Goal: Task Accomplishment & Management: Manage account settings

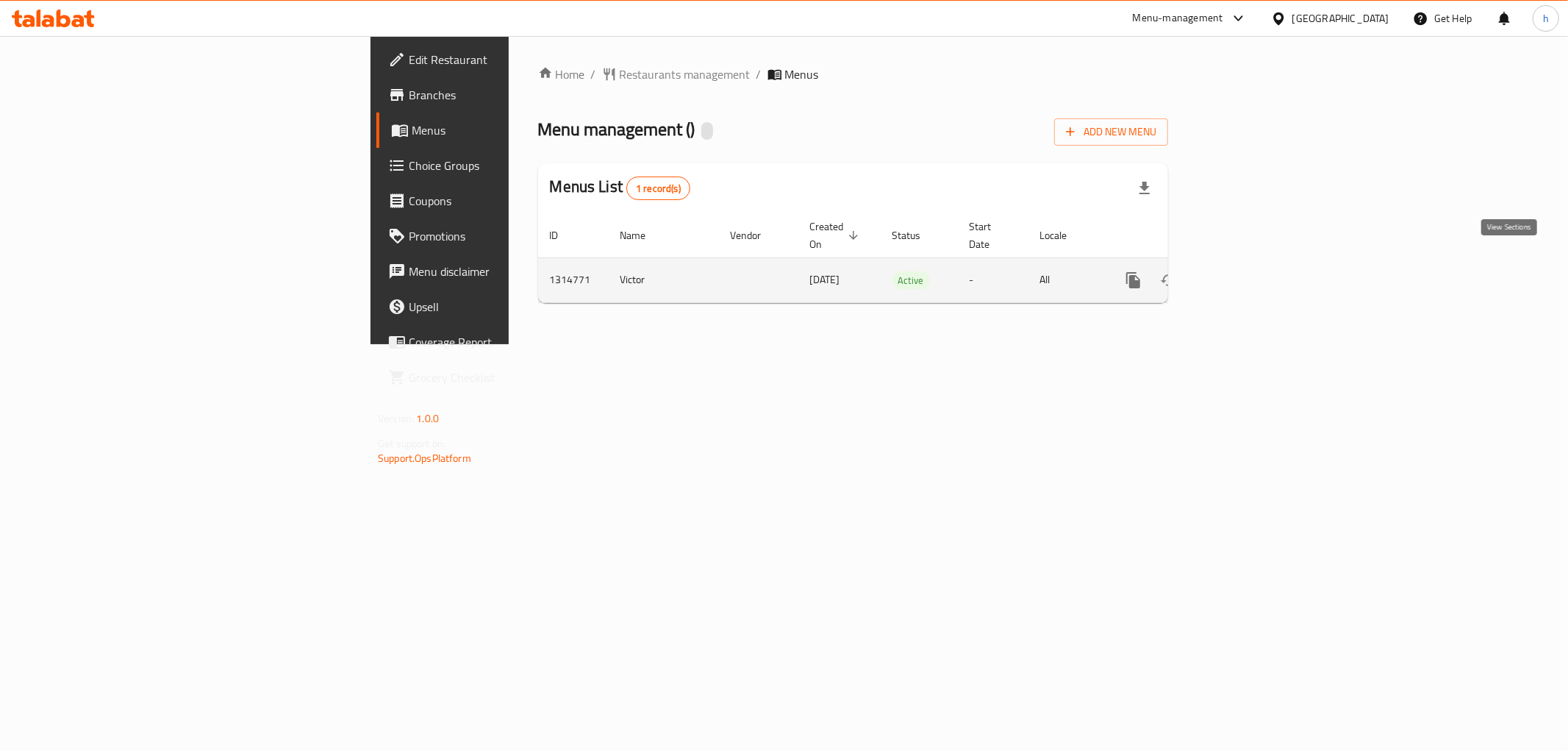
click at [1248, 271] on icon "enhanced table" at bounding box center [1239, 279] width 18 height 18
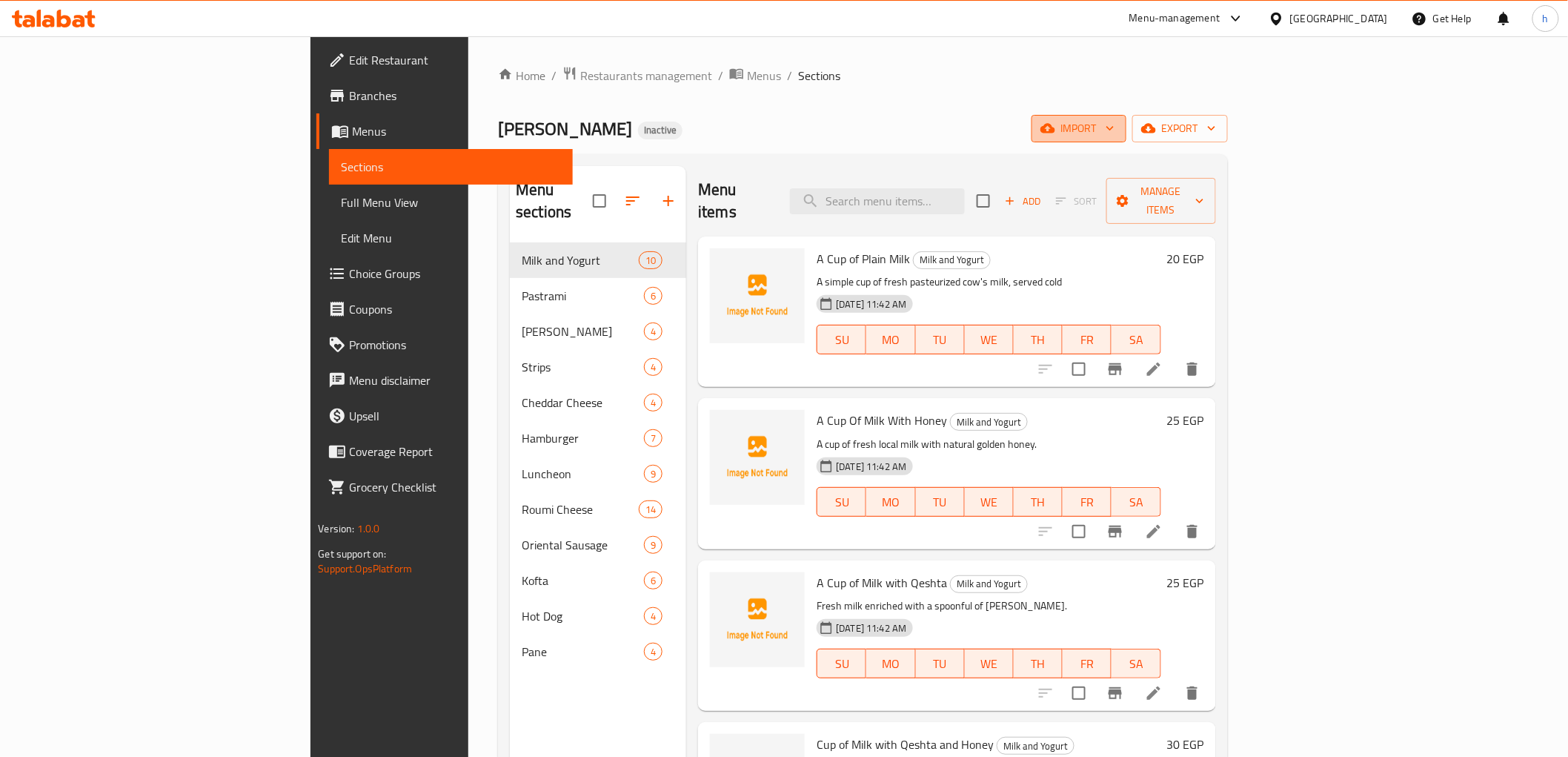
click at [1115, 128] on span "import" at bounding box center [1078, 129] width 71 height 19
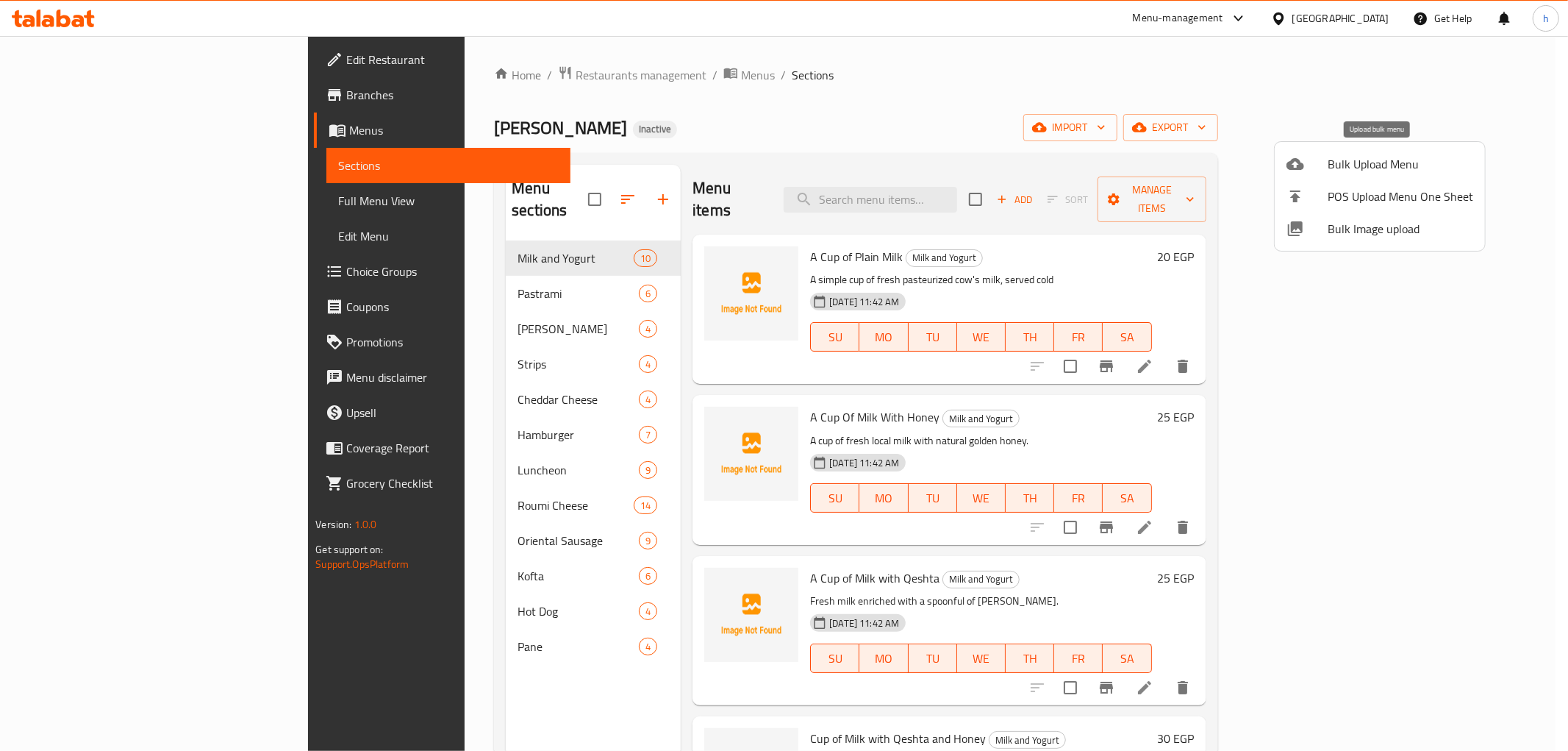
click at [1328, 165] on span "Bulk Upload Menu" at bounding box center [1400, 163] width 146 height 18
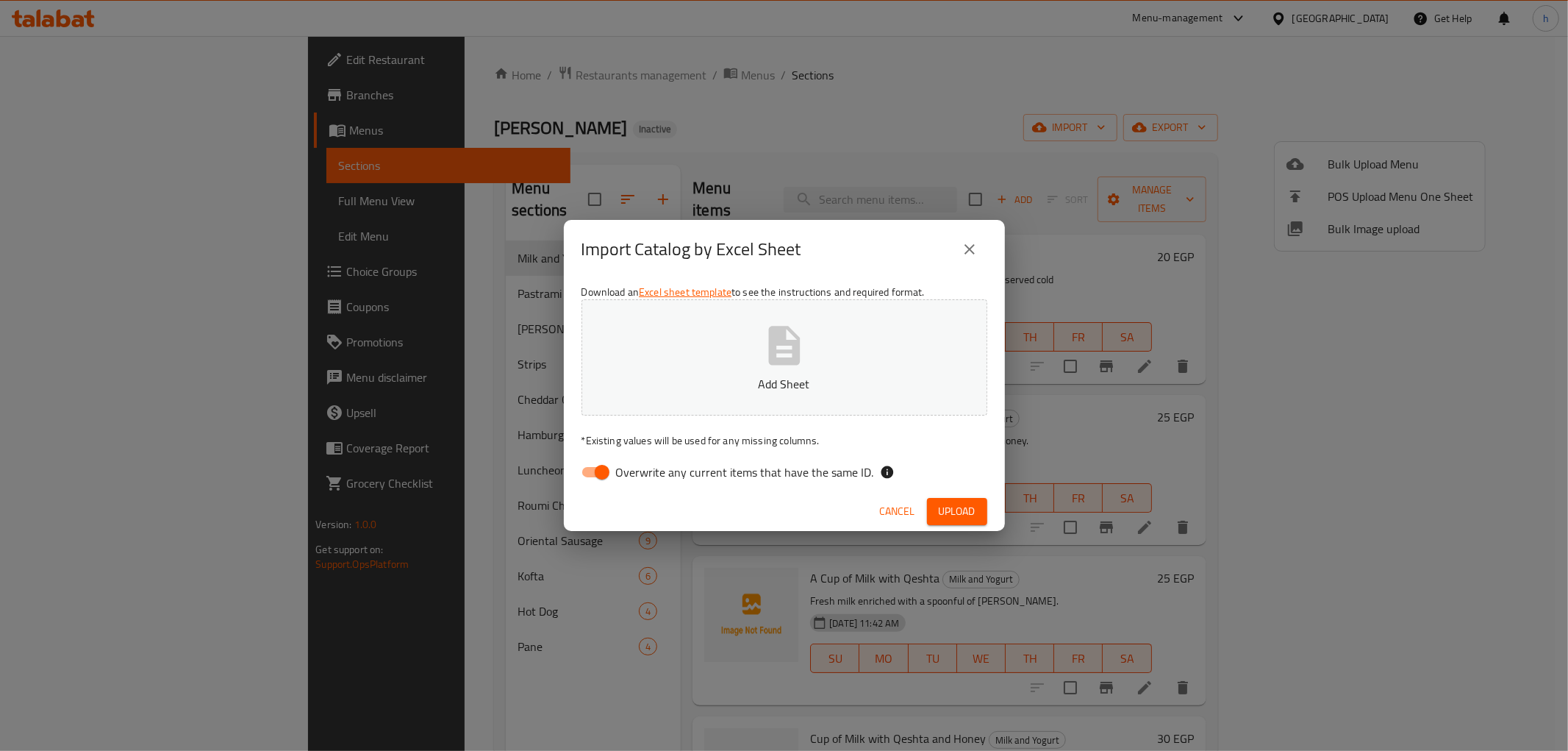
click at [594, 480] on input "Overwrite any current items that have the same ID." at bounding box center [602, 472] width 84 height 28
checkbox input "false"
click at [953, 521] on button "Upload" at bounding box center [957, 511] width 60 height 27
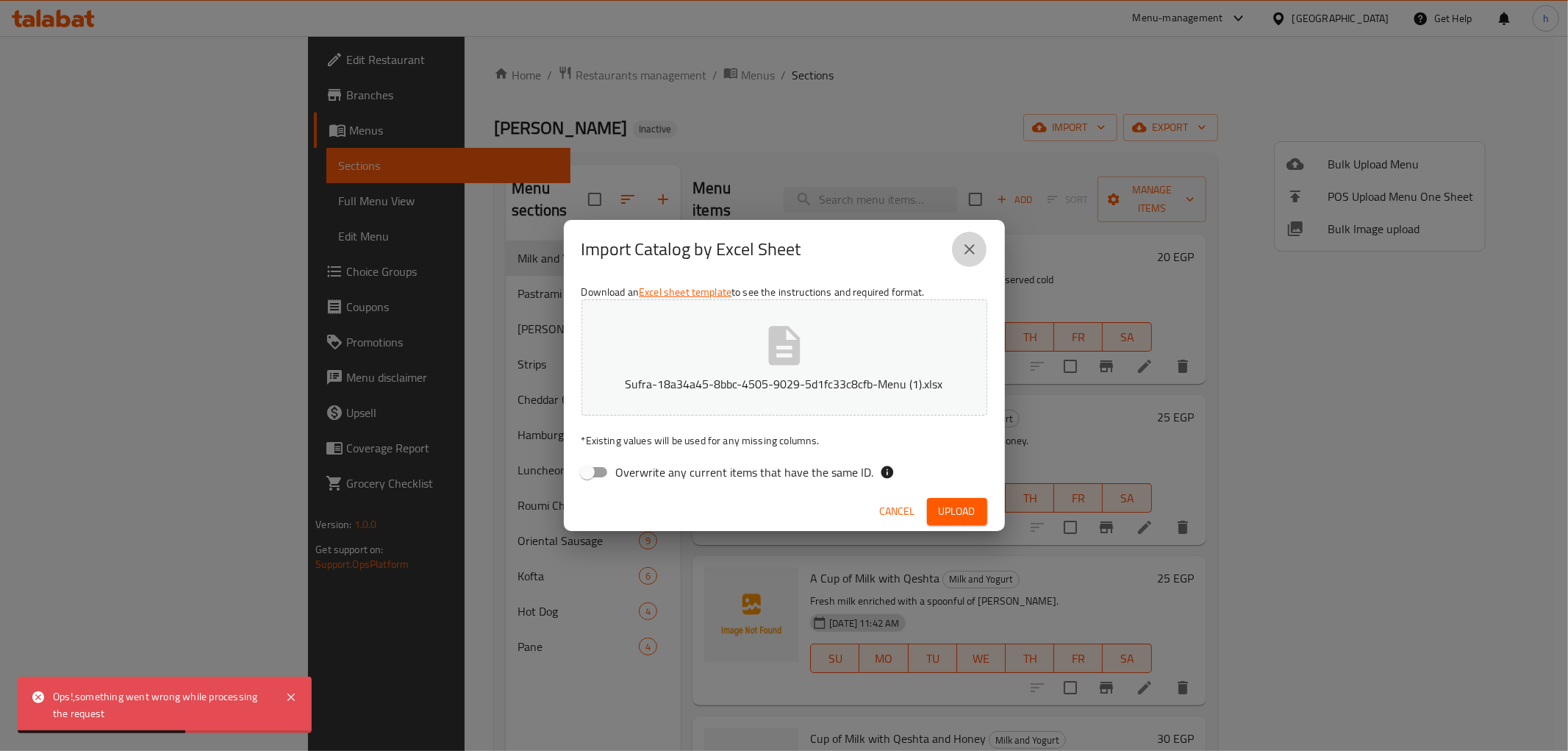
click at [964, 248] on icon "close" at bounding box center [969, 249] width 18 height 18
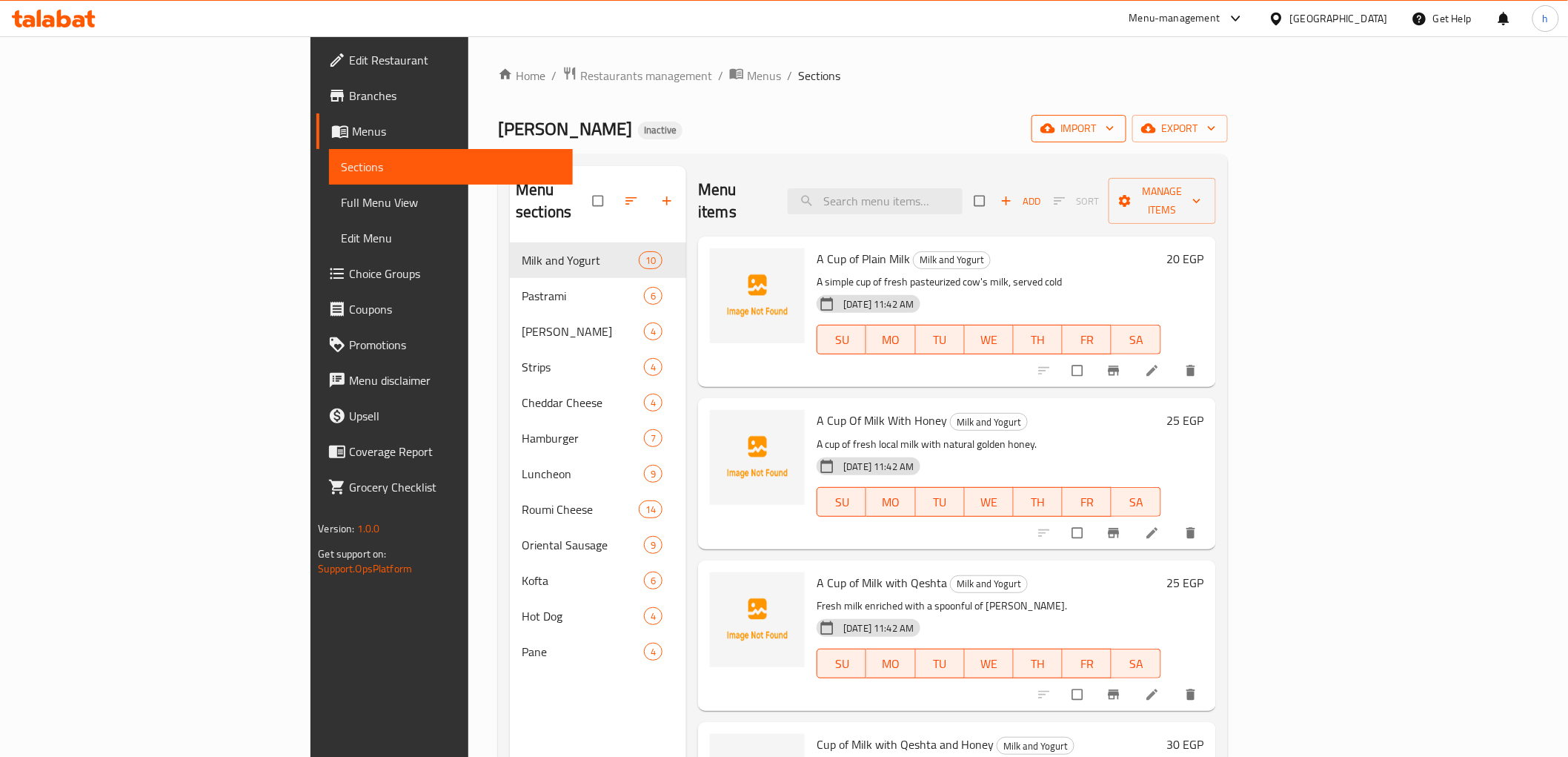
click at [1115, 137] on span "import" at bounding box center [1078, 129] width 71 height 19
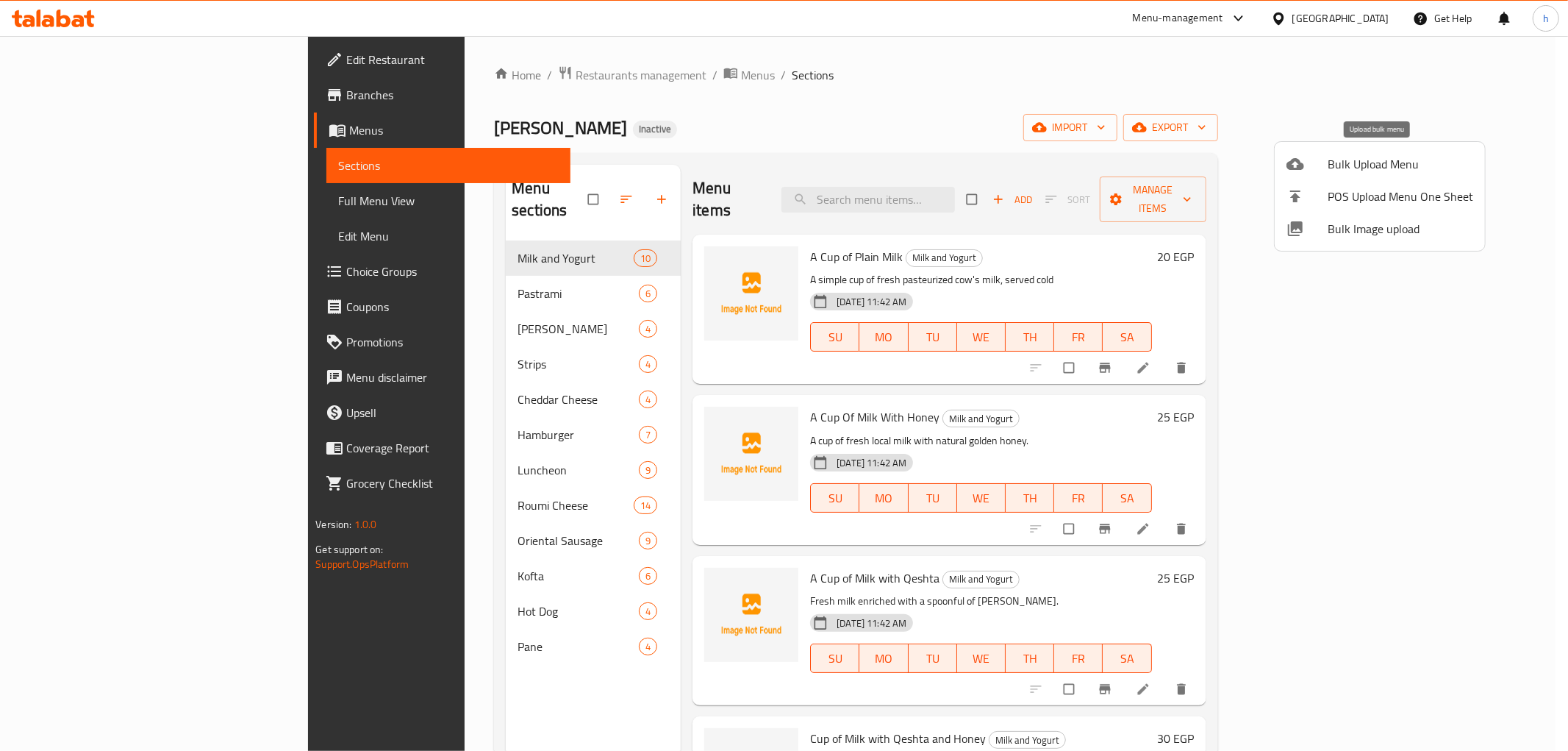
click at [1337, 163] on span "Bulk Upload Menu" at bounding box center [1400, 163] width 146 height 18
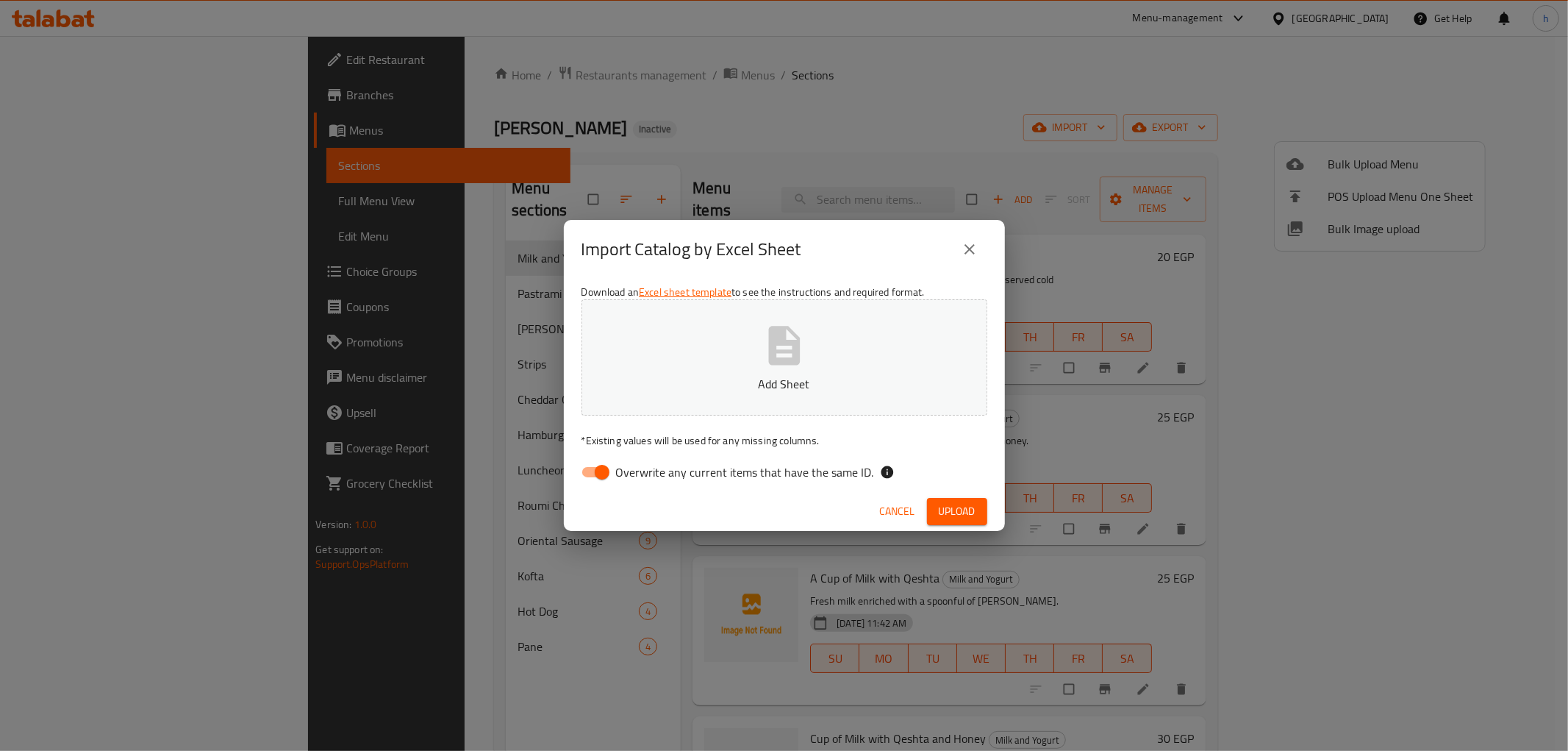
click at [589, 473] on input "Overwrite any current items that have the same ID." at bounding box center [602, 472] width 84 height 28
checkbox input "false"
click at [933, 506] on button "Upload" at bounding box center [957, 511] width 60 height 27
click at [949, 507] on span "Upload" at bounding box center [957, 512] width 36 height 19
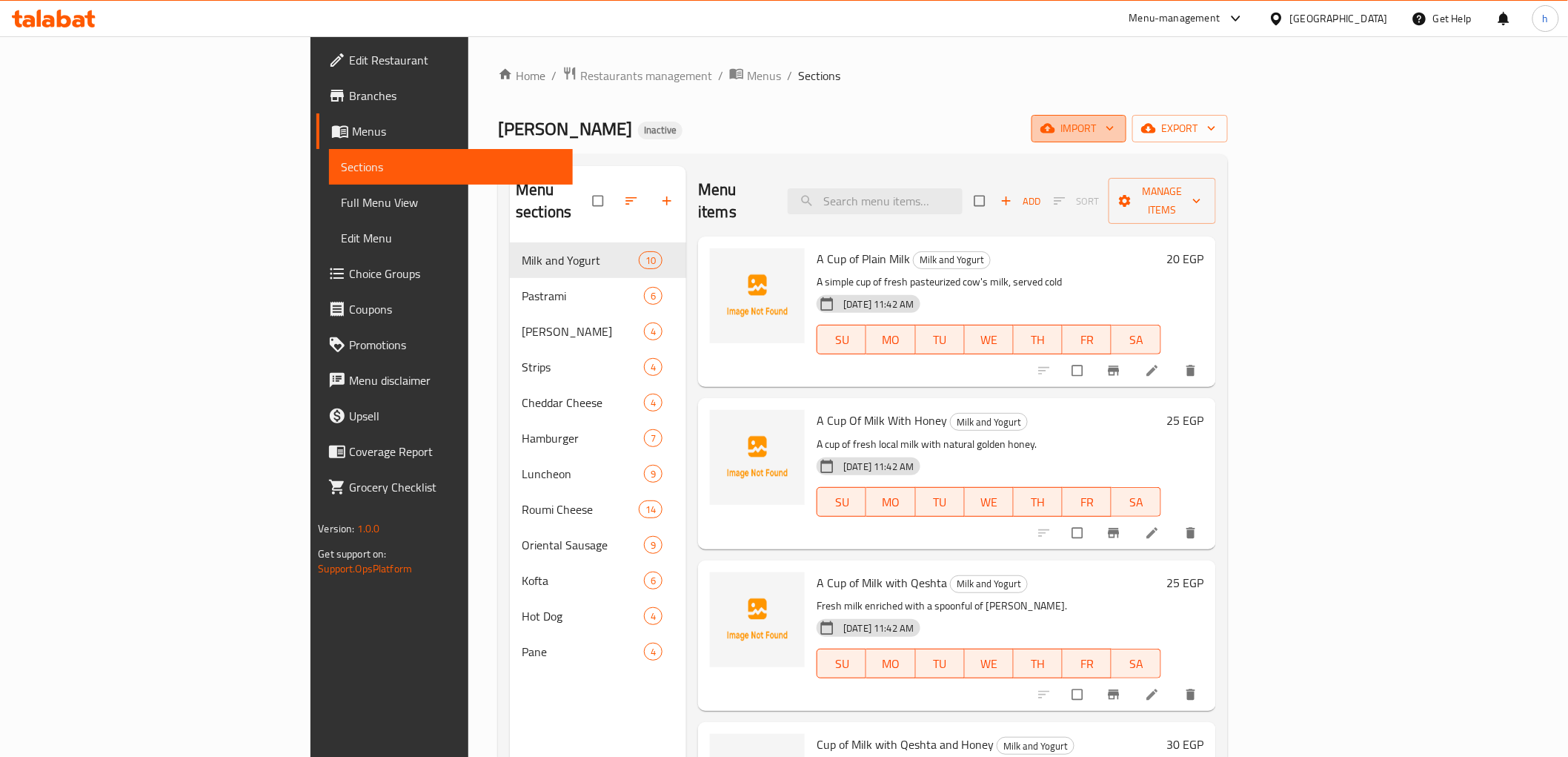
click at [1115, 125] on span "import" at bounding box center [1078, 129] width 71 height 19
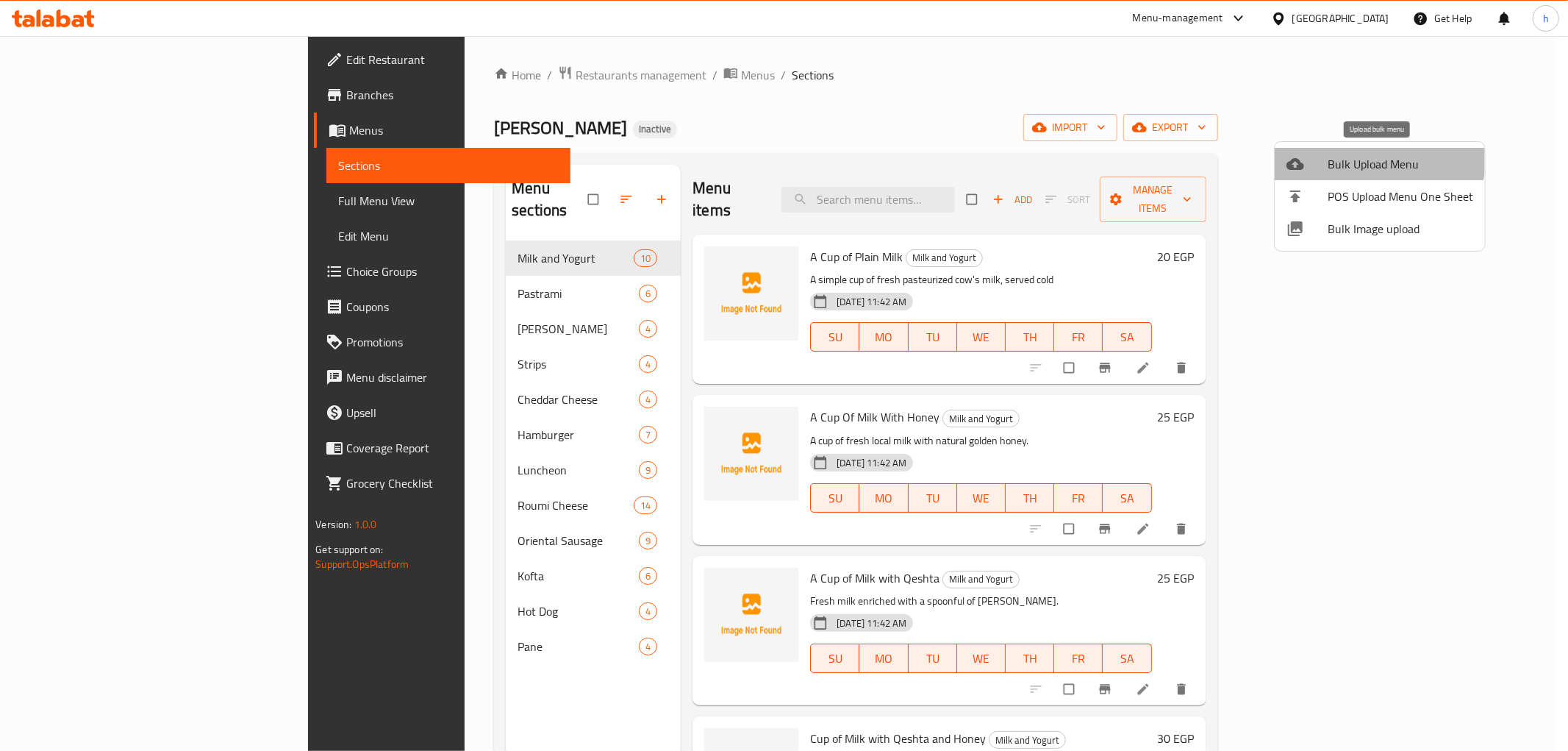
click at [1350, 155] on span "Bulk Upload Menu" at bounding box center [1400, 163] width 146 height 18
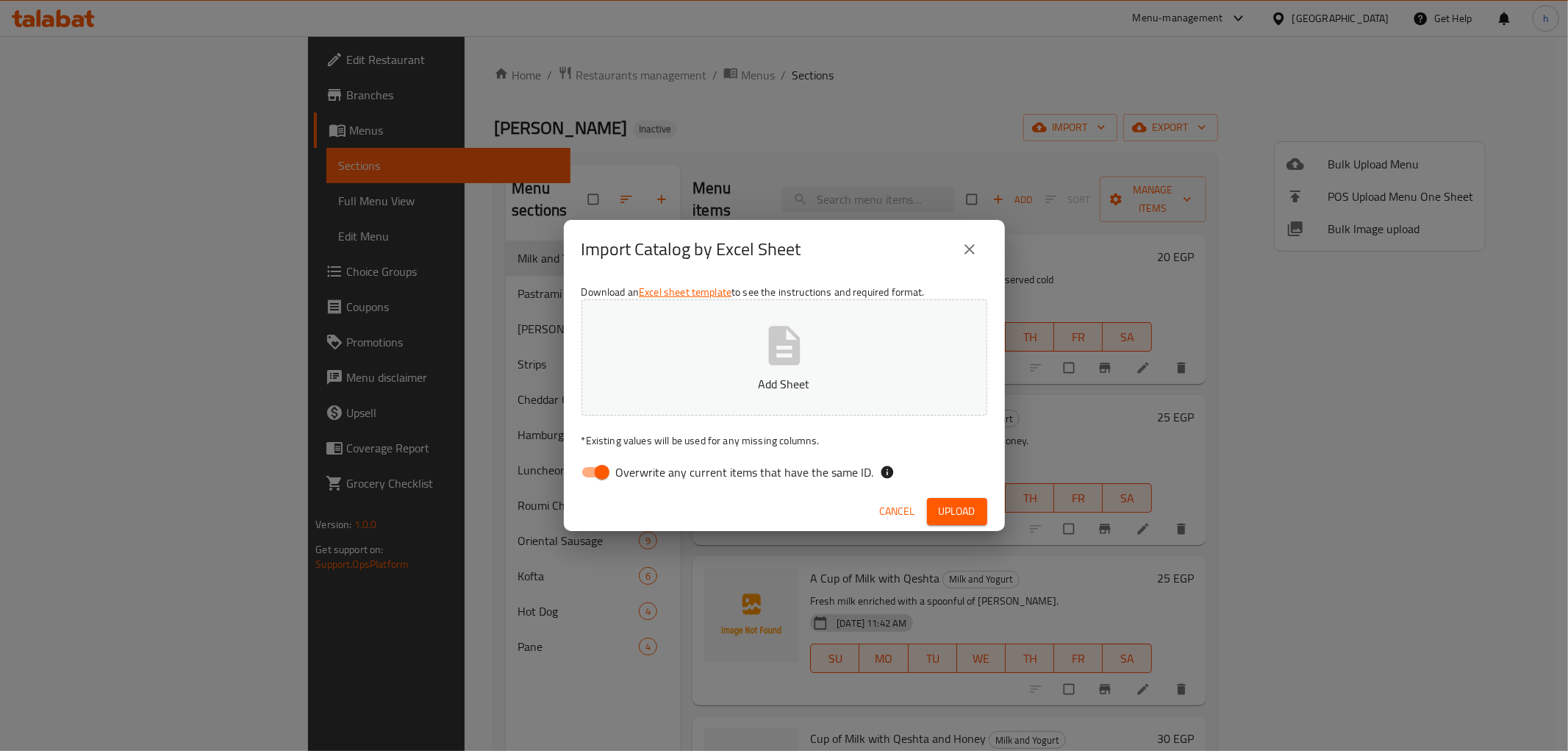
click at [594, 472] on input "Overwrite any current items that have the same ID." at bounding box center [602, 472] width 84 height 28
checkbox input "false"
click at [956, 501] on button "Upload" at bounding box center [957, 511] width 60 height 27
click at [960, 509] on span "Upload" at bounding box center [957, 512] width 36 height 19
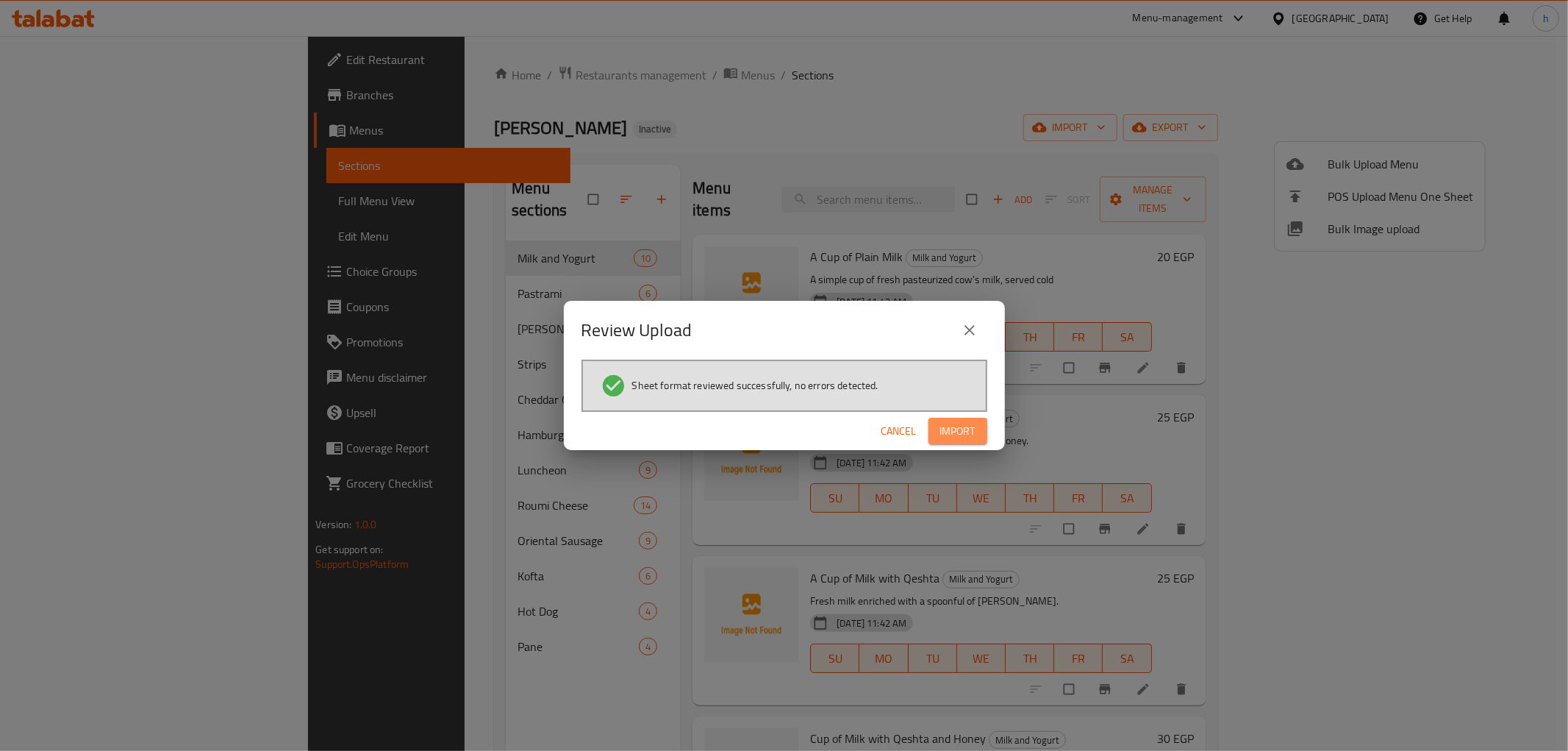
click at [945, 430] on span "Import" at bounding box center [958, 431] width 36 height 19
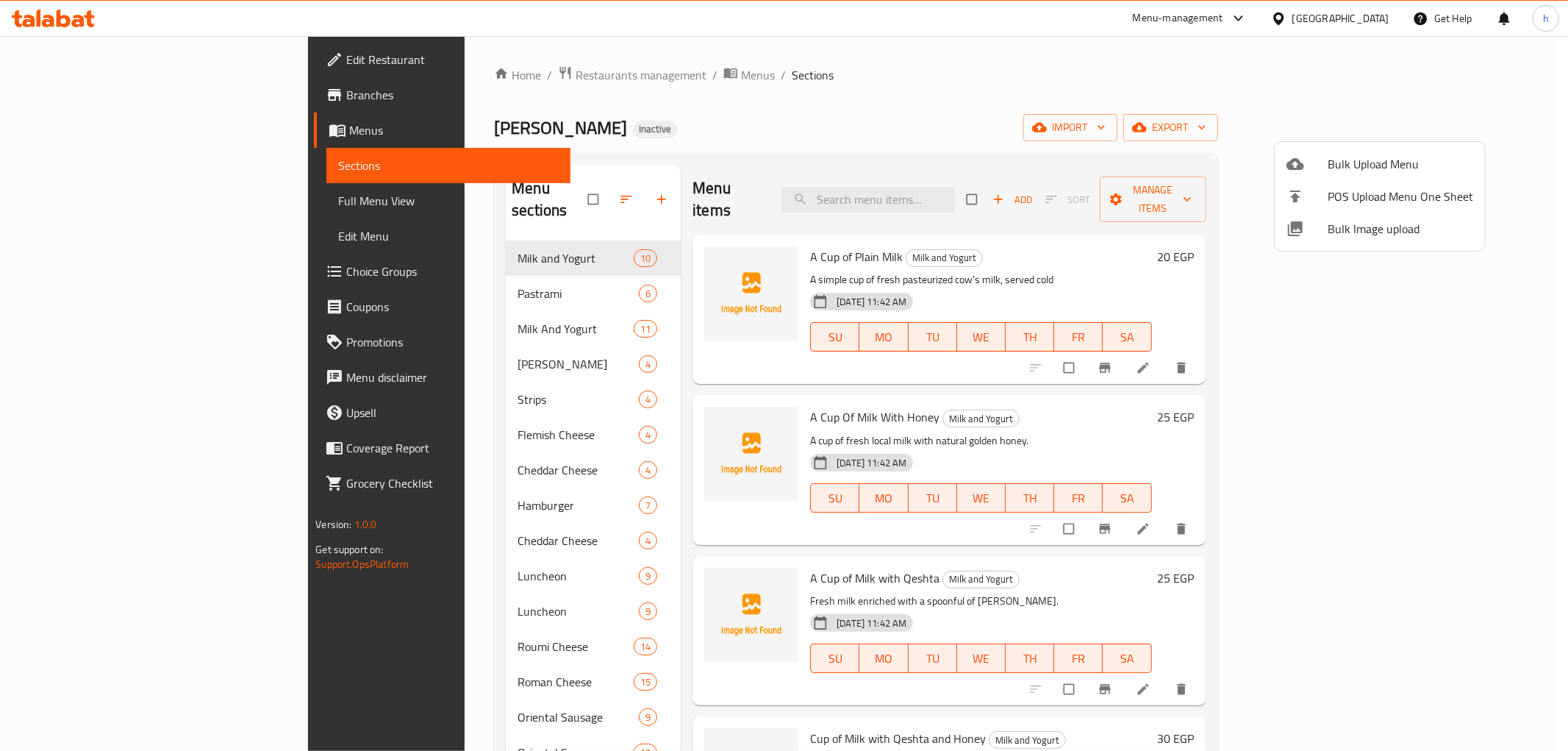
drag, startPoint x: 1507, startPoint y: 310, endPoint x: 906, endPoint y: 520, distance: 636.6
click at [1444, 429] on div at bounding box center [784, 376] width 1568 height 751
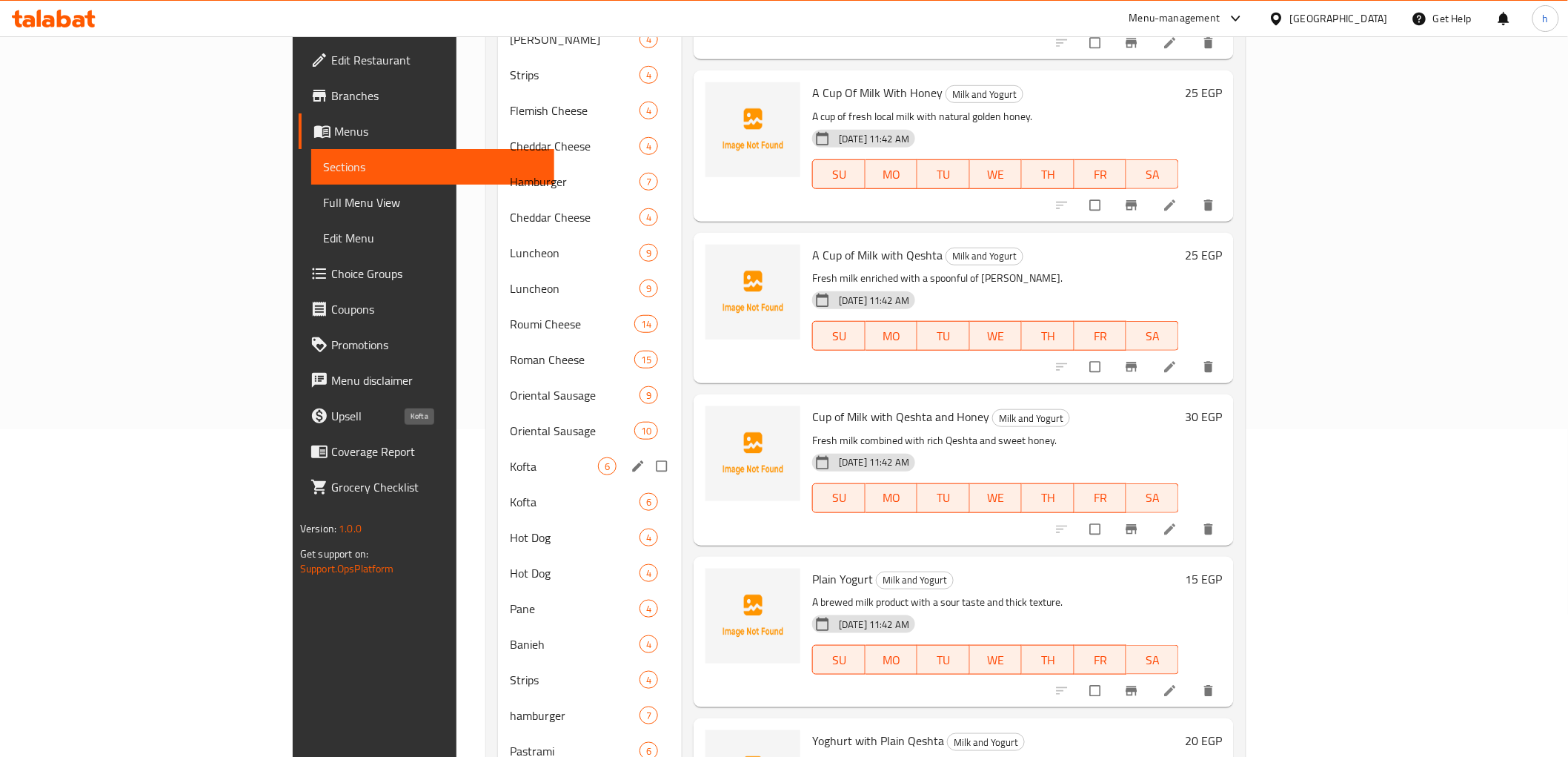
scroll to position [329, 0]
click at [510, 456] on span "Kofta" at bounding box center [554, 464] width 88 height 18
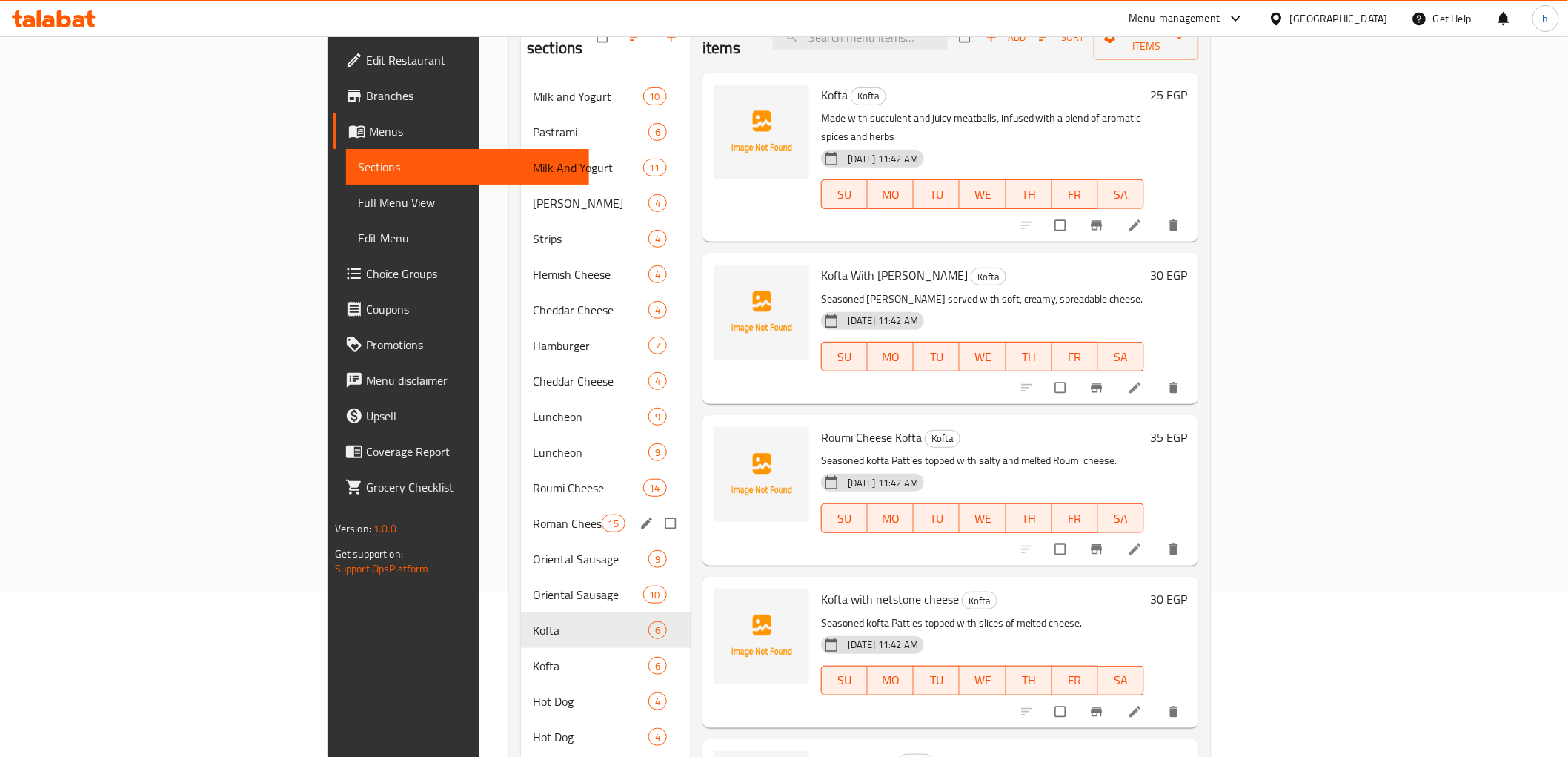
scroll to position [165, 0]
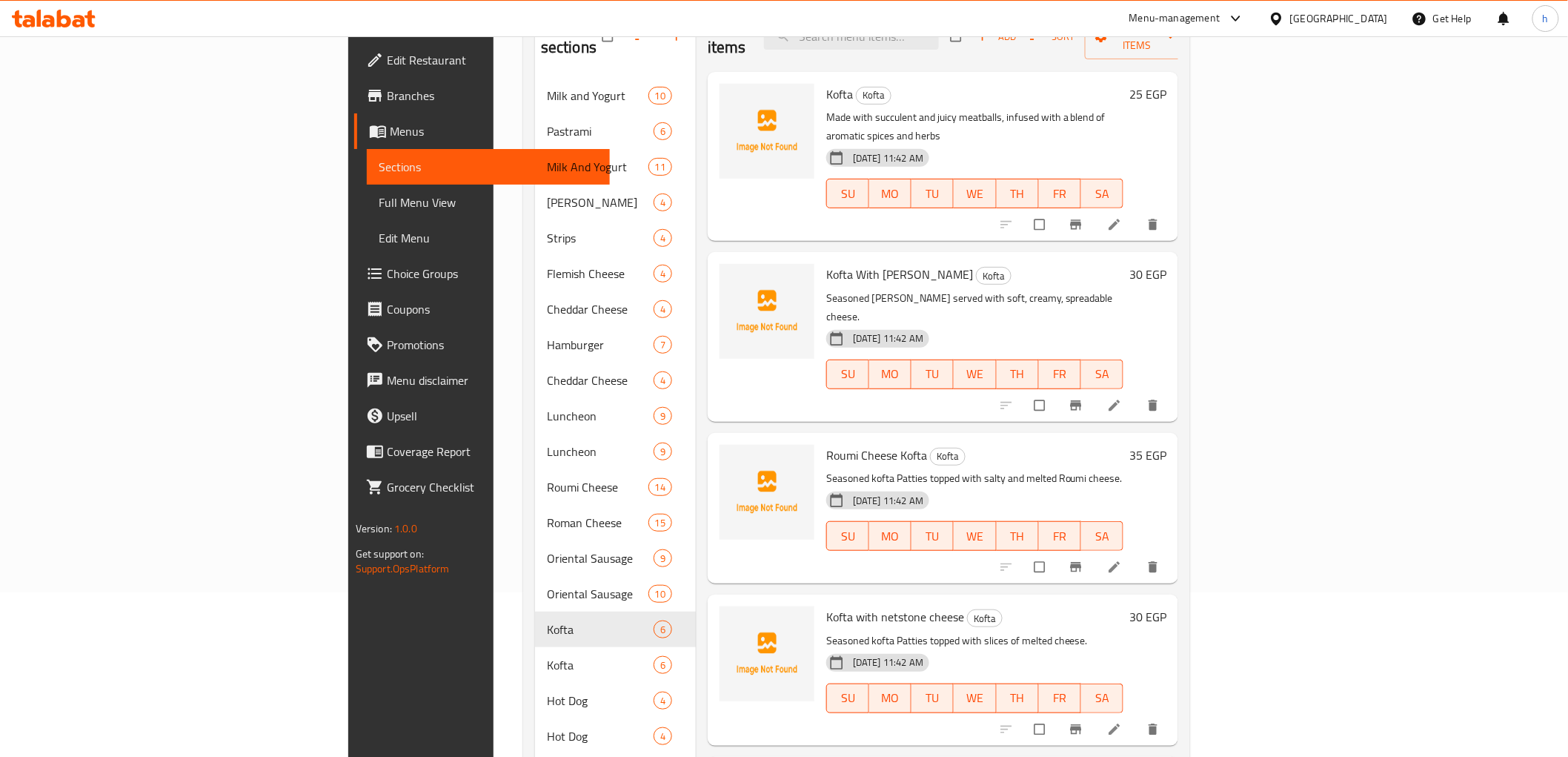
click at [378, 201] on span "Full Menu View" at bounding box center [488, 202] width 219 height 18
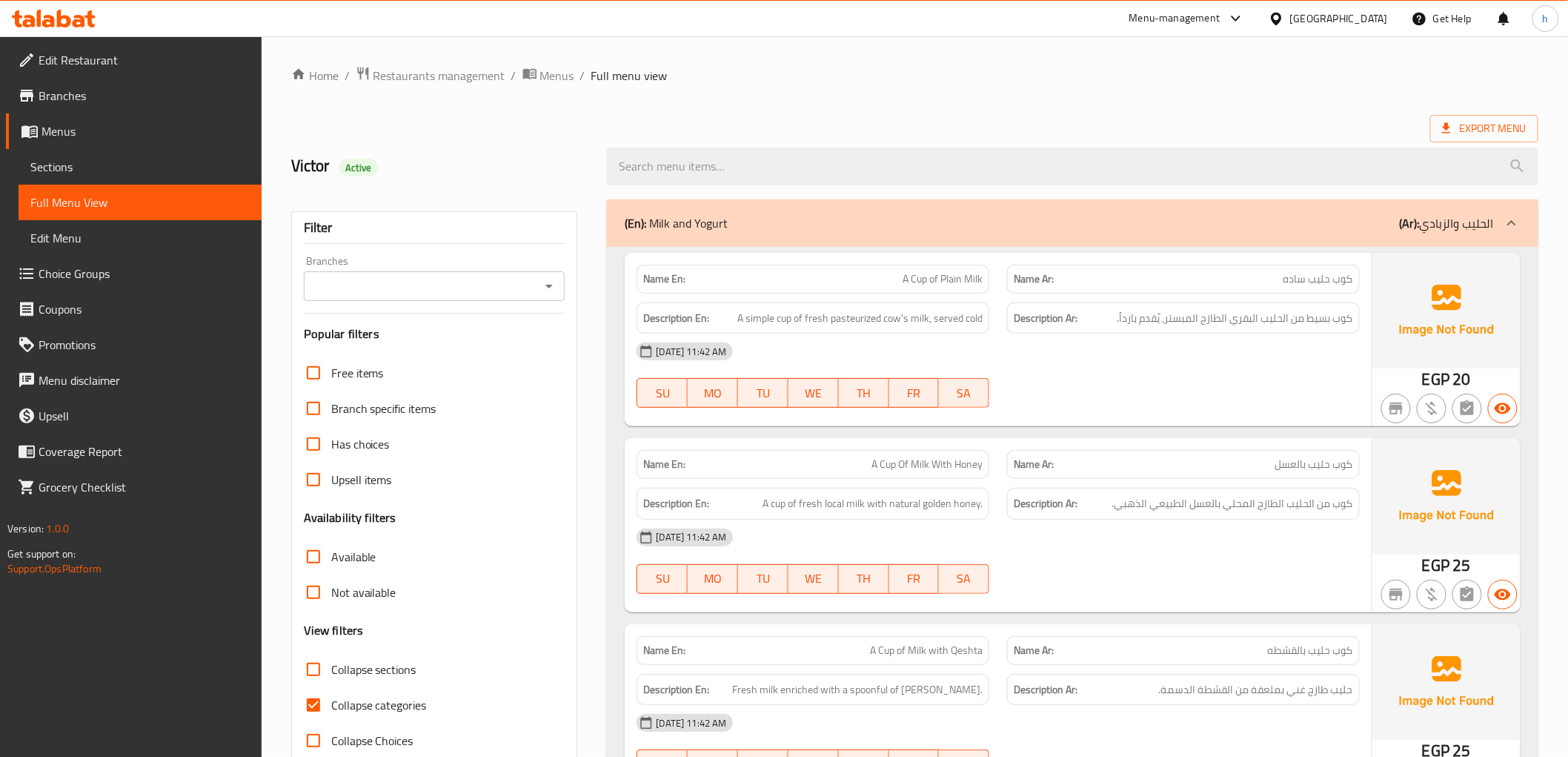
click at [506, 298] on div "Branches" at bounding box center [434, 286] width 261 height 30
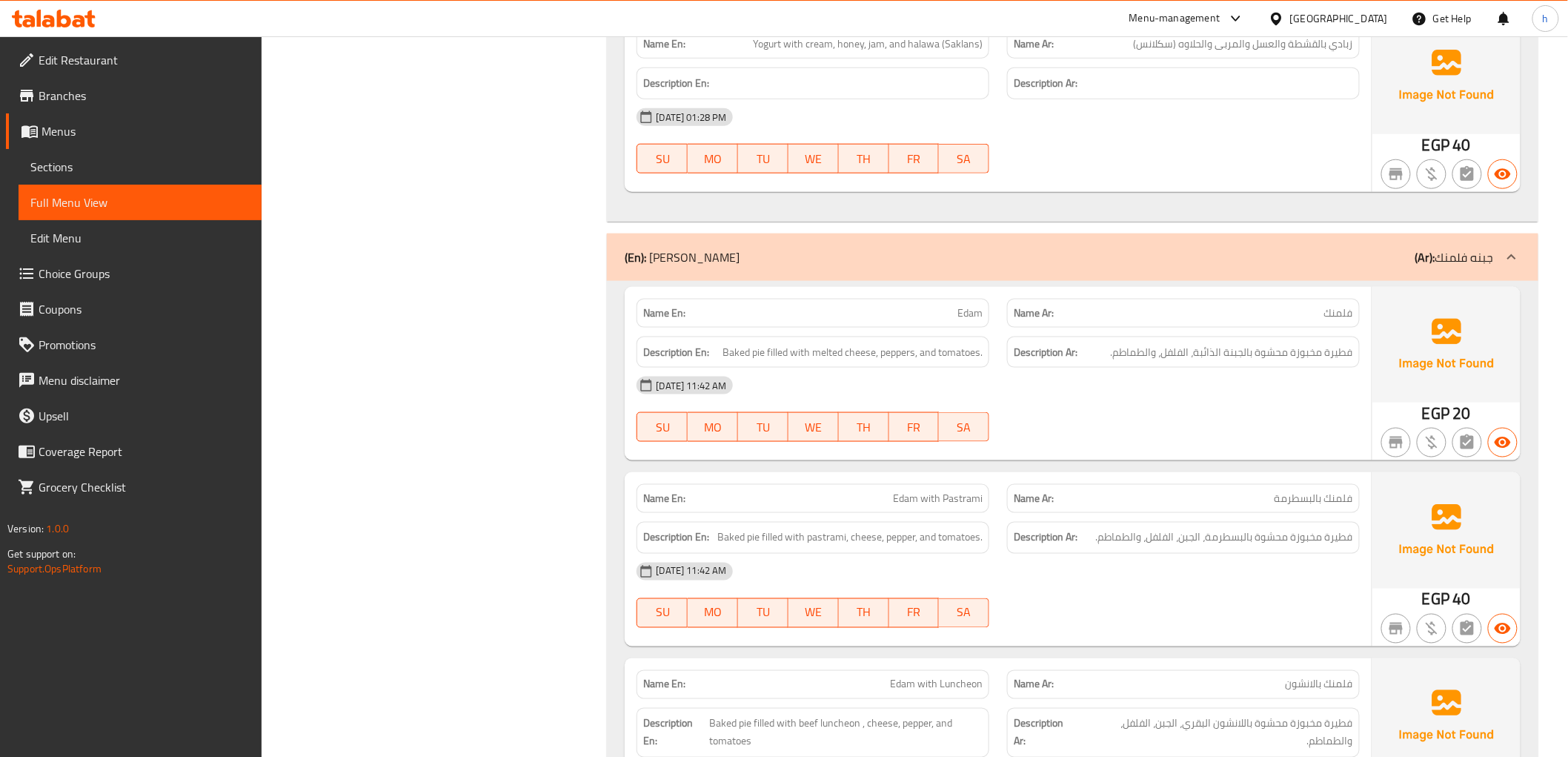
scroll to position [5436, 0]
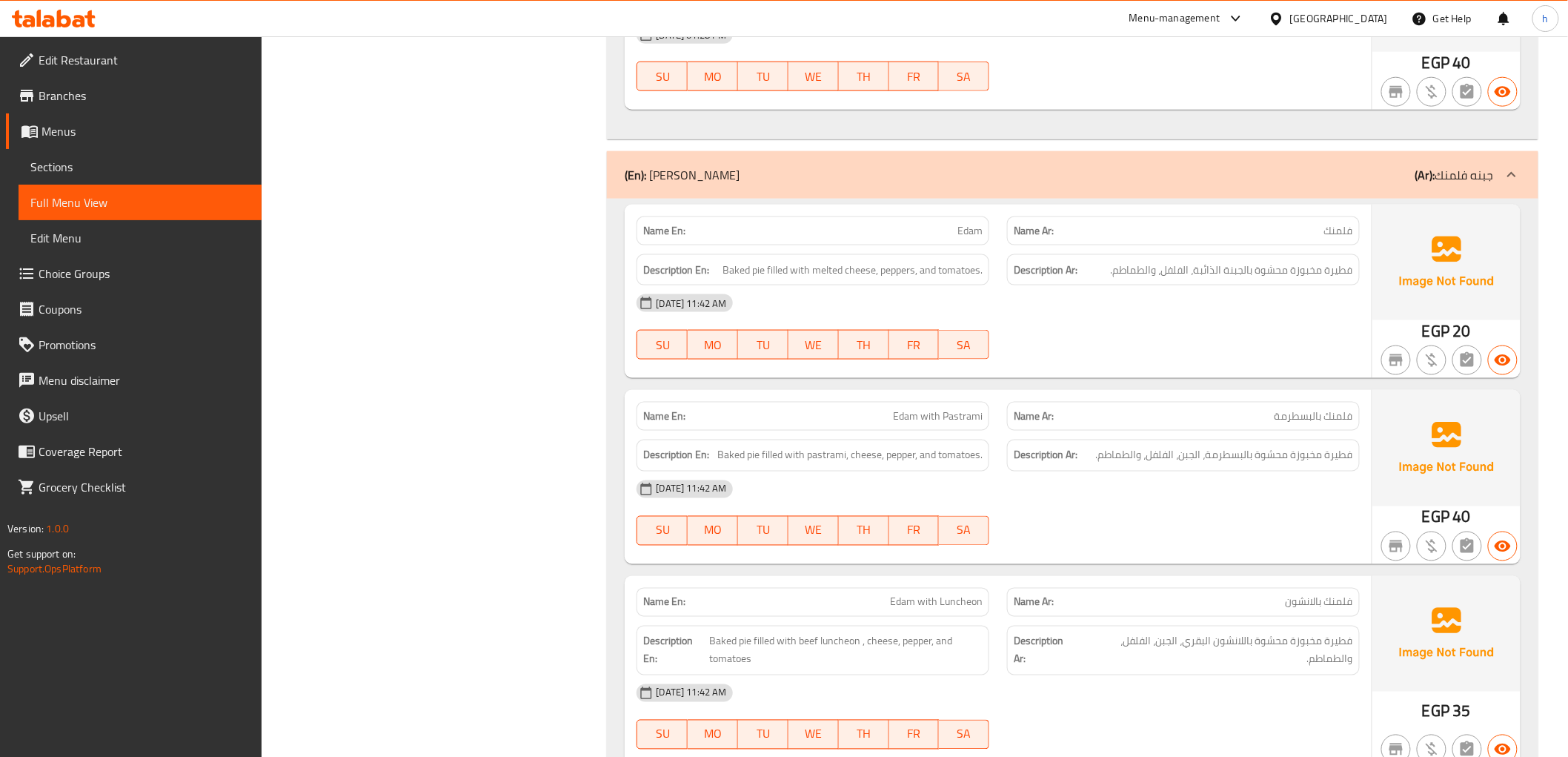
click at [110, 166] on span "Sections" at bounding box center [140, 166] width 219 height 18
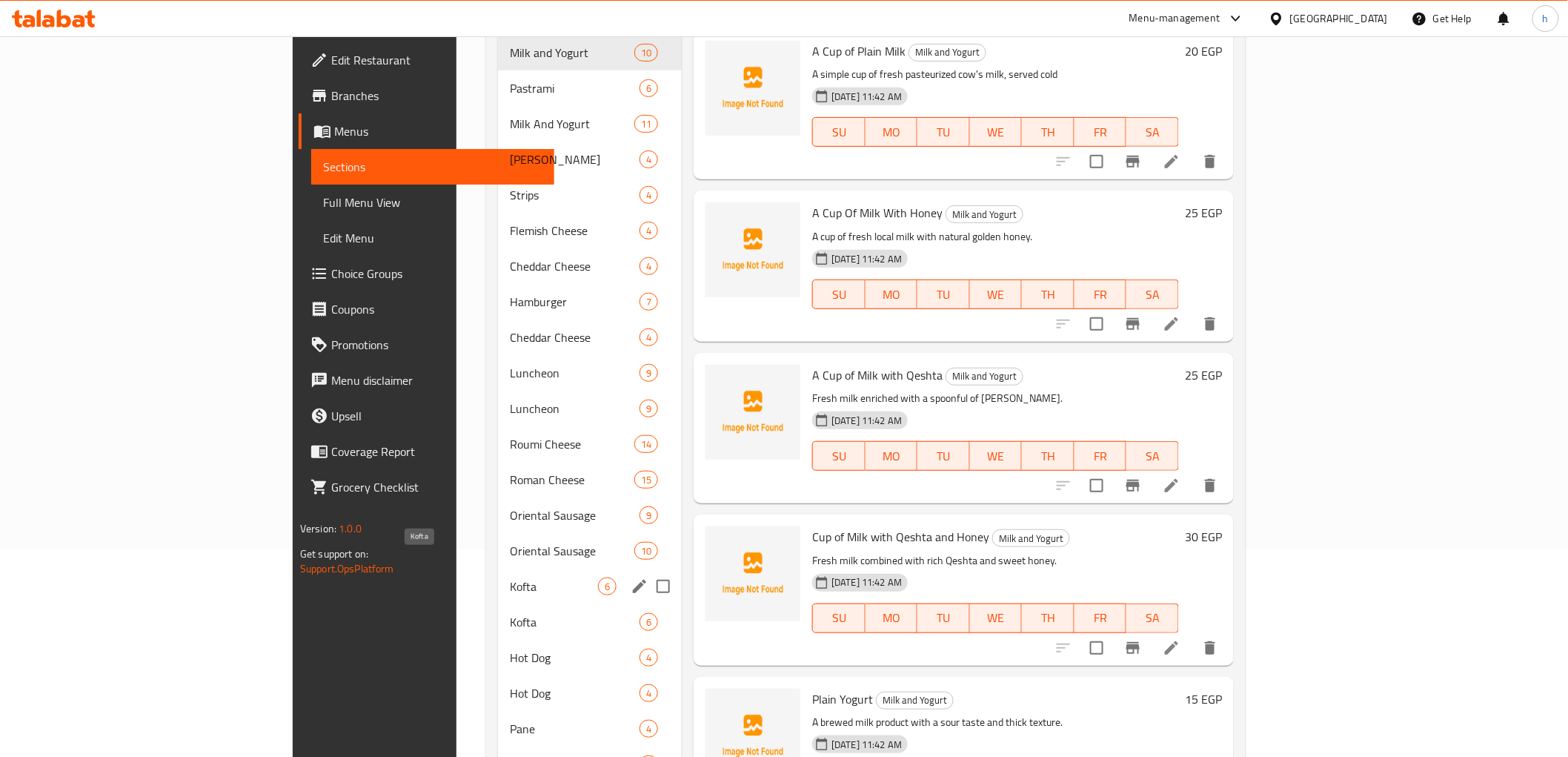
click at [510, 578] on span "Kofta" at bounding box center [554, 586] width 88 height 18
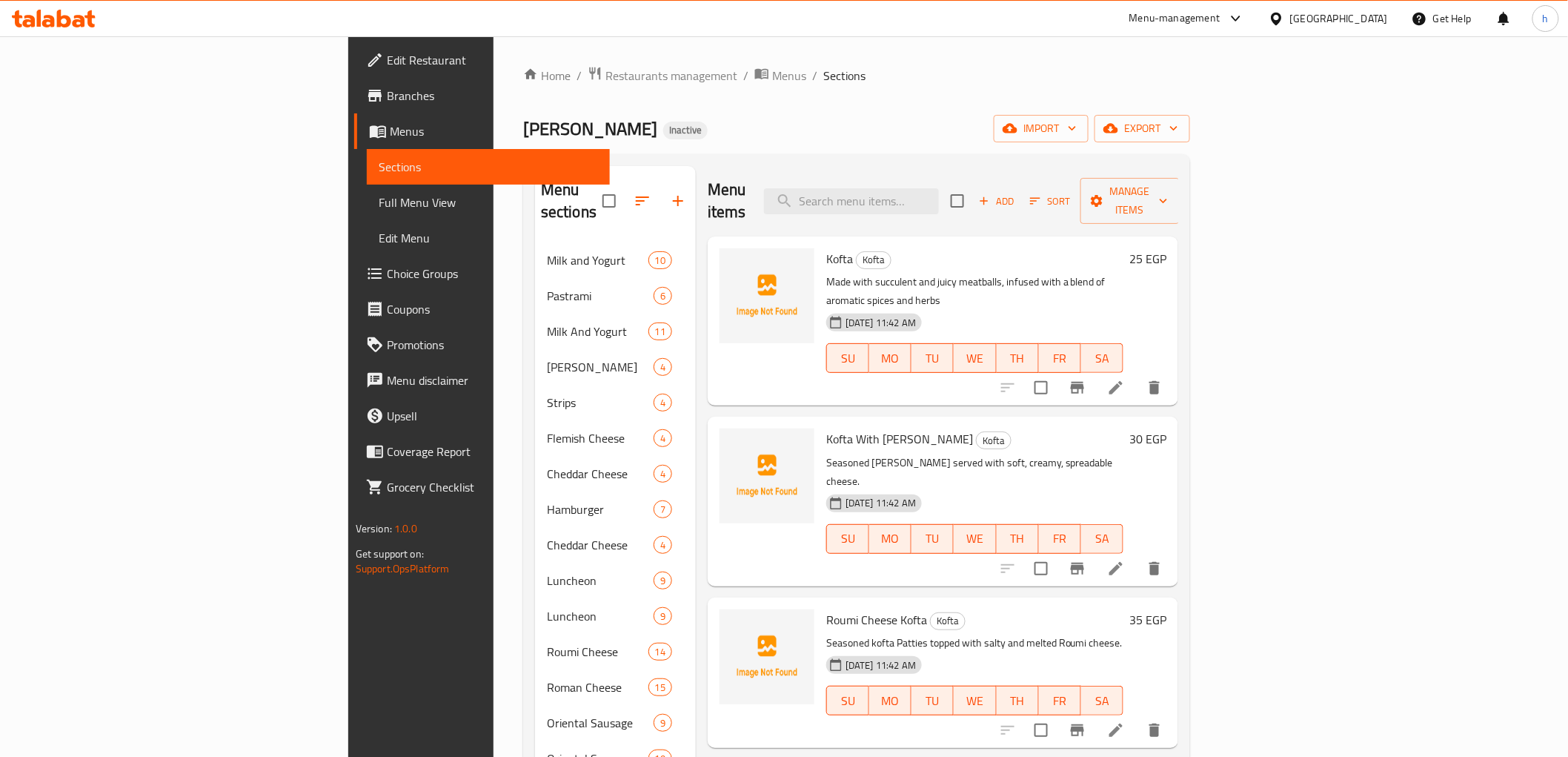
click at [1125, 560] on icon at bounding box center [1116, 568] width 18 height 18
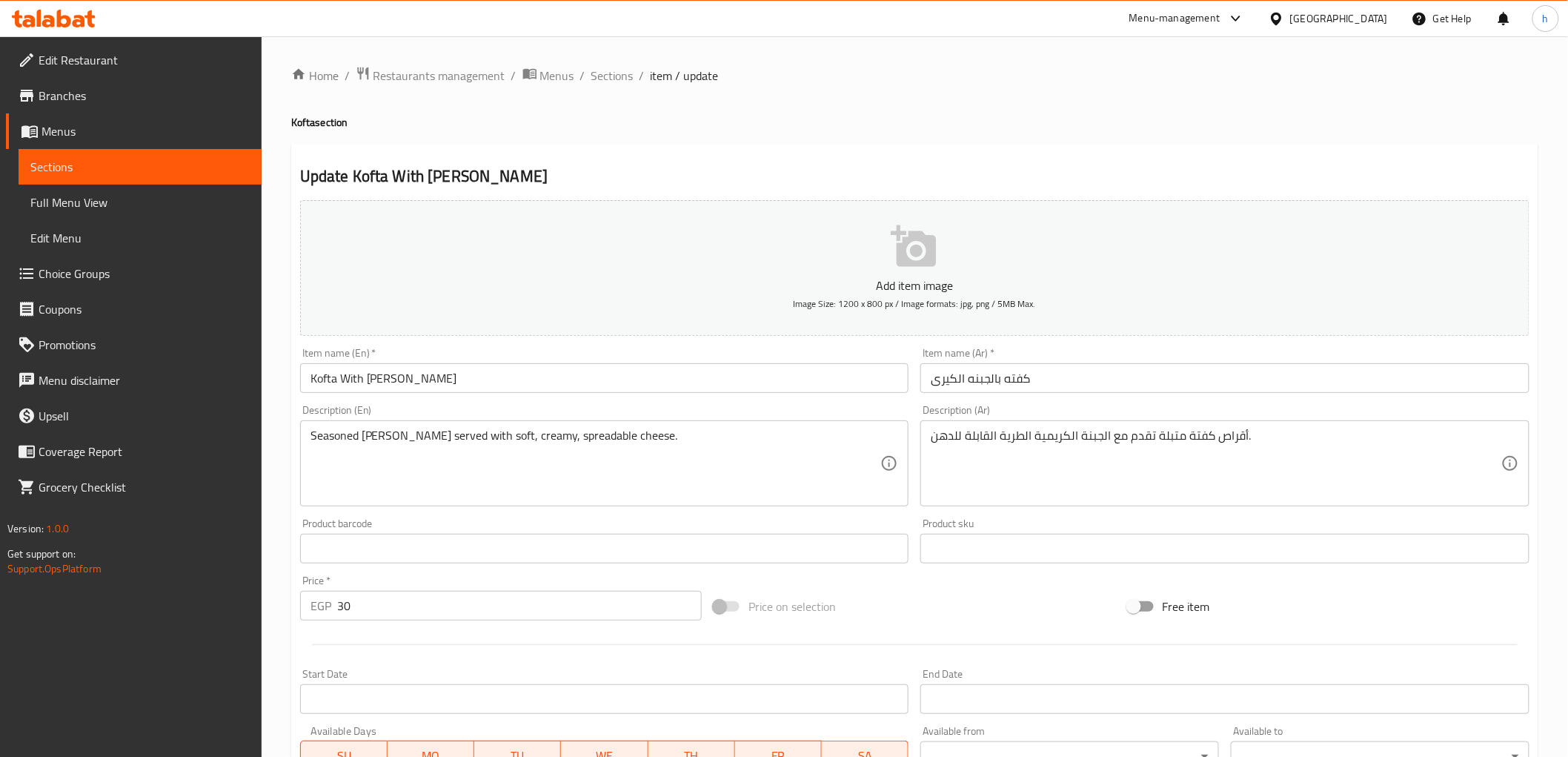
click at [93, 210] on span "Full Menu View" at bounding box center [140, 202] width 219 height 18
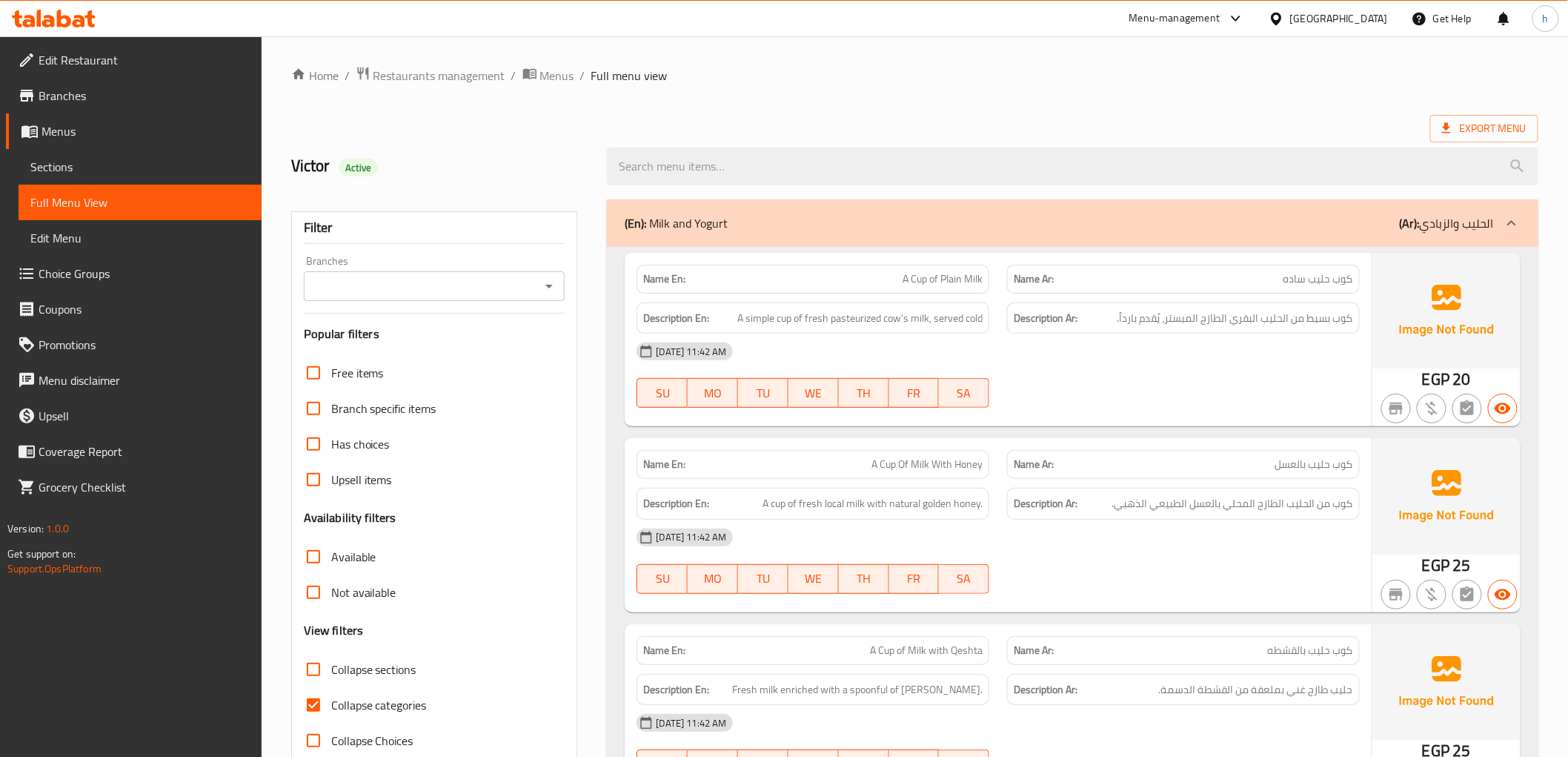
click at [41, 165] on span "Sections" at bounding box center [140, 166] width 219 height 18
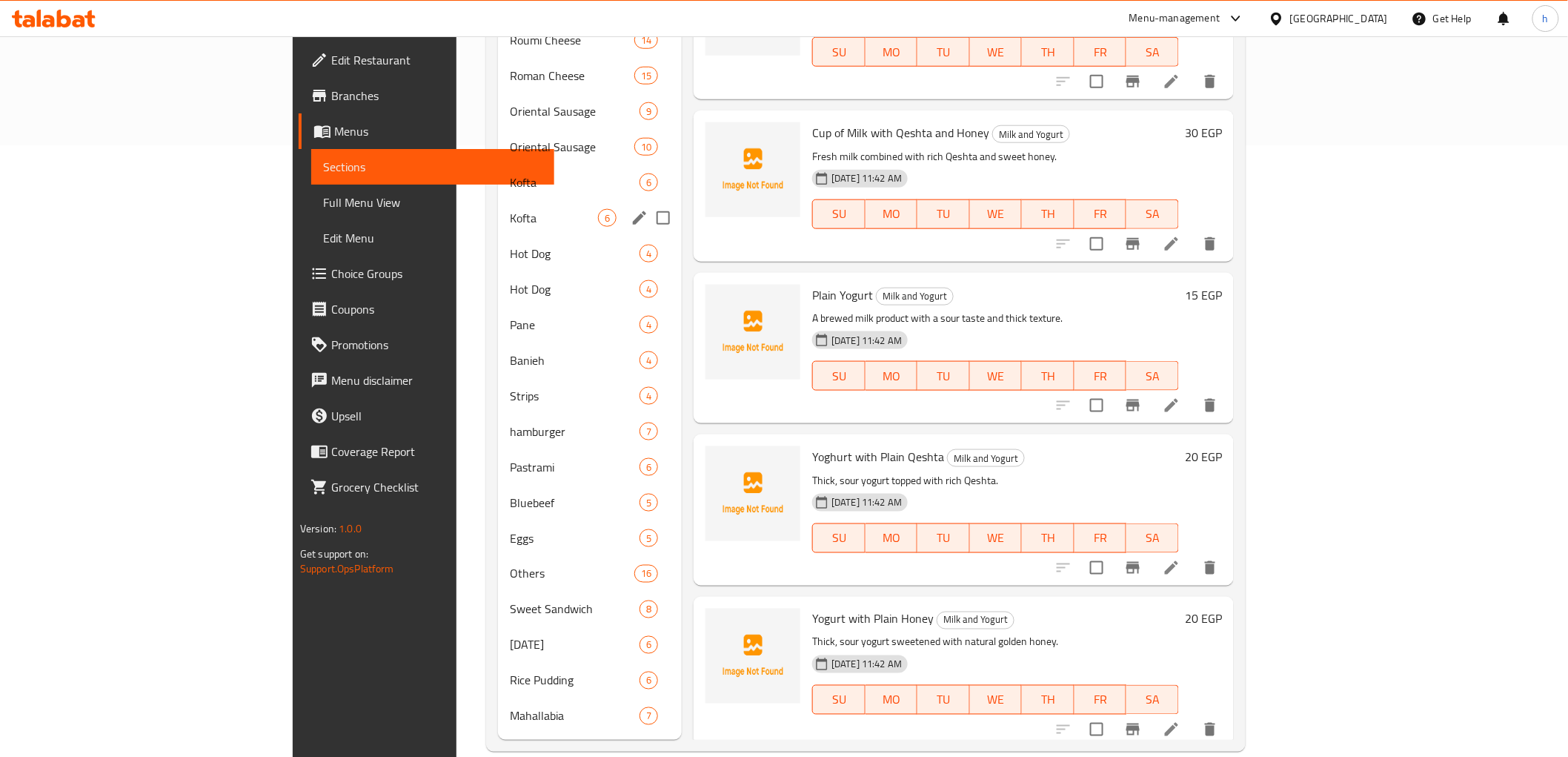
scroll to position [613, 0]
click at [510, 172] on span "Kofta" at bounding box center [554, 181] width 88 height 18
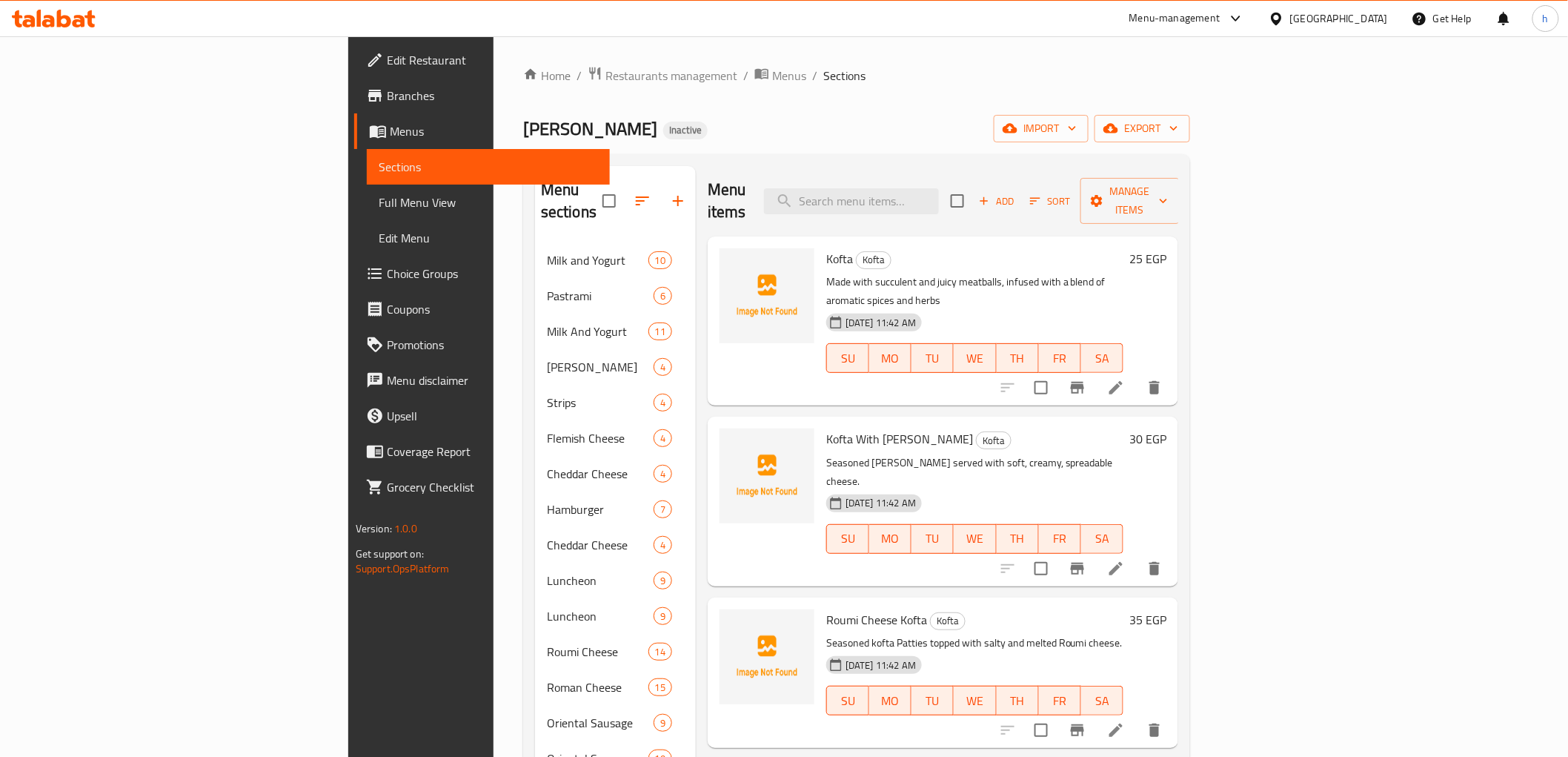
click at [378, 194] on span "Full Menu View" at bounding box center [488, 202] width 219 height 18
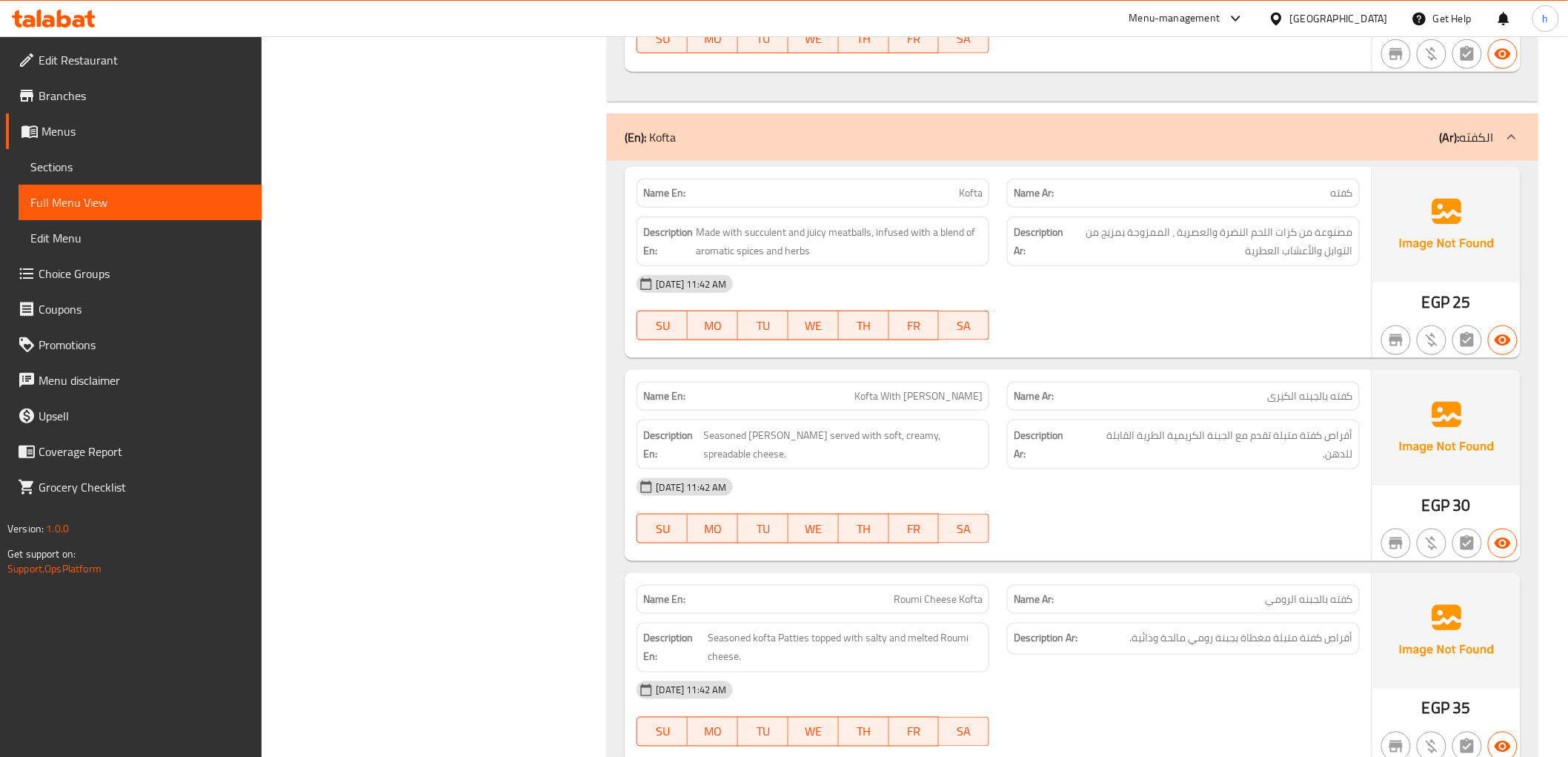
scroll to position [24092, 0]
click at [1350, 188] on span "كفته" at bounding box center [1342, 195] width 22 height 16
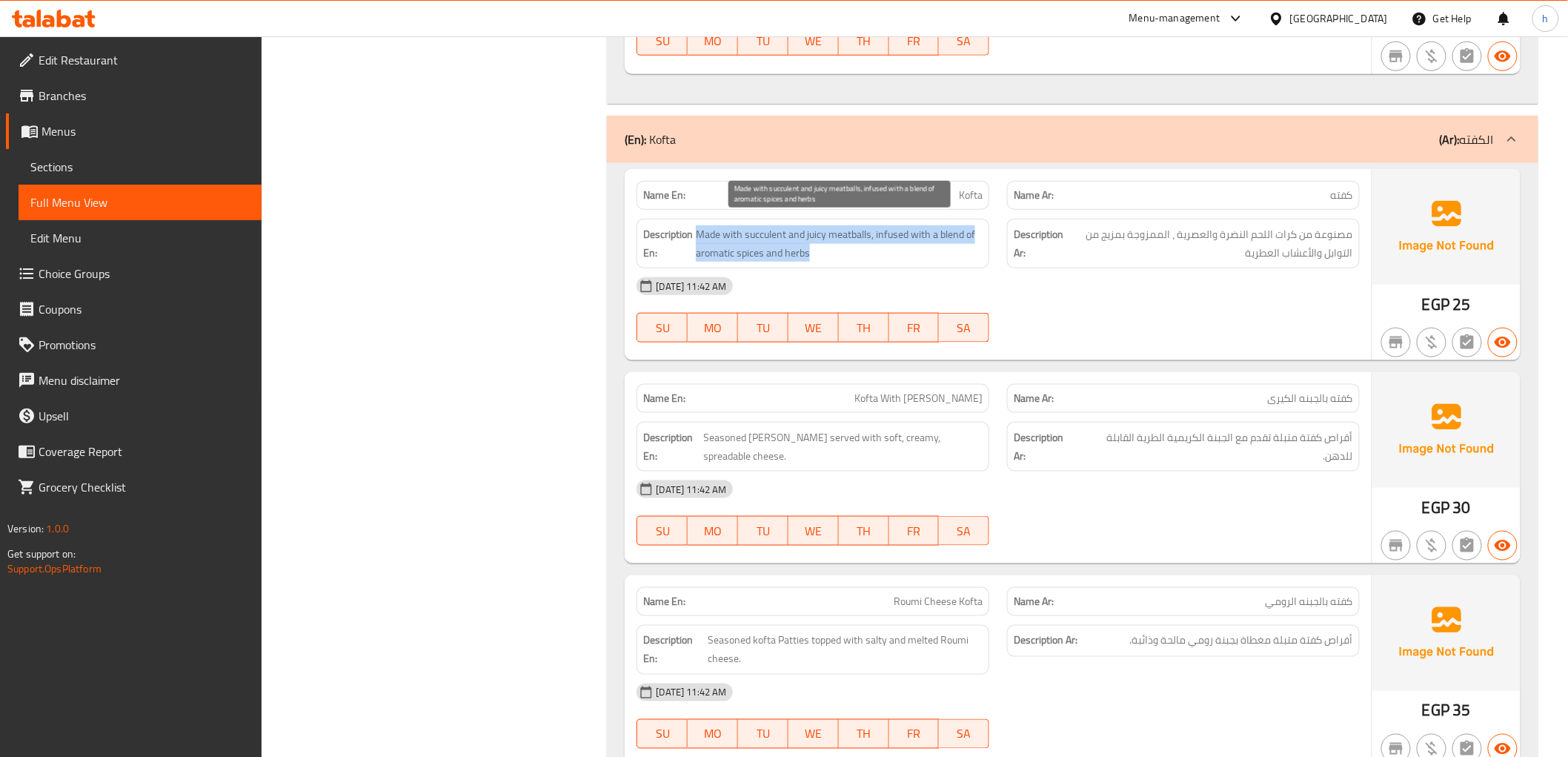
drag, startPoint x: 698, startPoint y: 224, endPoint x: 810, endPoint y: 248, distance: 114.5
click at [810, 248] on span "Made with succulent and juicy meatballs, infused with a blend of aromatic spice…" at bounding box center [839, 243] width 287 height 37
copy span "Made with succulent and juicy meatballs, infused with a blend of aromatic spice…"
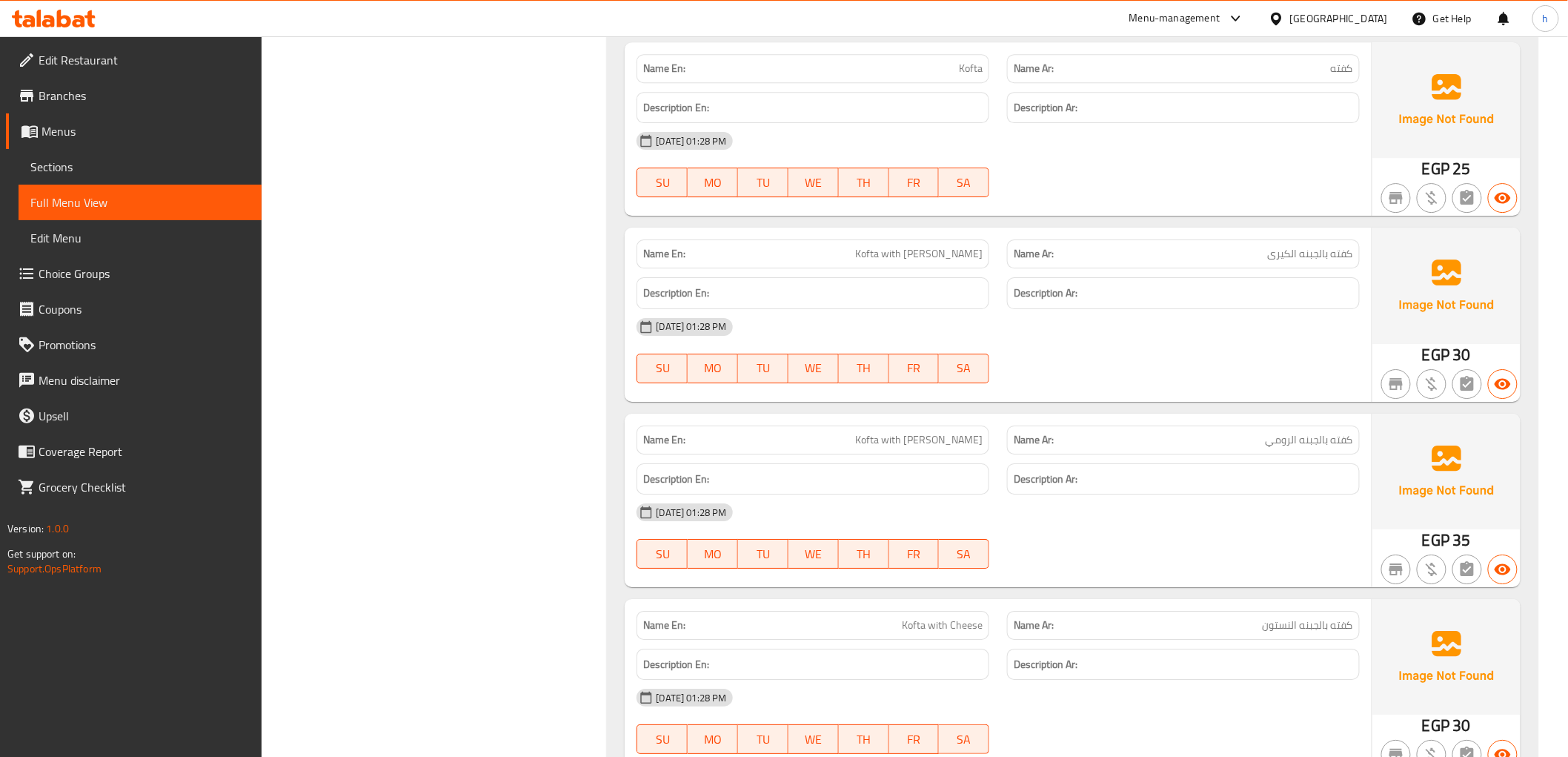
scroll to position [25575, 0]
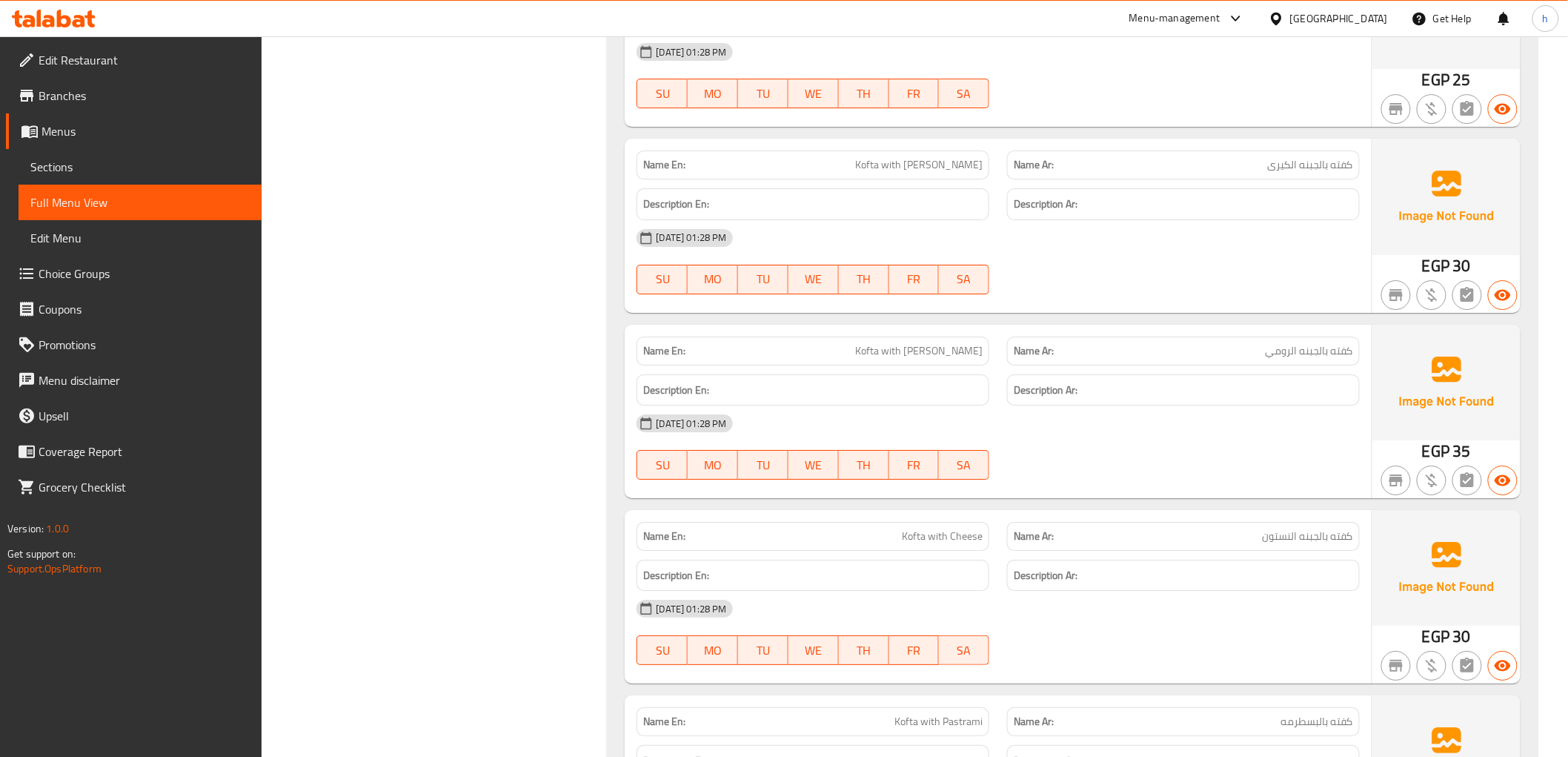
click at [101, 162] on span "Sections" at bounding box center [140, 166] width 219 height 18
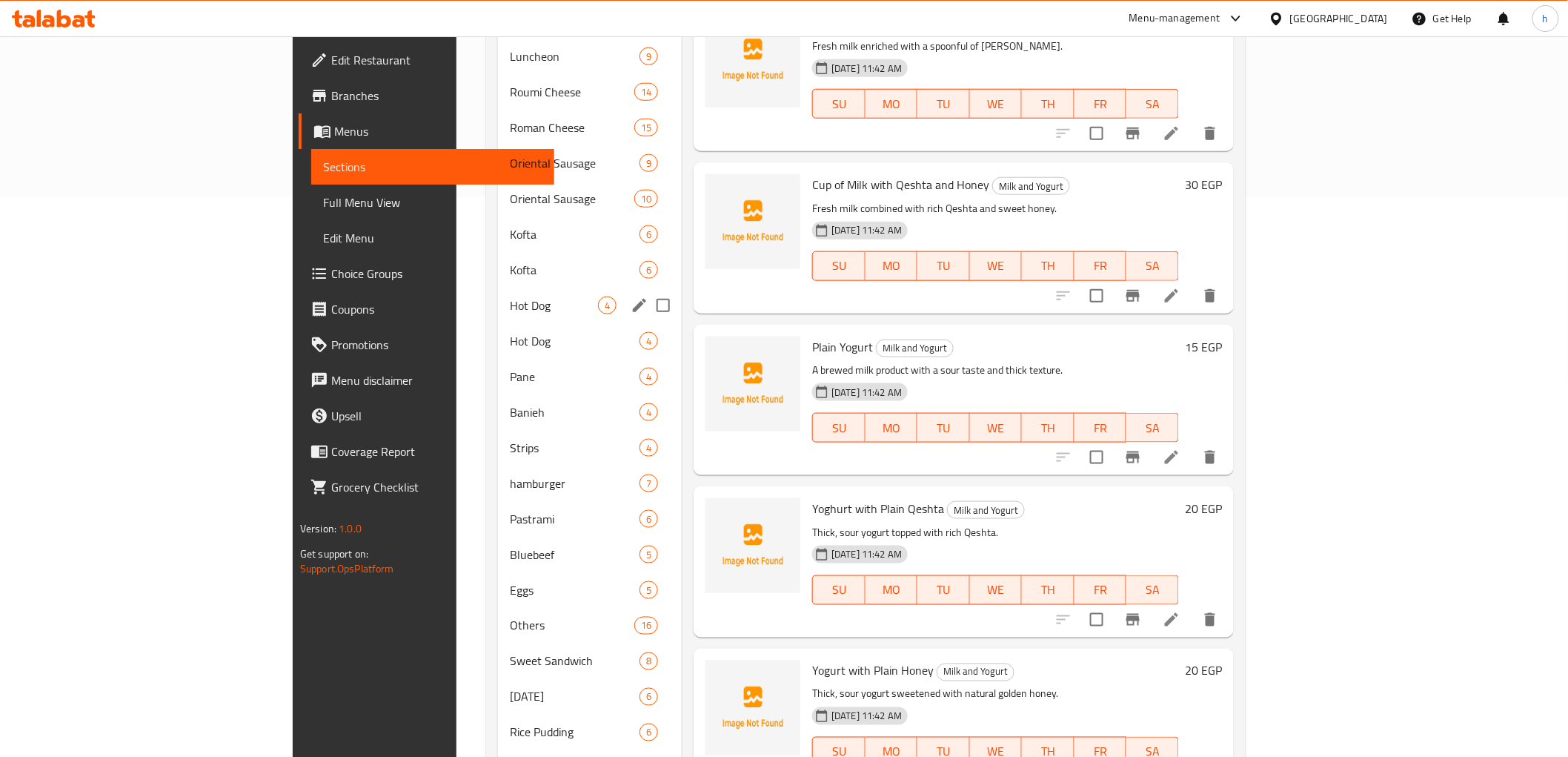
scroll to position [530, 0]
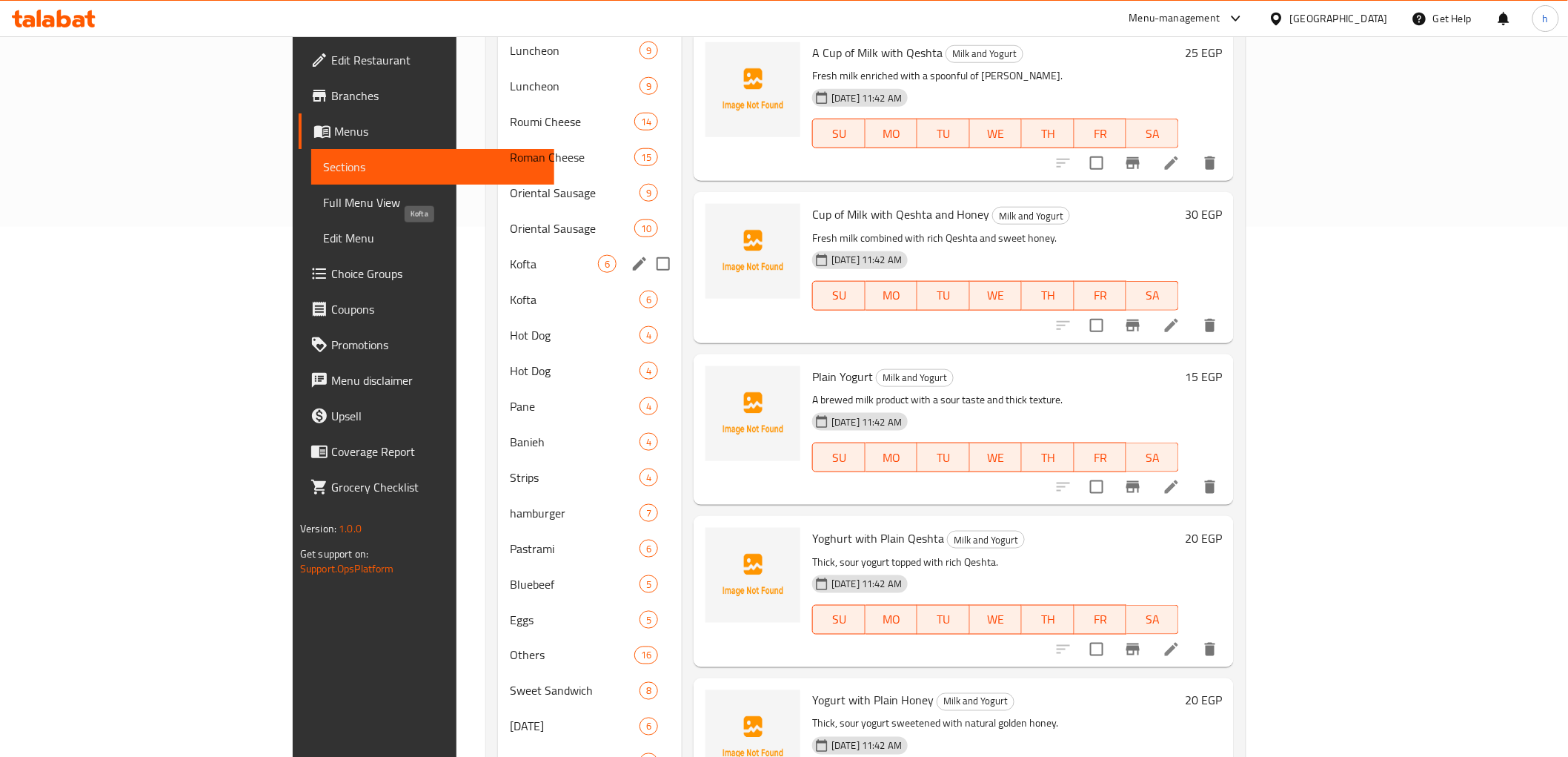
click at [510, 255] on span "Kofta" at bounding box center [554, 264] width 88 height 18
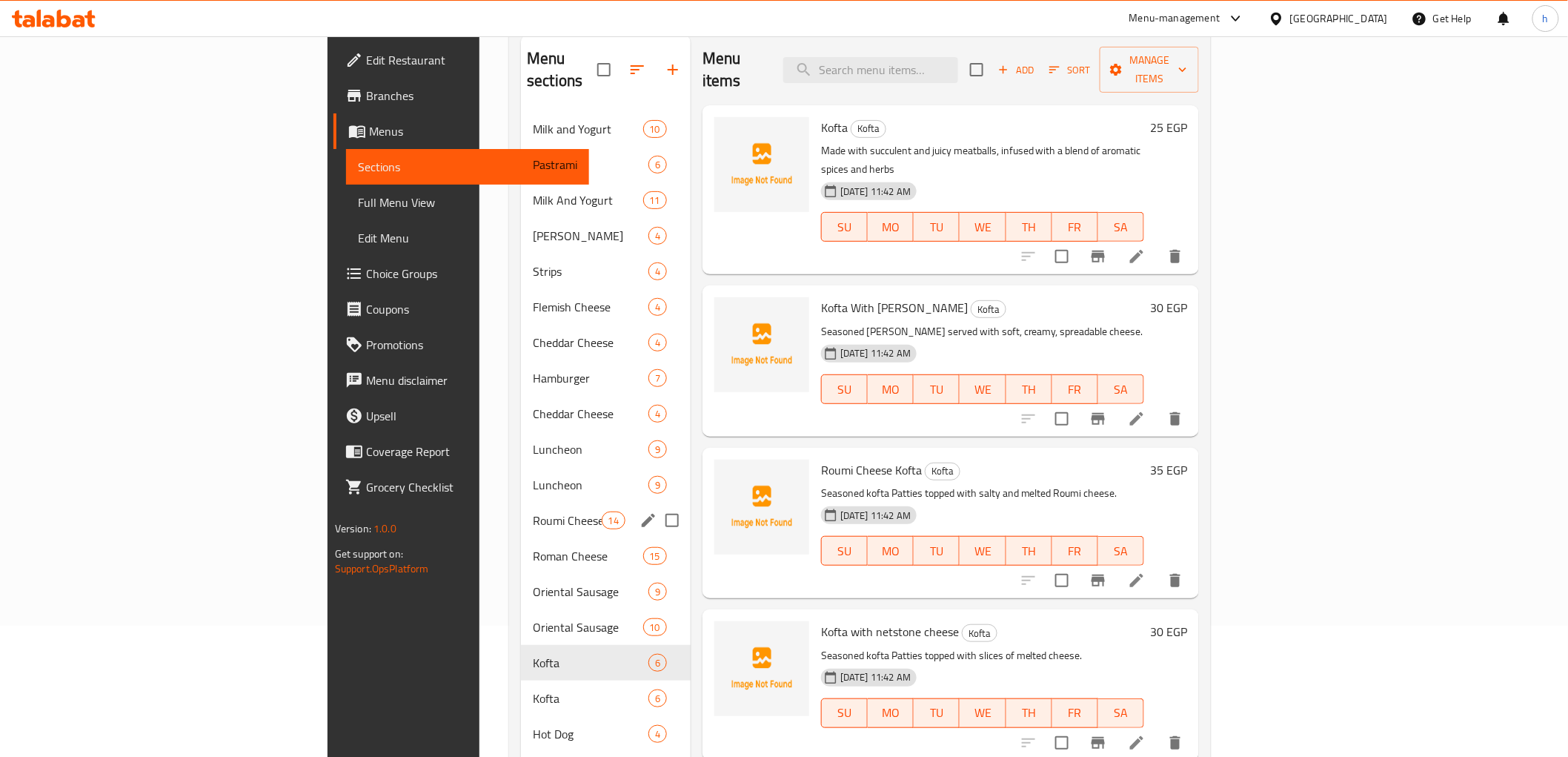
scroll to position [201, 0]
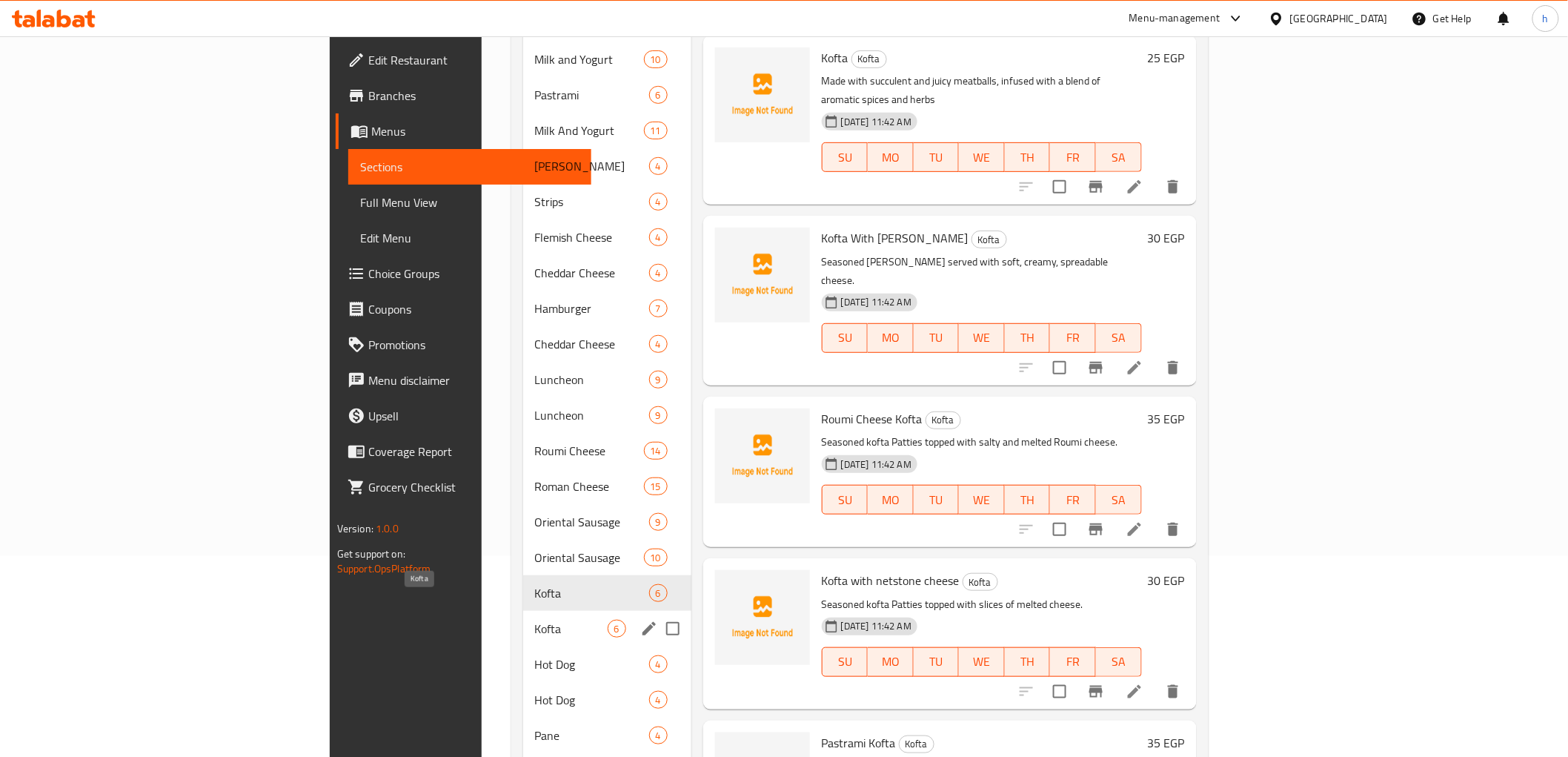
click at [535, 620] on span "Kofta" at bounding box center [571, 628] width 73 height 18
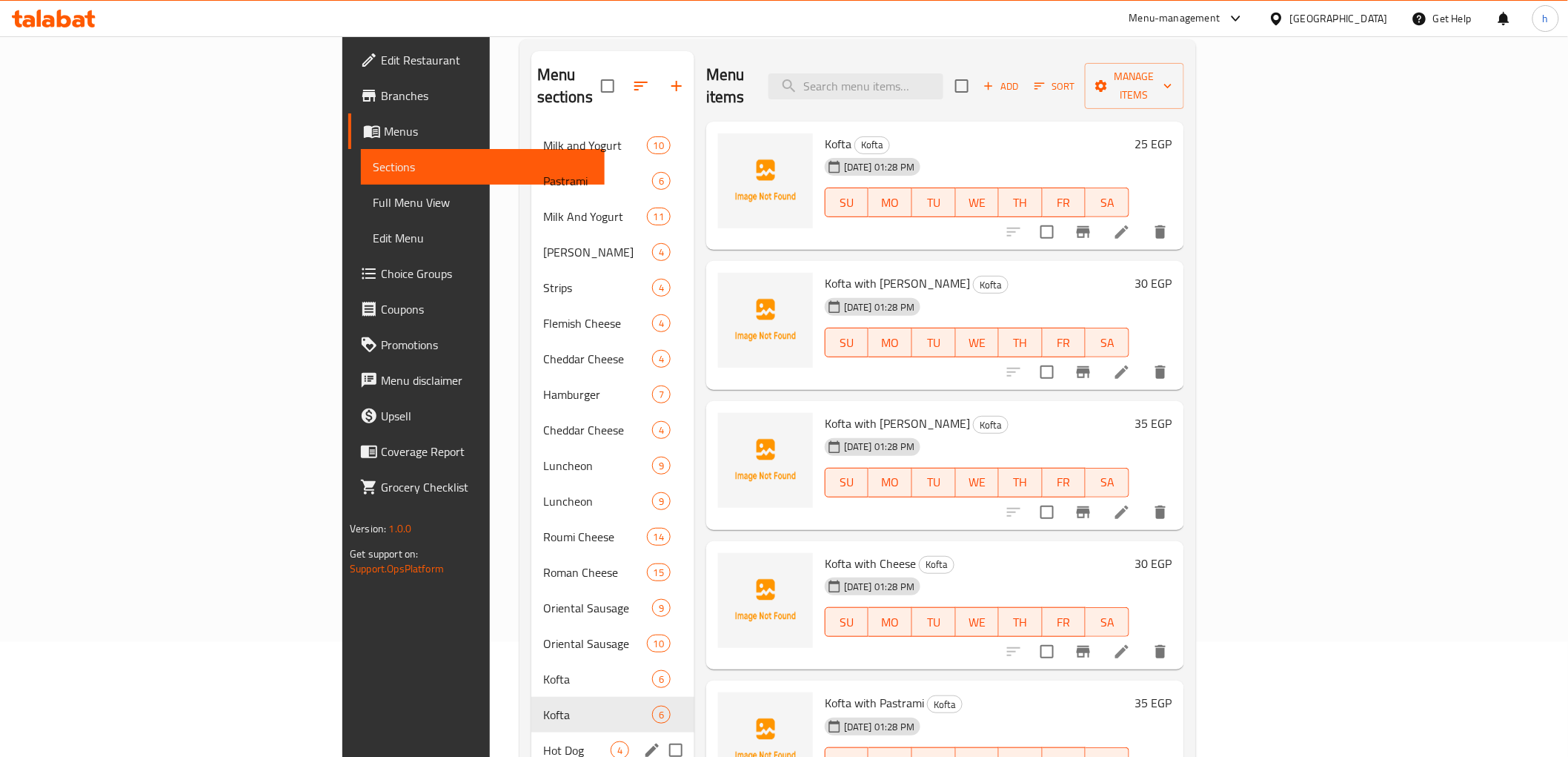
scroll to position [201, 0]
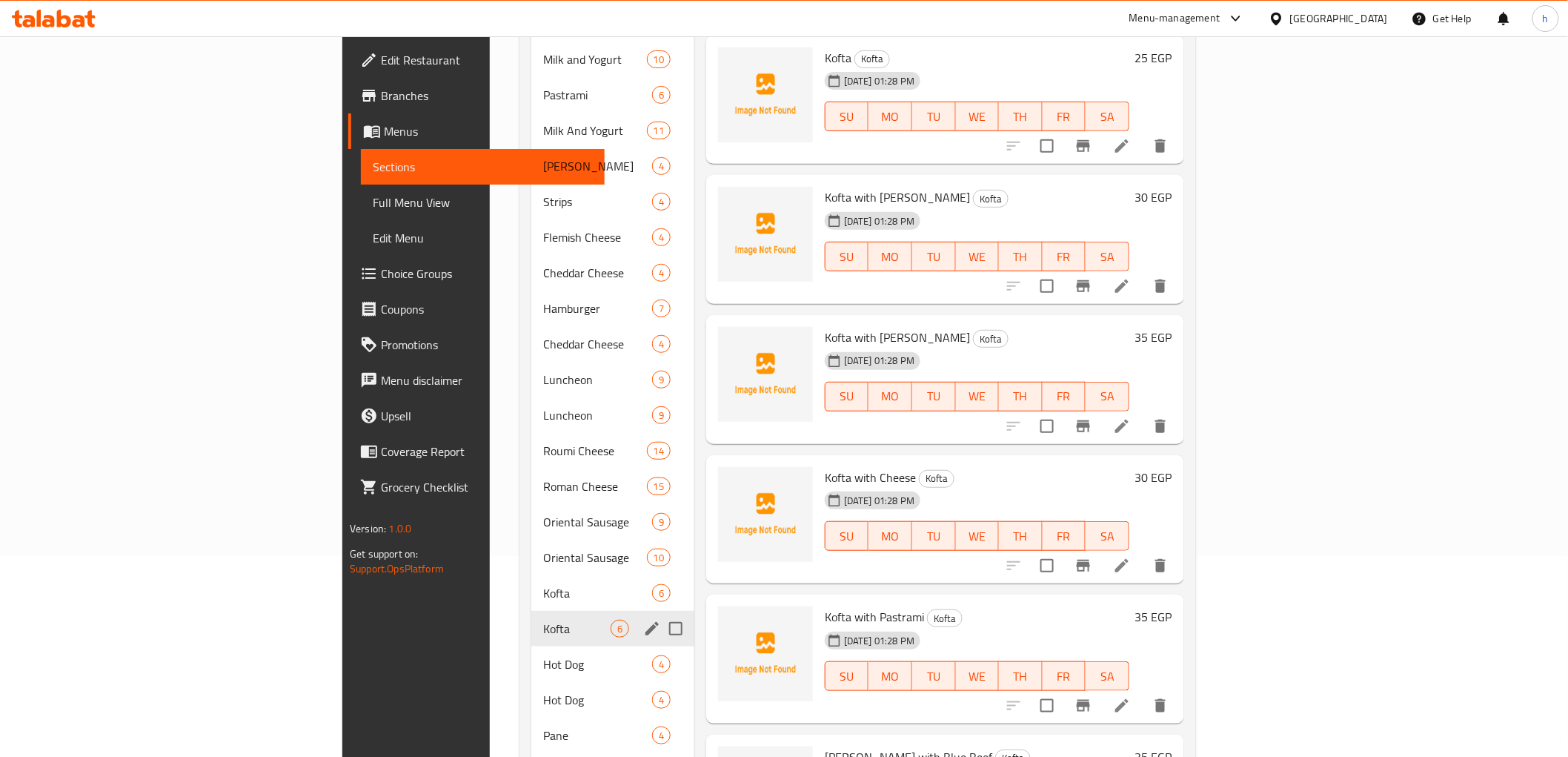
click at [660, 613] on input "Menu sections" at bounding box center [676, 629] width 31 height 31
checkbox input "true"
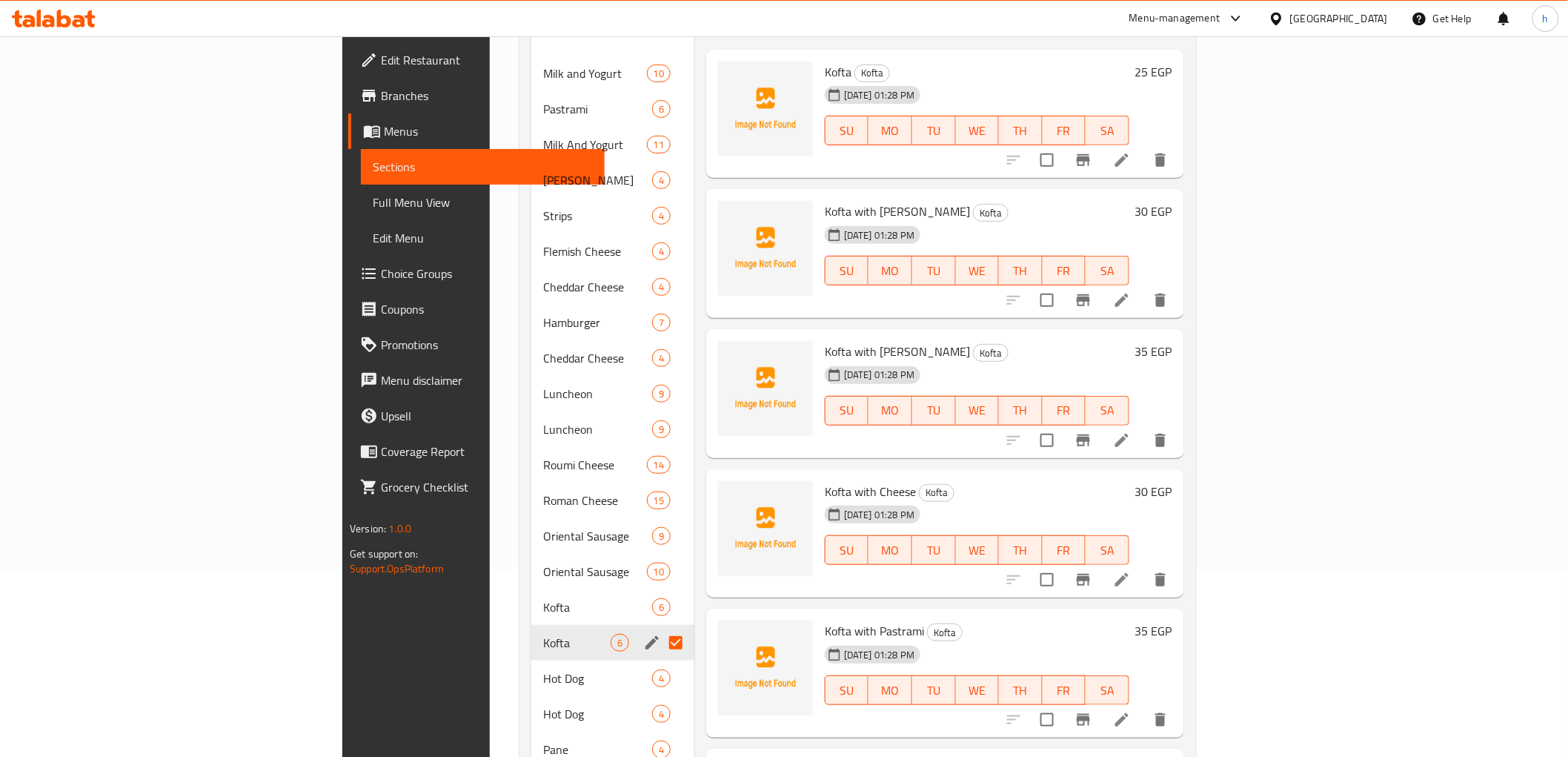
scroll to position [36, 0]
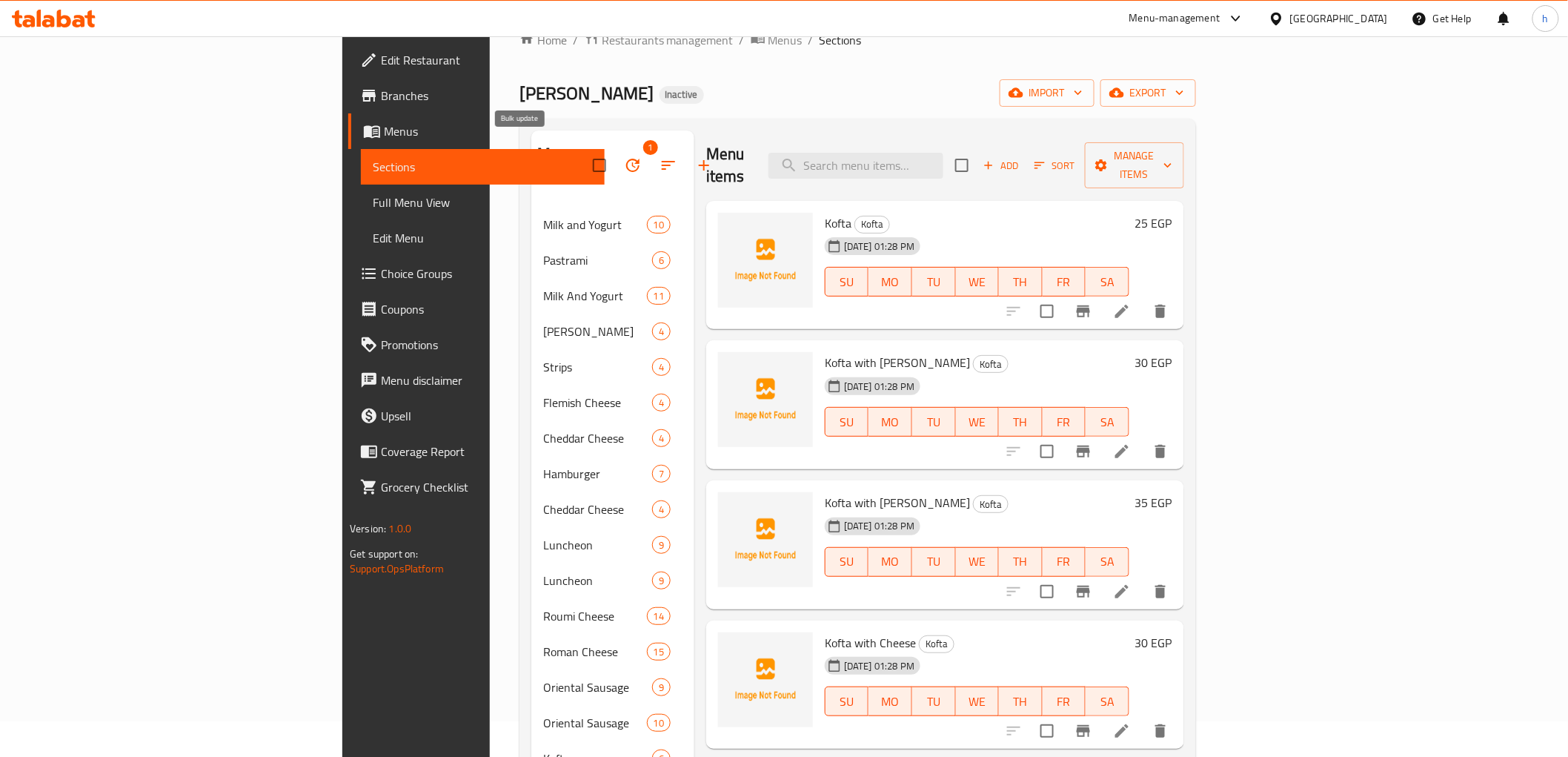
click at [626, 158] on icon "button" at bounding box center [633, 165] width 13 height 13
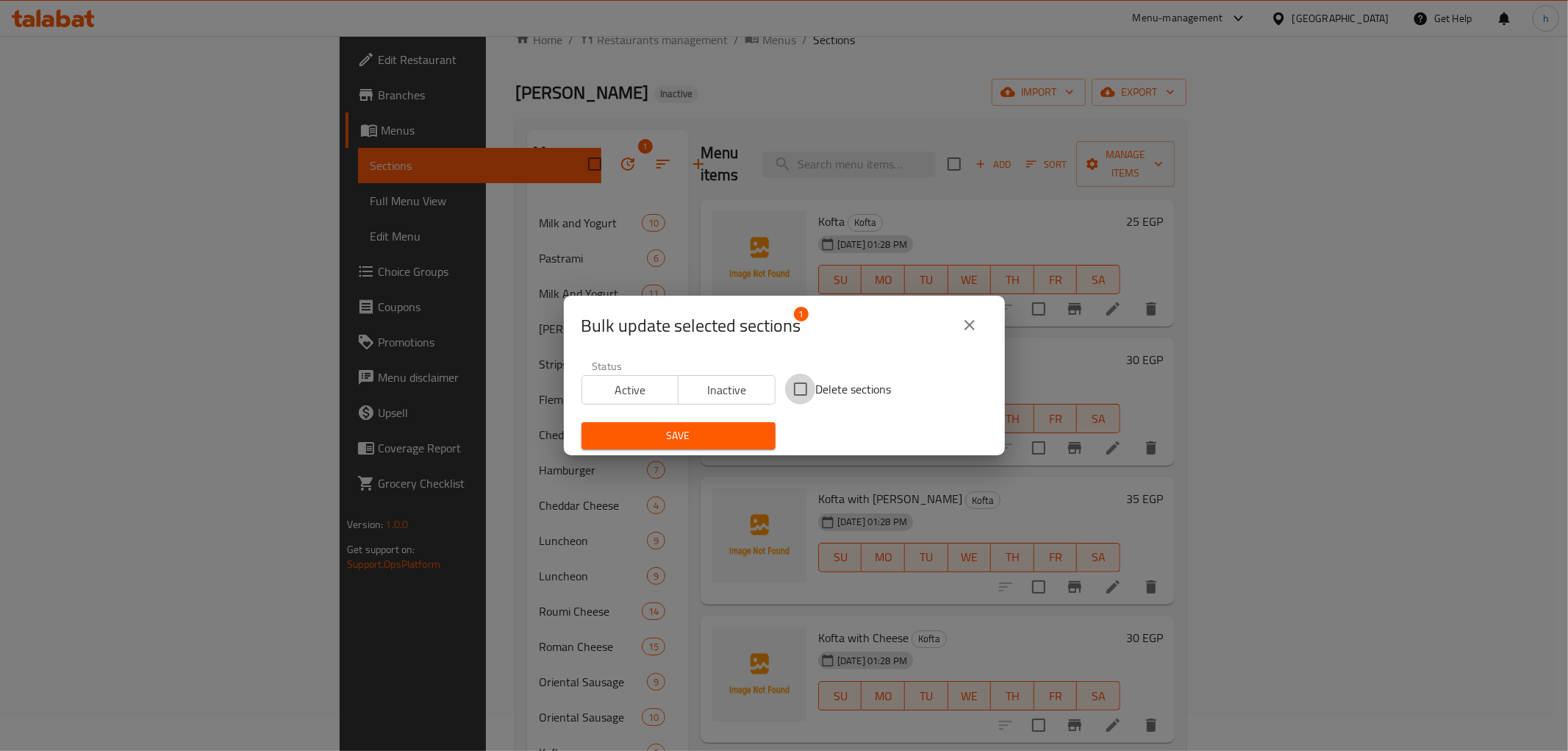
click at [810, 389] on input "Delete sections" at bounding box center [800, 389] width 31 height 31
checkbox input "true"
click at [719, 434] on span "Save" at bounding box center [679, 436] width 170 height 19
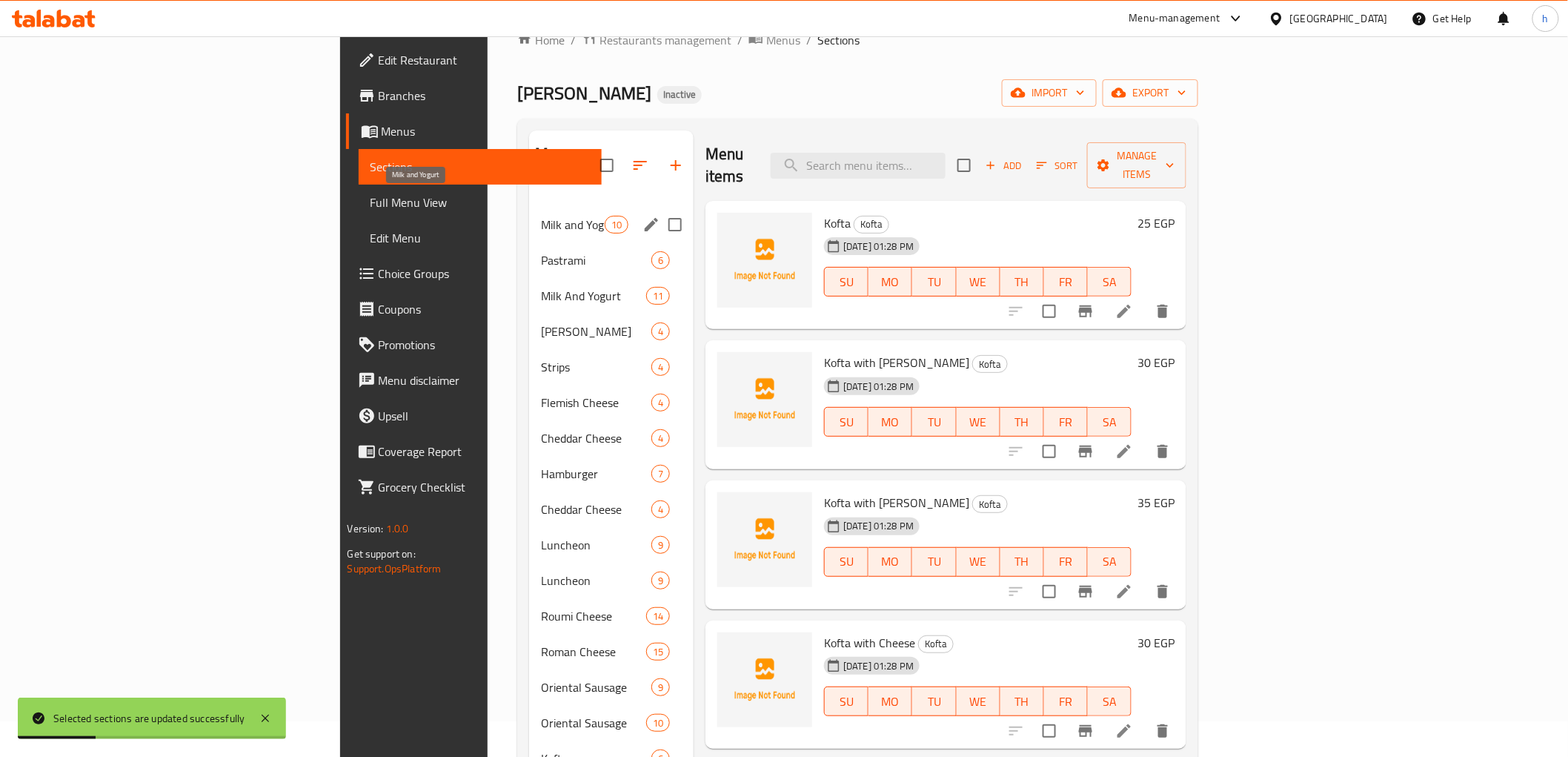
click at [541, 215] on span "Milk and Yogurt" at bounding box center [572, 224] width 63 height 18
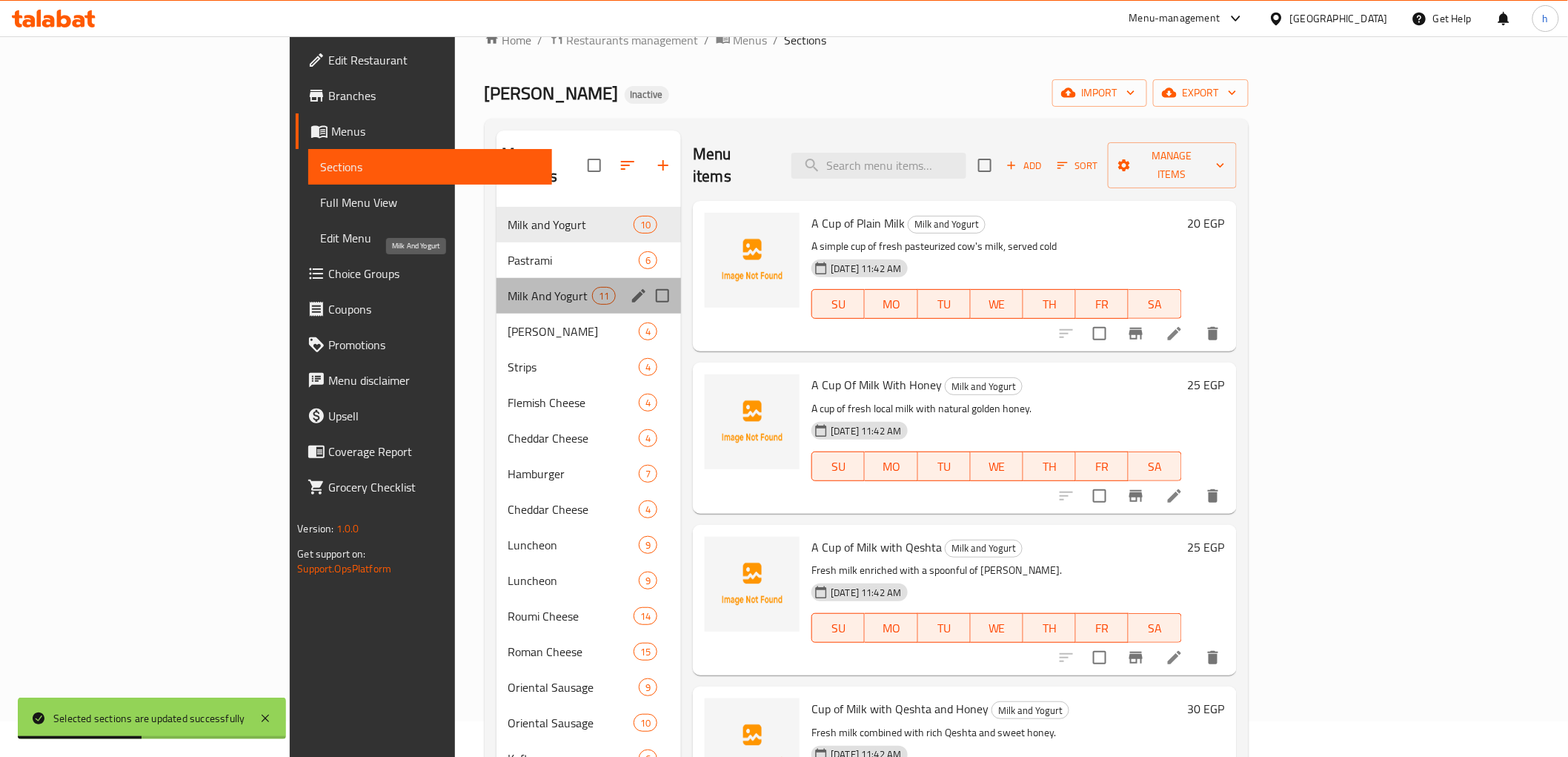
click at [509, 287] on span "Milk And Yogurt" at bounding box center [550, 296] width 83 height 18
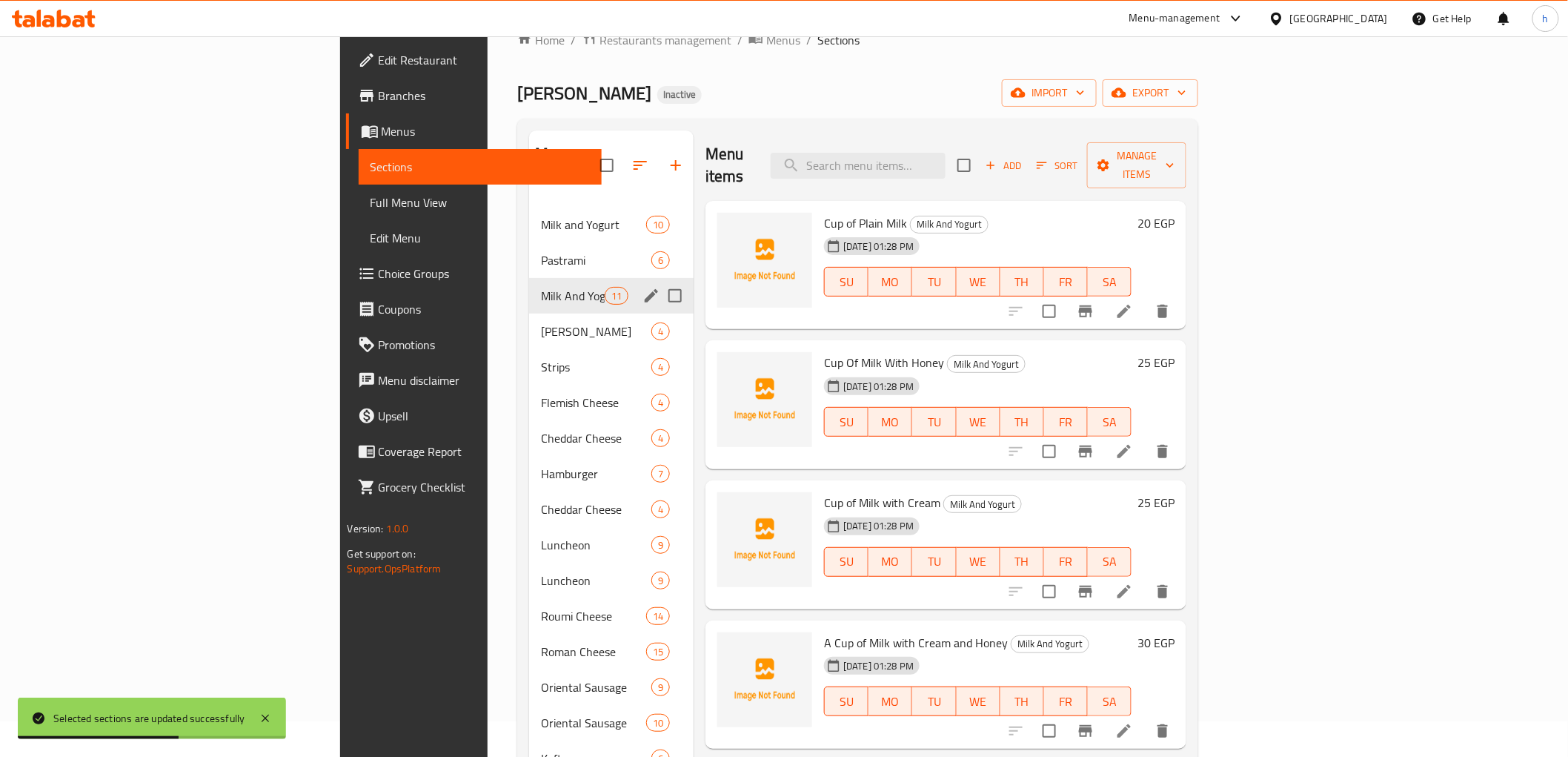
click at [659, 280] on input "Menu sections" at bounding box center [675, 296] width 31 height 31
checkbox input "true"
click at [625, 158] on icon "button" at bounding box center [631, 165] width 13 height 13
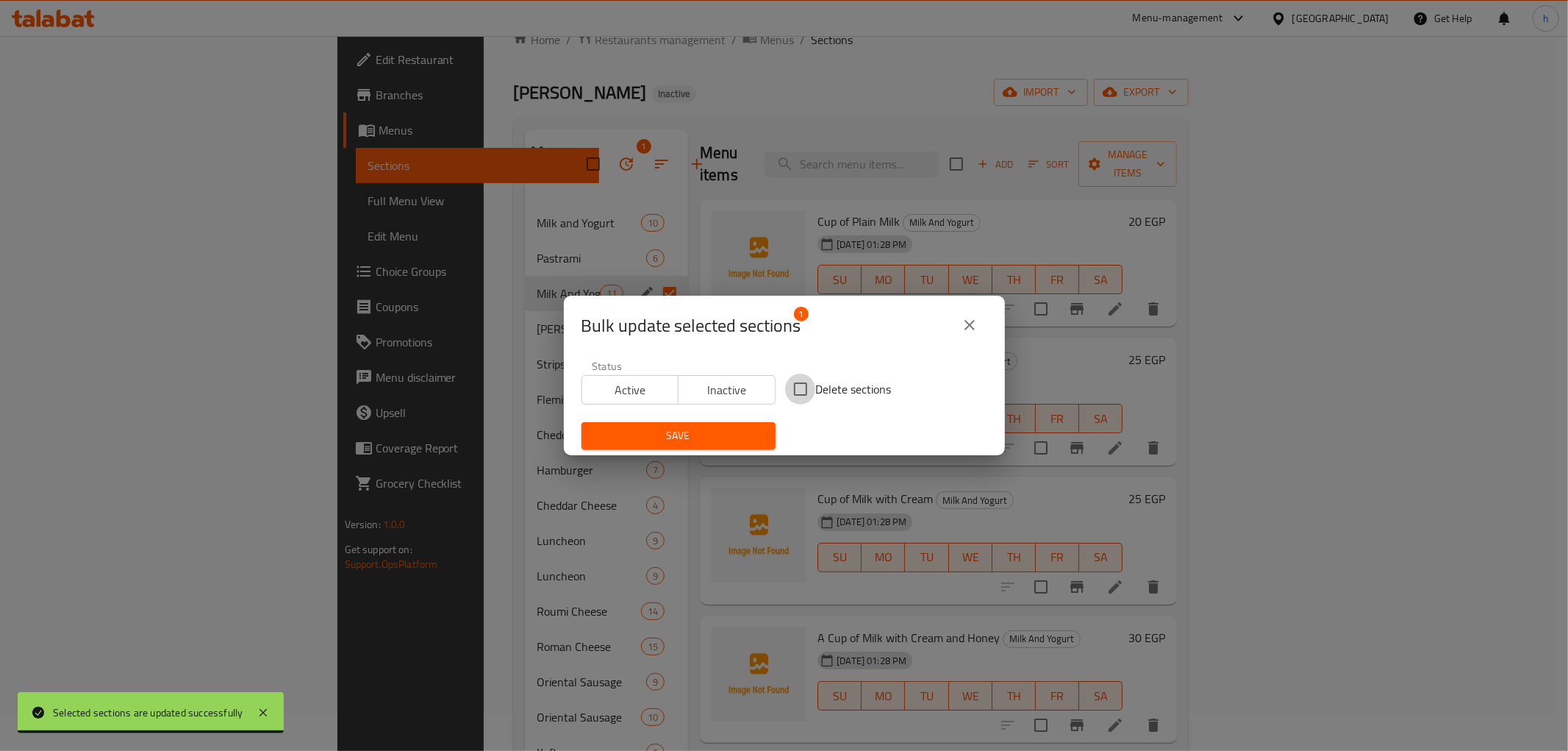
click at [799, 389] on input "Delete sections" at bounding box center [800, 389] width 31 height 31
checkbox input "true"
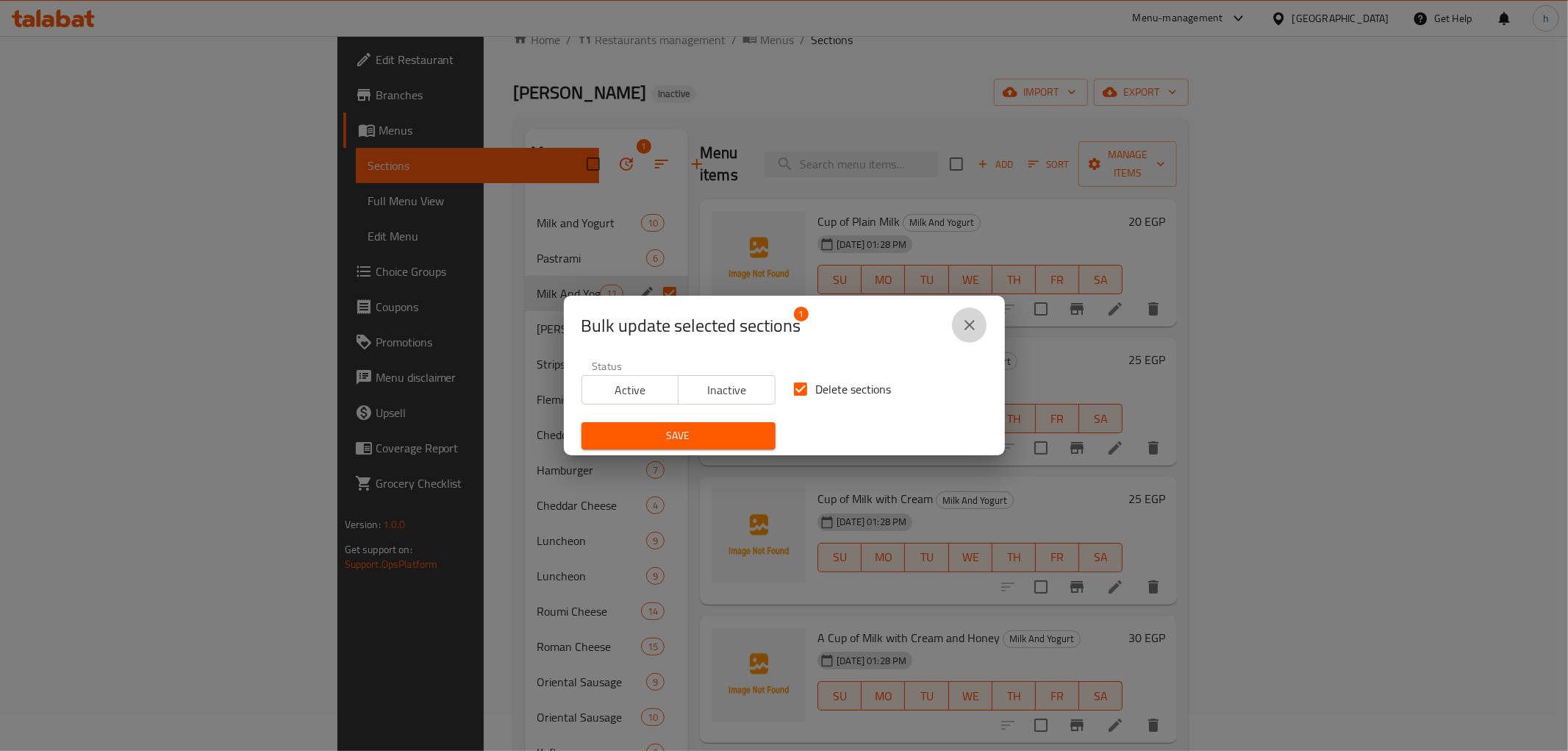
click at [957, 325] on button "close" at bounding box center [970, 325] width 36 height 36
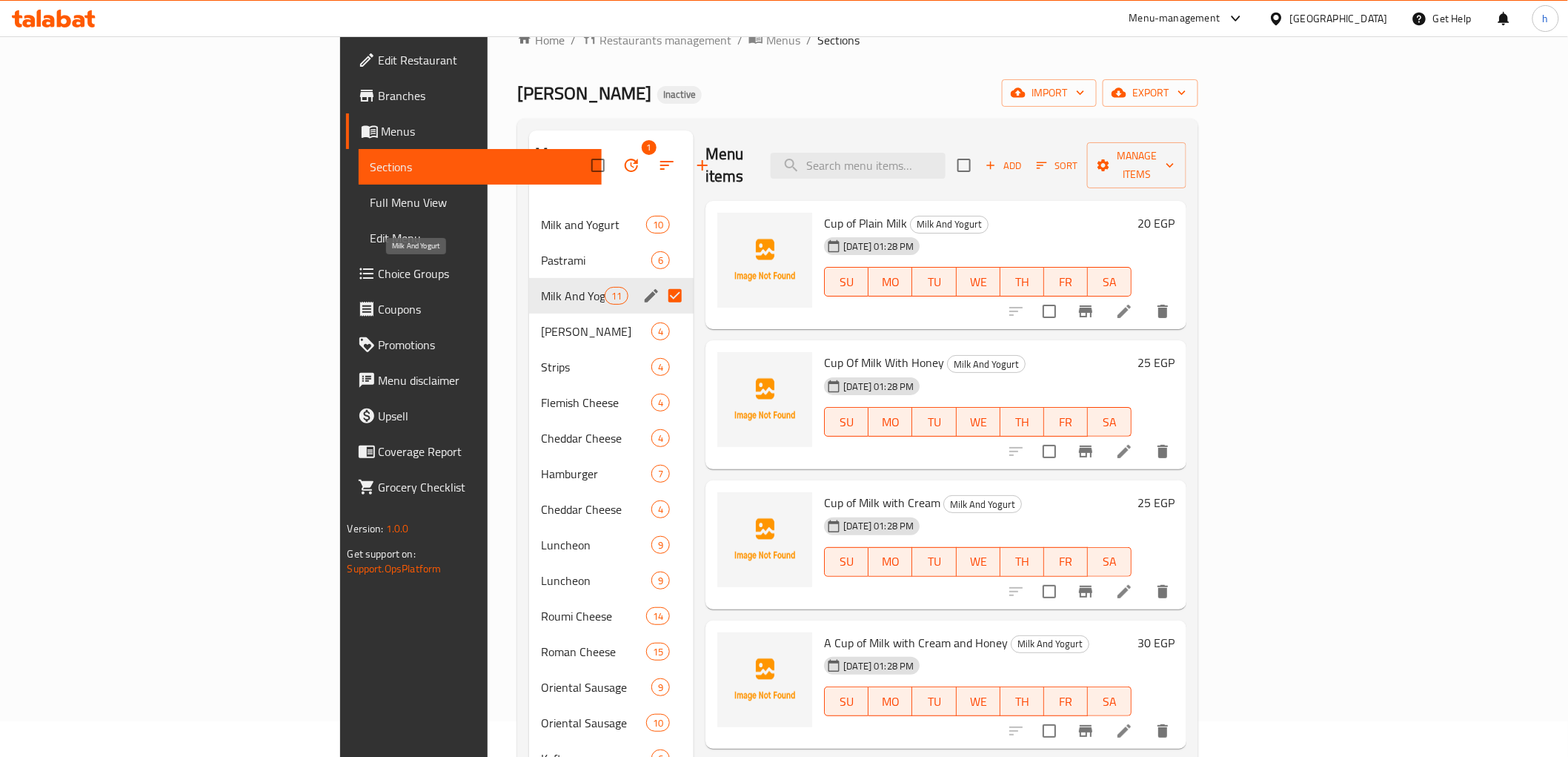
click at [541, 287] on span "Milk And Yogurt" at bounding box center [572, 296] width 63 height 18
click at [659, 280] on input "Menu sections" at bounding box center [675, 296] width 31 height 31
checkbox input "false"
click at [659, 280] on input "Menu sections" at bounding box center [675, 296] width 31 height 31
checkbox input "true"
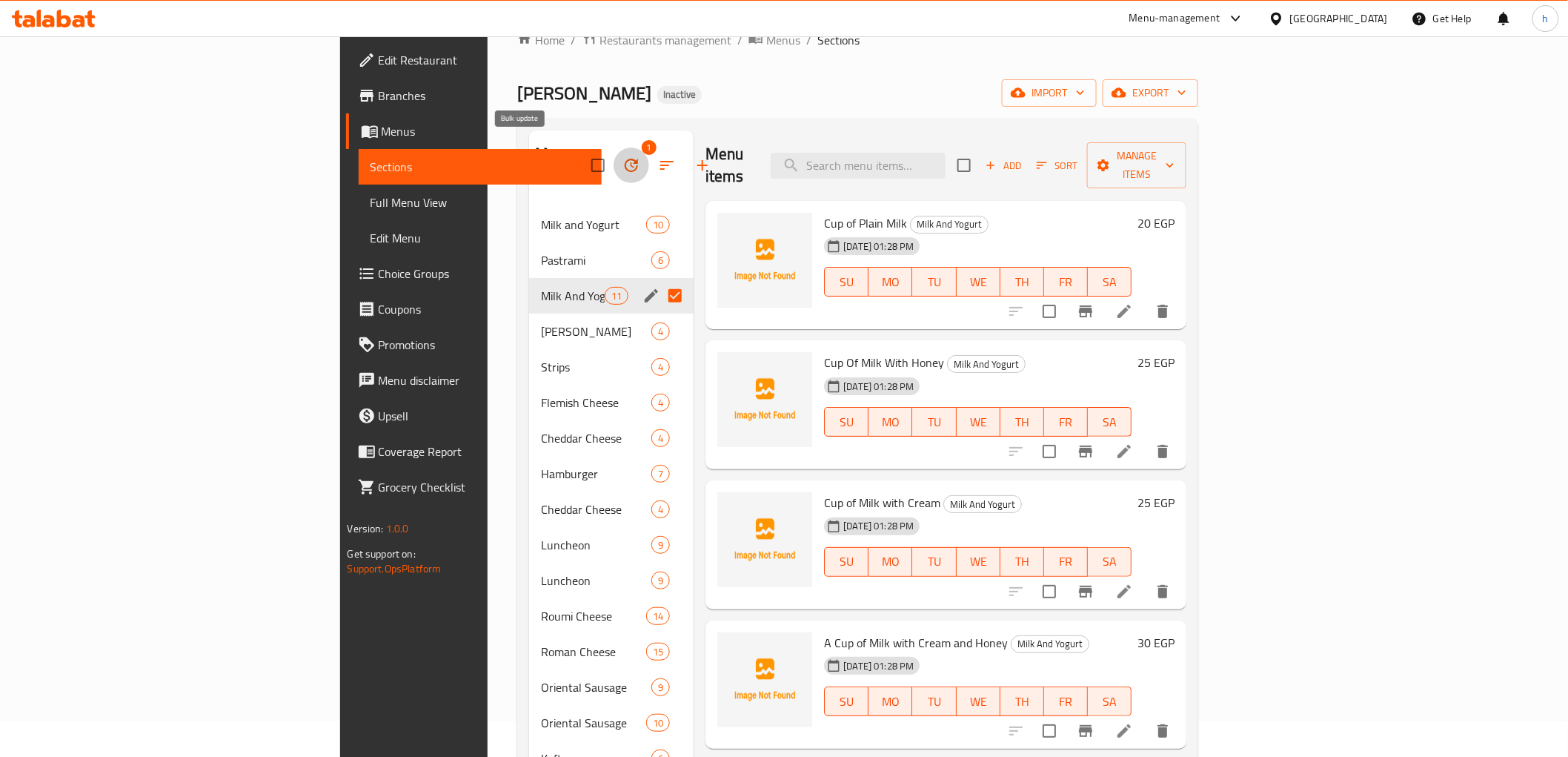
click at [625, 158] on icon "button" at bounding box center [631, 165] width 13 height 13
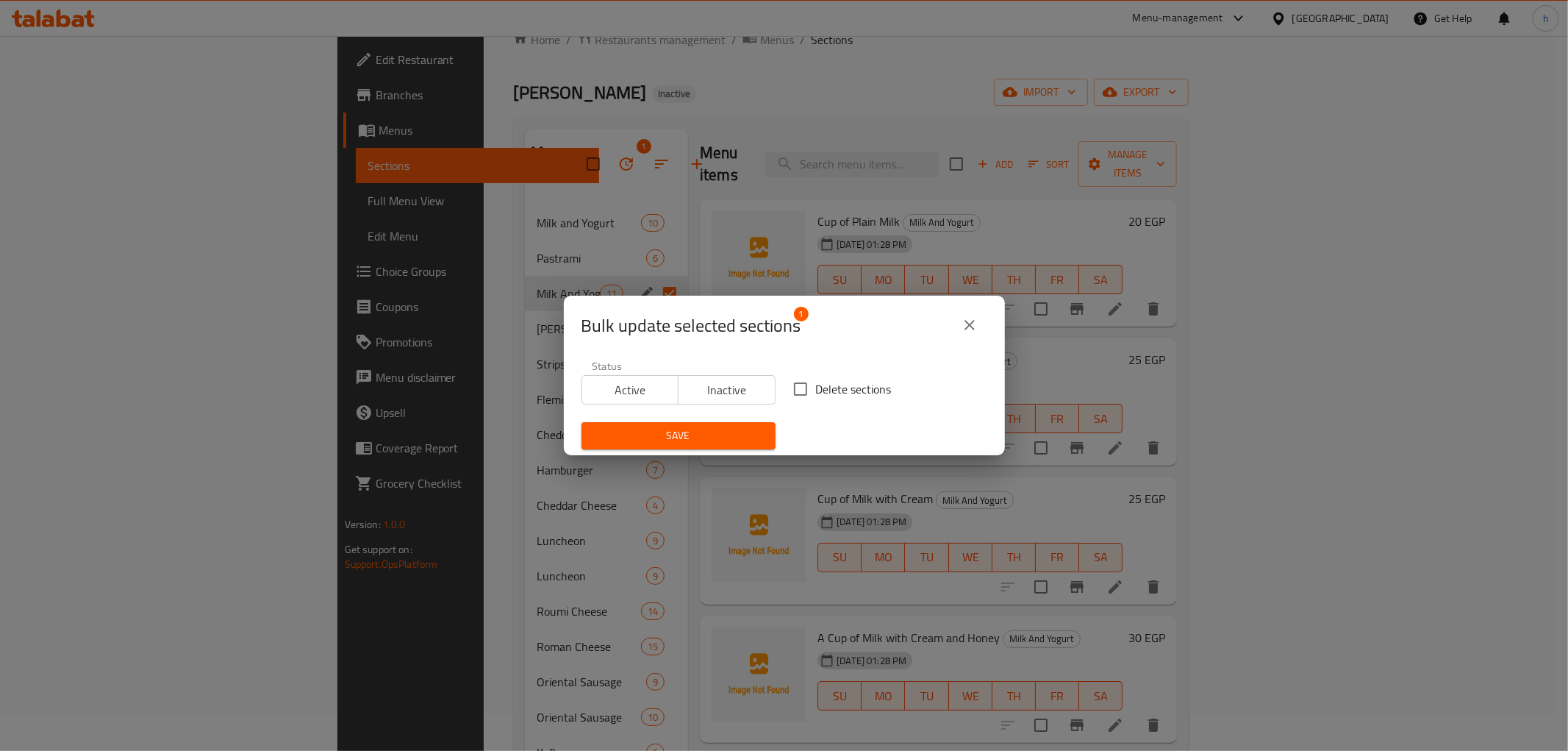
click at [792, 391] on input "Delete sections" at bounding box center [800, 389] width 31 height 31
checkbox input "true"
click at [693, 444] on span "Save" at bounding box center [679, 436] width 170 height 19
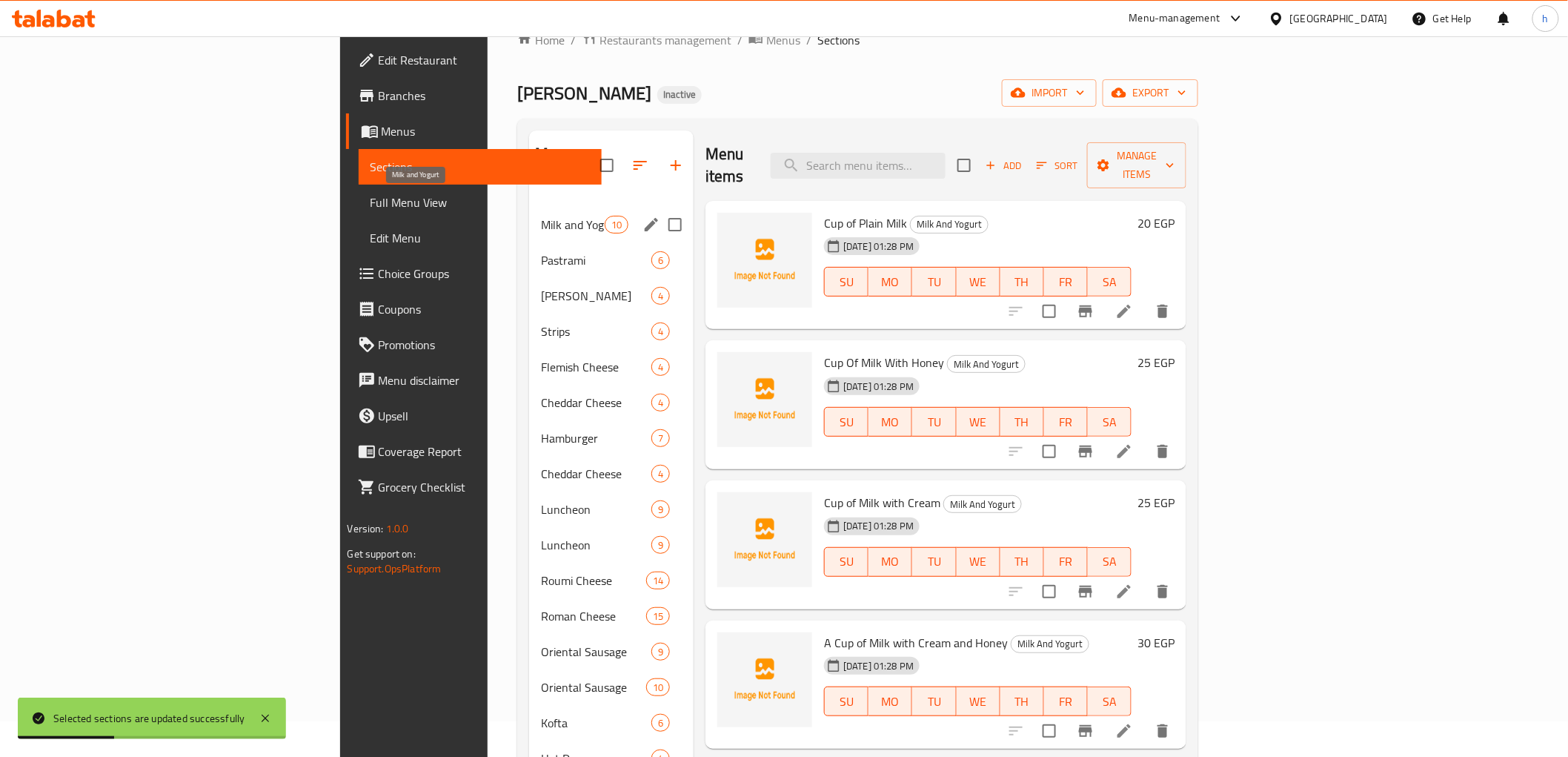
click at [541, 215] on span "Milk and Yogurt" at bounding box center [572, 224] width 63 height 18
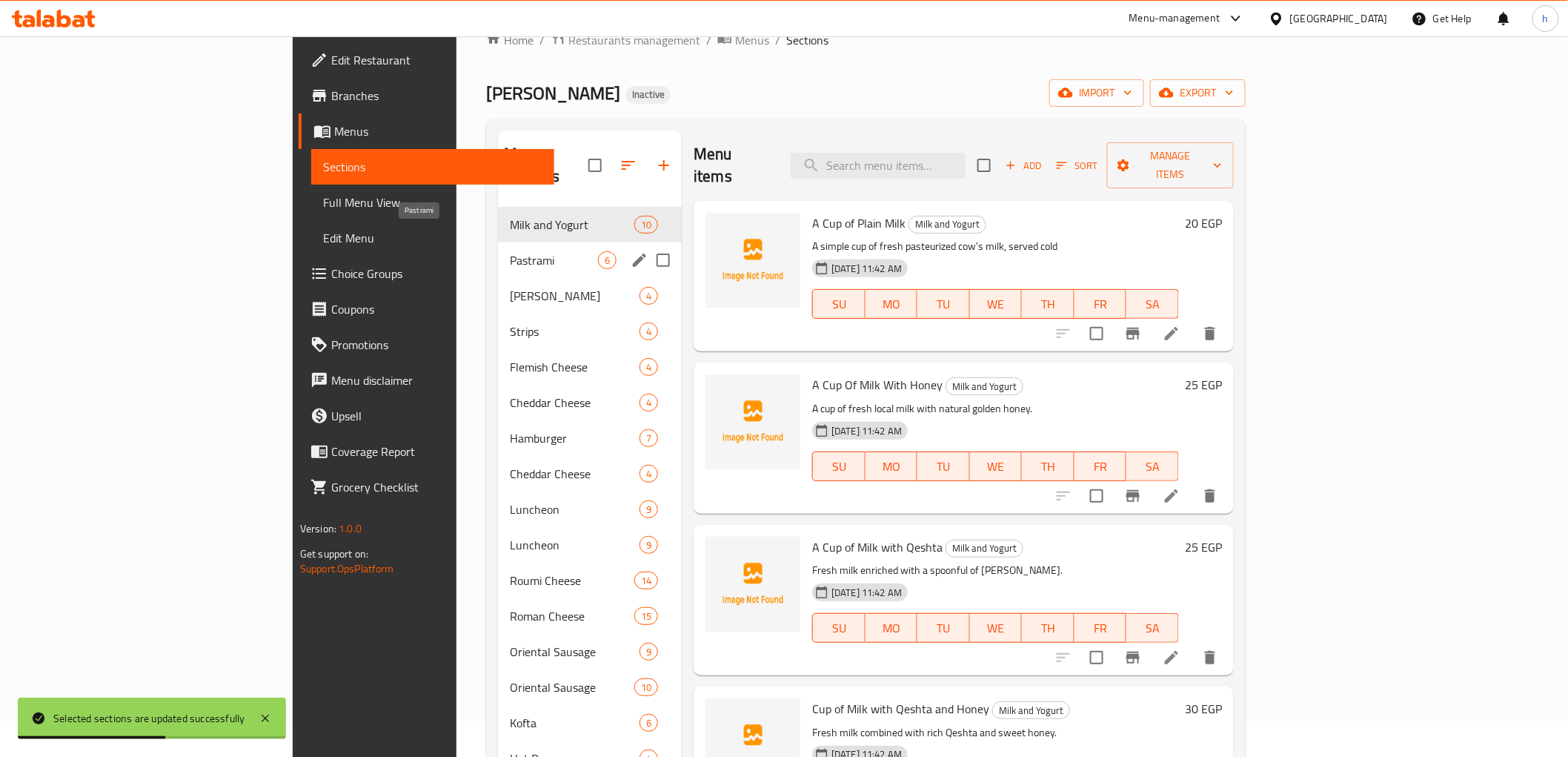
click at [510, 251] on span "Pastrami" at bounding box center [554, 260] width 88 height 18
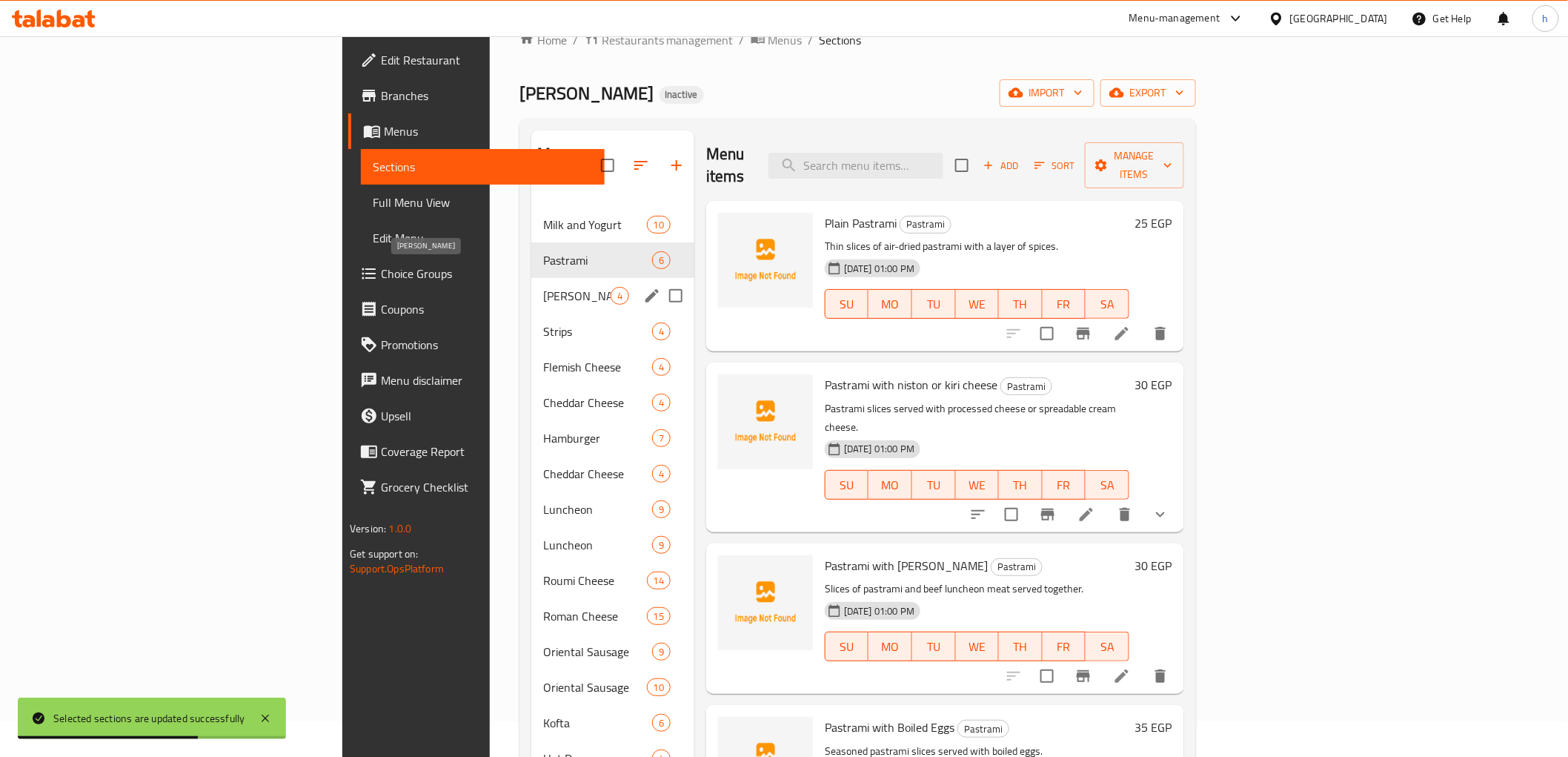
click at [543, 287] on span "Edam Cheese" at bounding box center [576, 296] width 67 height 18
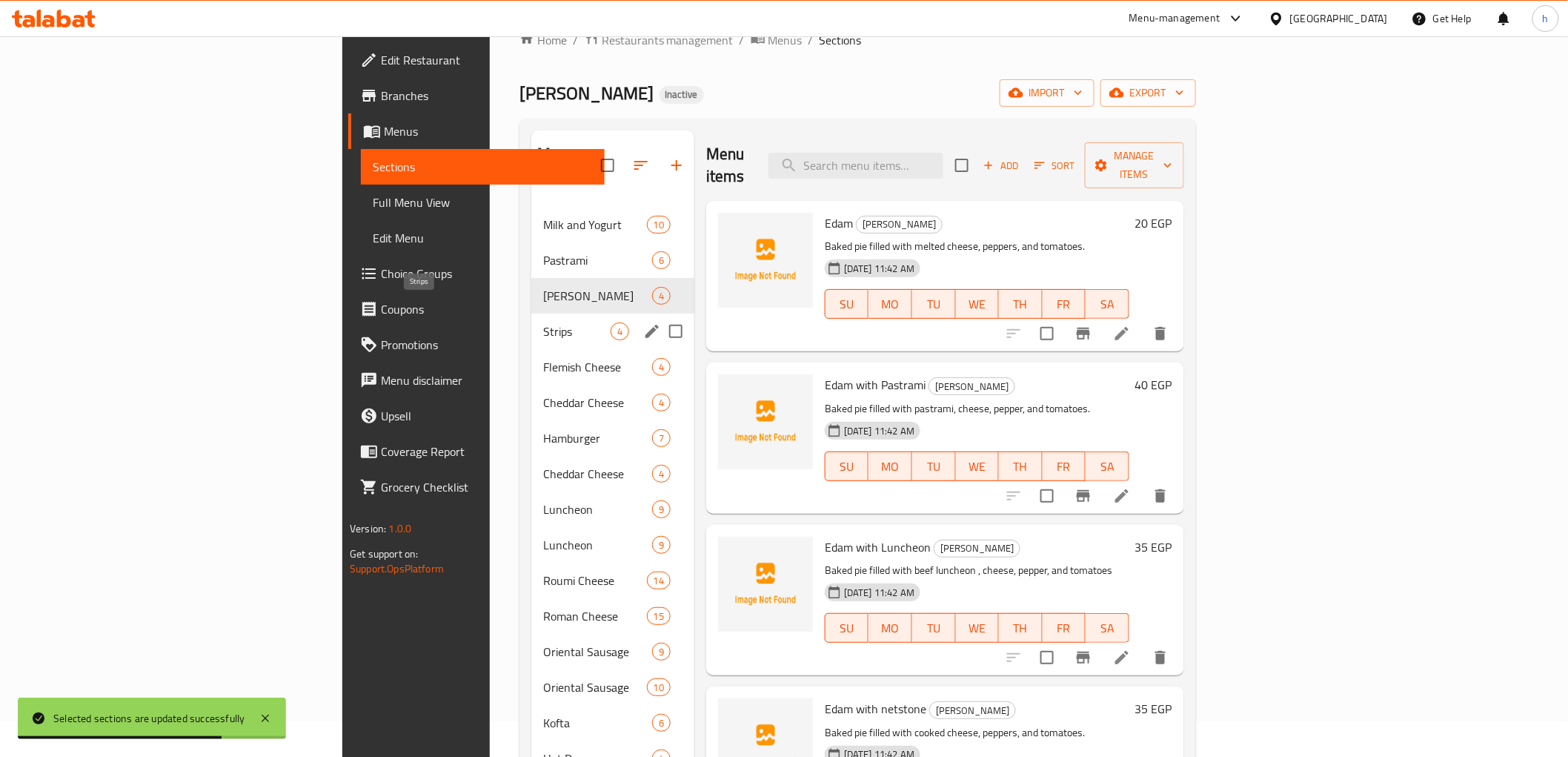
click at [543, 322] on span "Strips" at bounding box center [576, 331] width 67 height 18
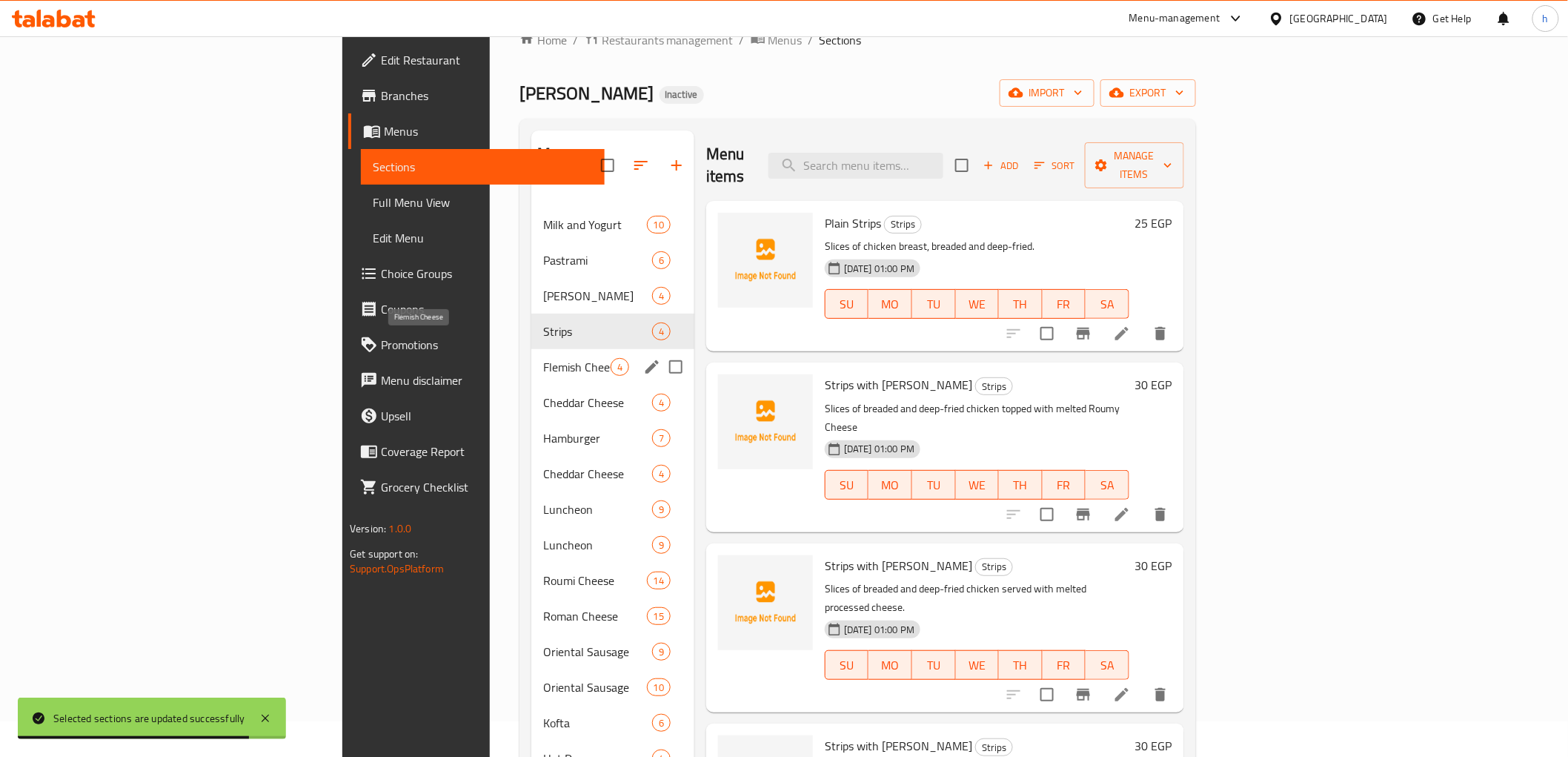
click at [543, 358] on span "Flemish Cheese" at bounding box center [576, 367] width 67 height 18
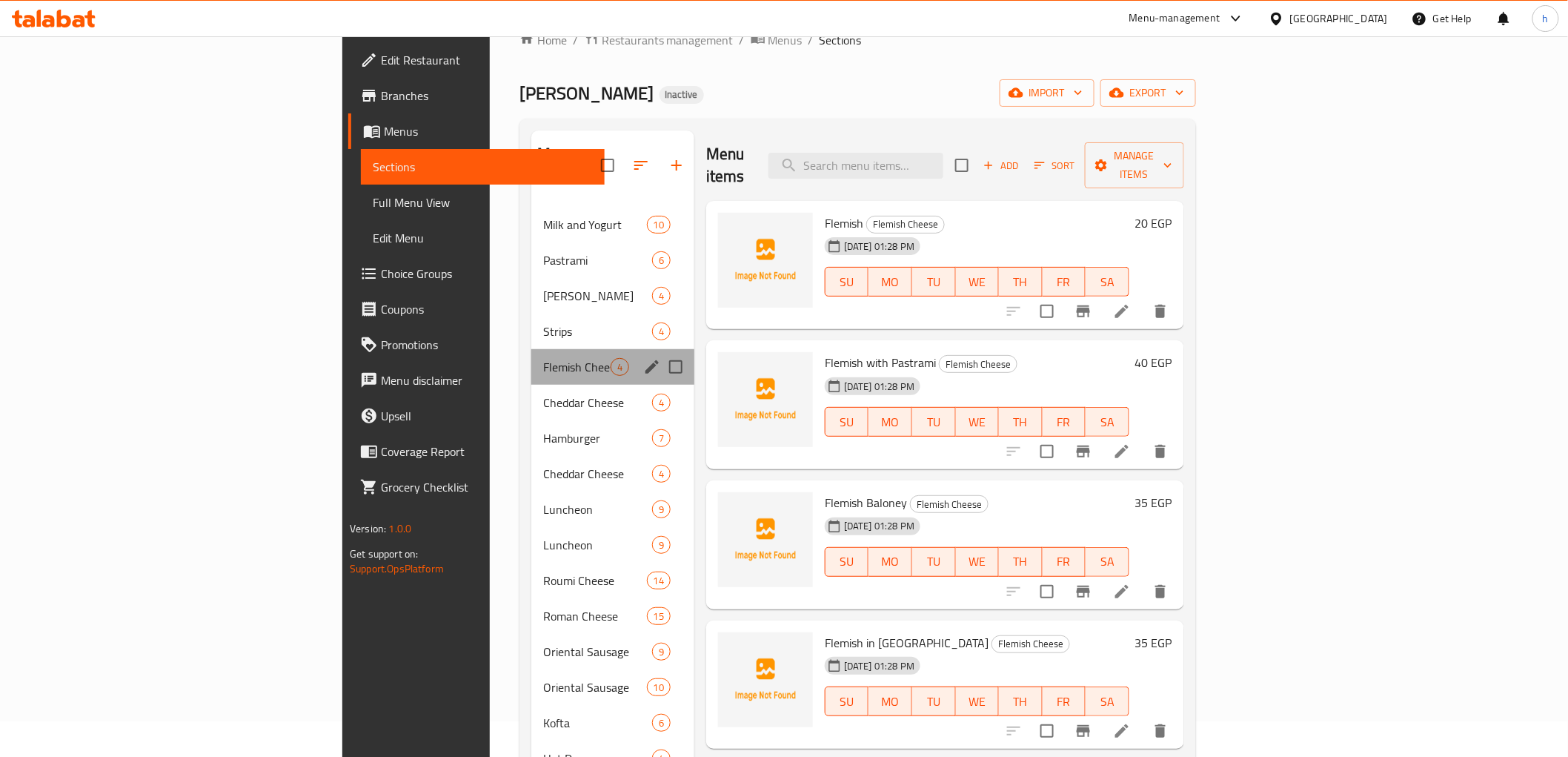
drag, startPoint x: 388, startPoint y: 342, endPoint x: 300, endPoint y: 347, distance: 88.1
click at [520, 347] on div "Menu sections Milk and Yogurt 10 Pastrami 6 Edam Cheese 4 Strips 4 Flemish Chee…" at bounding box center [857, 688] width 676 height 1138
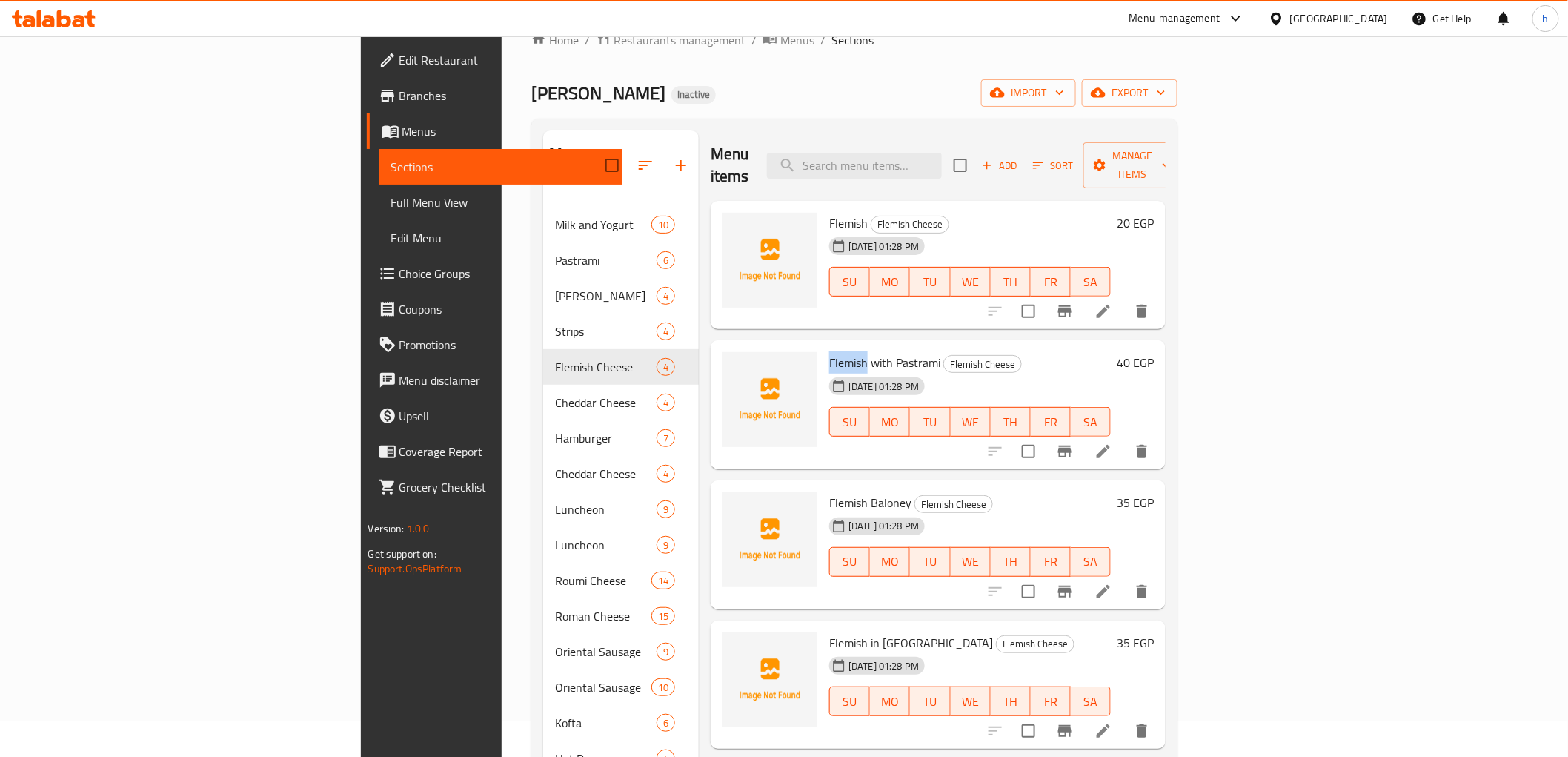
drag, startPoint x: 735, startPoint y: 338, endPoint x: 775, endPoint y: 342, distance: 40.2
click at [823, 347] on div "Flemish with Pastrami Flemish Cheese 28-09-2025 01:28 PM SU MO TU WE TH FR SA" at bounding box center [970, 405] width 293 height 117
copy span "Flemish"
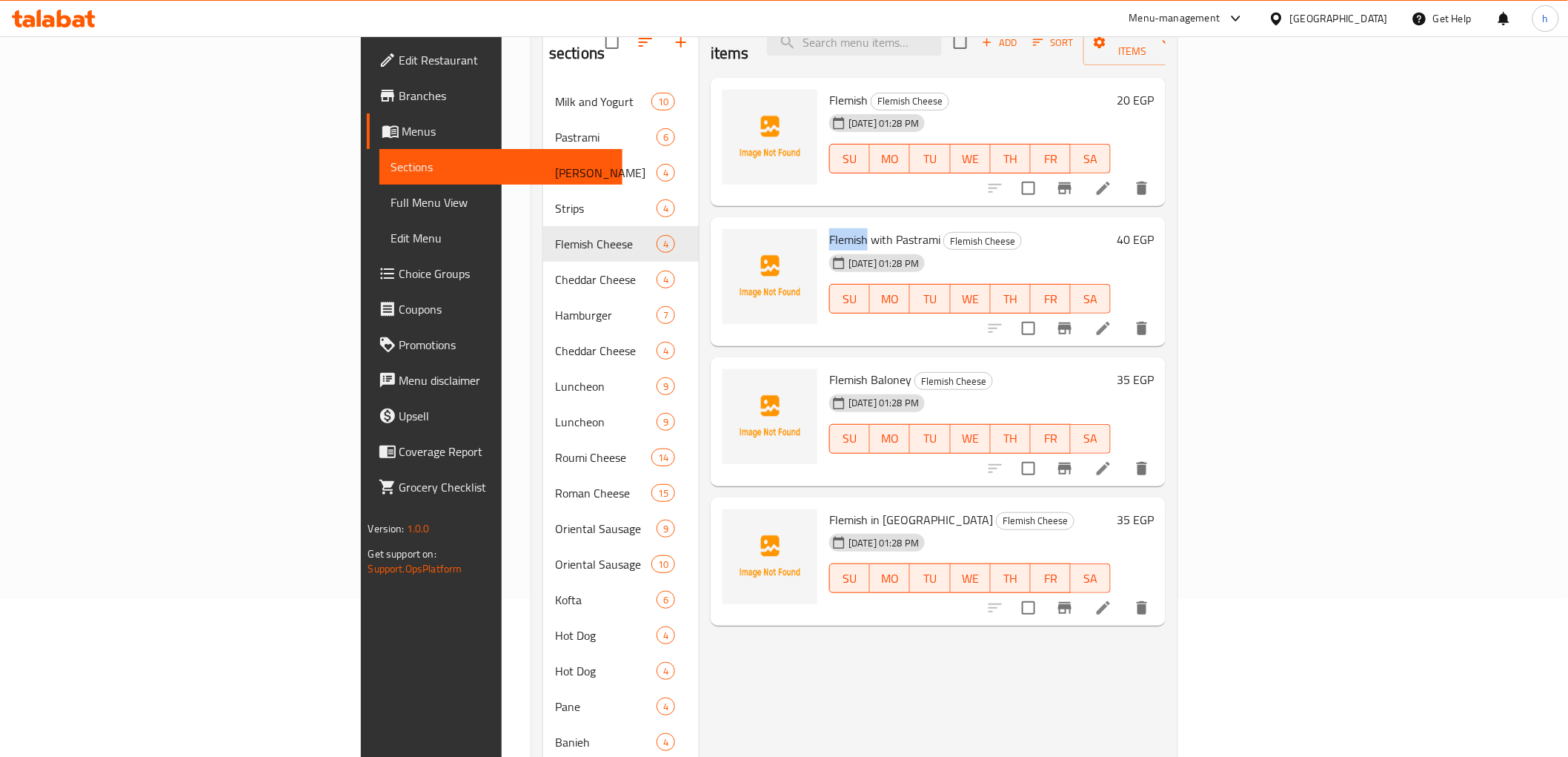
scroll to position [130, 0]
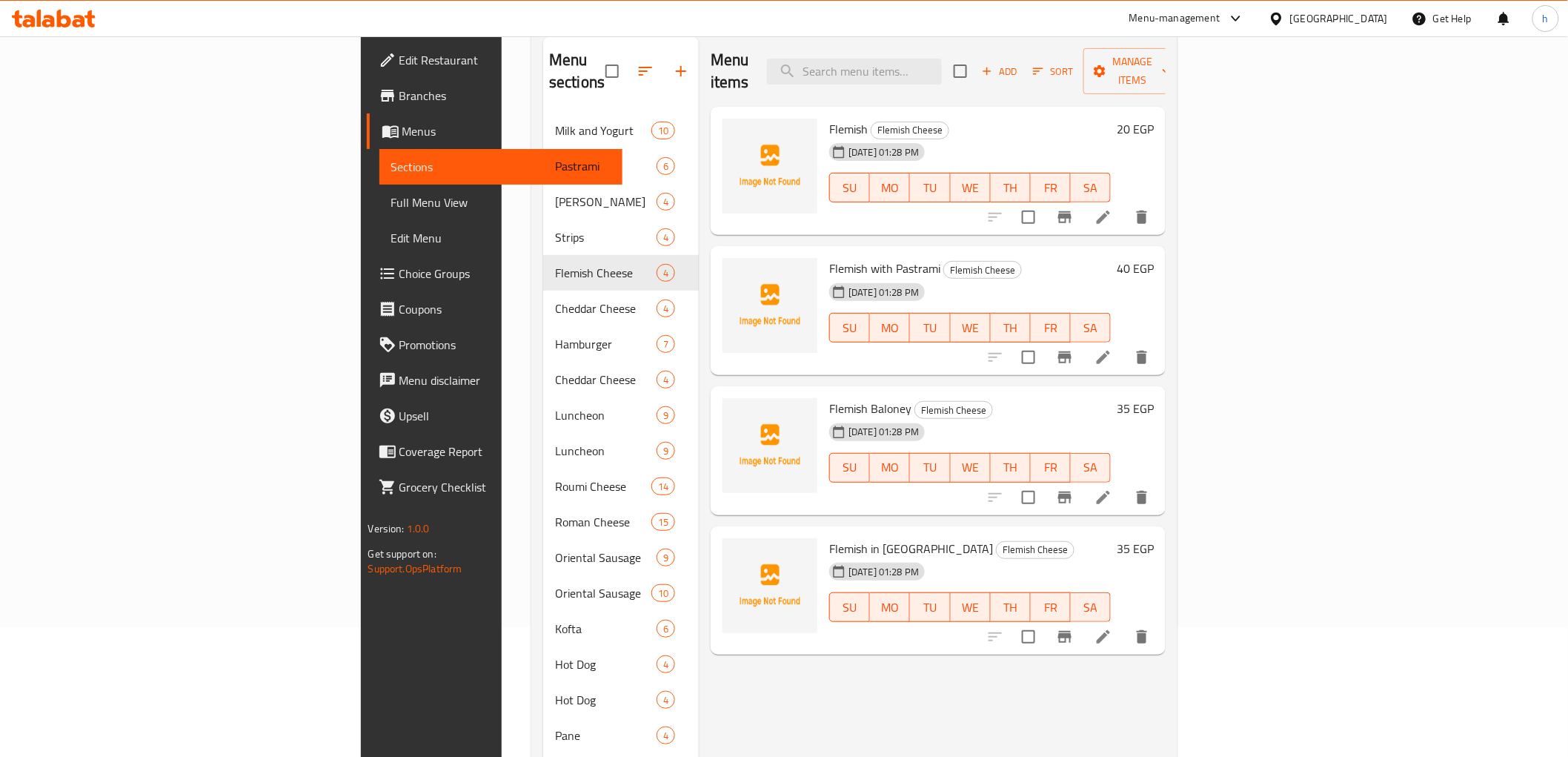
click at [502, 268] on div "Home / Restaurants management / Menus / Sections Alban Magdy Inactive import ex…" at bounding box center [854, 549] width 705 height 1285
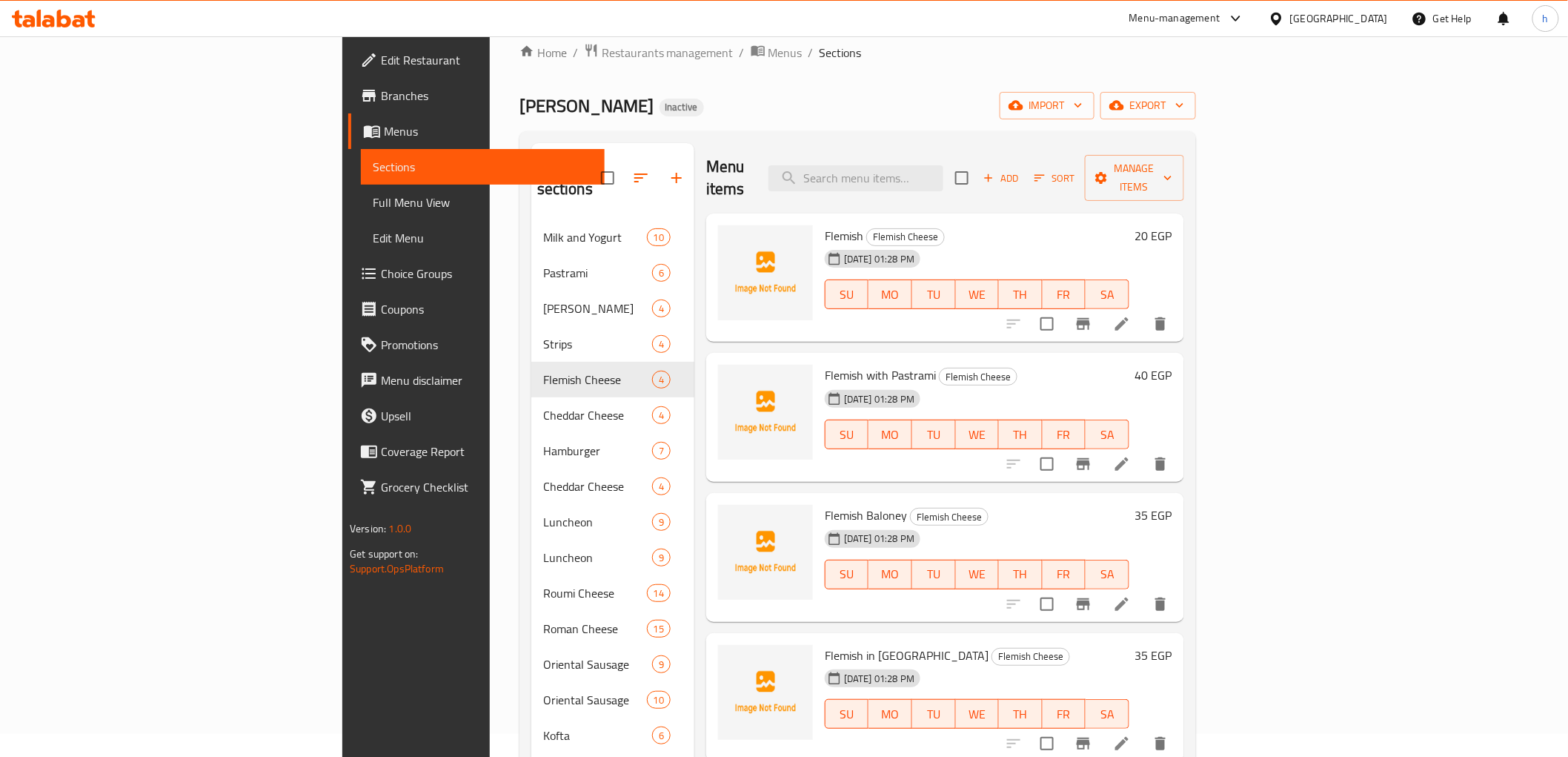
scroll to position [0, 0]
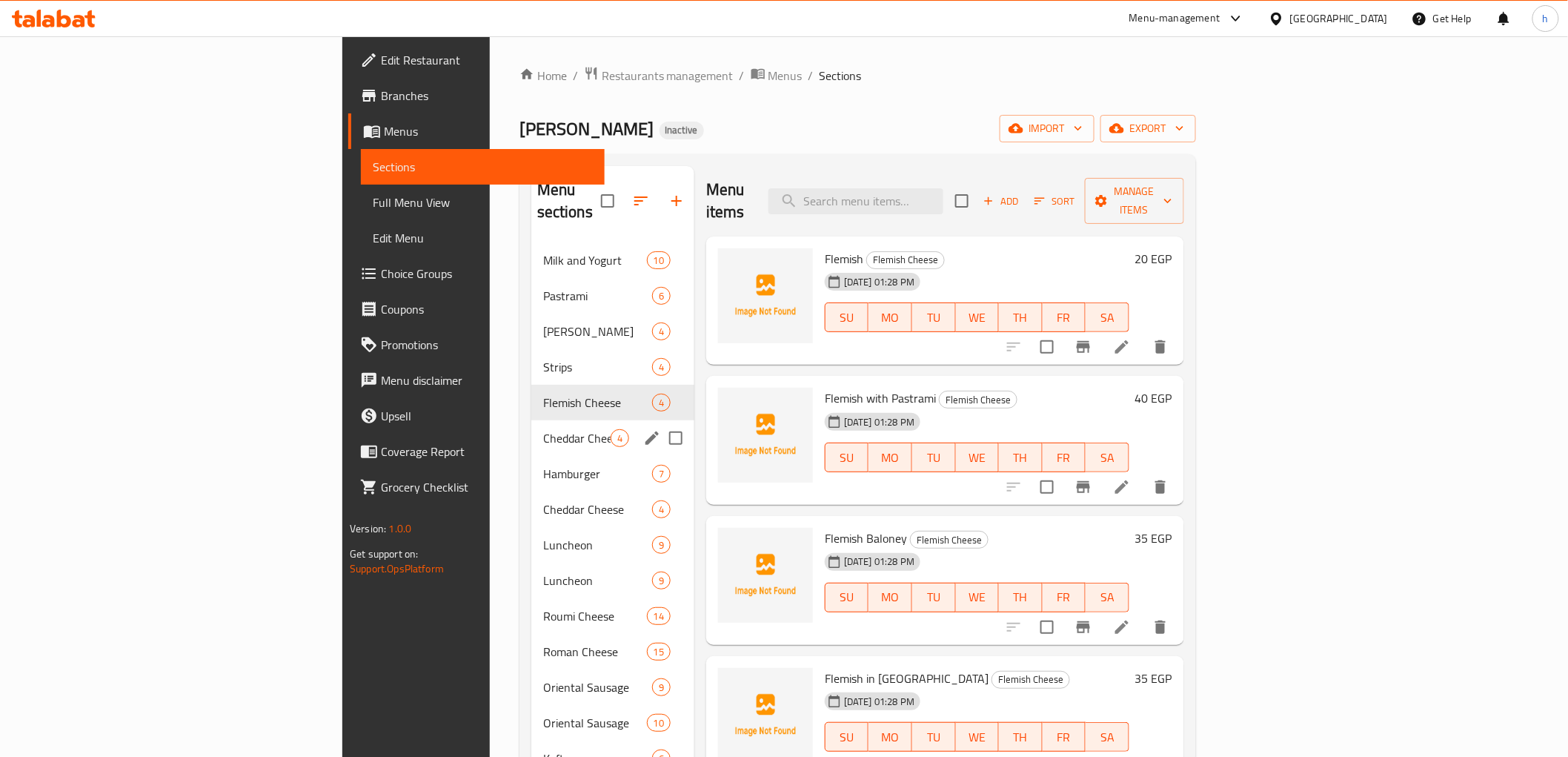
click at [531, 425] on div "Cheddar Cheese 4" at bounding box center [612, 439] width 163 height 36
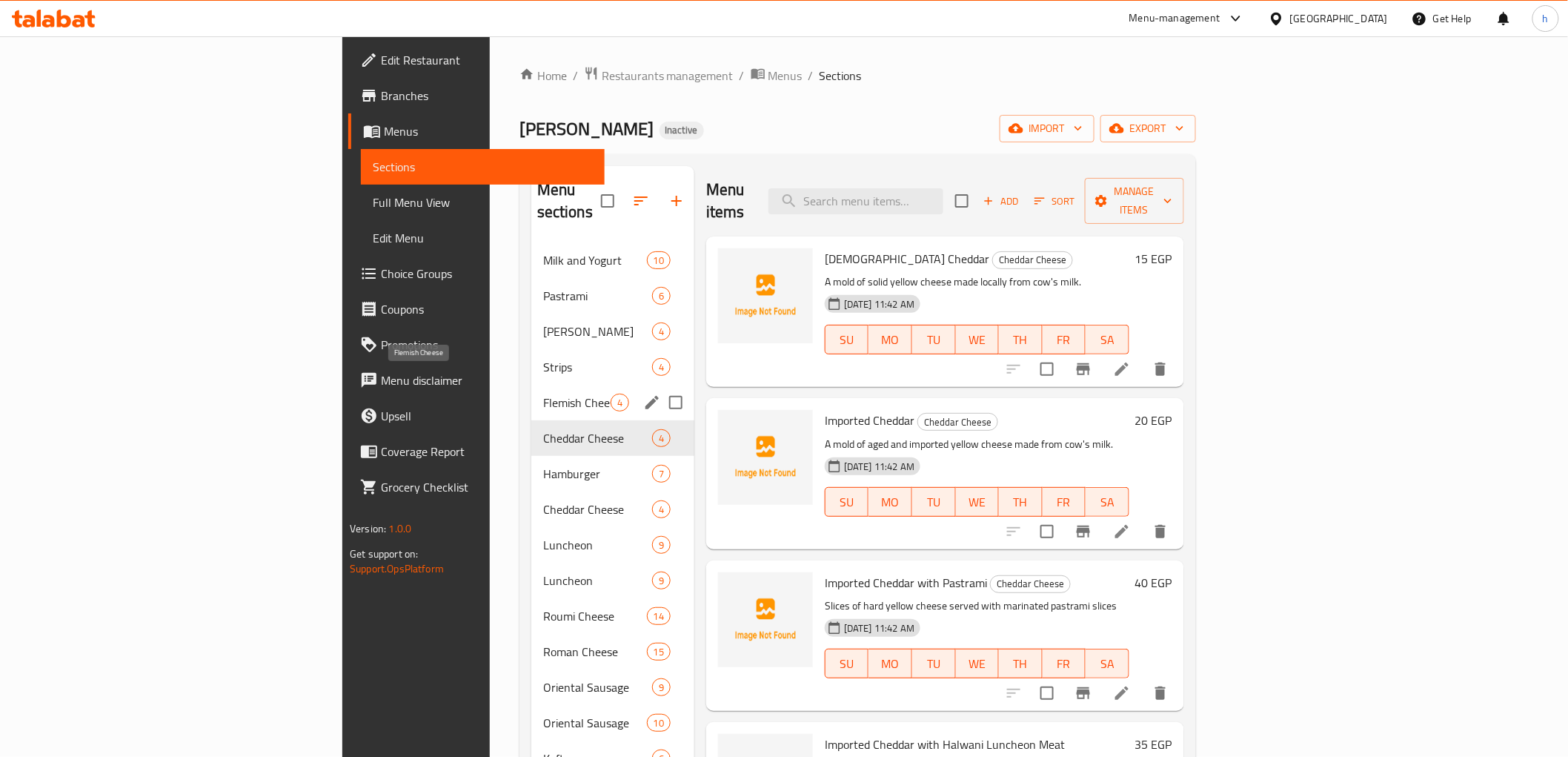
click at [543, 393] on span "Flemish Cheese" at bounding box center [576, 402] width 67 height 18
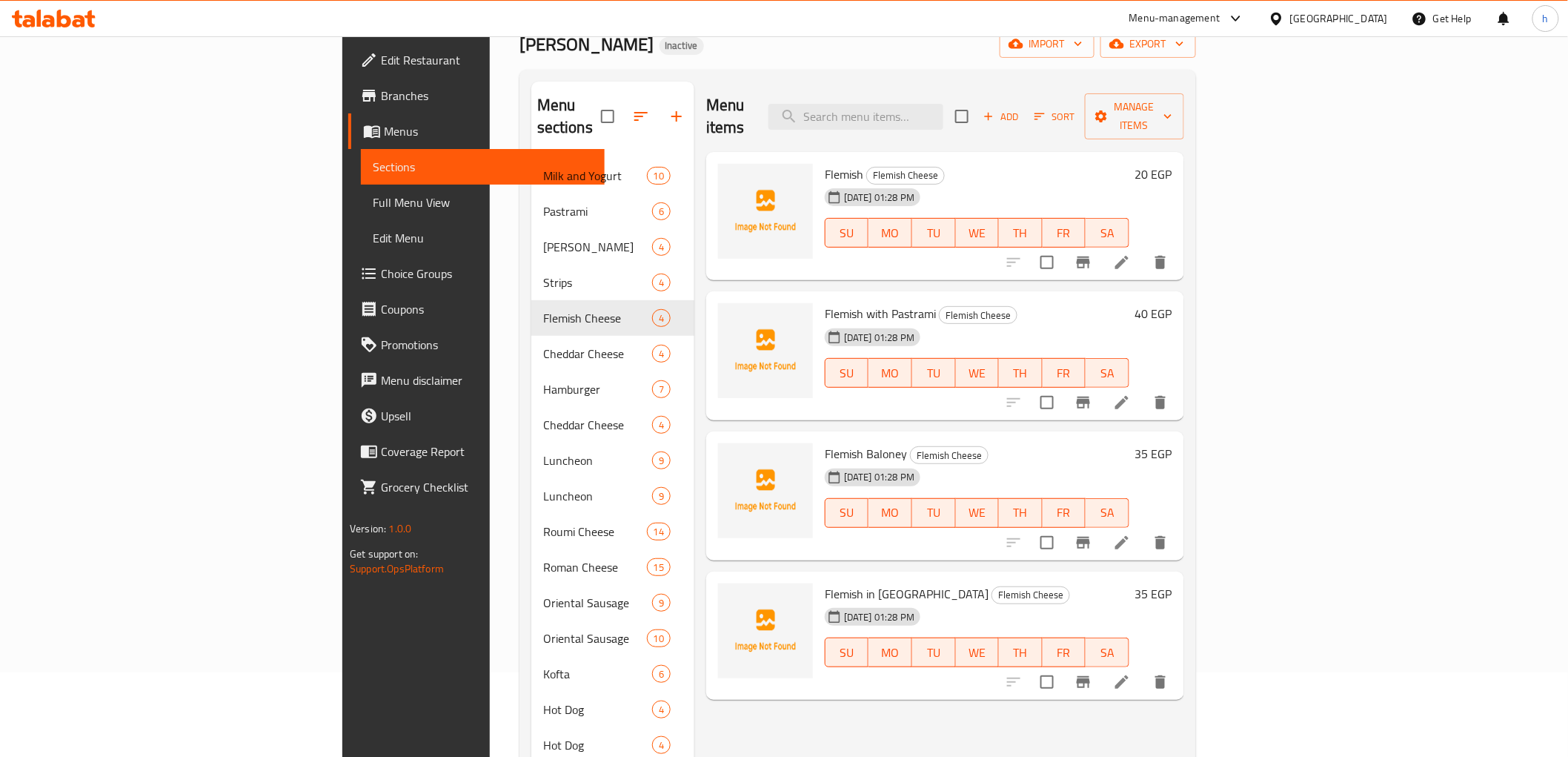
scroll to position [82, 0]
click at [543, 240] on span "Edam Cheese" at bounding box center [576, 249] width 67 height 18
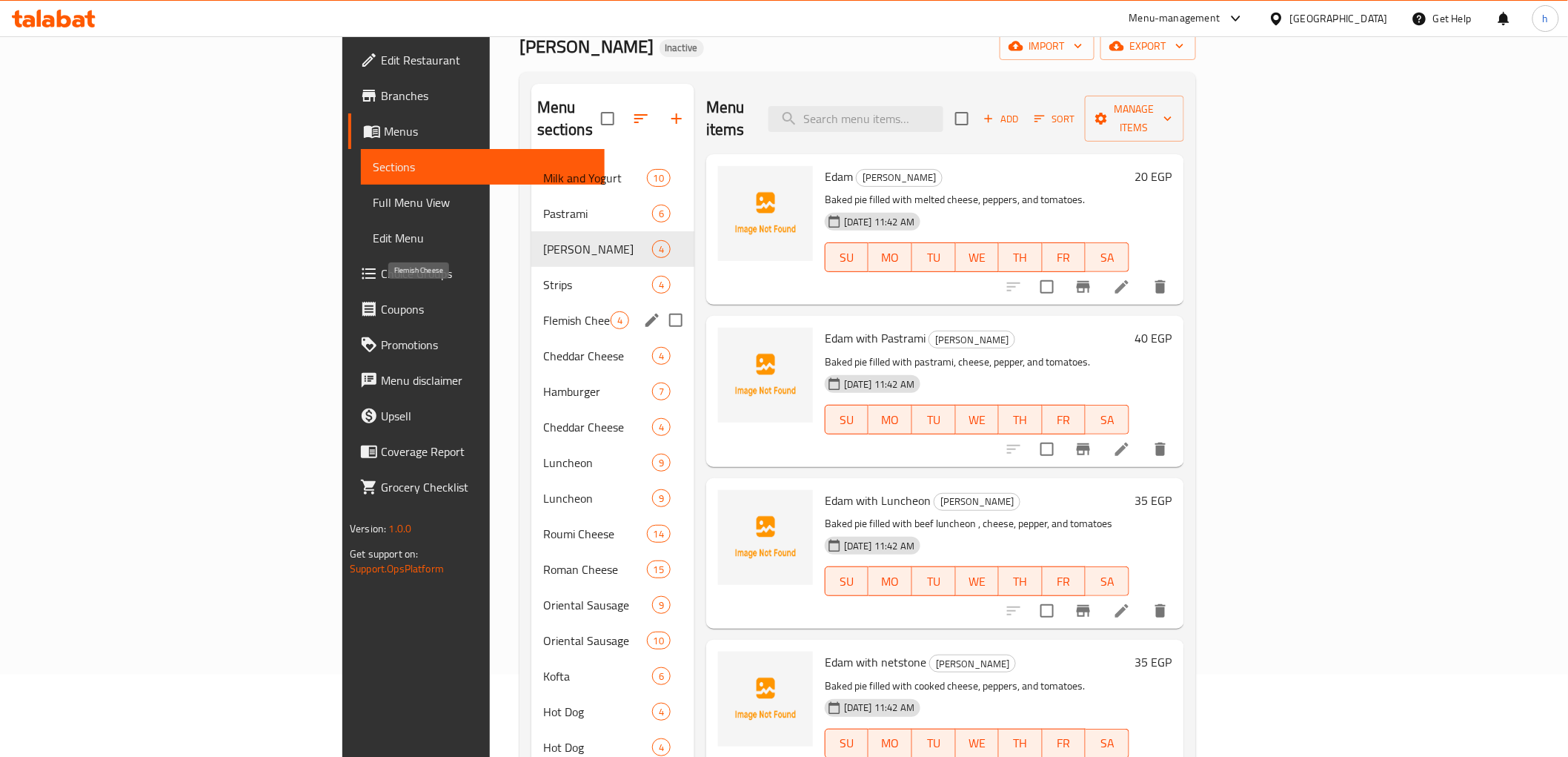
click at [543, 311] on span "Flemish Cheese" at bounding box center [576, 320] width 67 height 18
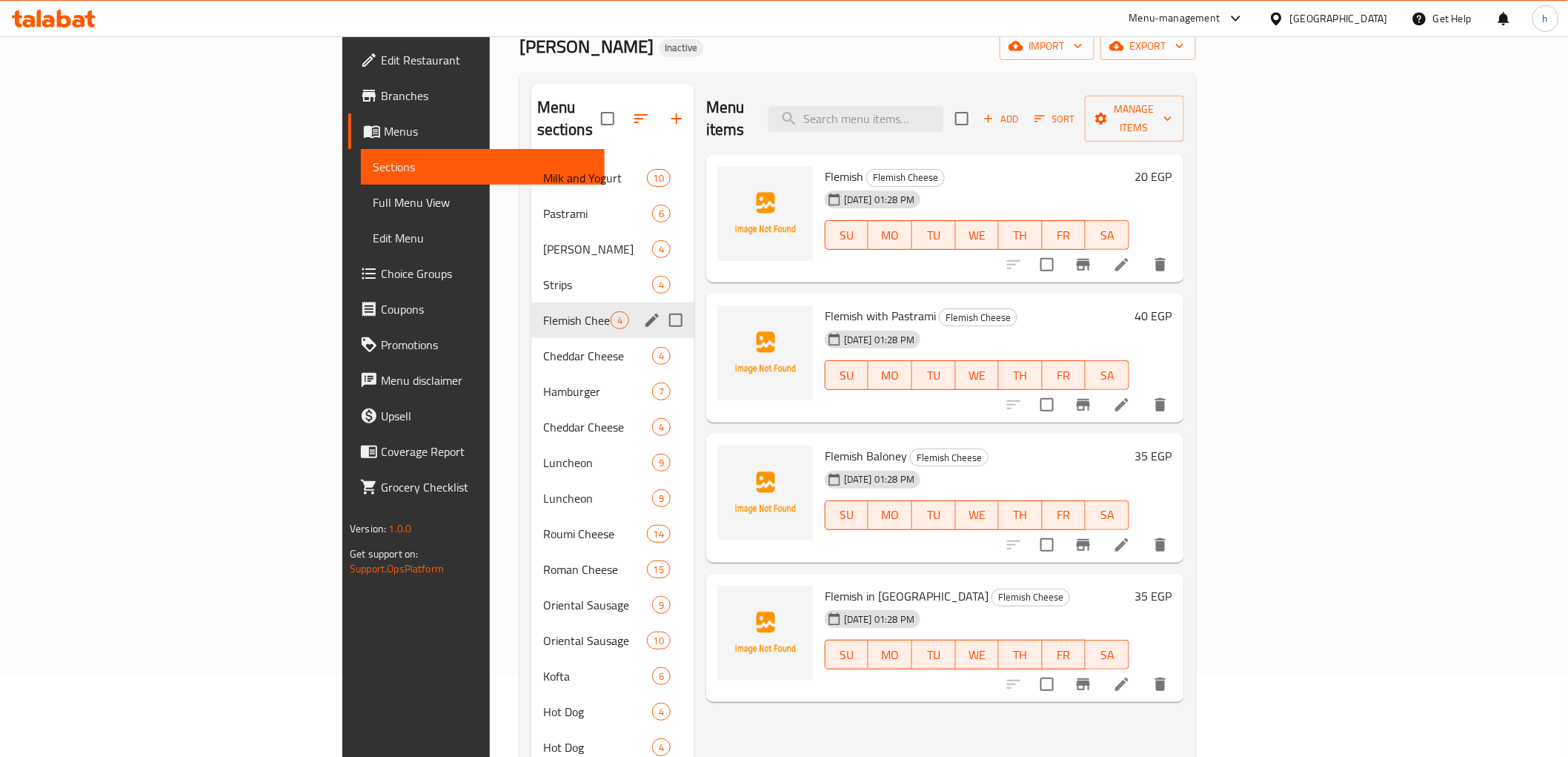
click at [660, 304] on input "Menu sections" at bounding box center [676, 320] width 31 height 31
checkbox input "true"
click at [624, 112] on icon "button" at bounding box center [633, 119] width 18 height 18
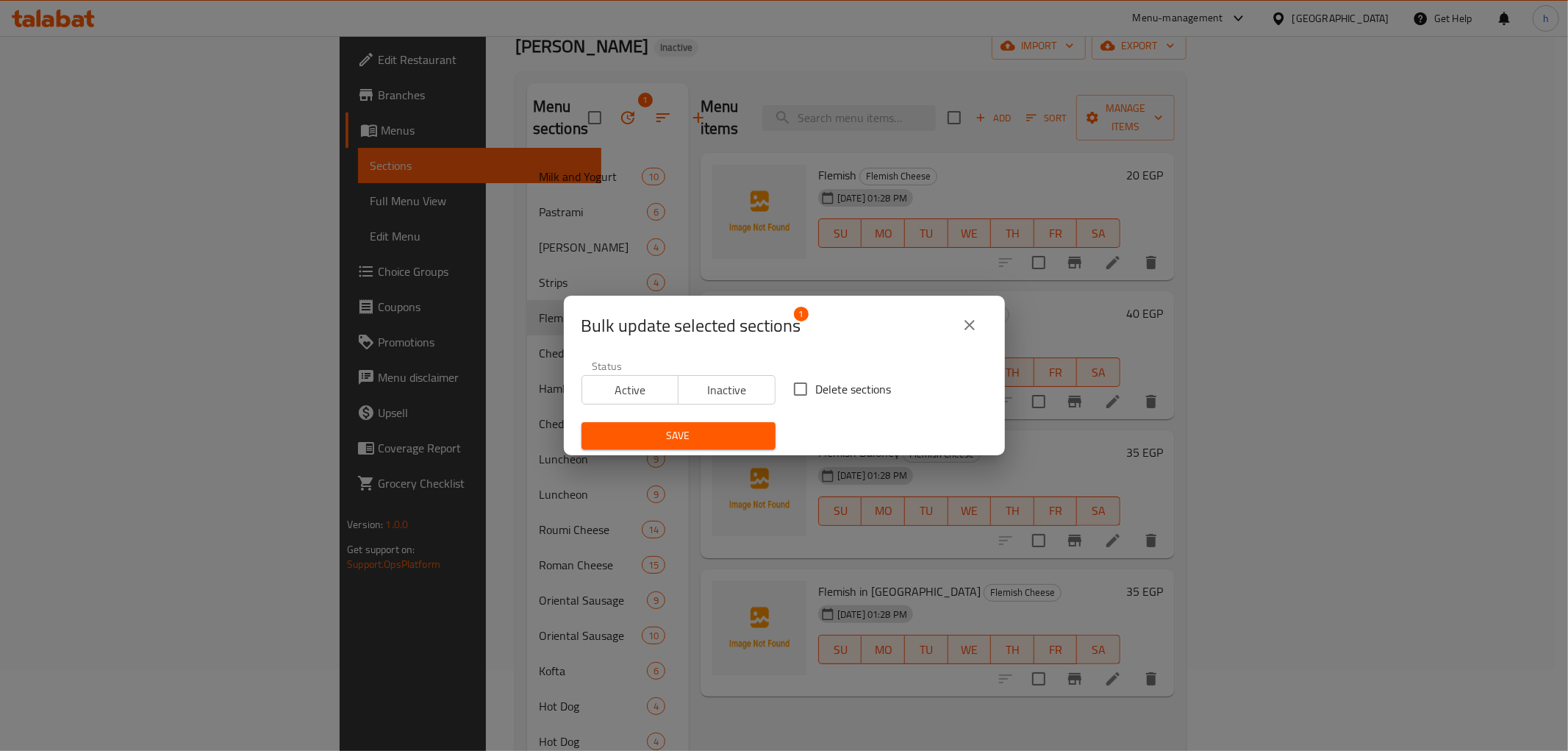
click at [816, 398] on span "Delete sections" at bounding box center [854, 389] width 76 height 18
click at [810, 398] on input "Delete sections" at bounding box center [800, 389] width 31 height 31
checkbox input "true"
drag, startPoint x: 966, startPoint y: 320, endPoint x: 956, endPoint y: 325, distance: 11.2
click at [956, 325] on button "close" at bounding box center [970, 325] width 36 height 36
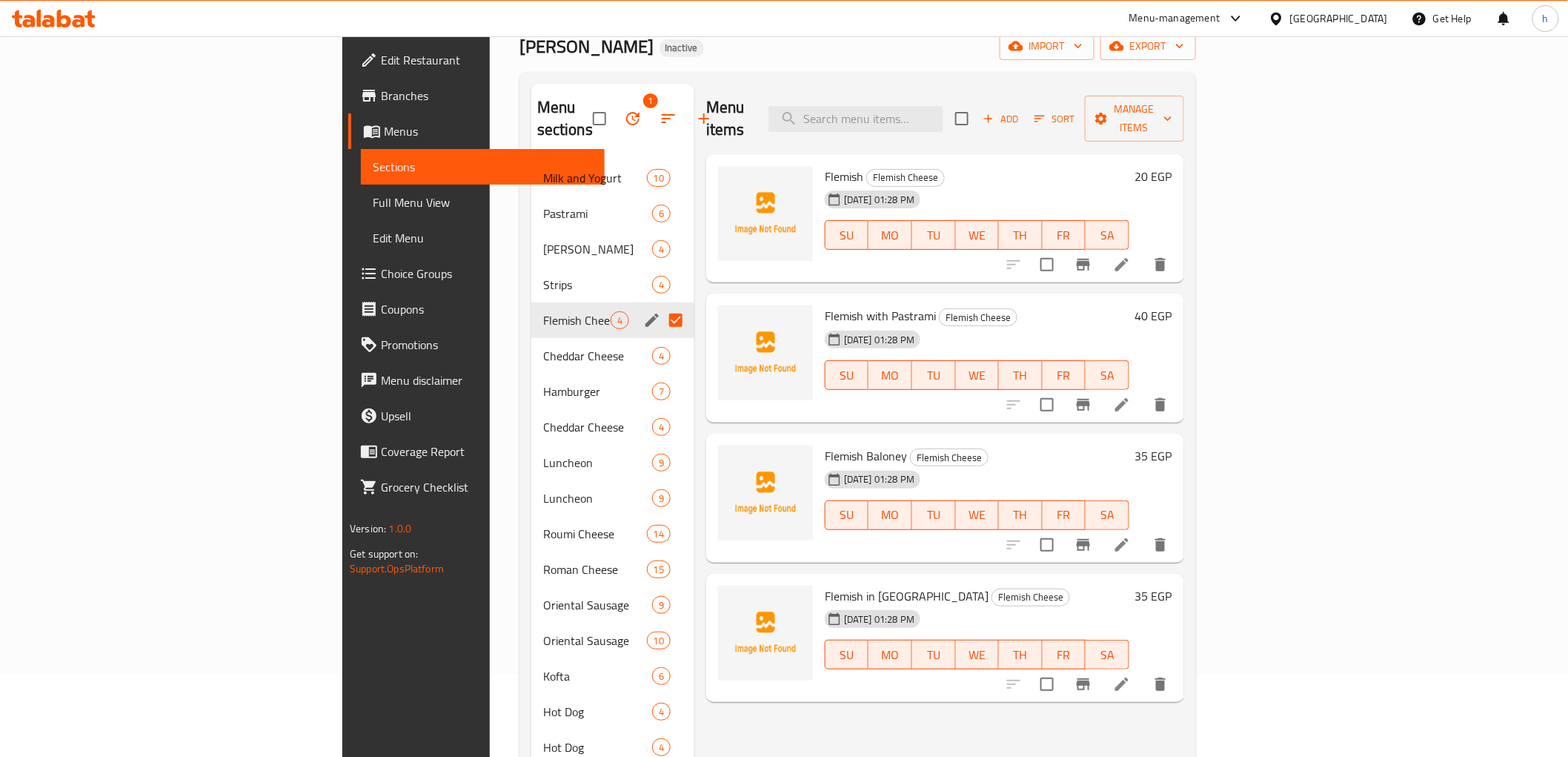
click at [660, 304] on input "Menu sections" at bounding box center [676, 320] width 31 height 31
checkbox input "false"
click at [531, 307] on div "Flemish Cheese 4" at bounding box center [612, 321] width 163 height 36
click at [660, 304] on input "Menu sections" at bounding box center [676, 320] width 31 height 31
checkbox input "true"
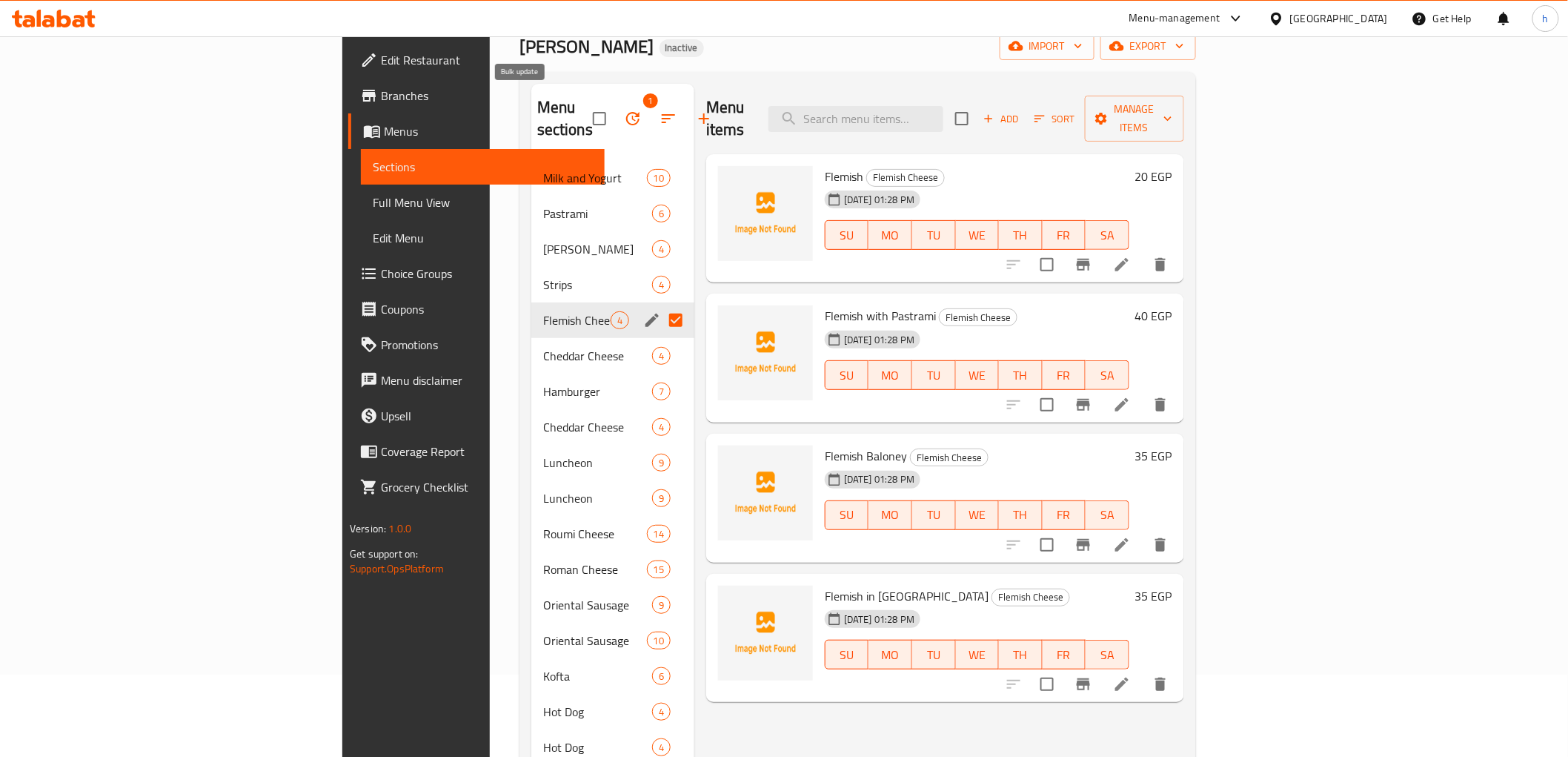
click at [615, 101] on button "button" at bounding box center [633, 119] width 36 height 36
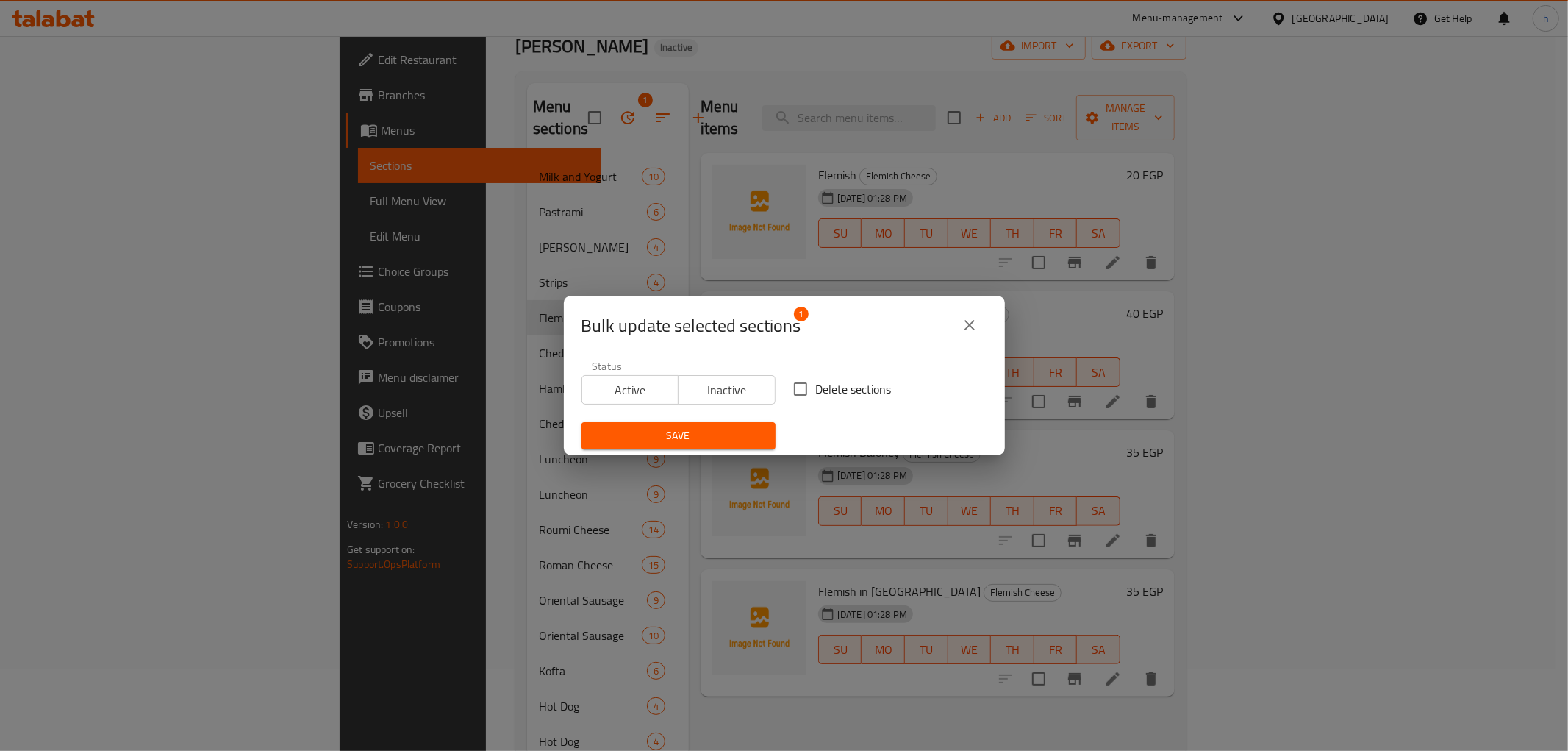
click at [796, 388] on input "Delete sections" at bounding box center [800, 389] width 31 height 31
checkbox input "true"
click at [746, 440] on span "Save" at bounding box center [679, 436] width 170 height 19
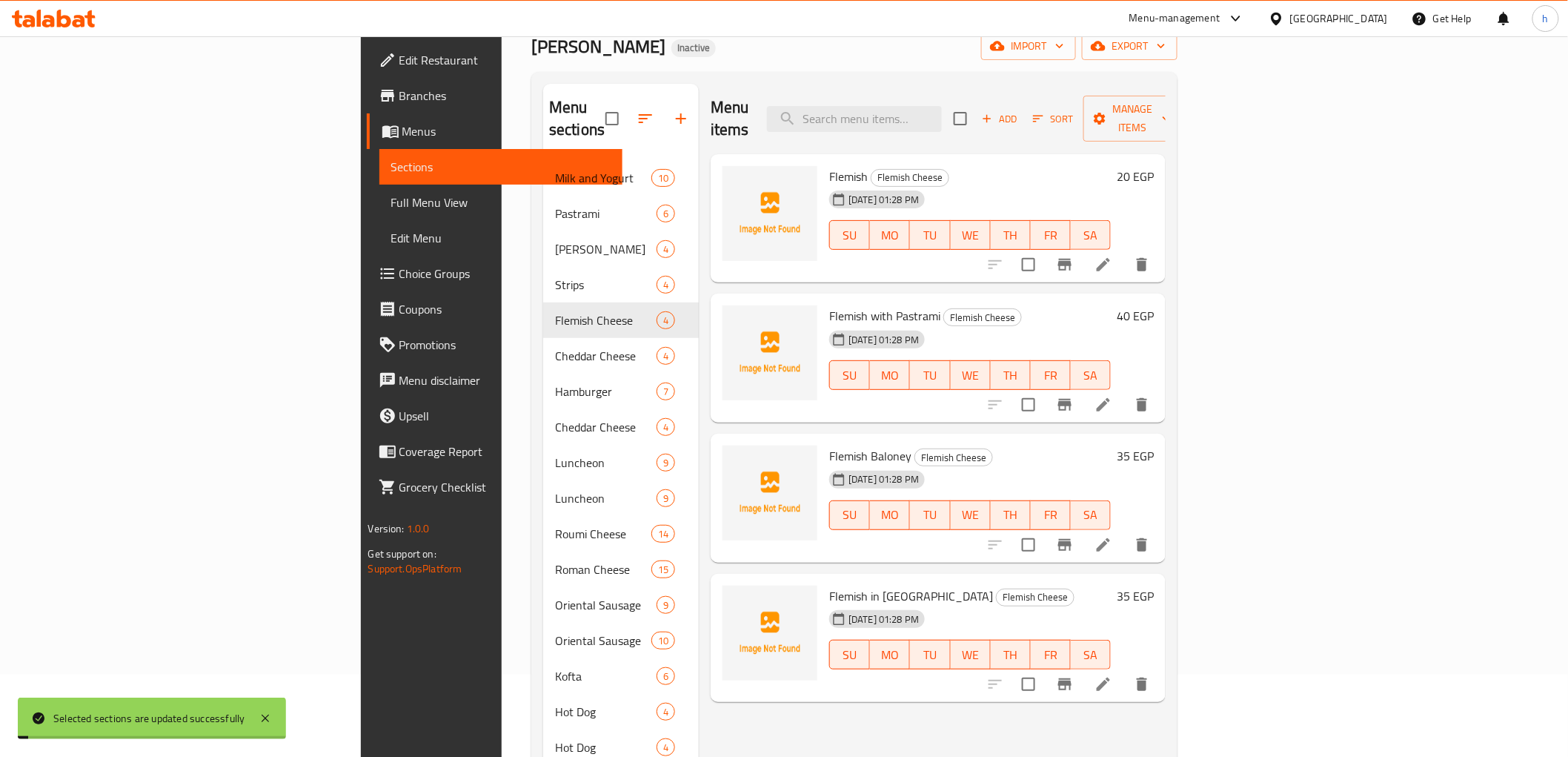
click at [543, 237] on div "Edam Cheese 4" at bounding box center [620, 249] width 155 height 36
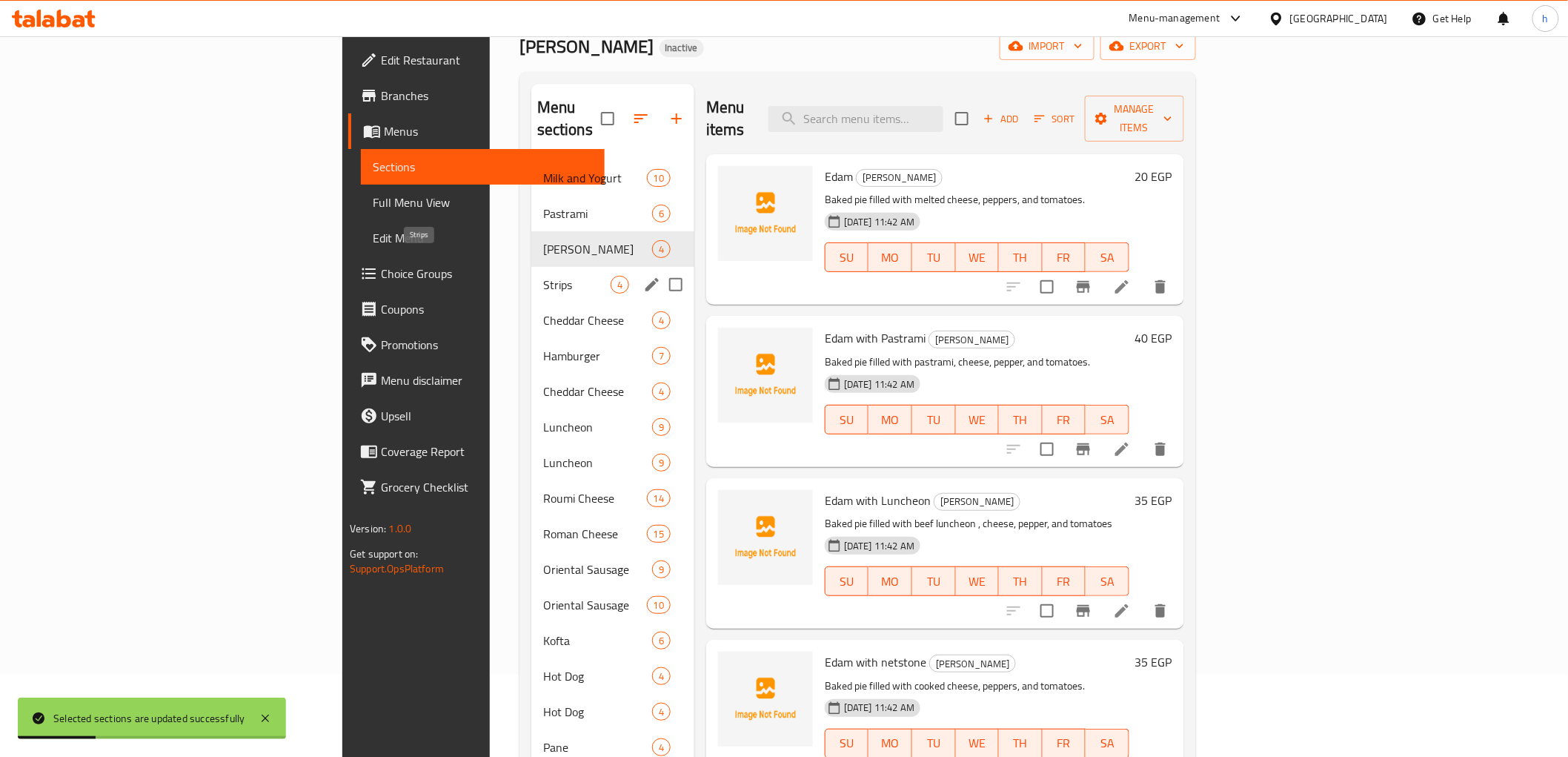
click at [543, 275] on span "Strips" at bounding box center [576, 284] width 67 height 18
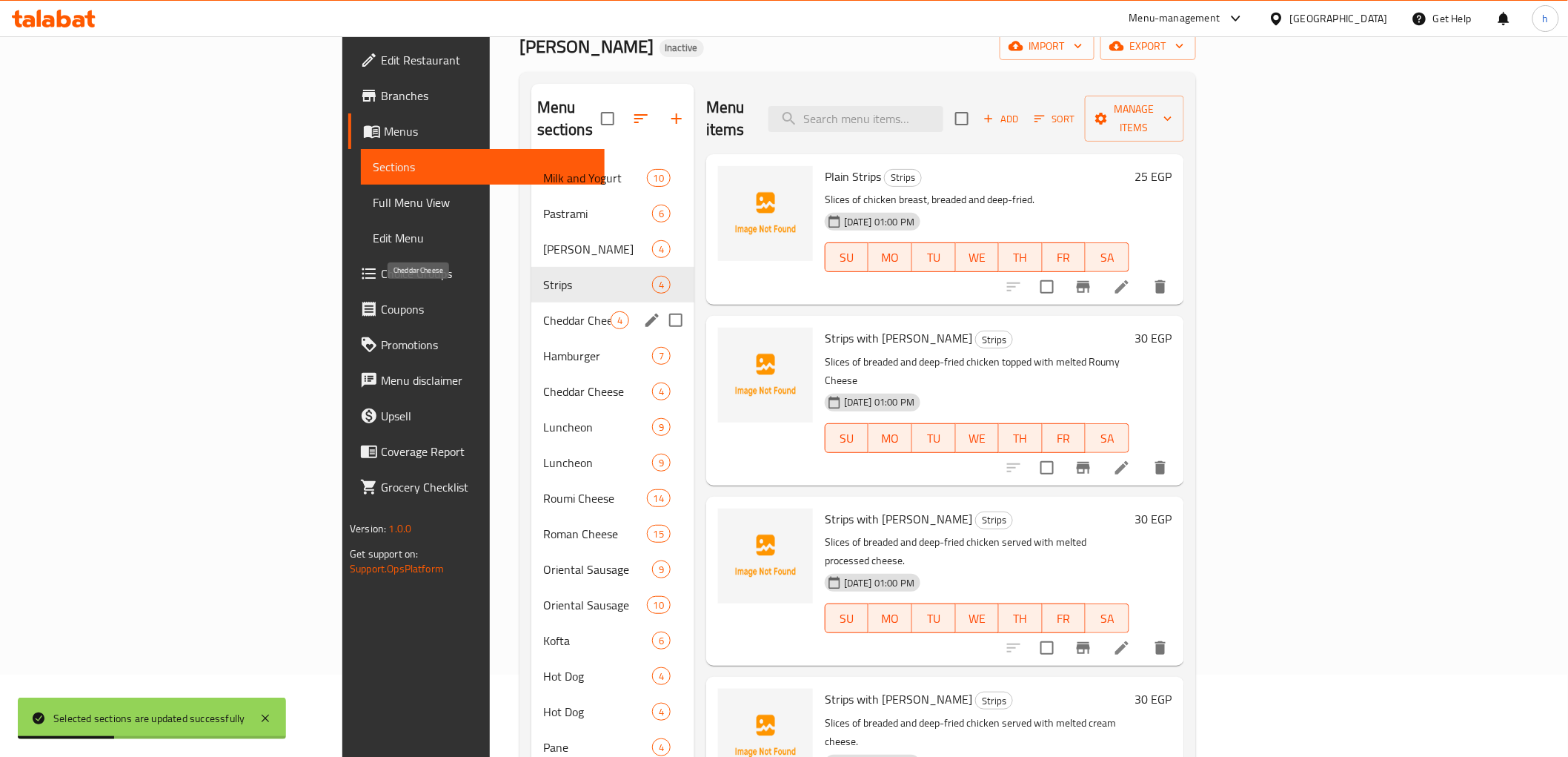
click at [543, 311] on span "Cheddar Cheese" at bounding box center [576, 320] width 67 height 18
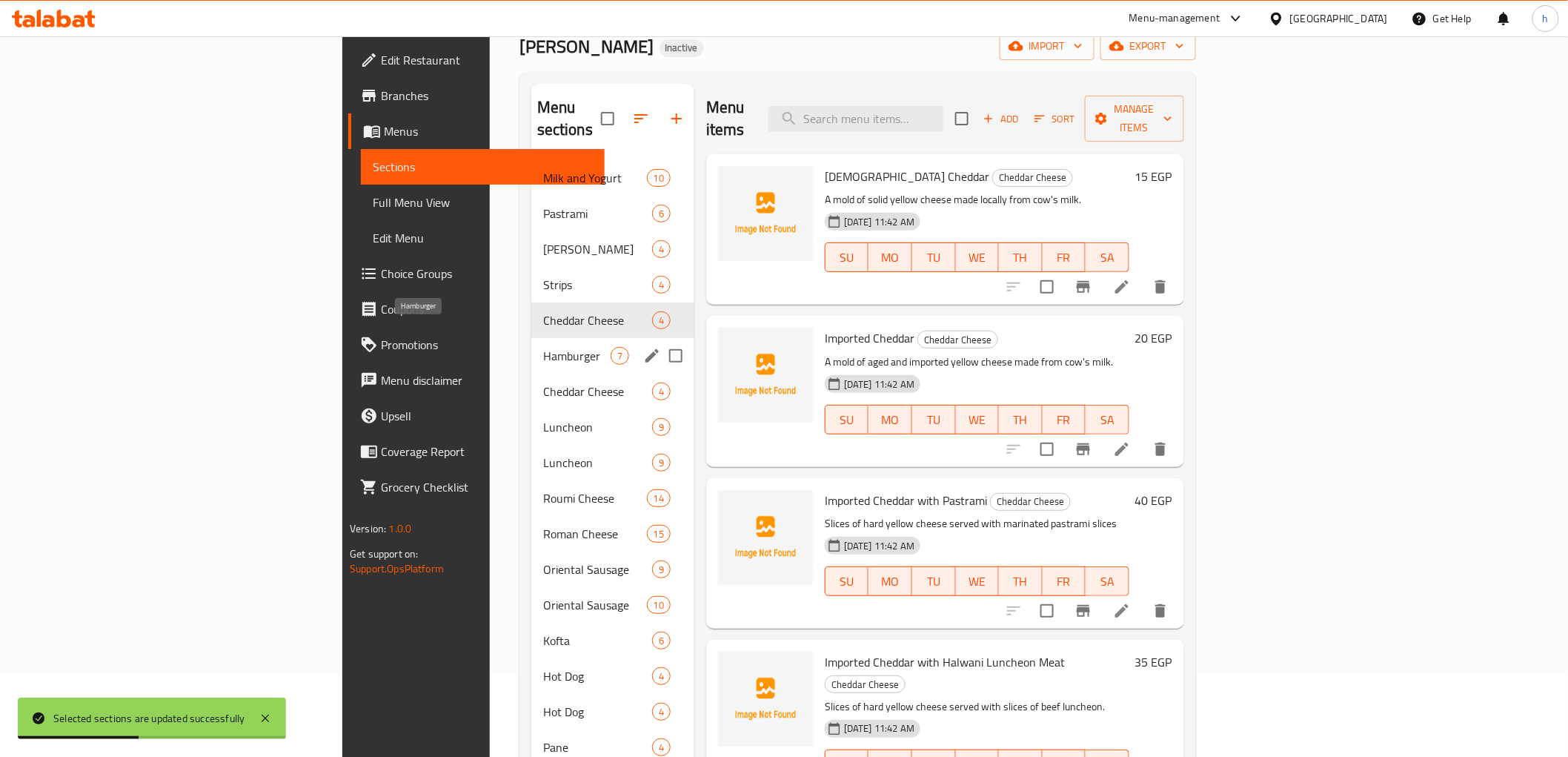
click at [543, 347] on span "Hamburger" at bounding box center [576, 356] width 67 height 18
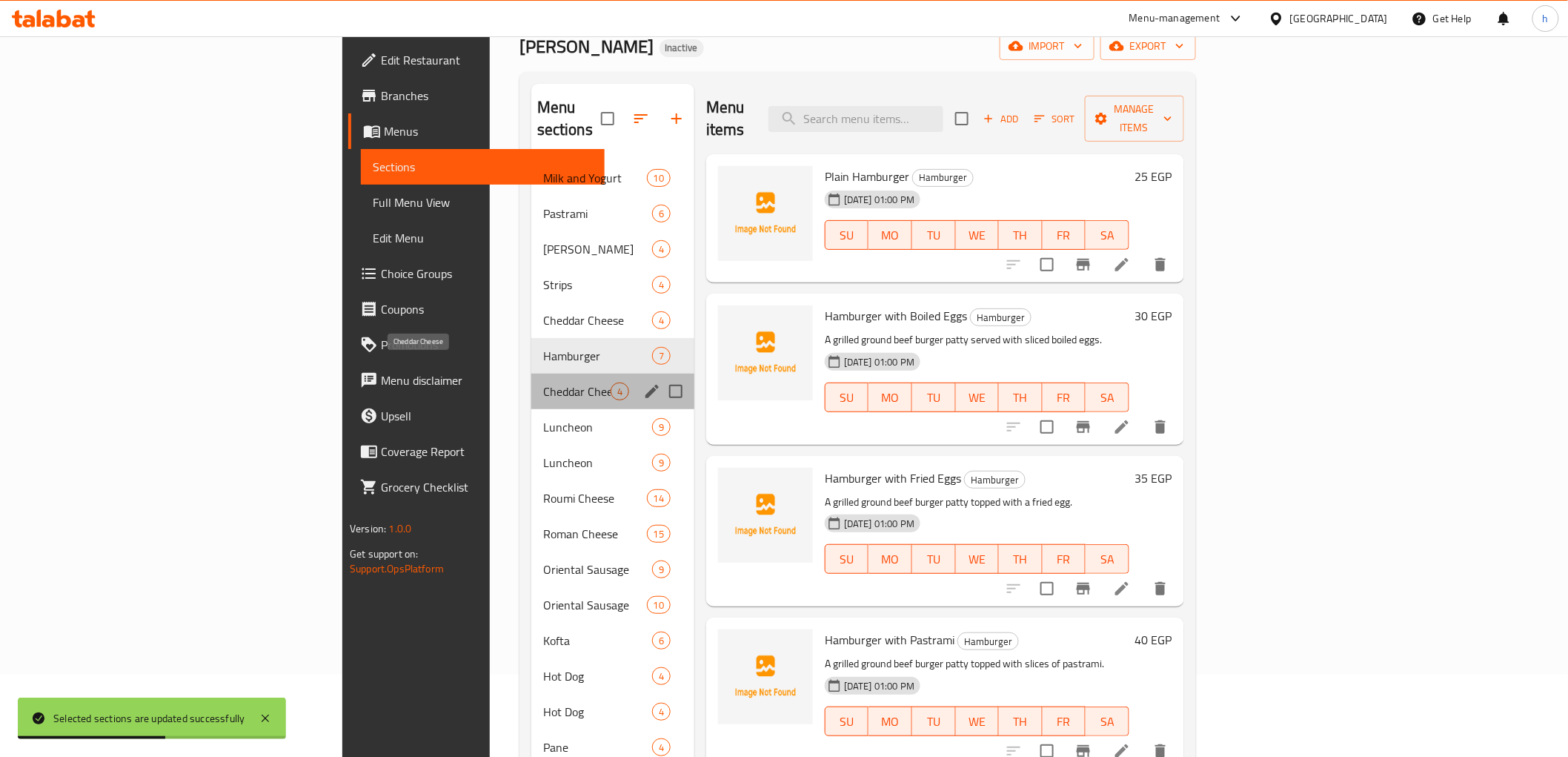
click at [543, 382] on span "Cheddar Cheese" at bounding box center [576, 391] width 67 height 18
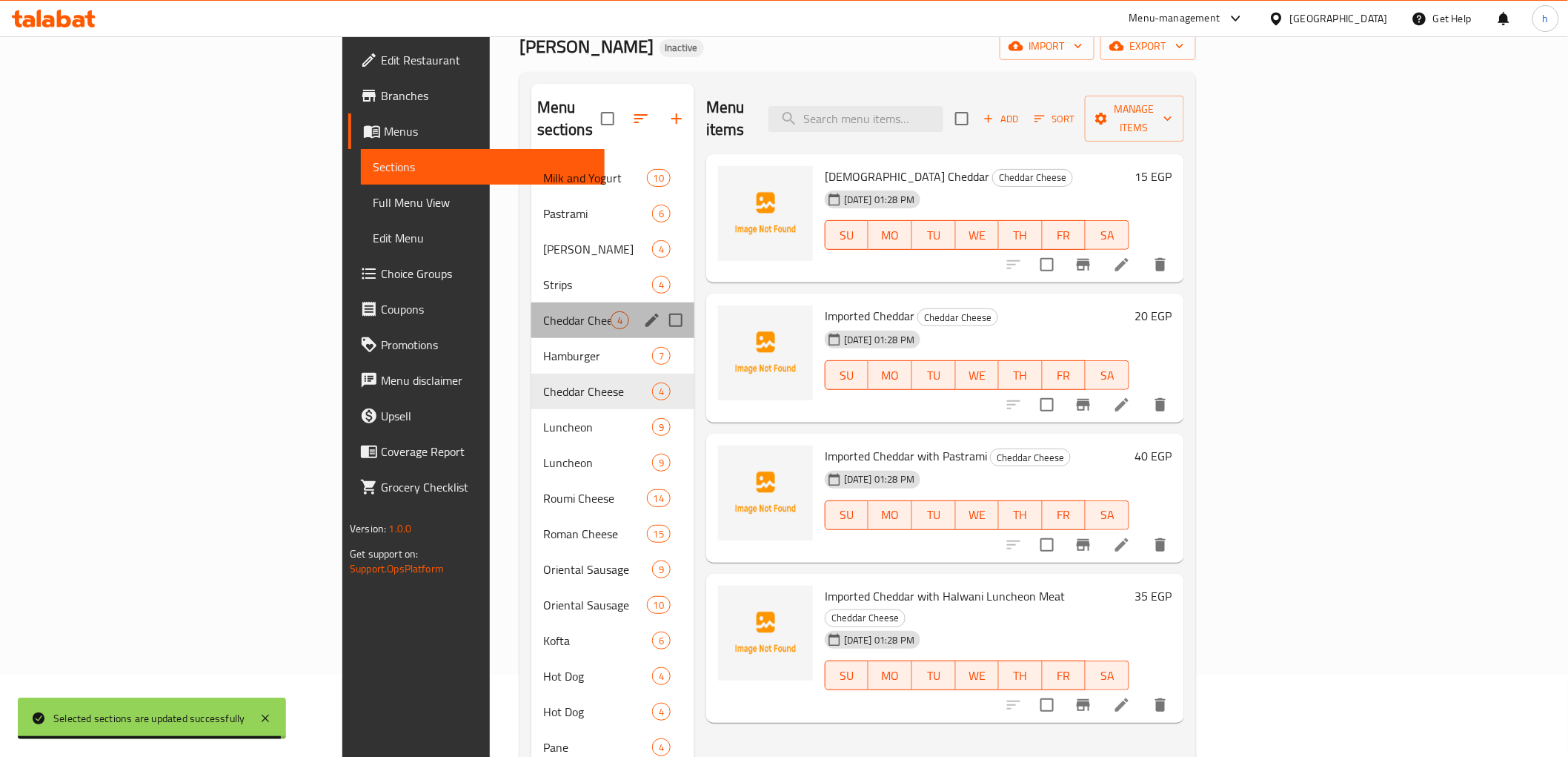
click at [531, 303] on div "Cheddar Cheese 4" at bounding box center [612, 321] width 163 height 36
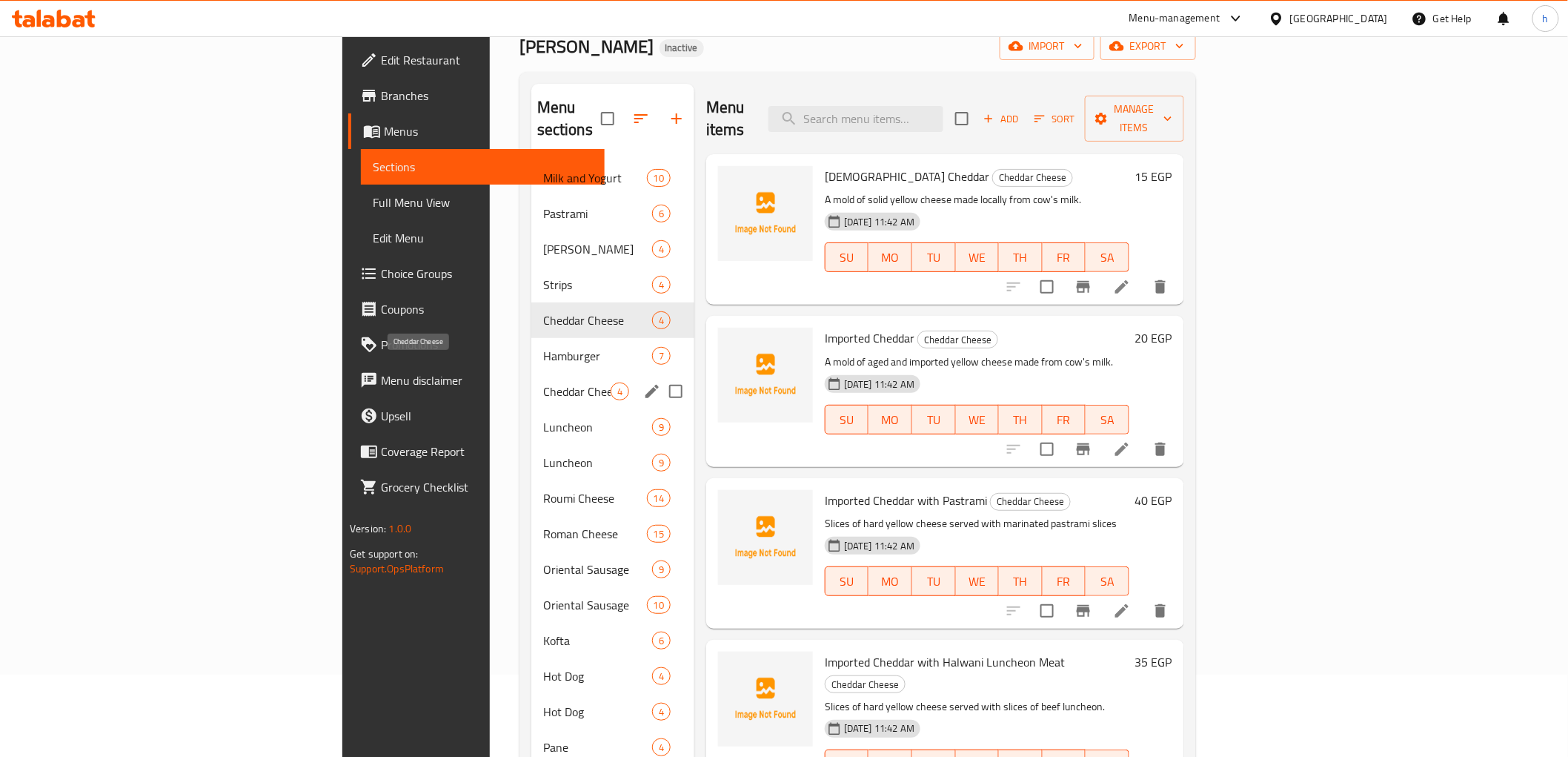
click at [543, 382] on span "Cheddar Cheese" at bounding box center [576, 391] width 67 height 18
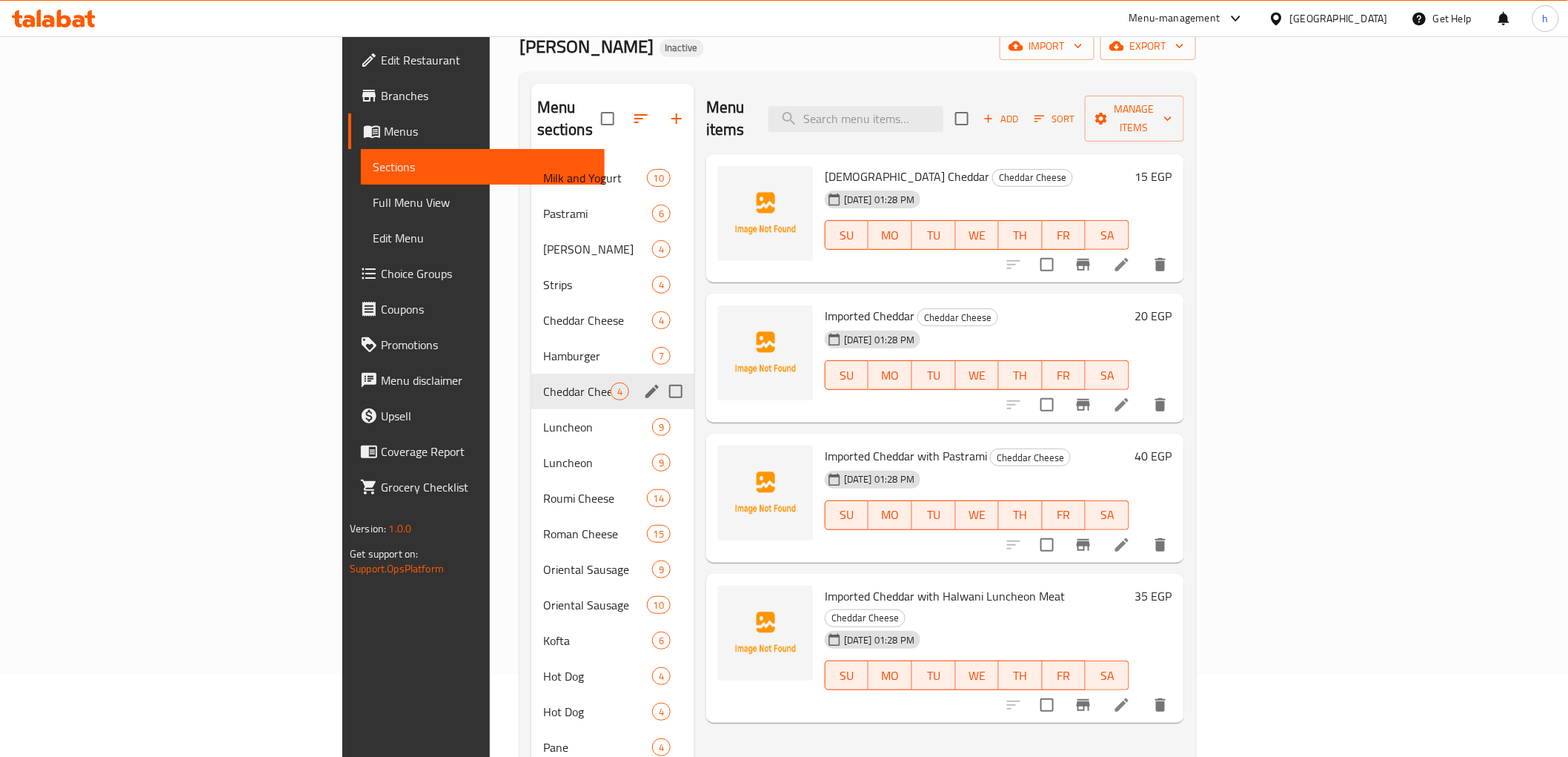
click at [660, 376] on input "Menu sections" at bounding box center [676, 392] width 31 height 31
checkbox input "true"
click at [626, 113] on icon "button" at bounding box center [633, 118] width 13 height 13
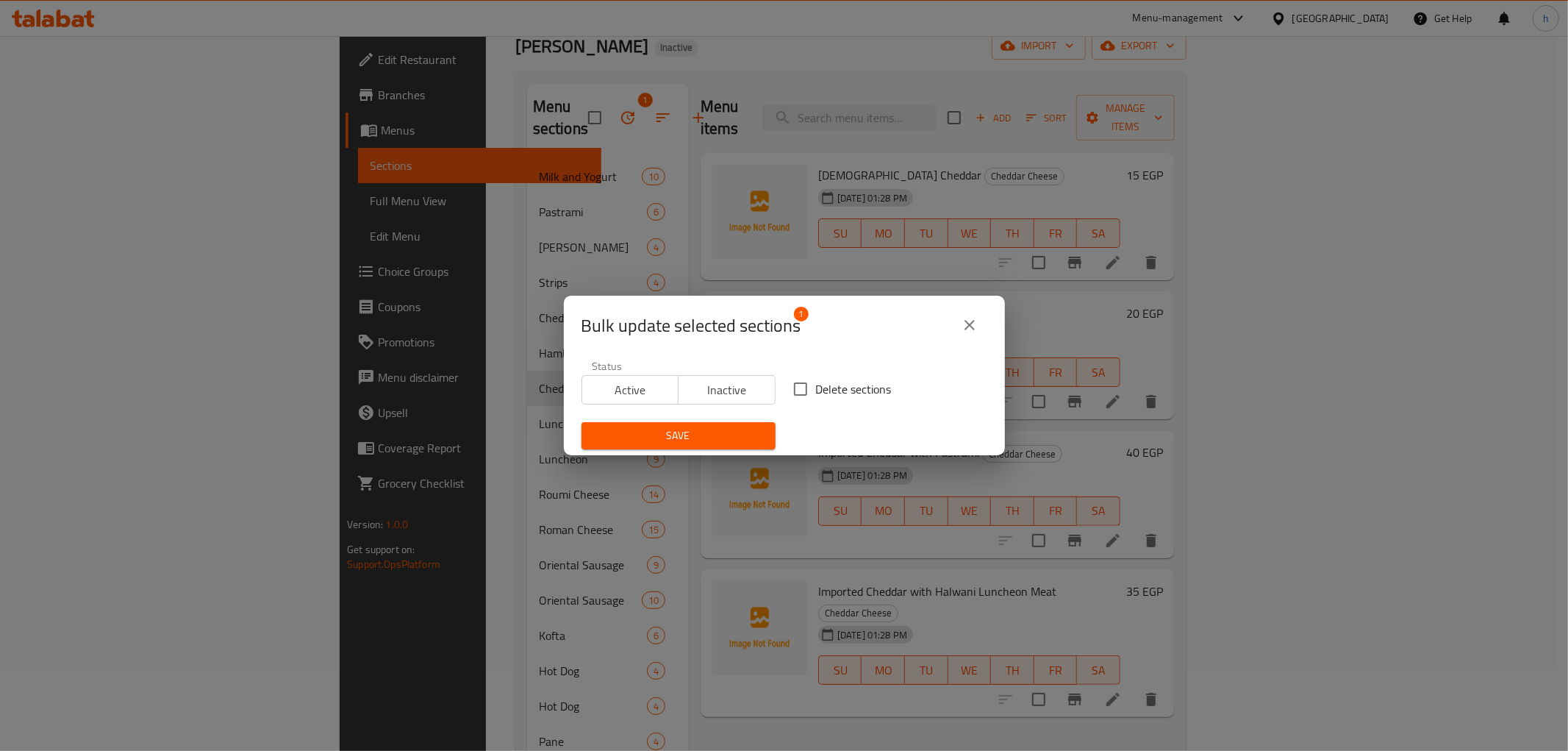
click at [807, 391] on input "Delete sections" at bounding box center [800, 389] width 31 height 31
checkbox input "true"
click at [693, 432] on span "Save" at bounding box center [679, 436] width 170 height 19
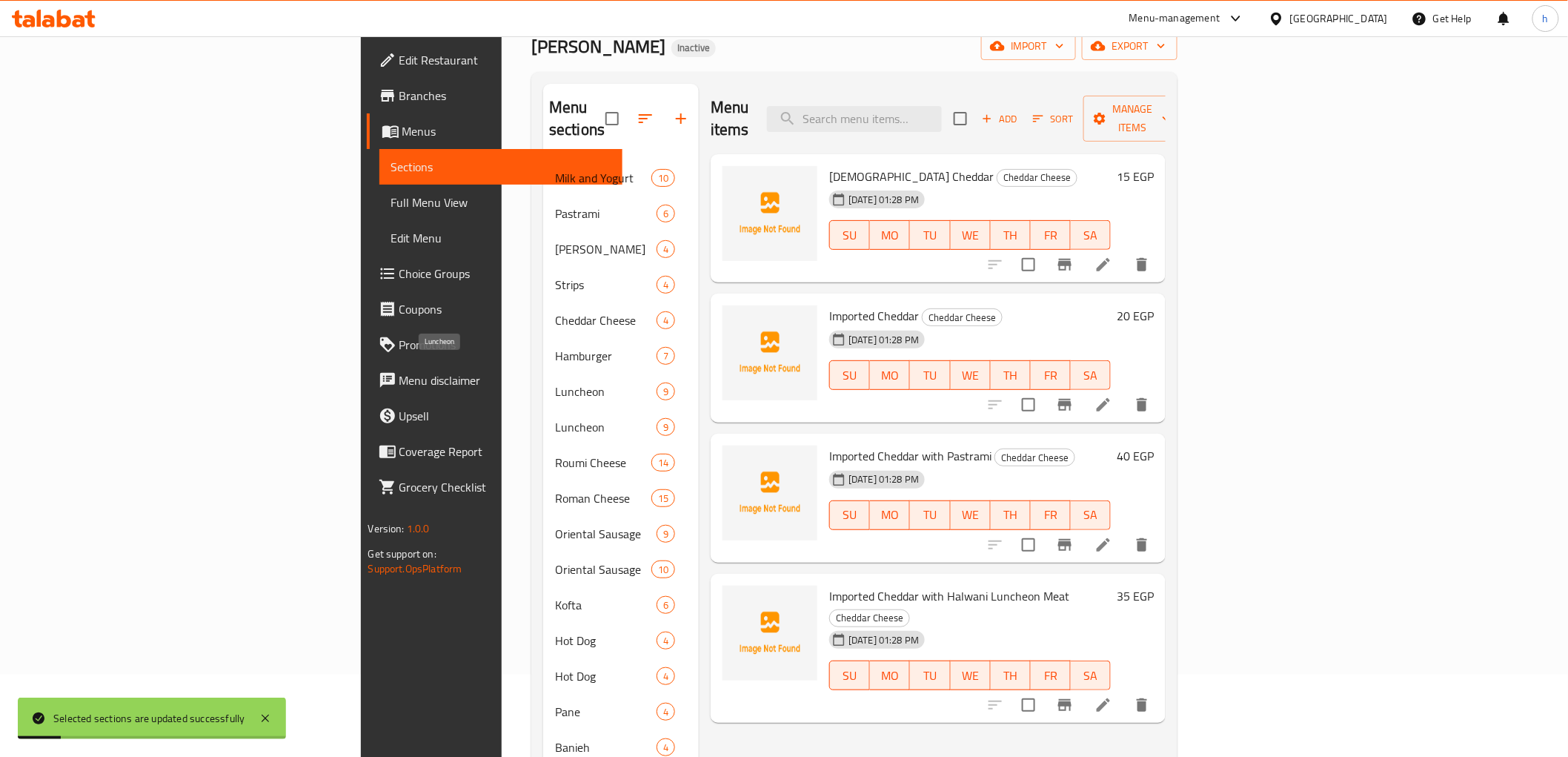
click at [555, 382] on span "Luncheon" at bounding box center [605, 391] width 101 height 18
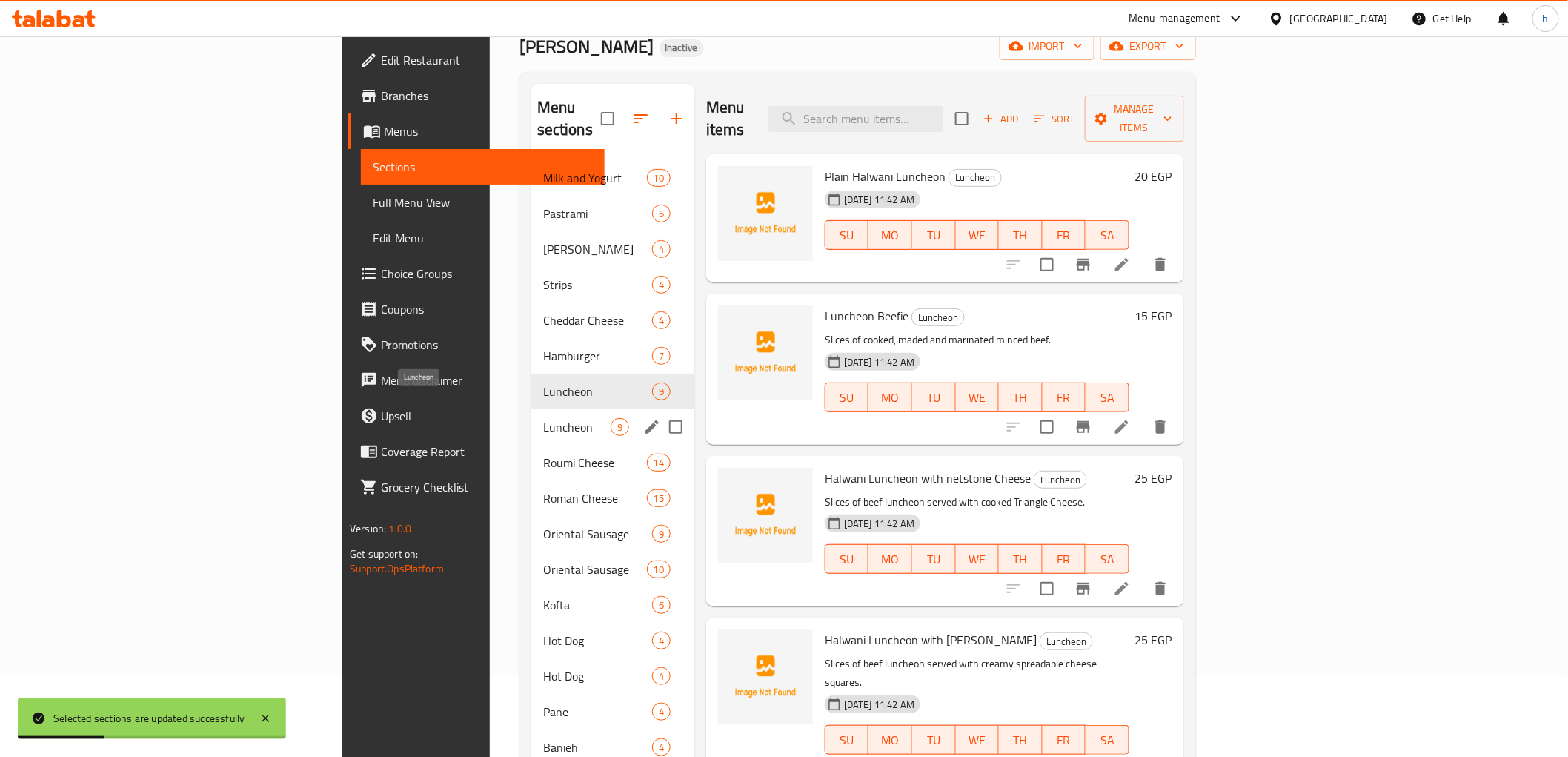
click at [543, 418] on span "Luncheon" at bounding box center [576, 427] width 67 height 18
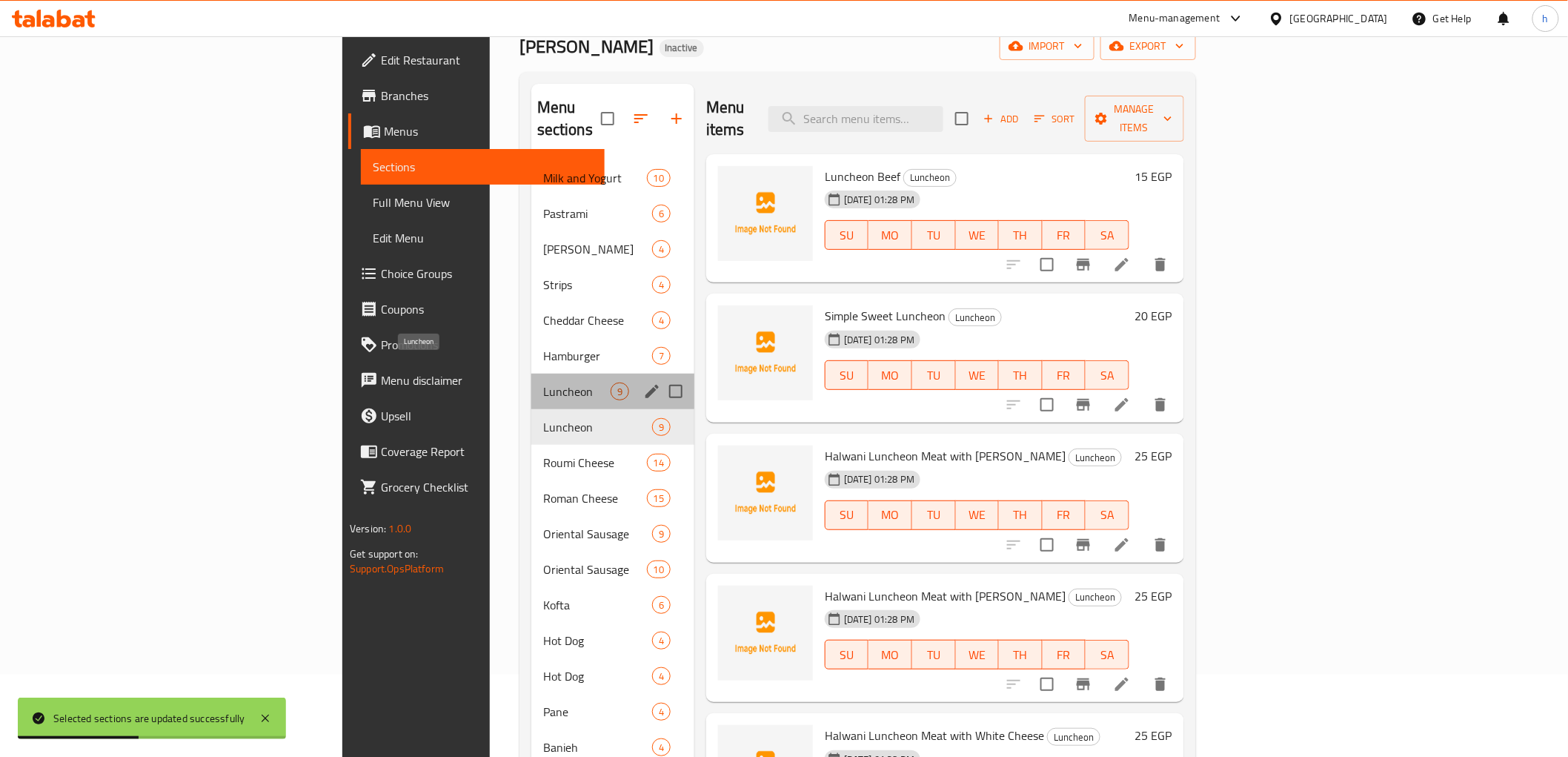
click at [543, 382] on span "Luncheon" at bounding box center [576, 391] width 67 height 18
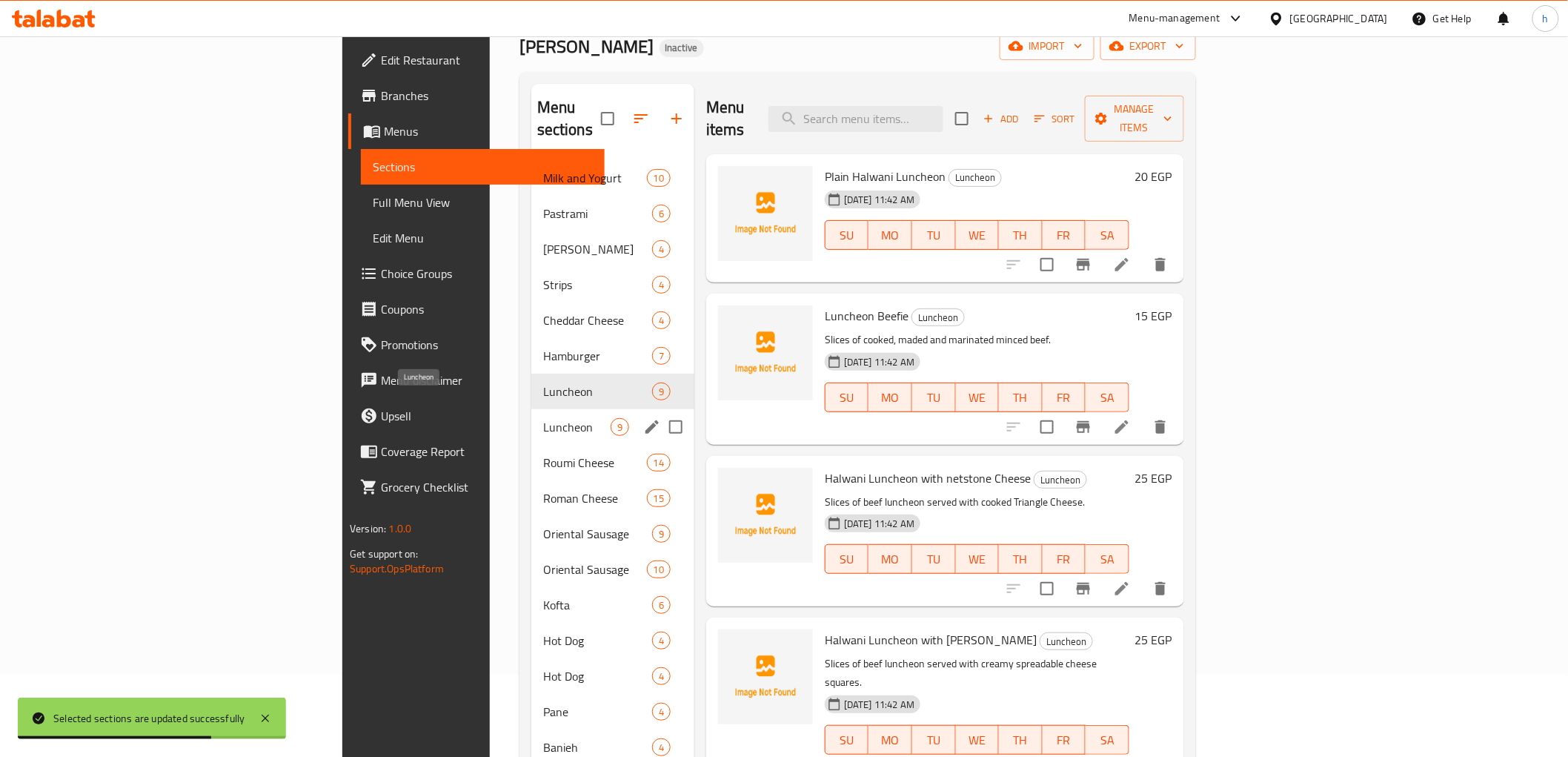
click at [543, 418] on span "Luncheon" at bounding box center [576, 427] width 67 height 18
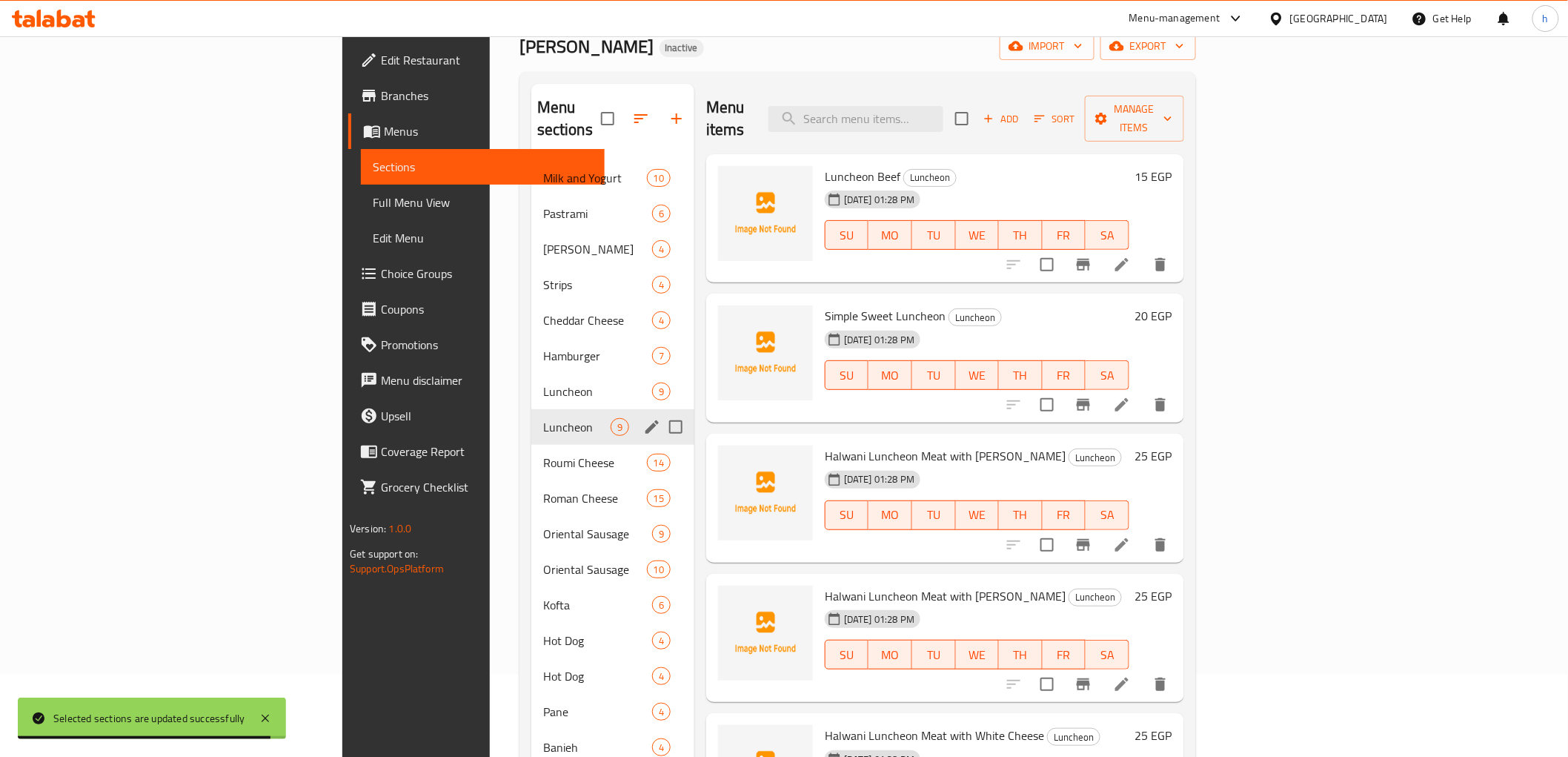
click at [660, 411] on input "Menu sections" at bounding box center [676, 427] width 31 height 31
checkbox input "true"
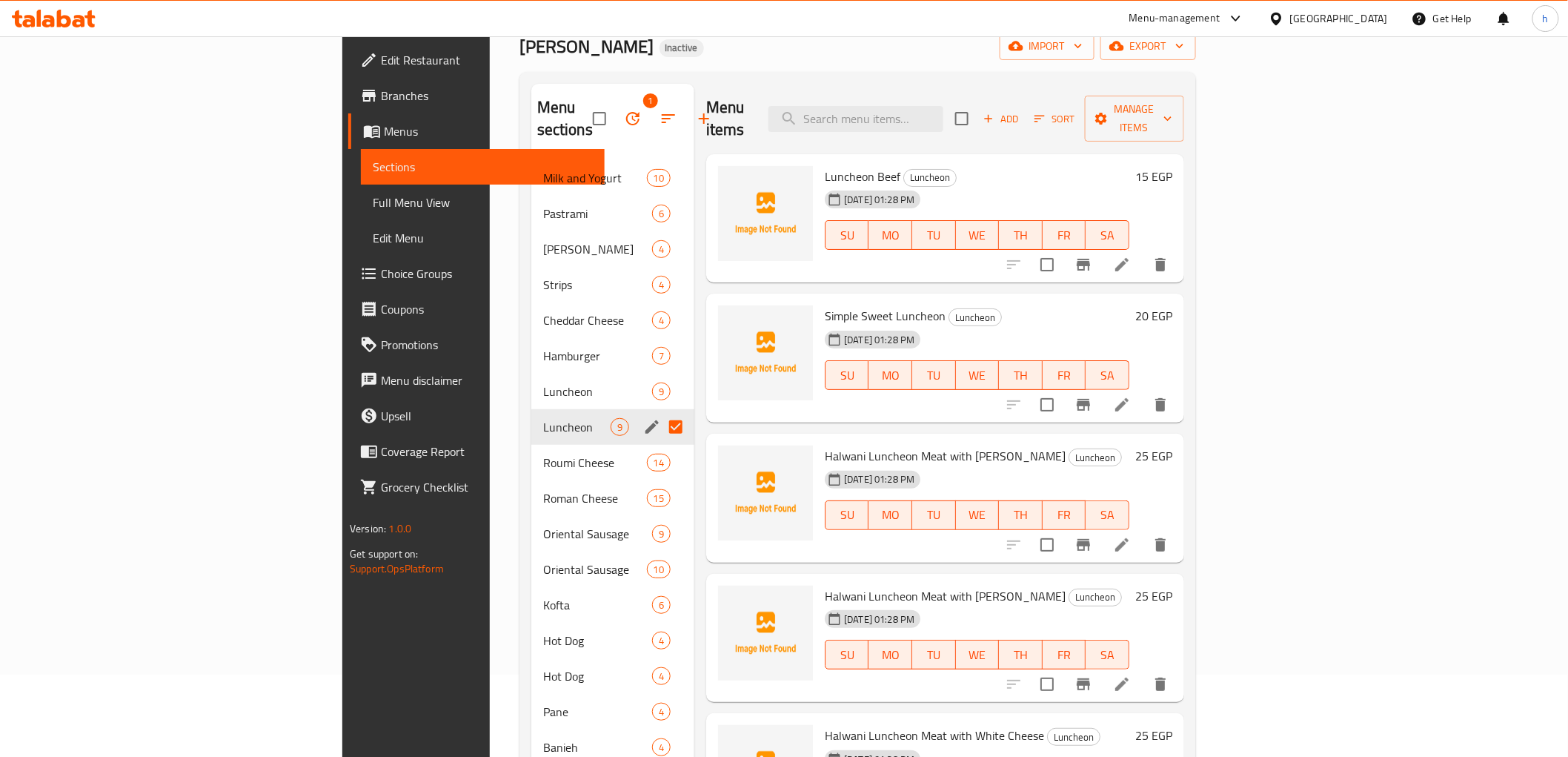
click at [626, 112] on icon "button" at bounding box center [633, 118] width 13 height 13
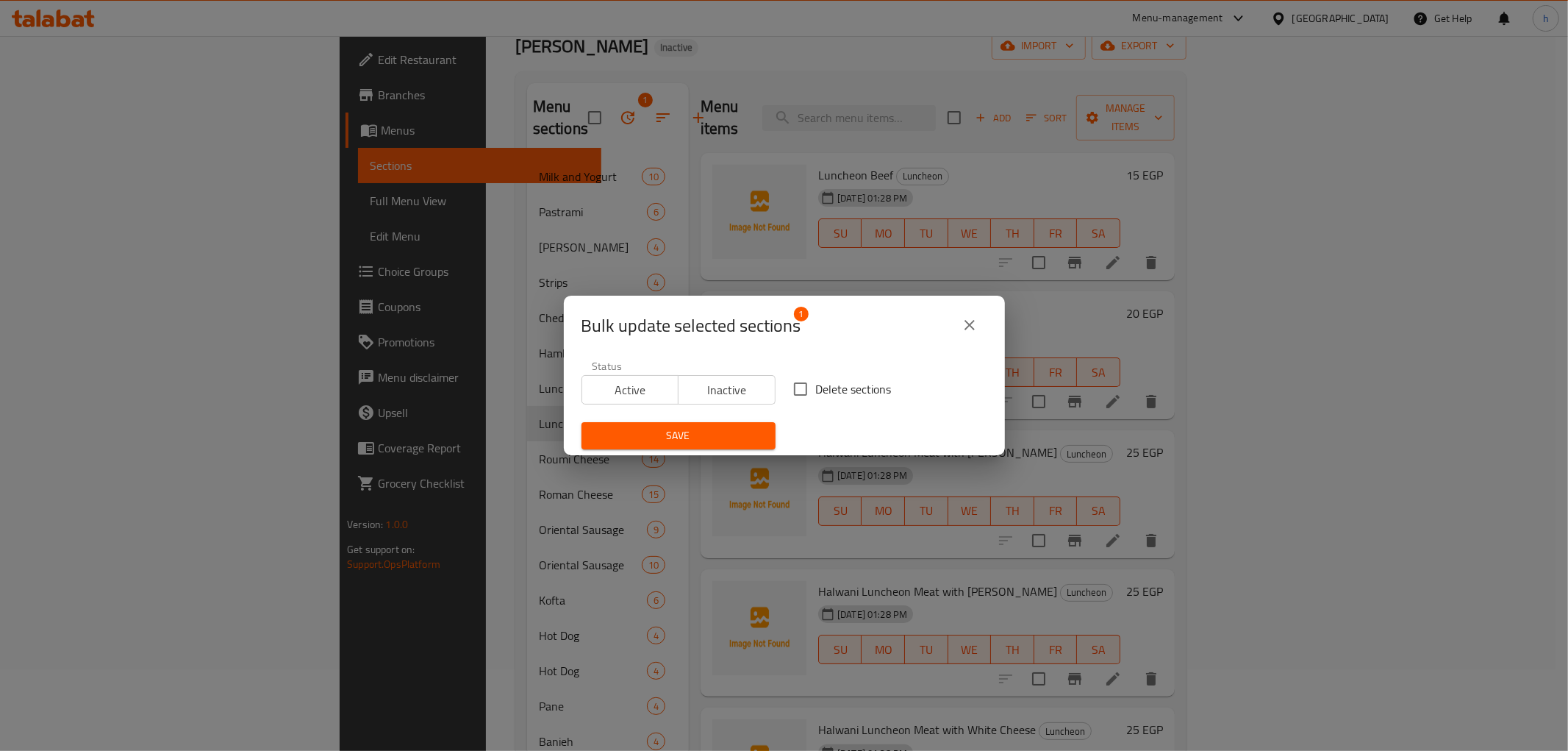
click at [796, 384] on input "Delete sections" at bounding box center [800, 389] width 31 height 31
checkbox input "true"
click at [714, 432] on span "Save" at bounding box center [679, 436] width 170 height 19
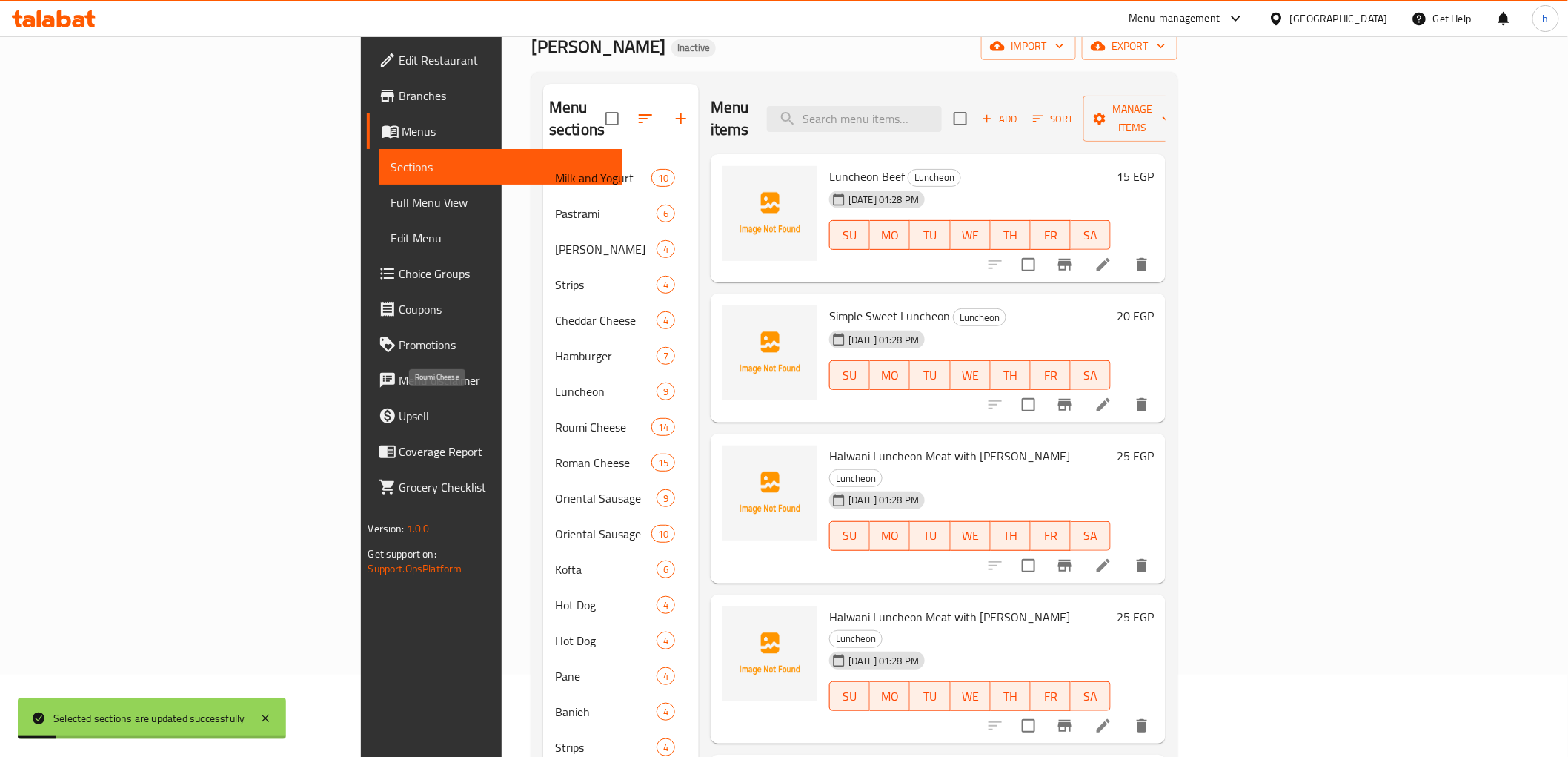
click at [555, 418] on span "Roumi Cheese" at bounding box center [602, 427] width 96 height 18
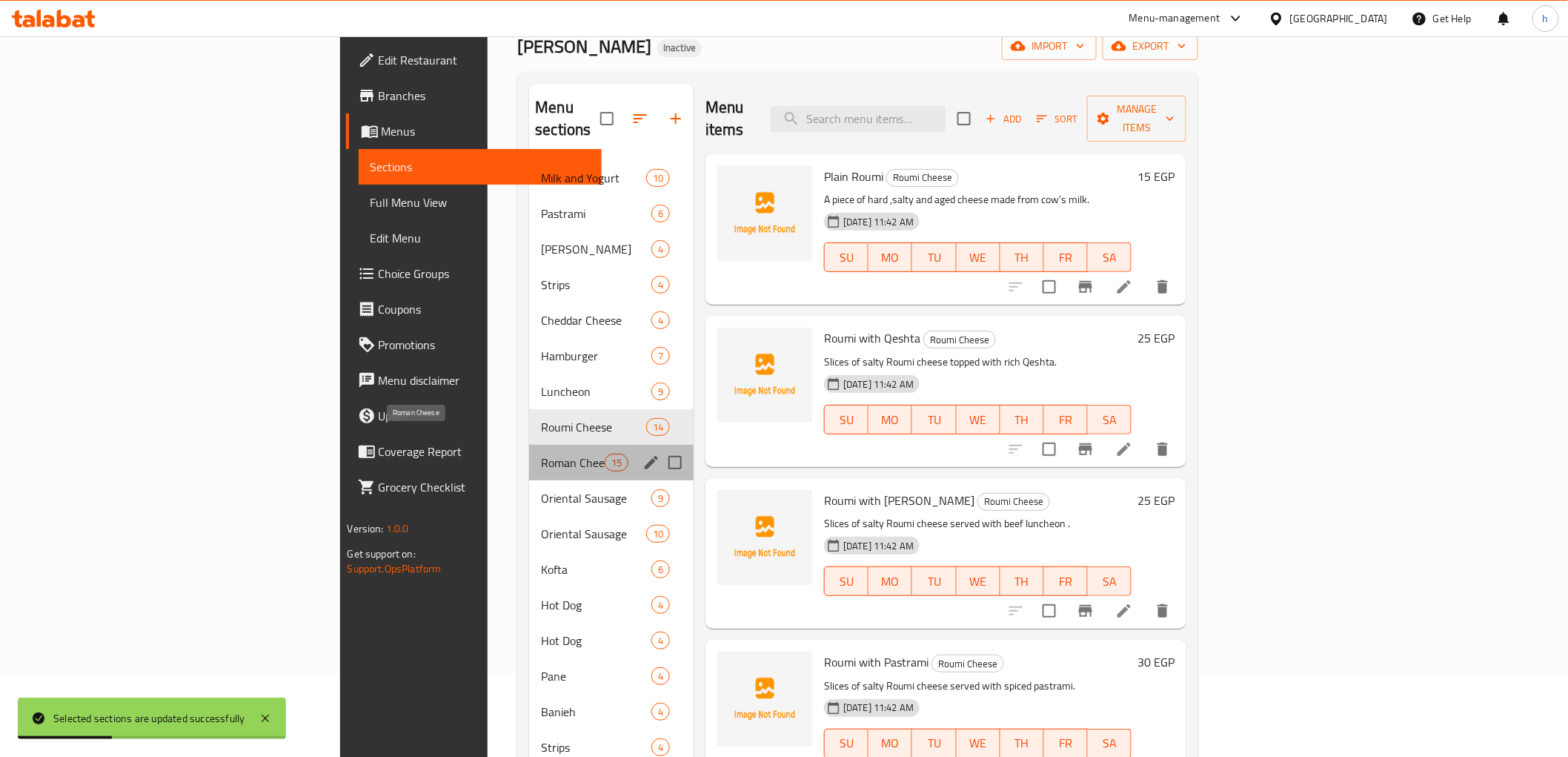
click at [541, 453] on span "Roman Cheese" at bounding box center [572, 462] width 63 height 18
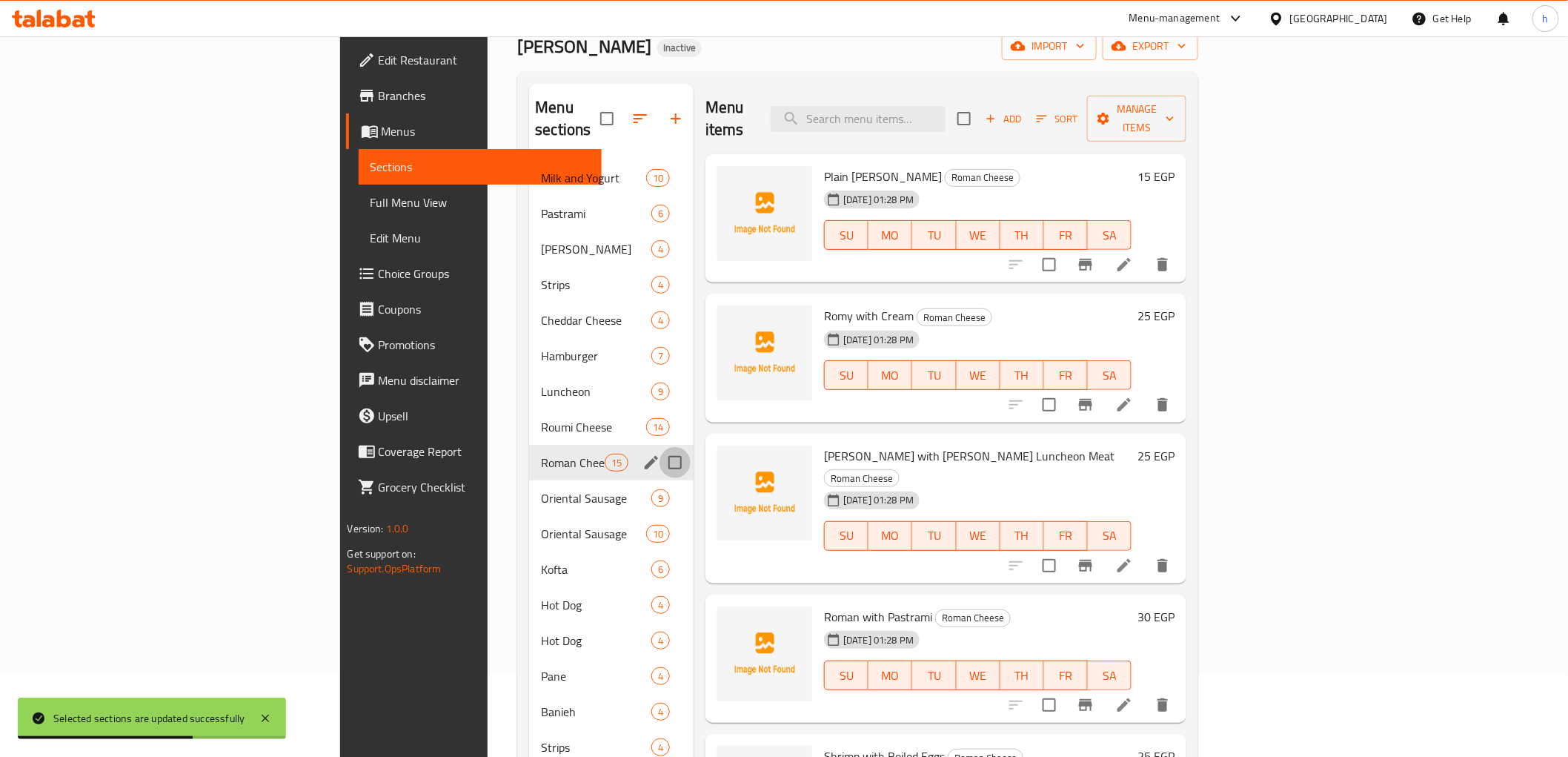
click at [659, 447] on input "Menu sections" at bounding box center [675, 463] width 31 height 31
checkbox input "true"
click at [613, 101] on button "button" at bounding box center [631, 119] width 36 height 36
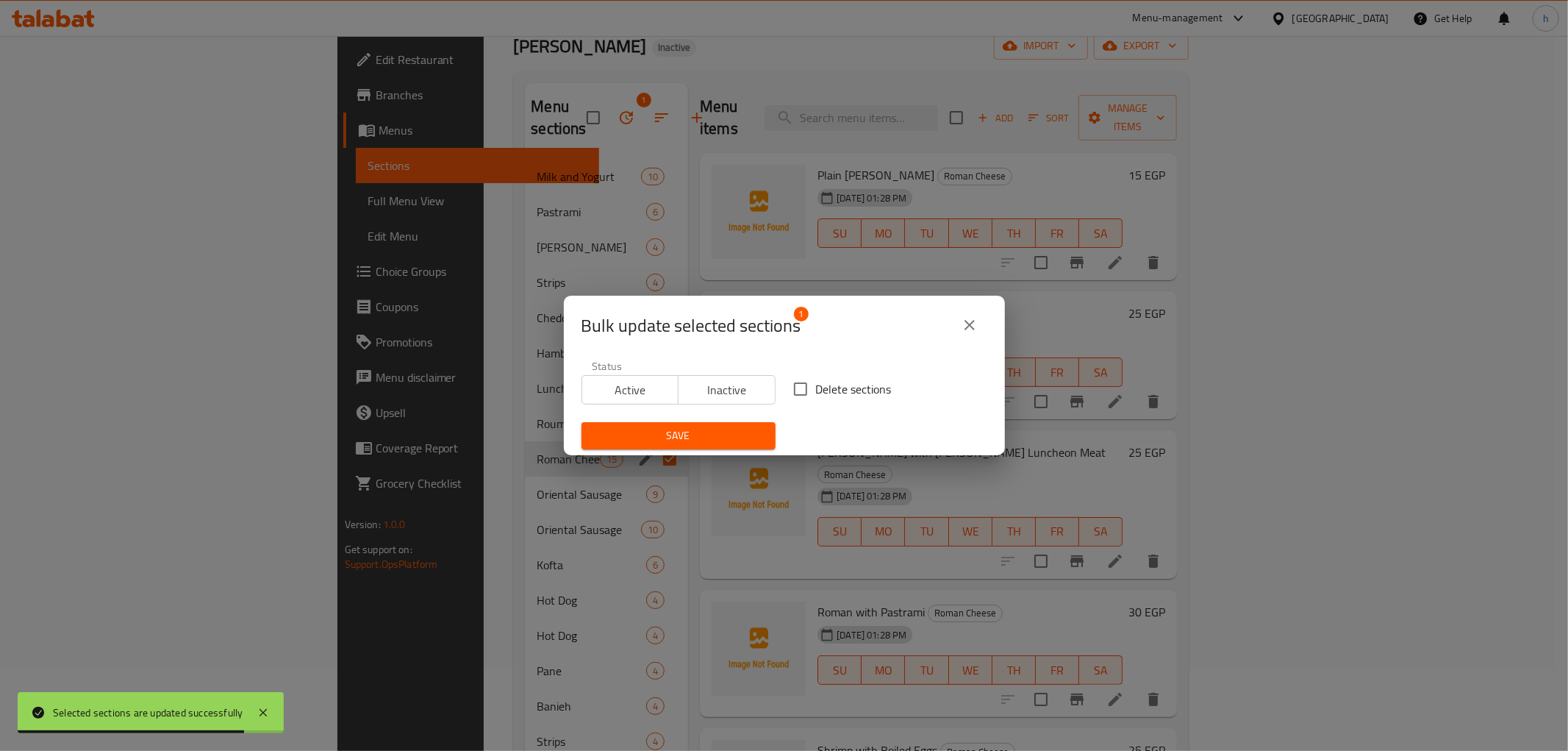
click at [801, 389] on input "Delete sections" at bounding box center [800, 389] width 31 height 31
checkbox input "true"
click at [685, 440] on span "Save" at bounding box center [679, 436] width 170 height 19
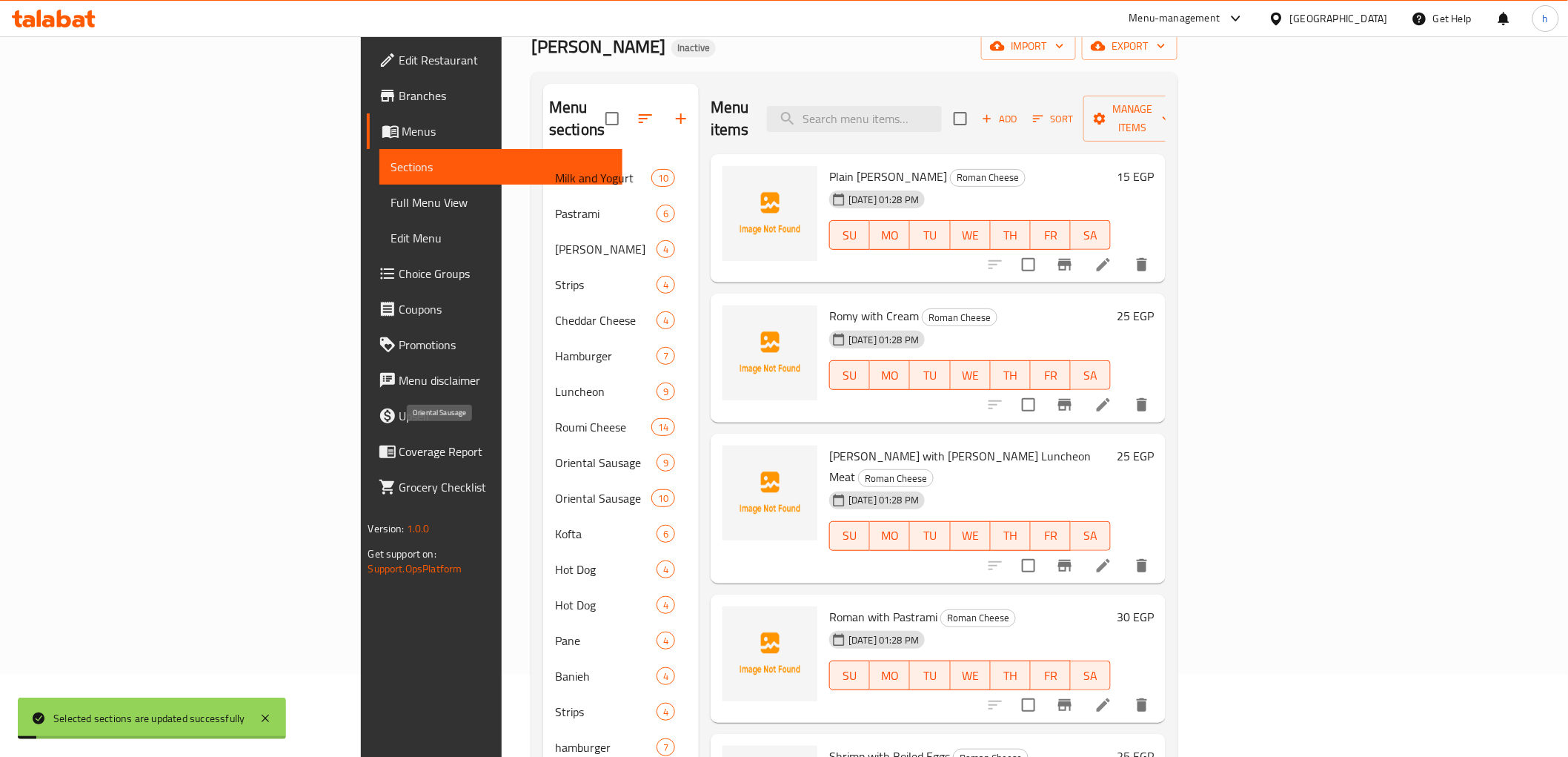
click at [555, 453] on span "Oriental Sausage" at bounding box center [605, 462] width 101 height 18
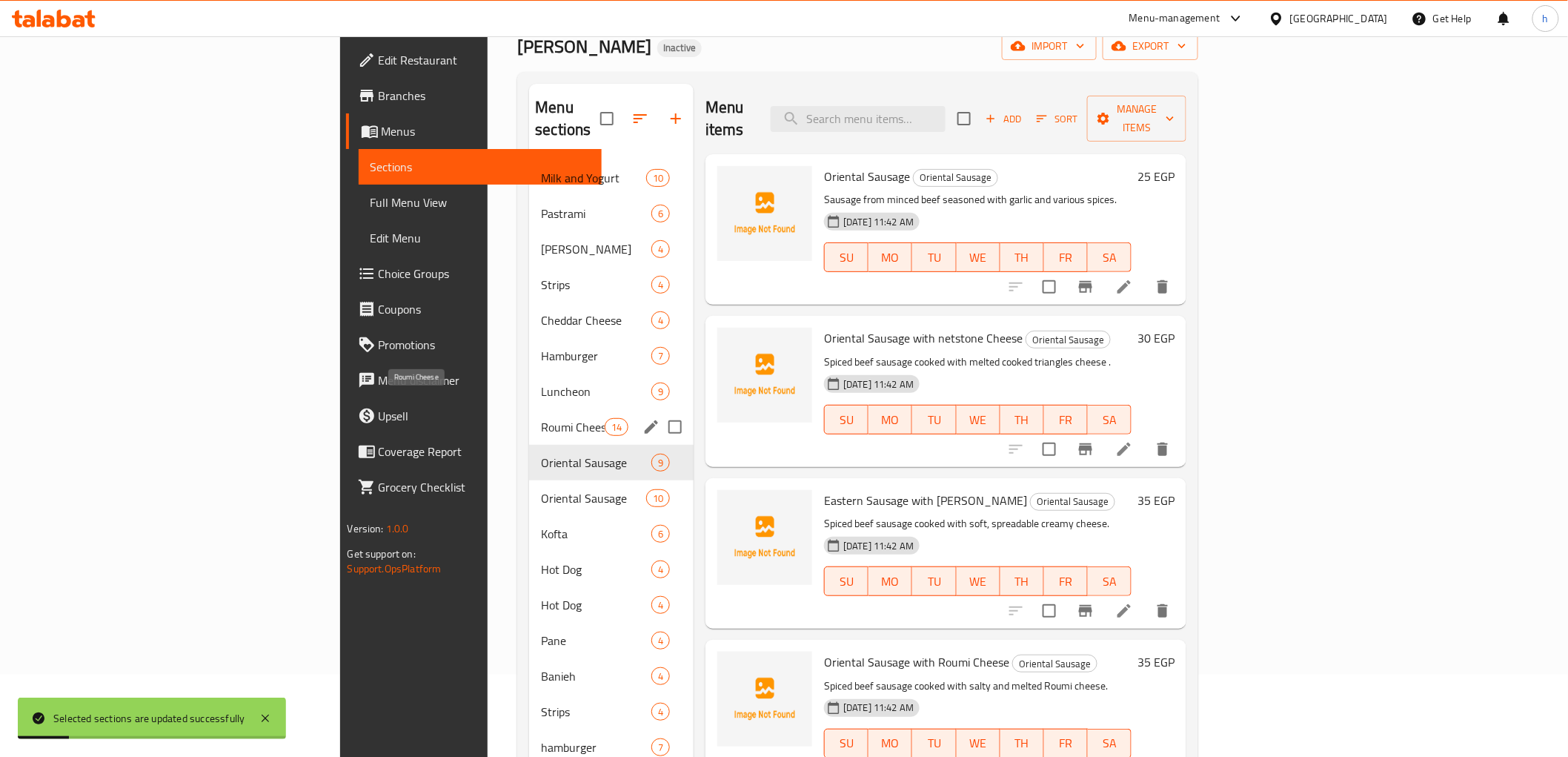
click at [541, 418] on span "Roumi Cheese" at bounding box center [572, 427] width 63 height 18
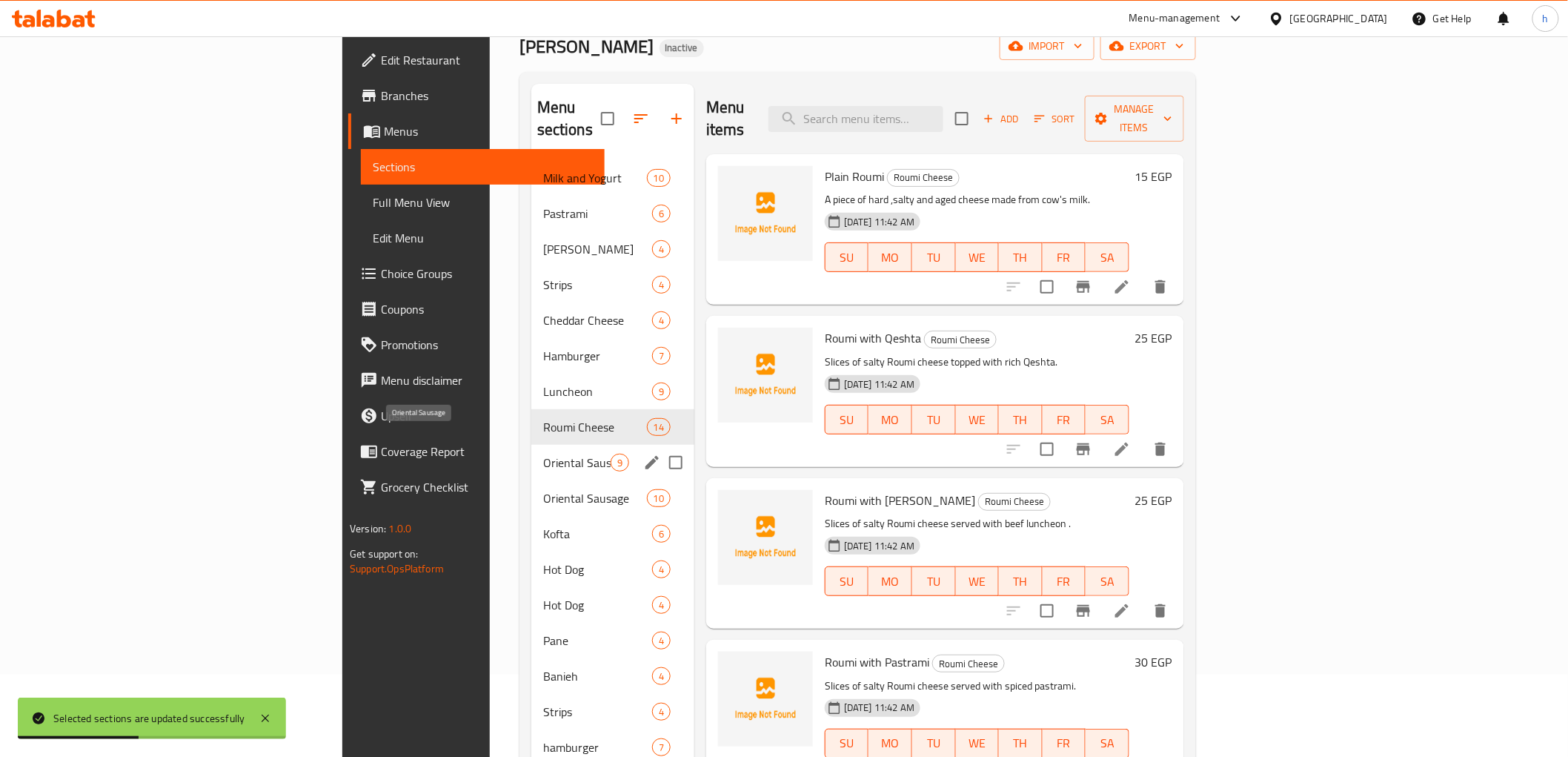
click at [543, 453] on span "Oriental Sausage" at bounding box center [576, 462] width 67 height 18
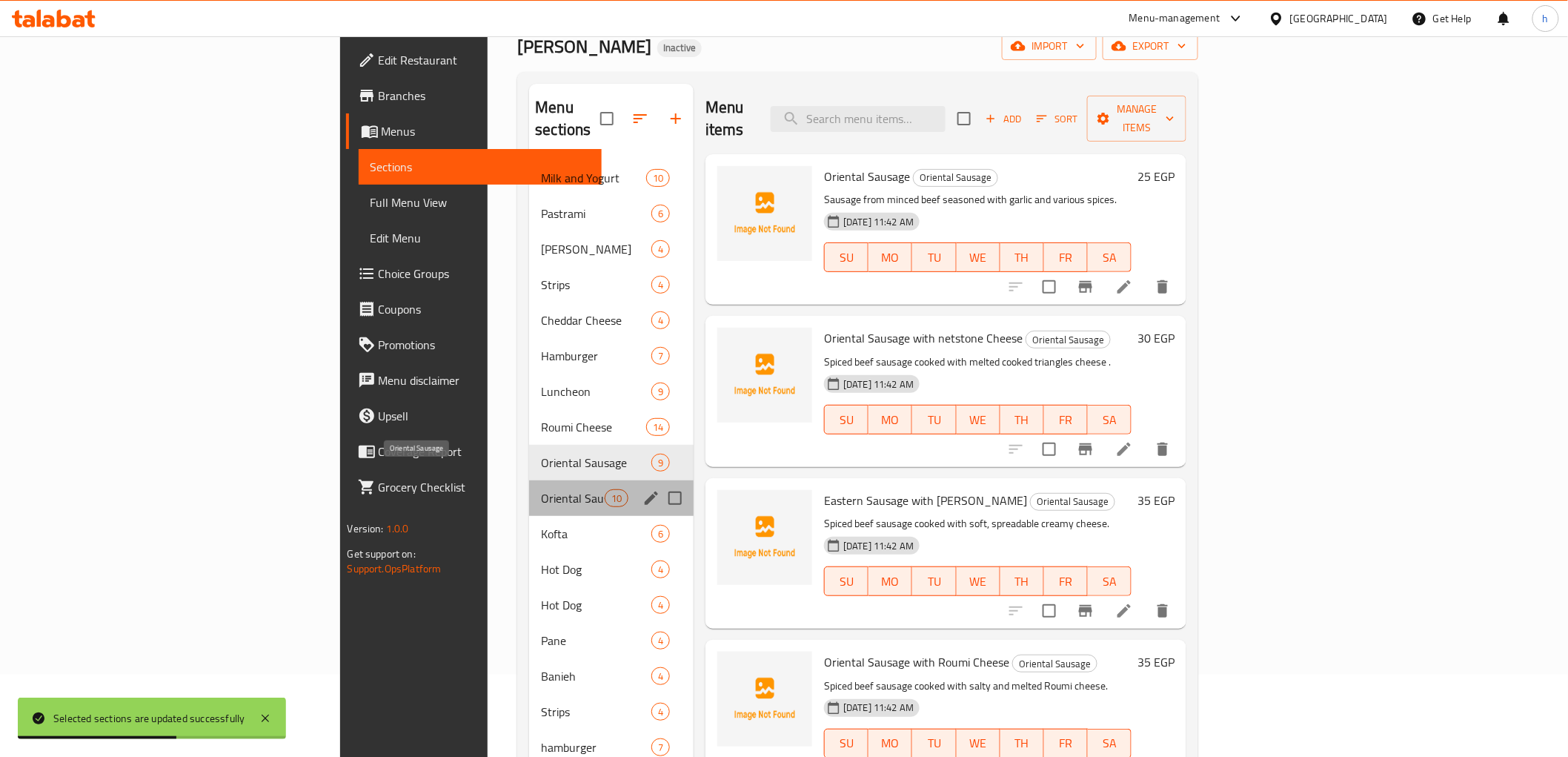
click at [541, 489] on span "Oriental Sausage" at bounding box center [572, 498] width 63 height 18
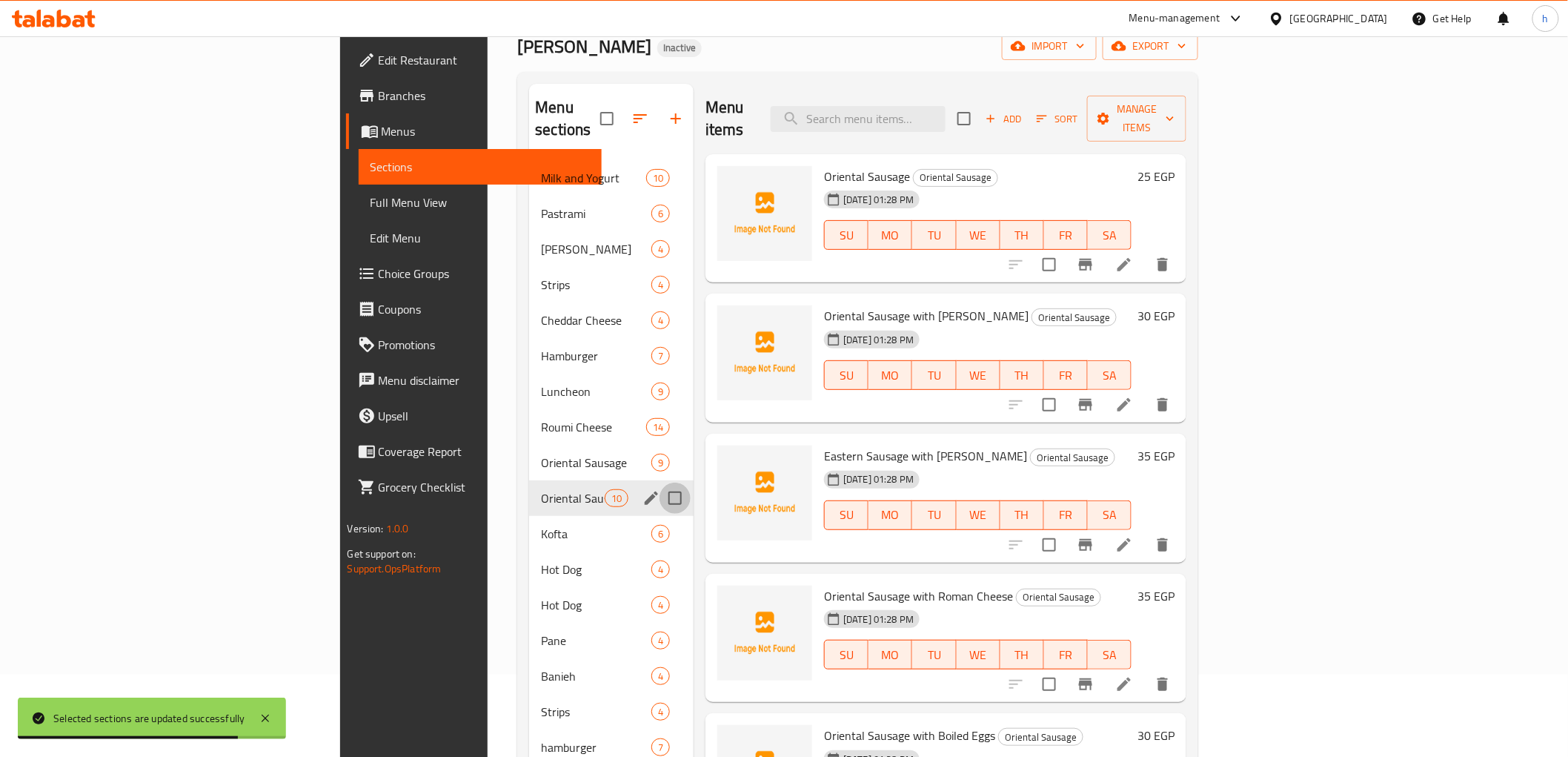
click at [659, 484] on input "Menu sections" at bounding box center [675, 498] width 31 height 31
checkbox input "true"
click at [623, 110] on icon "button" at bounding box center [631, 119] width 18 height 18
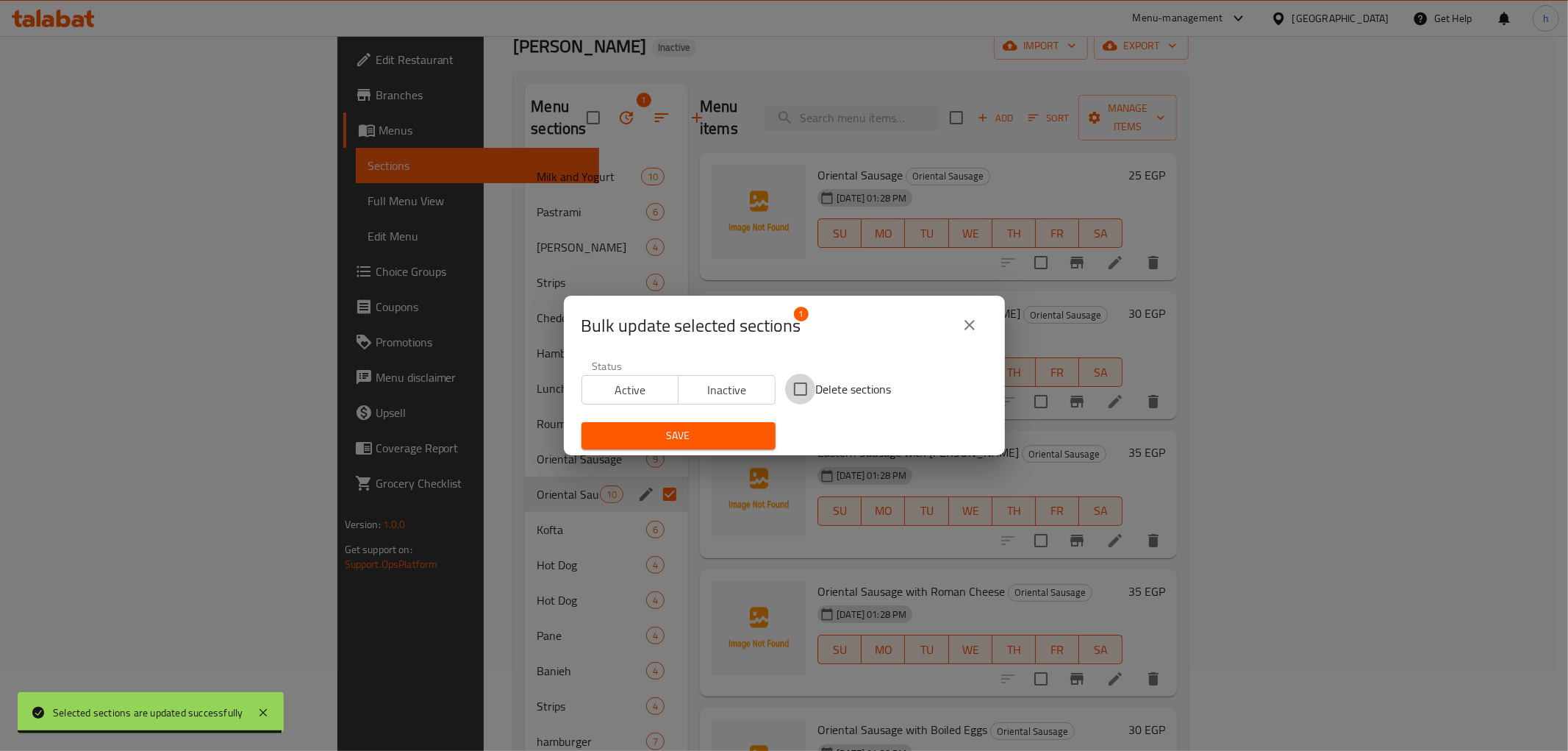
click at [802, 392] on input "Delete sections" at bounding box center [800, 389] width 31 height 31
checkbox input "true"
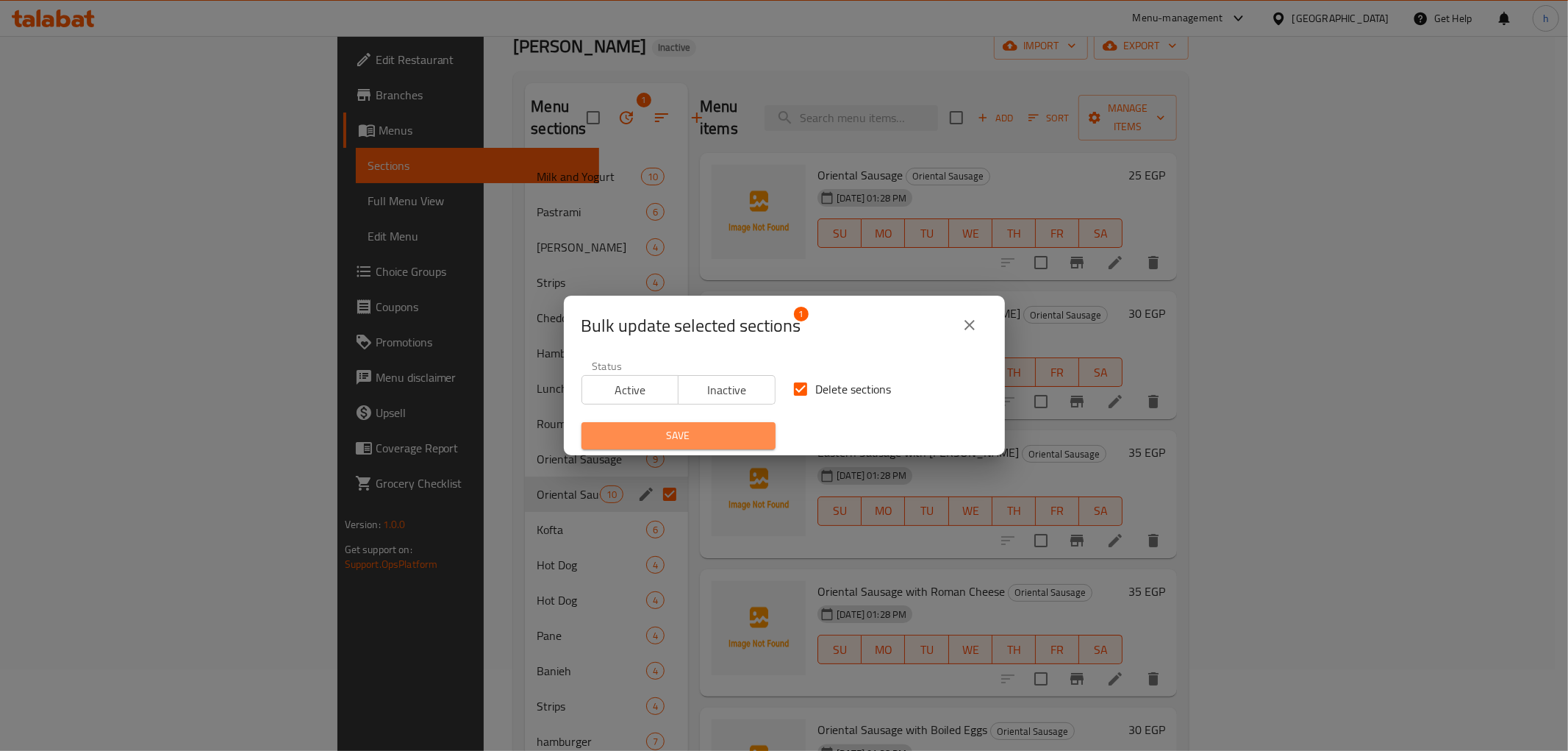
click at [699, 434] on span "Save" at bounding box center [679, 436] width 170 height 19
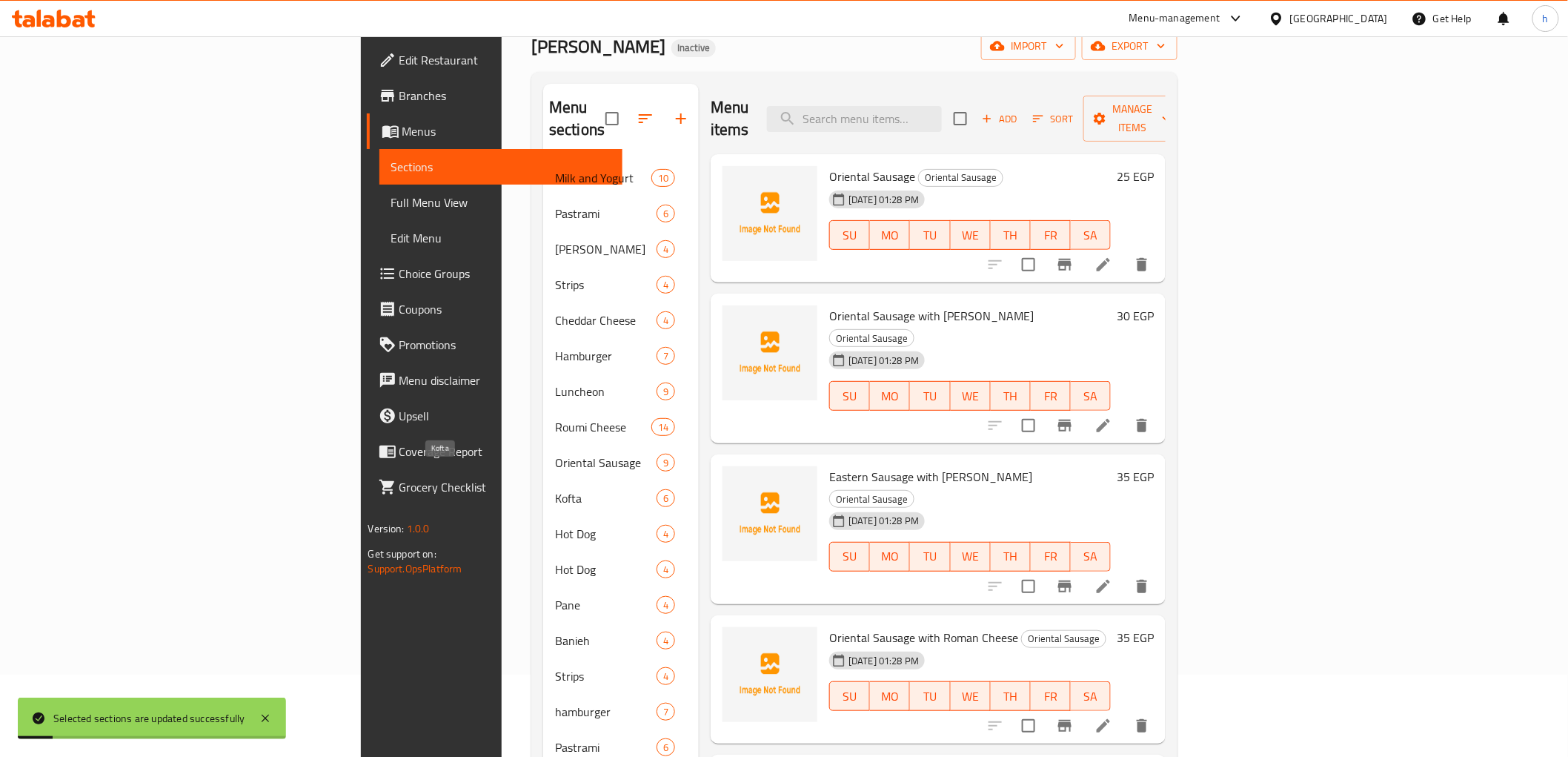
click at [555, 489] on span "Kofta" at bounding box center [605, 498] width 101 height 18
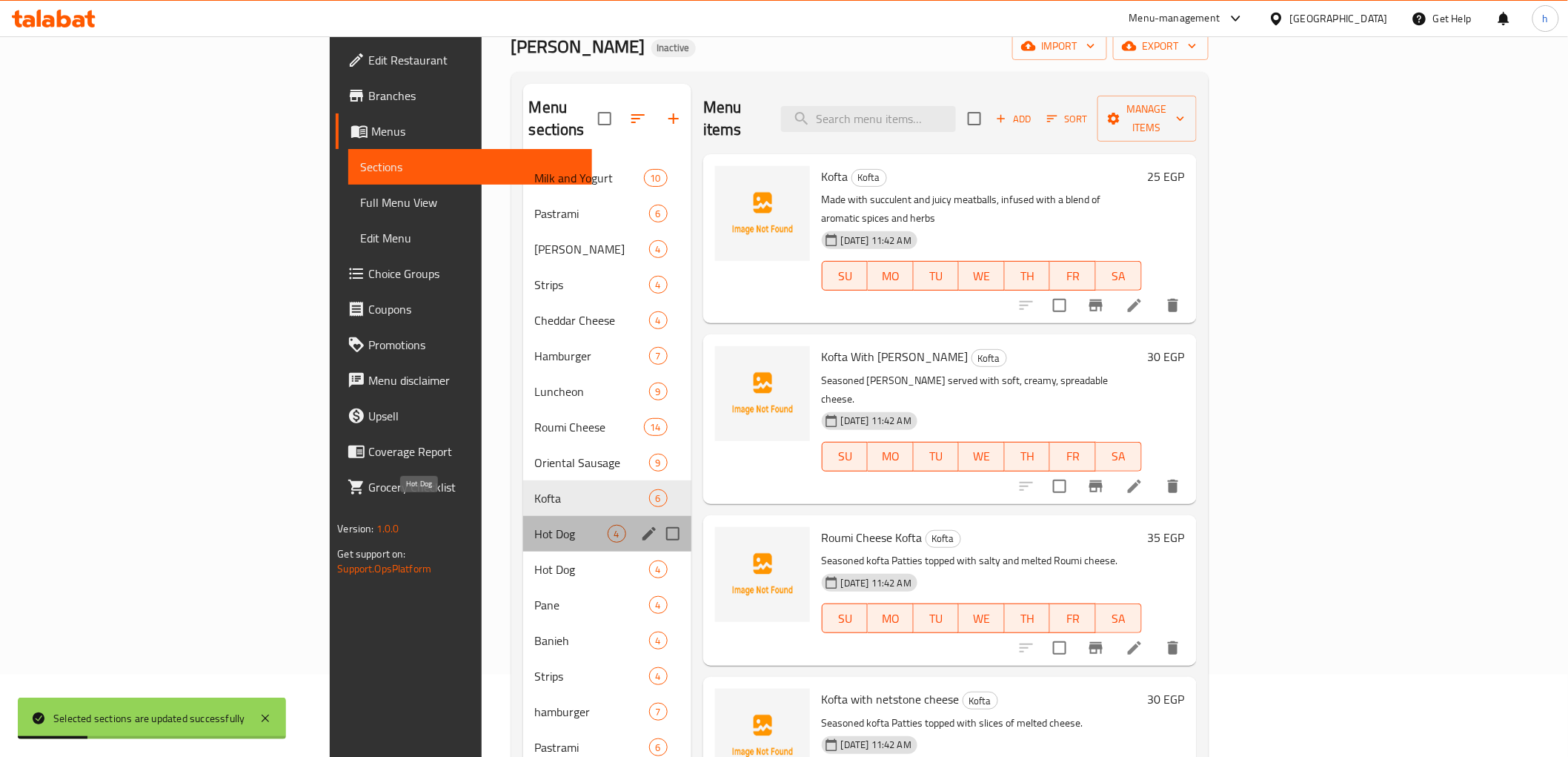
click at [535, 525] on span "Hot Dog" at bounding box center [571, 534] width 73 height 18
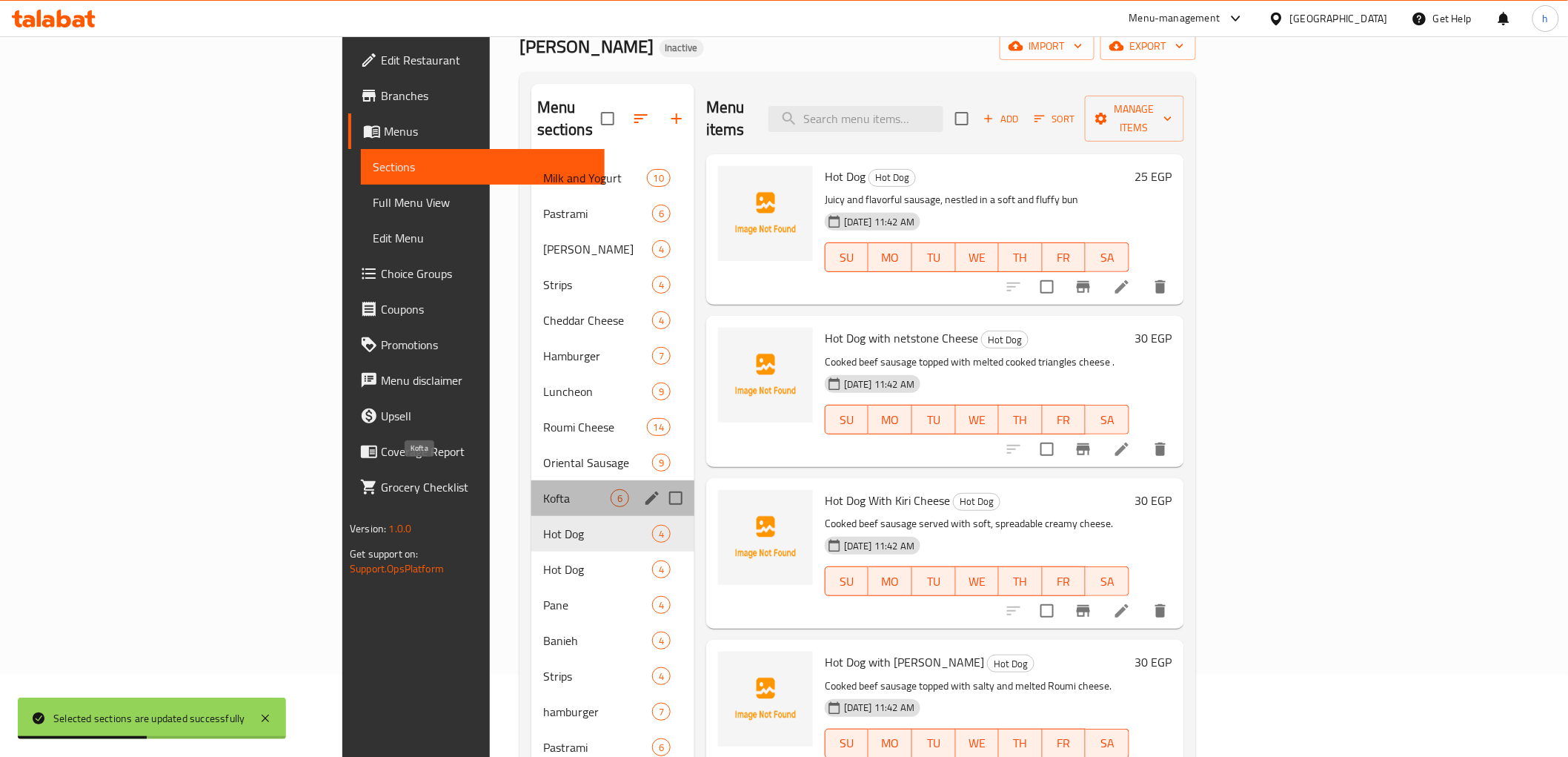
click at [543, 489] on span "Kofta" at bounding box center [576, 498] width 67 height 18
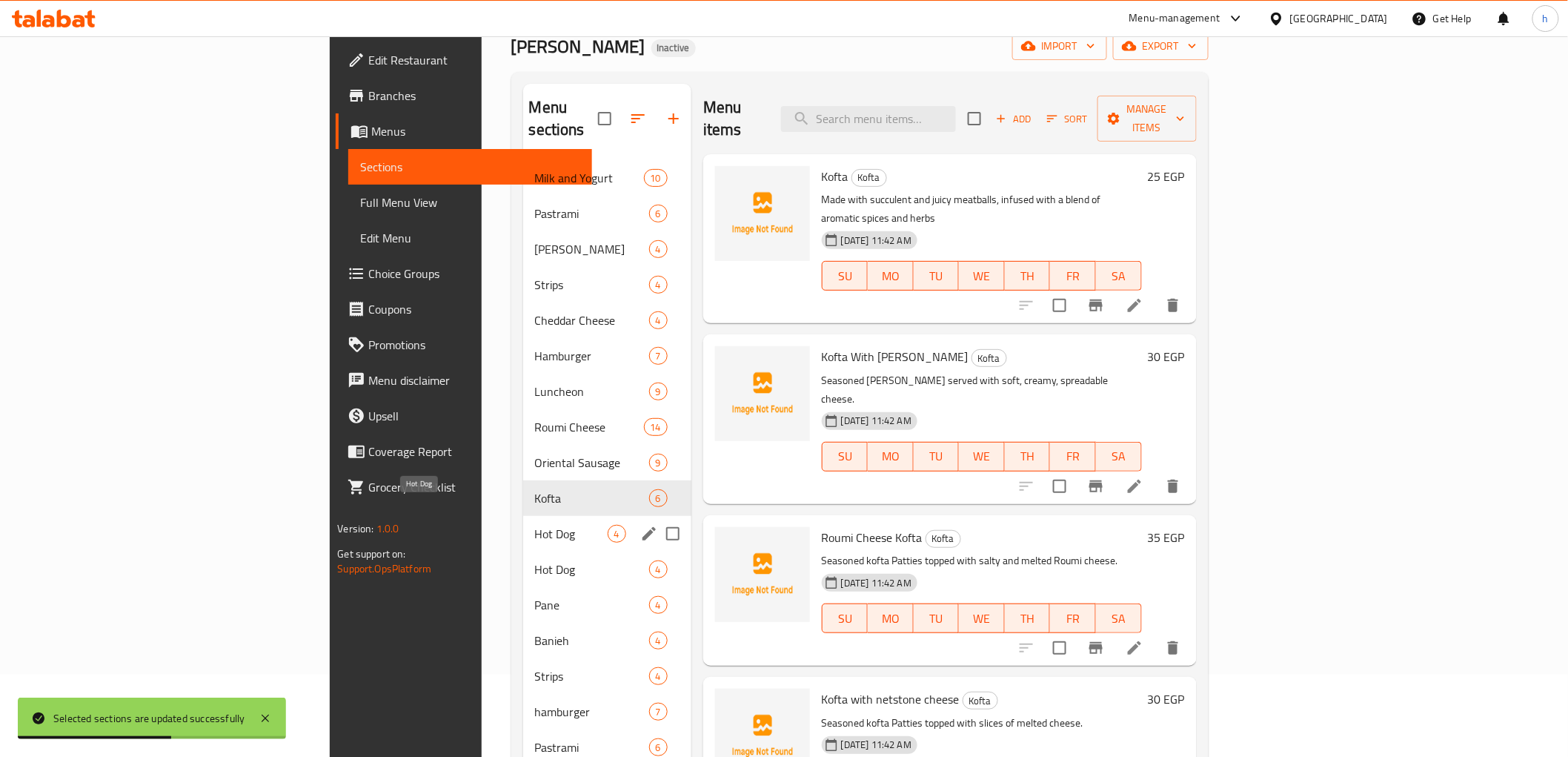
click at [535, 525] on span "Hot Dog" at bounding box center [571, 534] width 73 height 18
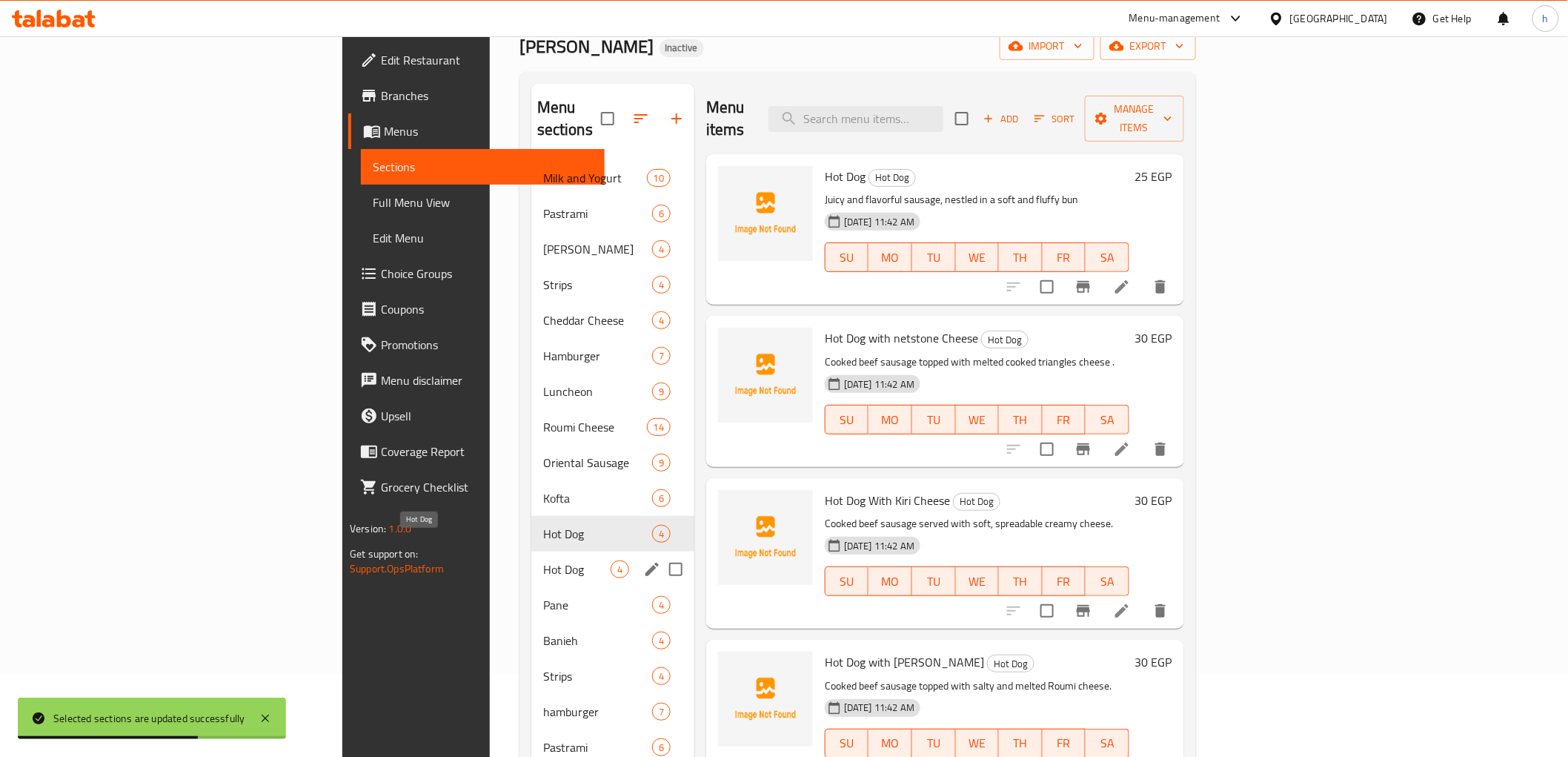
click at [543, 560] on span "Hot Dog" at bounding box center [576, 569] width 67 height 18
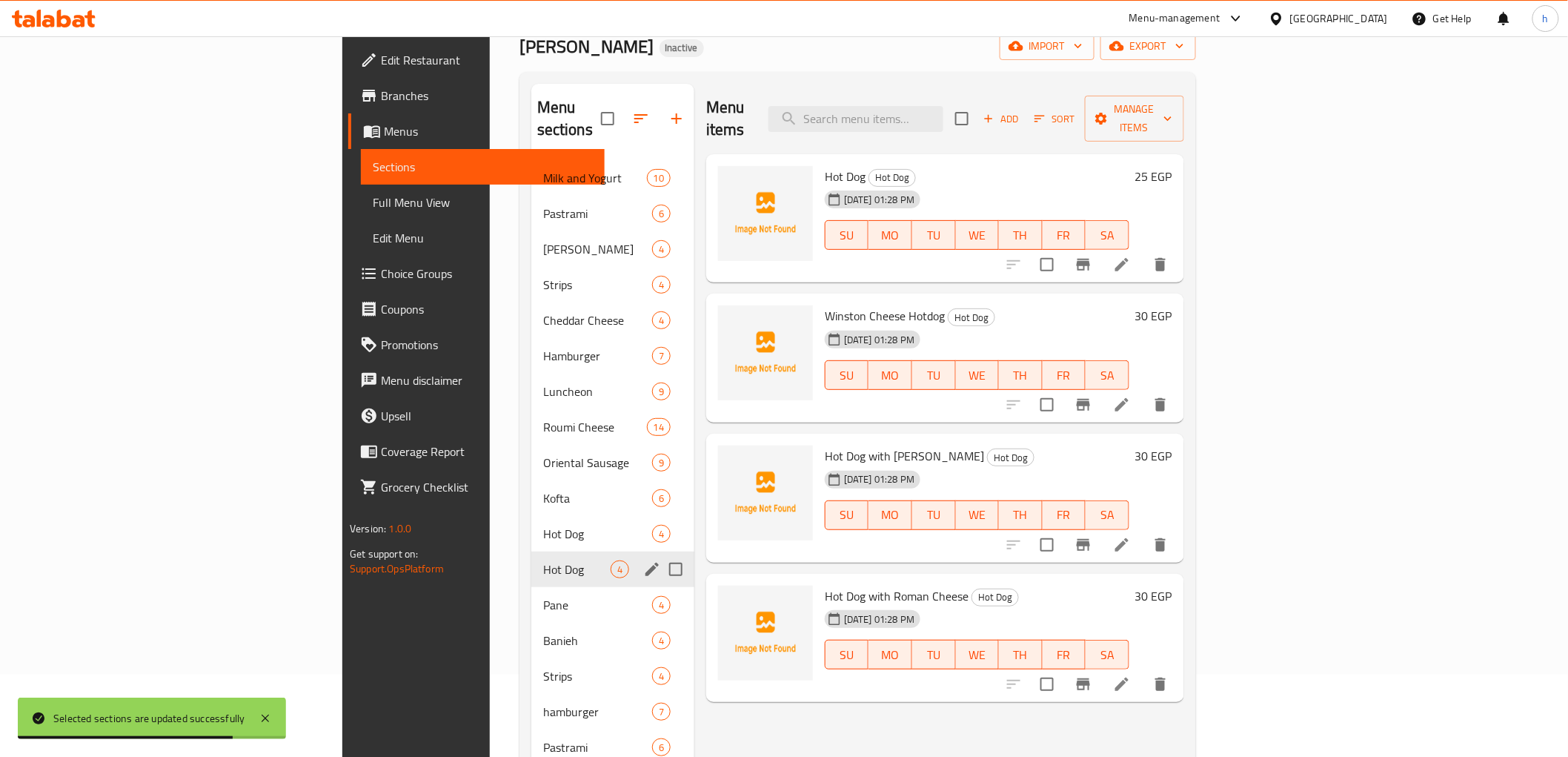
click at [660, 554] on input "Menu sections" at bounding box center [676, 570] width 31 height 31
checkbox input "true"
click at [624, 110] on icon "button" at bounding box center [633, 119] width 18 height 18
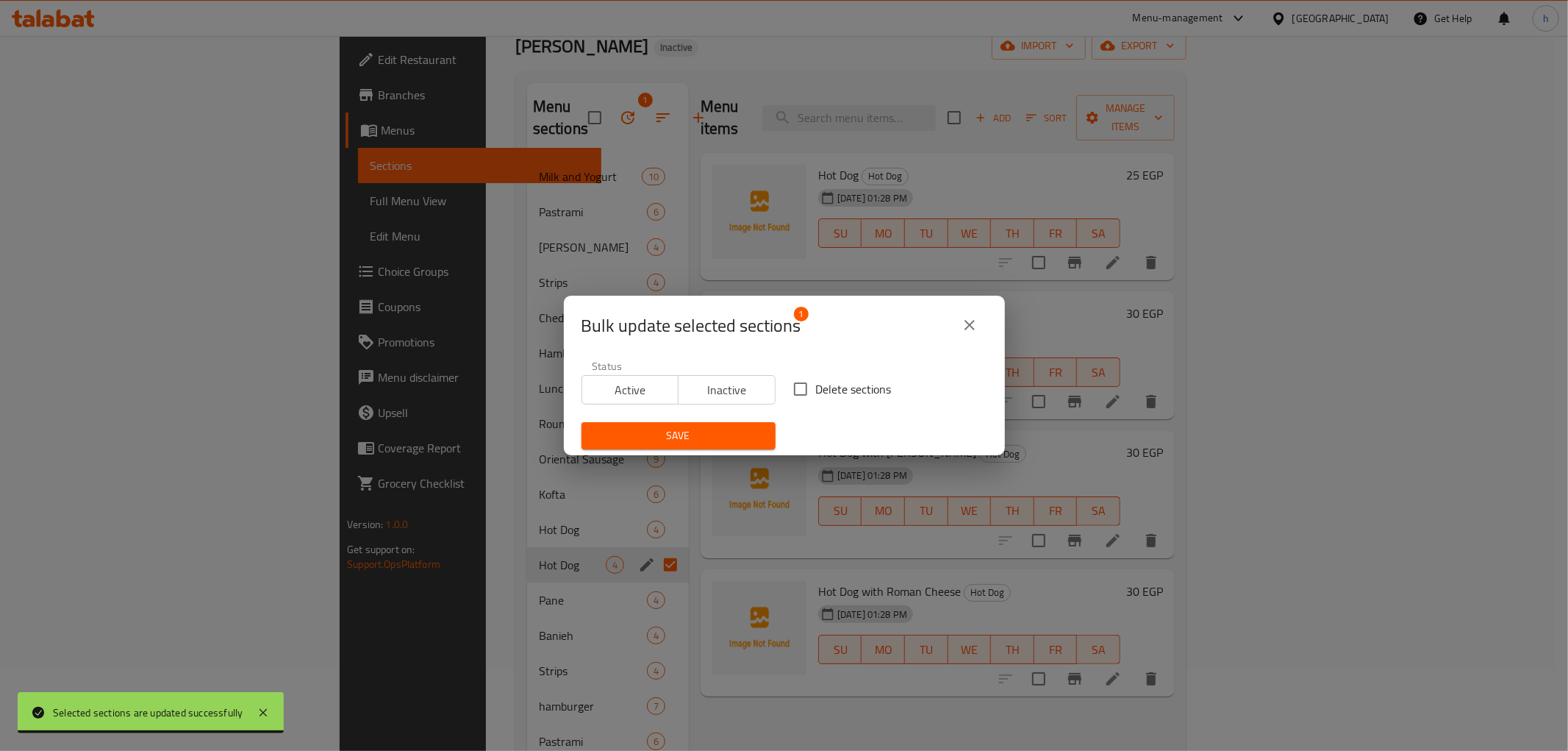
click at [816, 389] on span "Delete sections" at bounding box center [854, 389] width 76 height 18
click at [812, 389] on input "Delete sections" at bounding box center [800, 389] width 31 height 31
checkbox input "true"
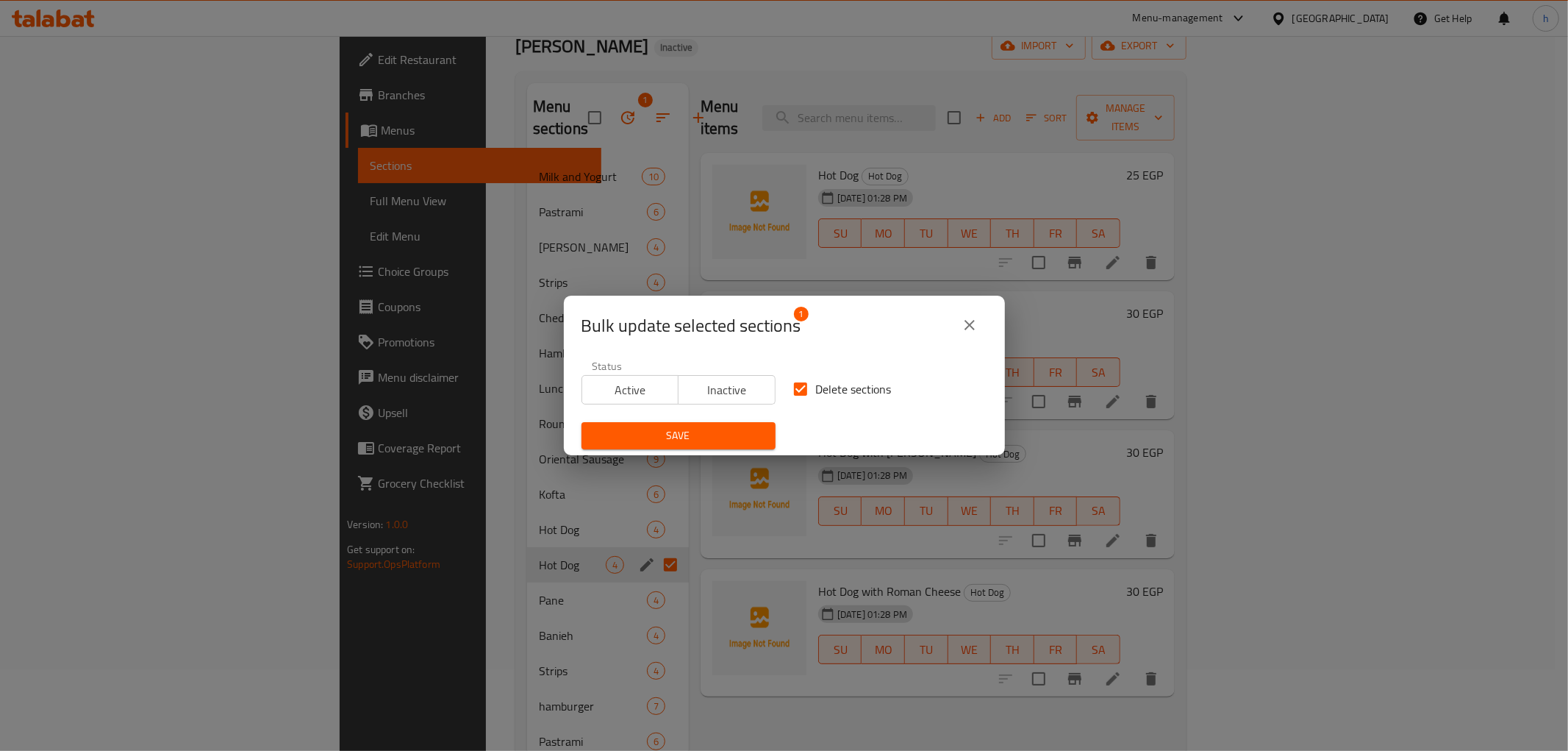
click at [700, 443] on span "Save" at bounding box center [679, 436] width 170 height 19
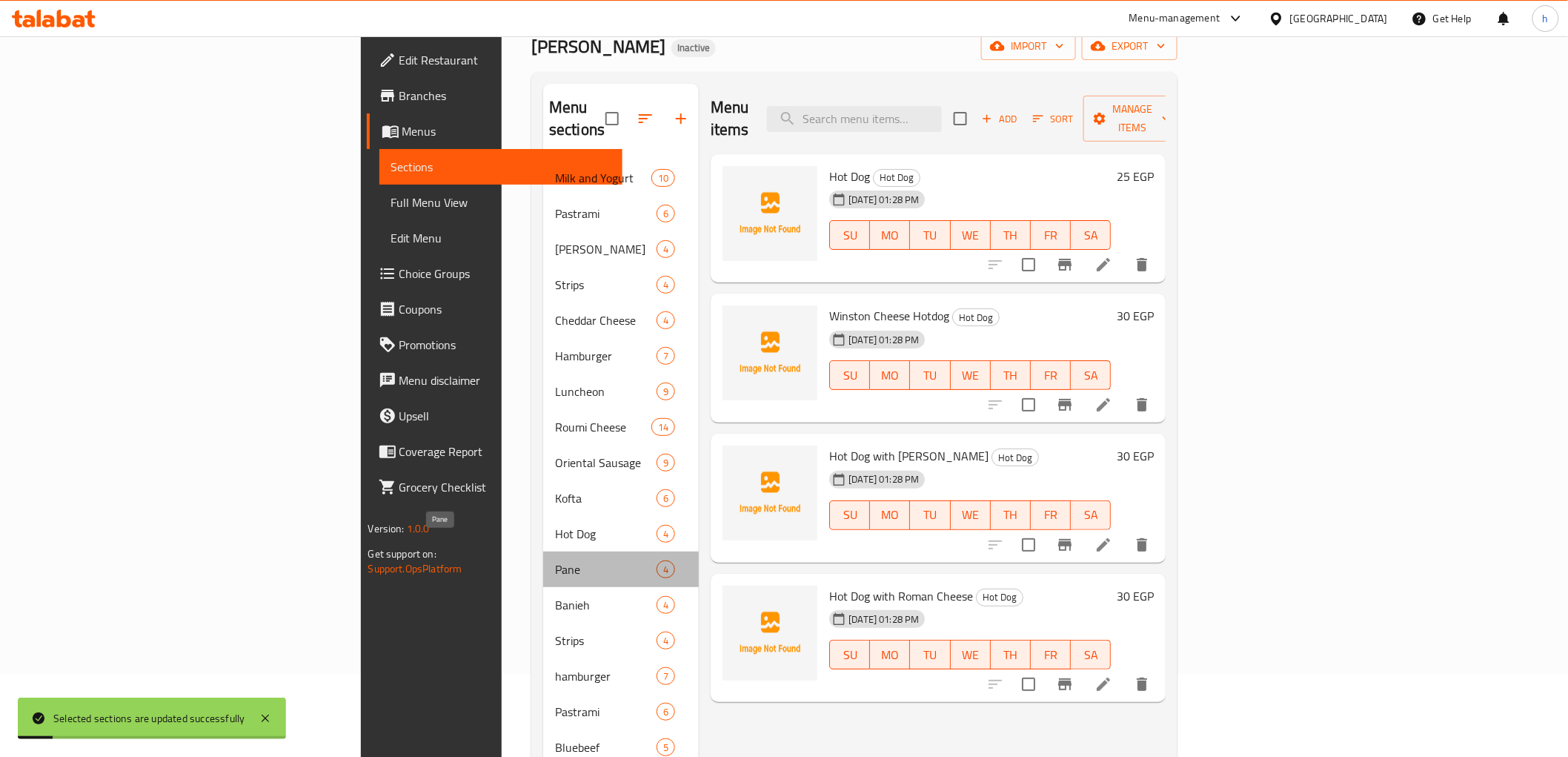
click at [555, 560] on span "Pane" at bounding box center [605, 569] width 101 height 18
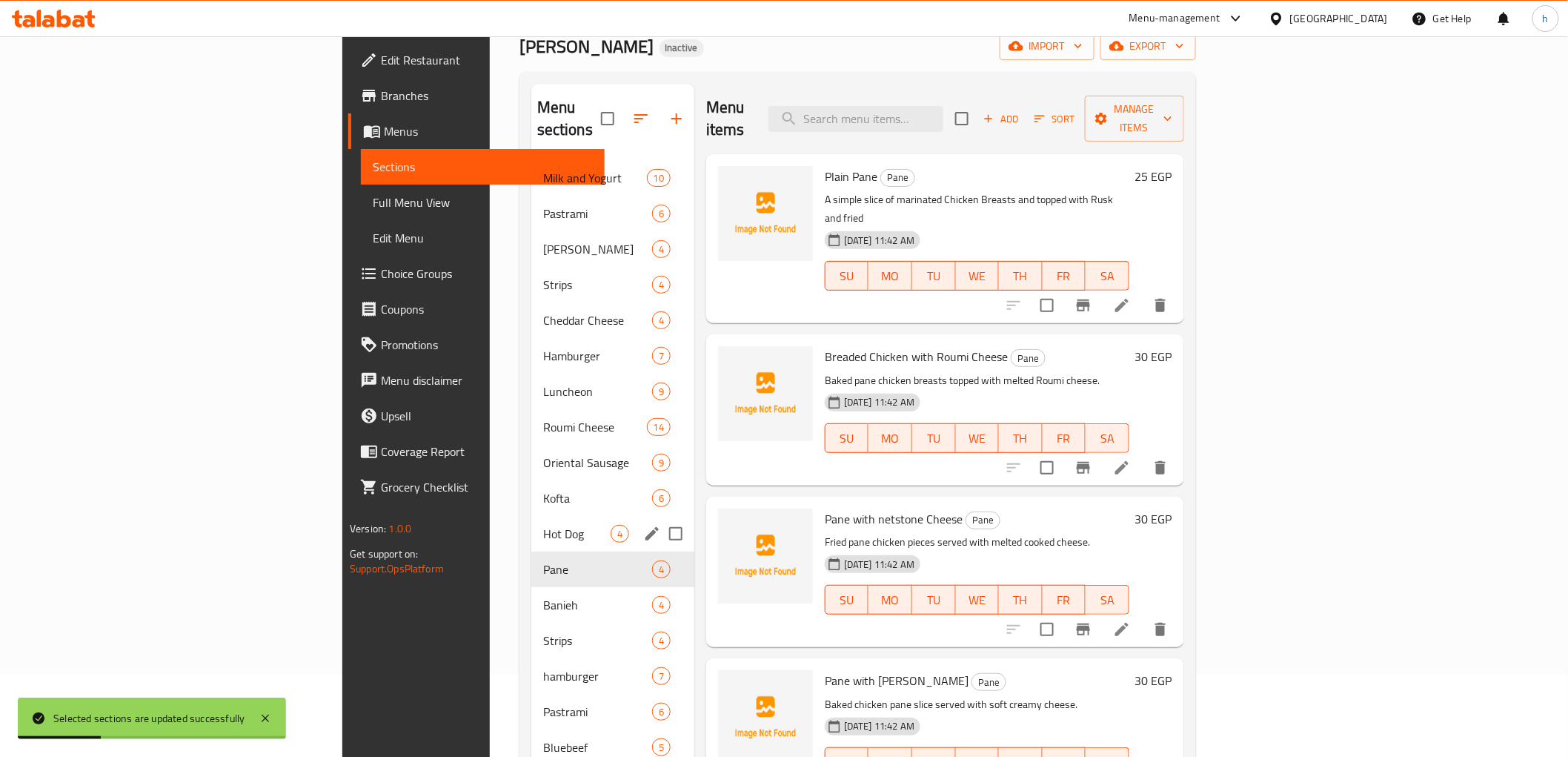
click at [543, 525] on span "Hot Dog" at bounding box center [576, 534] width 67 height 18
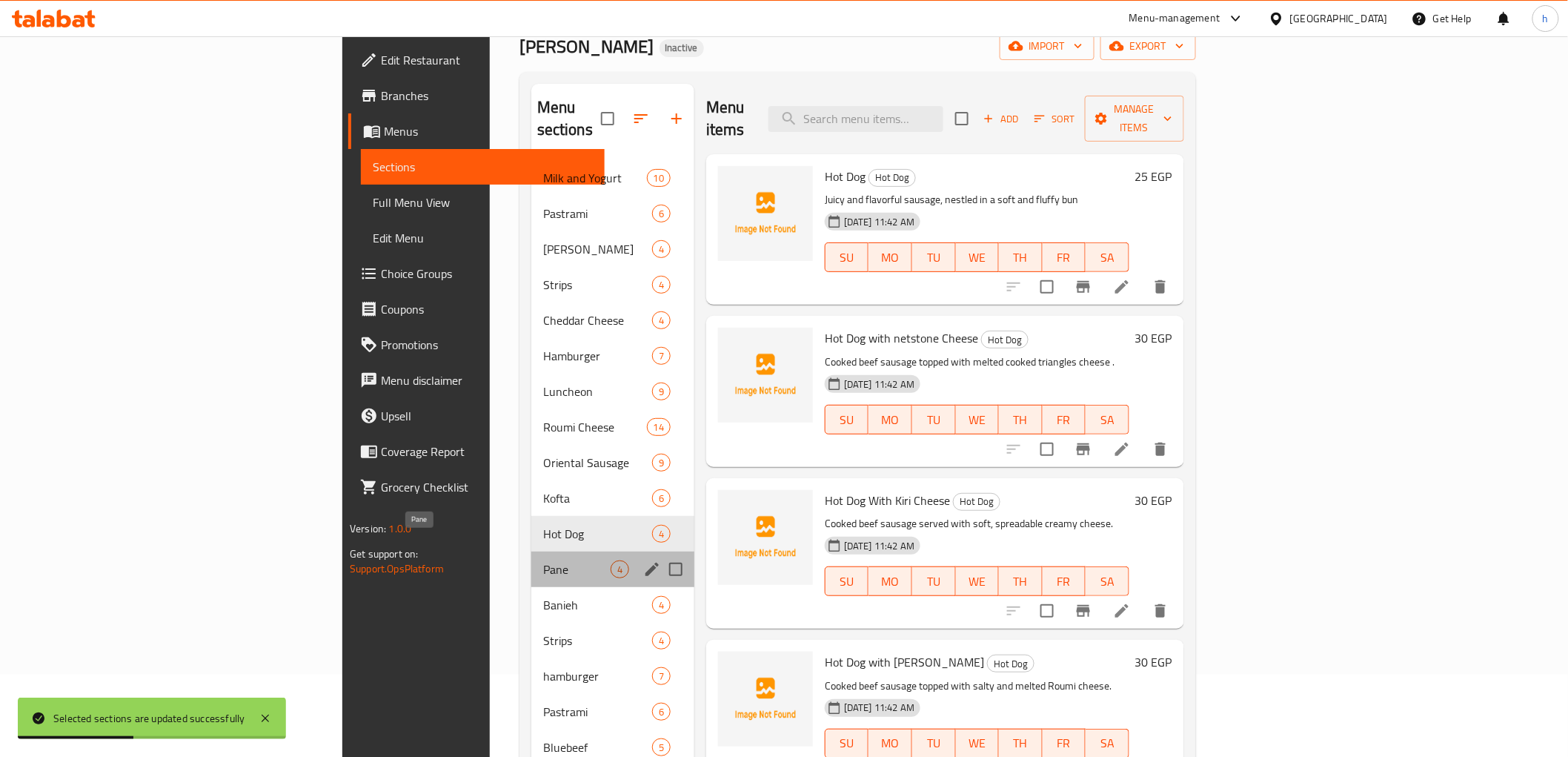
click at [543, 560] on span "Pane" at bounding box center [576, 569] width 67 height 18
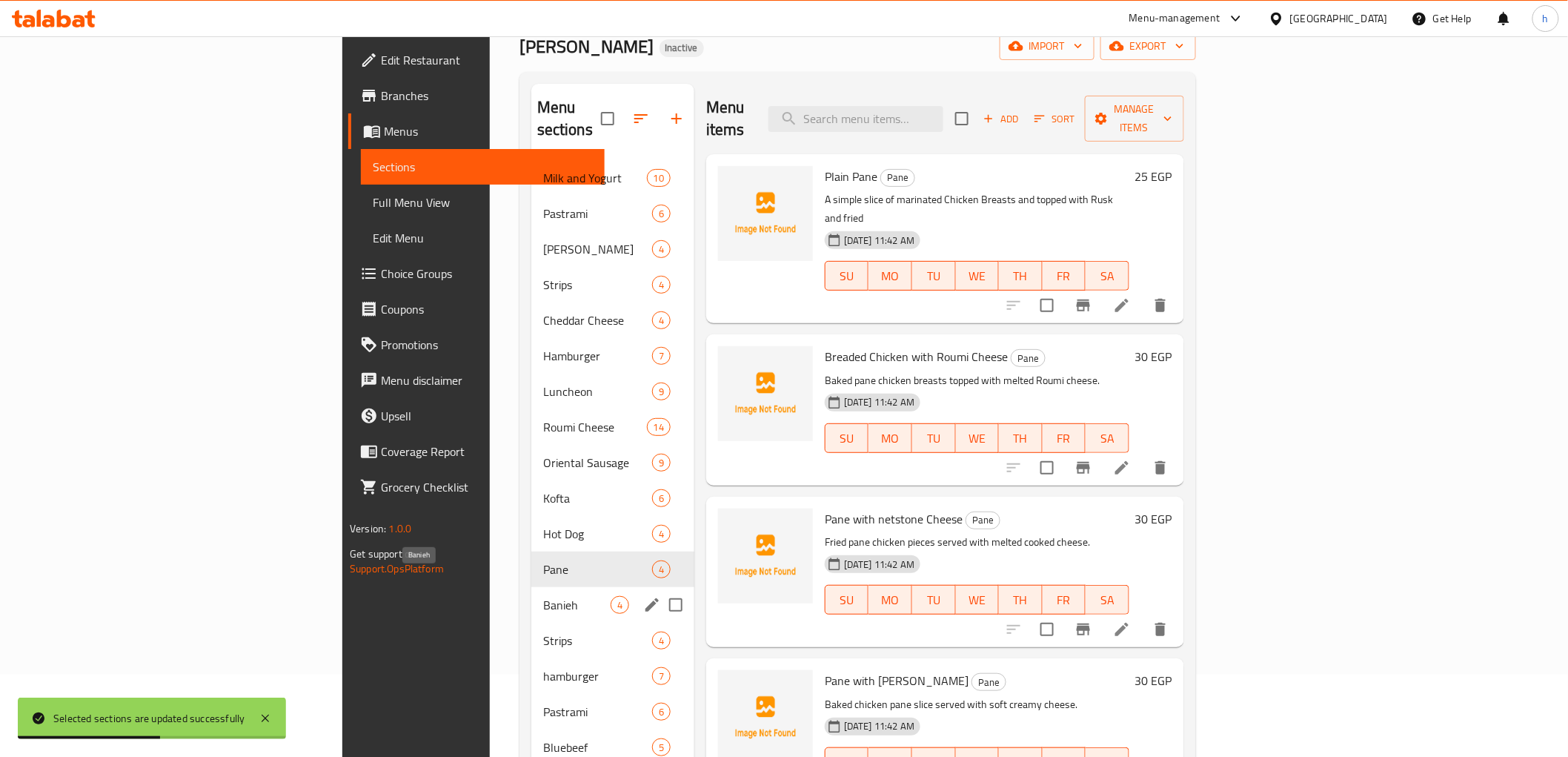
click at [543, 596] on span "Banieh" at bounding box center [576, 605] width 67 height 18
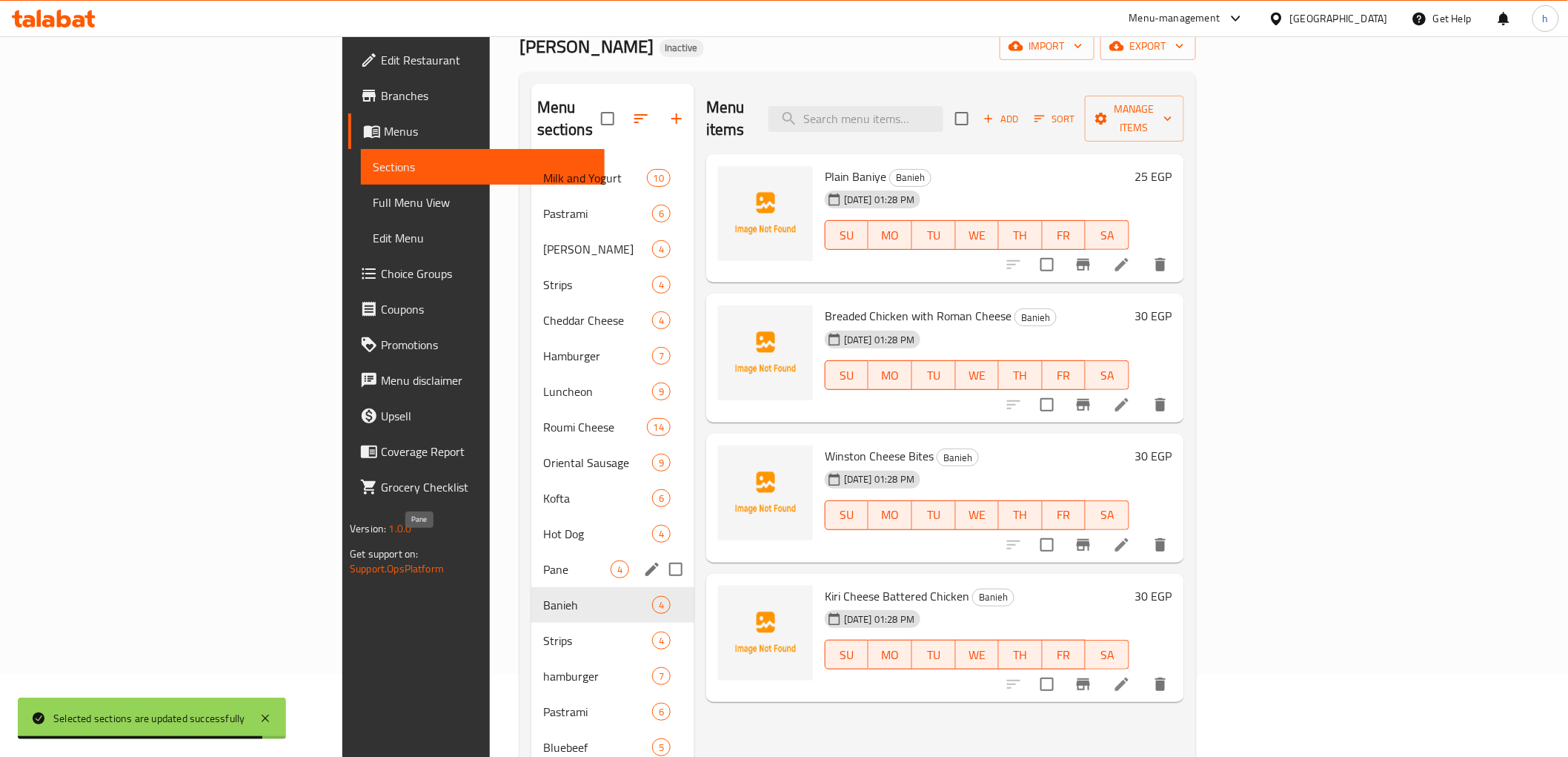
click at [543, 560] on span "Pane" at bounding box center [576, 569] width 67 height 18
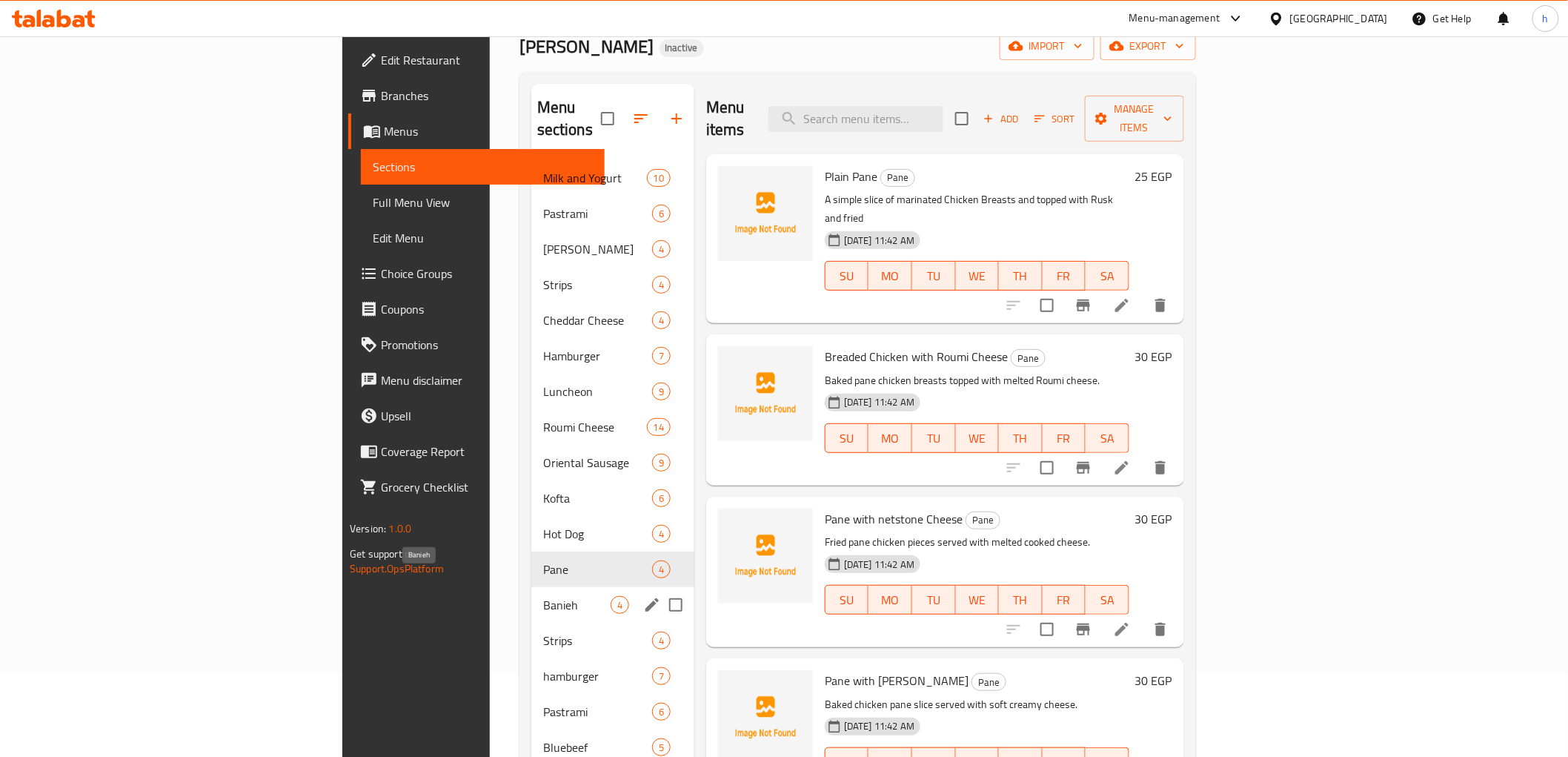
click at [543, 596] on span "Banieh" at bounding box center [576, 605] width 67 height 18
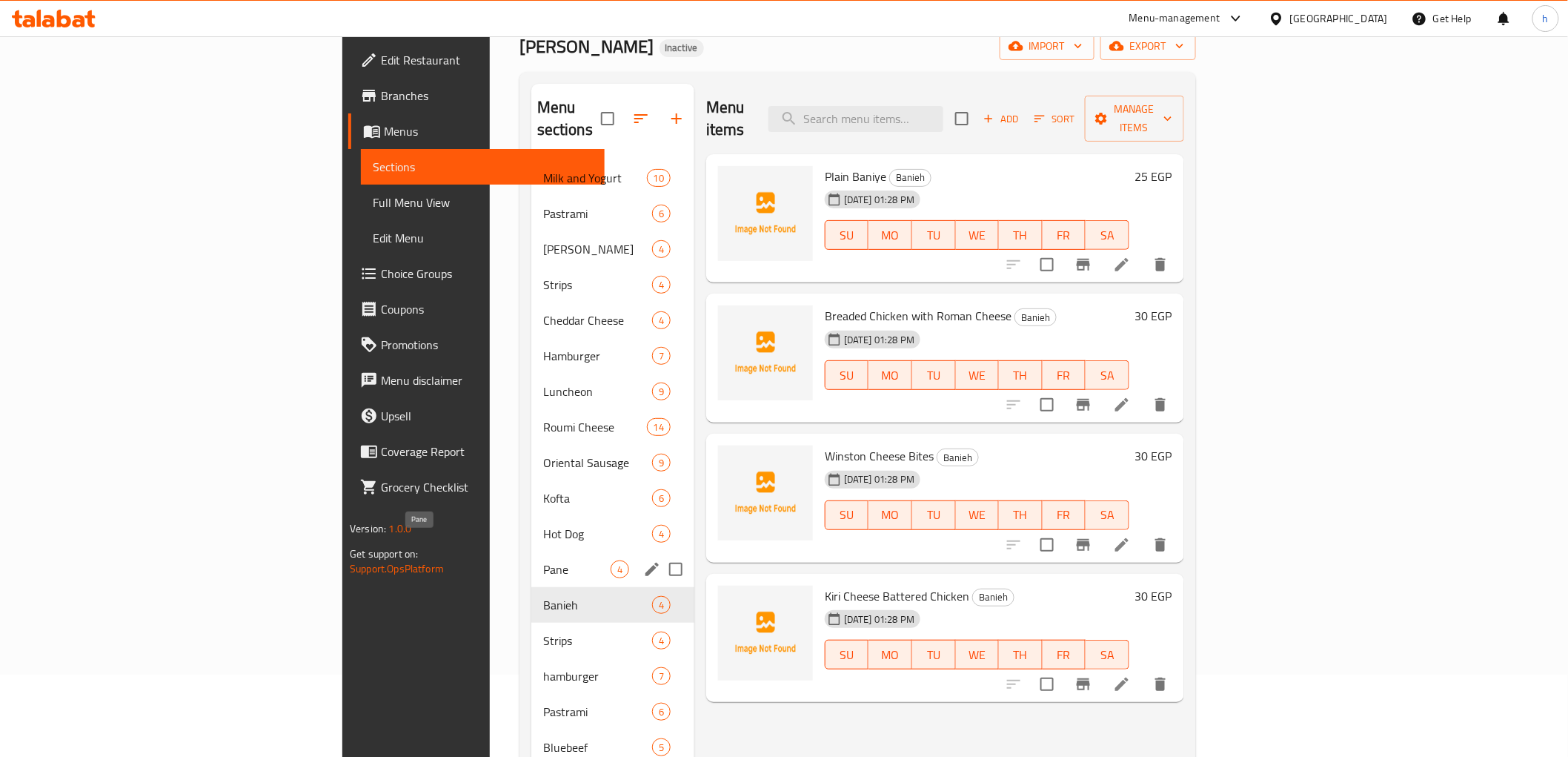
click at [543, 560] on span "Pane" at bounding box center [576, 569] width 67 height 18
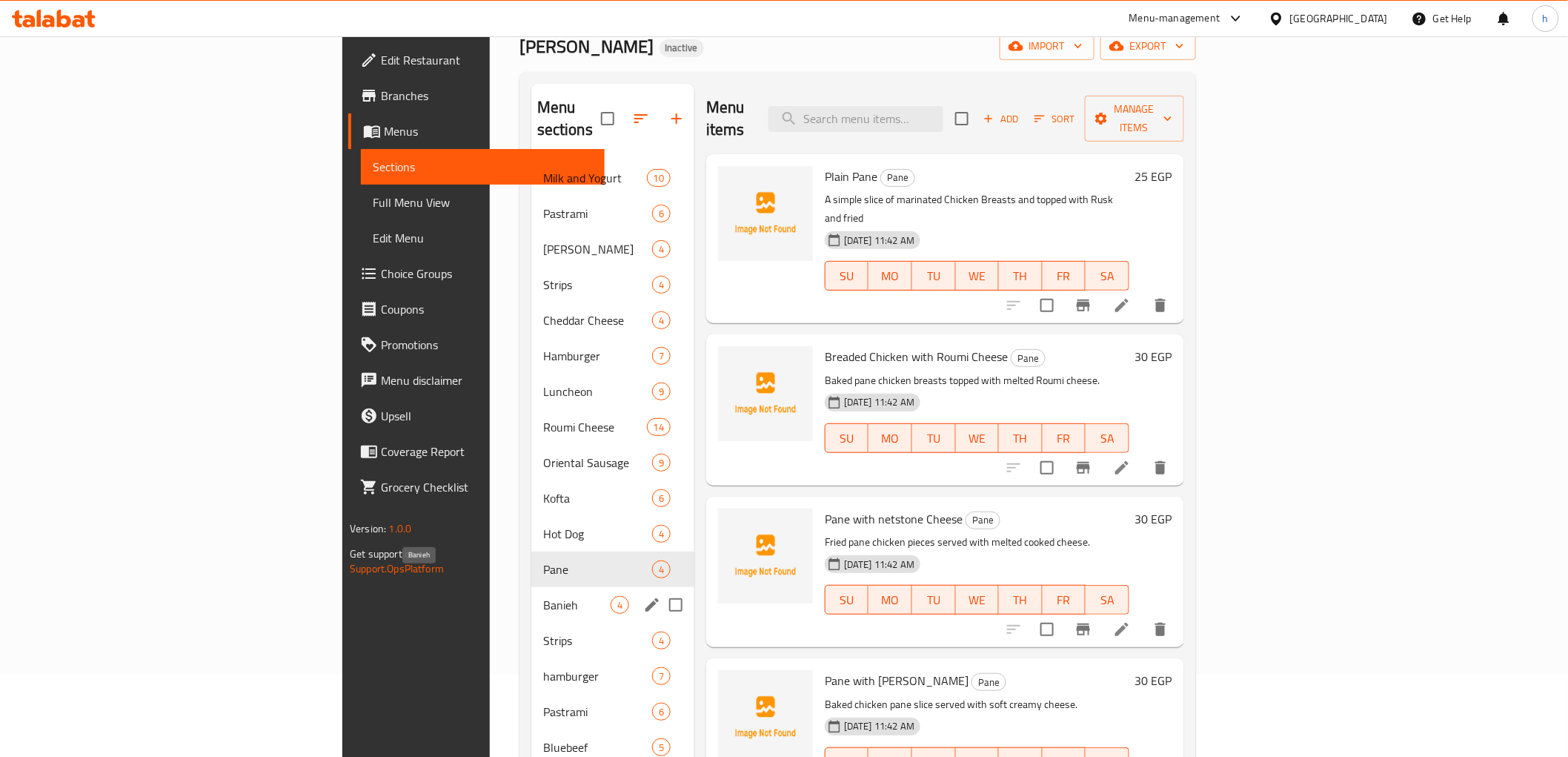
click at [543, 596] on span "Banieh" at bounding box center [576, 605] width 67 height 18
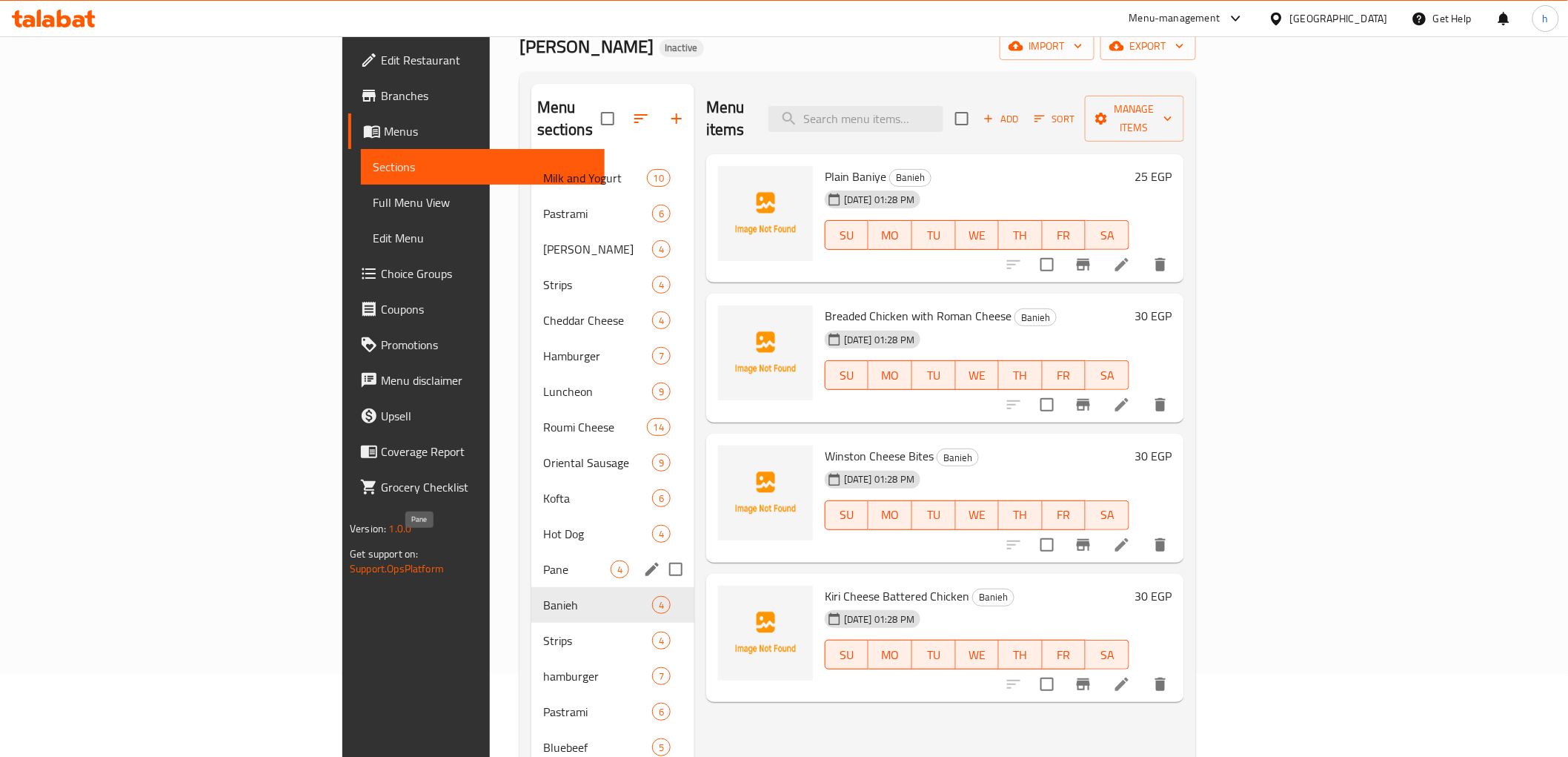
click at [543, 560] on span "Pane" at bounding box center [576, 569] width 67 height 18
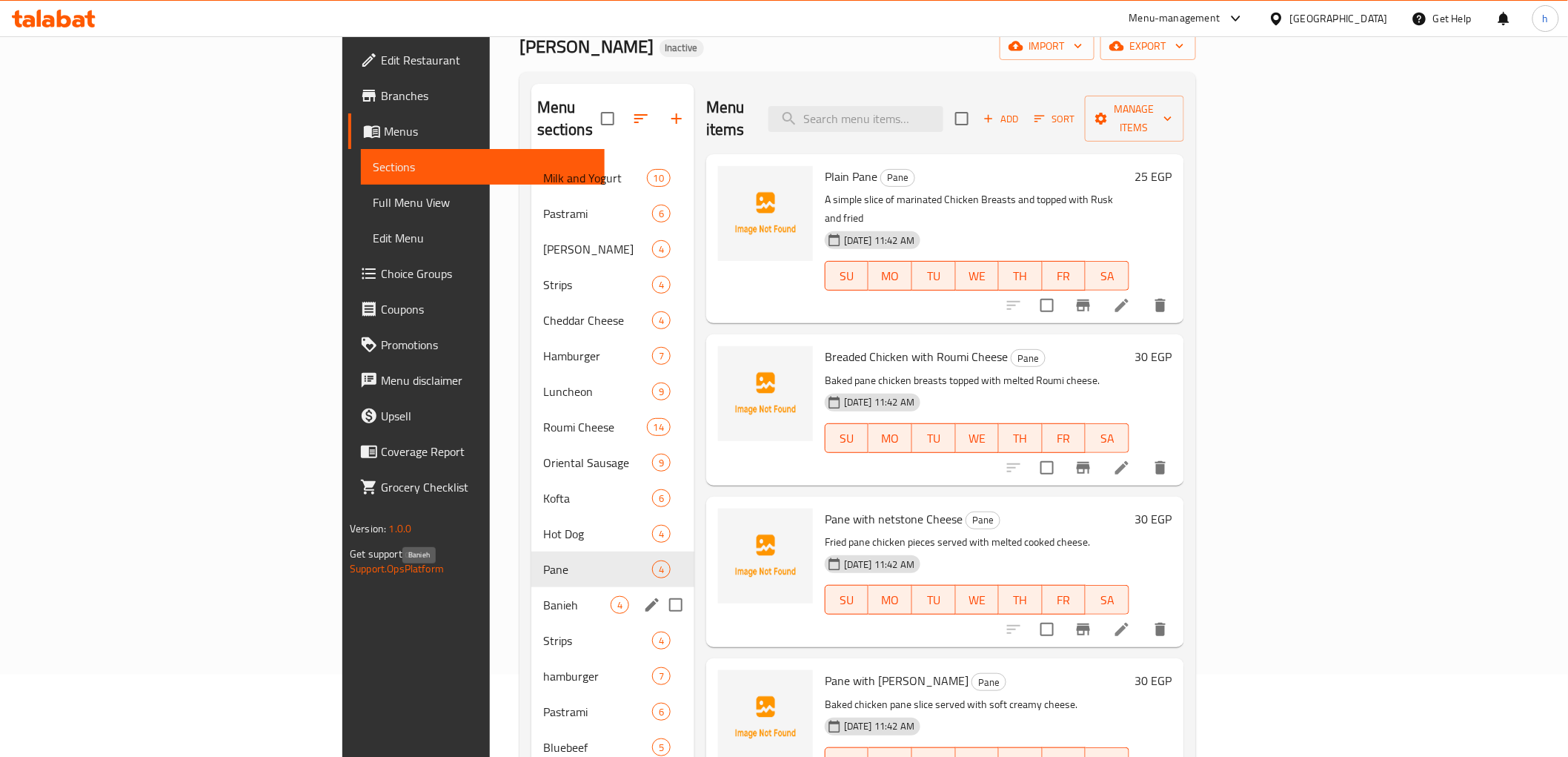
click at [543, 596] on span "Banieh" at bounding box center [576, 605] width 67 height 18
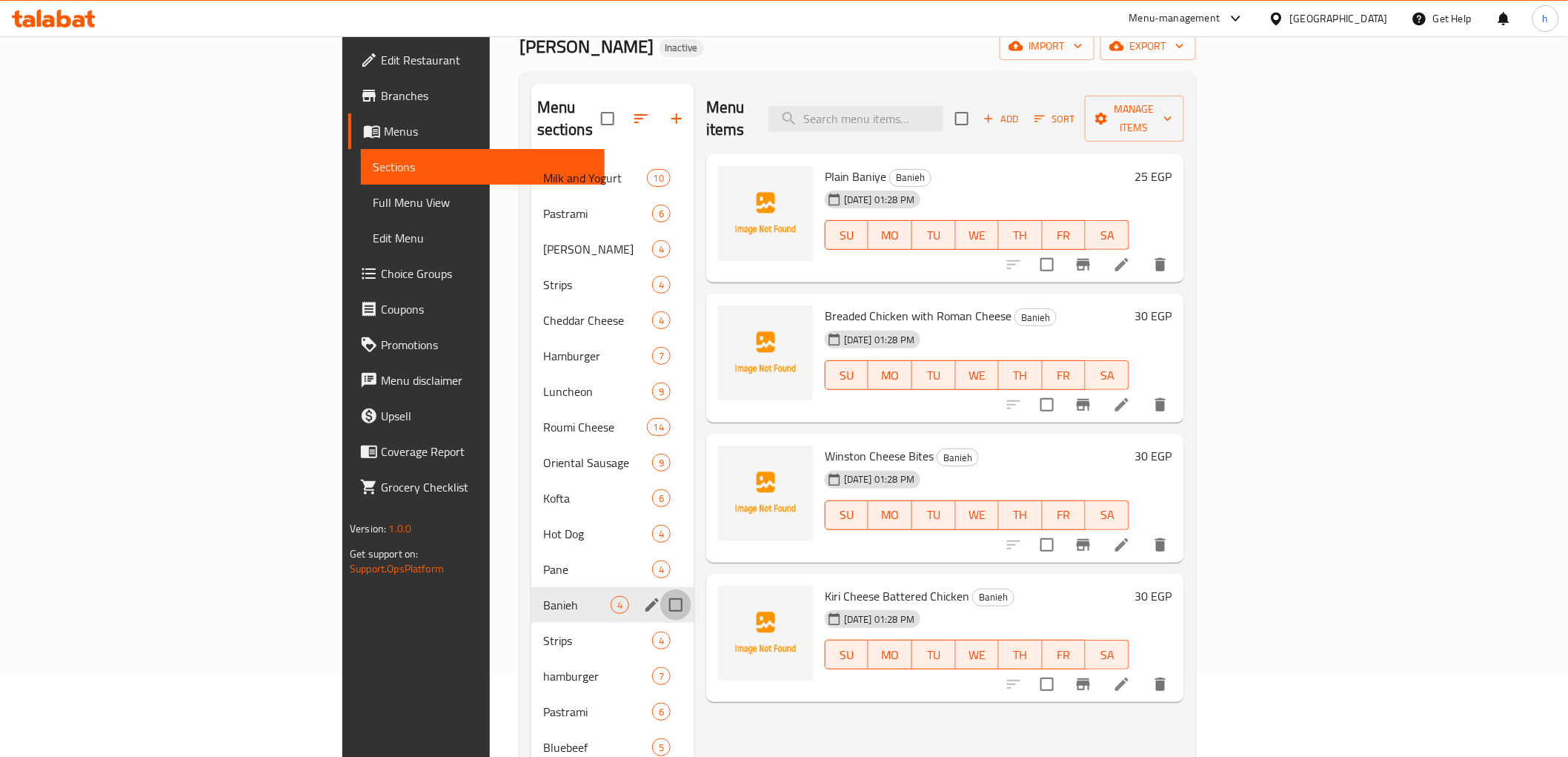
click at [660, 589] on input "Menu sections" at bounding box center [676, 605] width 31 height 31
checkbox input "true"
click at [624, 112] on icon "button" at bounding box center [633, 119] width 18 height 18
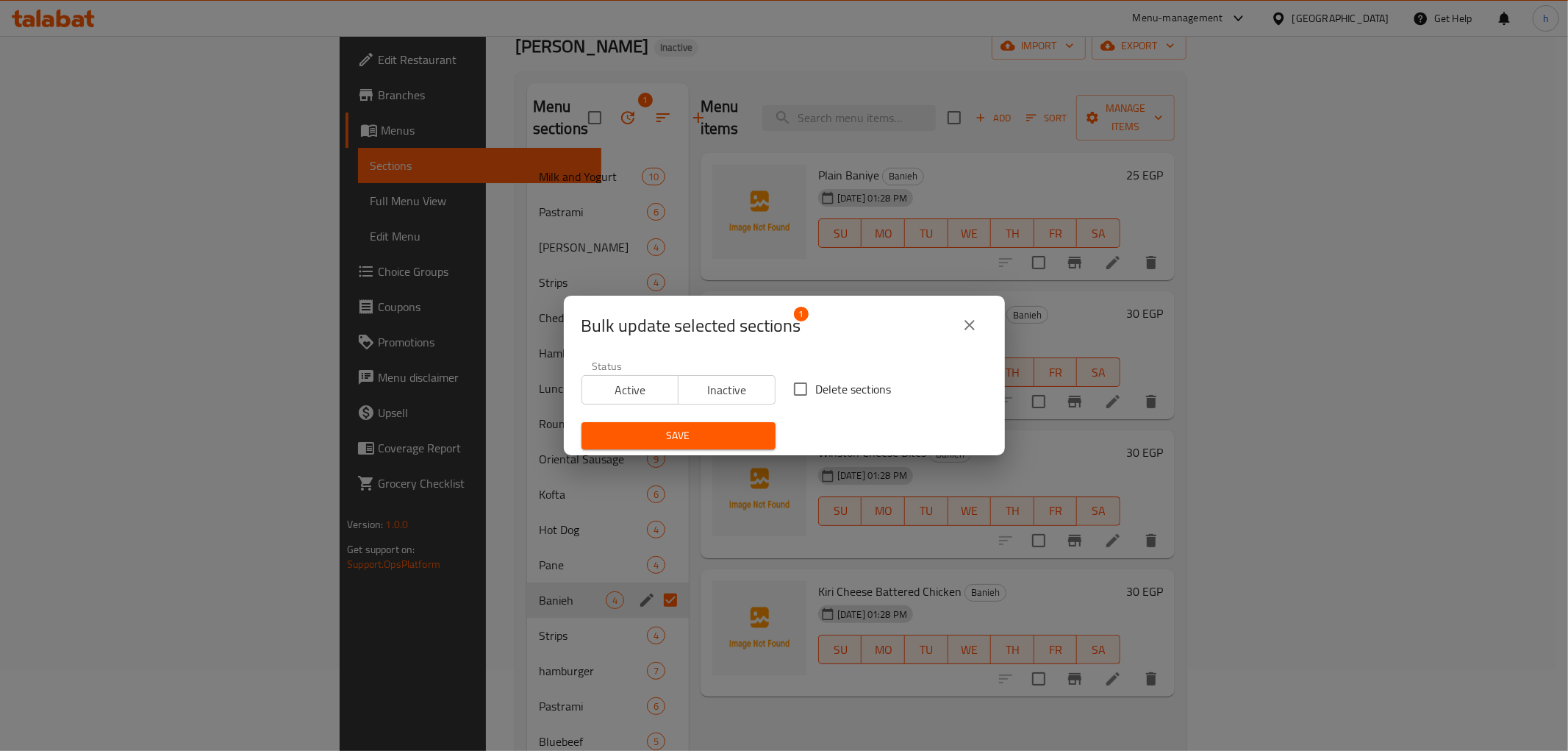
click at [810, 392] on input "Delete sections" at bounding box center [800, 389] width 31 height 31
checkbox input "true"
click at [696, 434] on span "Save" at bounding box center [679, 436] width 170 height 19
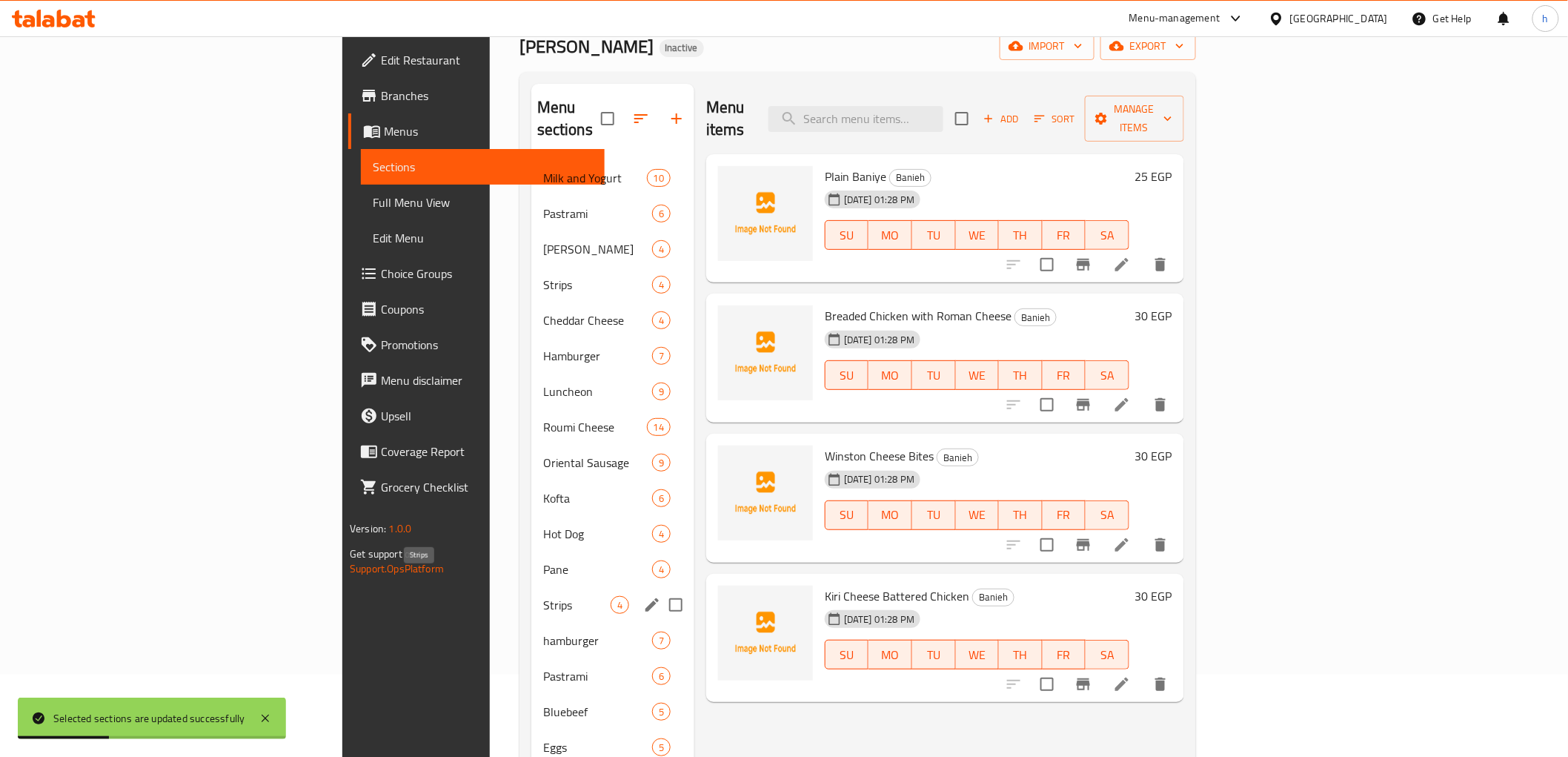
click at [543, 596] on span "Strips" at bounding box center [576, 605] width 67 height 18
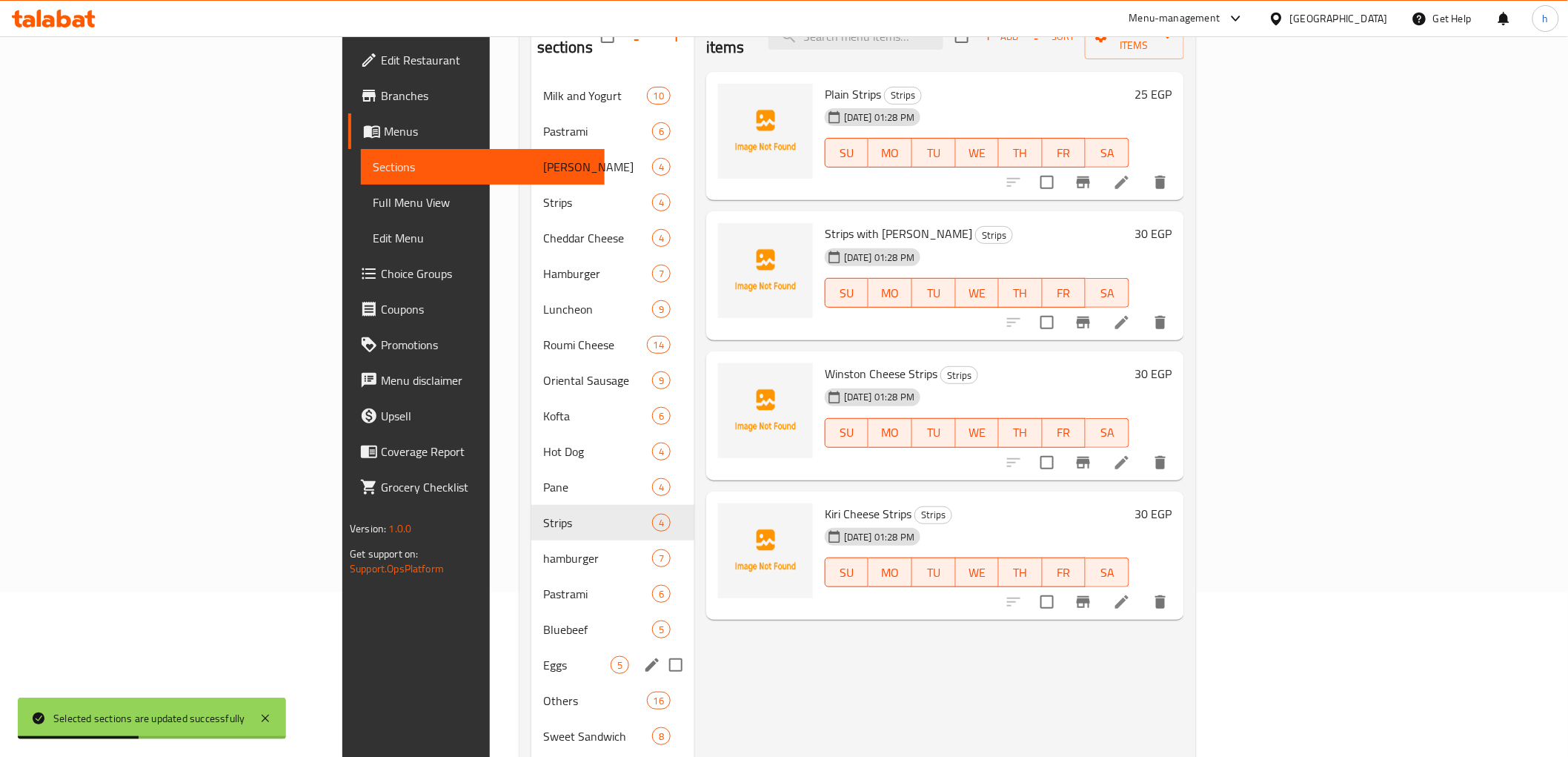
scroll to position [293, 0]
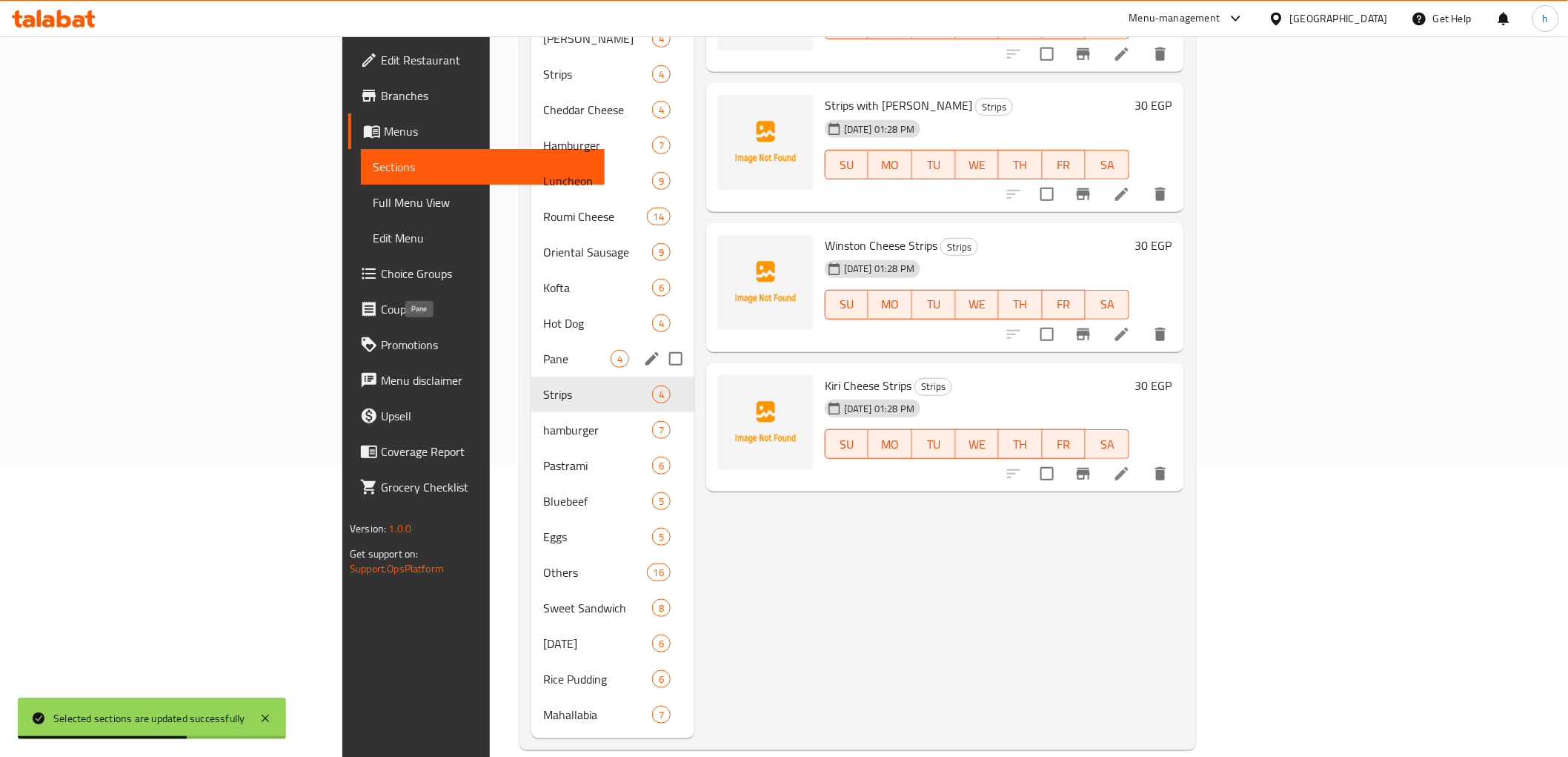
click at [543, 350] on span "Pane" at bounding box center [576, 358] width 67 height 18
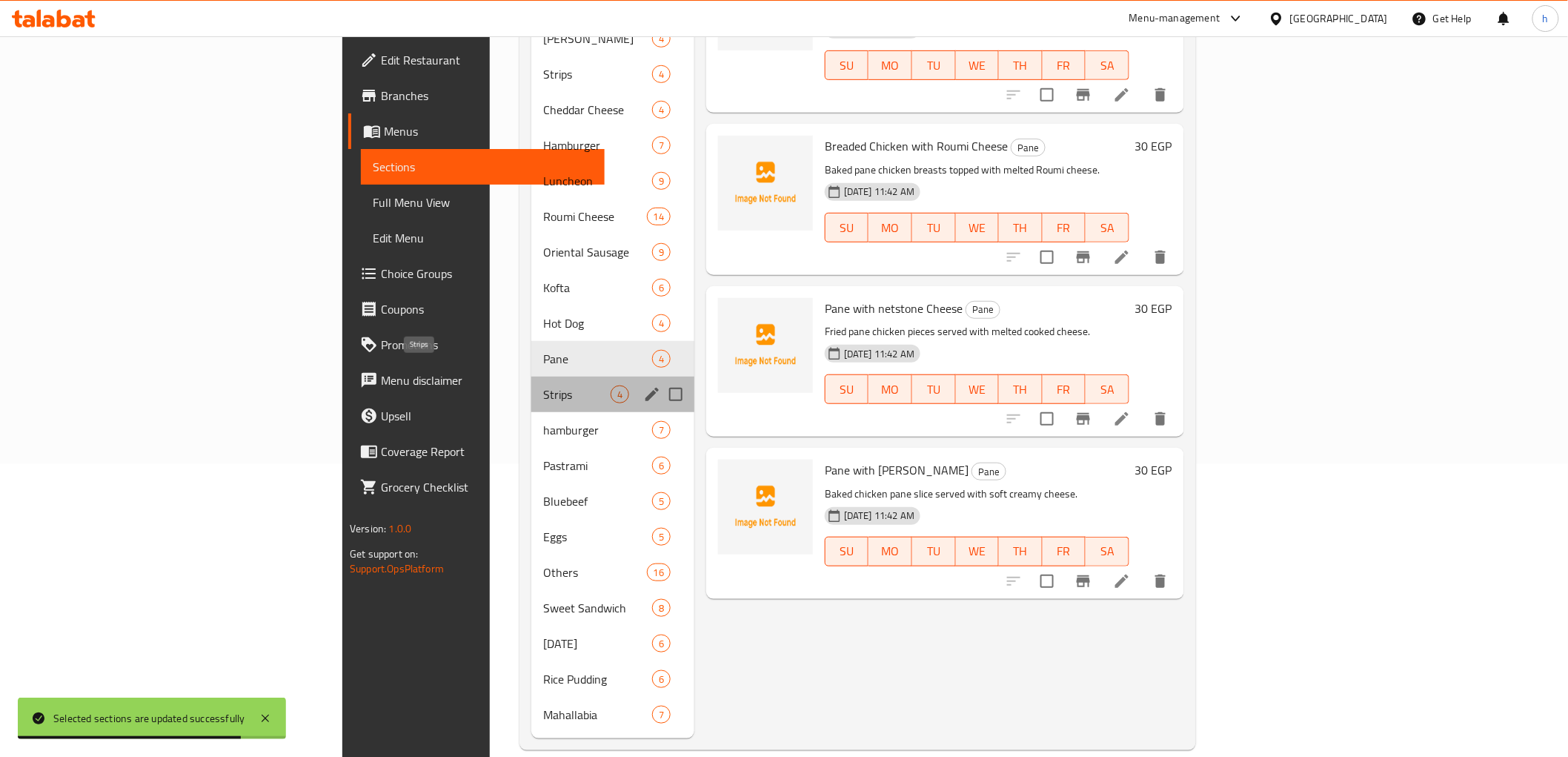
click at [543, 386] on span "Strips" at bounding box center [576, 394] width 67 height 18
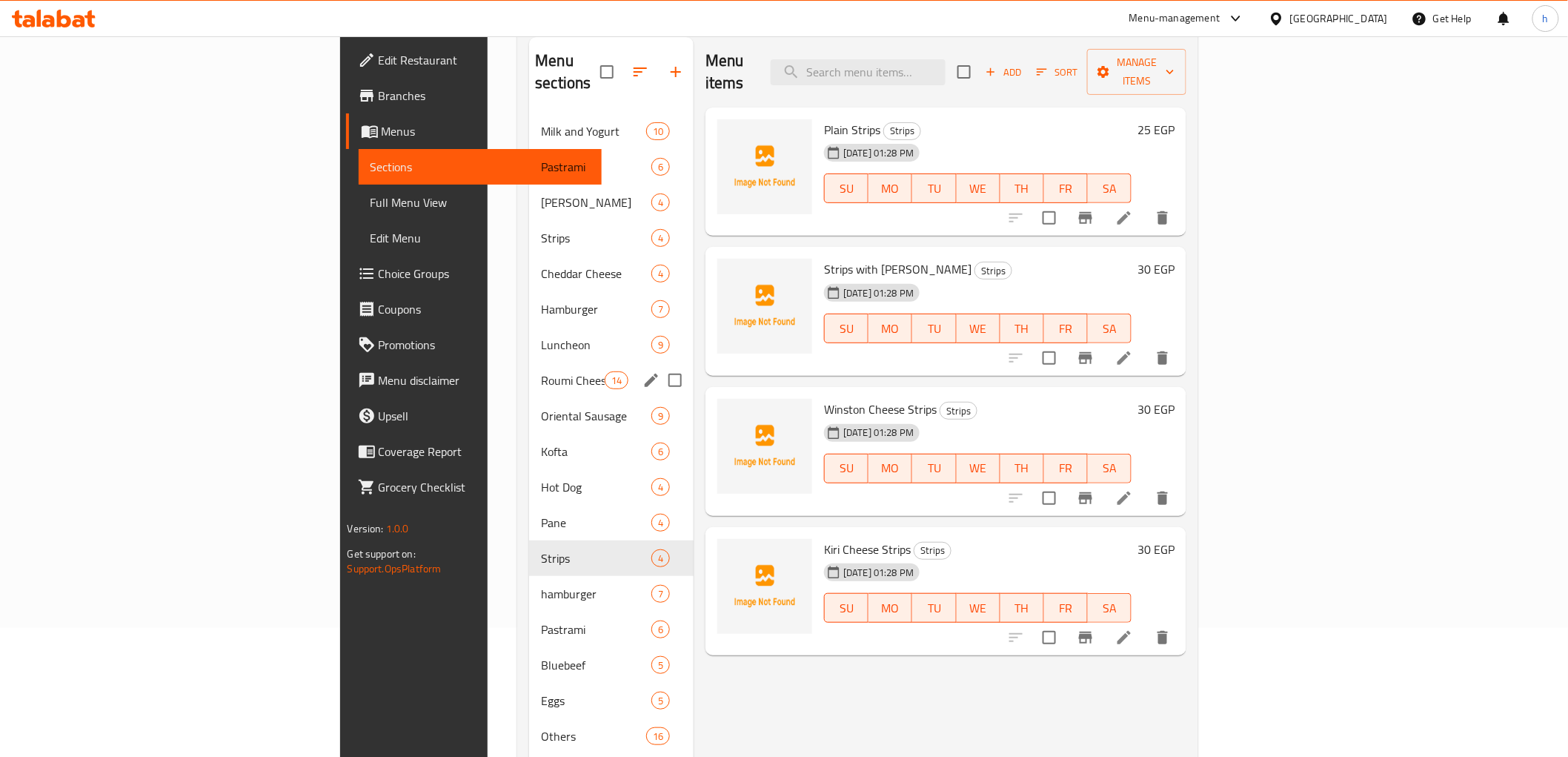
scroll to position [128, 0]
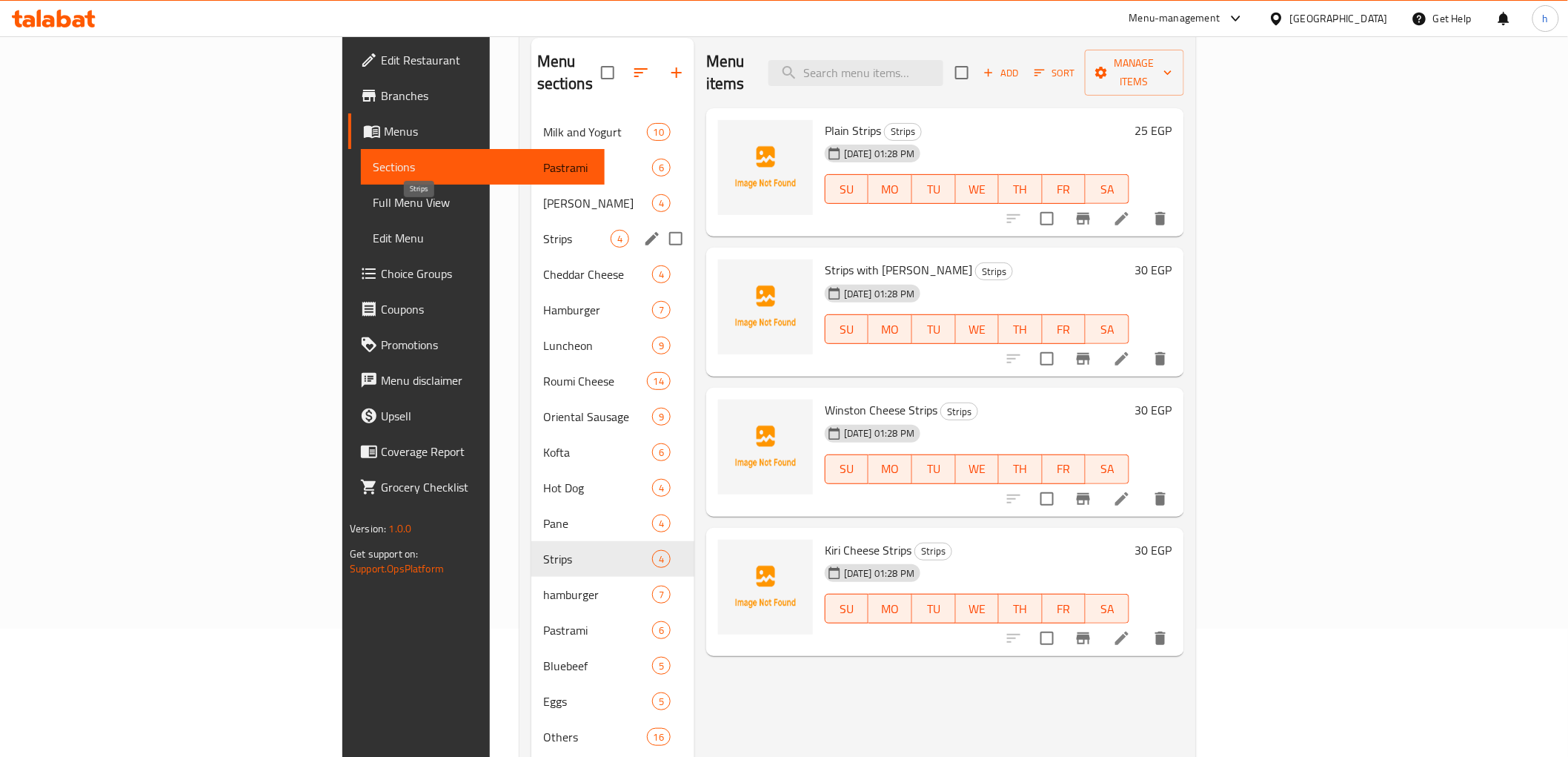
click at [543, 229] on span "Strips" at bounding box center [576, 238] width 67 height 18
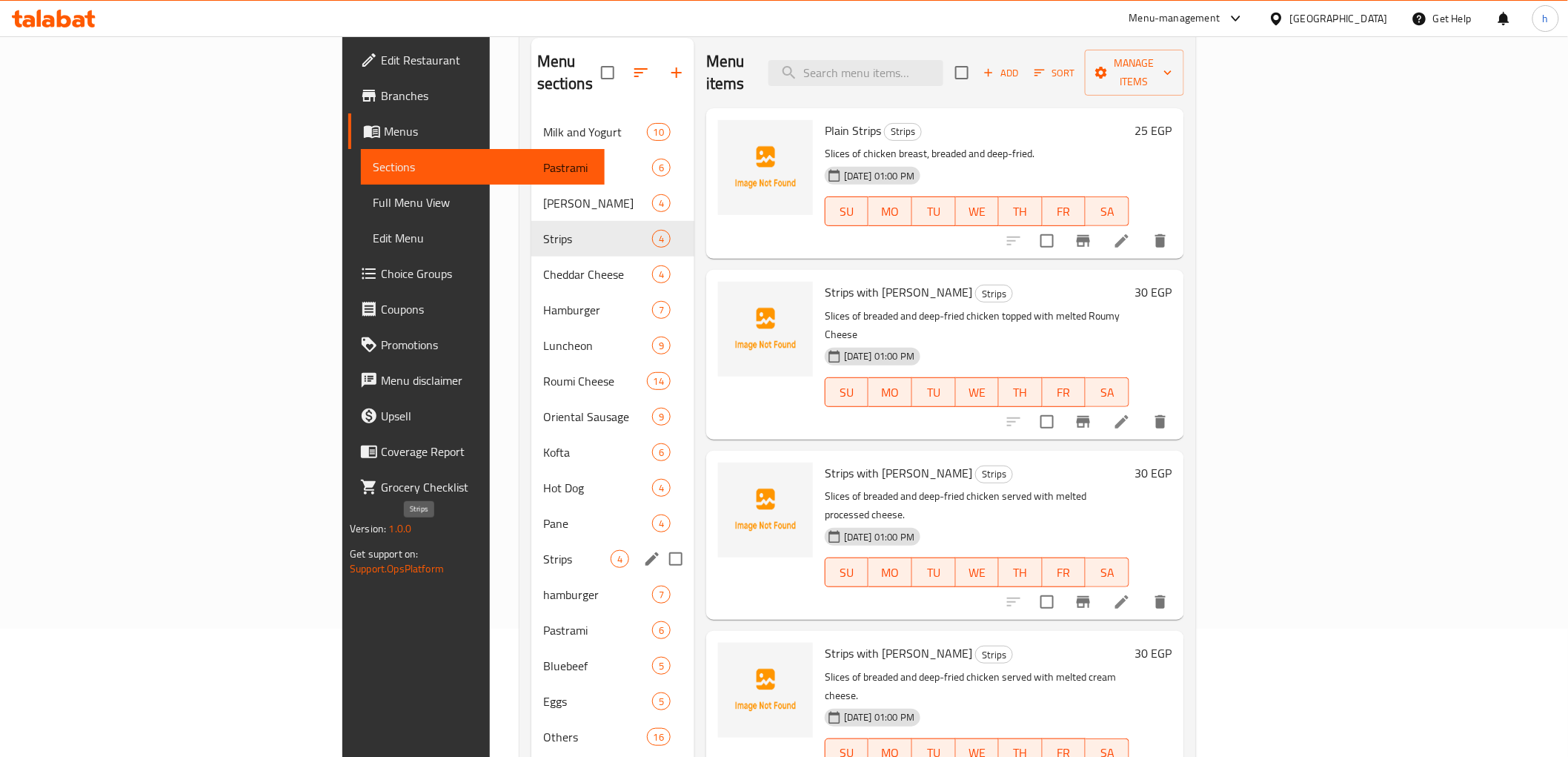
click at [543, 550] on span "Strips" at bounding box center [576, 559] width 67 height 18
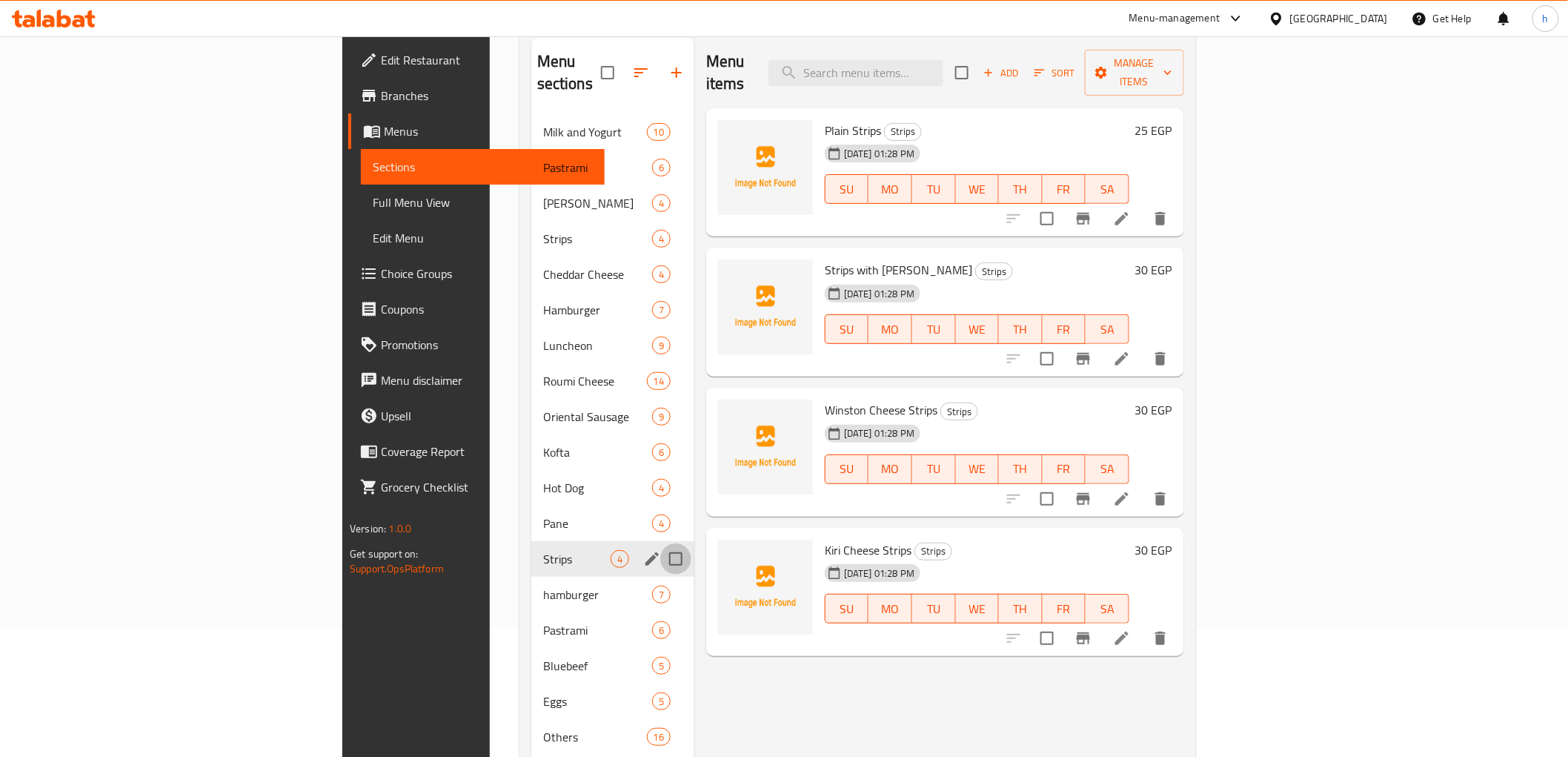
click at [660, 543] on input "Menu sections" at bounding box center [676, 559] width 31 height 31
checkbox input "true"
click at [624, 64] on icon "button" at bounding box center [633, 73] width 18 height 18
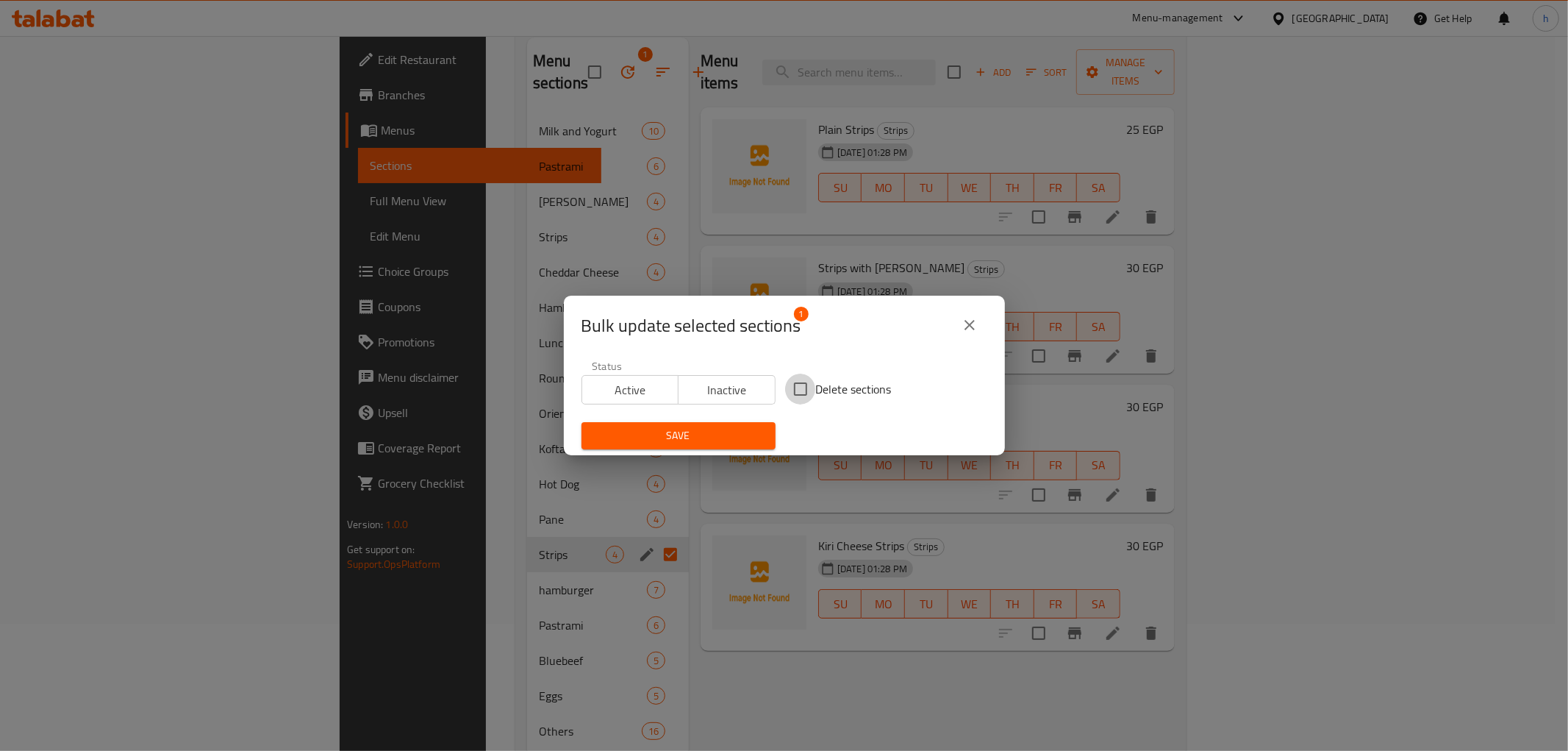
click at [786, 383] on input "Delete sections" at bounding box center [800, 389] width 31 height 31
checkbox input "true"
click at [707, 437] on span "Save" at bounding box center [679, 436] width 170 height 19
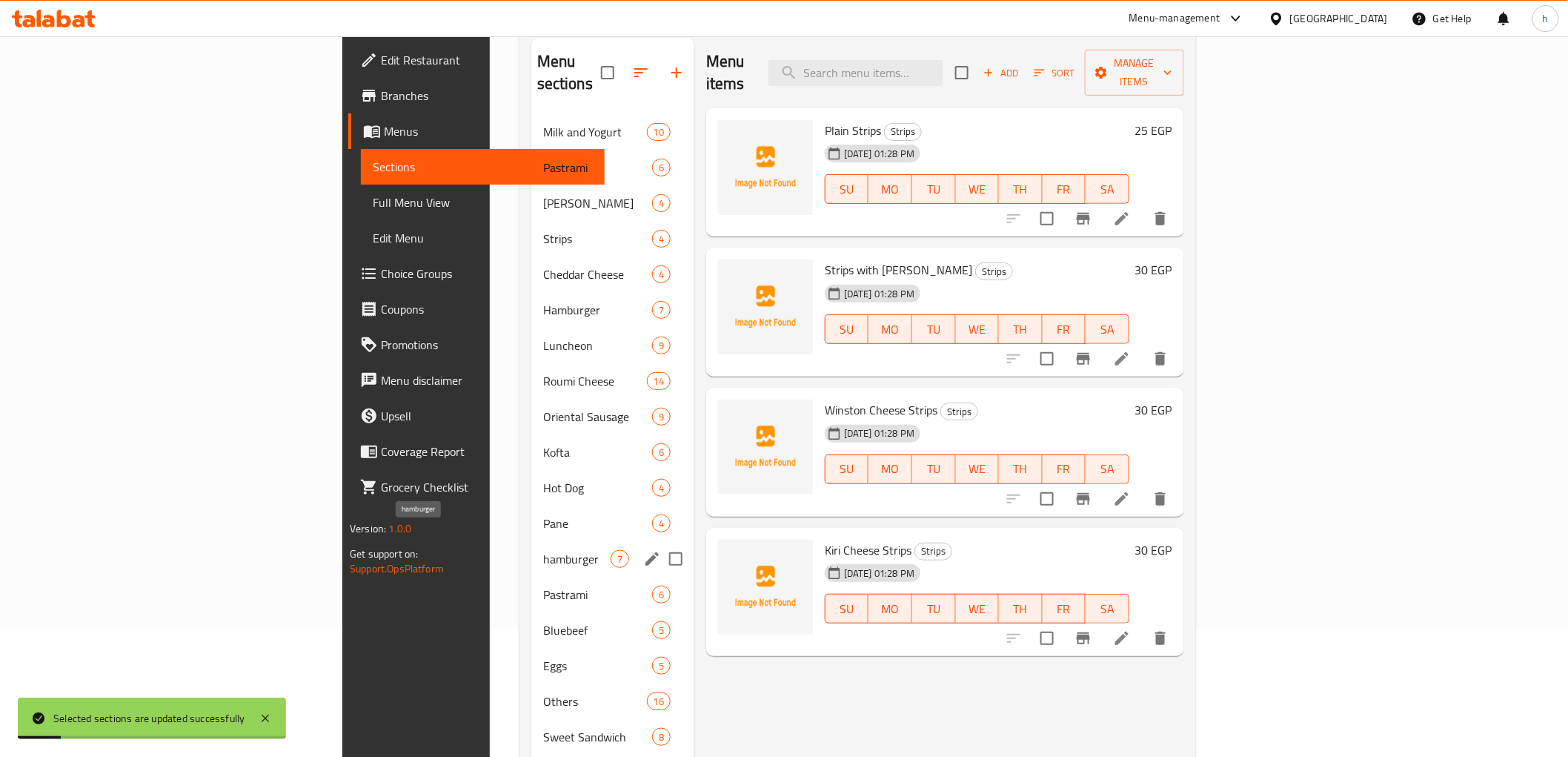
click at [543, 550] on span "hamburger" at bounding box center [576, 559] width 67 height 18
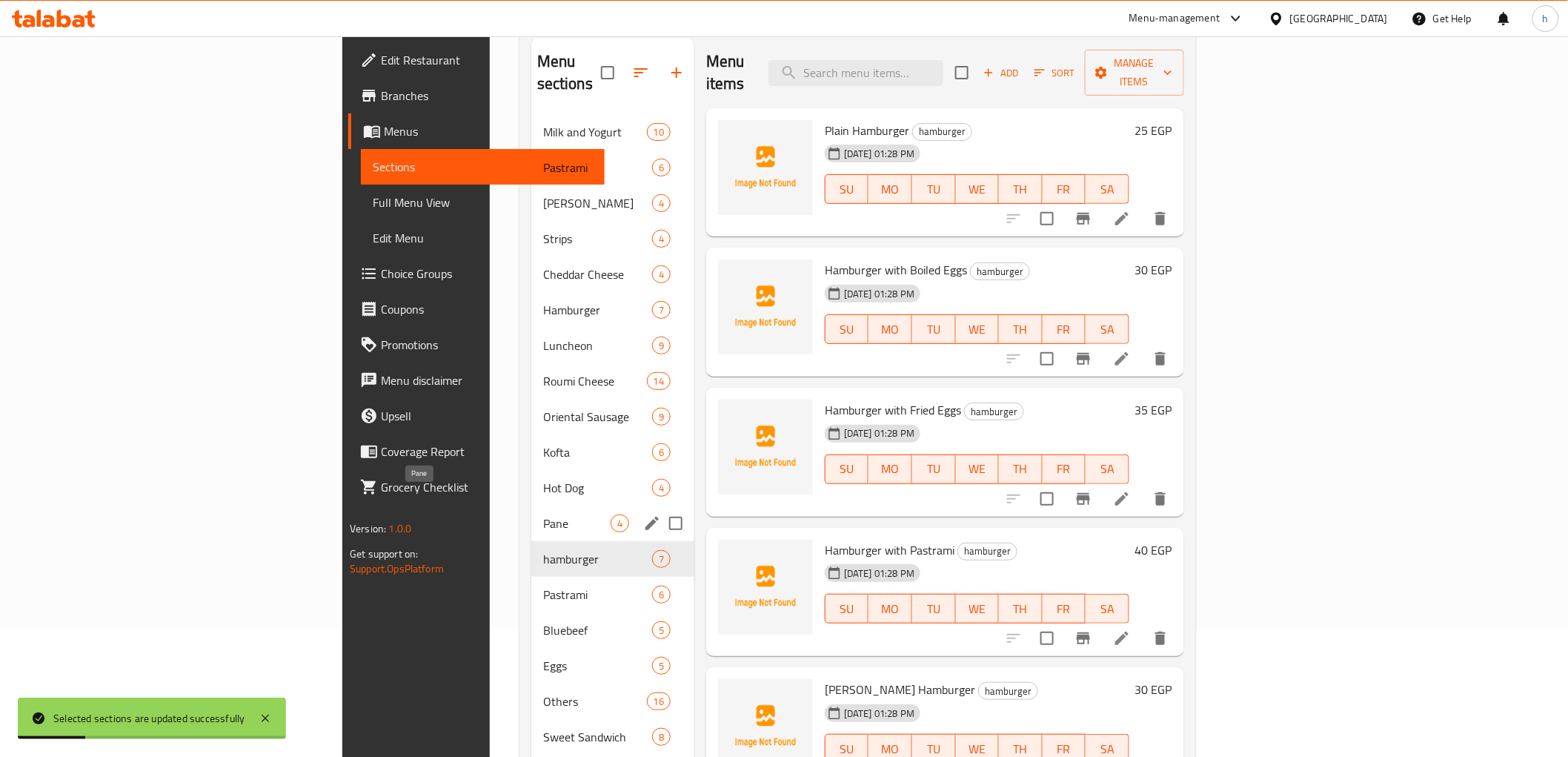
click at [543, 514] on span "Pane" at bounding box center [576, 523] width 67 height 18
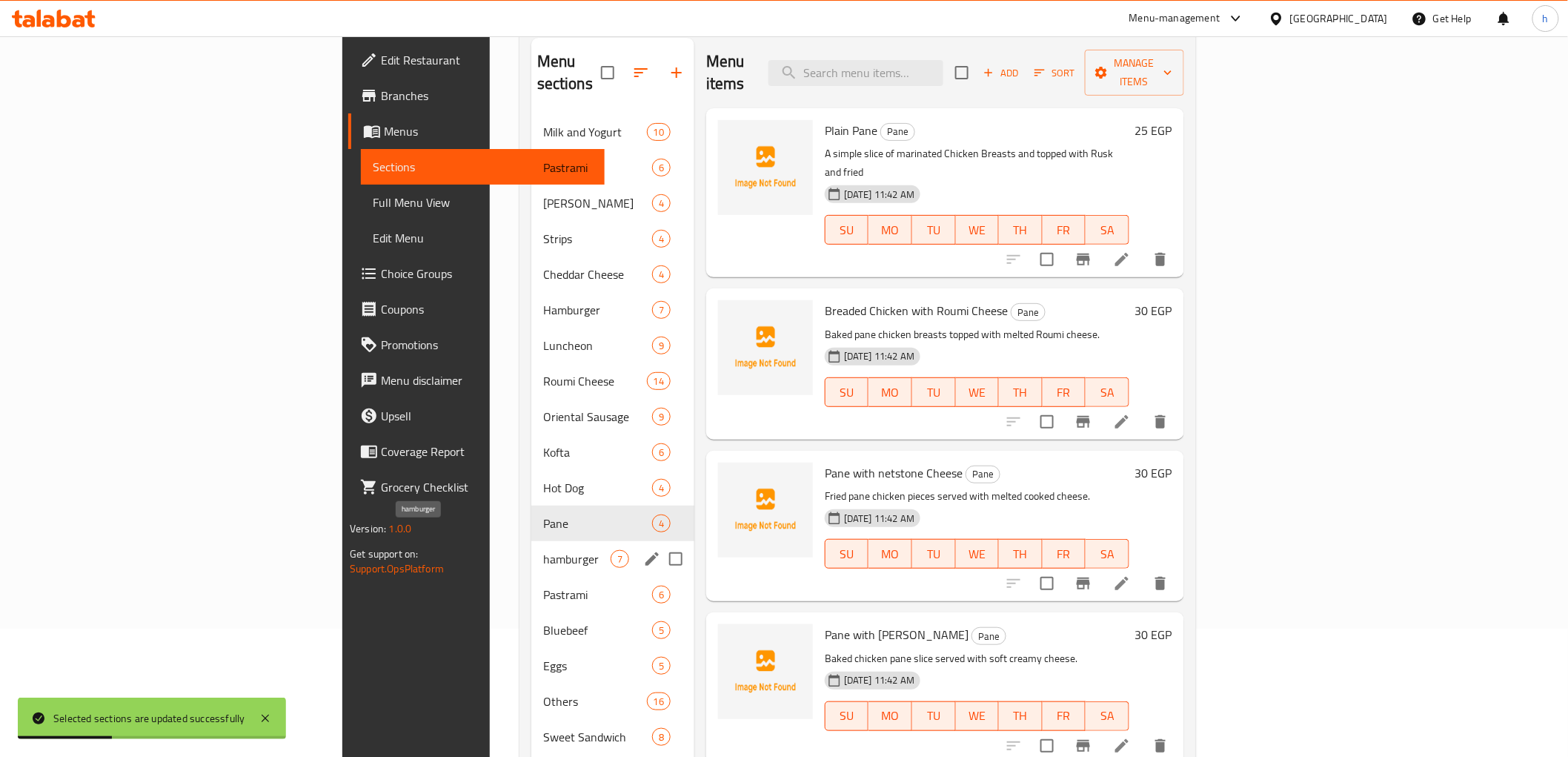
click at [543, 550] on span "hamburger" at bounding box center [576, 559] width 67 height 18
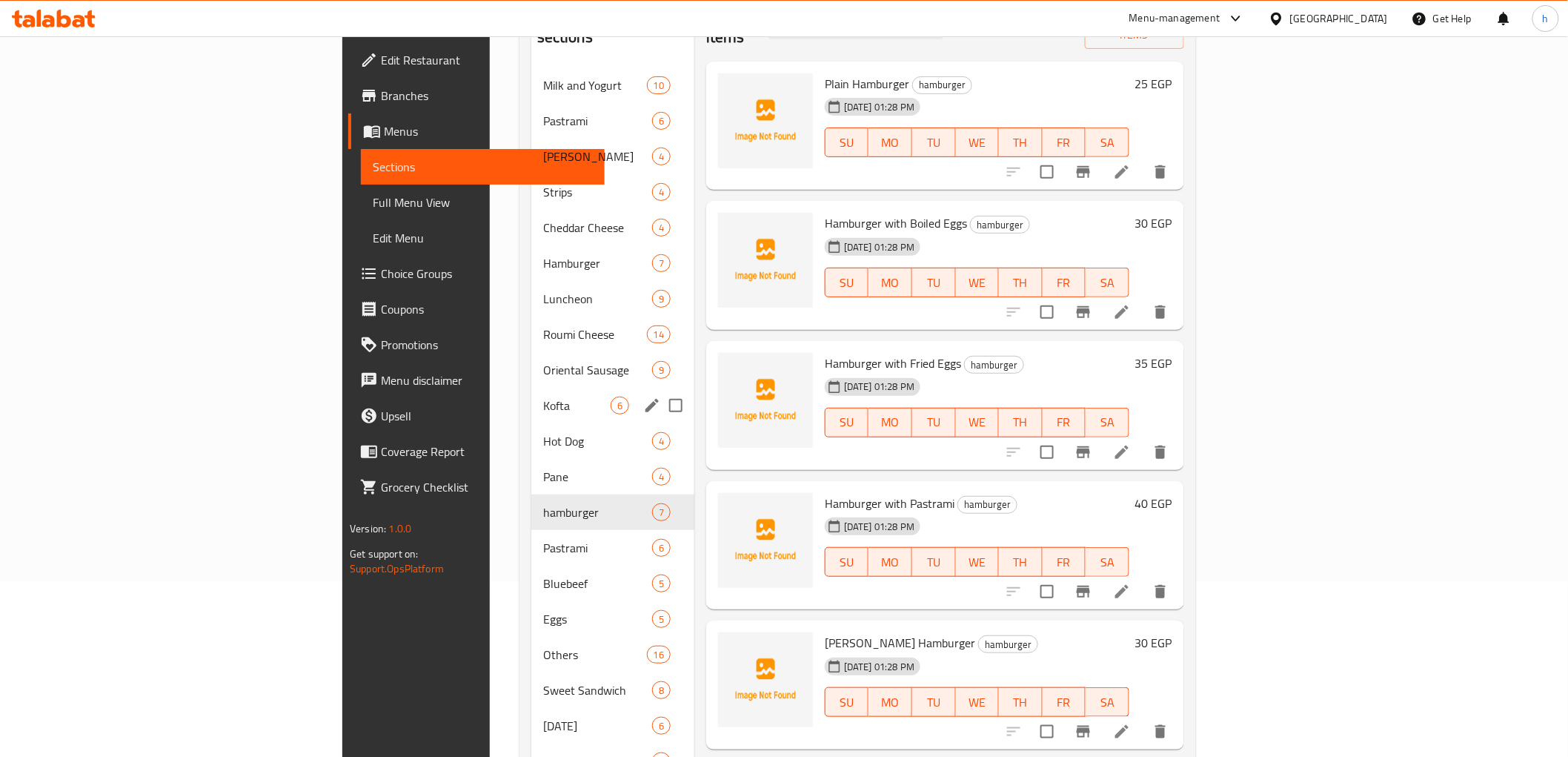
scroll to position [93, 0]
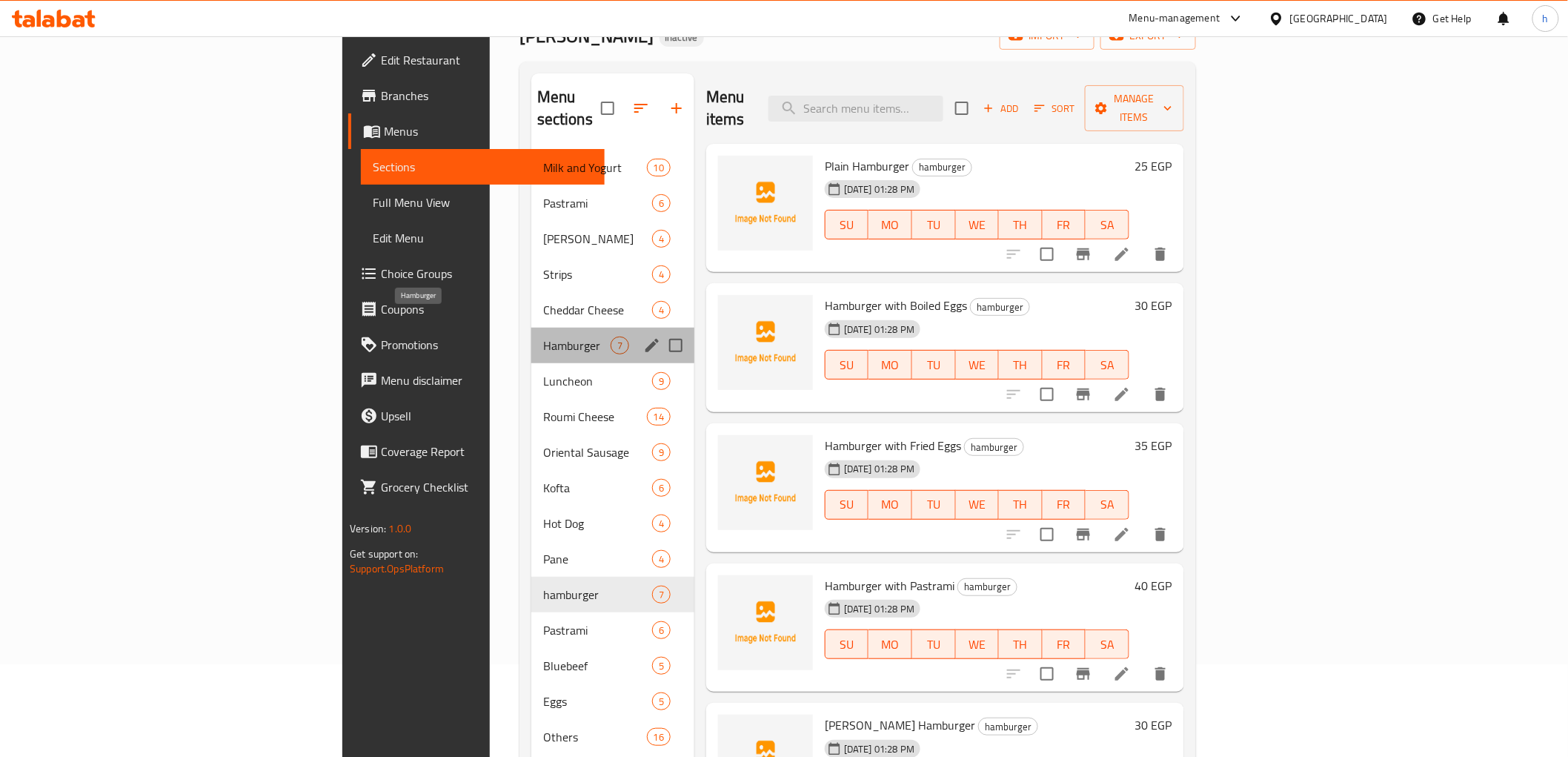
click at [543, 336] on span "Hamburger" at bounding box center [576, 345] width 67 height 18
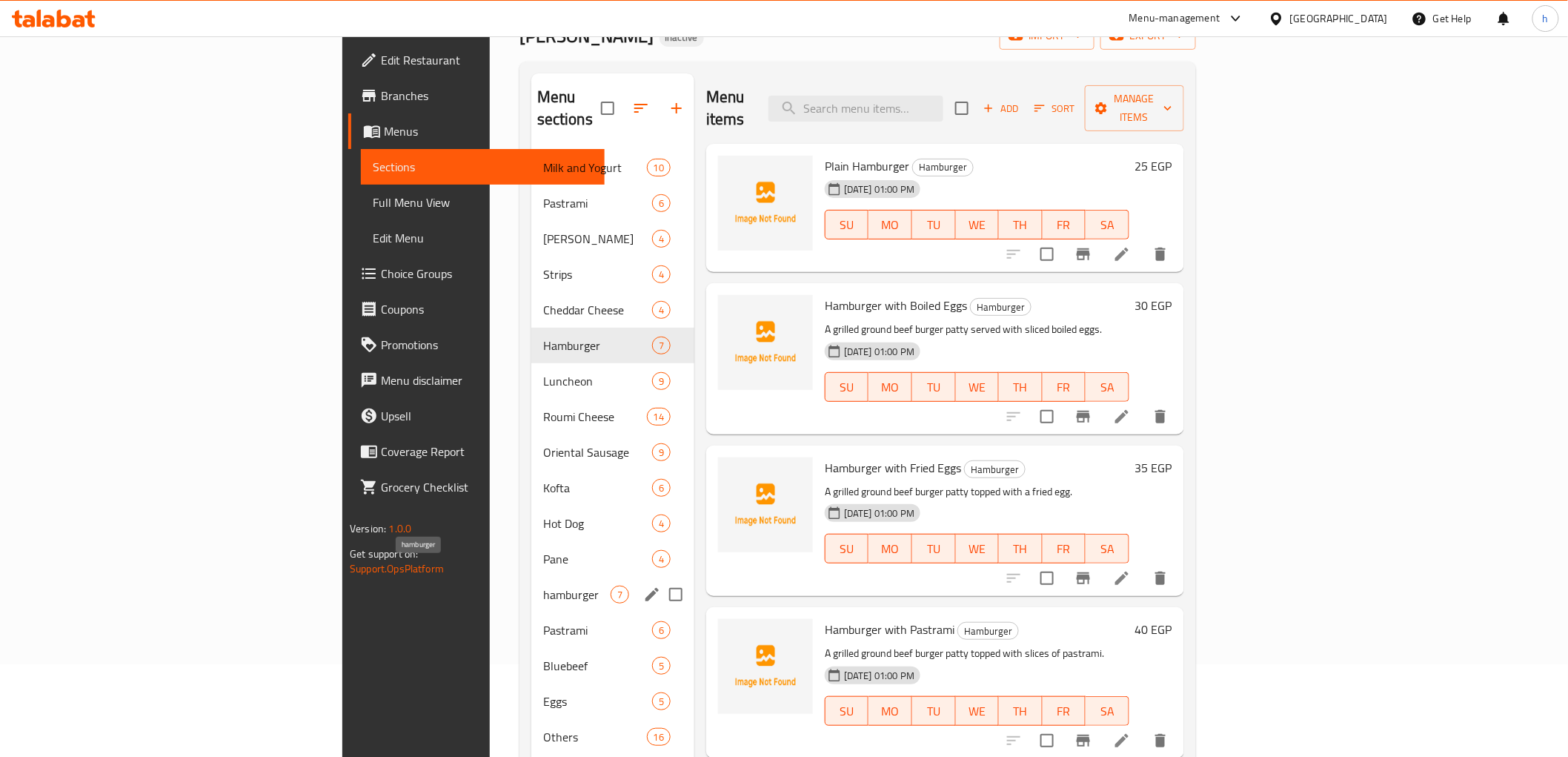
click at [543, 585] on span "hamburger" at bounding box center [576, 594] width 67 height 18
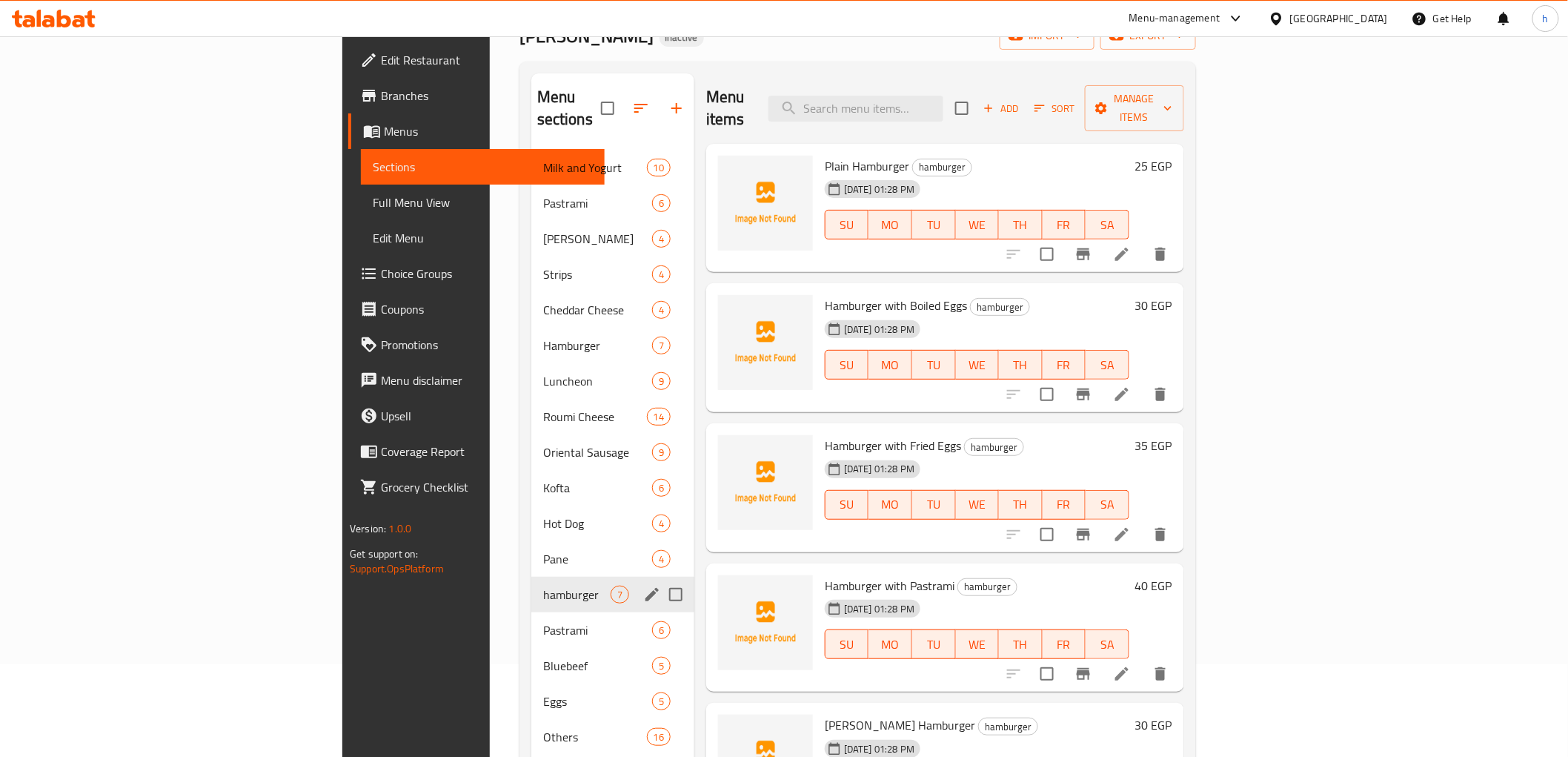
click at [660, 579] on input "Menu sections" at bounding box center [676, 595] width 31 height 31
checkbox input "true"
click at [615, 108] on button "button" at bounding box center [633, 108] width 36 height 36
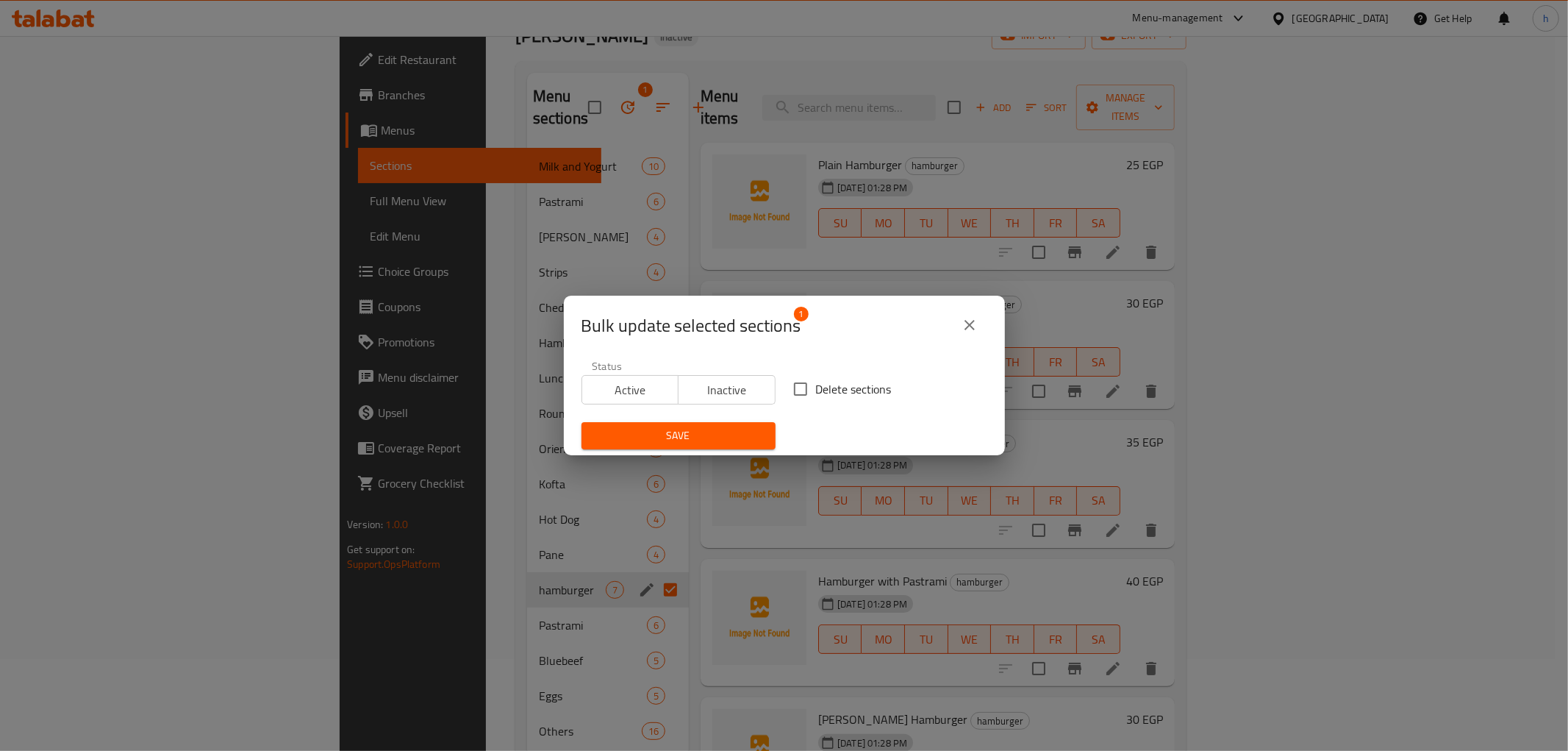
click at [806, 387] on input "Delete sections" at bounding box center [800, 389] width 31 height 31
checkbox input "true"
click at [718, 427] on span "Save" at bounding box center [679, 436] width 170 height 19
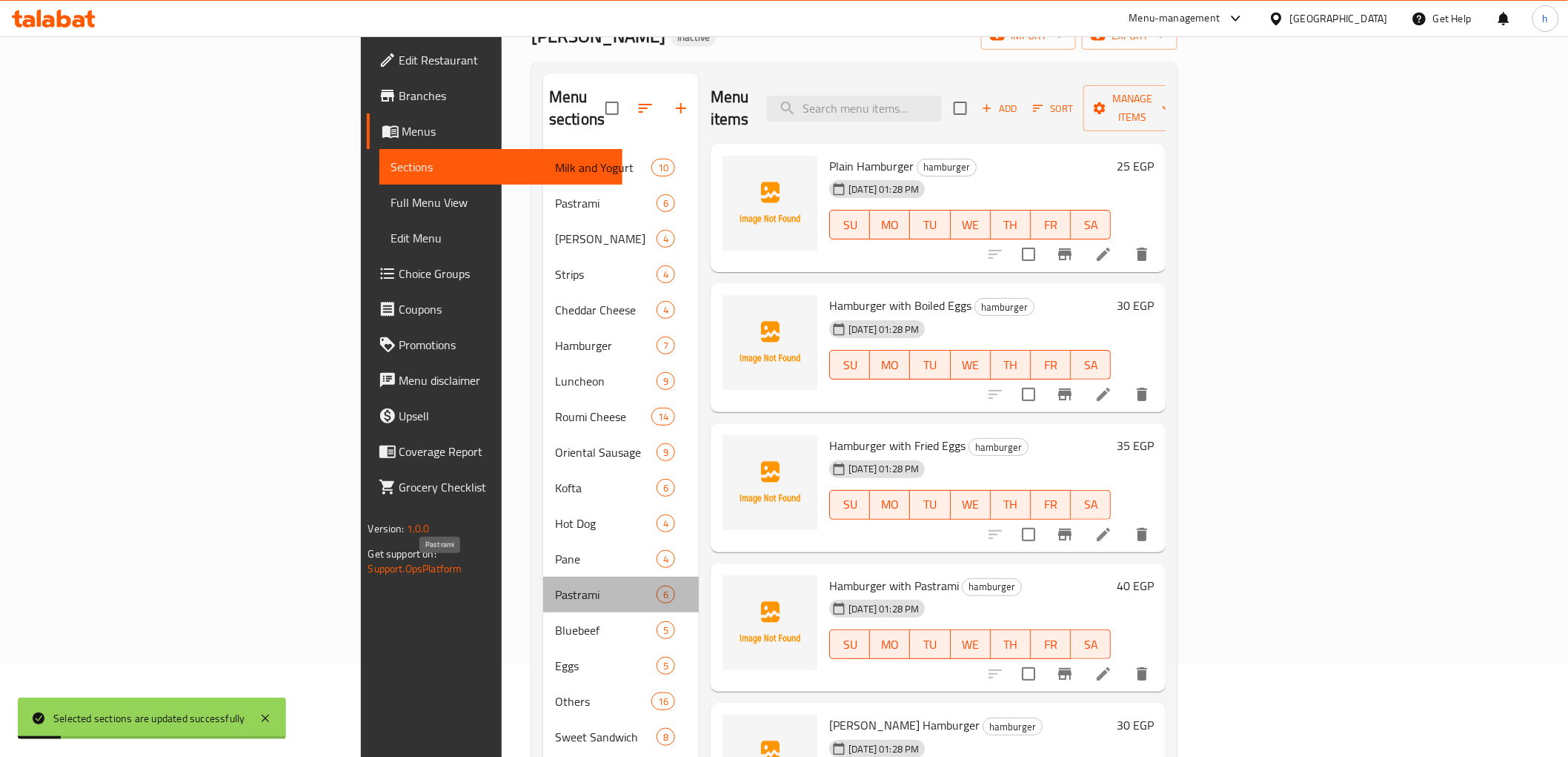
click at [555, 585] on span "Pastrami" at bounding box center [605, 594] width 101 height 18
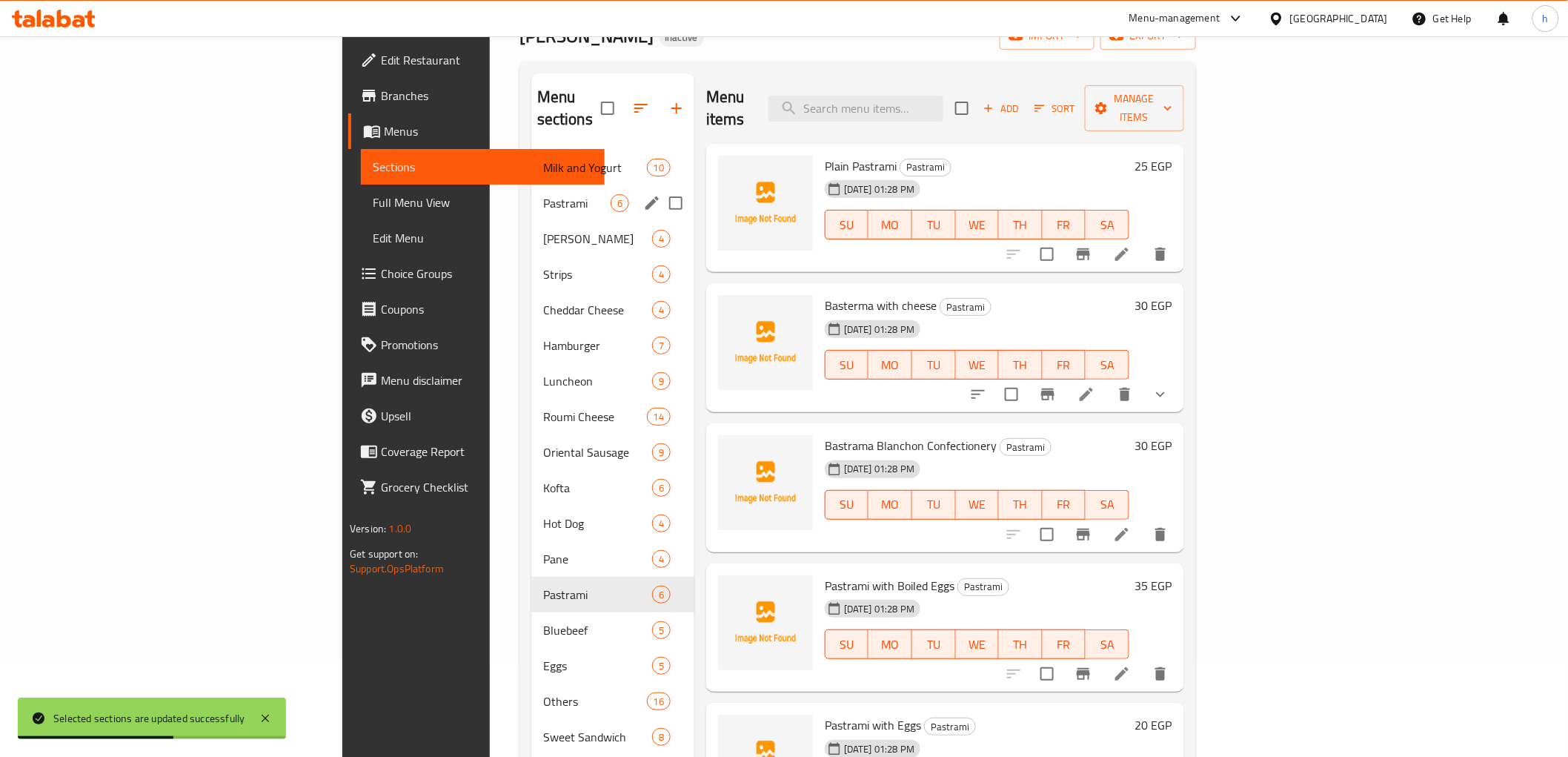
click at [543, 194] on span "Pastrami" at bounding box center [576, 203] width 67 height 18
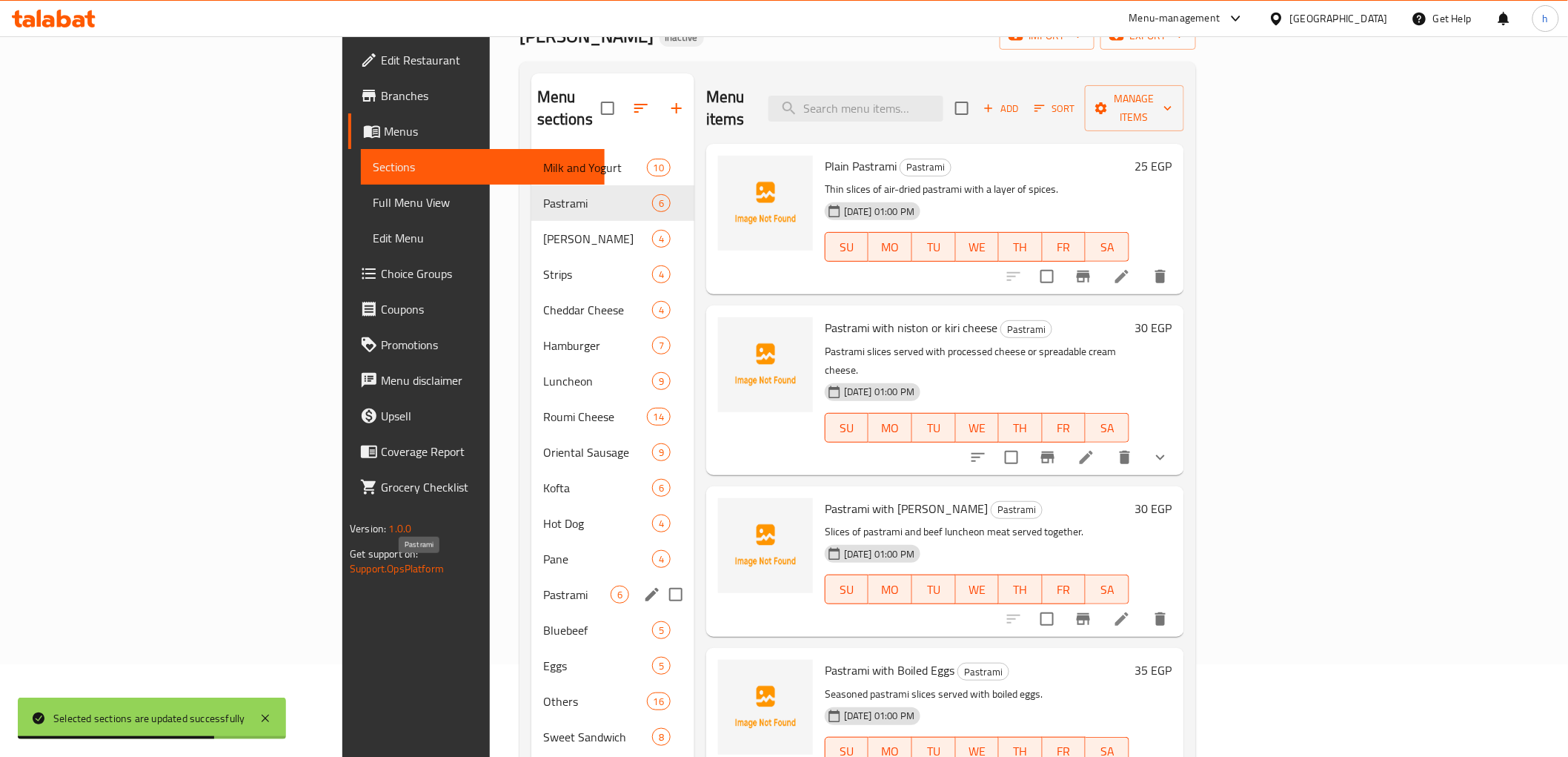
click at [543, 585] on span "Pastrami" at bounding box center [576, 594] width 67 height 18
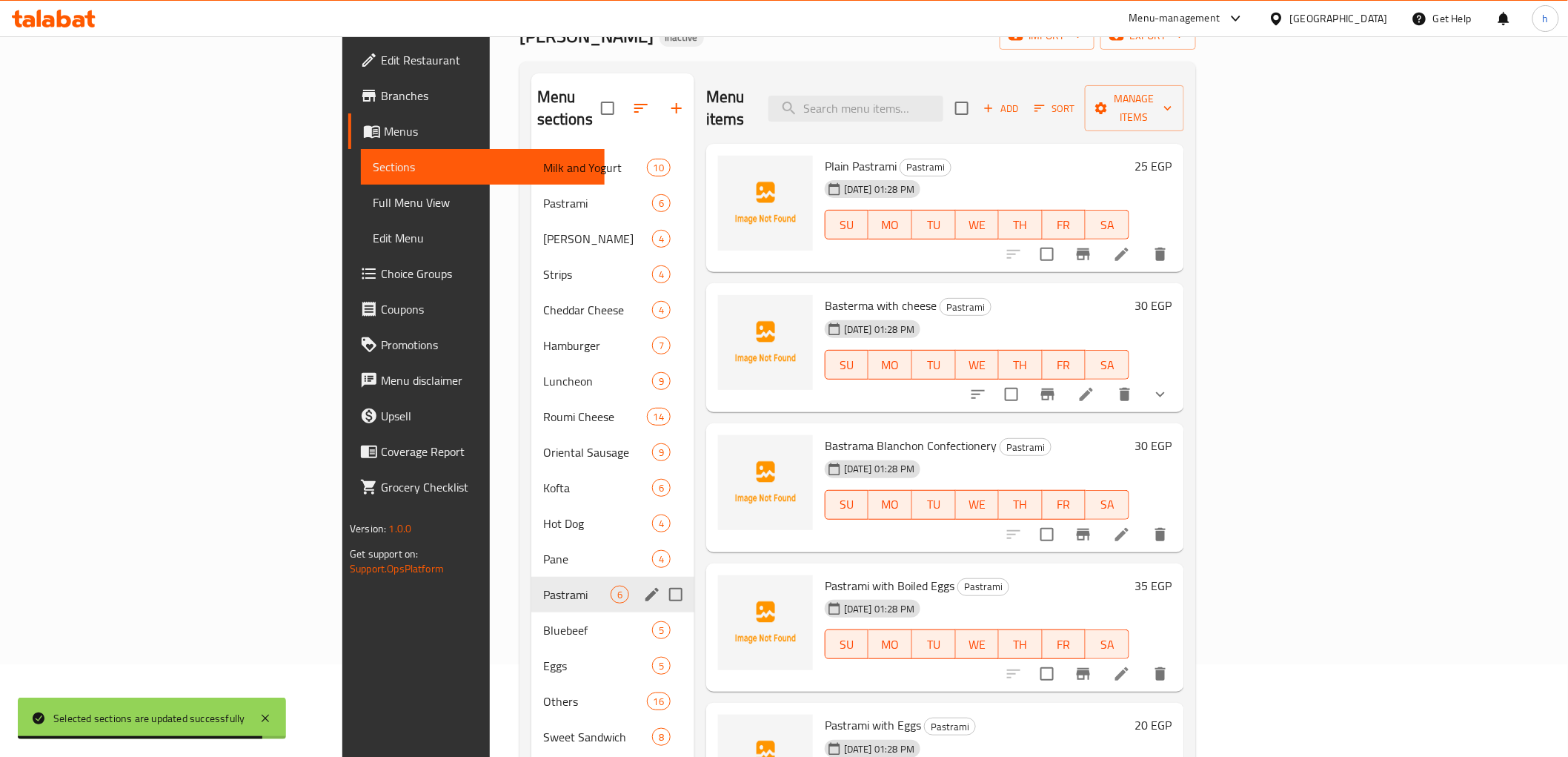
click at [660, 579] on input "Menu sections" at bounding box center [676, 595] width 31 height 31
checkbox input "true"
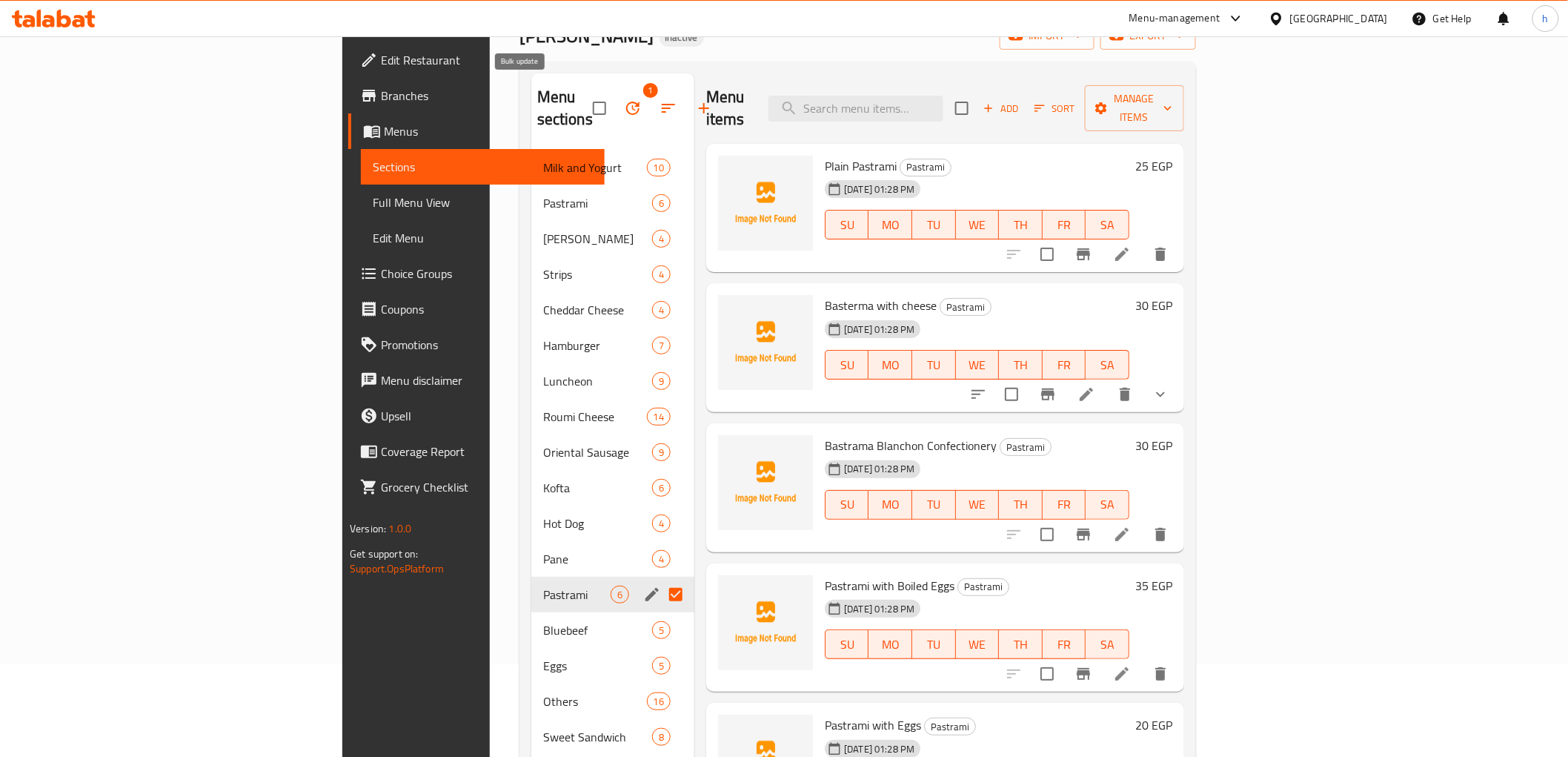
click at [624, 99] on icon "button" at bounding box center [633, 108] width 18 height 18
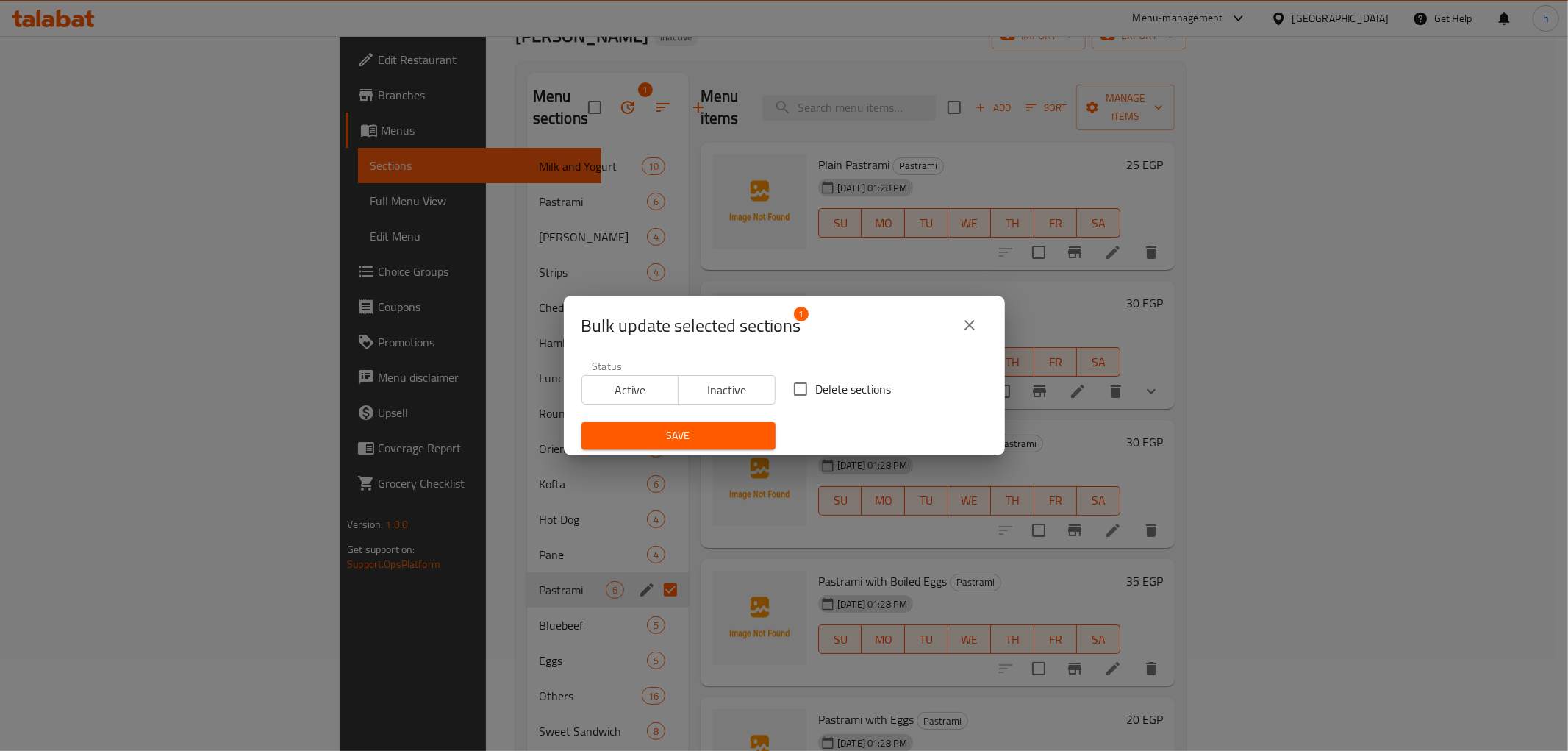
click at [803, 390] on input "Delete sections" at bounding box center [800, 389] width 31 height 31
checkbox input "true"
click at [642, 445] on button "Save" at bounding box center [678, 435] width 194 height 27
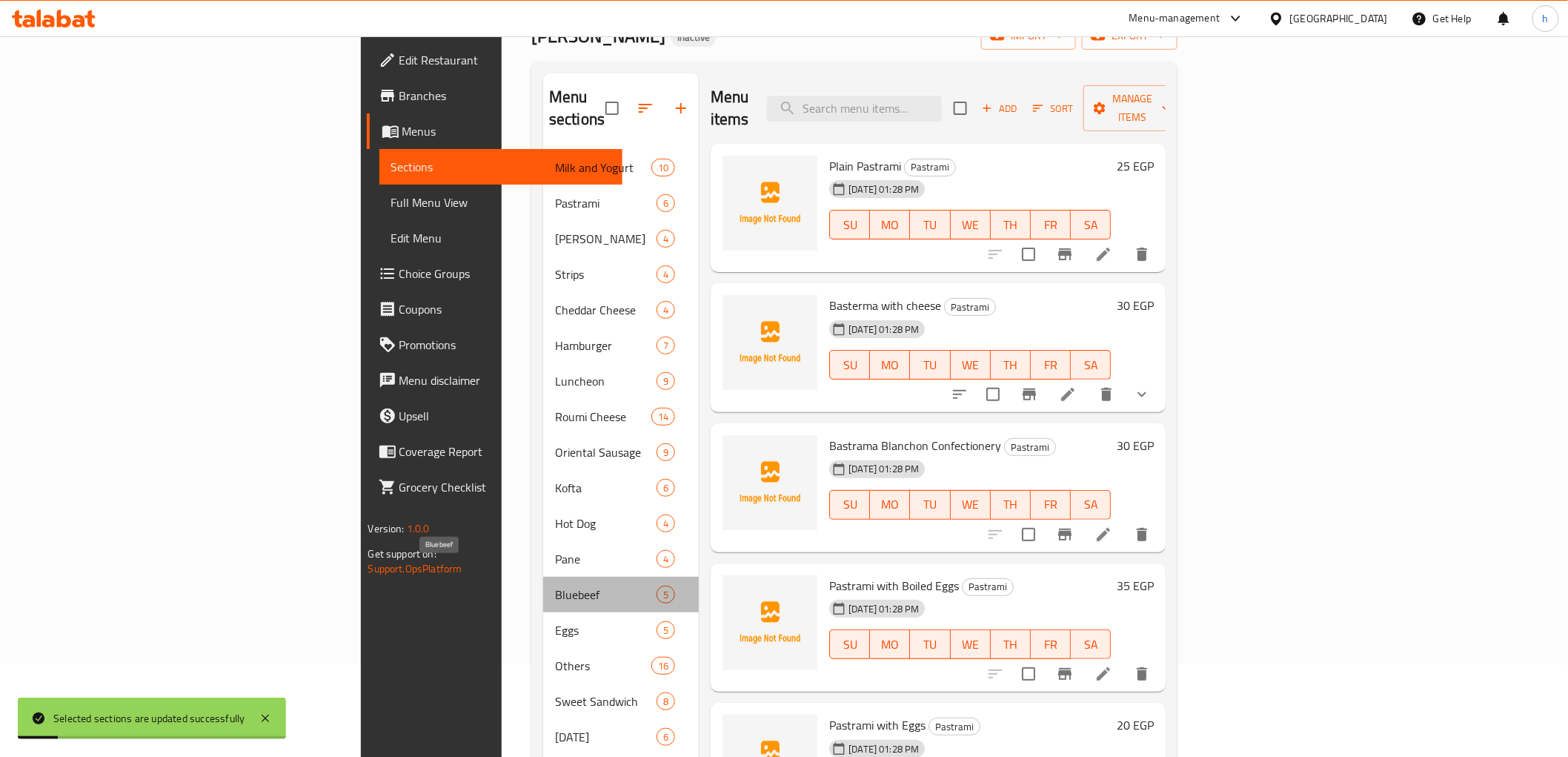
click at [555, 585] on span "Bluebeef" at bounding box center [605, 594] width 101 height 18
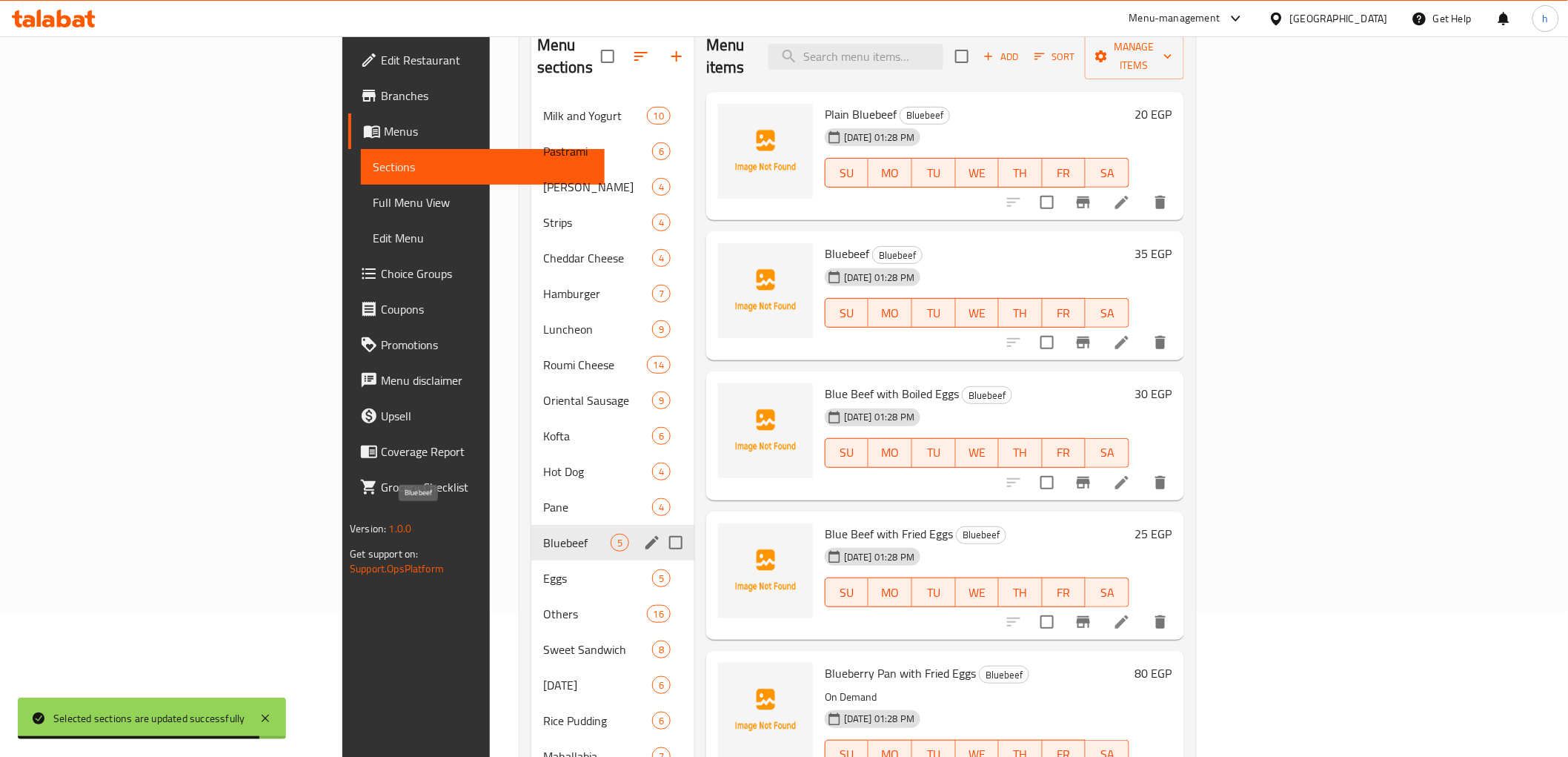
scroll to position [208, 0]
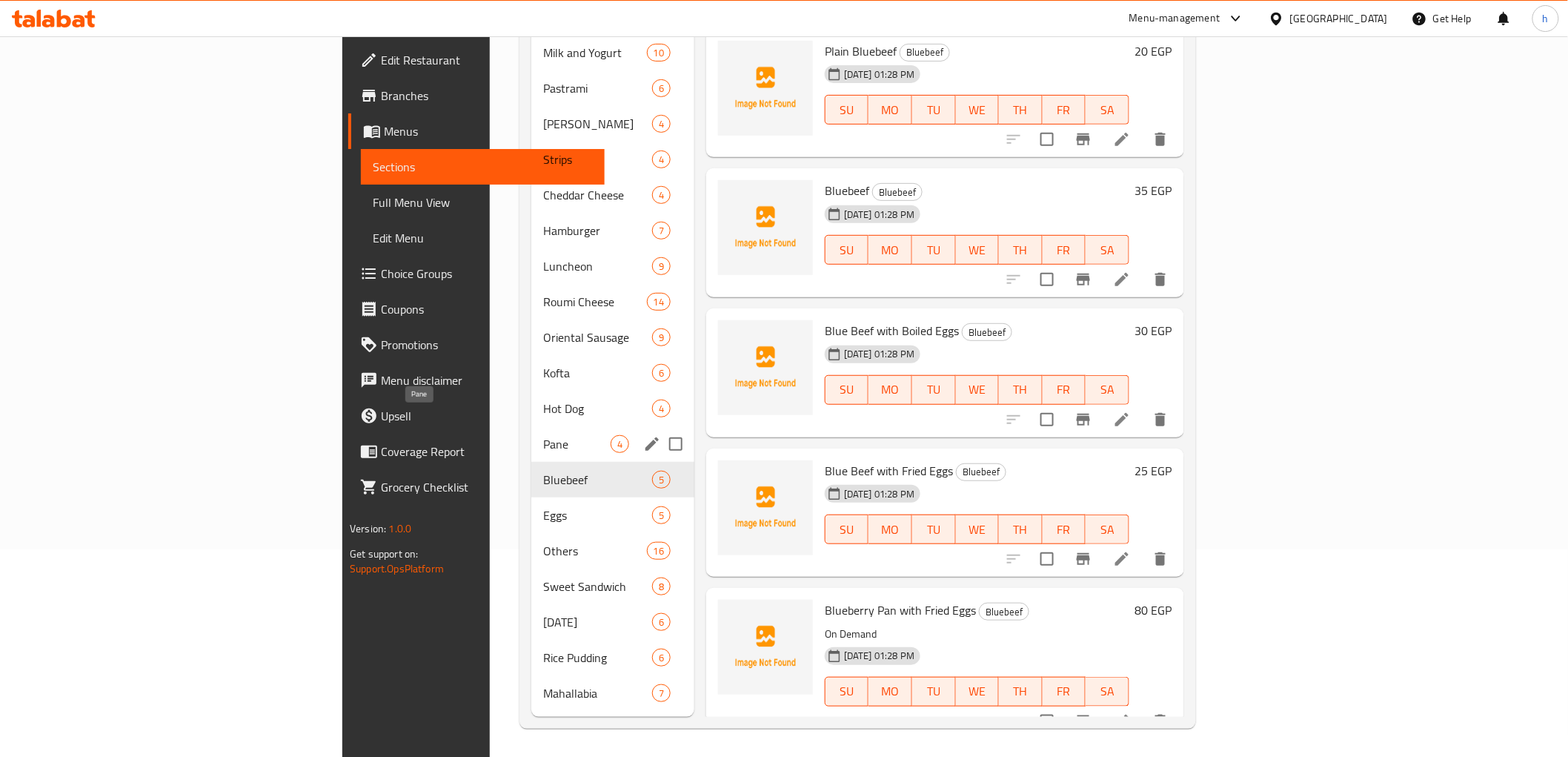
click at [543, 435] on span "Pane" at bounding box center [576, 444] width 67 height 18
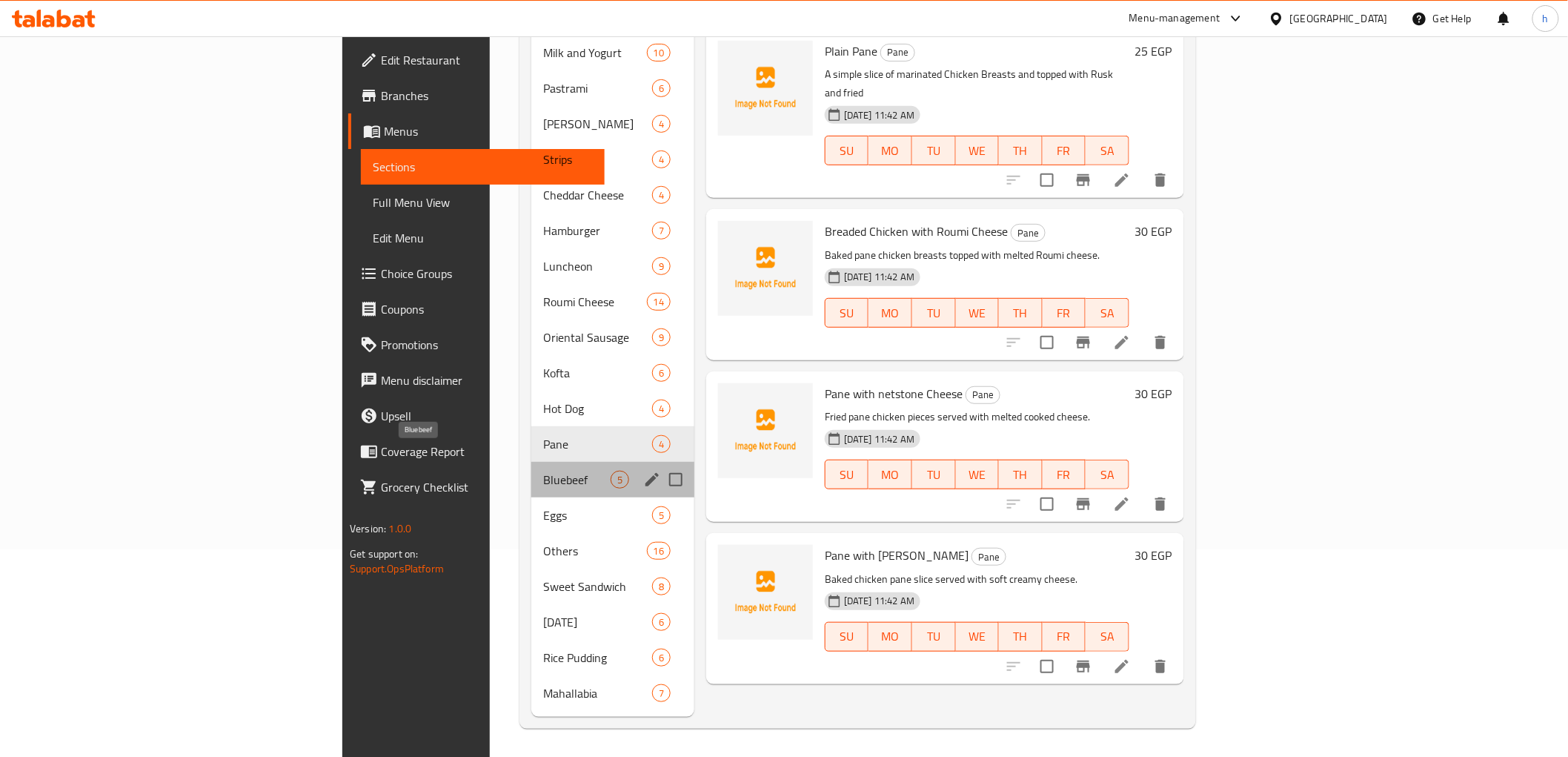
click at [543, 471] on span "Bluebeef" at bounding box center [576, 479] width 67 height 18
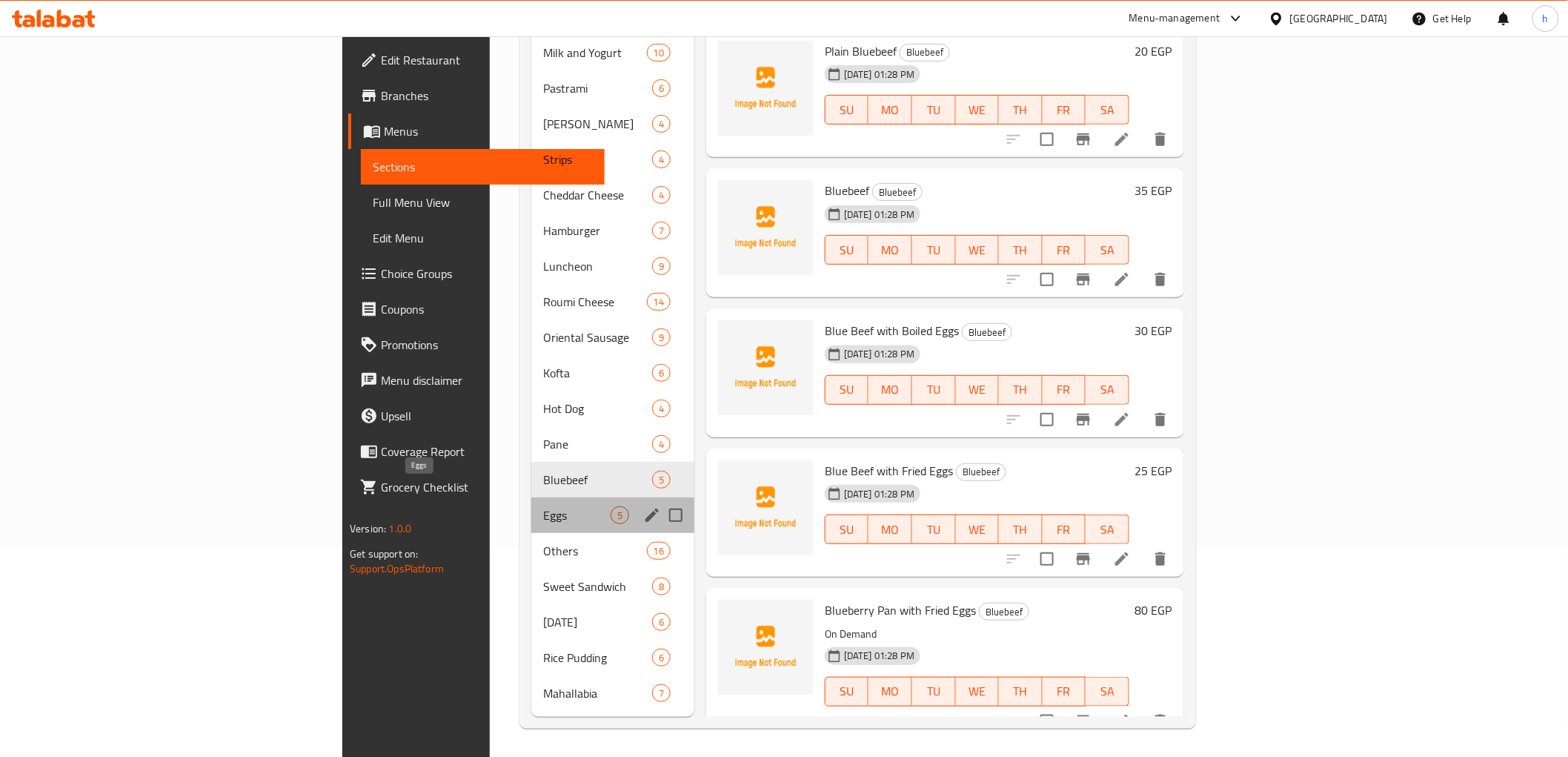
click at [543, 506] on span "Eggs" at bounding box center [576, 515] width 67 height 18
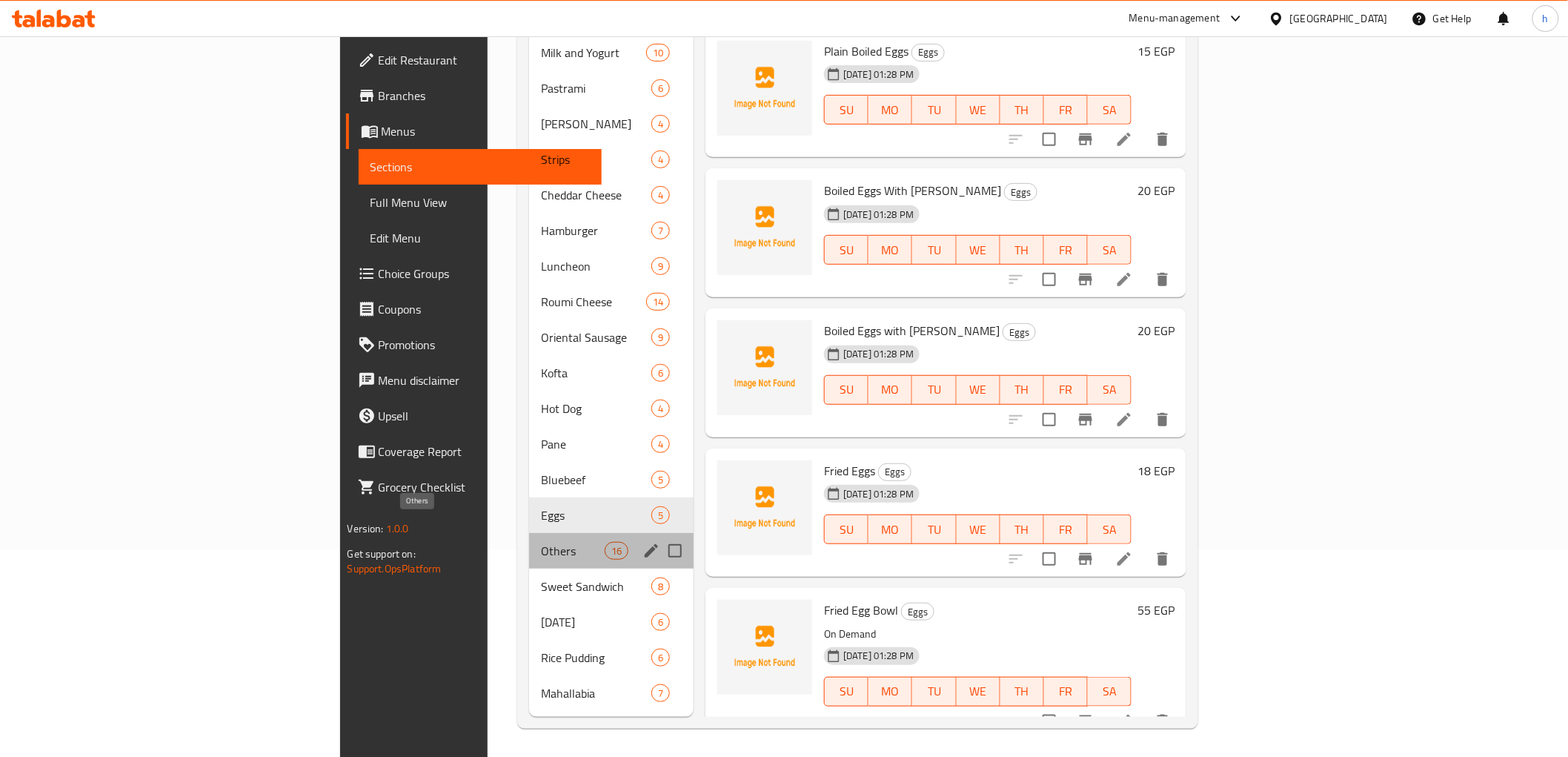
click at [541, 542] on span "Others" at bounding box center [572, 550] width 63 height 18
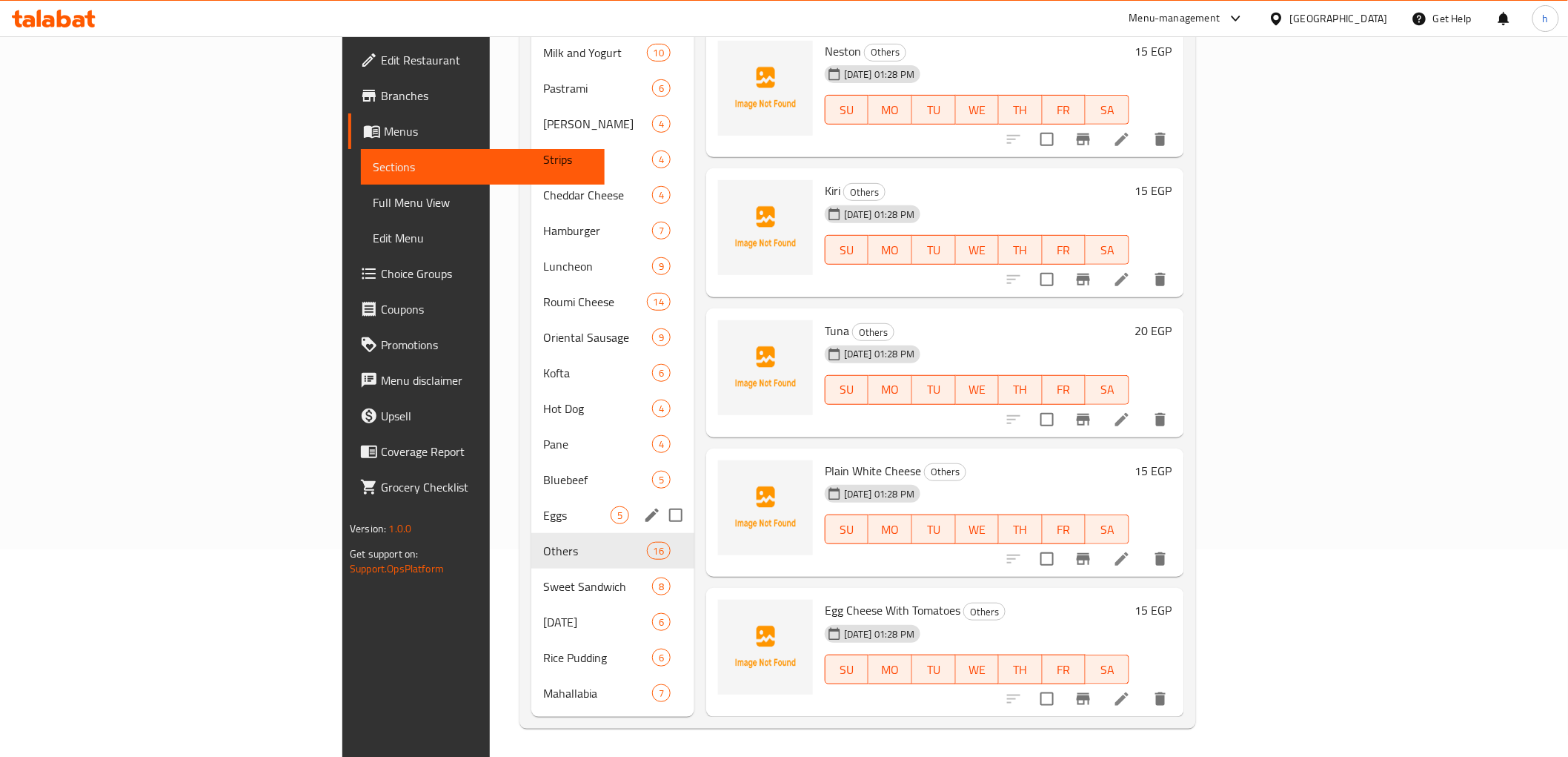
click at [543, 506] on span "Eggs" at bounding box center [576, 515] width 67 height 18
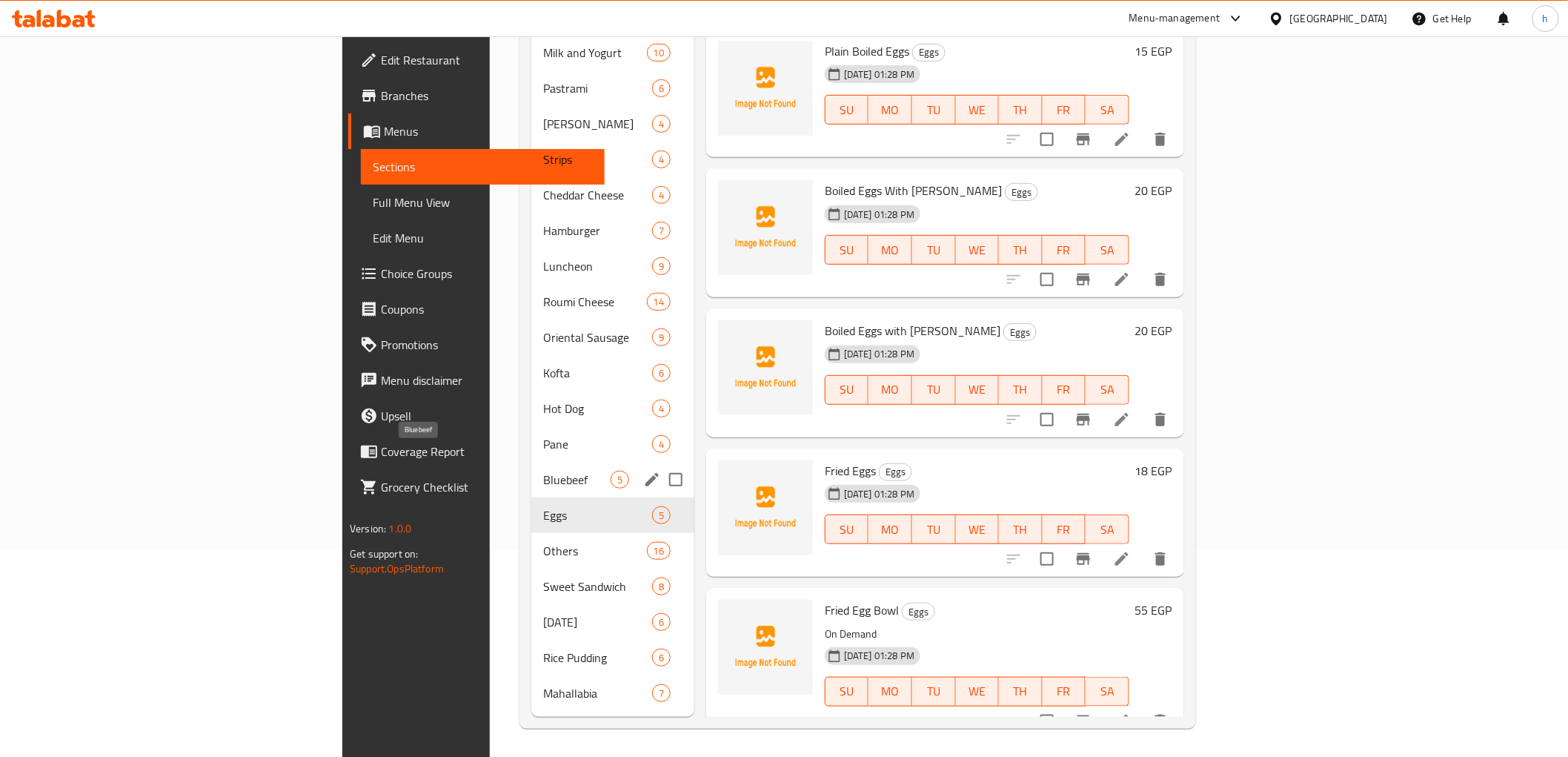
click at [543, 471] on span "Bluebeef" at bounding box center [576, 479] width 67 height 18
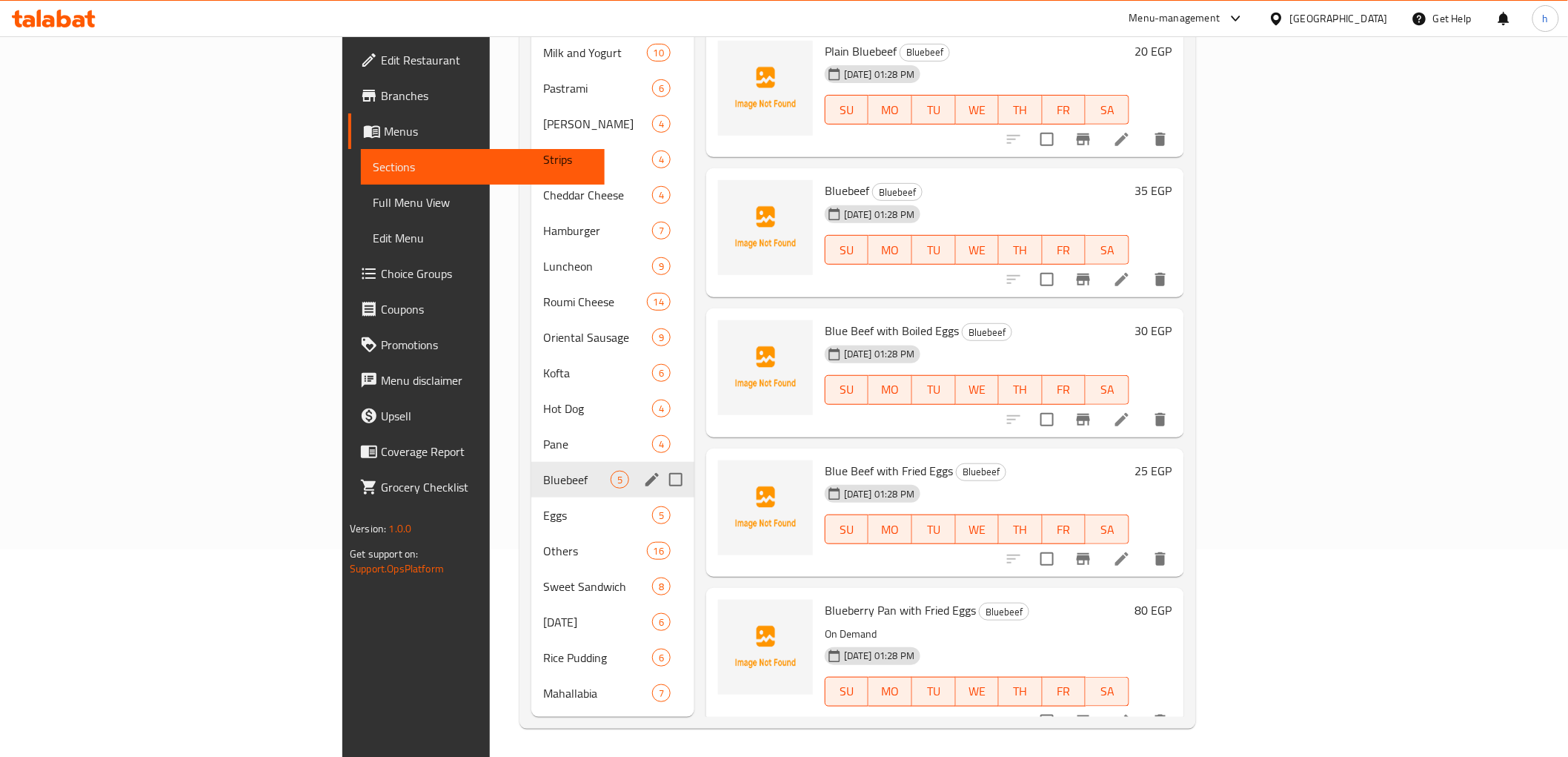
click at [660, 464] on input "Menu sections" at bounding box center [676, 480] width 31 height 31
checkbox input "true"
click at [543, 506] on span "Eggs" at bounding box center [576, 515] width 67 height 18
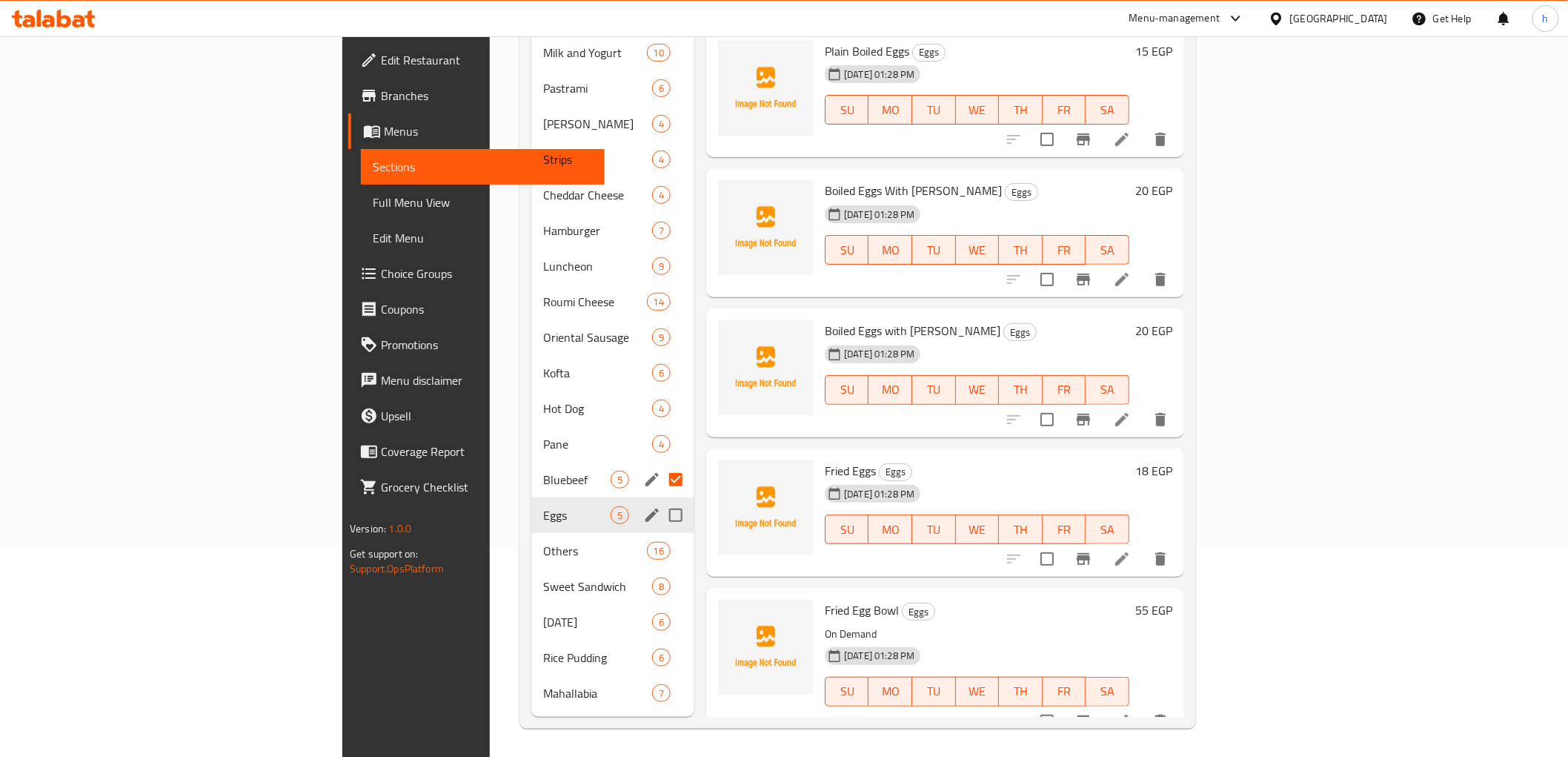
click at [660, 499] on input "Menu sections" at bounding box center [676, 515] width 31 height 31
checkbox input "true"
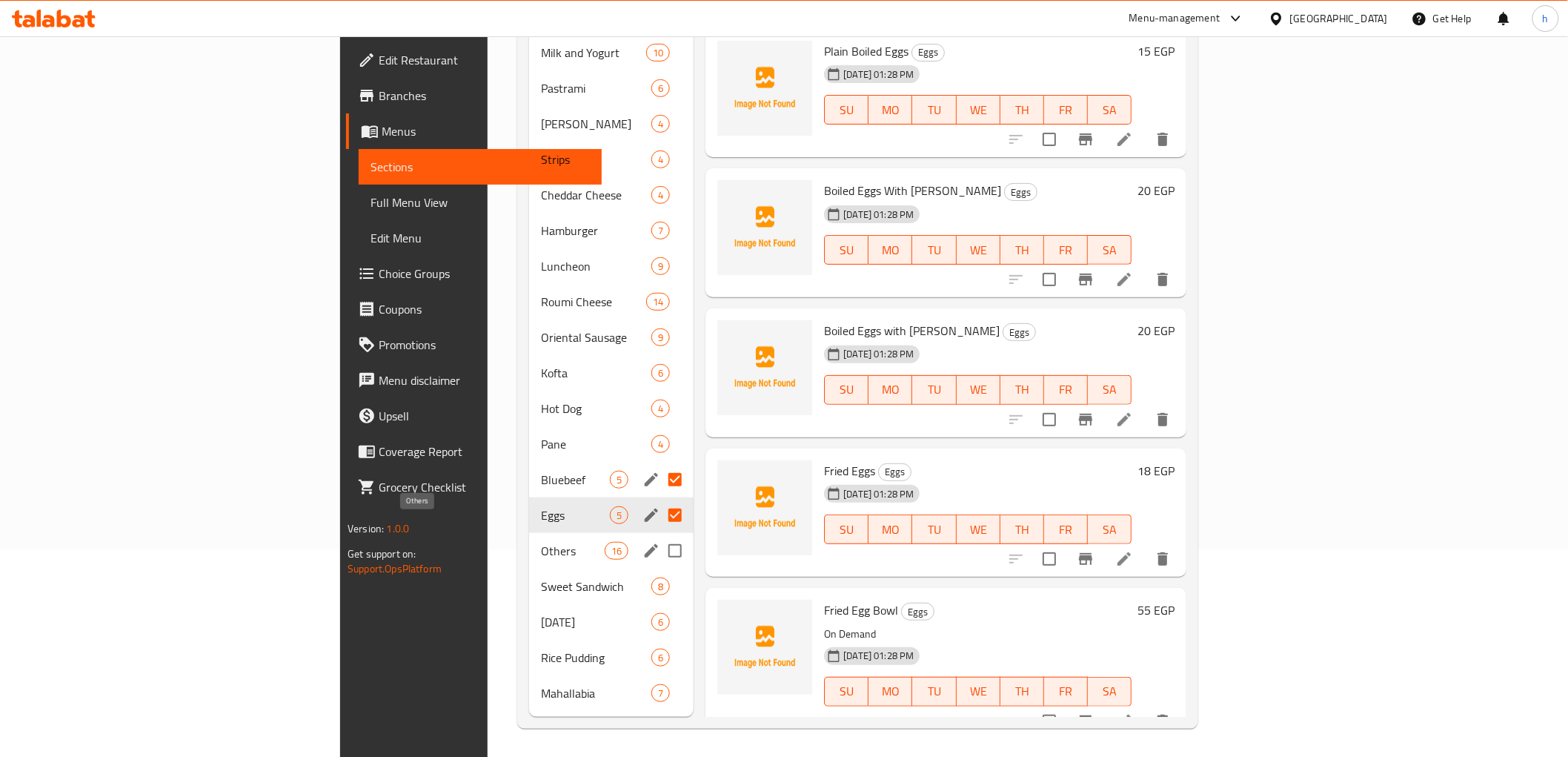
click at [541, 542] on span "Others" at bounding box center [572, 550] width 63 height 18
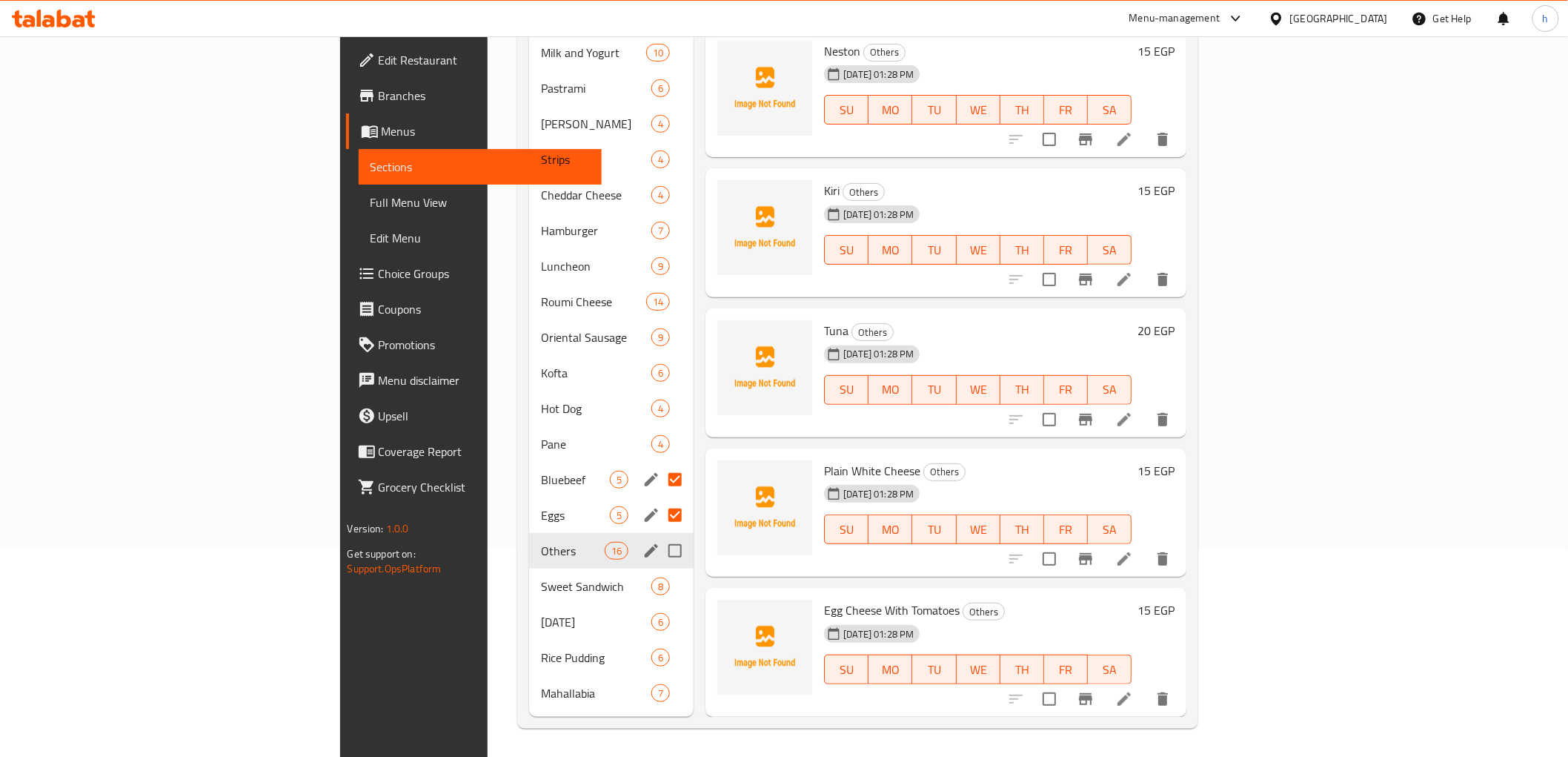
click at [659, 535] on input "Menu sections" at bounding box center [675, 551] width 31 height 31
checkbox input "true"
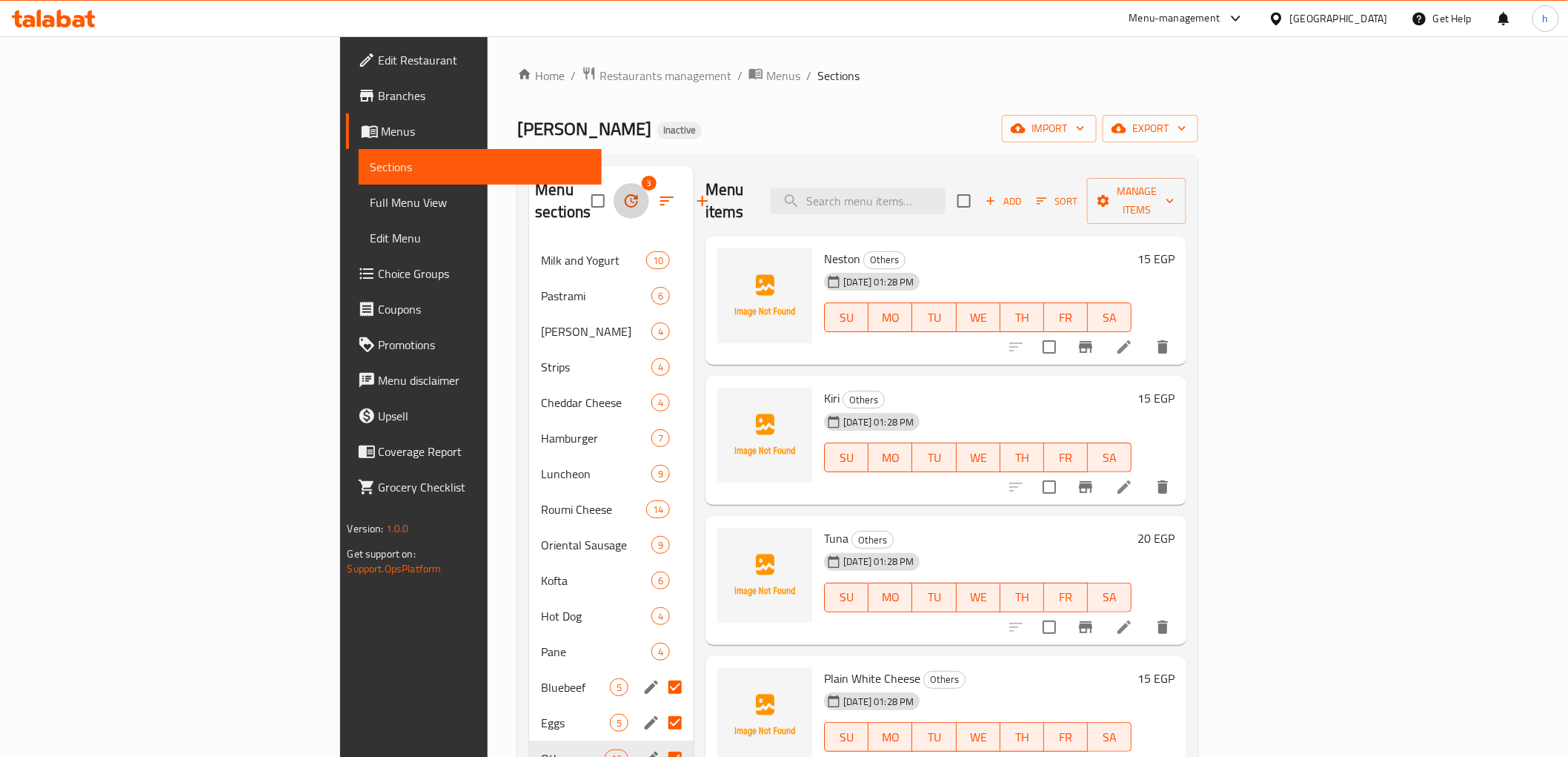
click at [623, 197] on icon "button" at bounding box center [631, 201] width 18 height 18
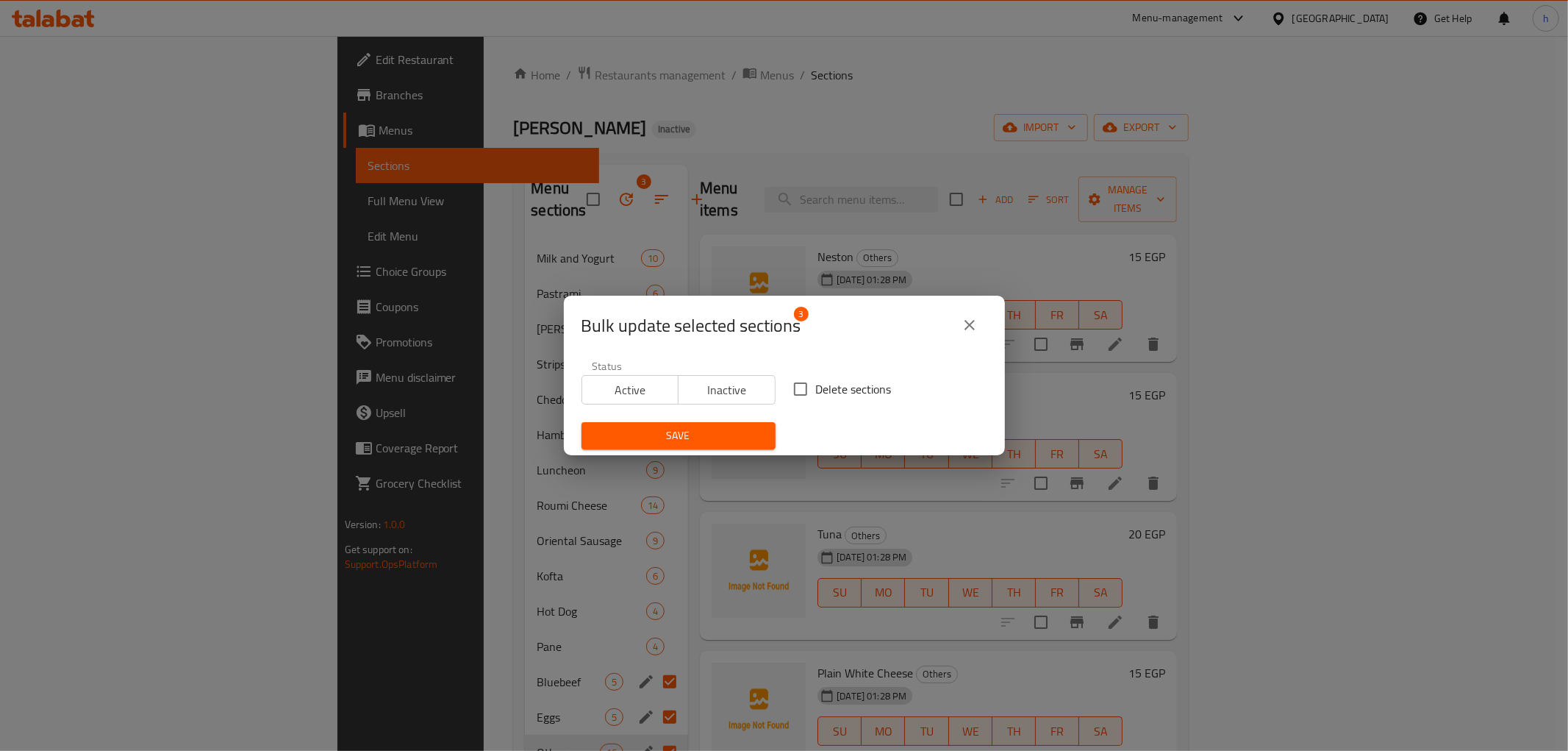
click at [816, 398] on span "Delete sections" at bounding box center [854, 389] width 76 height 18
click at [810, 399] on input "Delete sections" at bounding box center [800, 389] width 31 height 31
checkbox input "true"
click at [711, 442] on span "Save" at bounding box center [679, 436] width 170 height 19
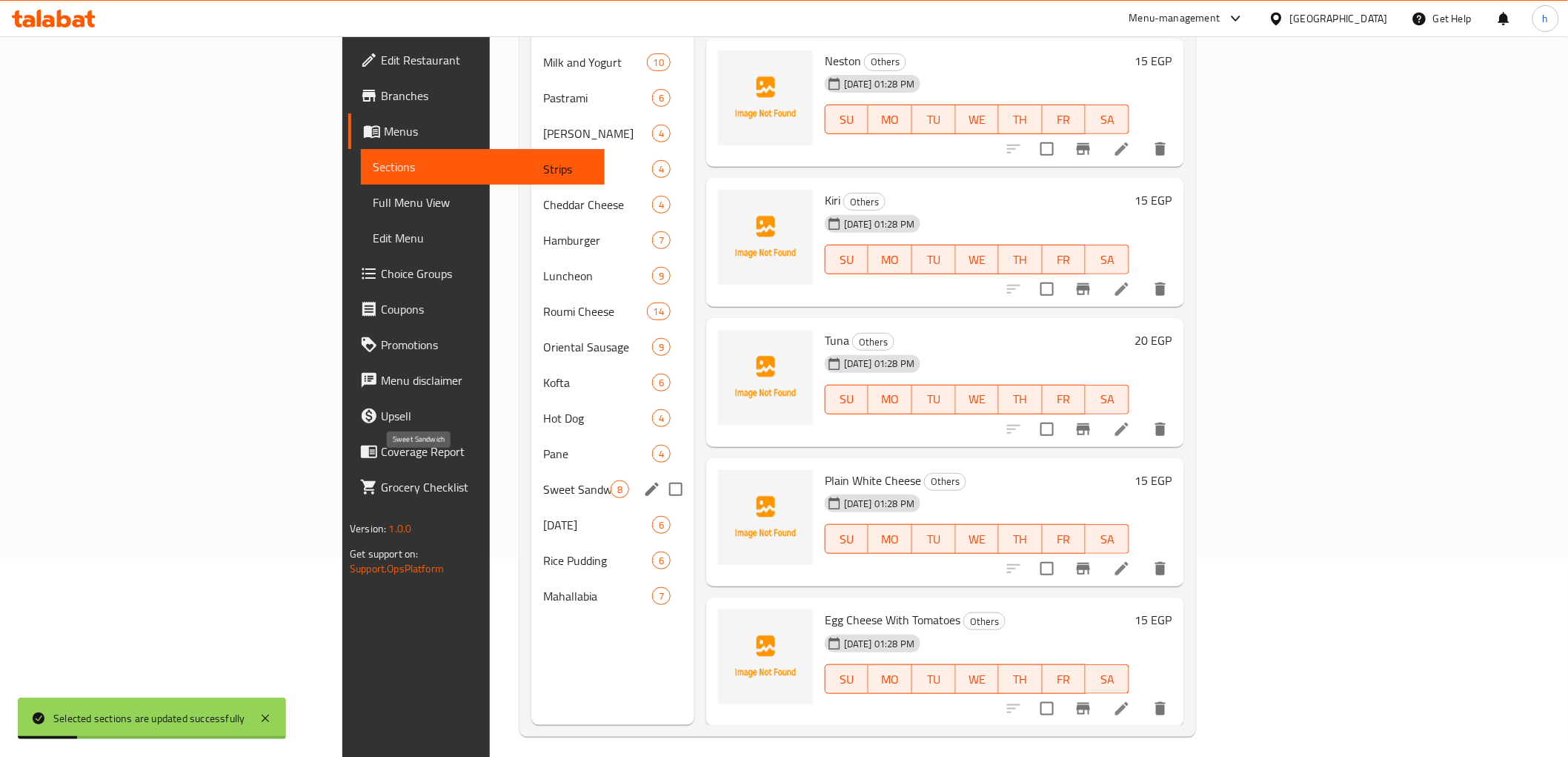
scroll to position [208, 0]
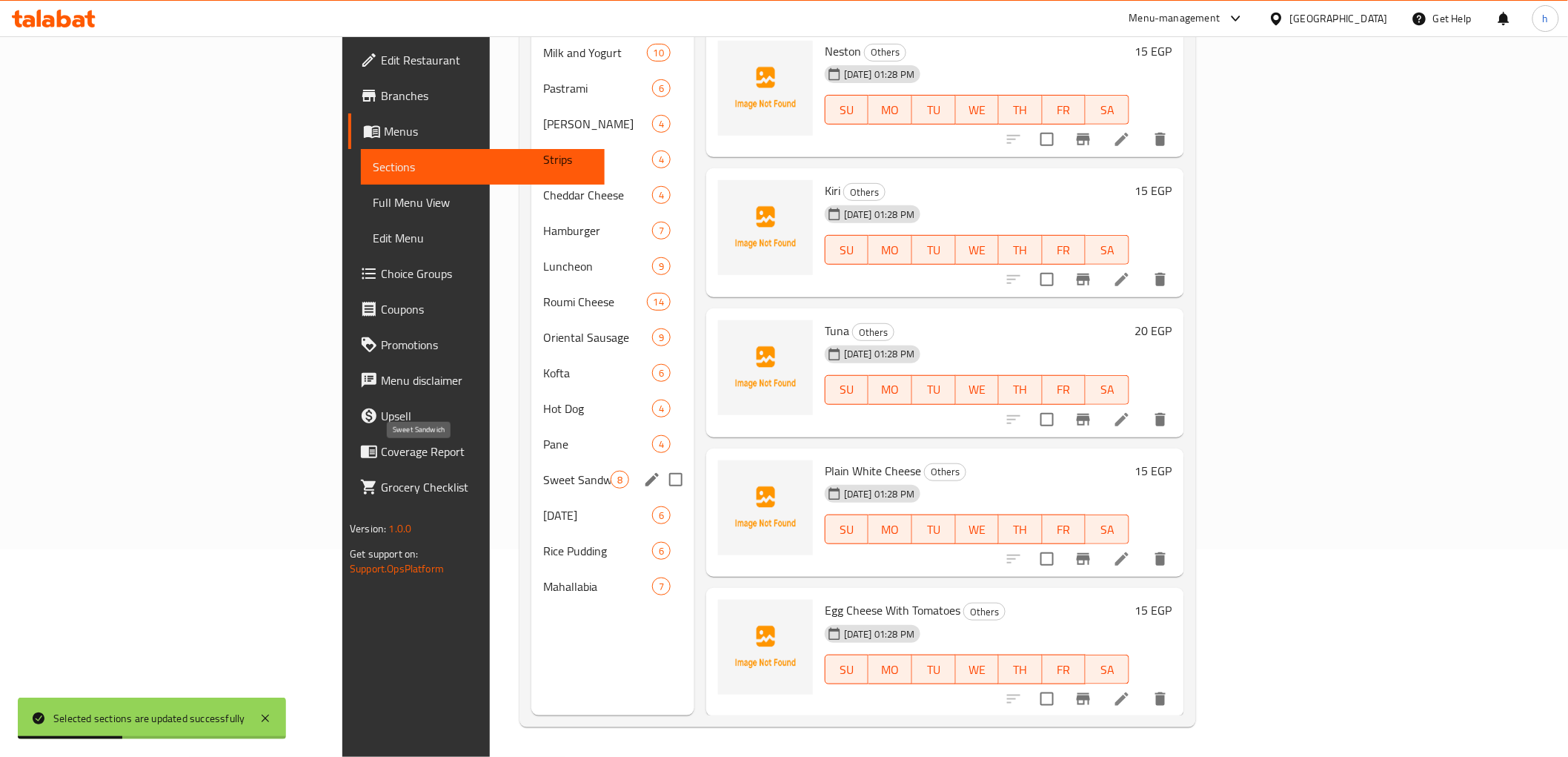
click at [543, 471] on span "Sweet Sandwich" at bounding box center [576, 479] width 67 height 18
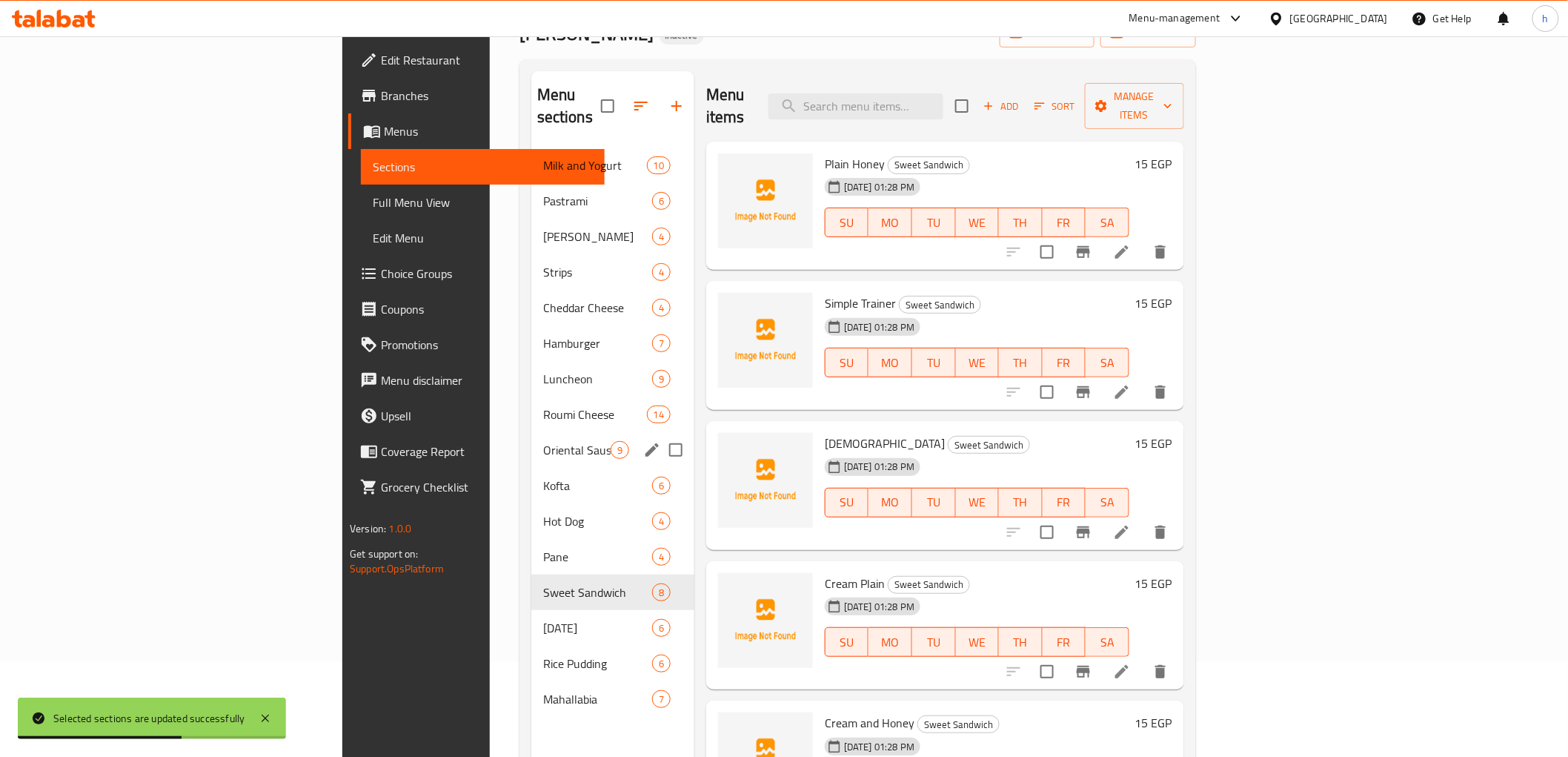
scroll to position [125, 0]
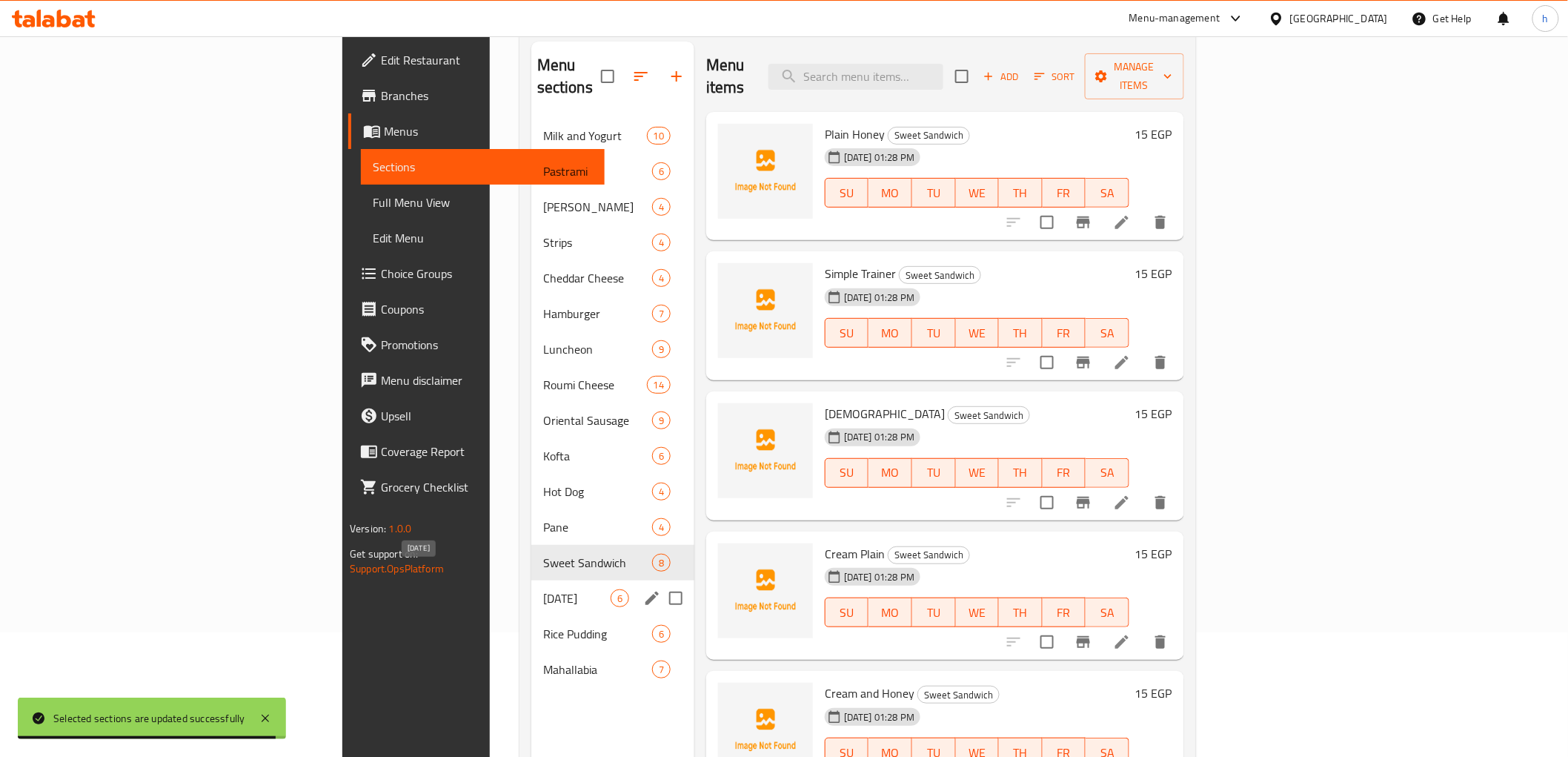
click at [543, 589] on span "Ashura" at bounding box center [576, 598] width 67 height 18
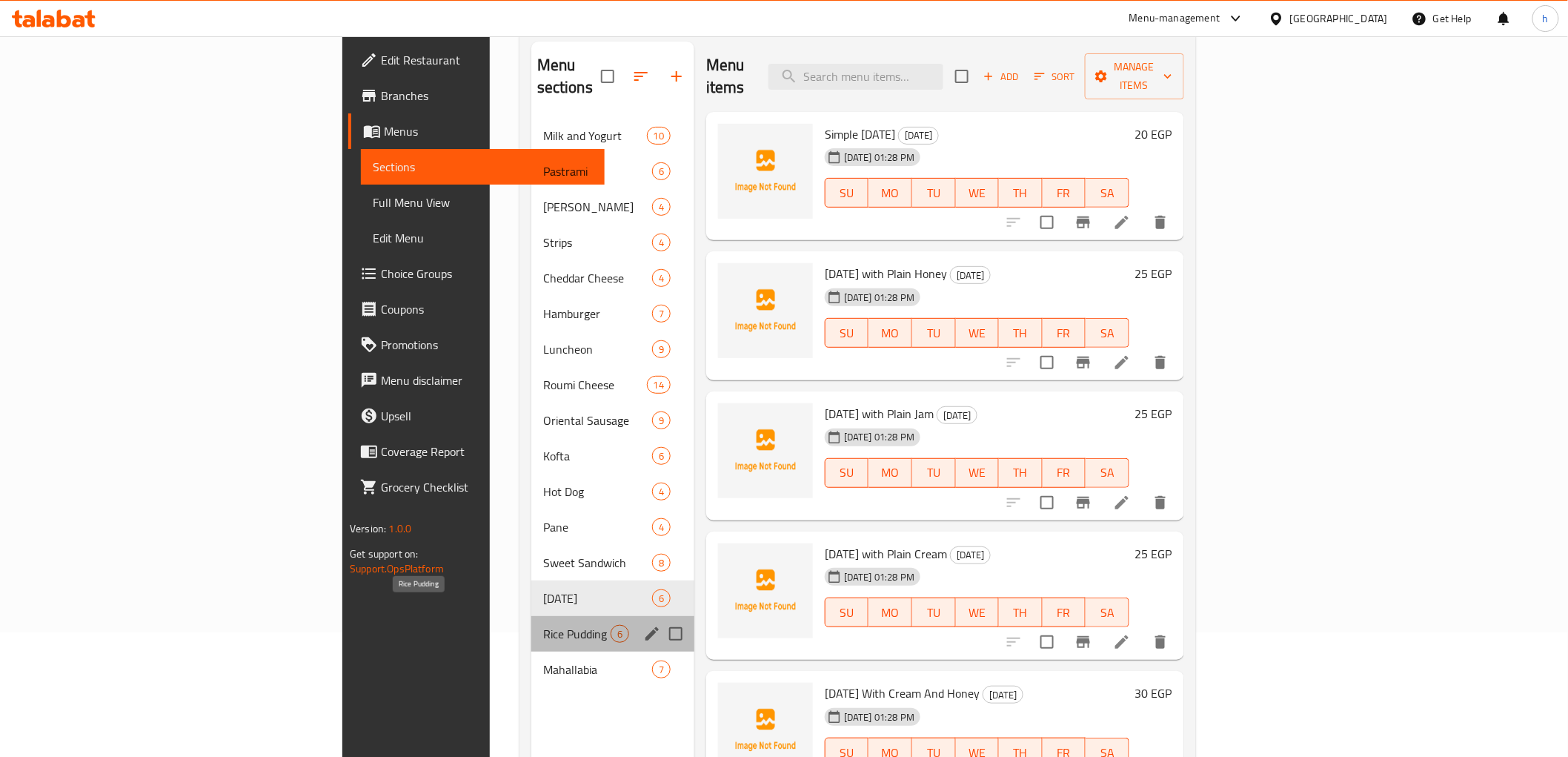
click at [543, 625] on span "Rice Pudding" at bounding box center [576, 634] width 67 height 18
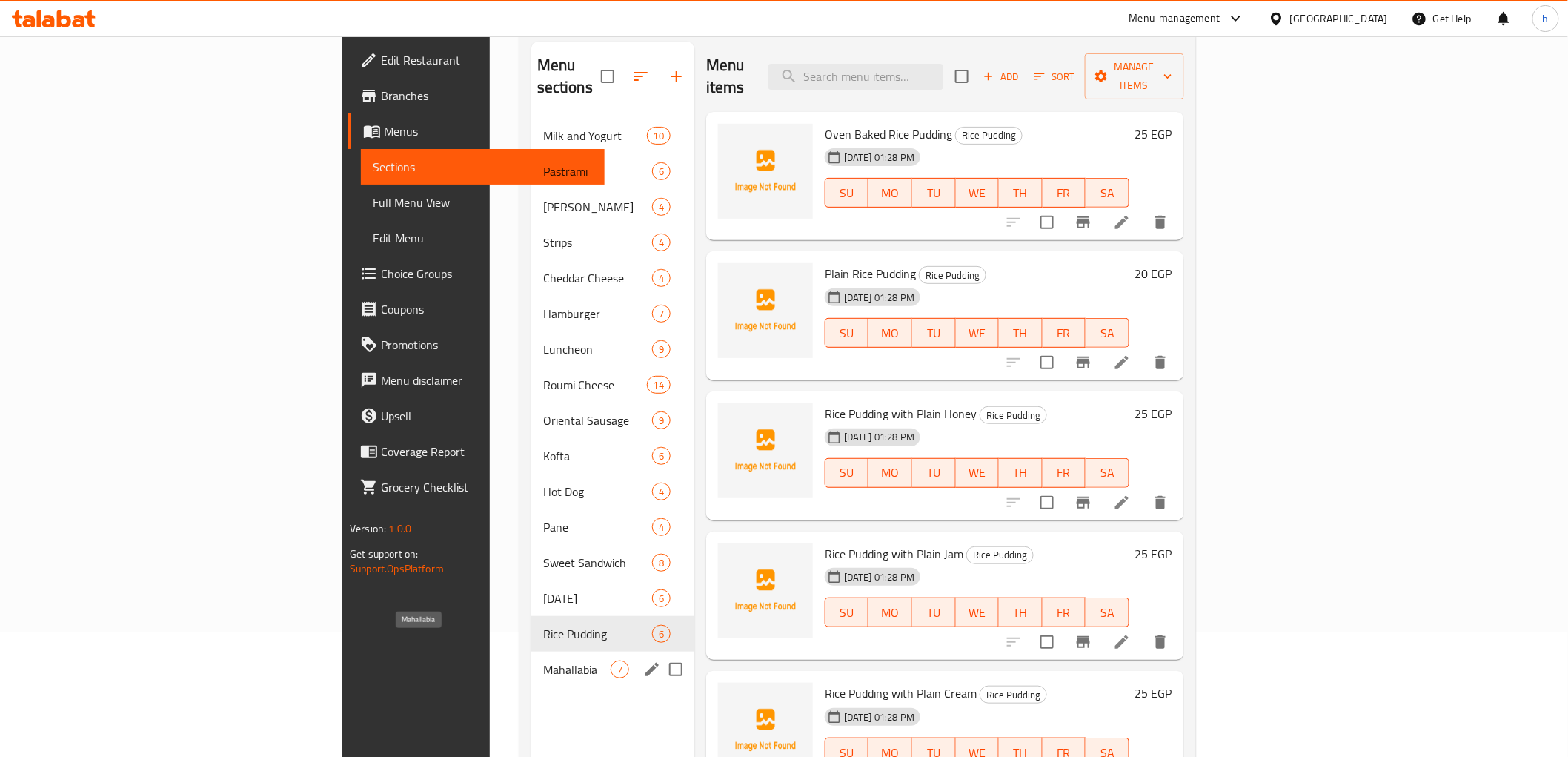
click at [543, 660] on span "Mahallabia" at bounding box center [576, 669] width 67 height 18
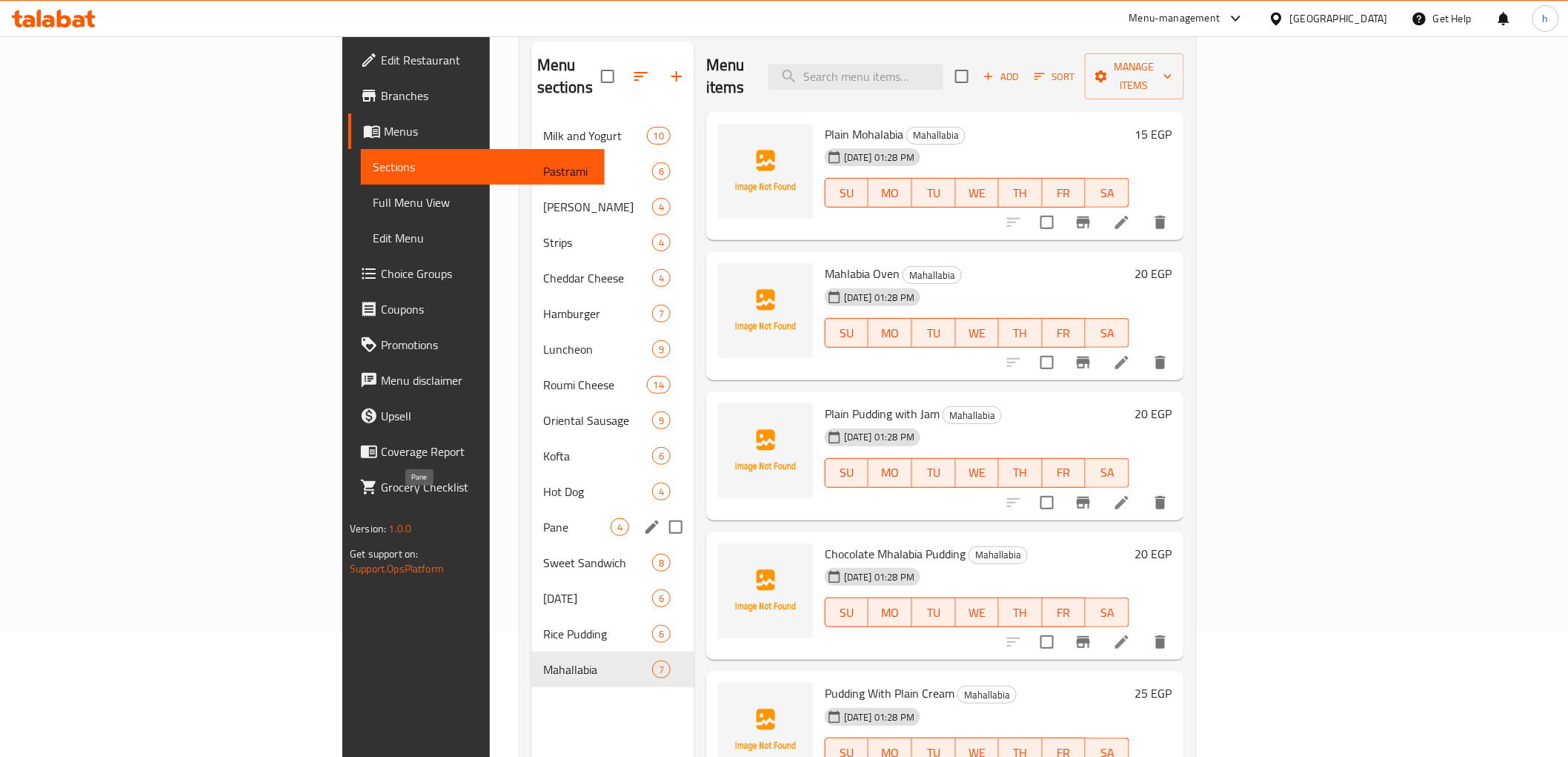
click at [543, 518] on span "Pane" at bounding box center [576, 527] width 67 height 18
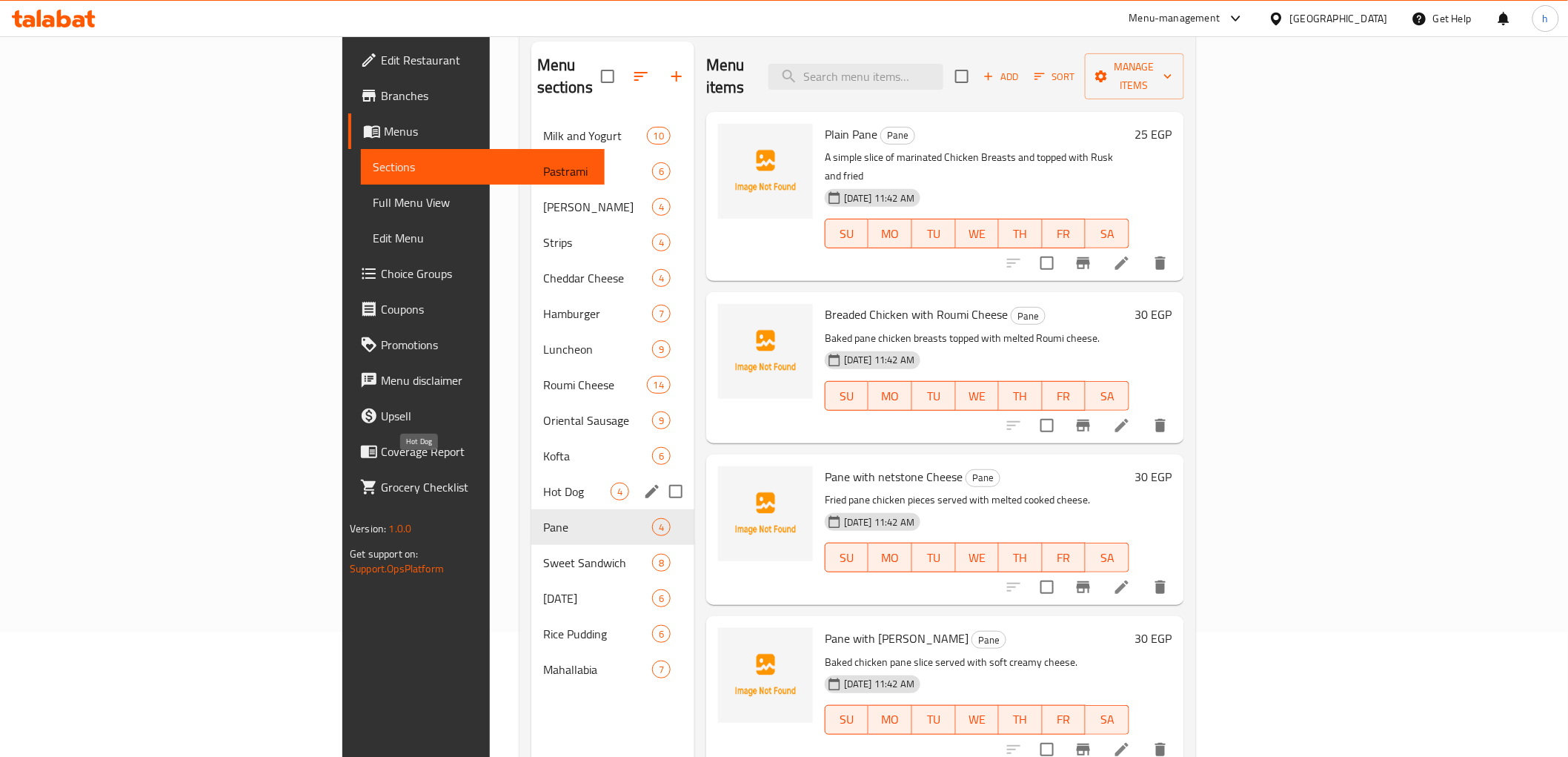
click at [543, 482] on span "Hot Dog" at bounding box center [576, 491] width 67 height 18
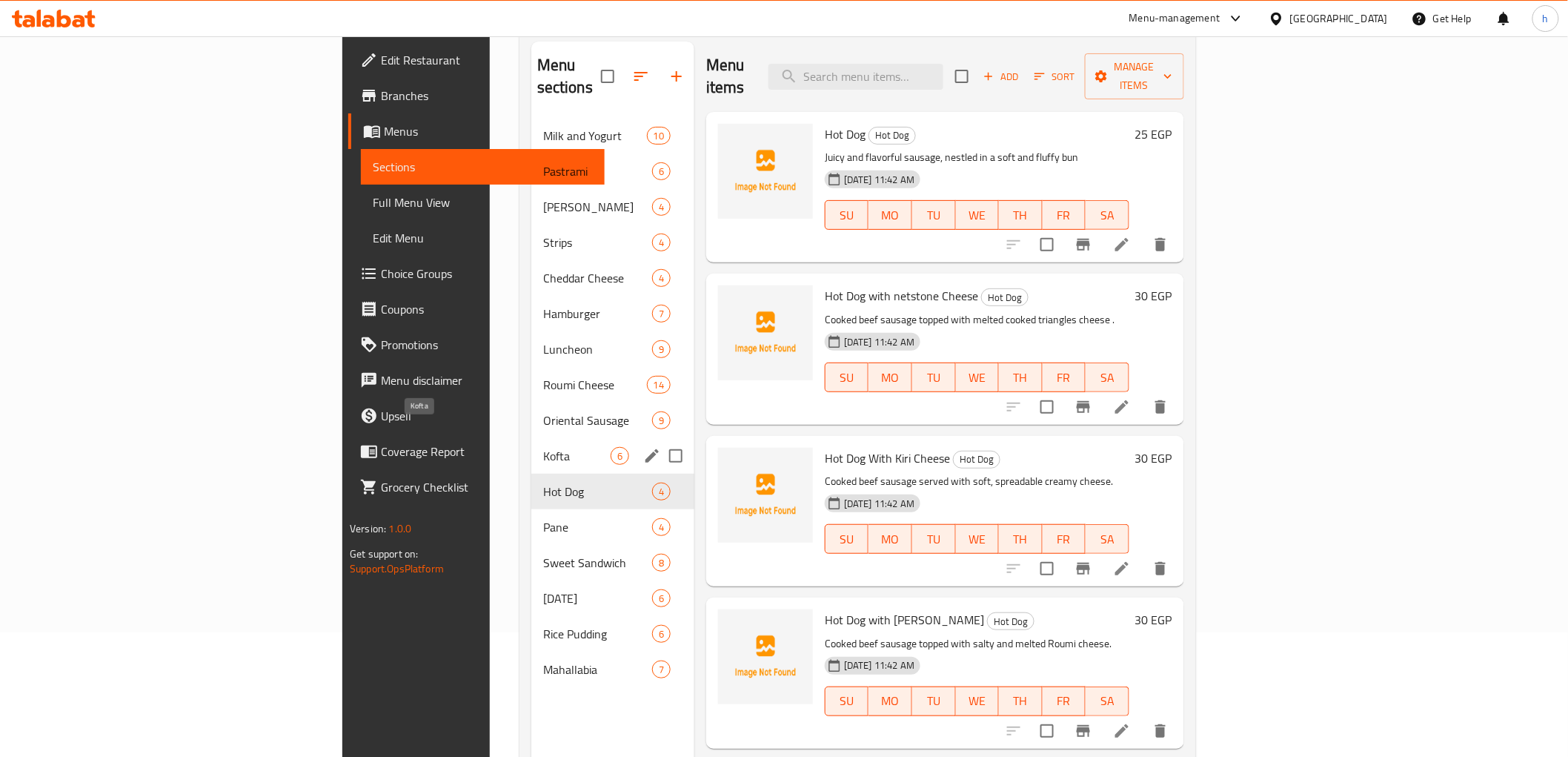
click at [543, 447] on span "Kofta" at bounding box center [576, 456] width 67 height 18
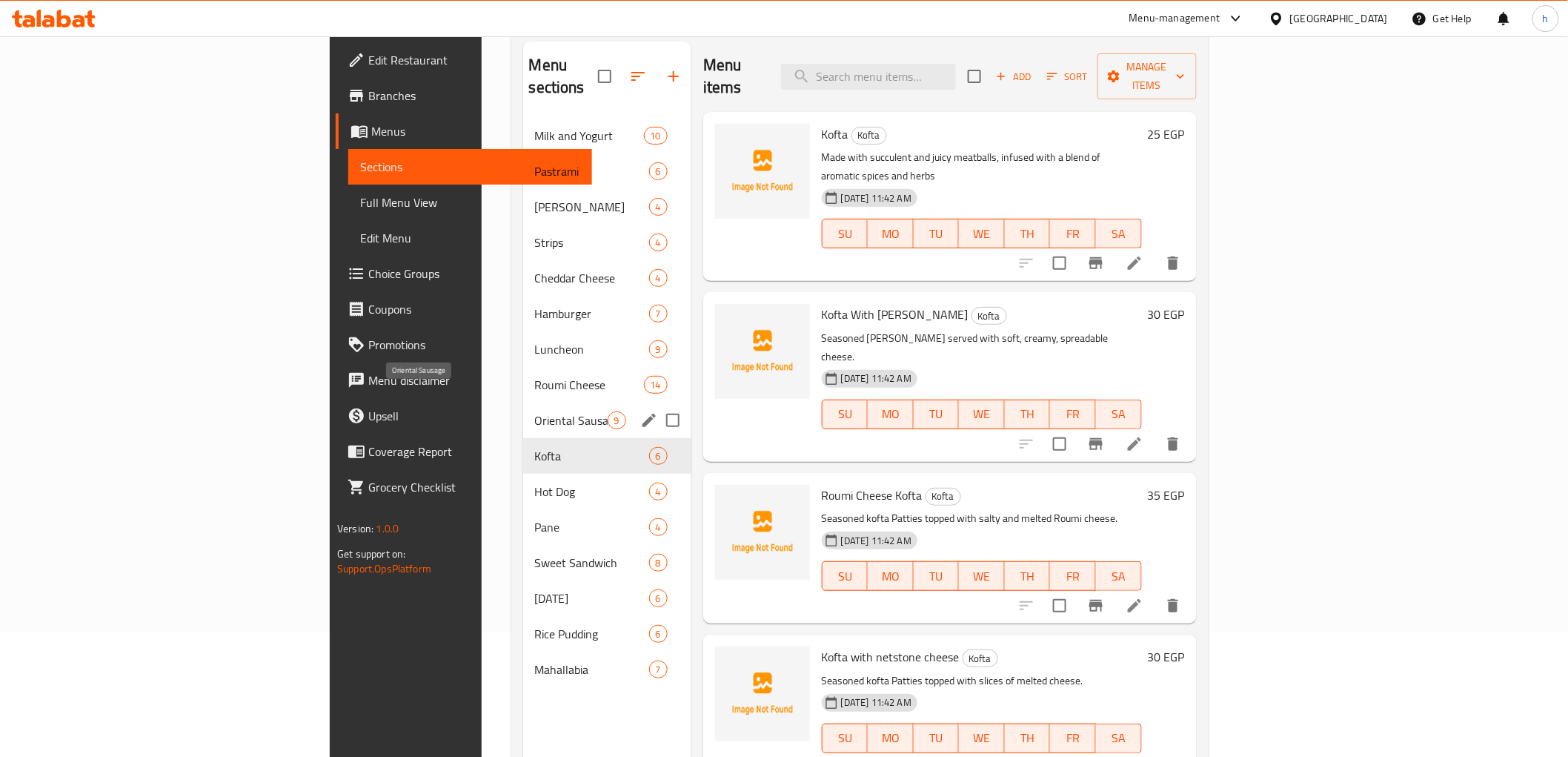
click at [535, 411] on span "Oriental Sausage" at bounding box center [571, 420] width 73 height 18
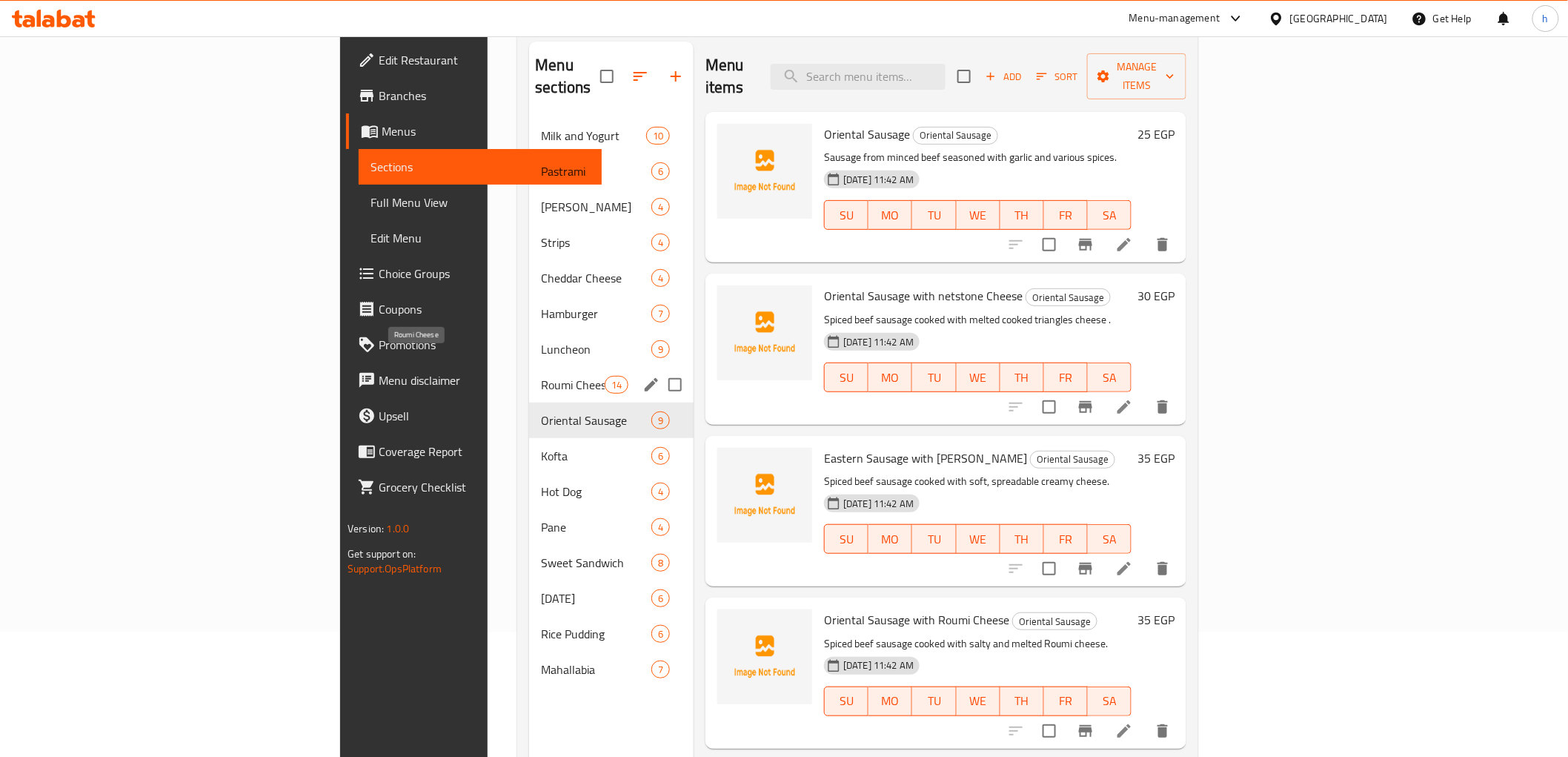
click at [541, 376] on span "Roumi Cheese" at bounding box center [572, 385] width 63 height 18
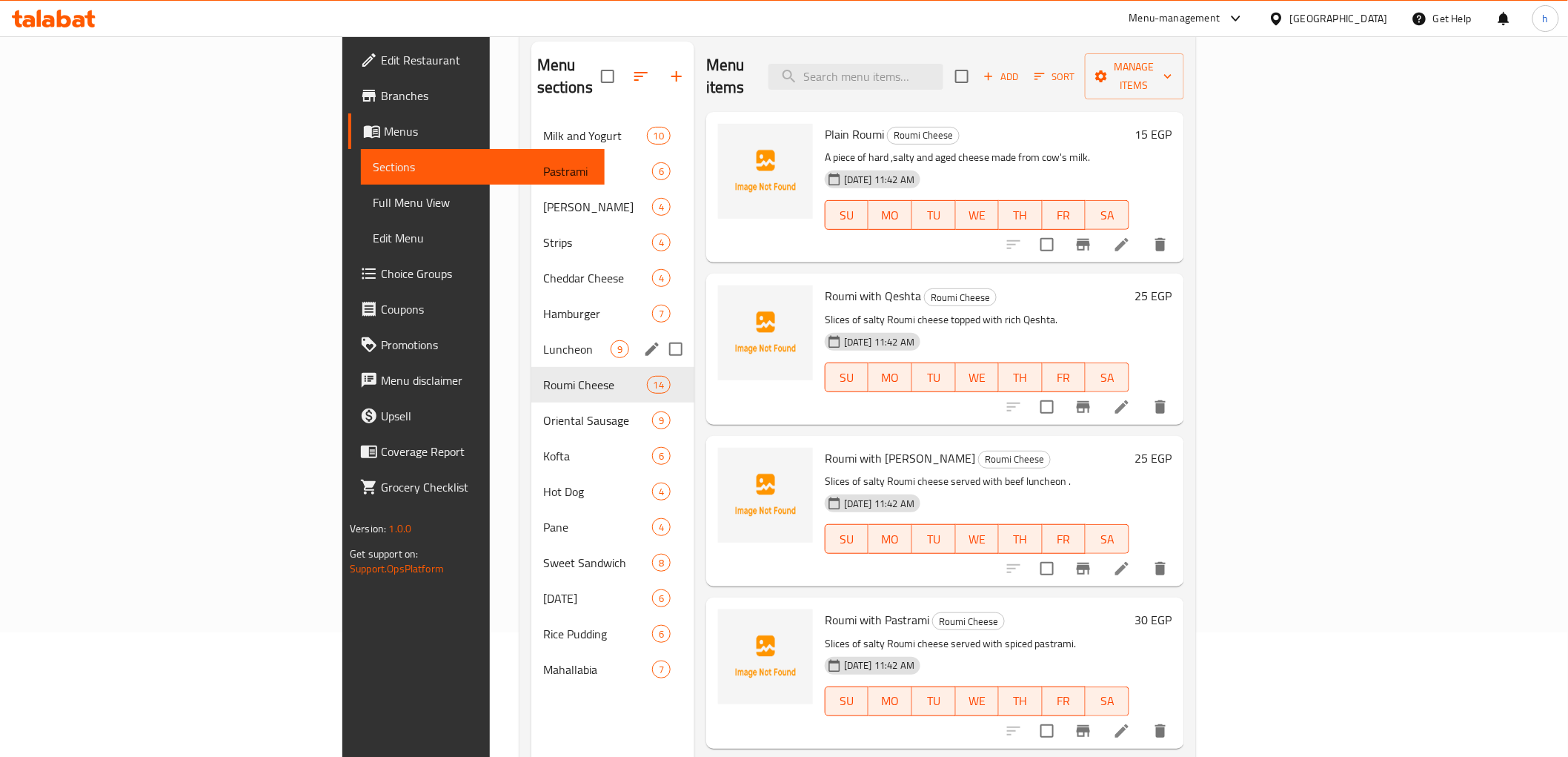
click at [543, 340] on span "Luncheon" at bounding box center [576, 349] width 67 height 18
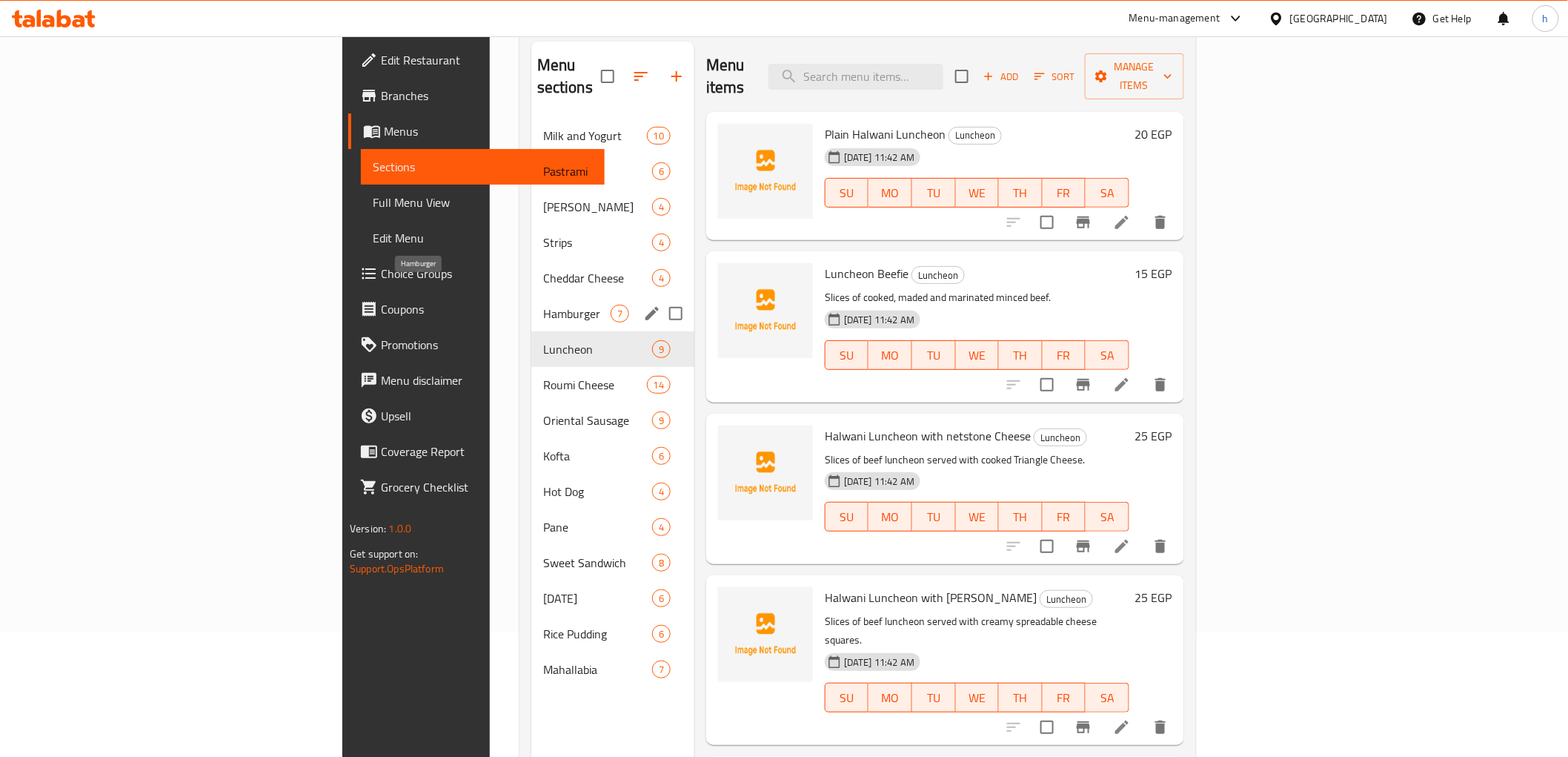
click at [543, 304] on span "Hamburger" at bounding box center [576, 313] width 67 height 18
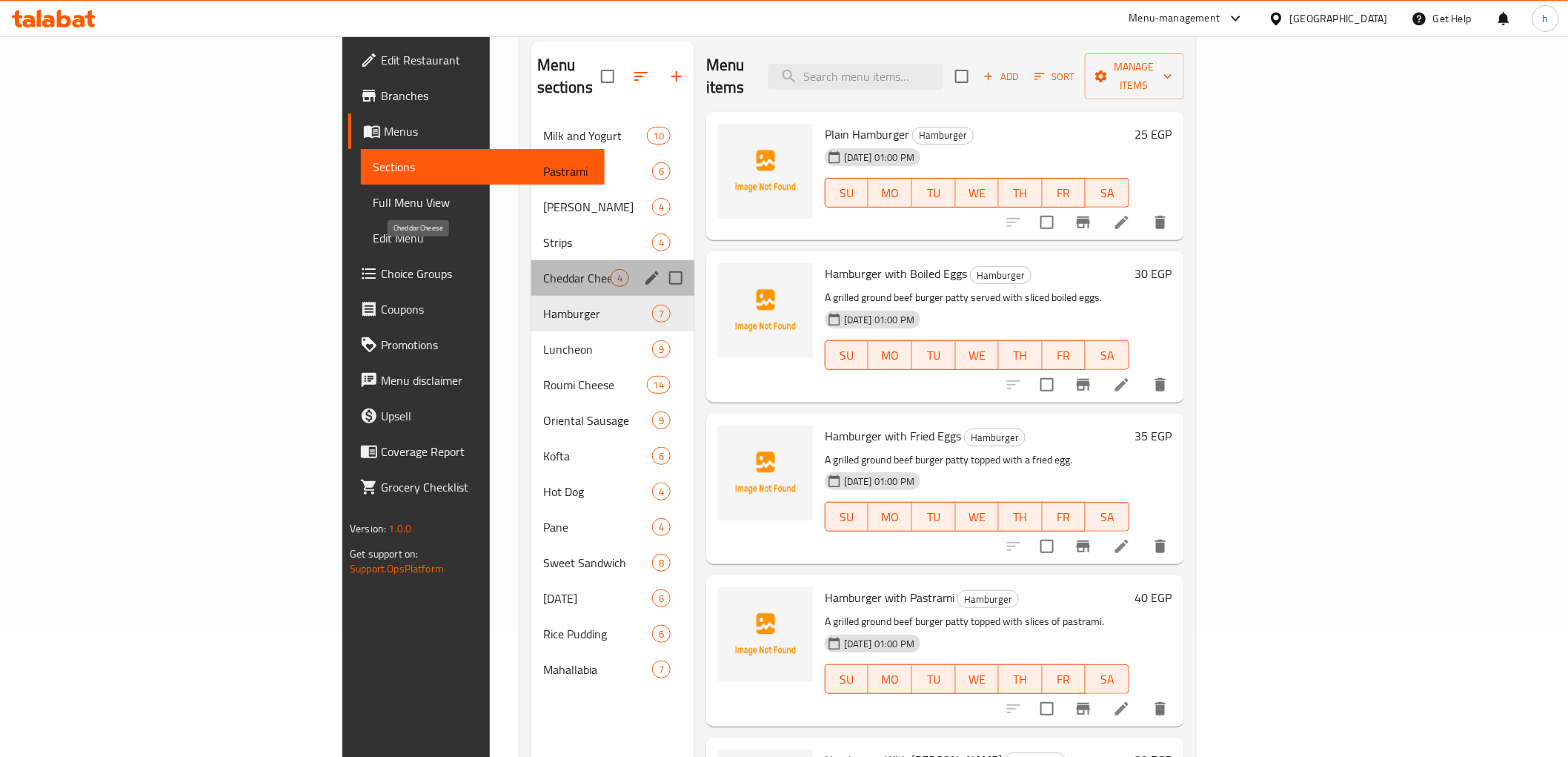
click at [543, 269] on span "Cheddar Cheese" at bounding box center [576, 278] width 67 height 18
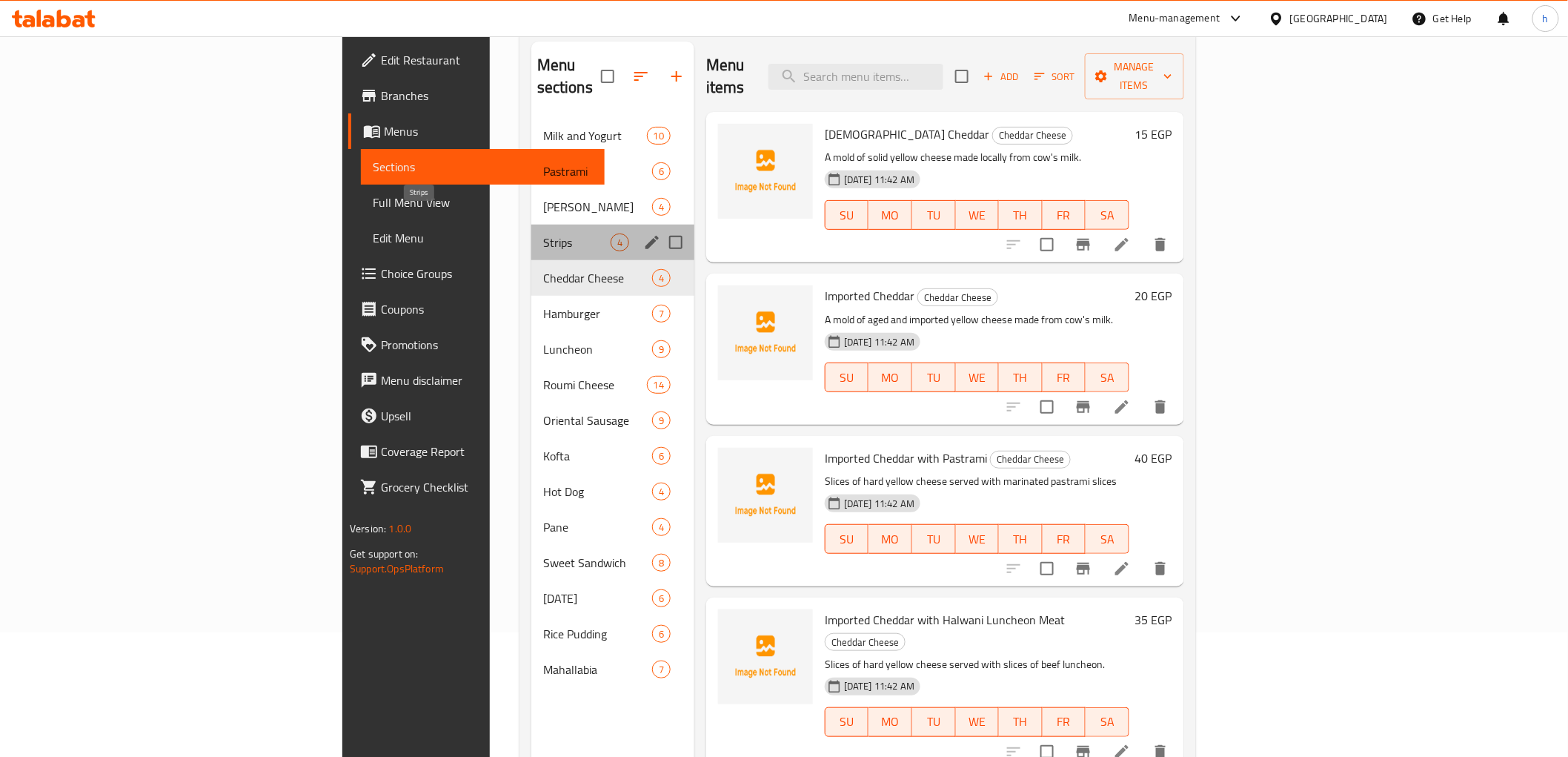
click at [543, 233] on span "Strips" at bounding box center [576, 242] width 67 height 18
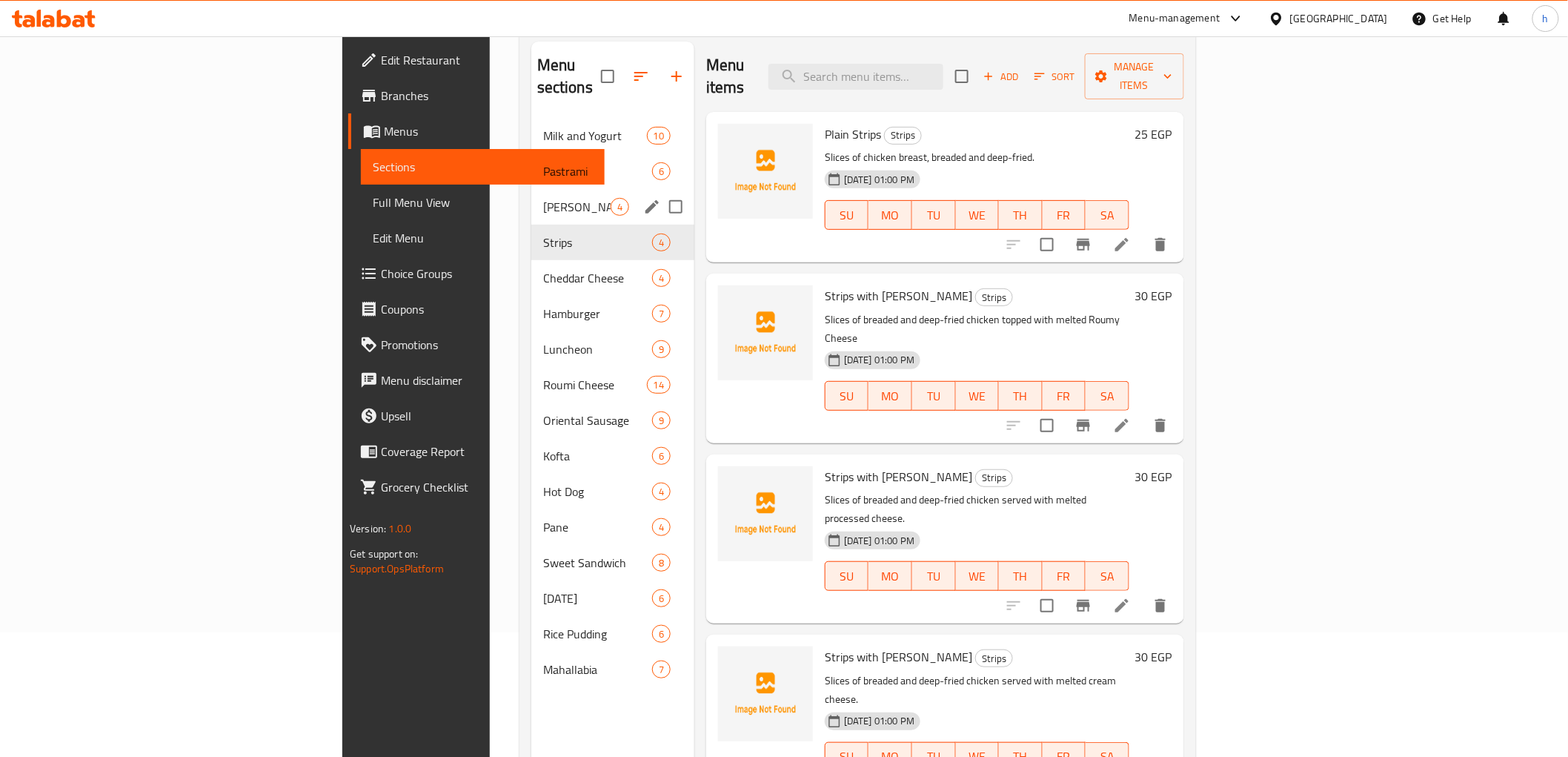
click at [543, 198] on span "Edam Cheese" at bounding box center [576, 207] width 67 height 18
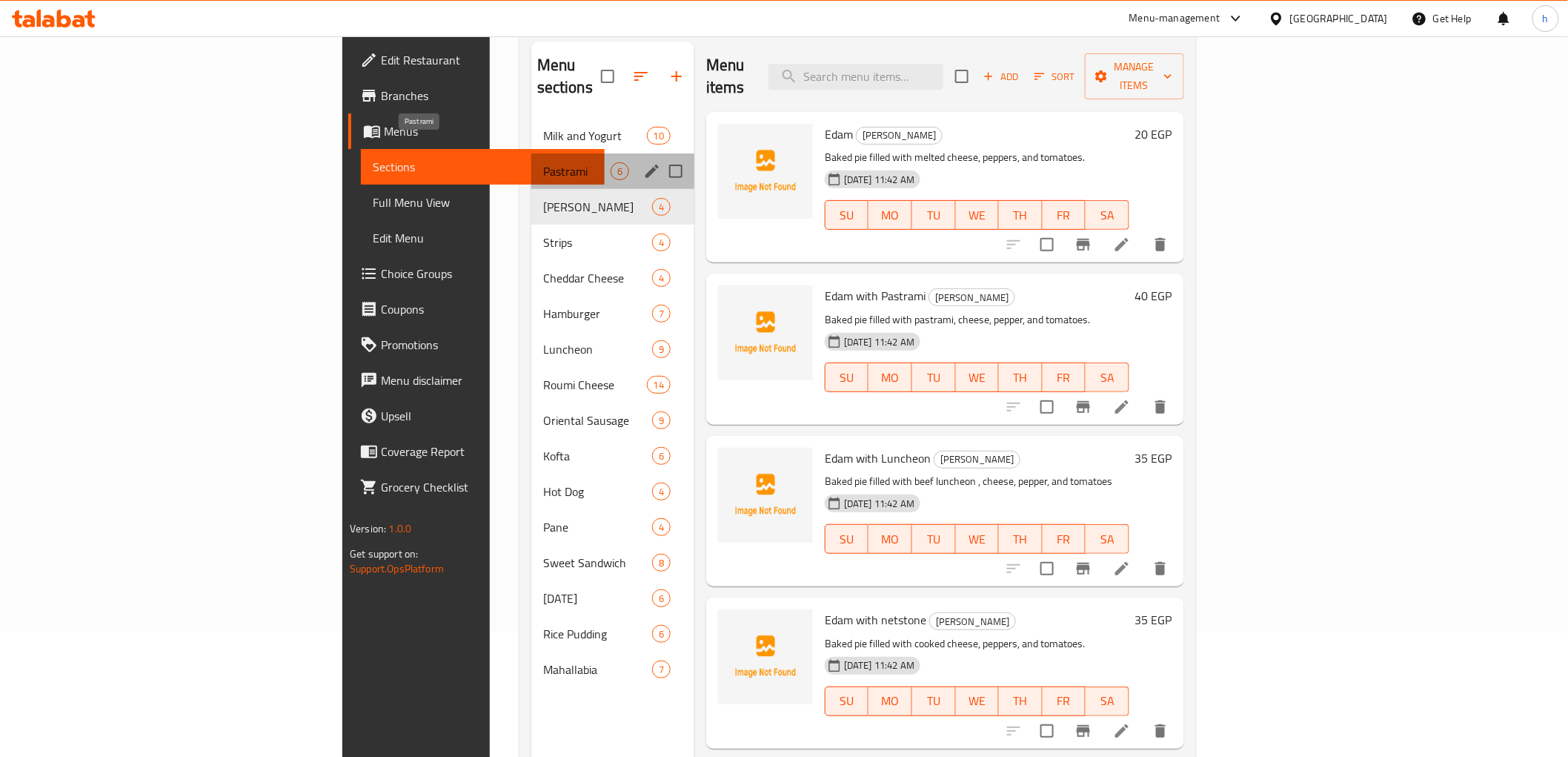
click at [543, 162] on span "Pastrami" at bounding box center [576, 171] width 67 height 18
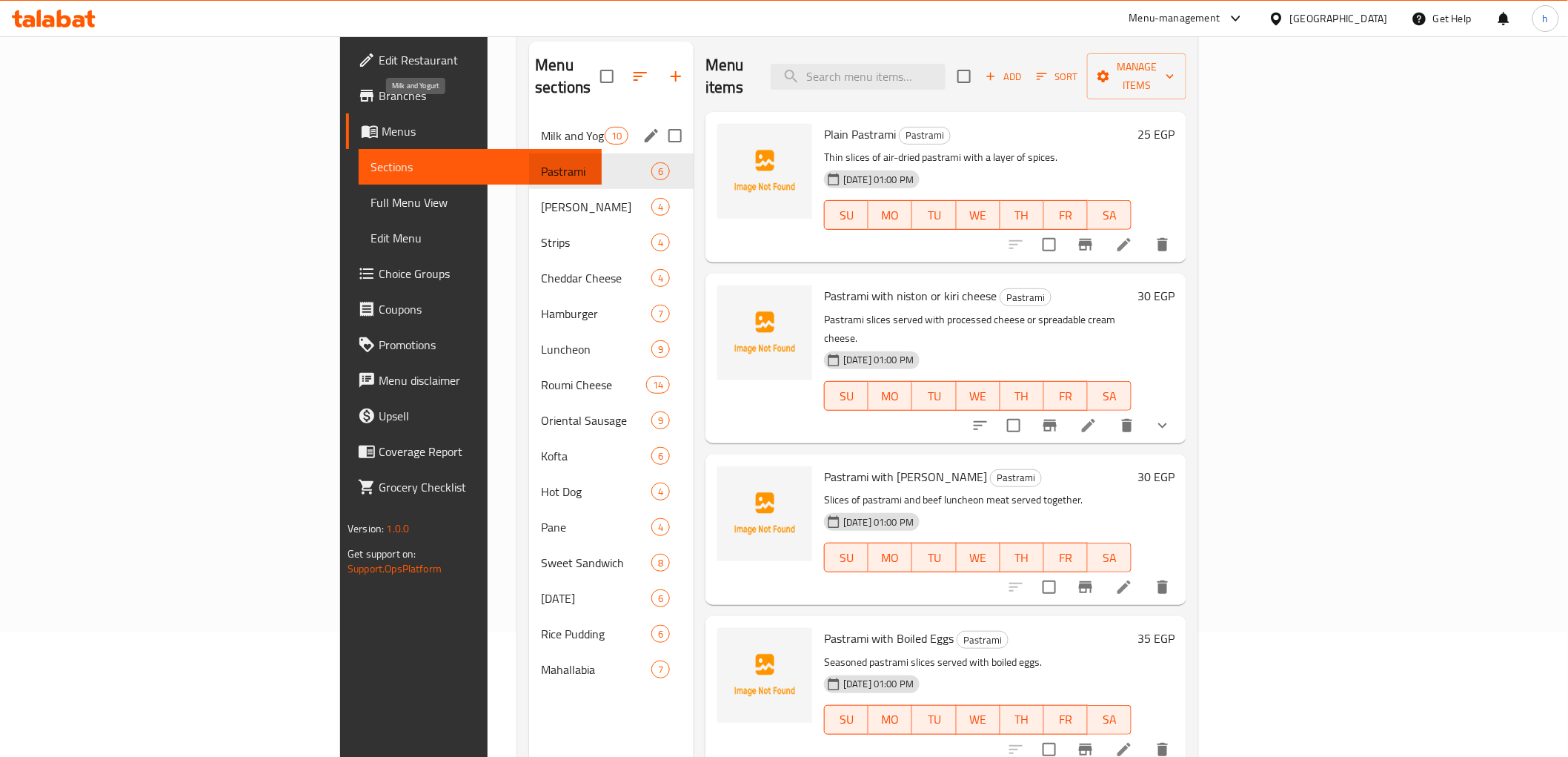
click at [541, 126] on span "Milk and Yogurt" at bounding box center [572, 135] width 63 height 18
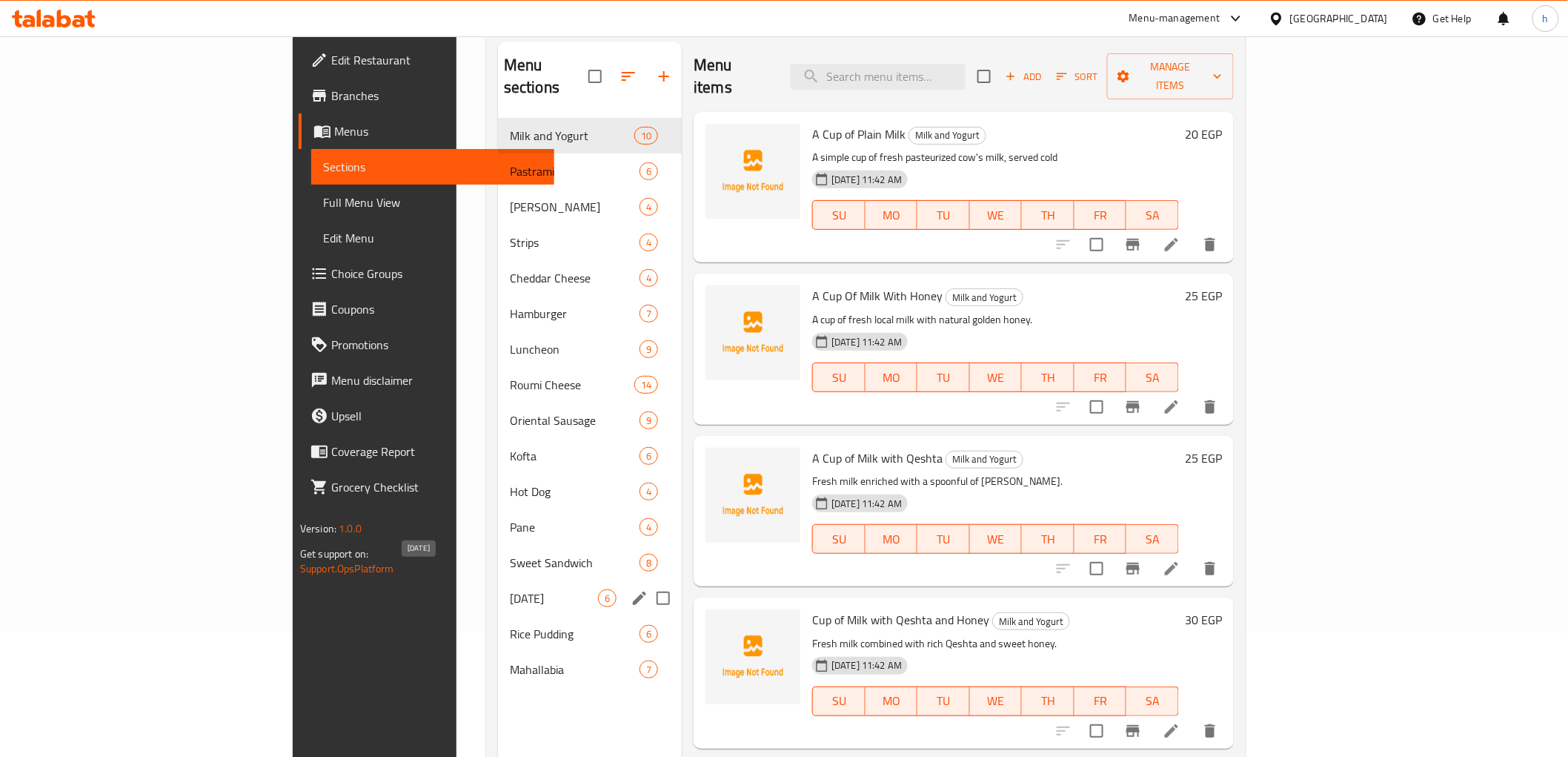
click at [510, 589] on span "Ashura" at bounding box center [554, 598] width 88 height 18
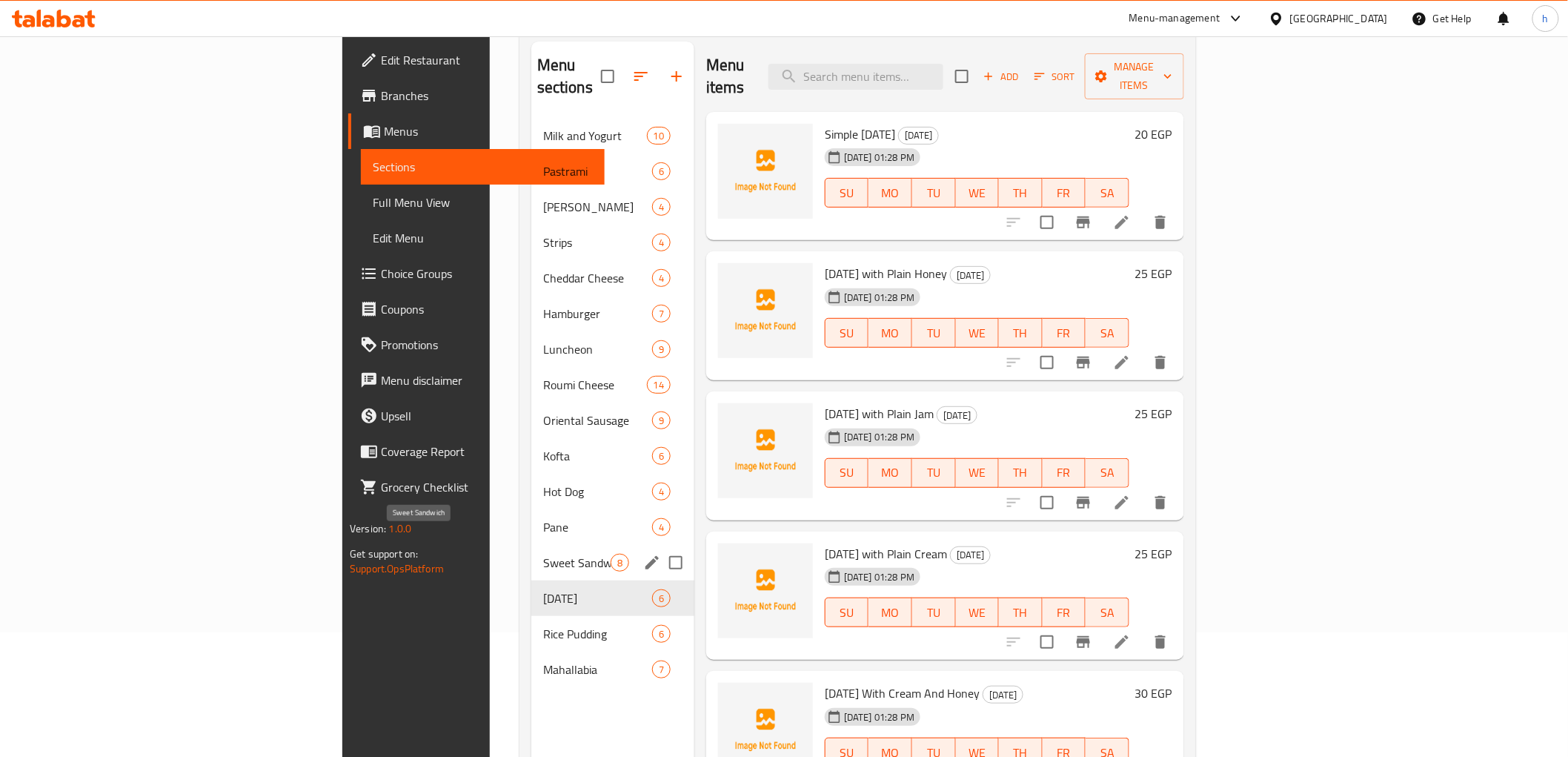
click at [543, 554] on span "Sweet Sandwich" at bounding box center [576, 563] width 67 height 18
click at [543, 589] on span "Ashura" at bounding box center [576, 598] width 67 height 18
click at [531, 620] on div "Rice Pudding 6" at bounding box center [612, 634] width 163 height 36
click at [543, 554] on span "Sweet Sandwich" at bounding box center [576, 563] width 67 height 18
click at [660, 547] on input "Menu sections" at bounding box center [676, 563] width 31 height 31
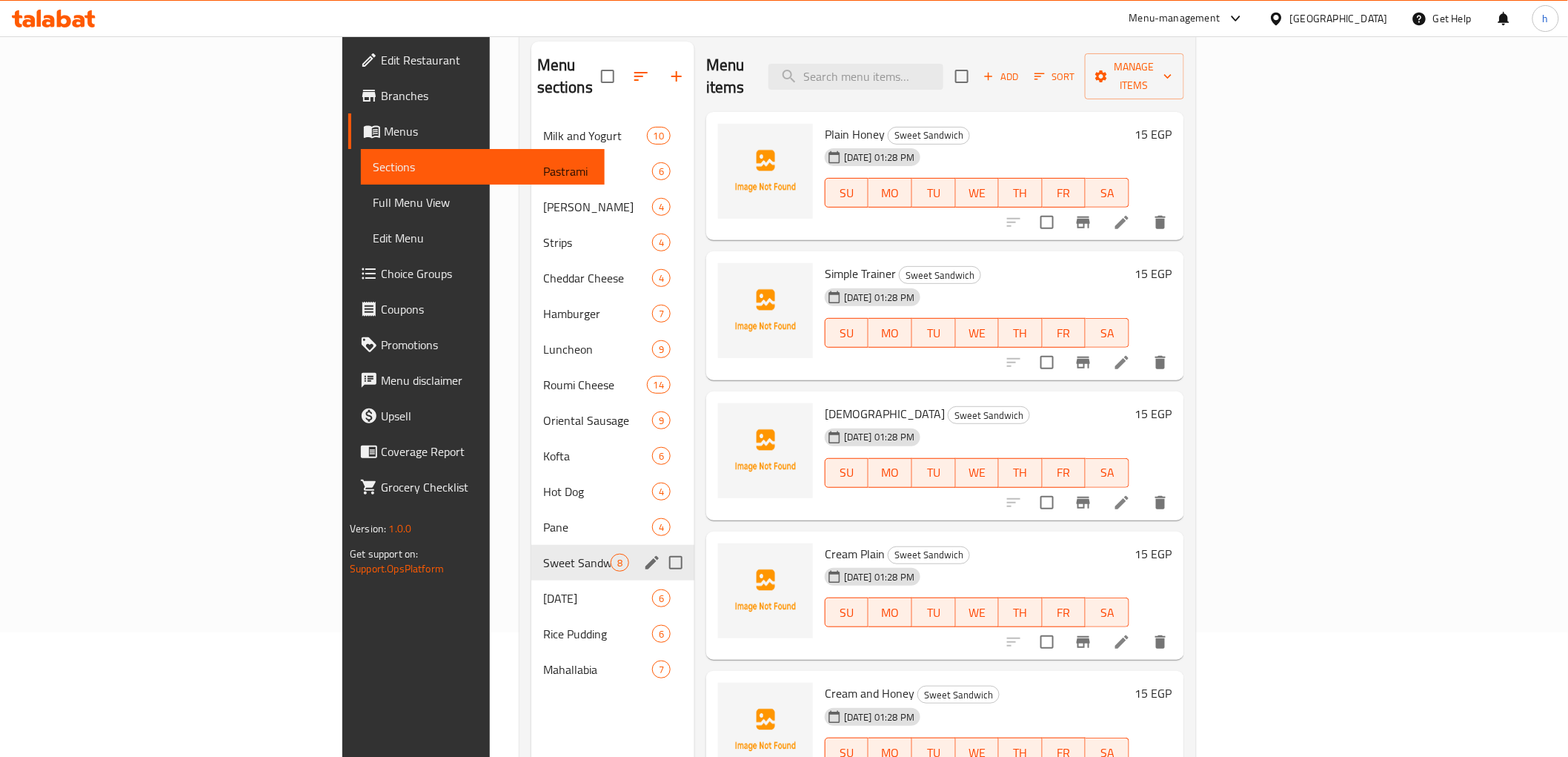
checkbox input "true"
click at [543, 589] on span "Ashura" at bounding box center [576, 598] width 67 height 18
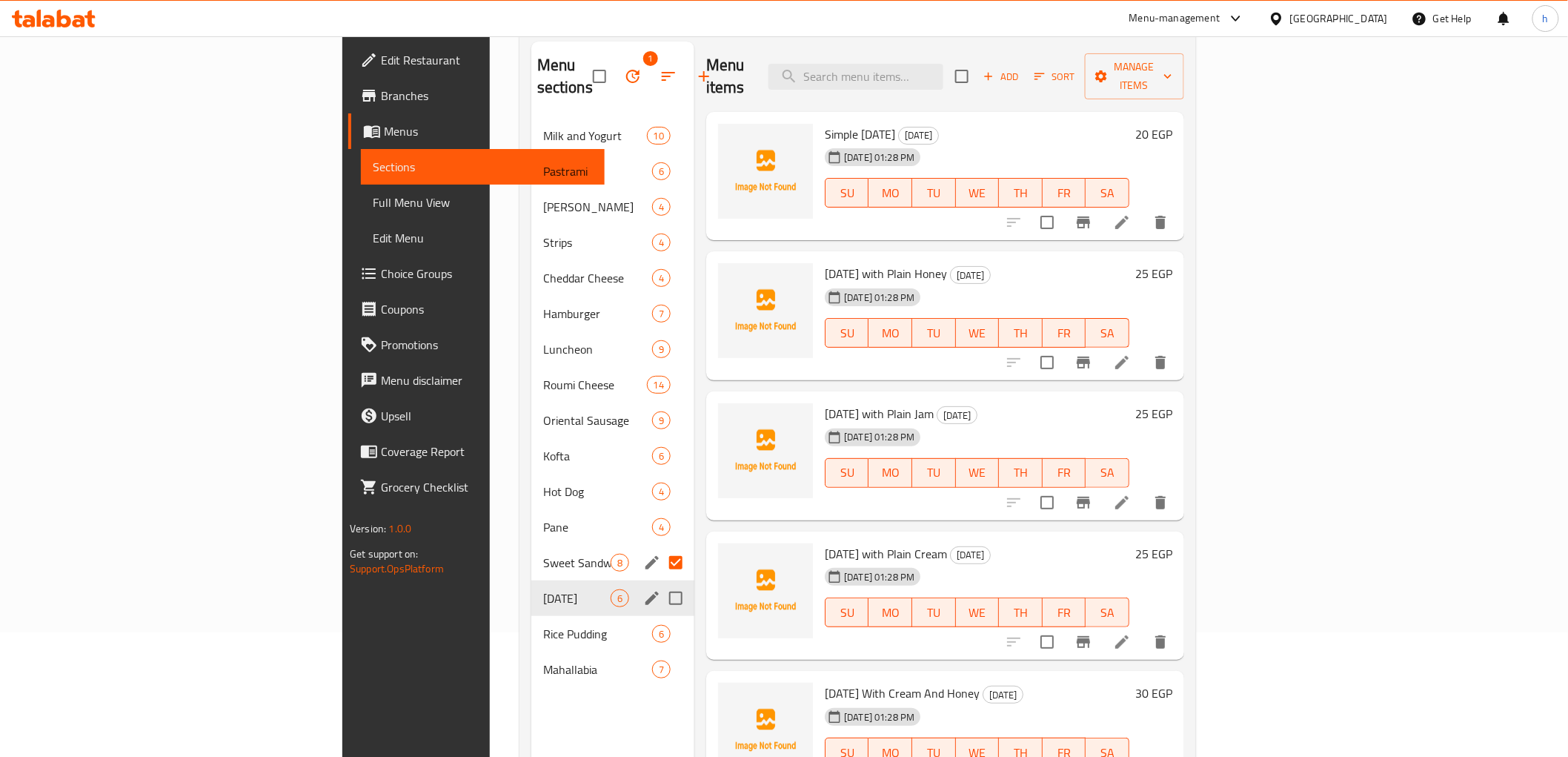
click at [660, 583] on input "Menu sections" at bounding box center [676, 599] width 31 height 31
checkbox input "true"
click at [543, 625] on span "Rice Pudding" at bounding box center [576, 634] width 67 height 18
click at [660, 618] on input "Menu sections" at bounding box center [676, 634] width 31 height 31
checkbox input "true"
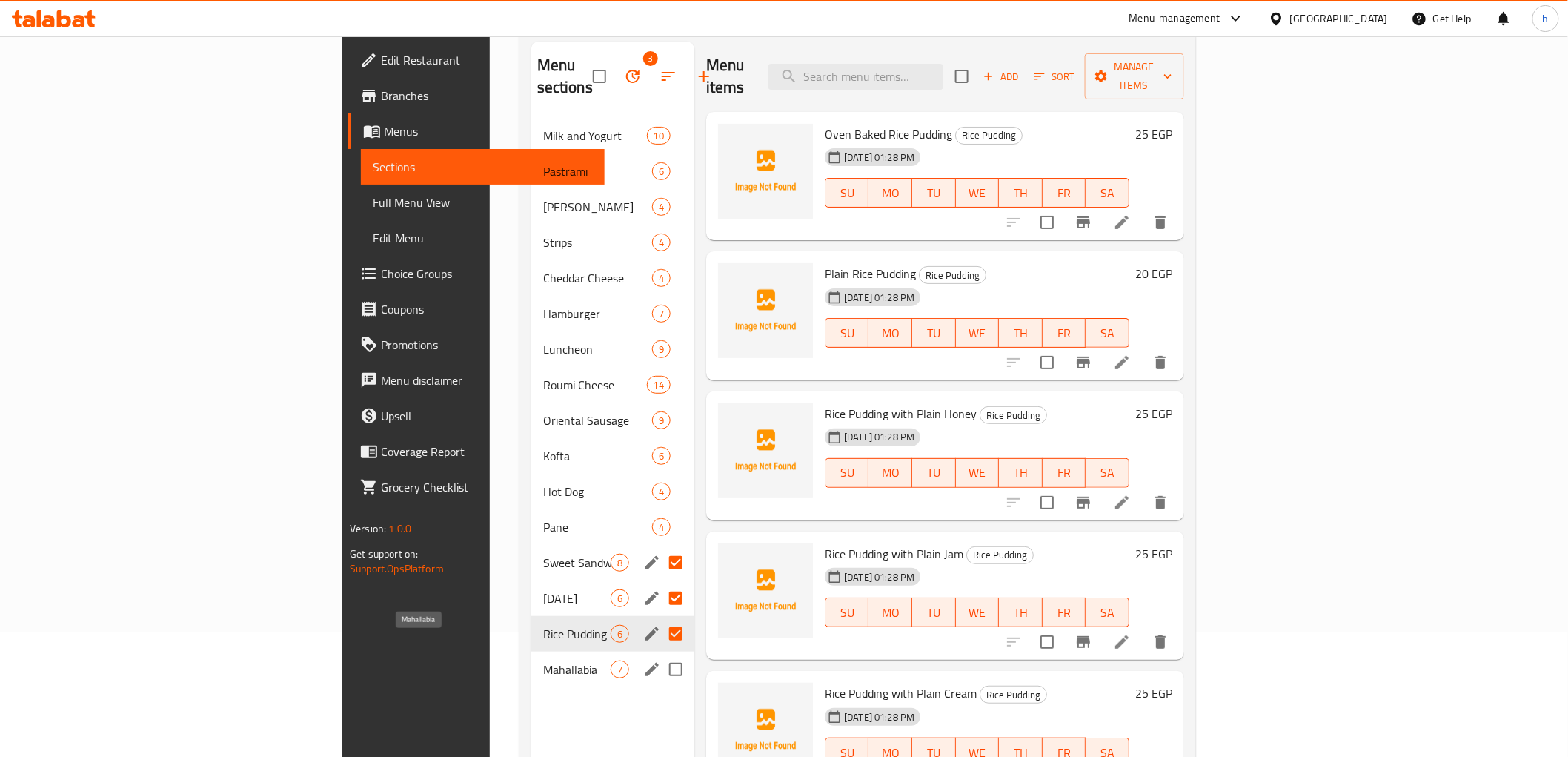
click at [543, 660] on span "Mahallabia" at bounding box center [576, 669] width 67 height 18
click at [660, 654] on input "Menu sections" at bounding box center [676, 670] width 31 height 31
checkbox input "true"
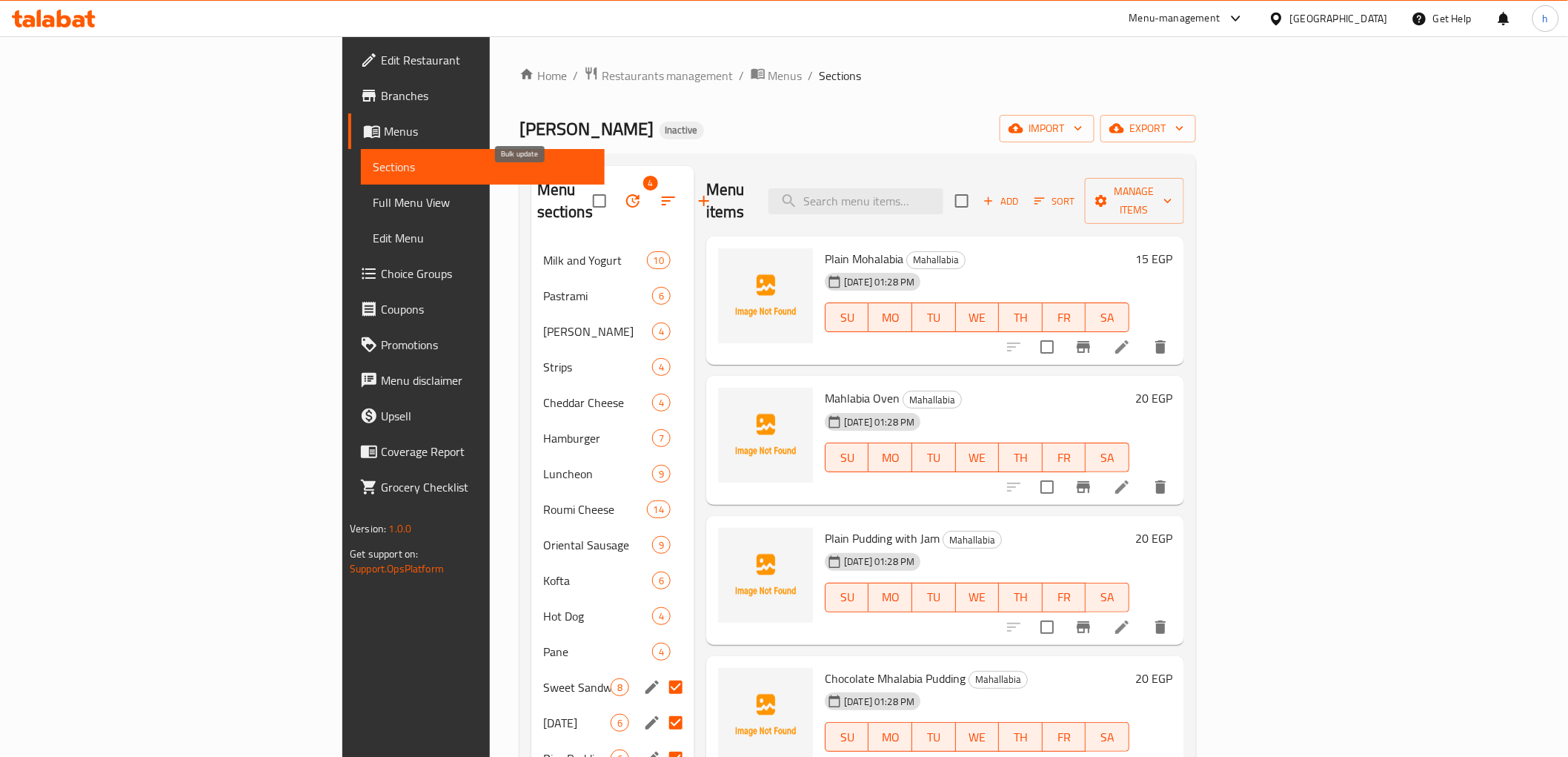
click at [624, 192] on icon "button" at bounding box center [633, 201] width 18 height 18
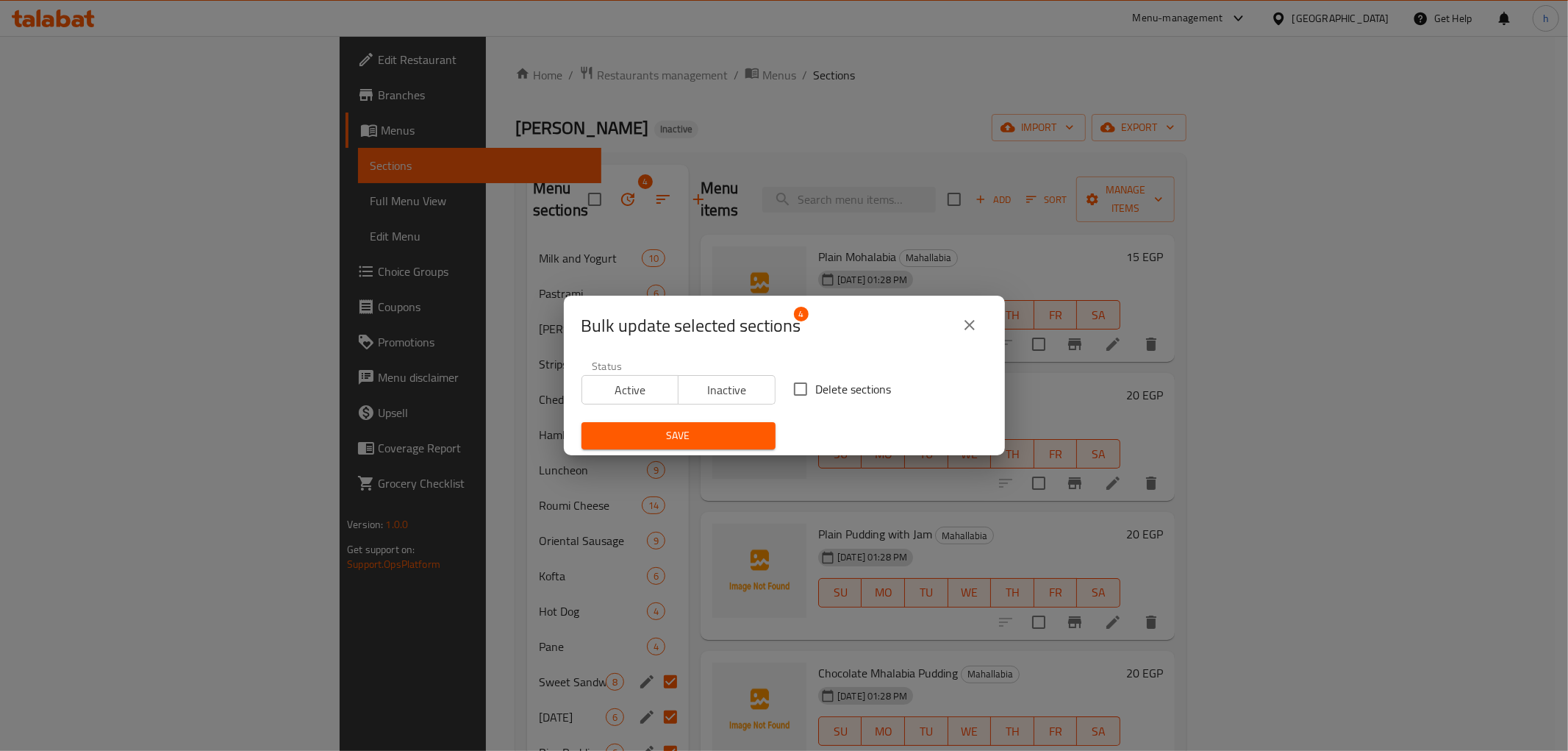
click at [816, 388] on span "Delete sections" at bounding box center [854, 389] width 76 height 18
click at [813, 388] on input "Delete sections" at bounding box center [800, 389] width 31 height 31
checkbox input "true"
click at [704, 435] on span "Save" at bounding box center [679, 436] width 170 height 19
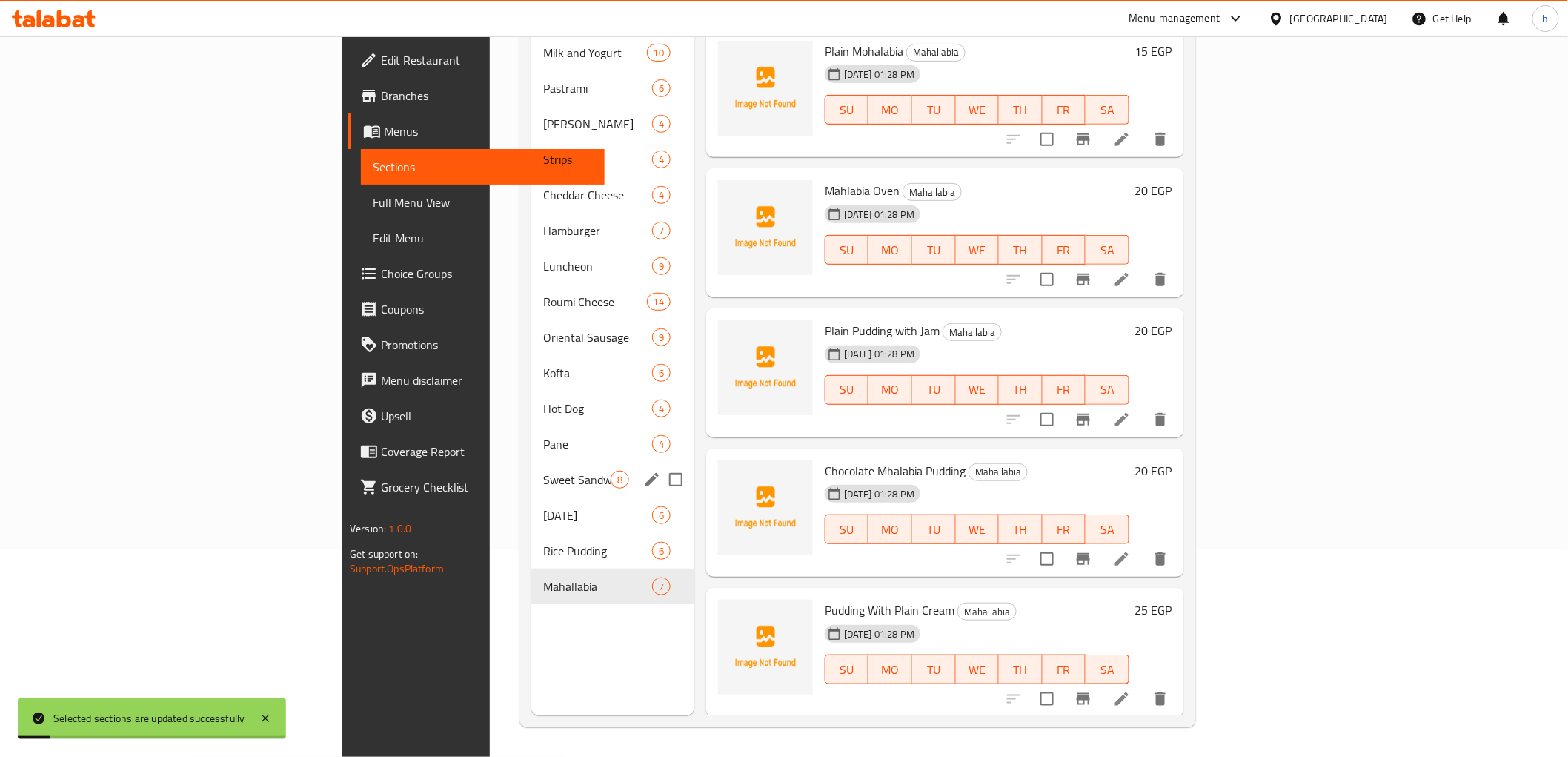
scroll to position [208, 0]
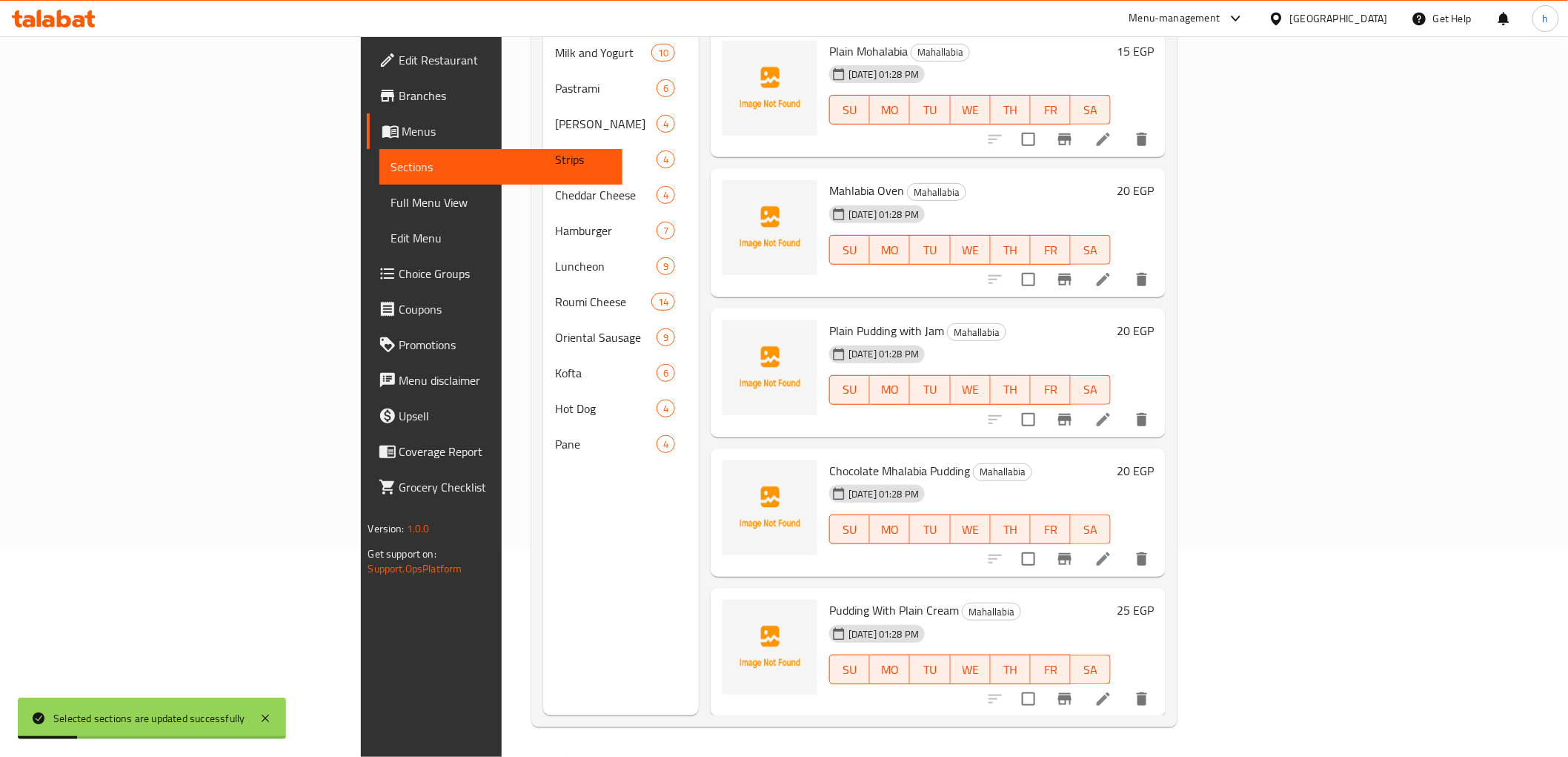
click at [502, 453] on div "Home / Restaurants management / Menus / Sections Alban Magdy Inactive import ex…" at bounding box center [854, 293] width 705 height 928
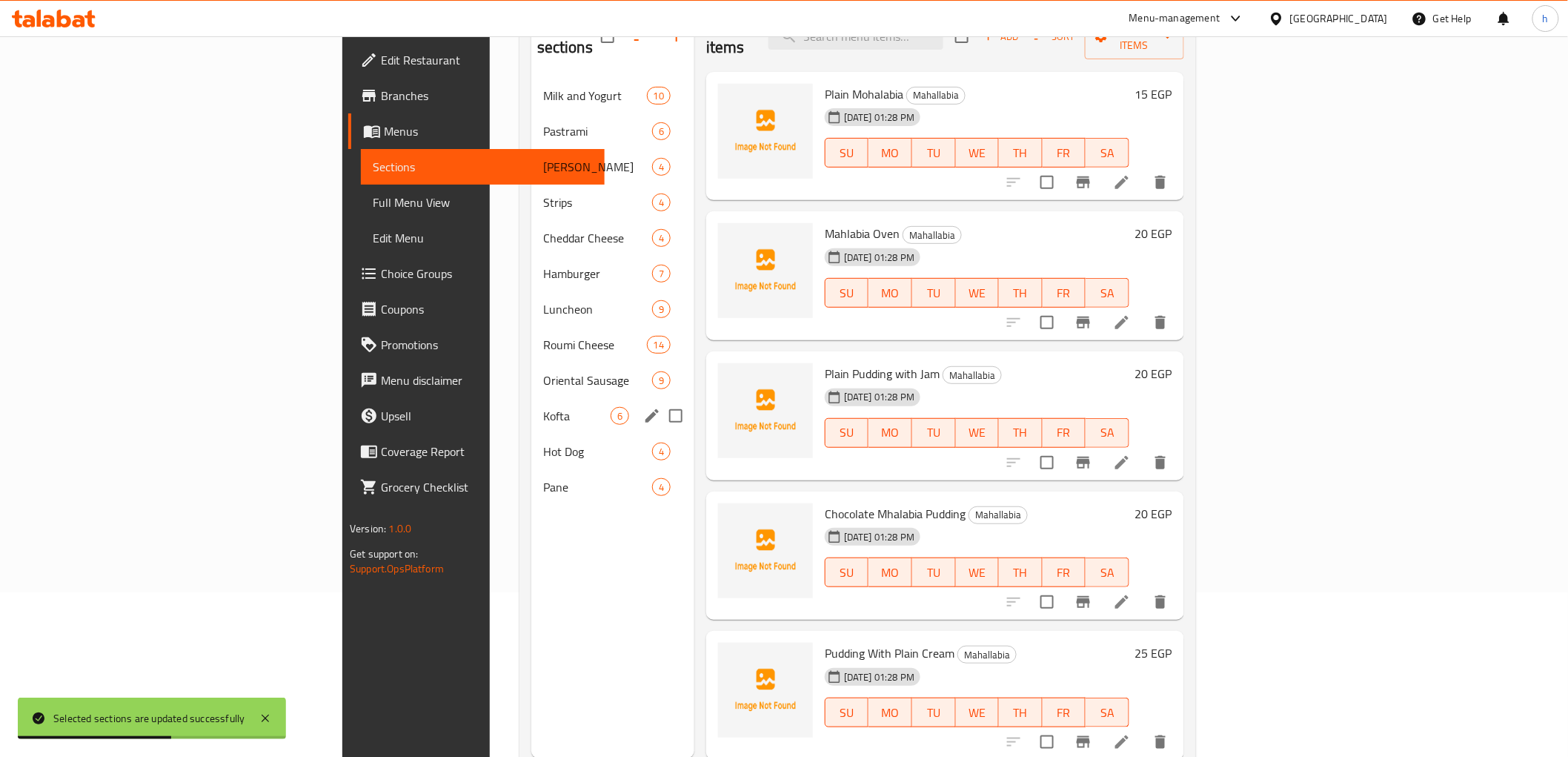
scroll to position [0, 0]
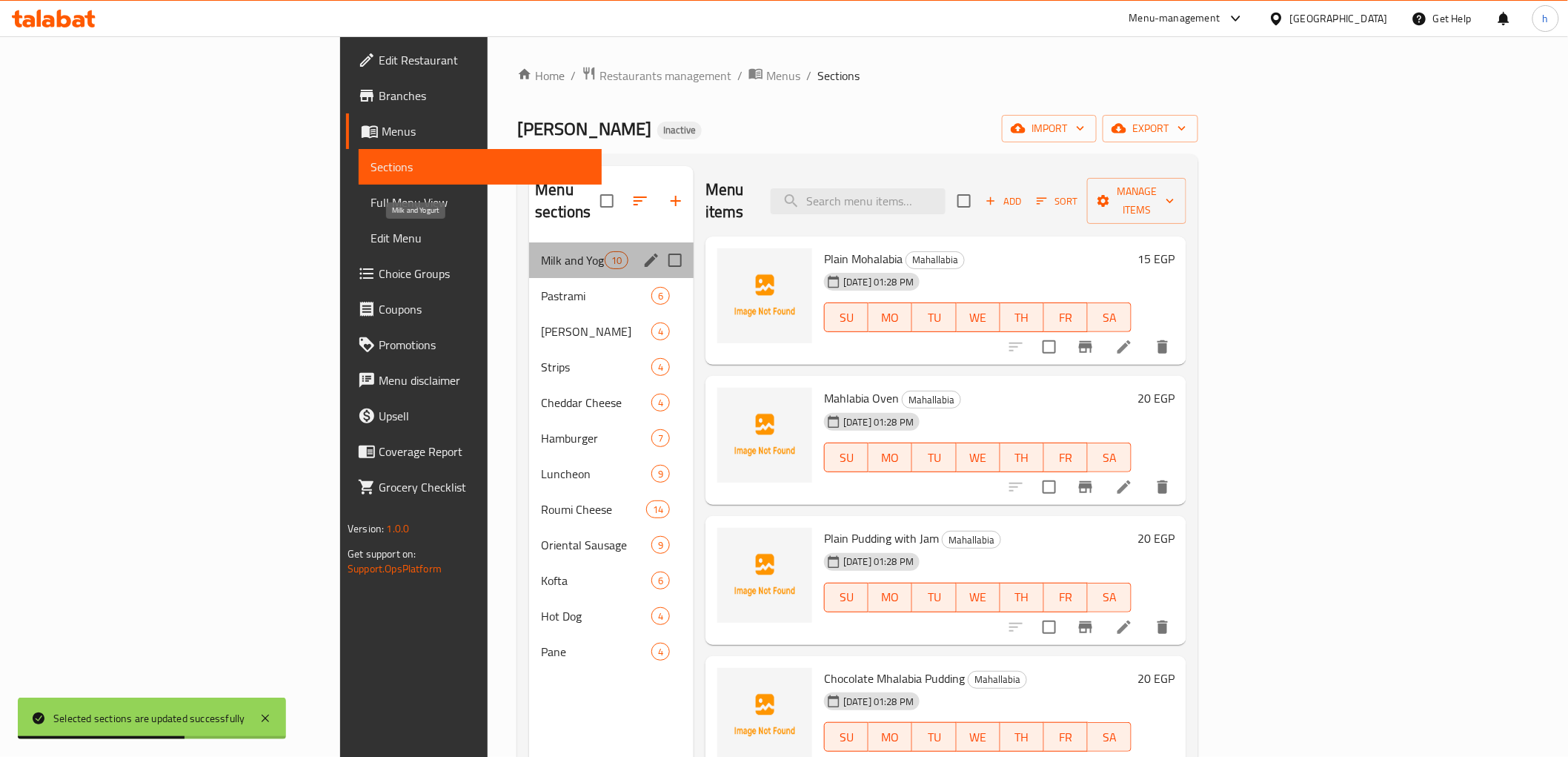
click at [541, 251] on span "Milk and Yogurt" at bounding box center [572, 260] width 63 height 18
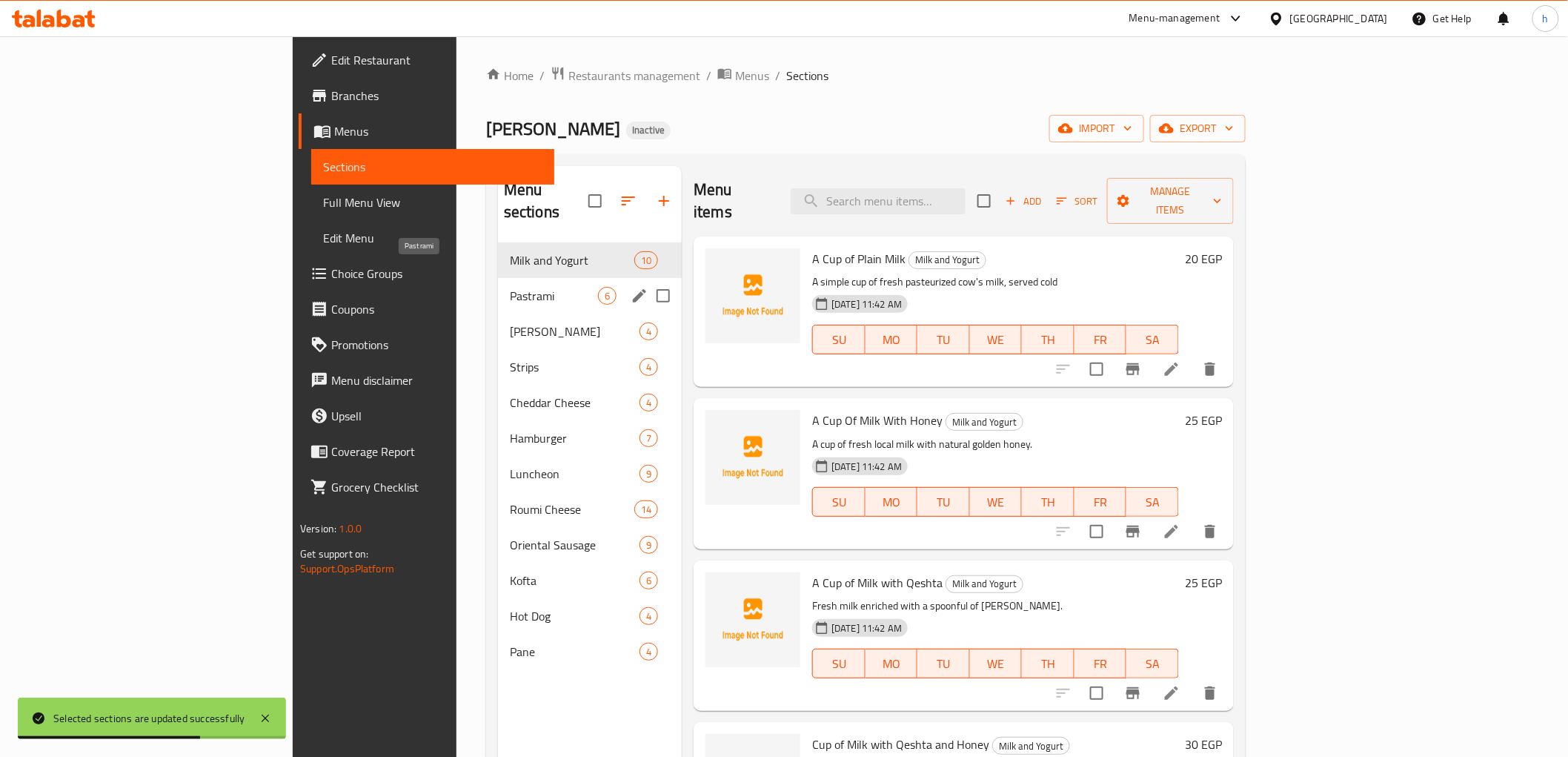
click at [510, 287] on span "Pastrami" at bounding box center [554, 296] width 88 height 18
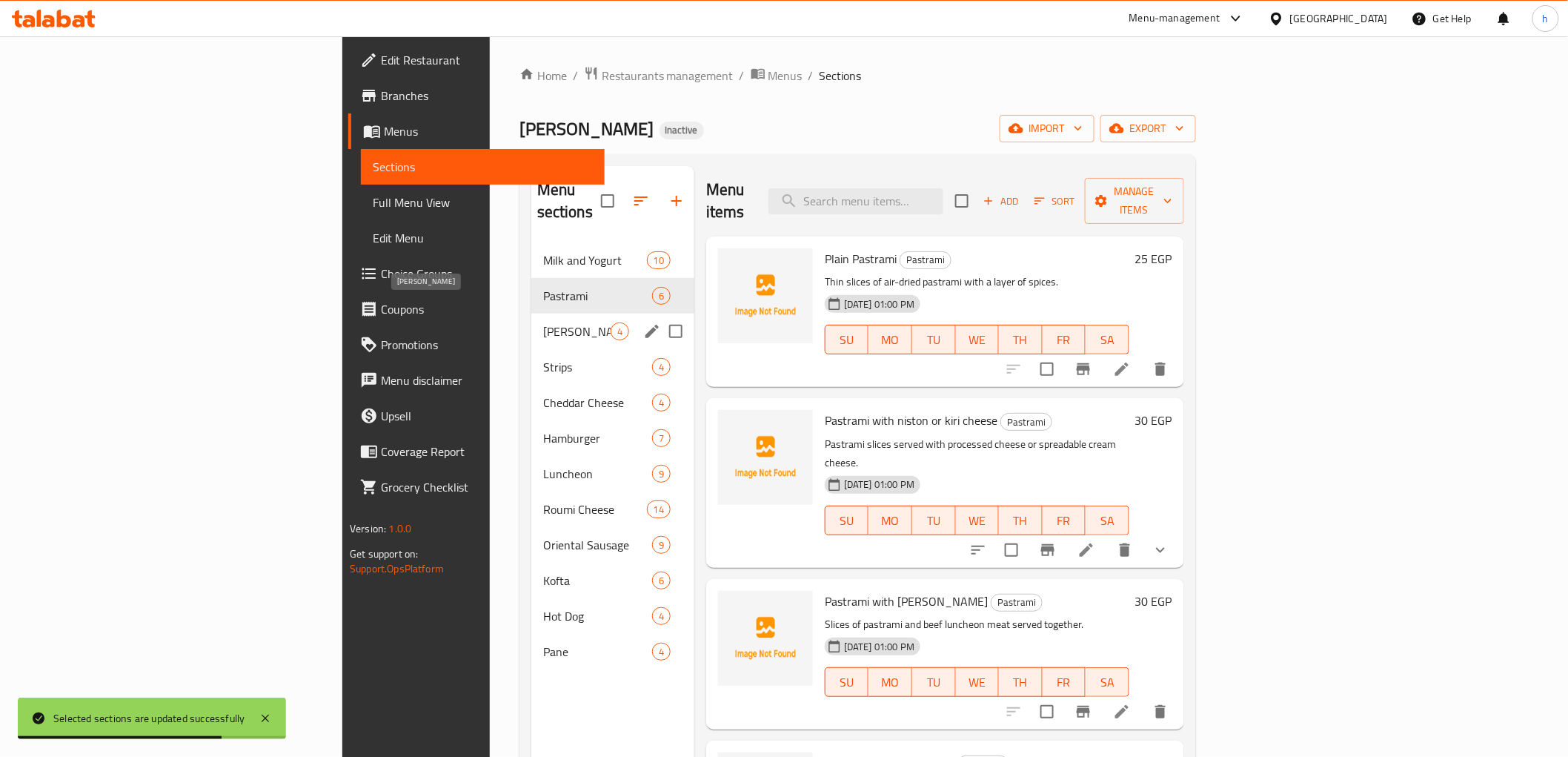
click at [543, 322] on span "Edam Cheese" at bounding box center [576, 331] width 67 height 18
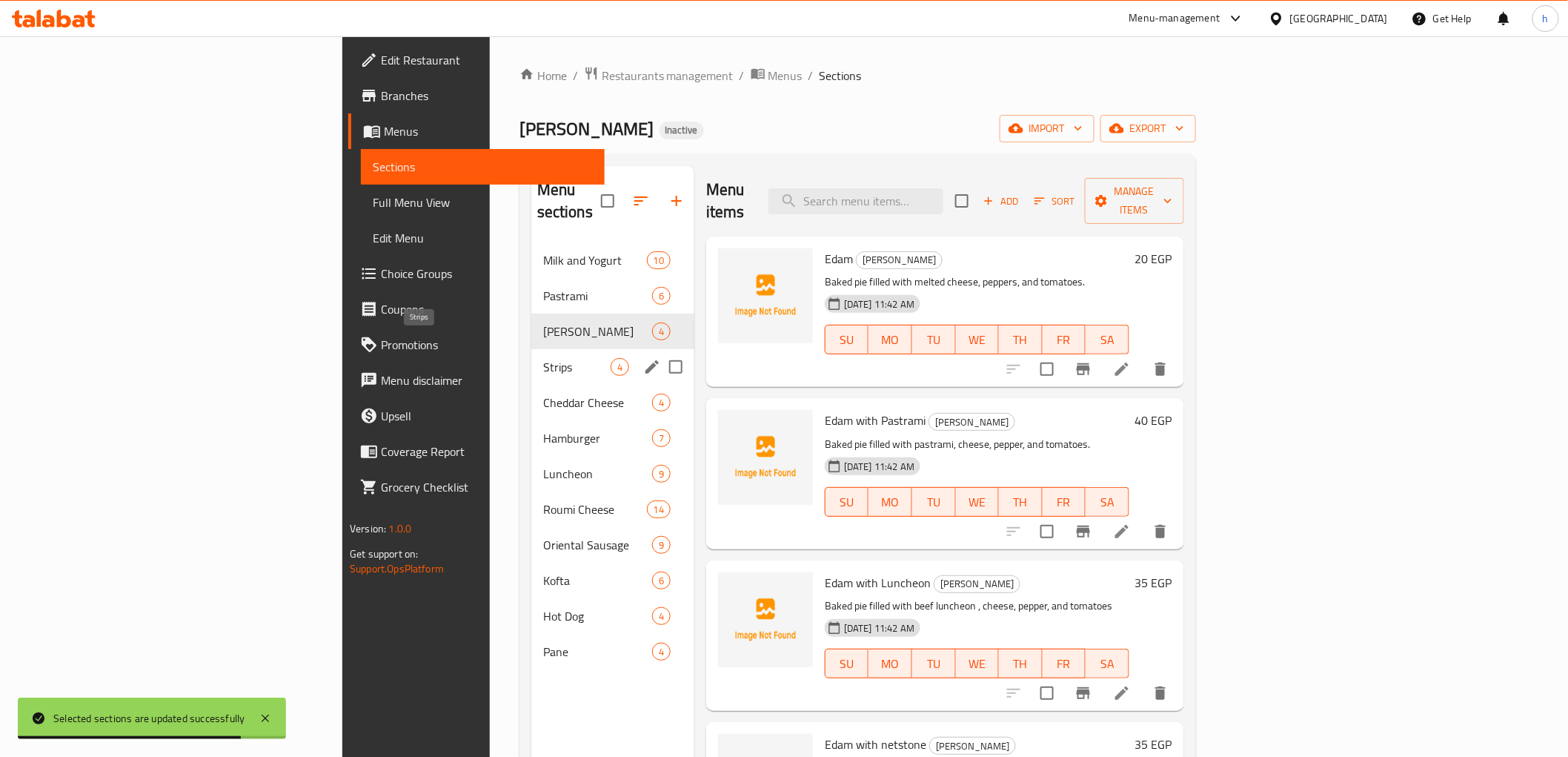
click at [543, 358] on span "Strips" at bounding box center [576, 367] width 67 height 18
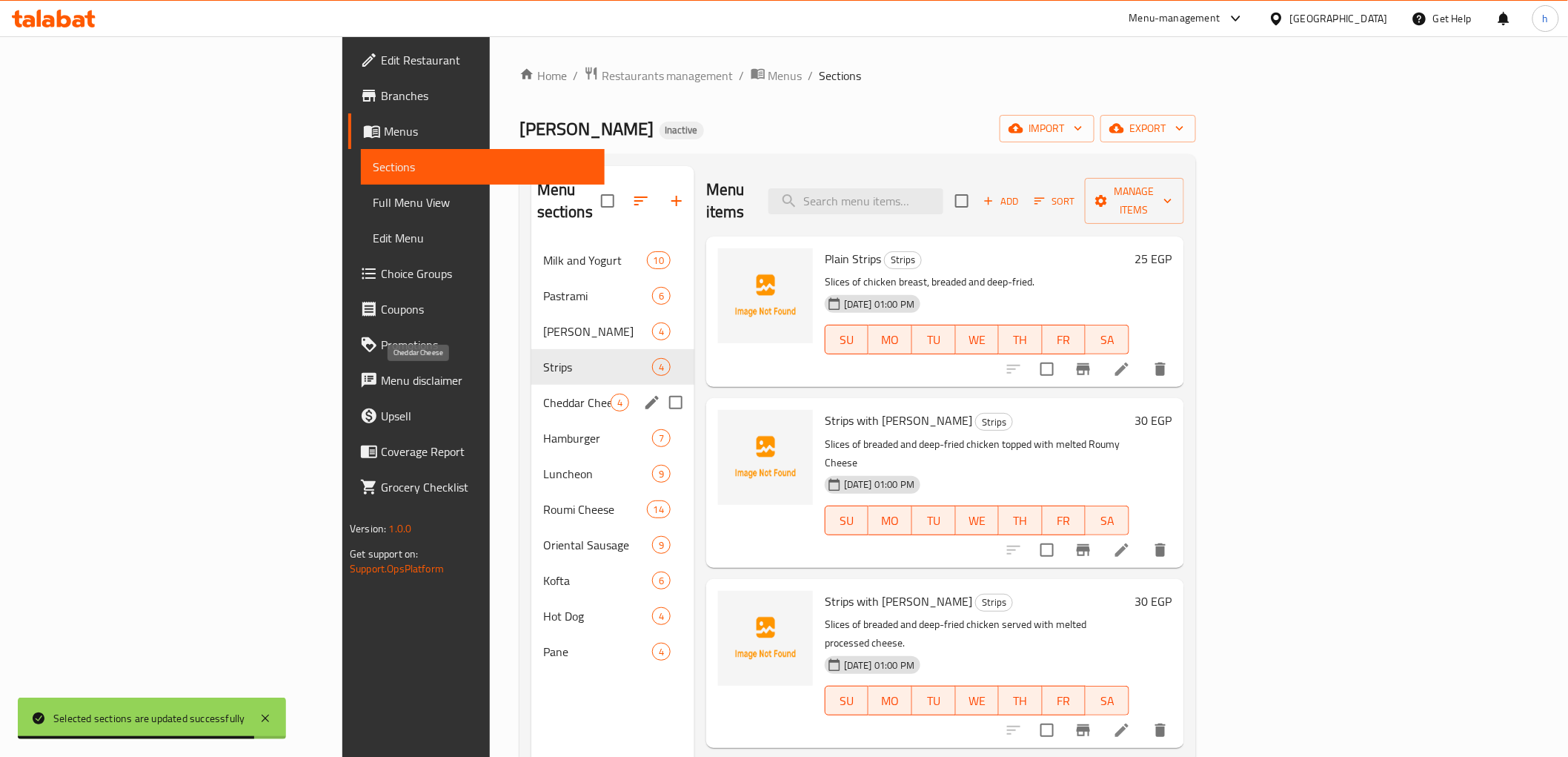
click at [543, 393] on span "Cheddar Cheese" at bounding box center [576, 402] width 67 height 18
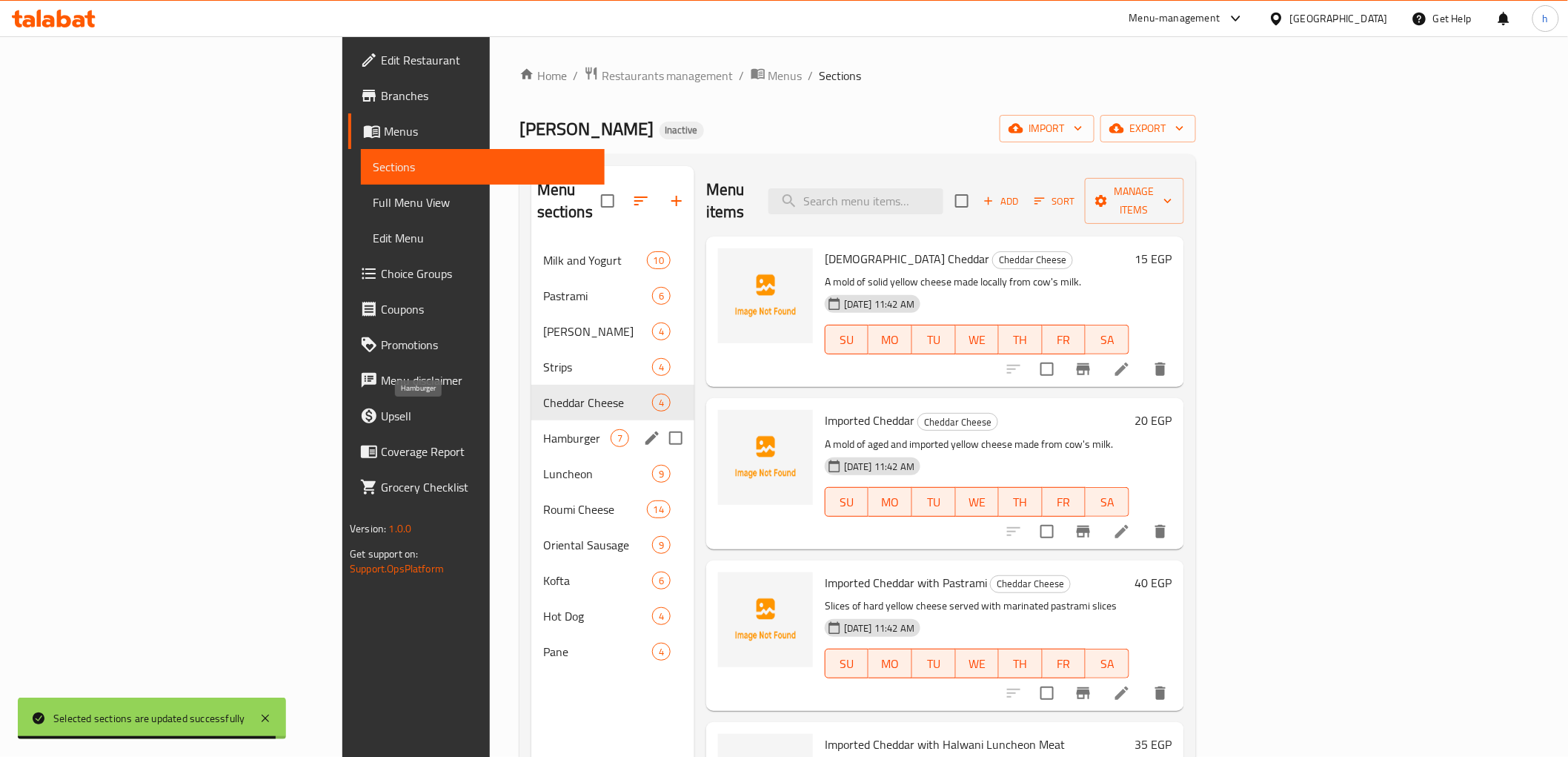
click at [531, 425] on div "Hamburger 7" at bounding box center [612, 439] width 163 height 36
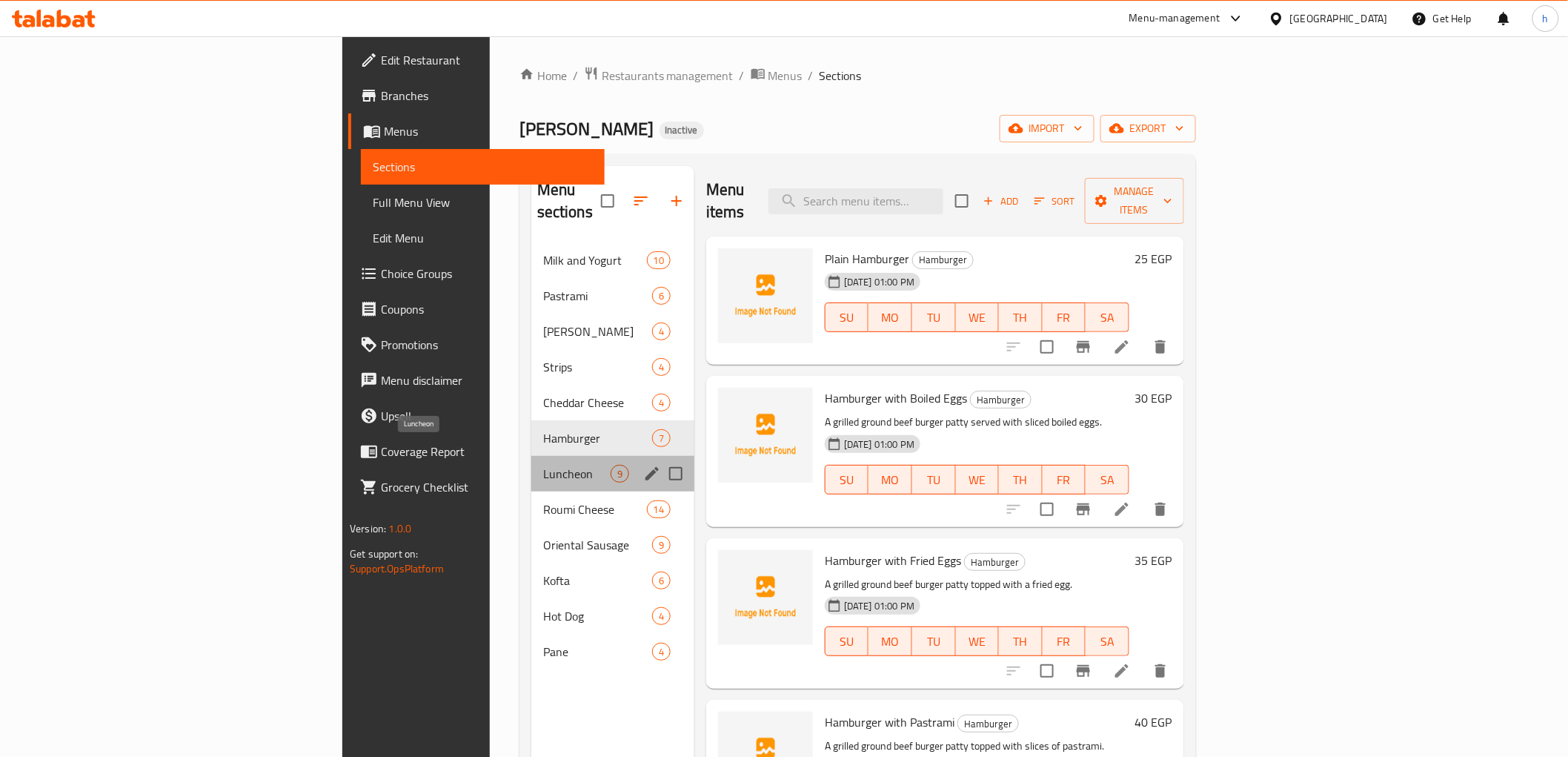
click at [543, 465] on span "Luncheon" at bounding box center [576, 474] width 67 height 18
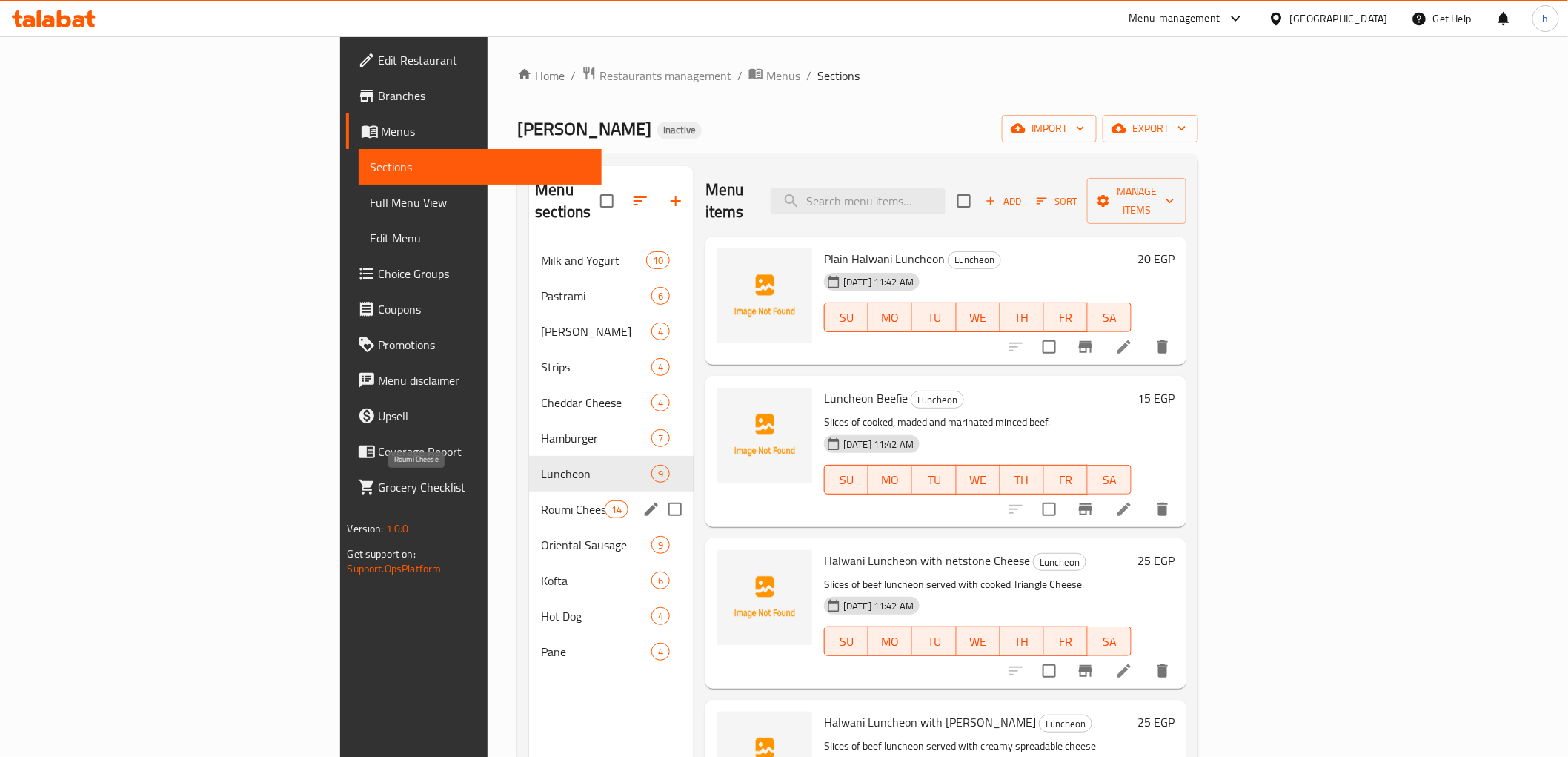
click at [541, 500] on span "Roumi Cheese" at bounding box center [572, 509] width 63 height 18
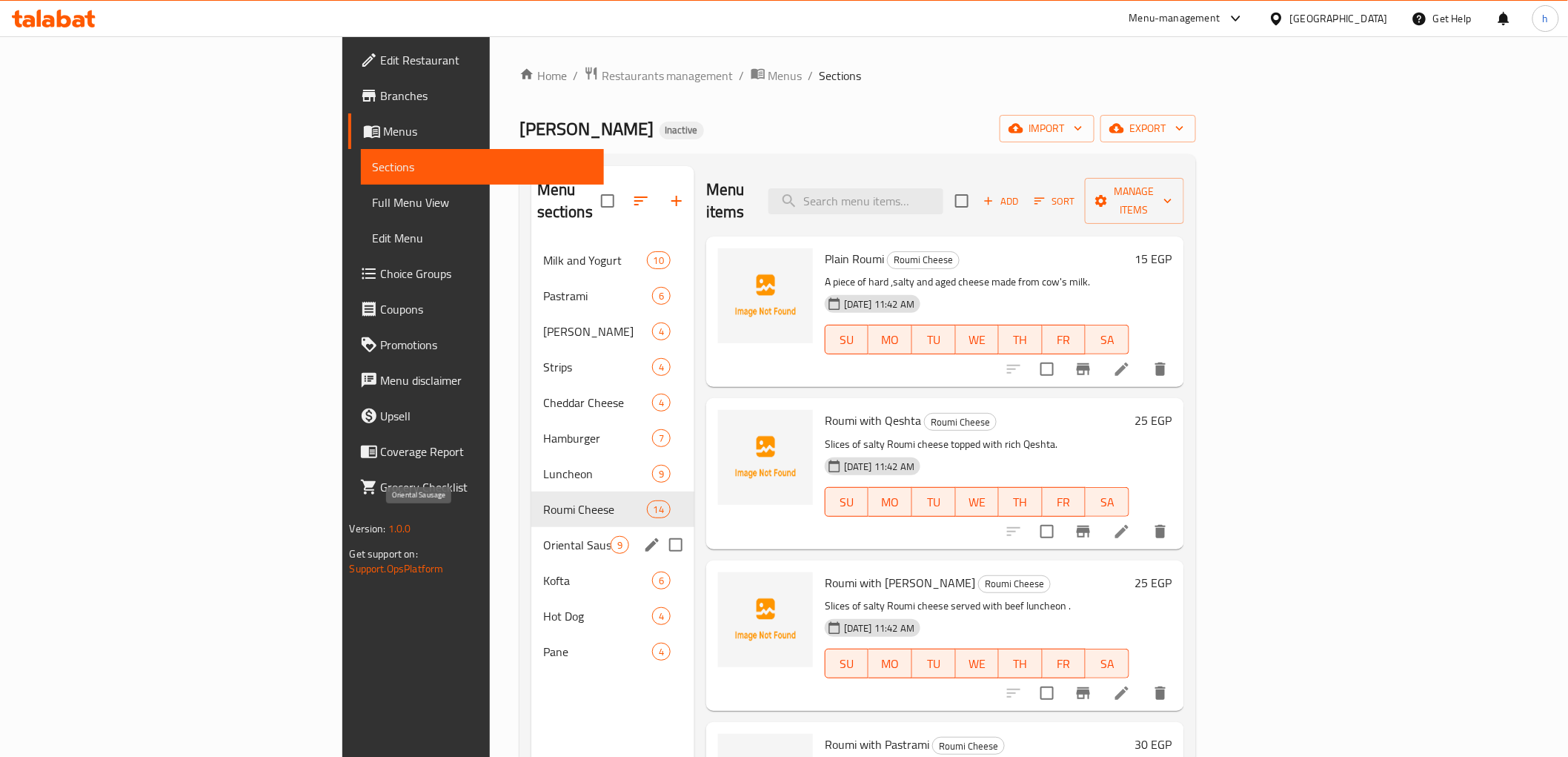
click at [543, 536] on span "Oriental Sausage" at bounding box center [576, 545] width 67 height 18
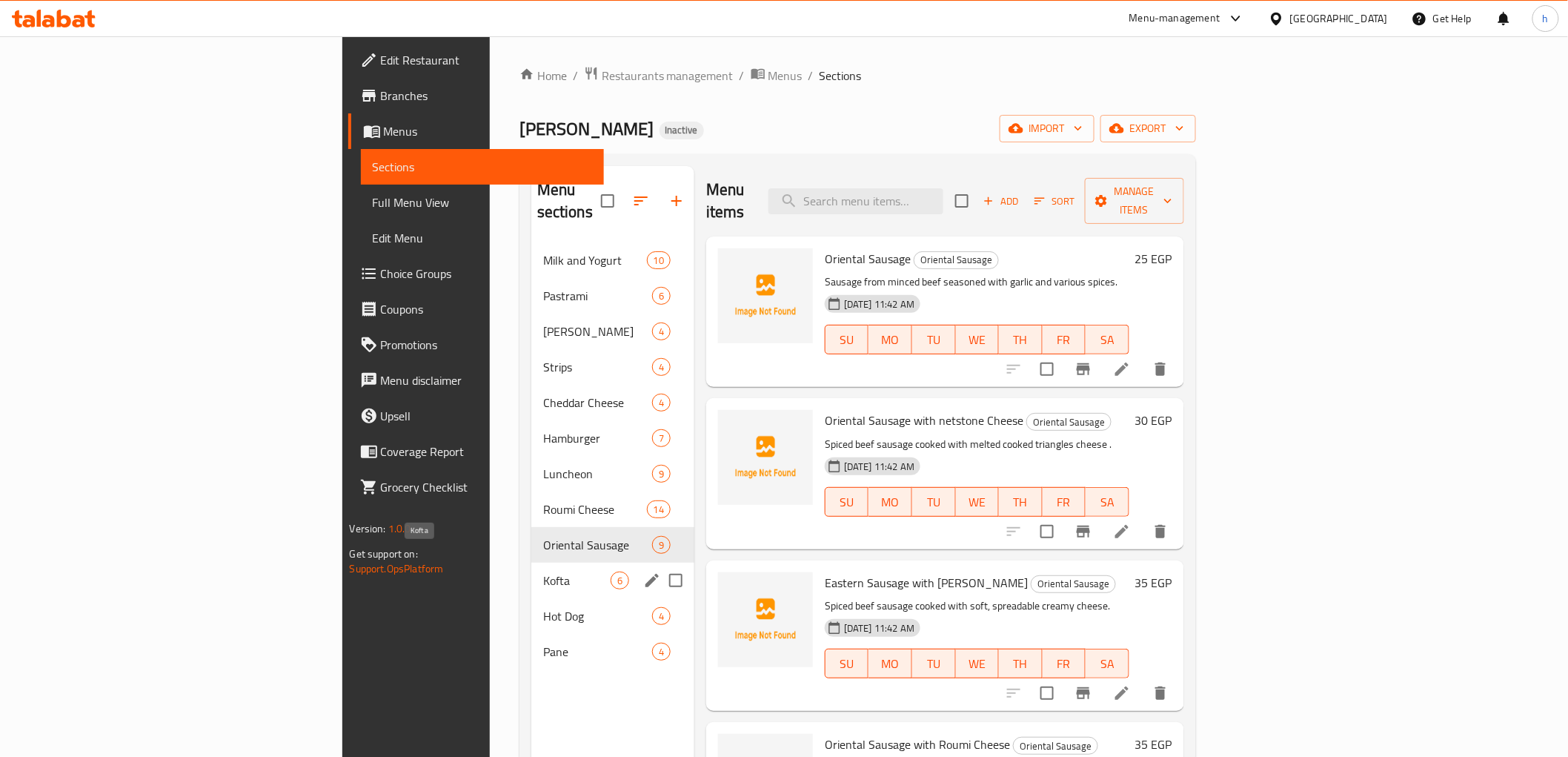
click at [543, 571] on span "Kofta" at bounding box center [576, 580] width 67 height 18
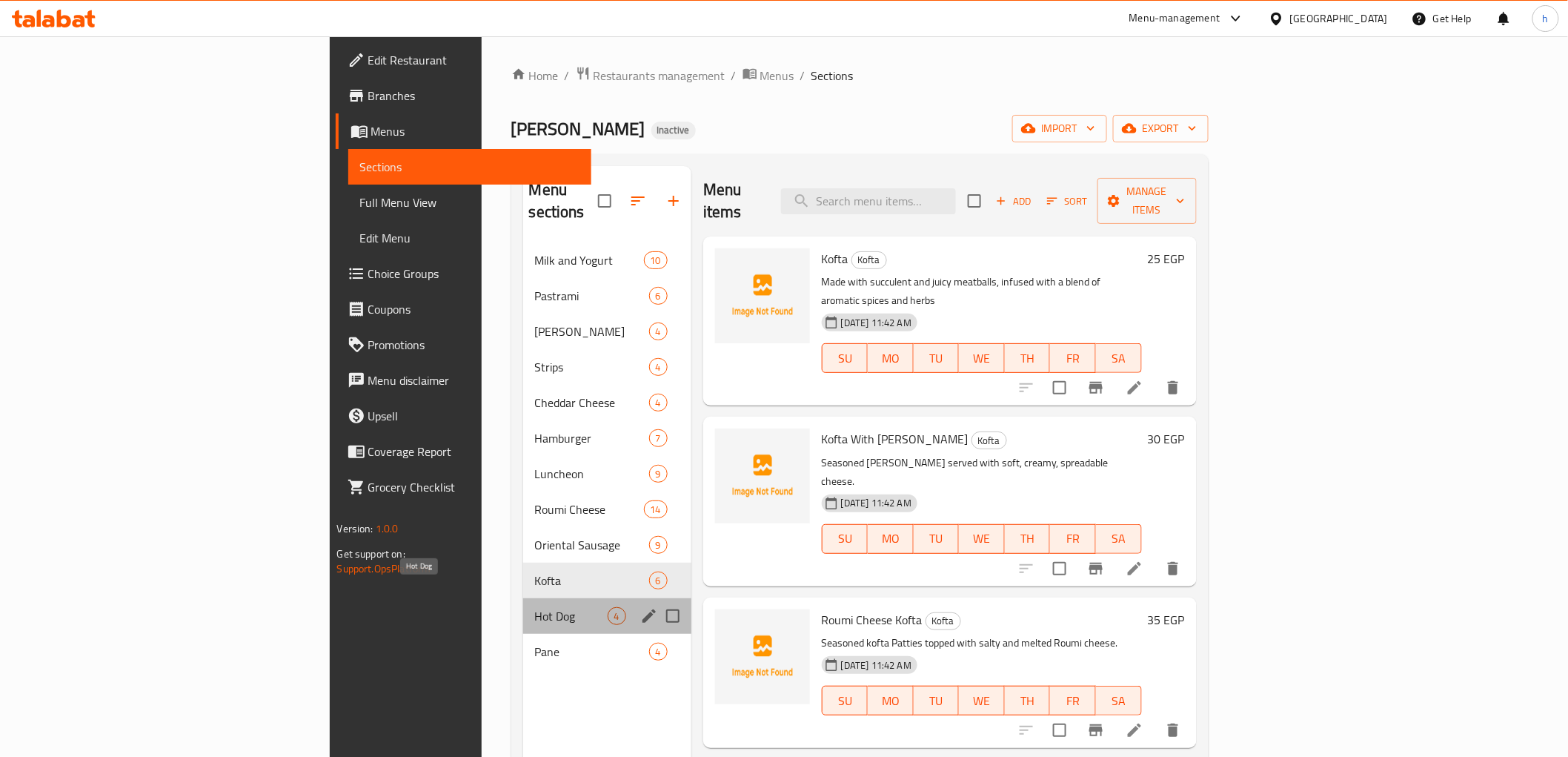
click at [535, 607] on span "Hot Dog" at bounding box center [571, 616] width 73 height 18
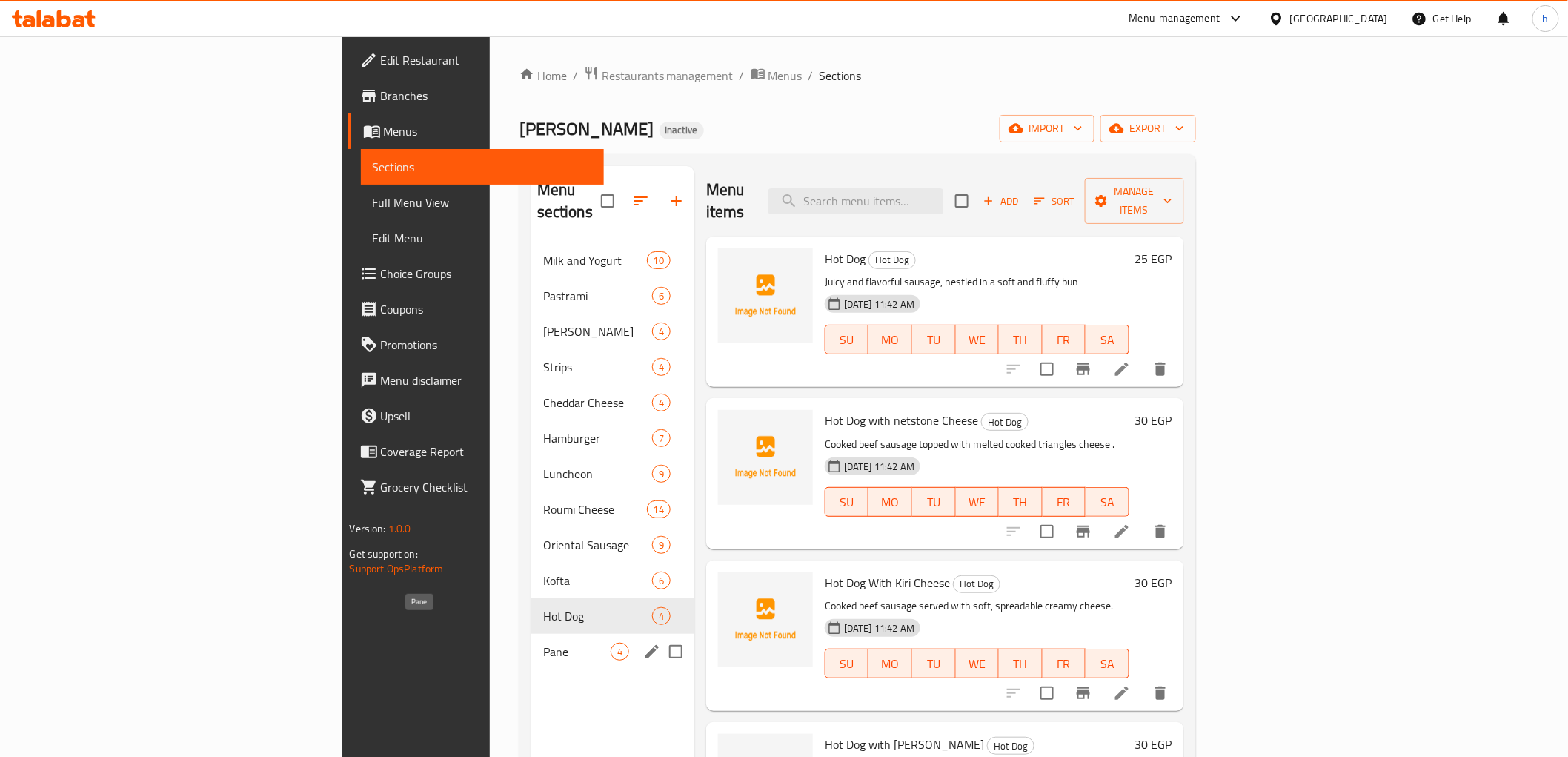
click at [543, 643] on span "Pane" at bounding box center [576, 652] width 67 height 18
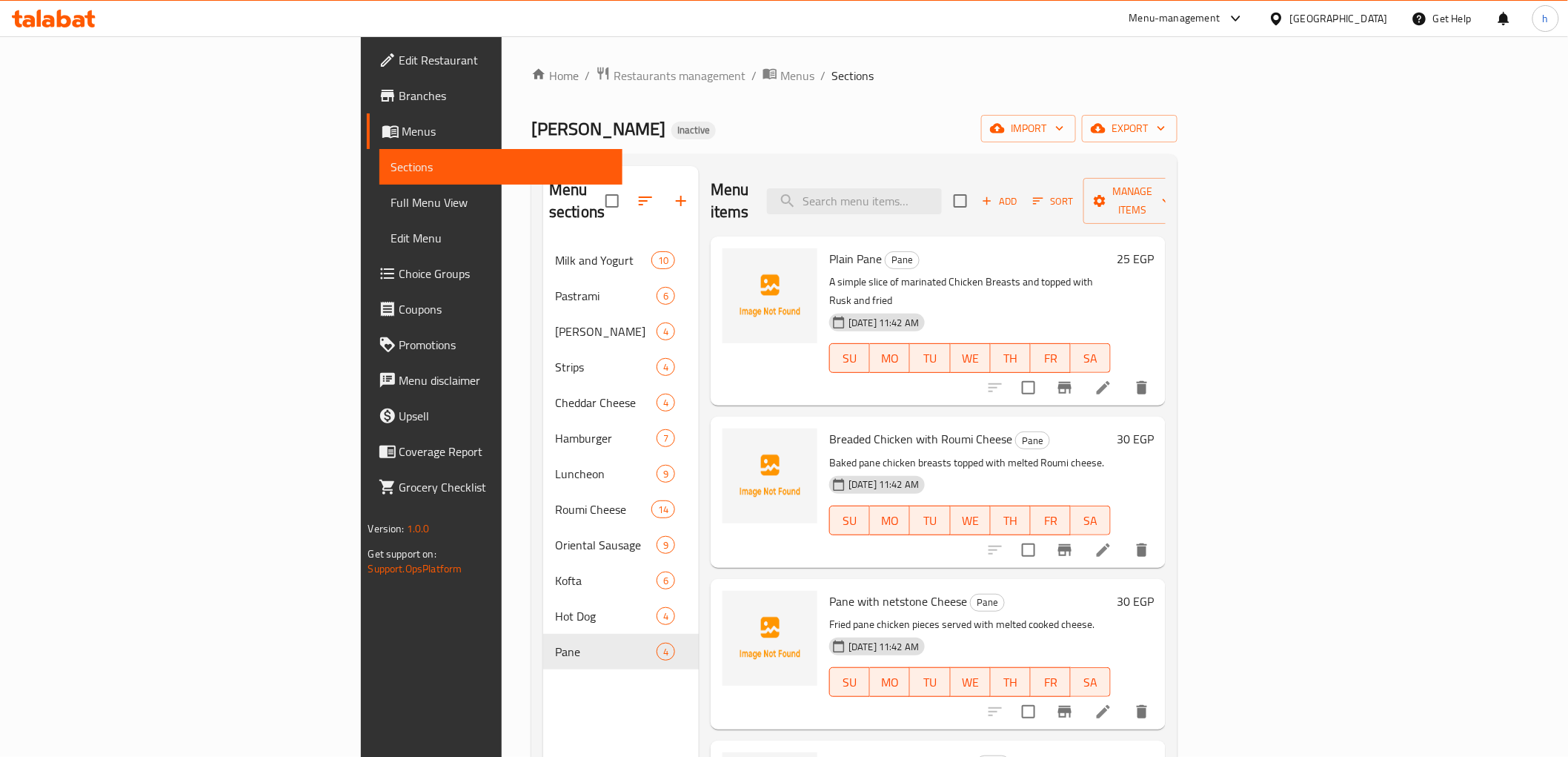
click at [502, 581] on div "Home / Restaurants management / Menus / Sections Alban Magdy Inactive import ex…" at bounding box center [854, 500] width 705 height 928
click at [654, 138] on div "Alban Magdy Inactive import export" at bounding box center [854, 128] width 646 height 27
click at [1005, 130] on icon "button" at bounding box center [997, 128] width 15 height 15
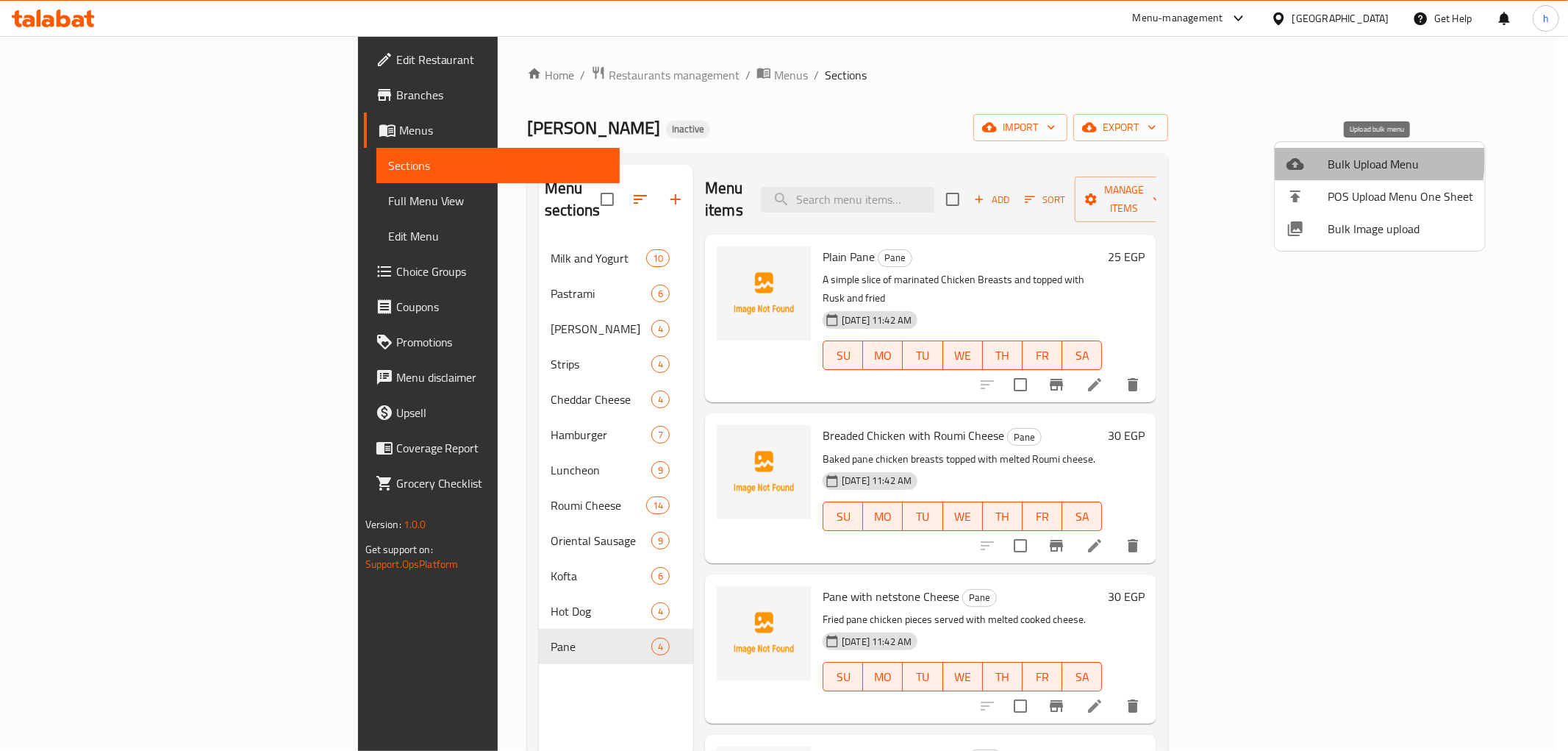
click at [1345, 159] on span "Bulk Upload Menu" at bounding box center [1400, 163] width 146 height 18
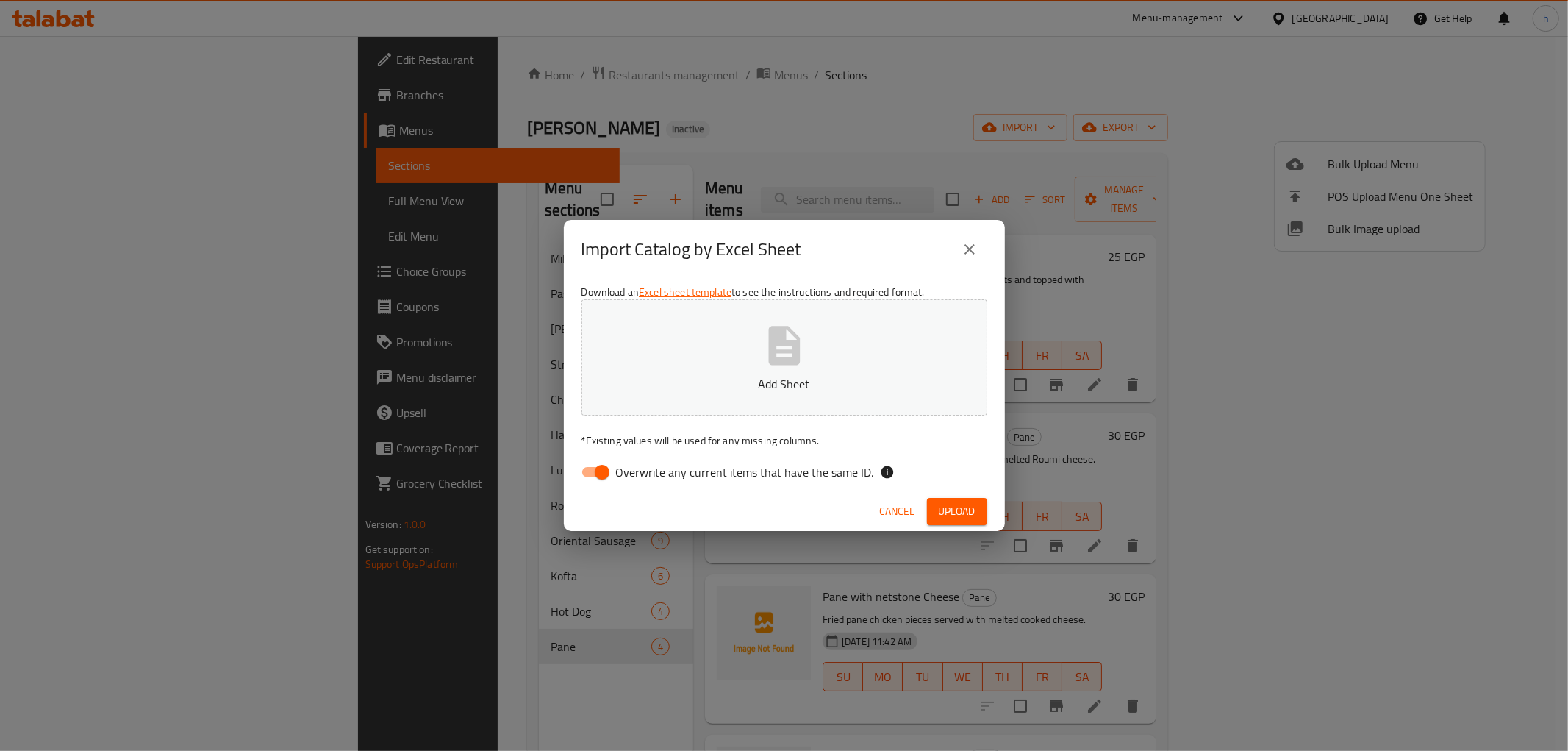
click at [600, 465] on input "Overwrite any current items that have the same ID." at bounding box center [602, 472] width 84 height 28
checkbox input "false"
click at [953, 507] on span "Upload" at bounding box center [957, 512] width 36 height 19
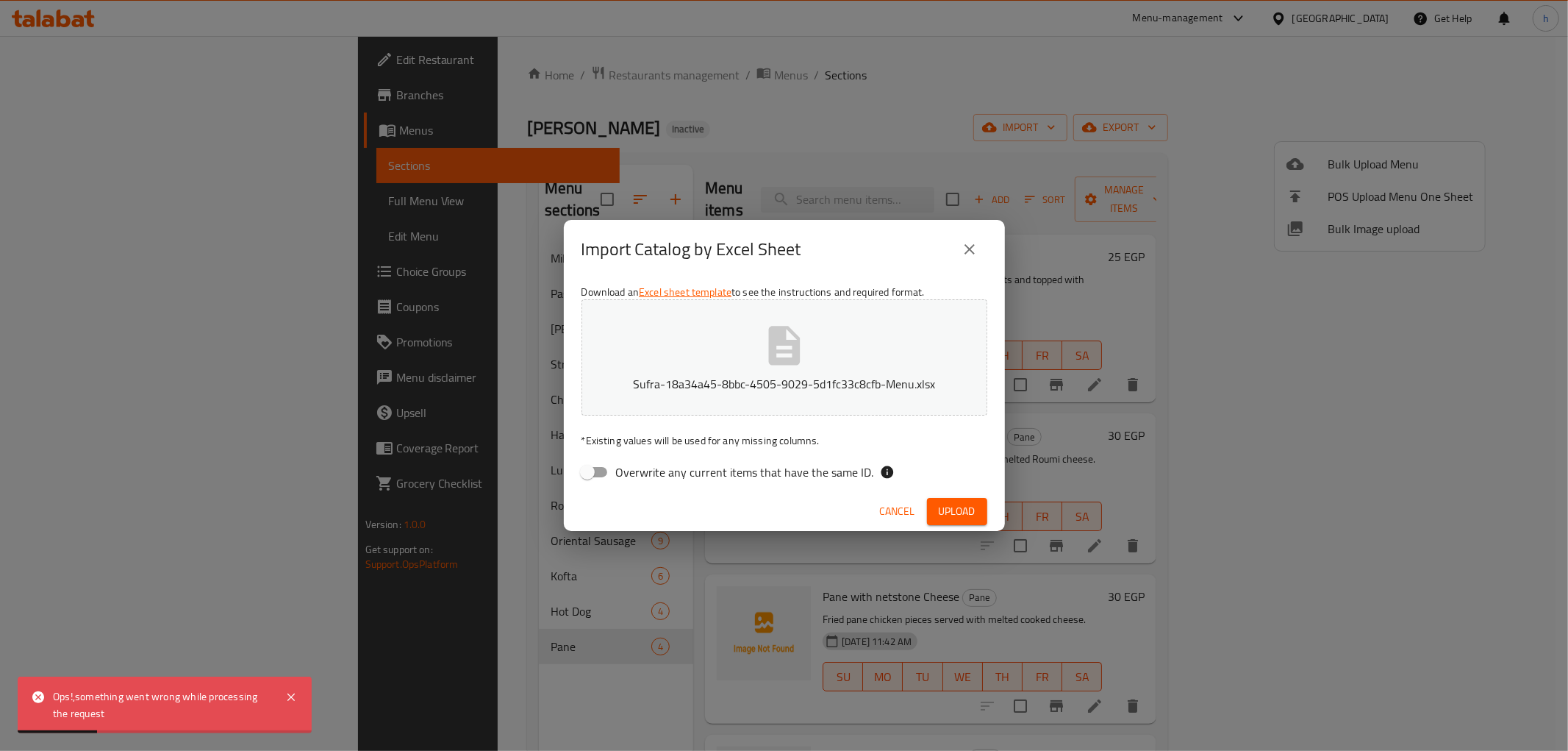
click at [963, 251] on icon "close" at bounding box center [969, 249] width 18 height 18
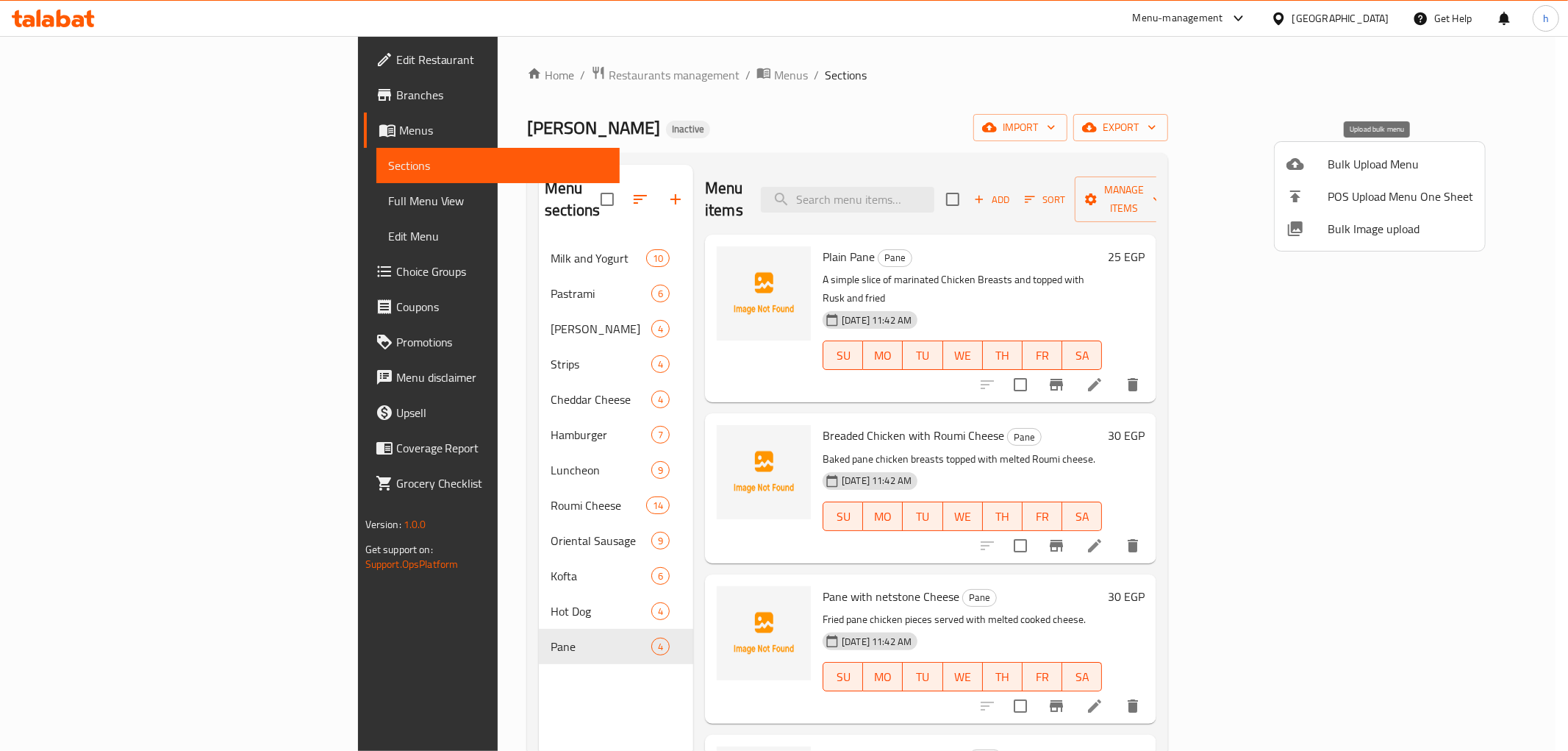
click at [1329, 163] on span "Bulk Upload Menu" at bounding box center [1400, 163] width 146 height 18
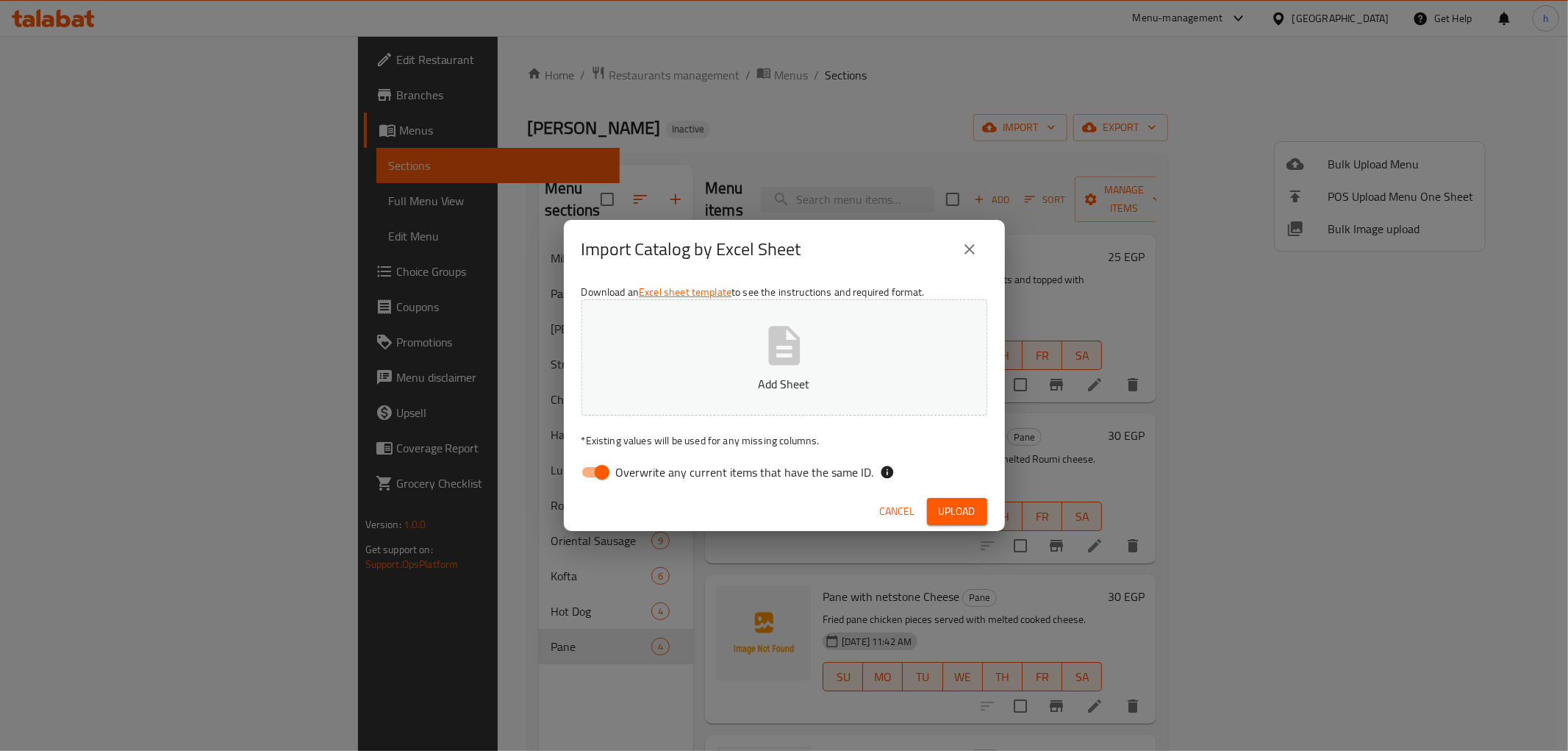
click at [601, 466] on input "Overwrite any current items that have the same ID." at bounding box center [602, 472] width 84 height 28
checkbox input "false"
click at [960, 510] on span "Upload" at bounding box center [957, 512] width 36 height 19
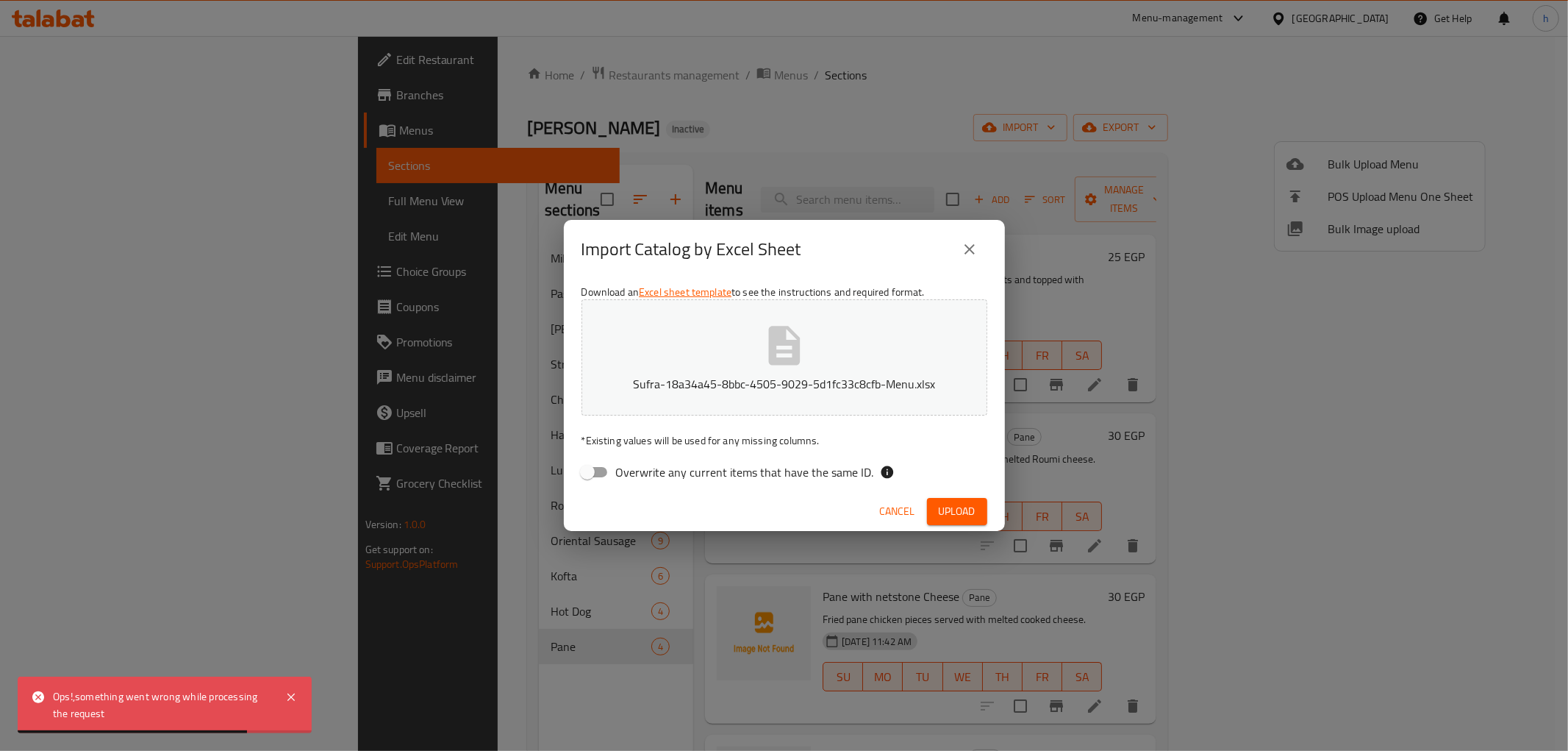
click at [973, 238] on button "close" at bounding box center [970, 249] width 36 height 36
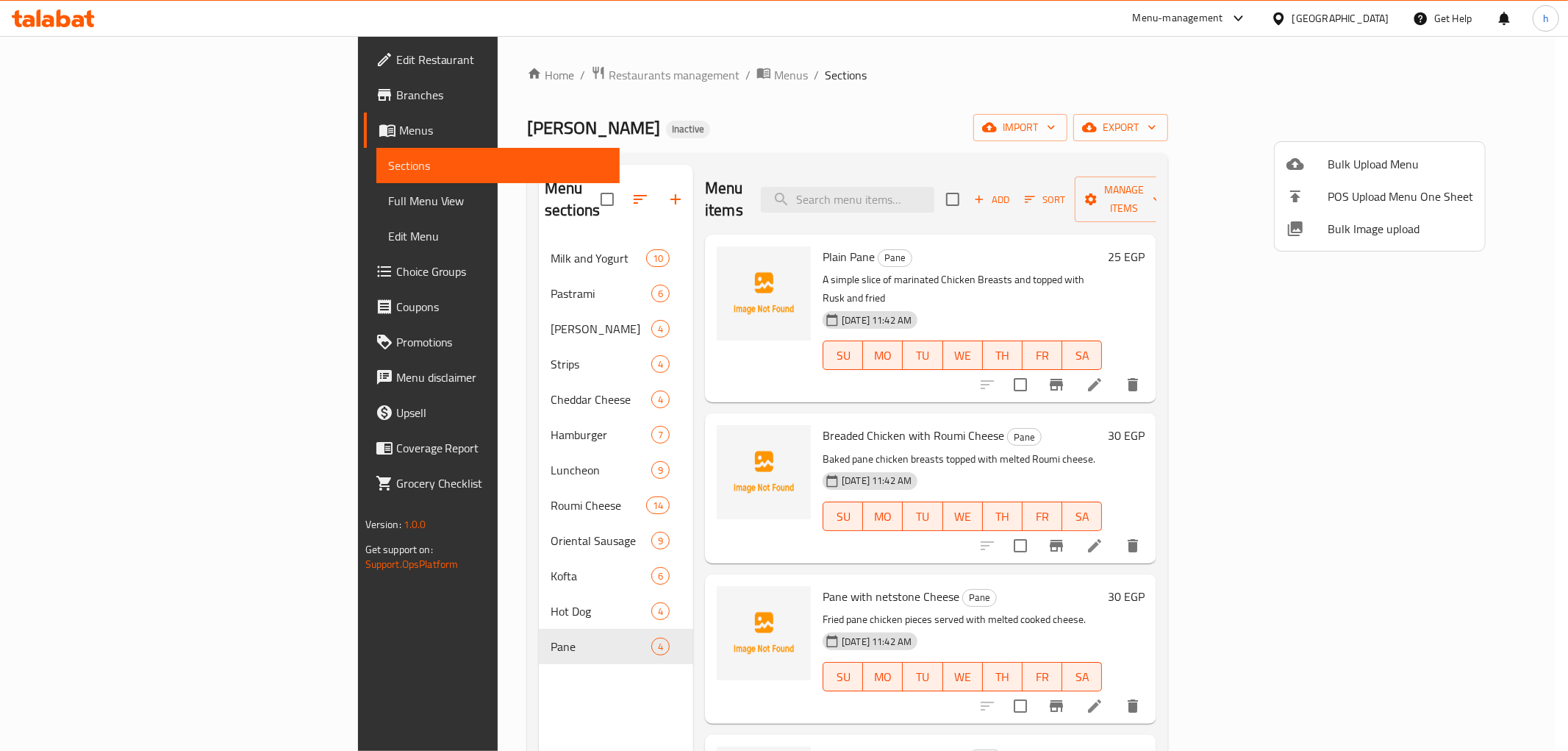
click at [796, 177] on div at bounding box center [784, 376] width 1568 height 751
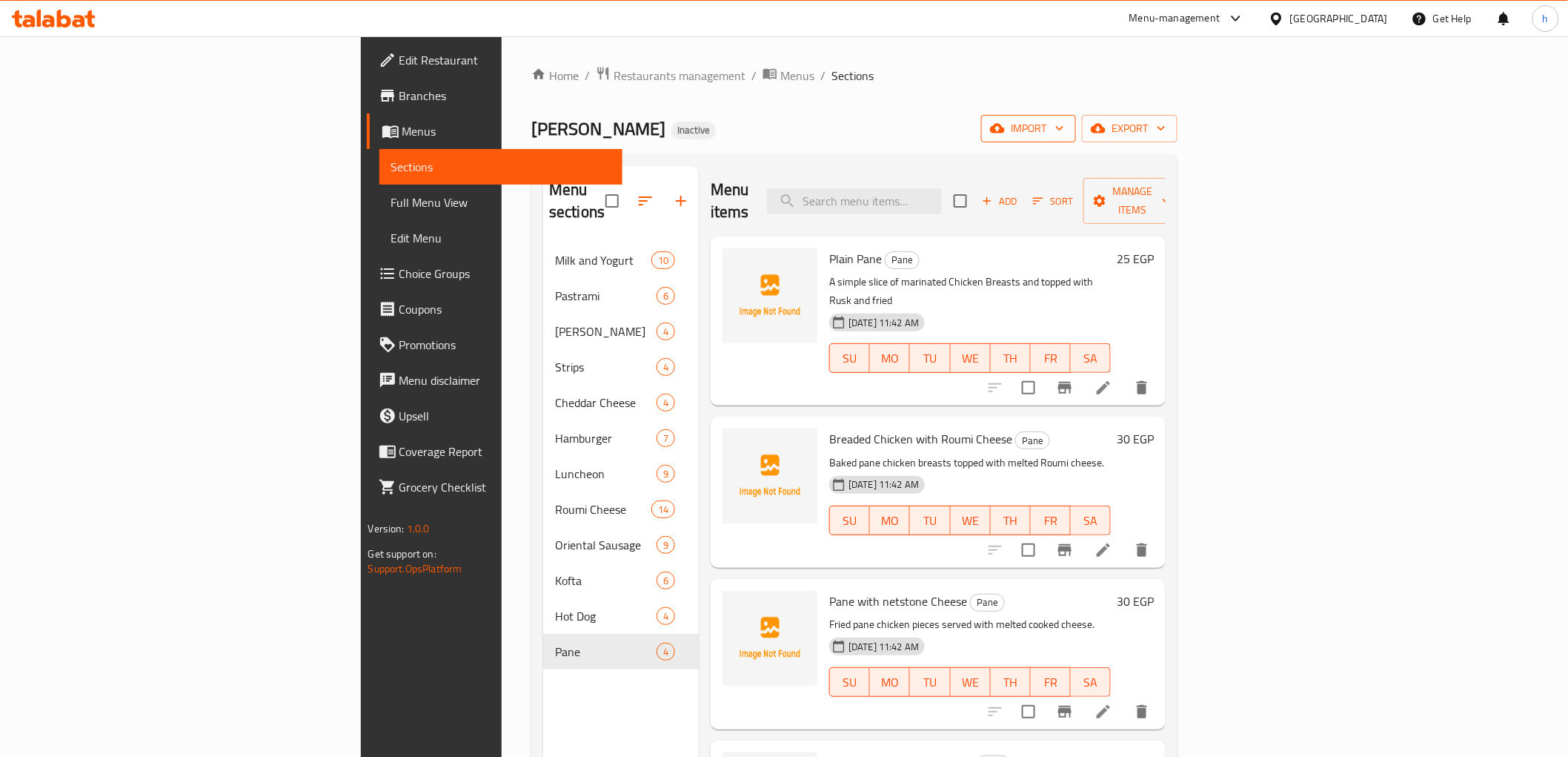
click at [1064, 126] on span "import" at bounding box center [1028, 129] width 71 height 19
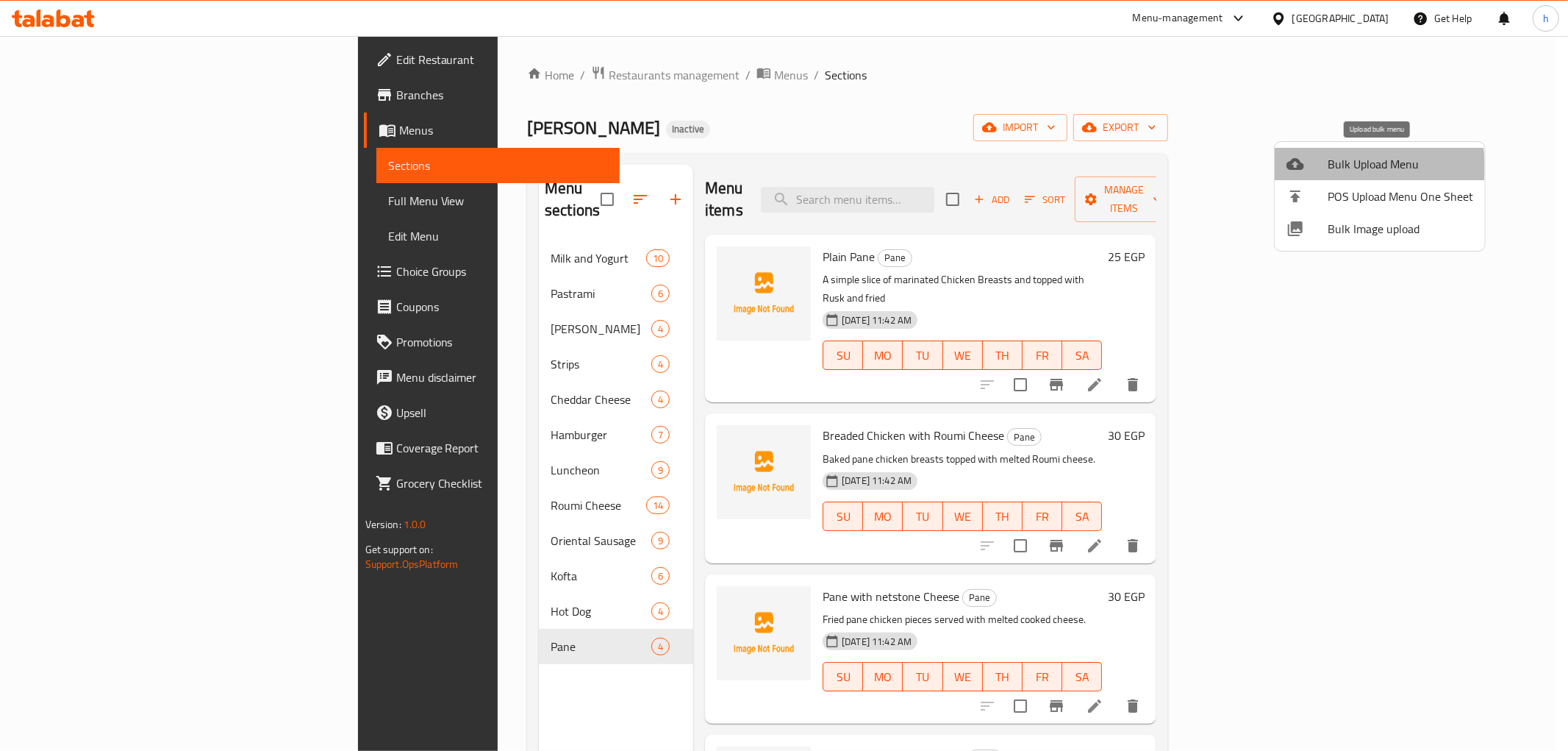
click at [1327, 166] on span "Bulk Upload Menu" at bounding box center [1400, 163] width 146 height 18
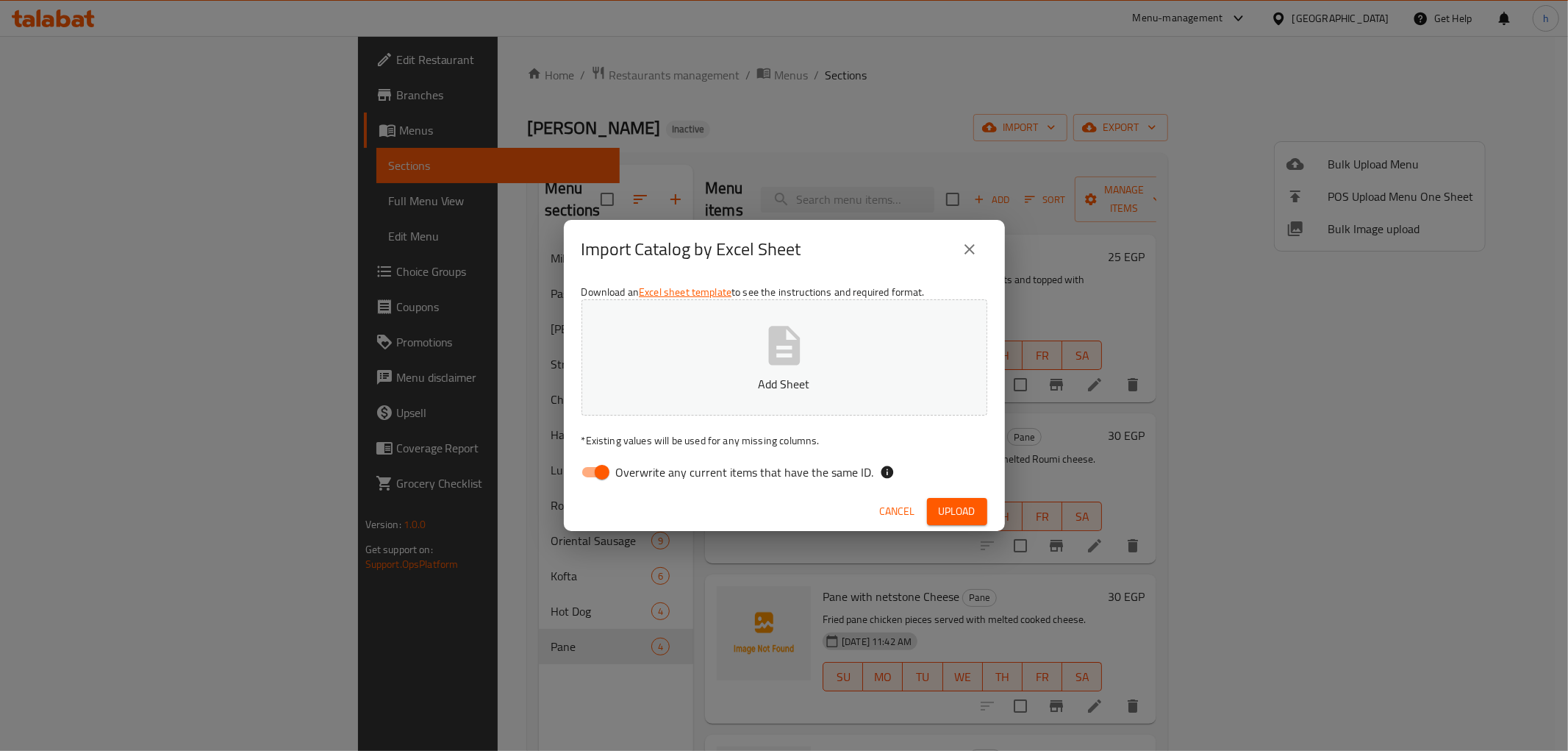
click at [600, 475] on input "Overwrite any current items that have the same ID." at bounding box center [602, 472] width 84 height 28
checkbox input "false"
click at [943, 508] on span "Upload" at bounding box center [957, 512] width 36 height 19
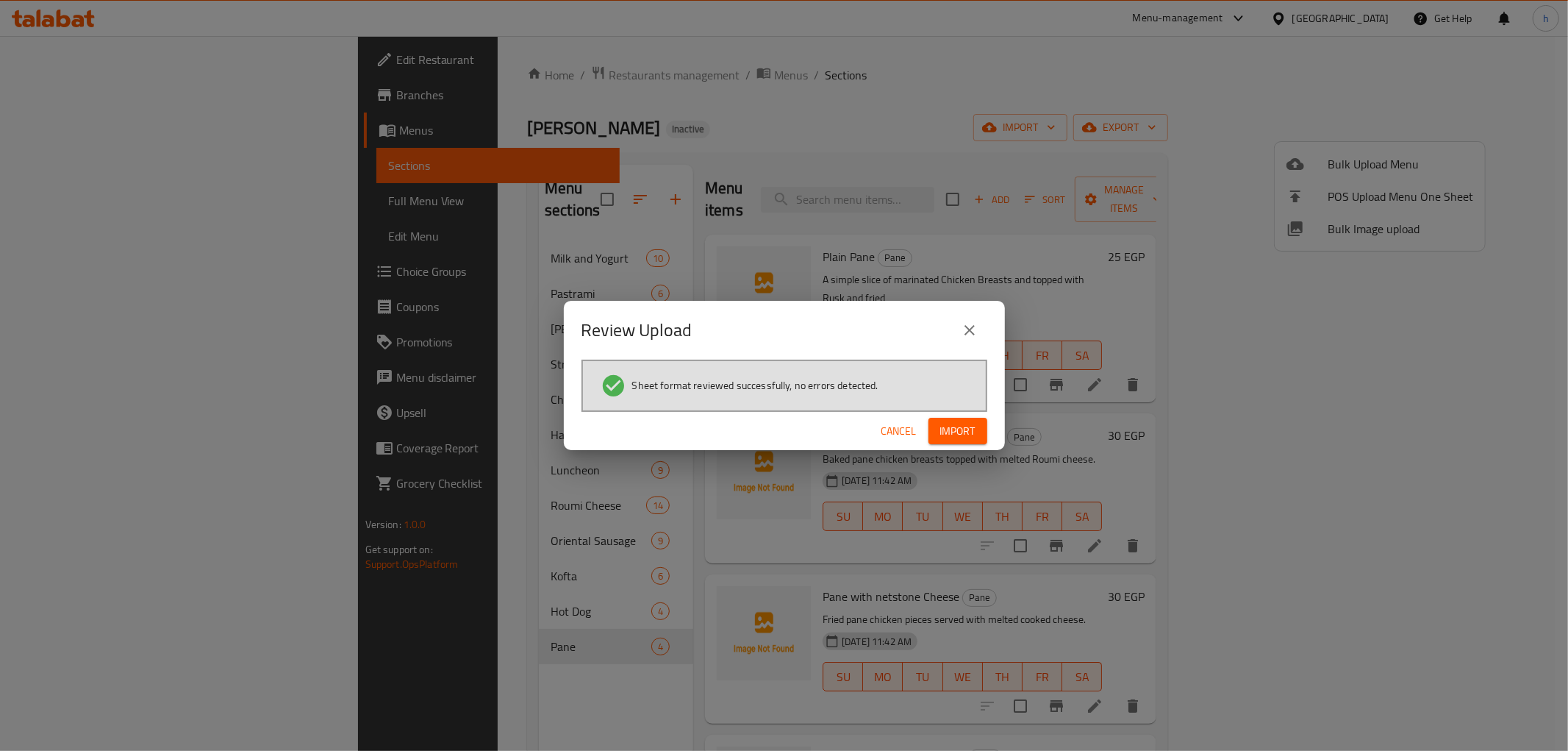
click at [958, 427] on span "Import" at bounding box center [958, 431] width 36 height 19
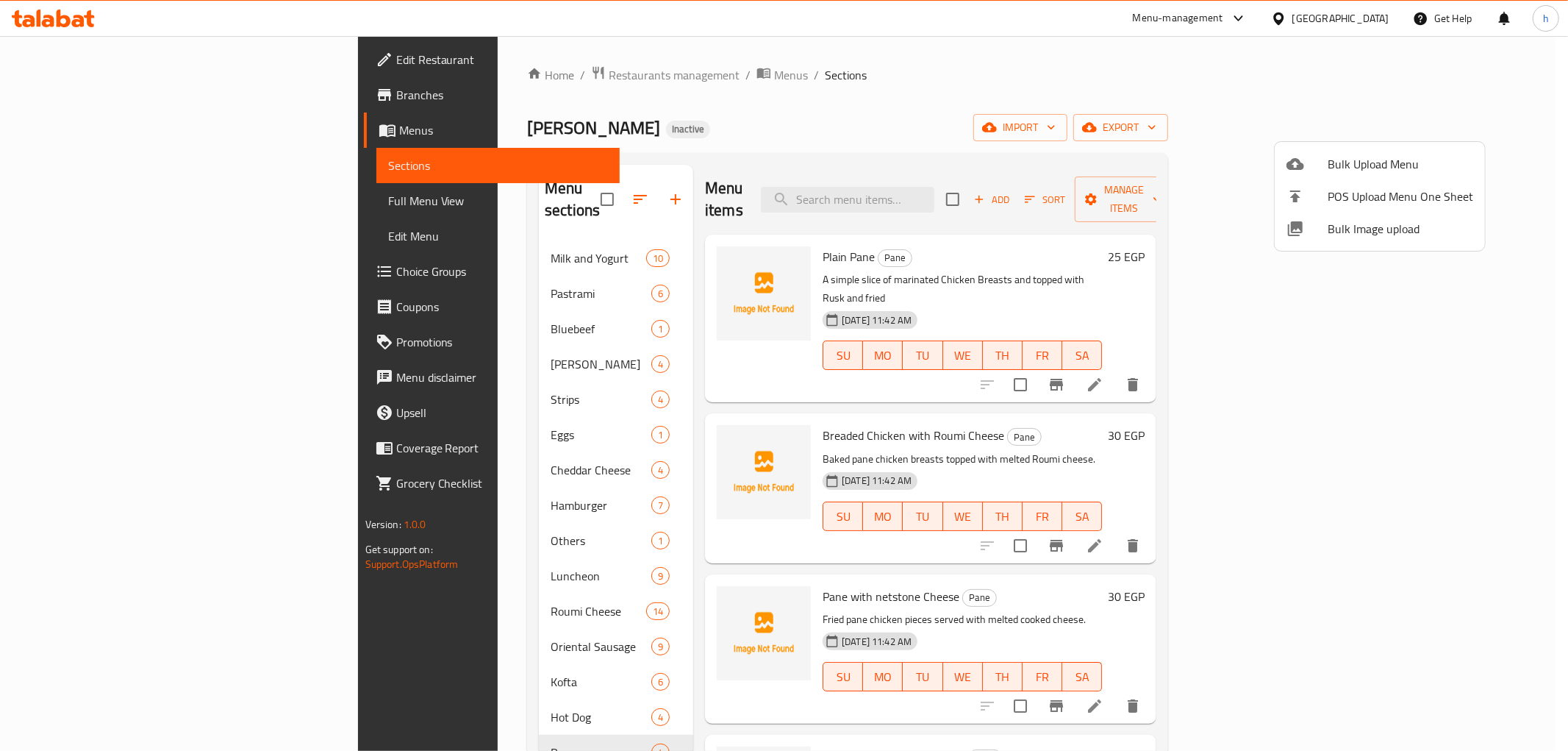
click at [330, 517] on div at bounding box center [784, 376] width 1568 height 751
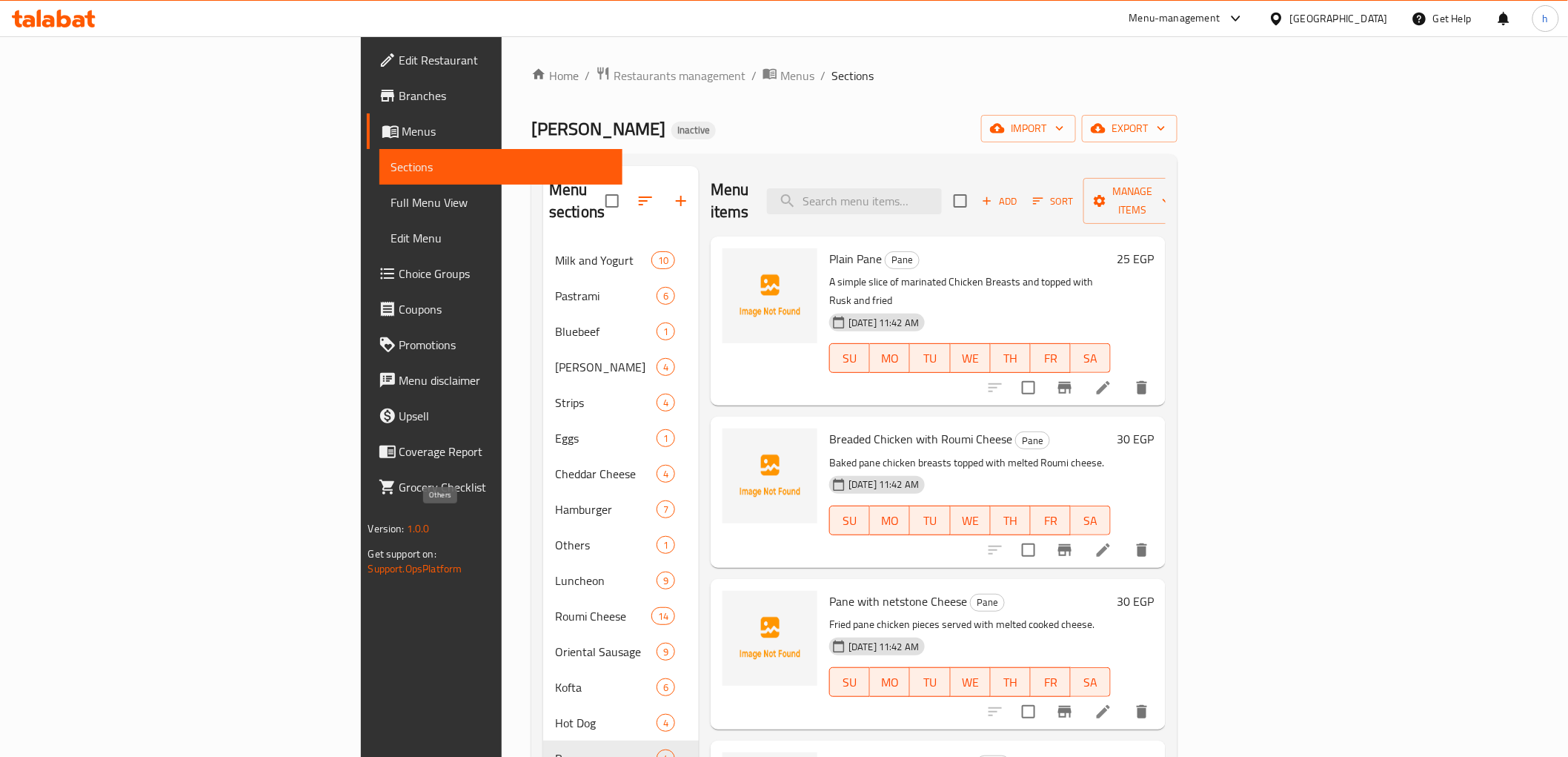
click at [555, 536] on span "Others" at bounding box center [605, 545] width 101 height 18
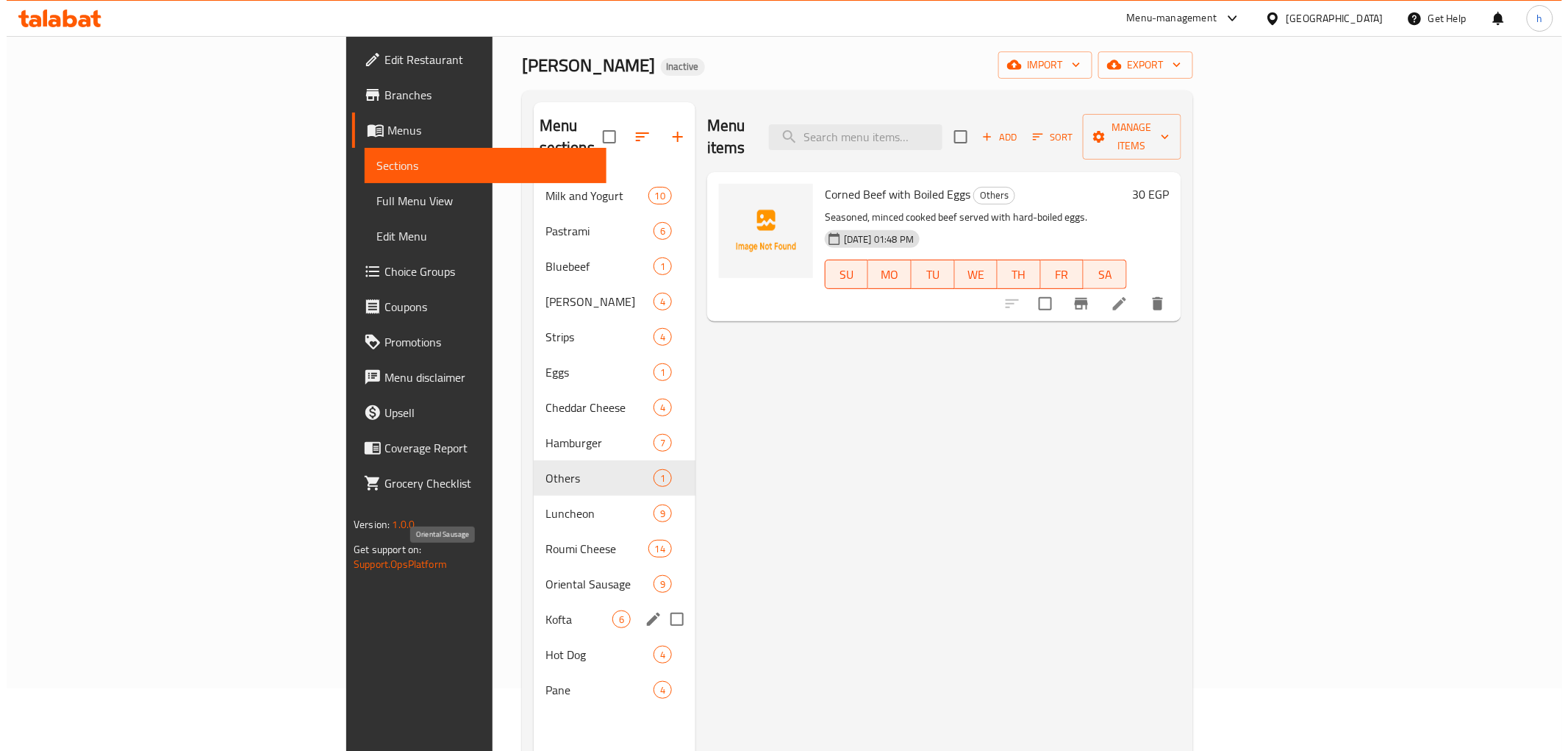
scroll to position [81, 0]
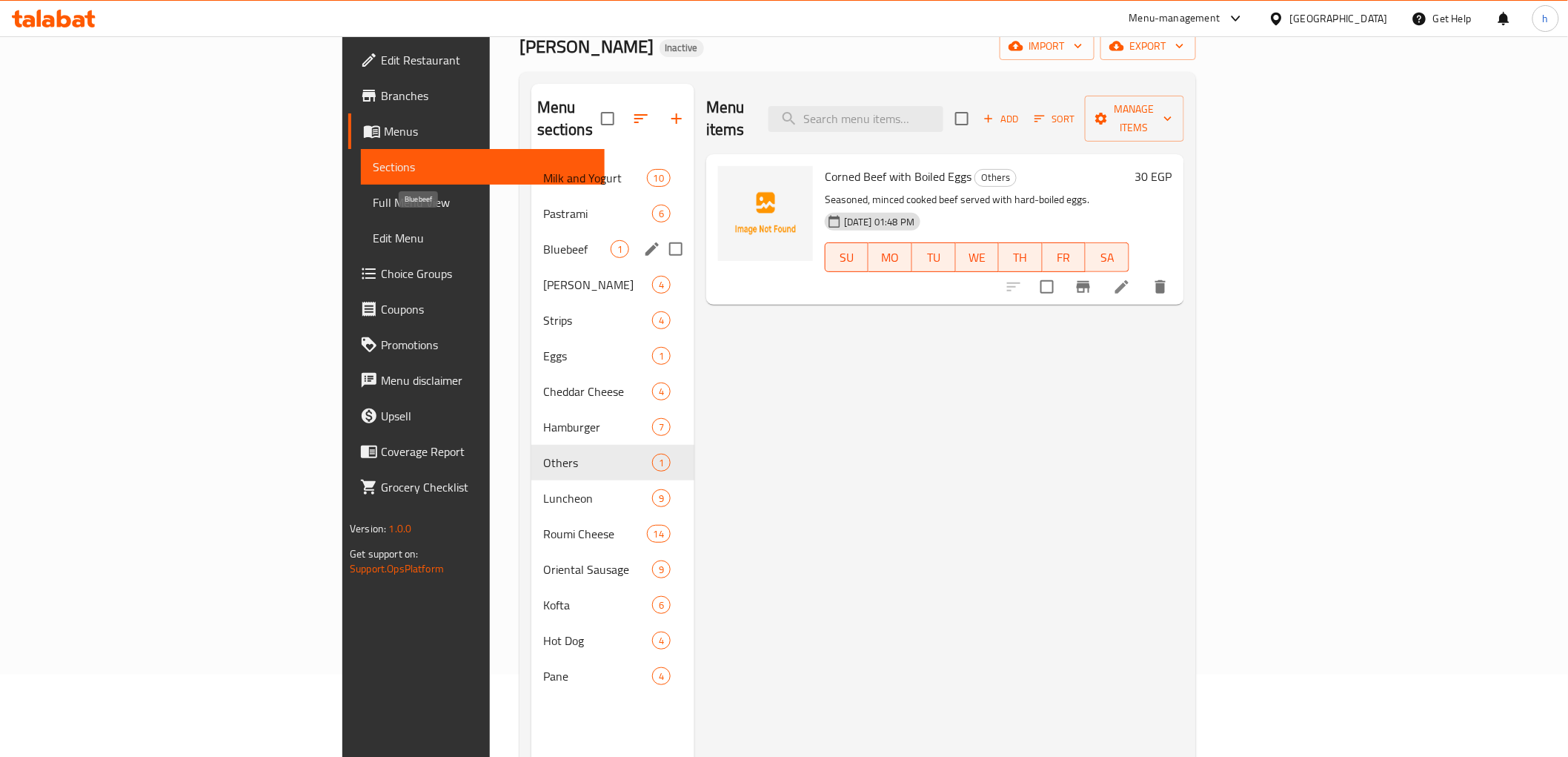
click at [543, 240] on span "Bluebeef" at bounding box center [576, 249] width 67 height 18
click at [543, 453] on span "Others" at bounding box center [576, 462] width 67 height 18
click at [543, 240] on span "Bluebeef" at bounding box center [576, 249] width 67 height 18
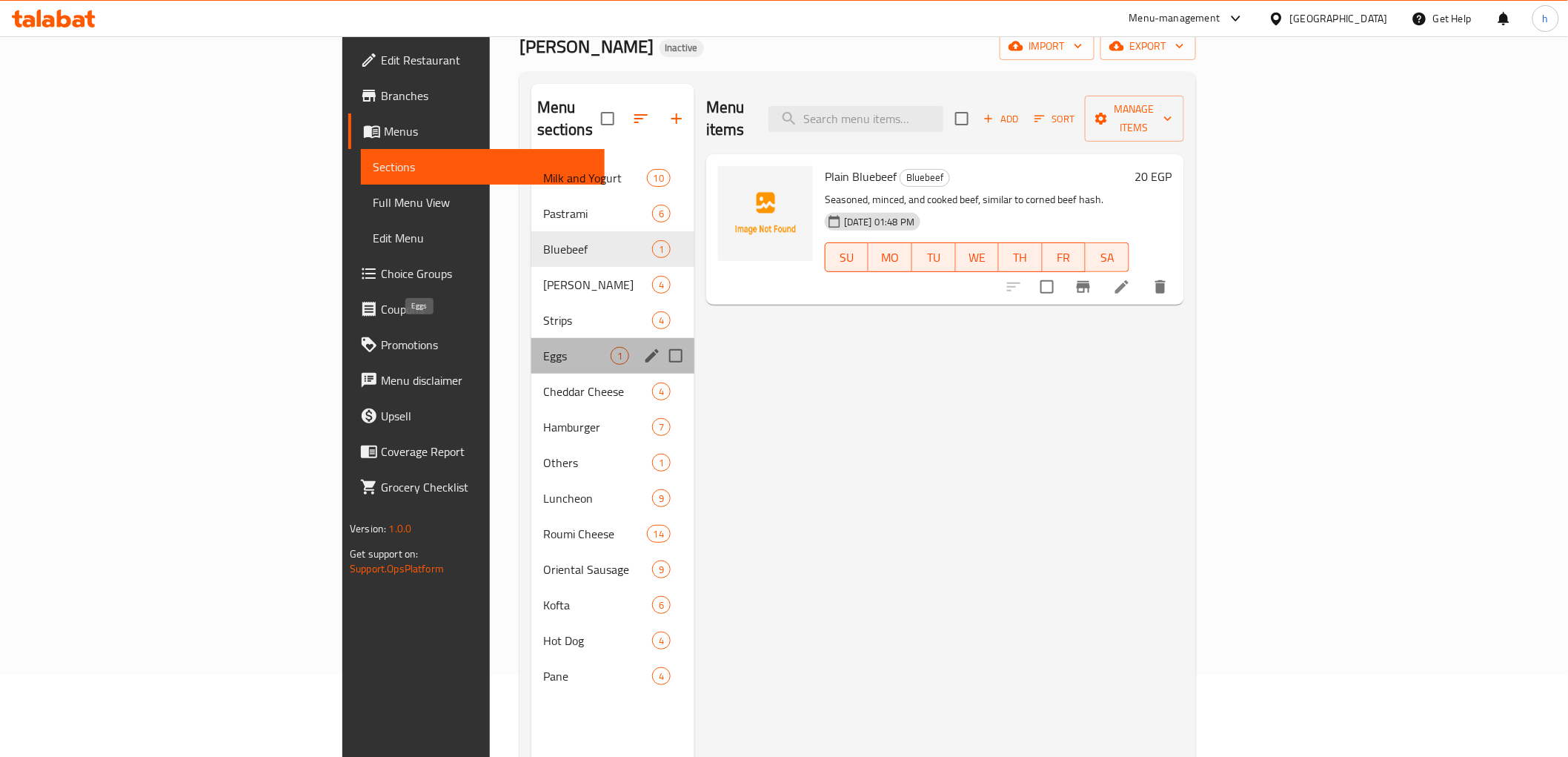
click at [543, 347] on span "Eggs" at bounding box center [576, 356] width 67 height 18
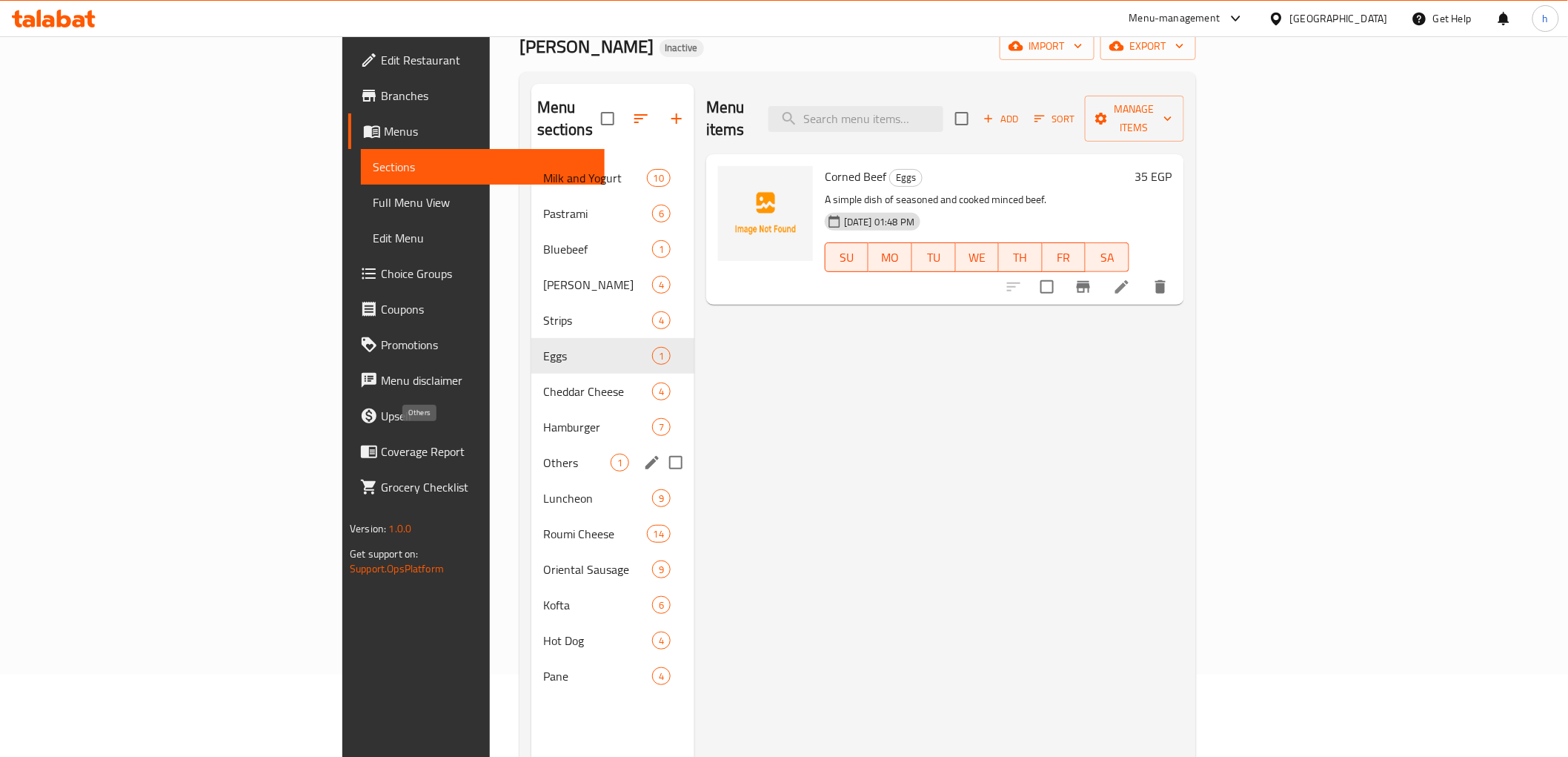
click at [543, 453] on span "Others" at bounding box center [576, 462] width 67 height 18
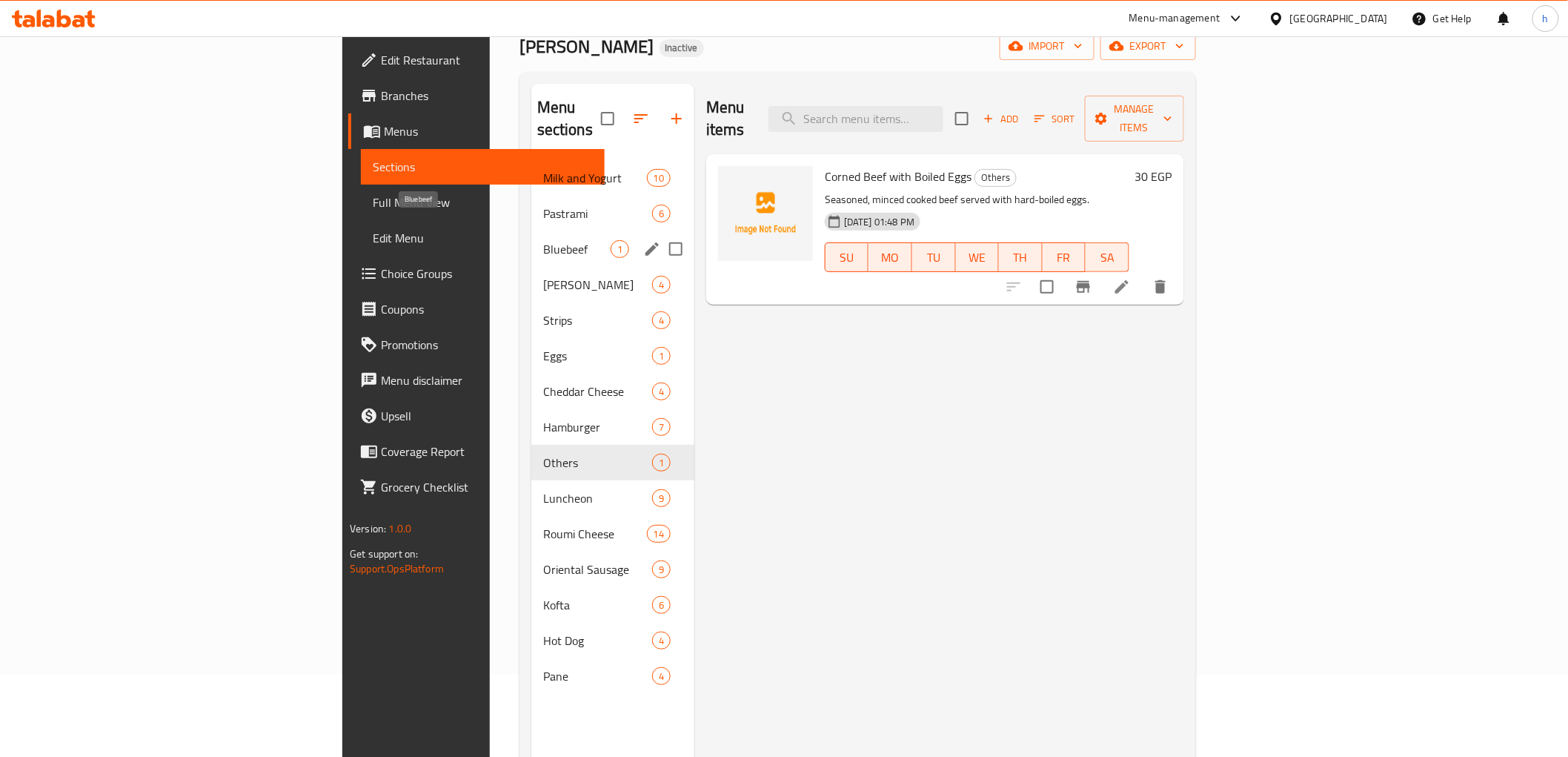
click at [543, 240] on span "Bluebeef" at bounding box center [576, 249] width 67 height 18
click at [660, 233] on input "Menu sections" at bounding box center [676, 249] width 31 height 31
checkbox input "true"
click at [626, 112] on icon "button" at bounding box center [633, 118] width 13 height 13
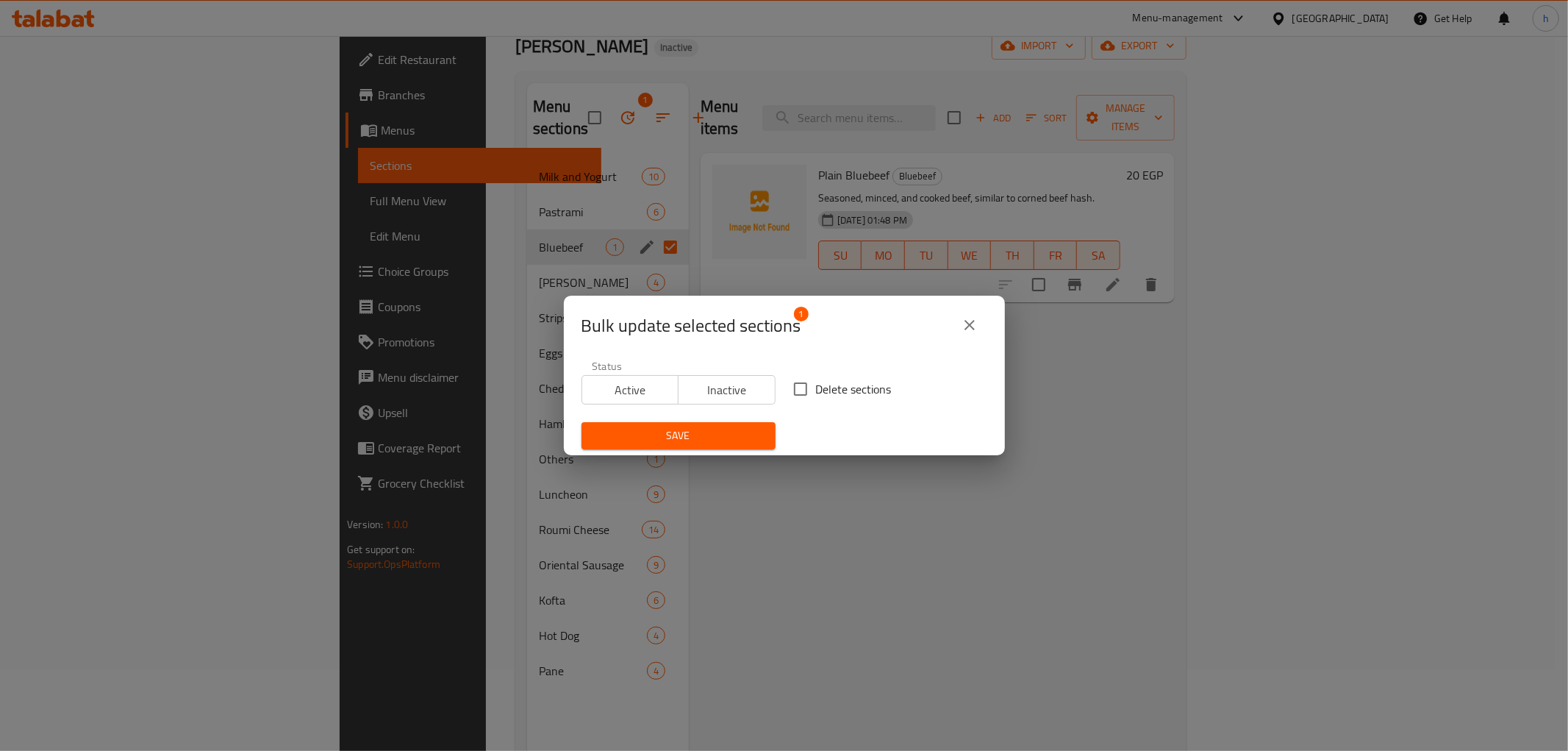
click at [820, 389] on span "Delete sections" at bounding box center [854, 389] width 76 height 18
click at [816, 389] on input "Delete sections" at bounding box center [800, 389] width 31 height 31
checkbox input "true"
click at [721, 430] on span "Save" at bounding box center [679, 436] width 170 height 19
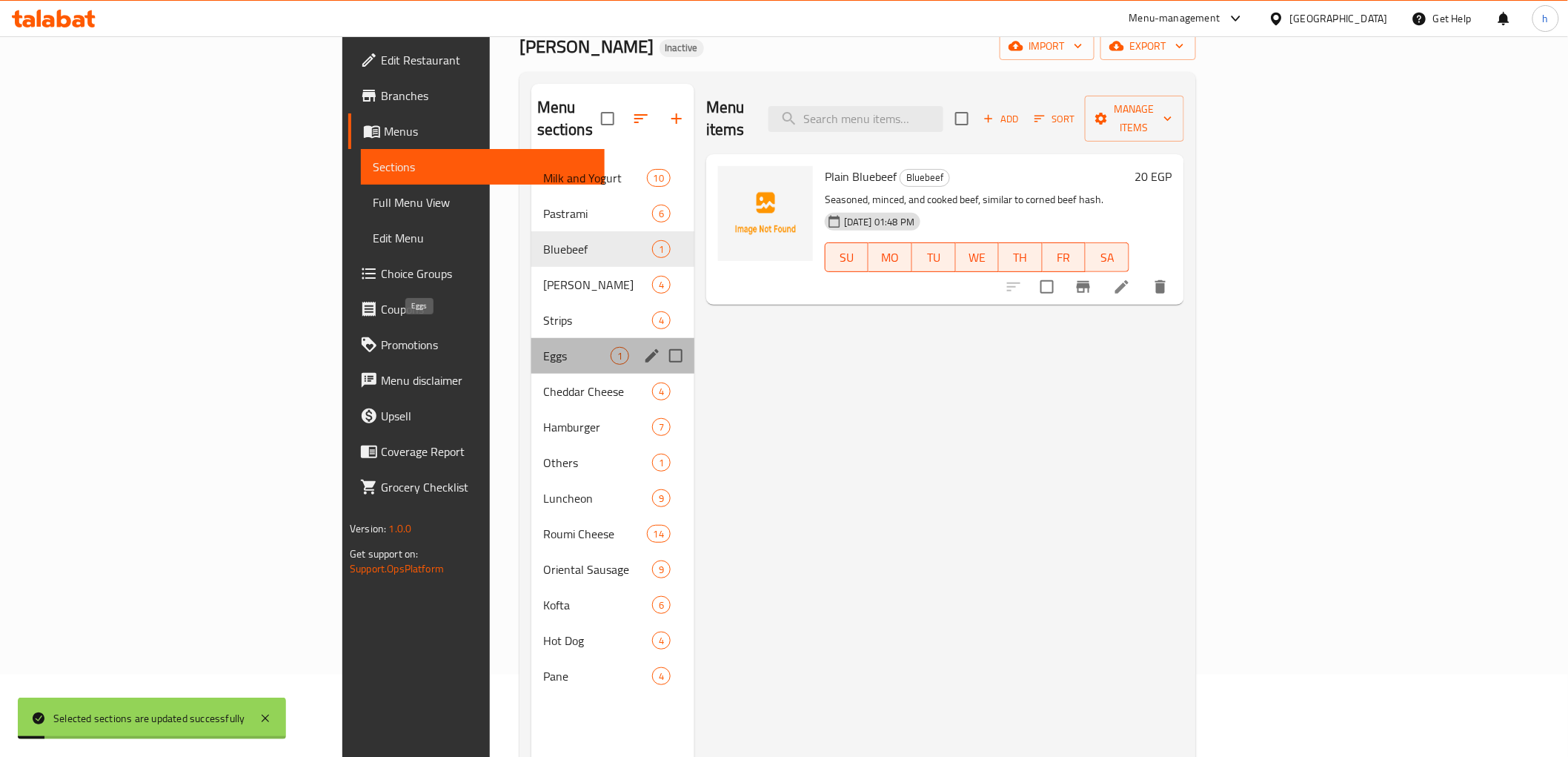
click at [543, 347] on span "Eggs" at bounding box center [576, 356] width 67 height 18
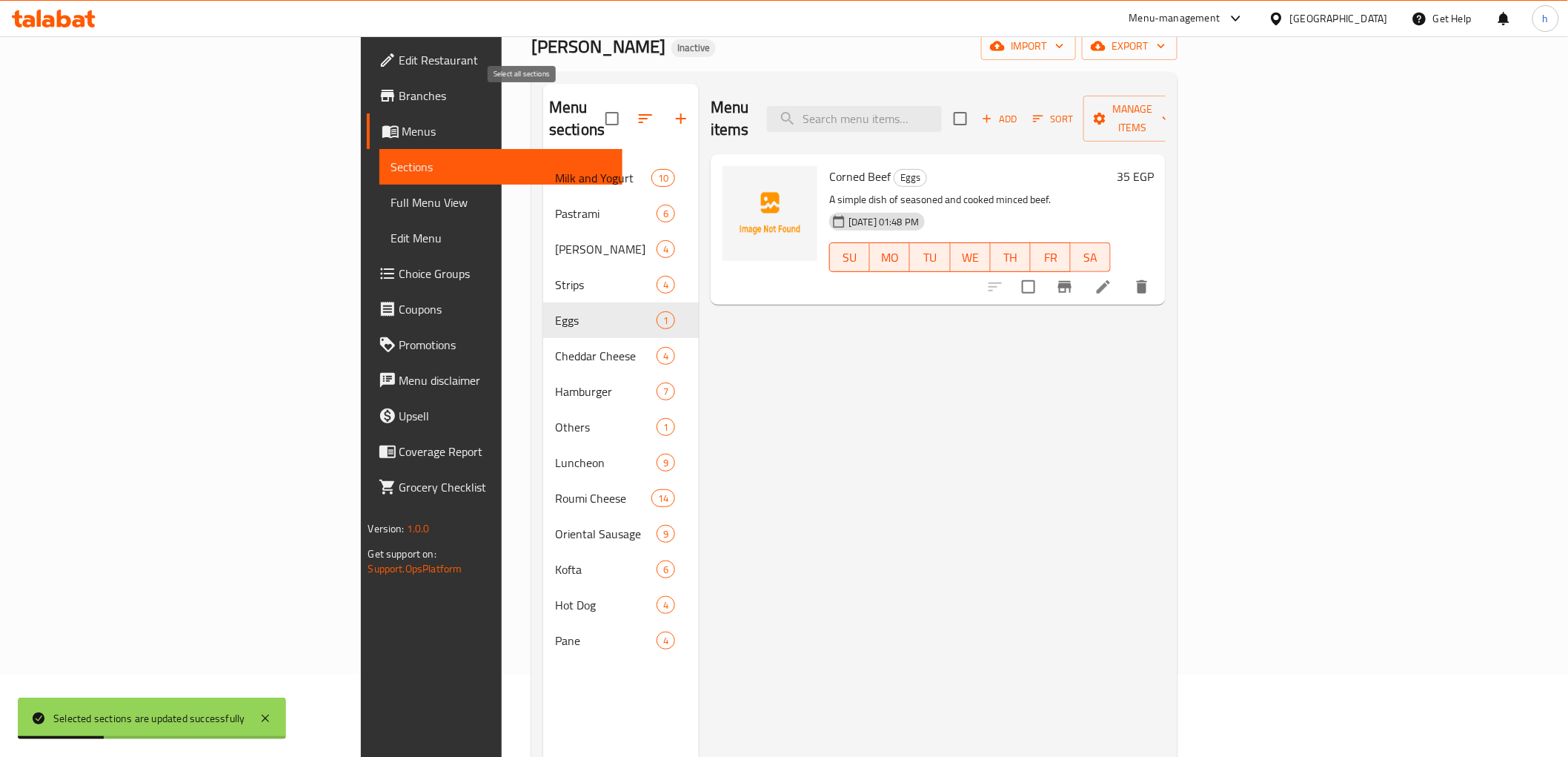
click at [597, 110] on input "checkbox" at bounding box center [612, 119] width 31 height 31
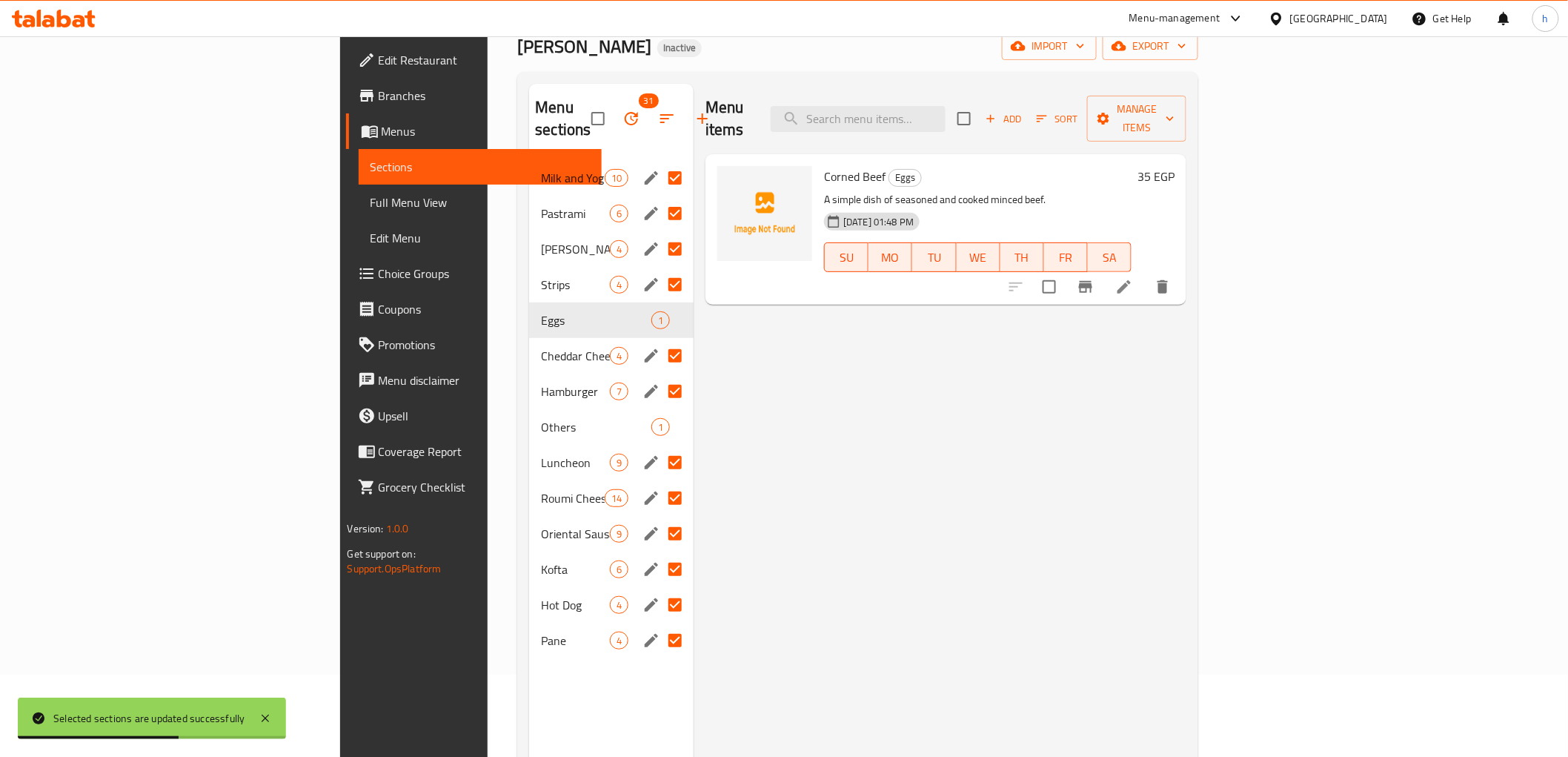
click at [796, 452] on div "Menu items Add Sort Manage items Corned Beef Eggs A simple dish of seasoned and…" at bounding box center [940, 462] width 493 height 757
click at [583, 108] on input "checkbox" at bounding box center [598, 119] width 31 height 31
checkbox input "false"
click at [659, 162] on input "Menu sections" at bounding box center [675, 178] width 31 height 31
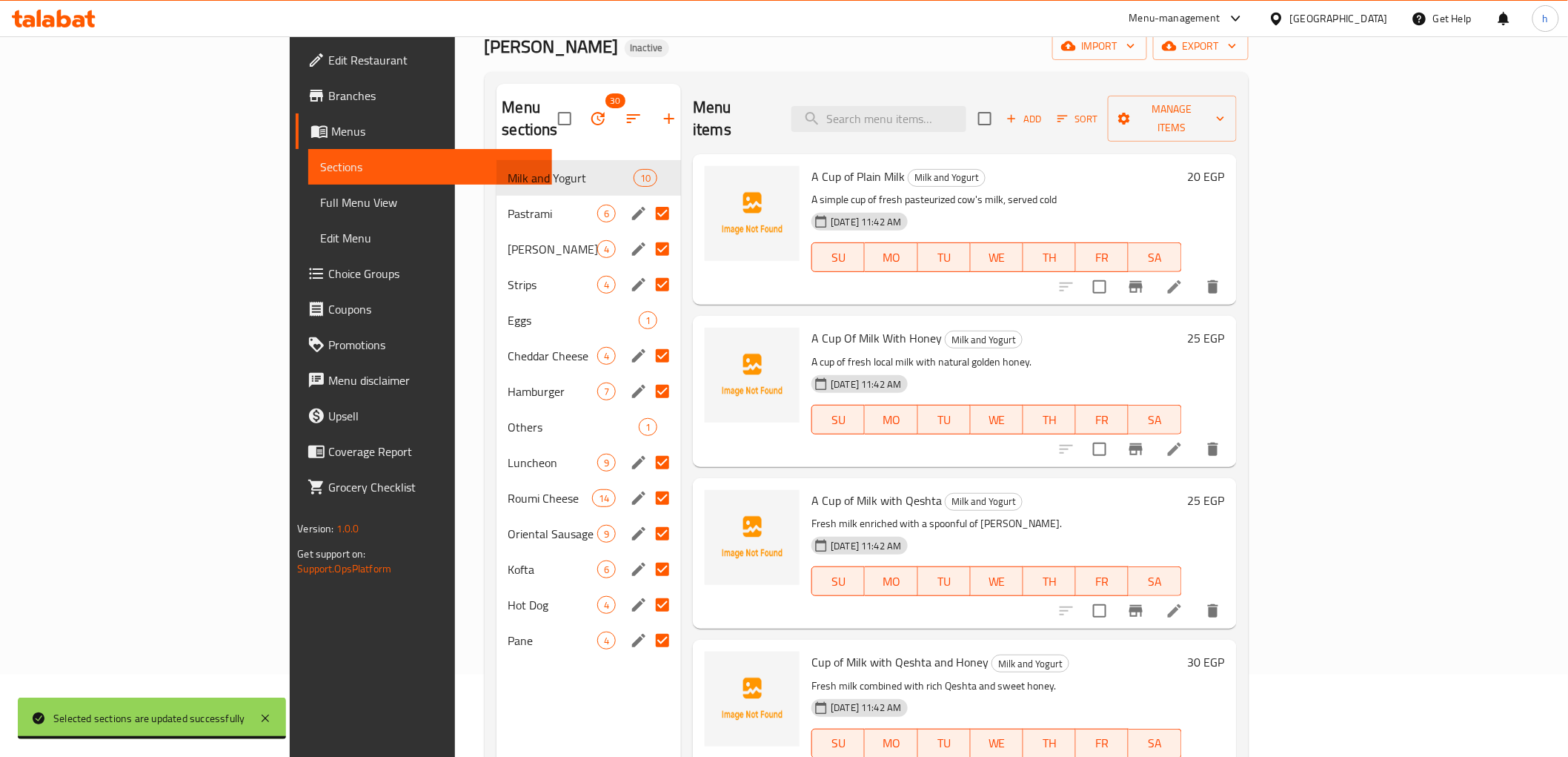
click at [647, 198] on input "Menu sections" at bounding box center [662, 214] width 31 height 31
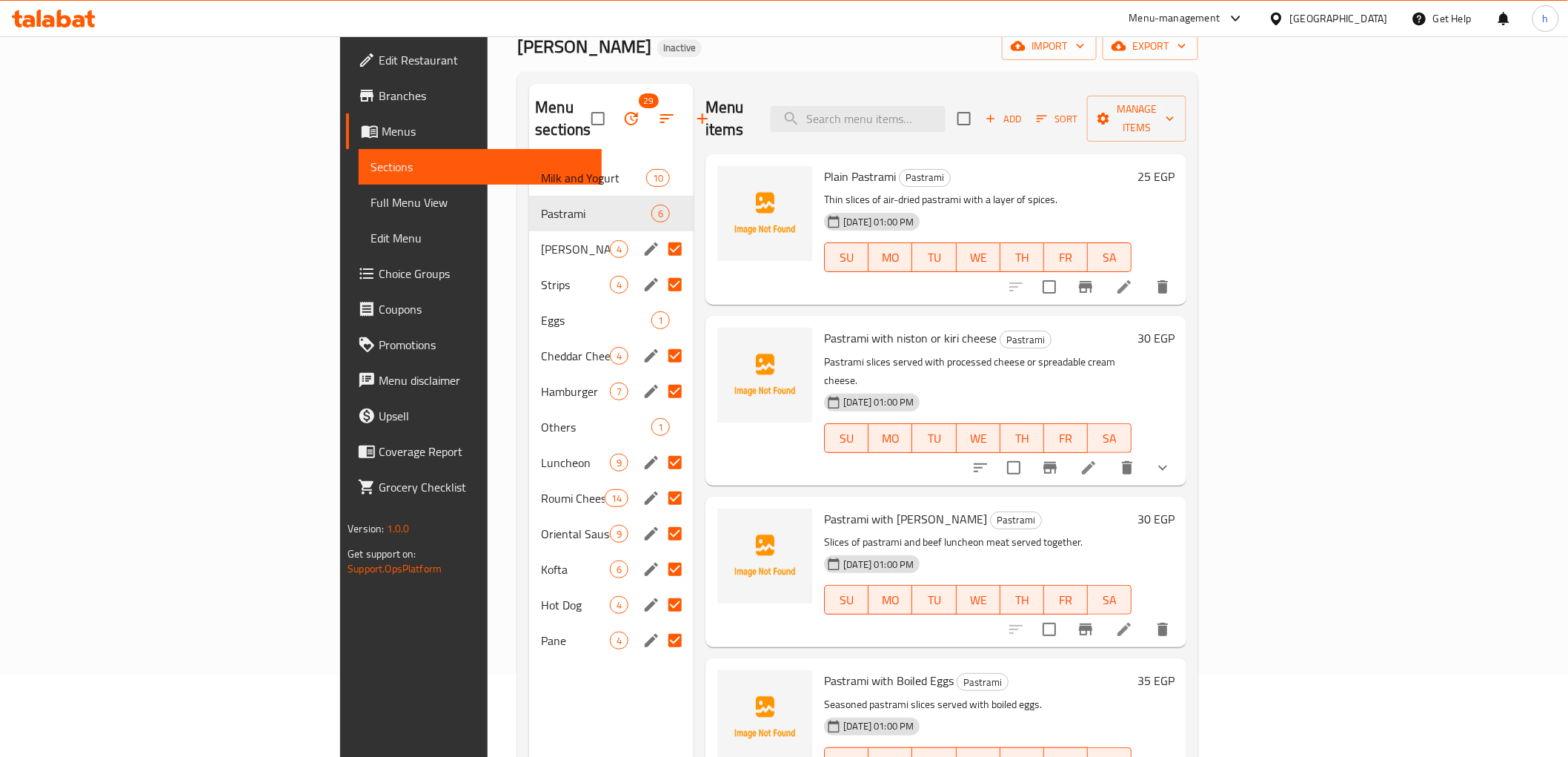
click at [659, 233] on input "Menu sections" at bounding box center [675, 249] width 31 height 31
checkbox input "false"
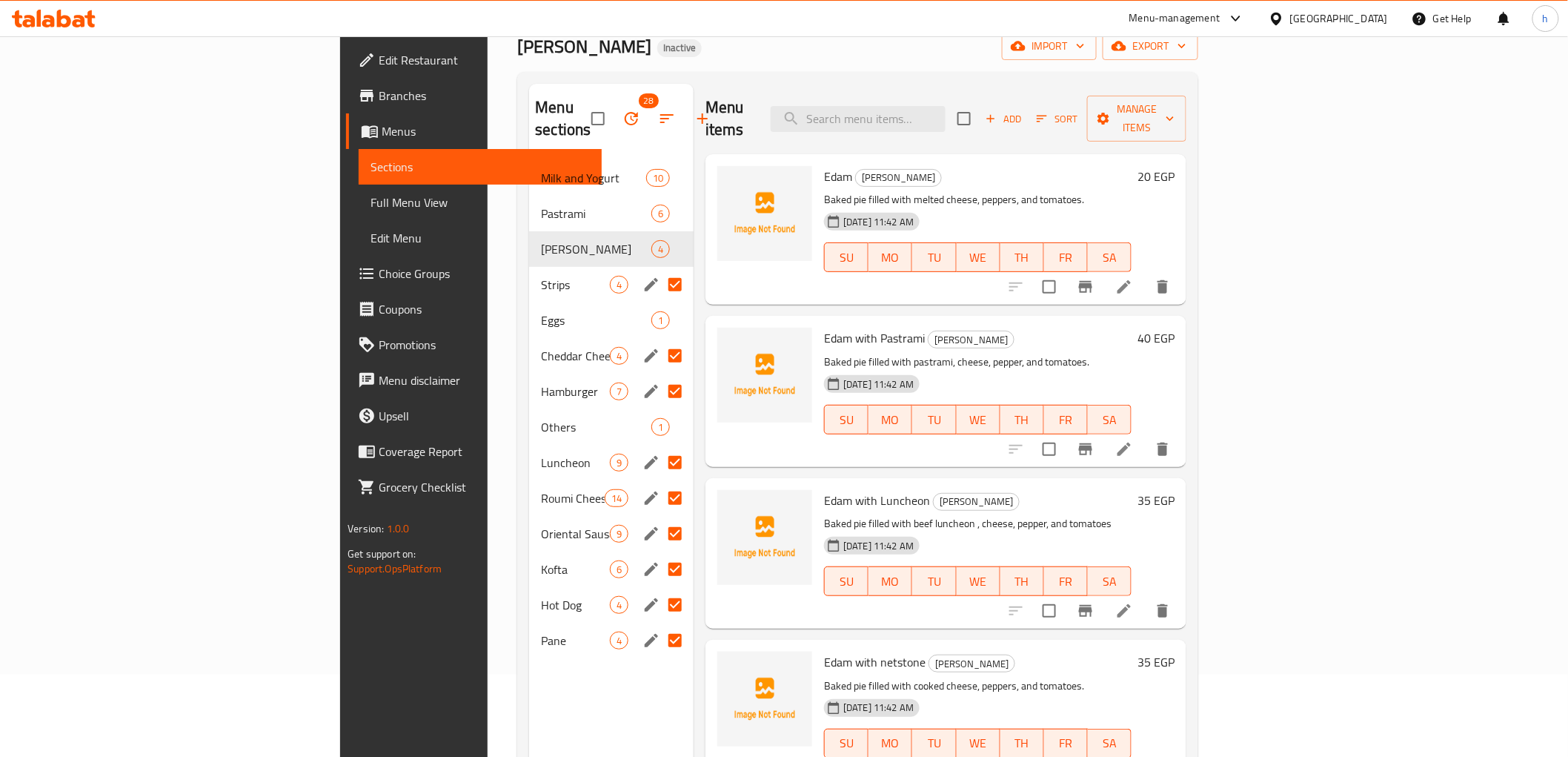
click at [659, 269] on input "Menu sections" at bounding box center [675, 285] width 31 height 31
checkbox input "false"
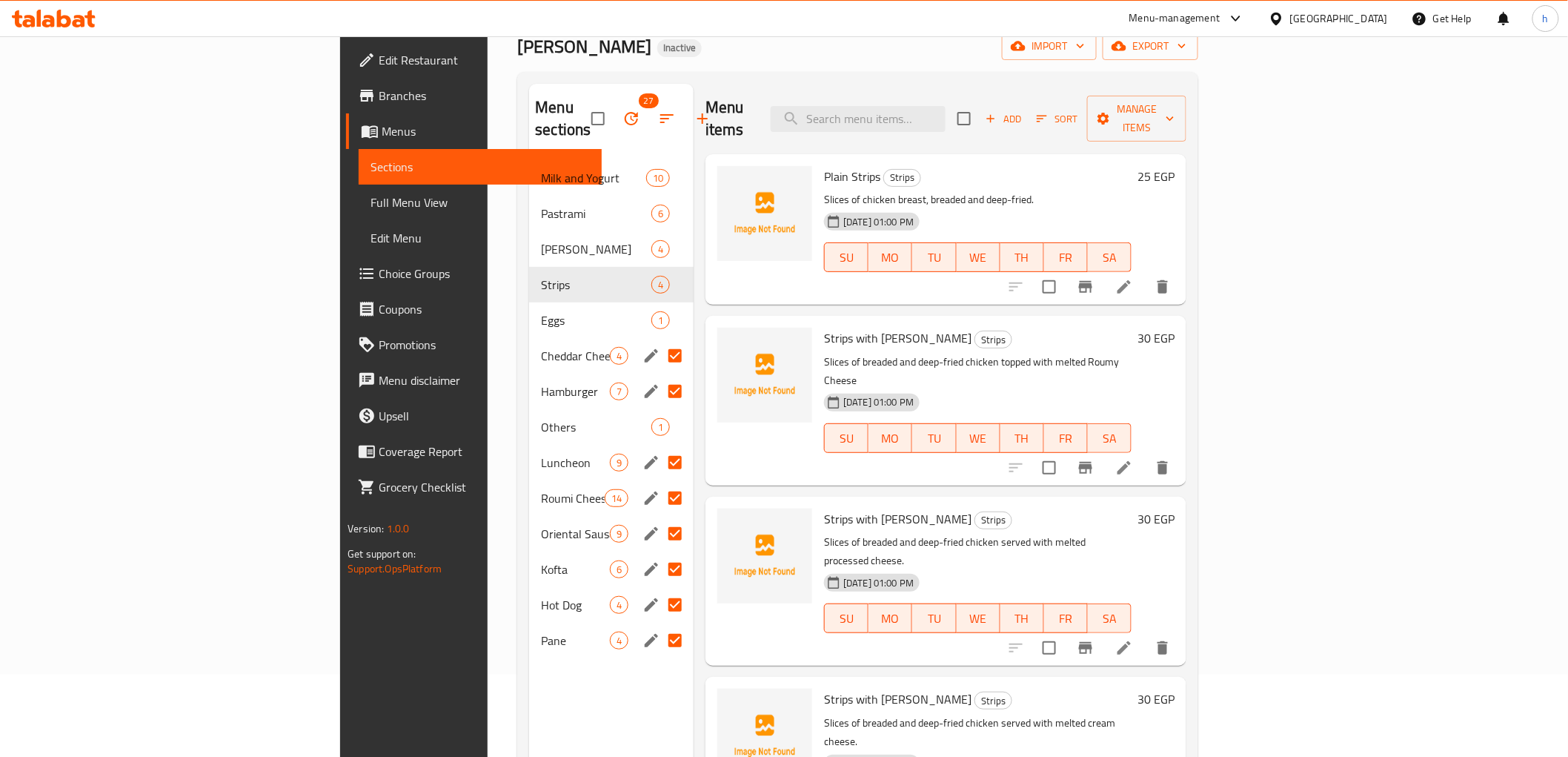
click at [659, 340] on input "Menu sections" at bounding box center [675, 356] width 31 height 31
checkbox input "false"
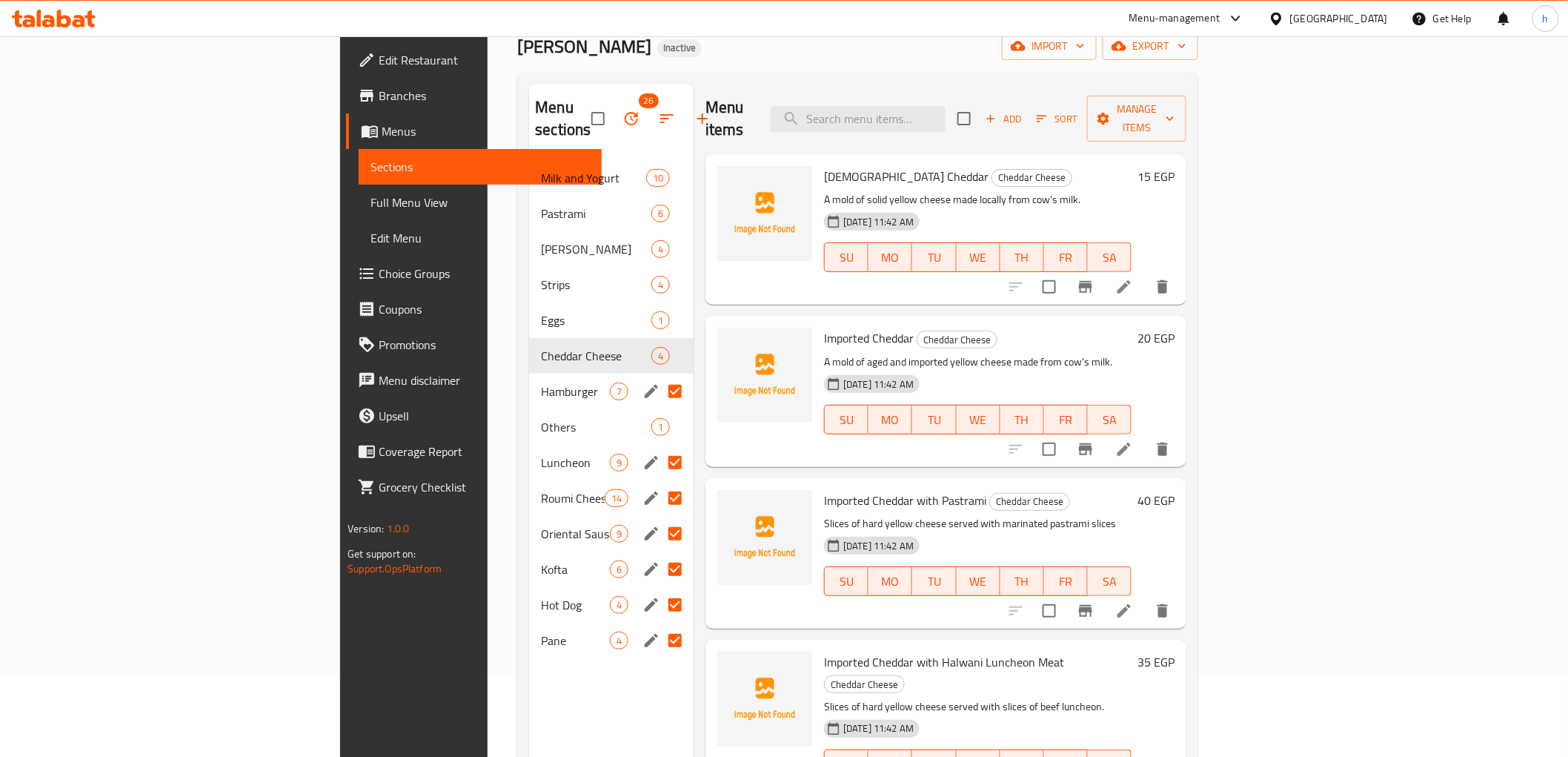
click at [659, 377] on input "Menu sections" at bounding box center [675, 392] width 31 height 31
checkbox input "false"
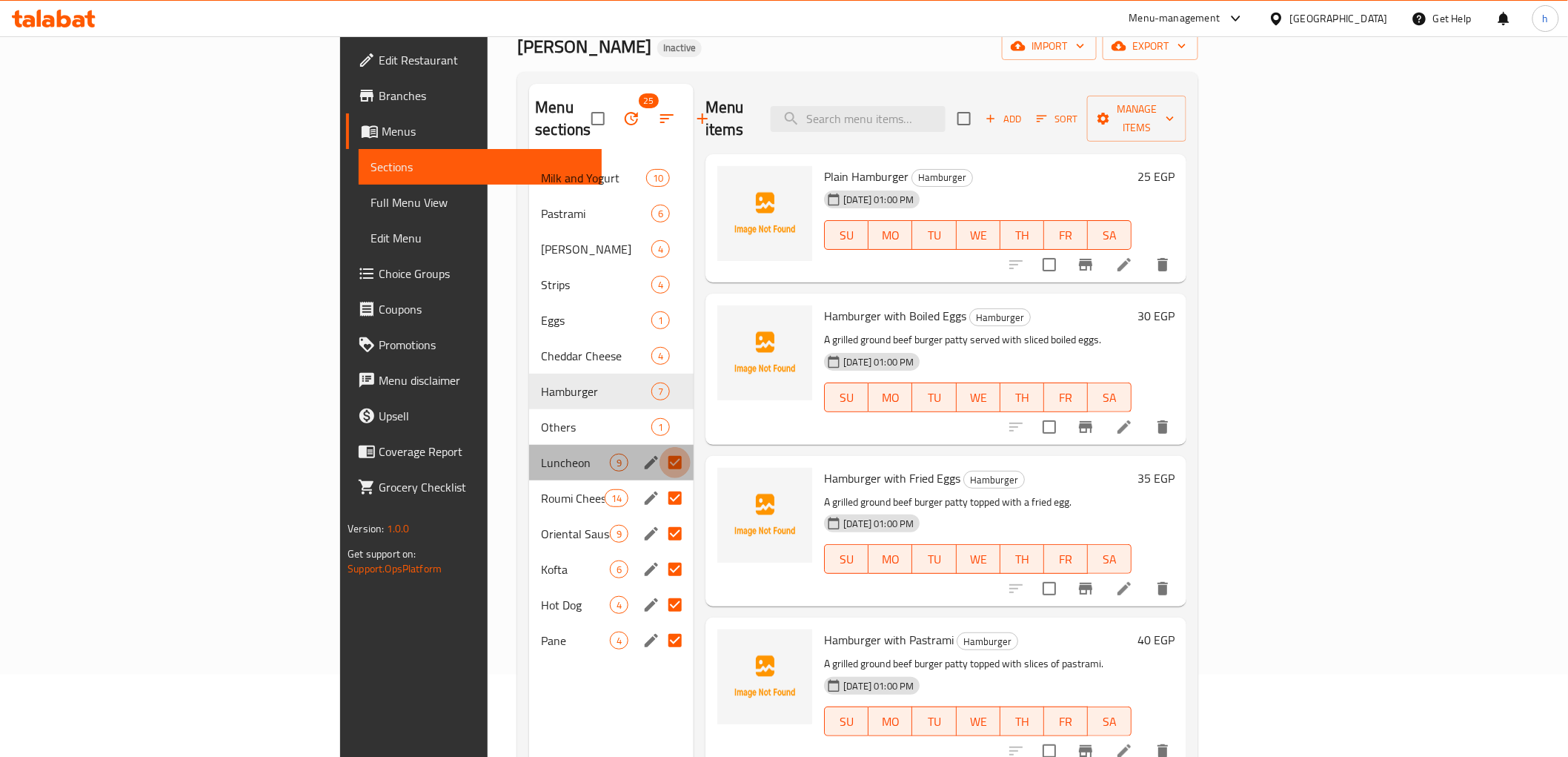
click at [659, 447] on input "Menu sections" at bounding box center [675, 463] width 31 height 31
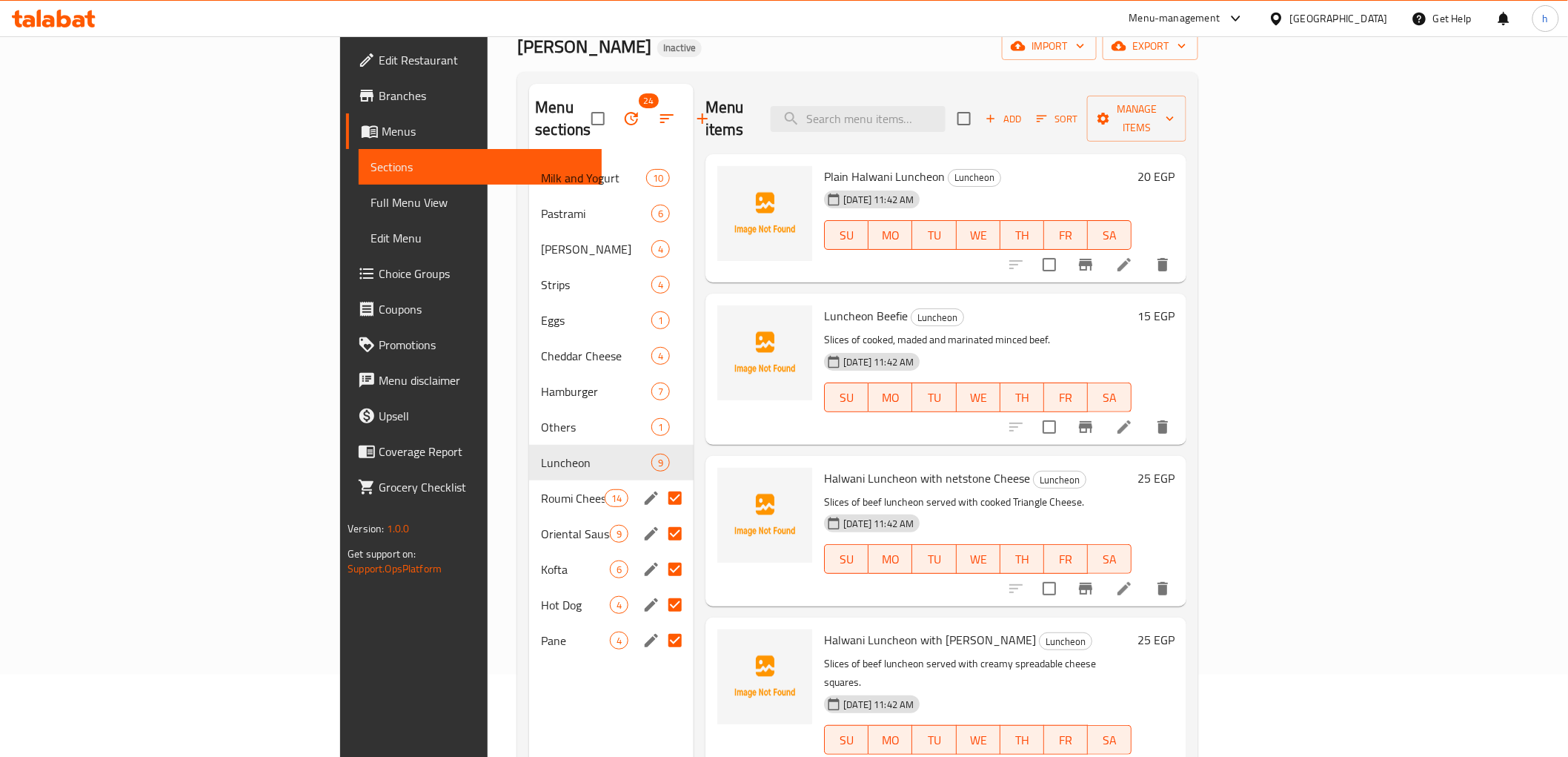
click at [659, 482] on input "Menu sections" at bounding box center [675, 498] width 31 height 31
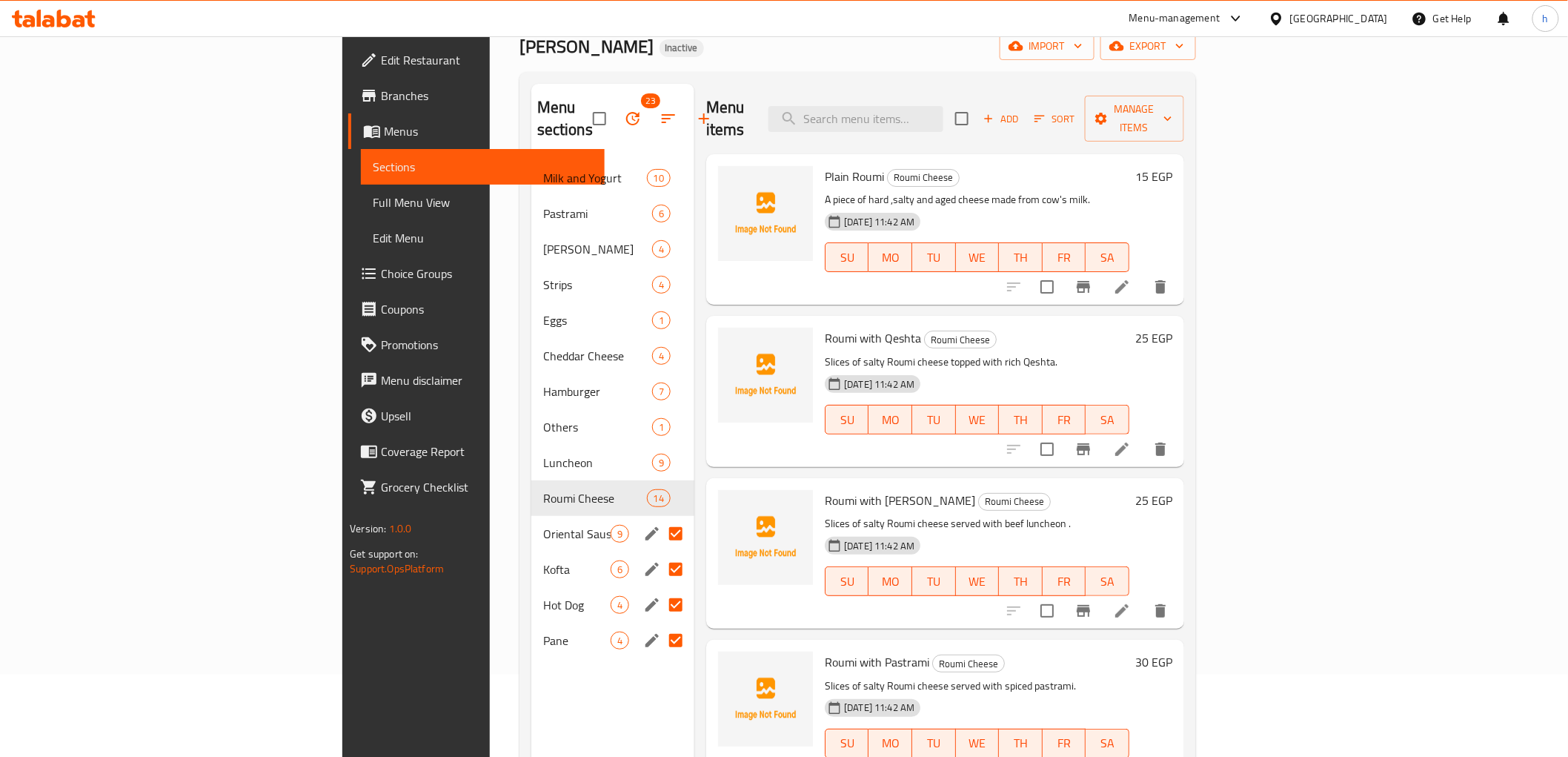
click at [660, 518] on input "Menu sections" at bounding box center [676, 534] width 31 height 31
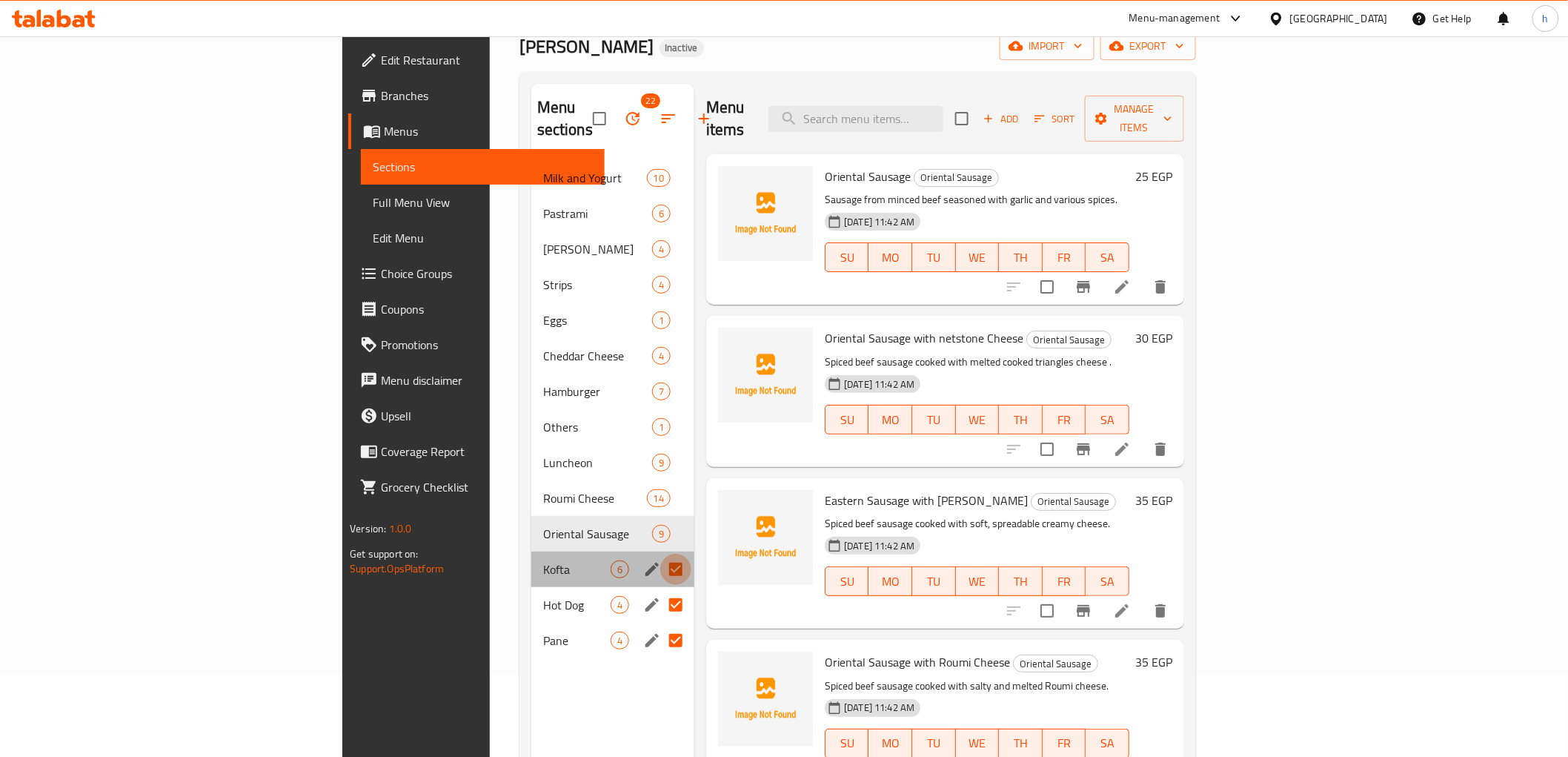
drag, startPoint x: 589, startPoint y: 539, endPoint x: 586, endPoint y: 566, distance: 27.2
click at [660, 554] on input "Menu sections" at bounding box center [676, 570] width 31 height 31
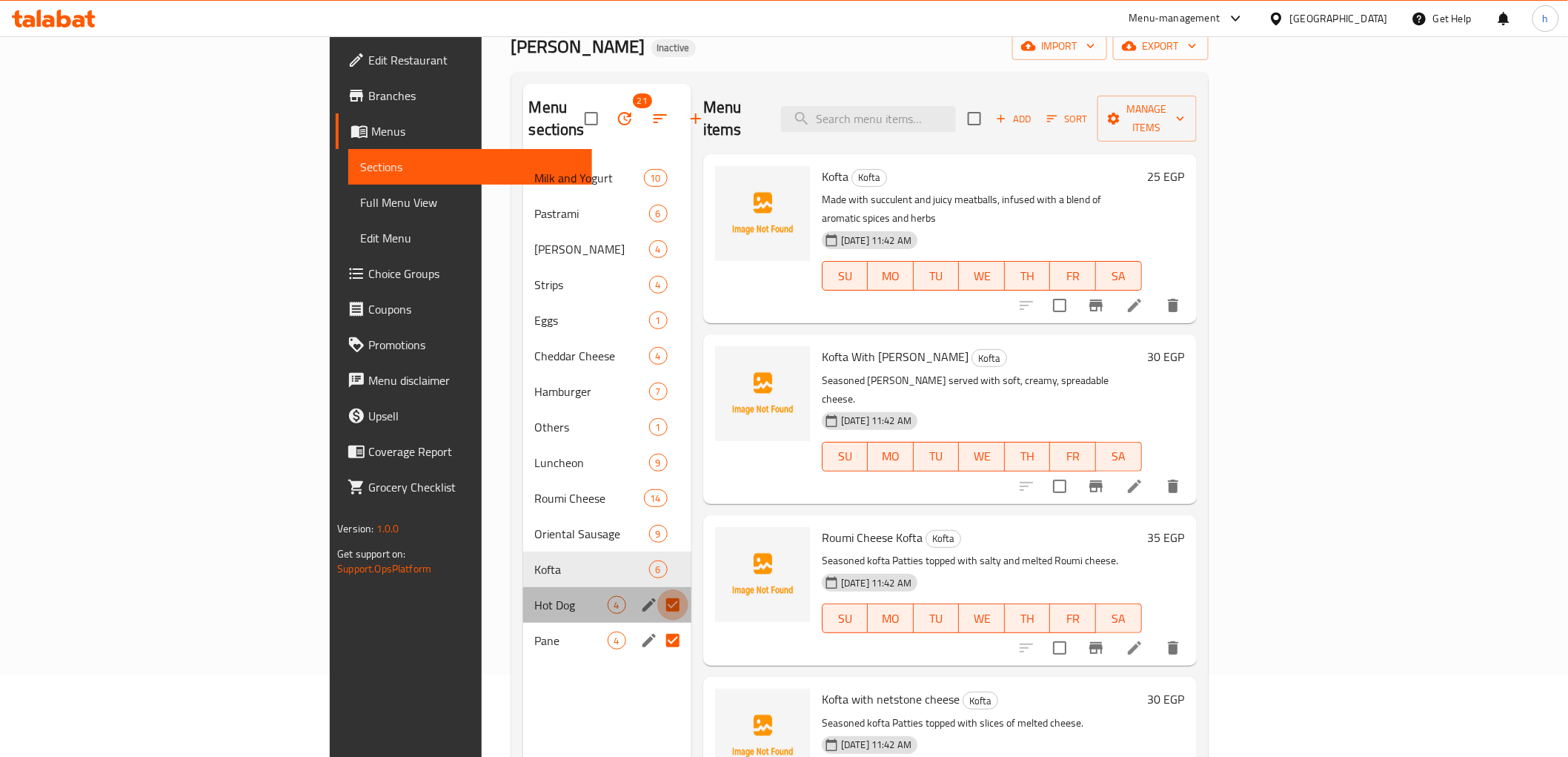
click at [658, 589] on input "Menu sections" at bounding box center [673, 605] width 31 height 31
checkbox input "false"
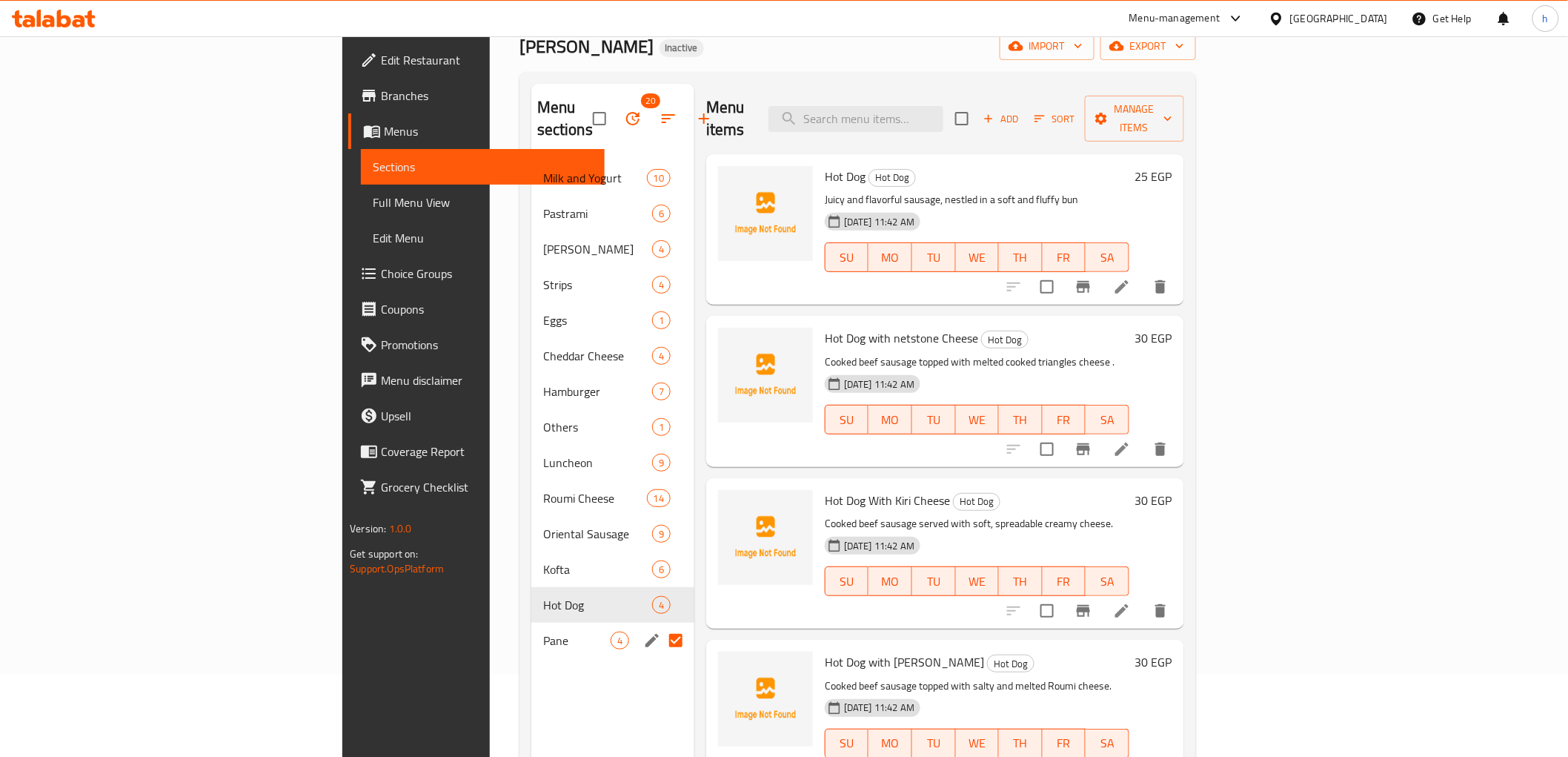
click at [660, 625] on input "Menu sections" at bounding box center [676, 641] width 31 height 31
checkbox input "false"
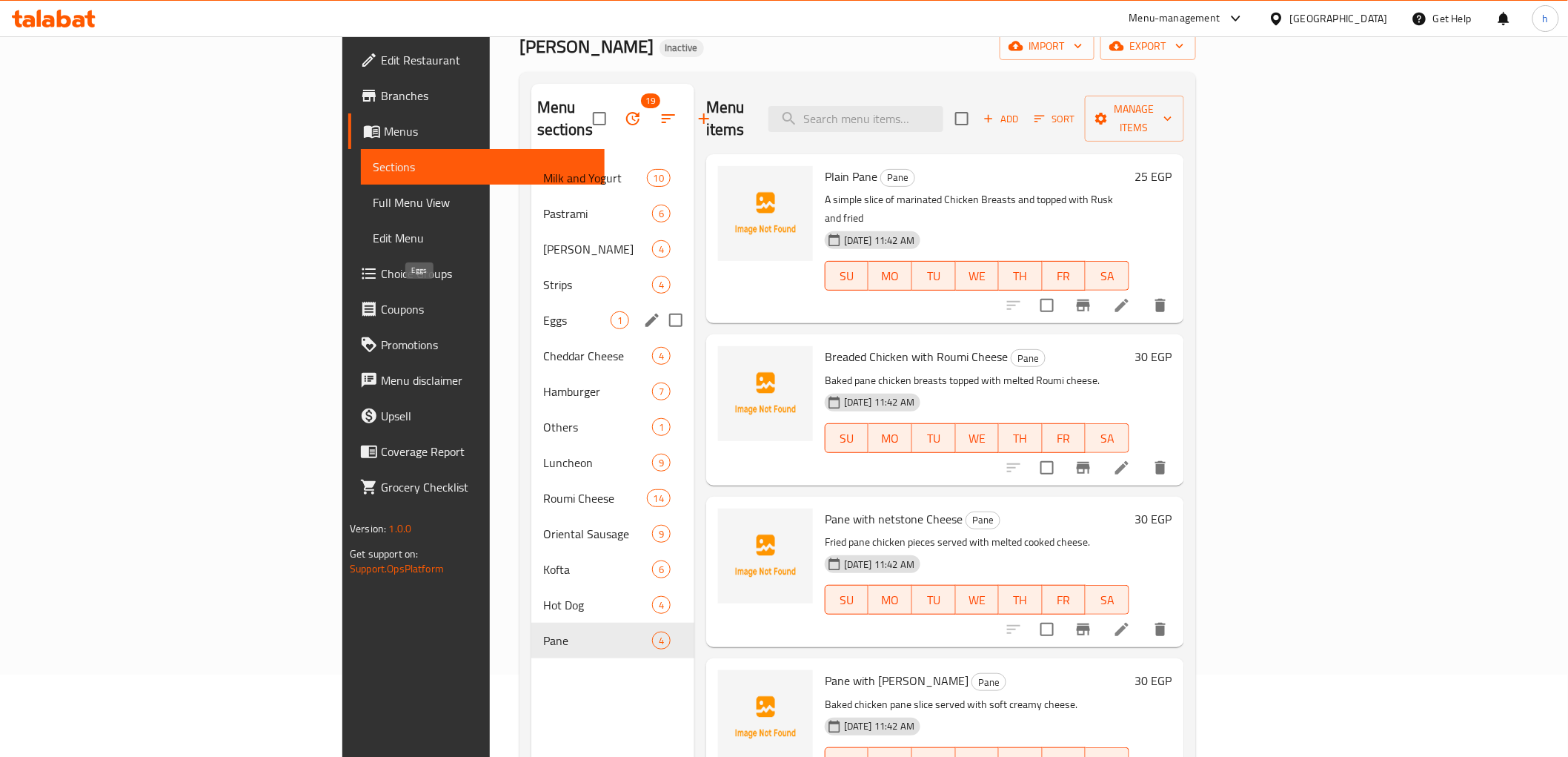
click at [543, 311] on span "Eggs" at bounding box center [576, 320] width 67 height 18
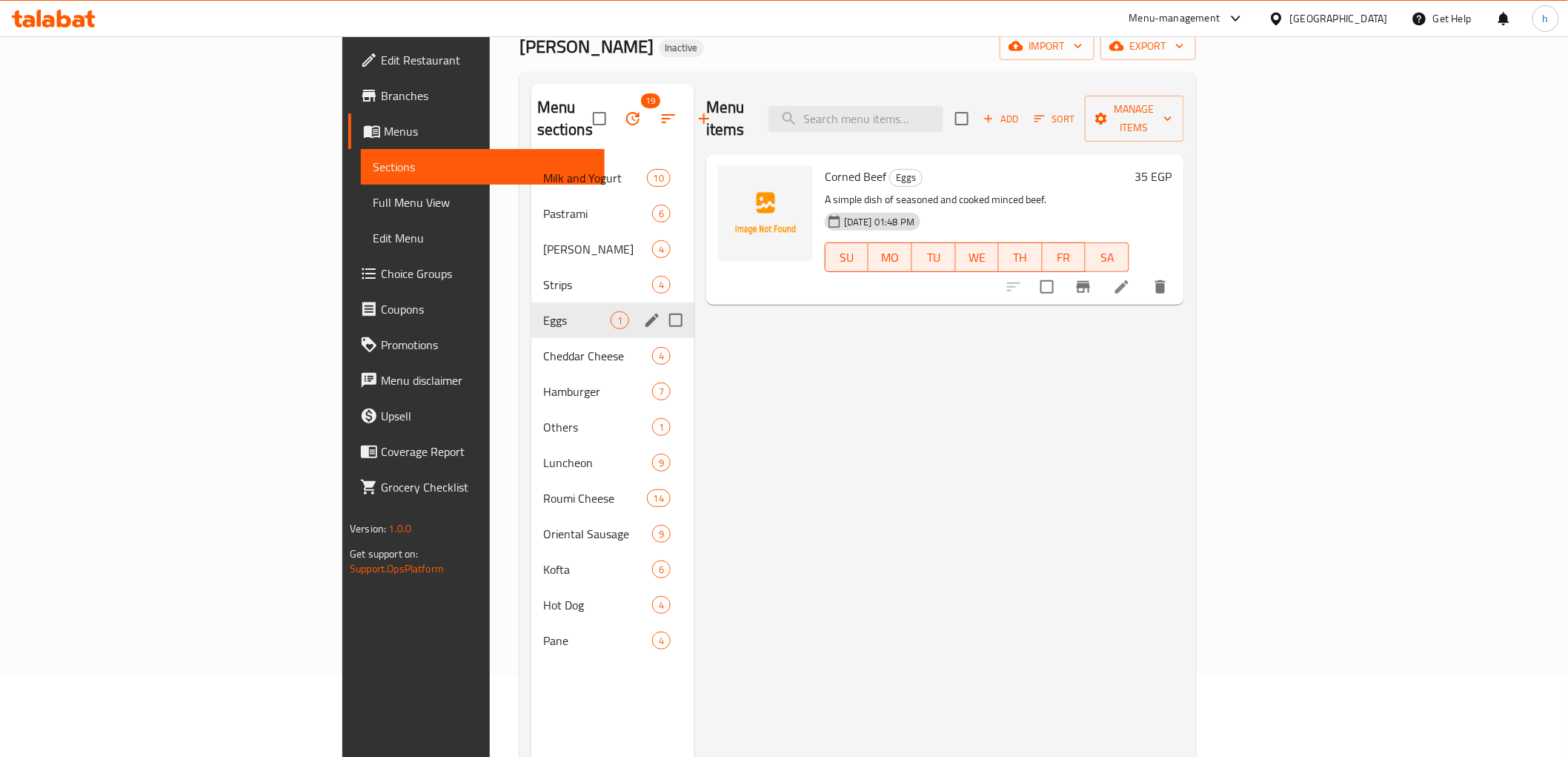
click at [660, 304] on input "Menu sections" at bounding box center [676, 320] width 31 height 31
checkbox input "true"
click at [624, 110] on icon "button" at bounding box center [633, 119] width 18 height 18
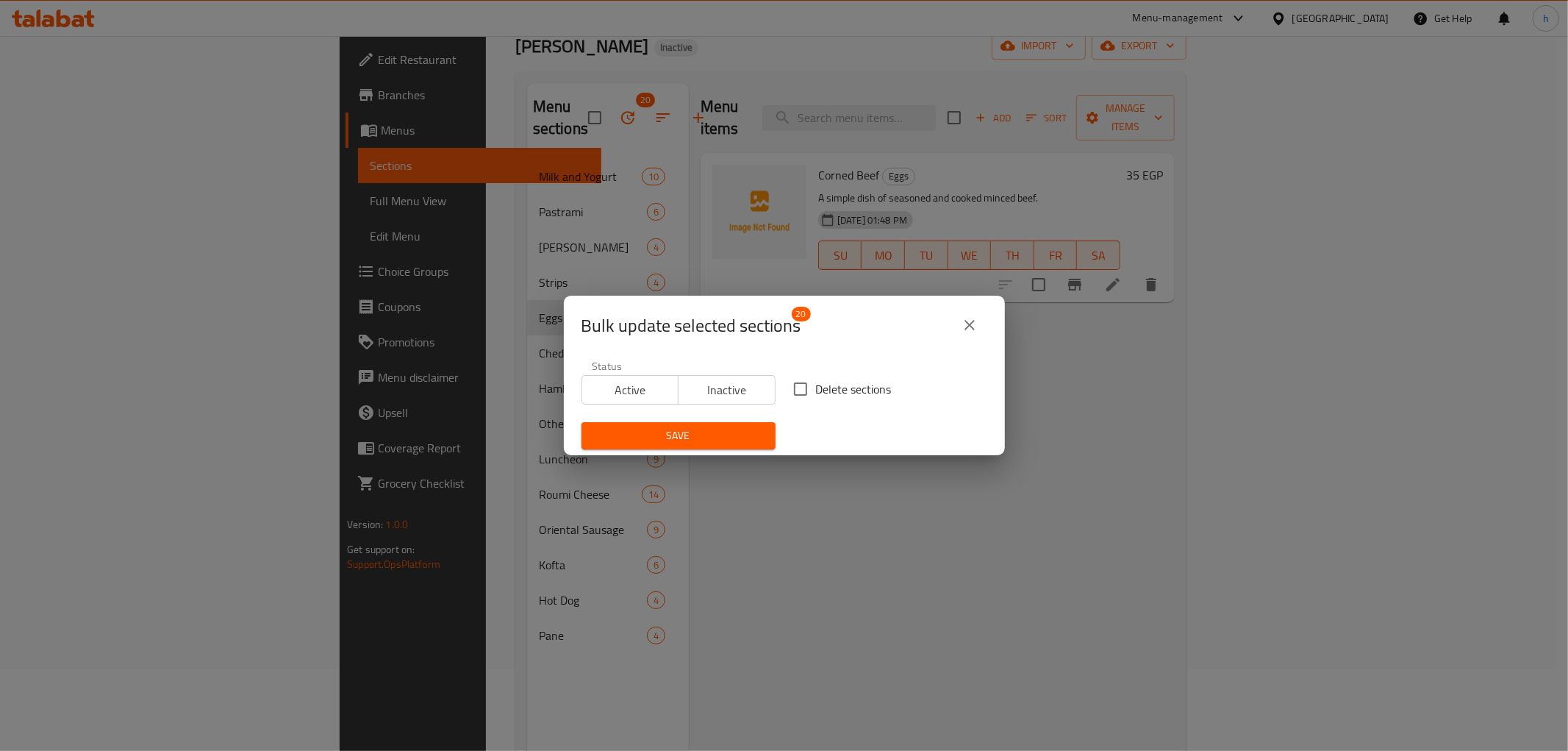
click at [799, 379] on input "Delete sections" at bounding box center [800, 389] width 31 height 31
checkbox input "true"
click at [700, 440] on span "Save" at bounding box center [679, 436] width 170 height 19
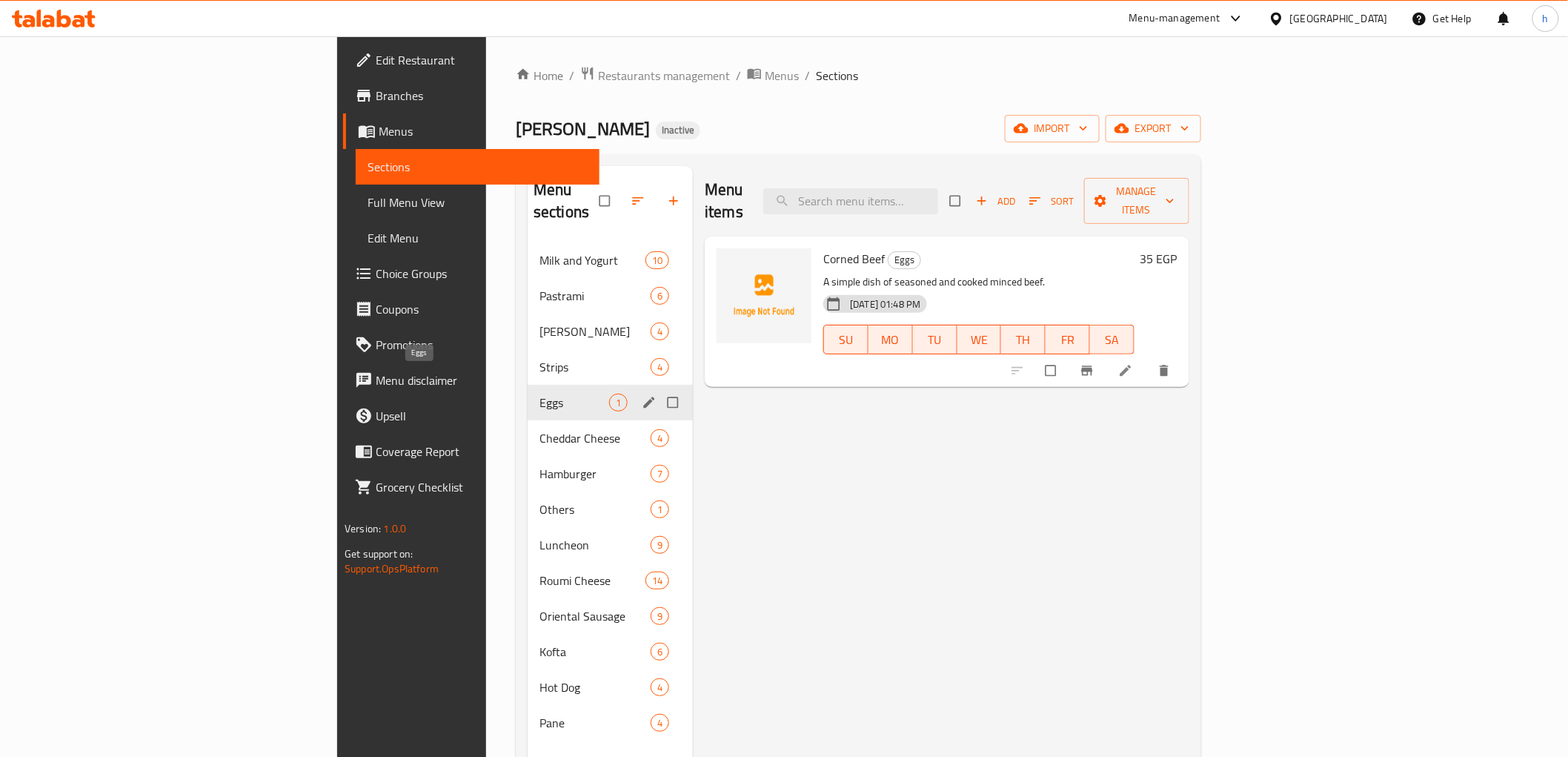
click at [540, 393] on span "Eggs" at bounding box center [574, 402] width 69 height 18
click at [658, 389] on input "Menu sections" at bounding box center [674, 403] width 31 height 28
checkbox input "true"
click at [623, 196] on icon "button" at bounding box center [628, 201] width 11 height 11
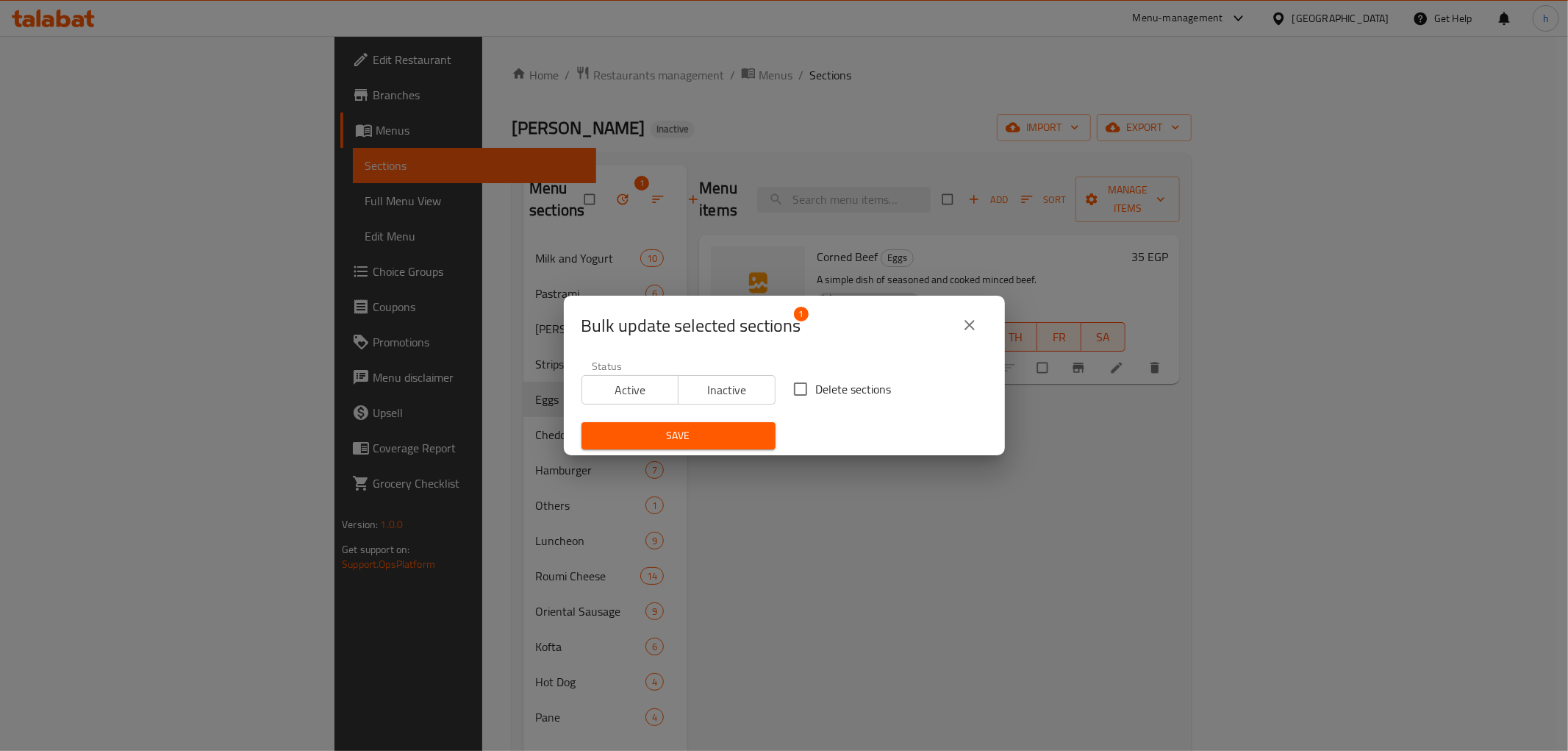
click at [803, 383] on input "Delete sections" at bounding box center [800, 389] width 31 height 31
checkbox input "true"
click at [718, 439] on span "Save" at bounding box center [679, 436] width 170 height 19
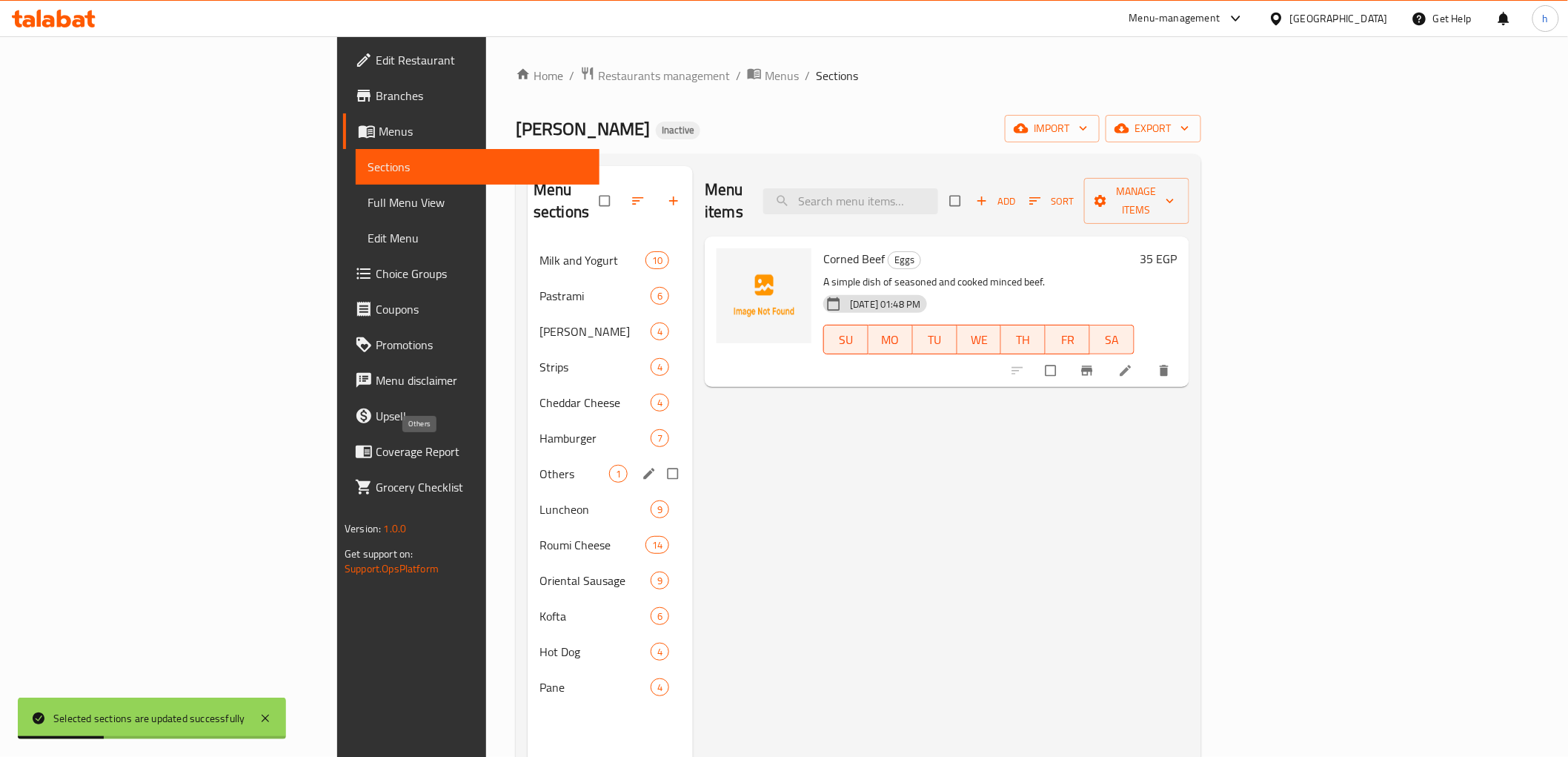
click at [540, 465] on span "Others" at bounding box center [574, 474] width 69 height 18
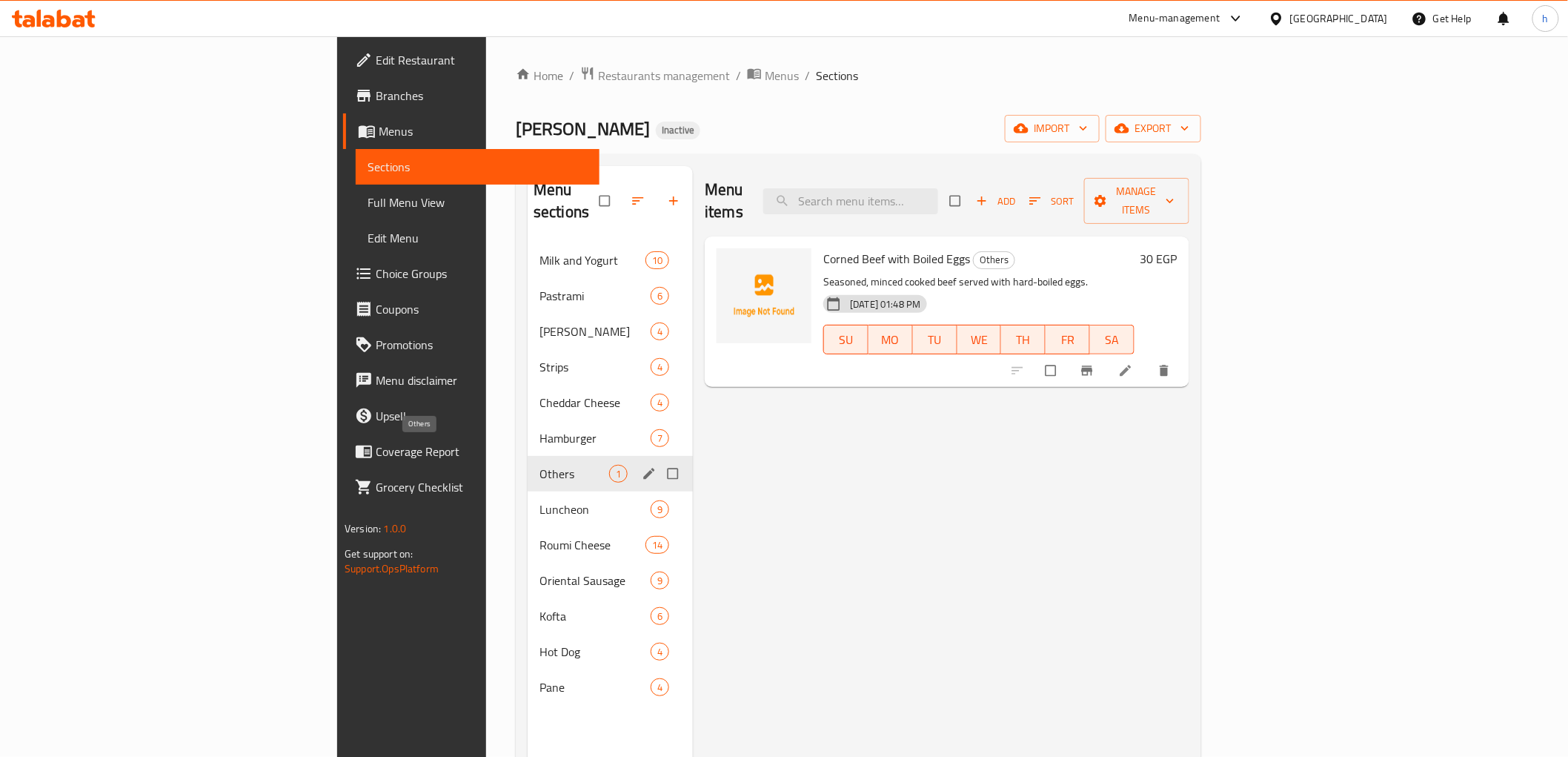
click at [540, 465] on span "Others" at bounding box center [574, 474] width 69 height 18
click at [658, 460] on input "Menu sections" at bounding box center [674, 474] width 31 height 28
checkbox input "true"
click at [620, 197] on icon "button" at bounding box center [627, 201] width 15 height 15
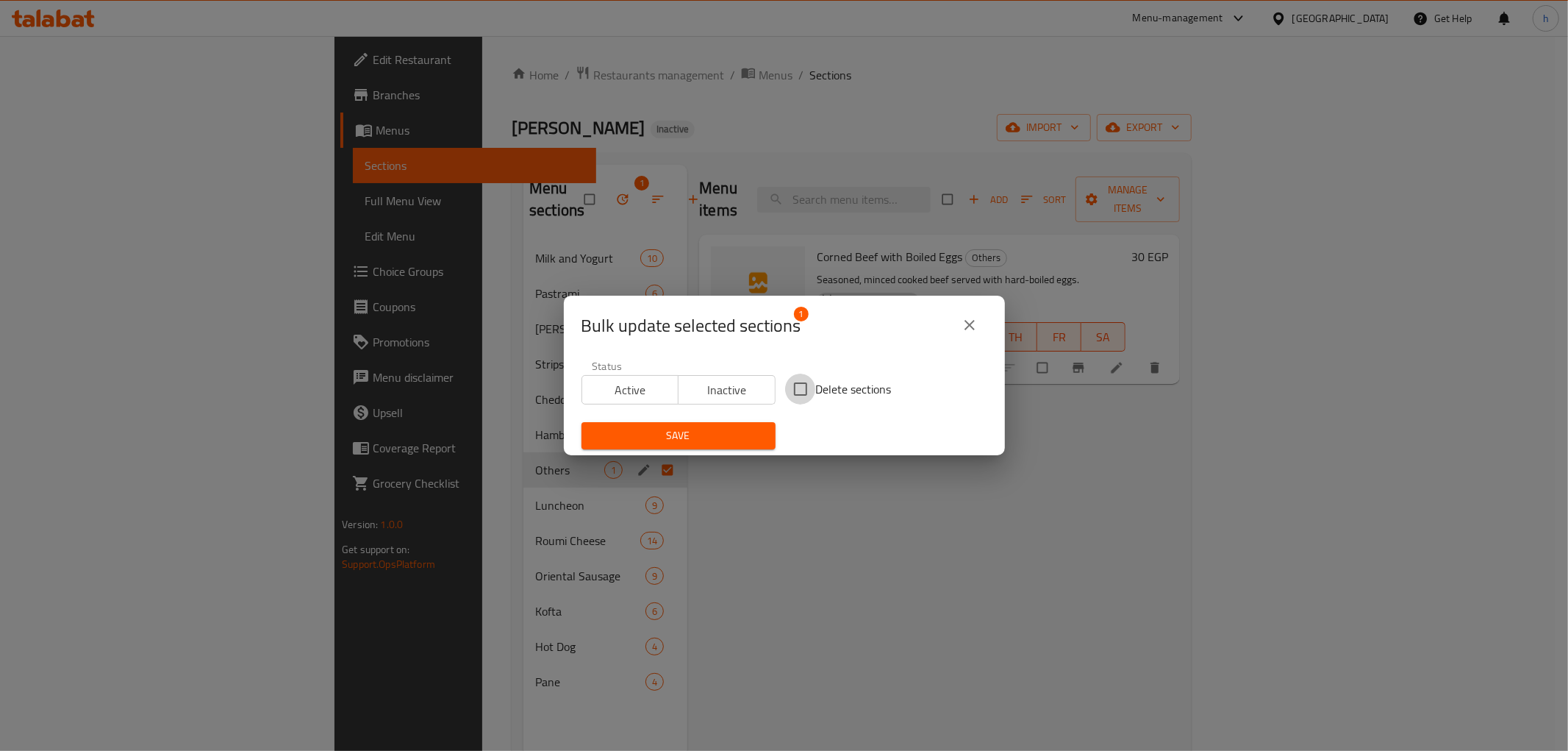
click at [792, 392] on input "Delete sections" at bounding box center [800, 389] width 31 height 31
checkbox input "true"
click at [726, 433] on span "Save" at bounding box center [679, 436] width 170 height 19
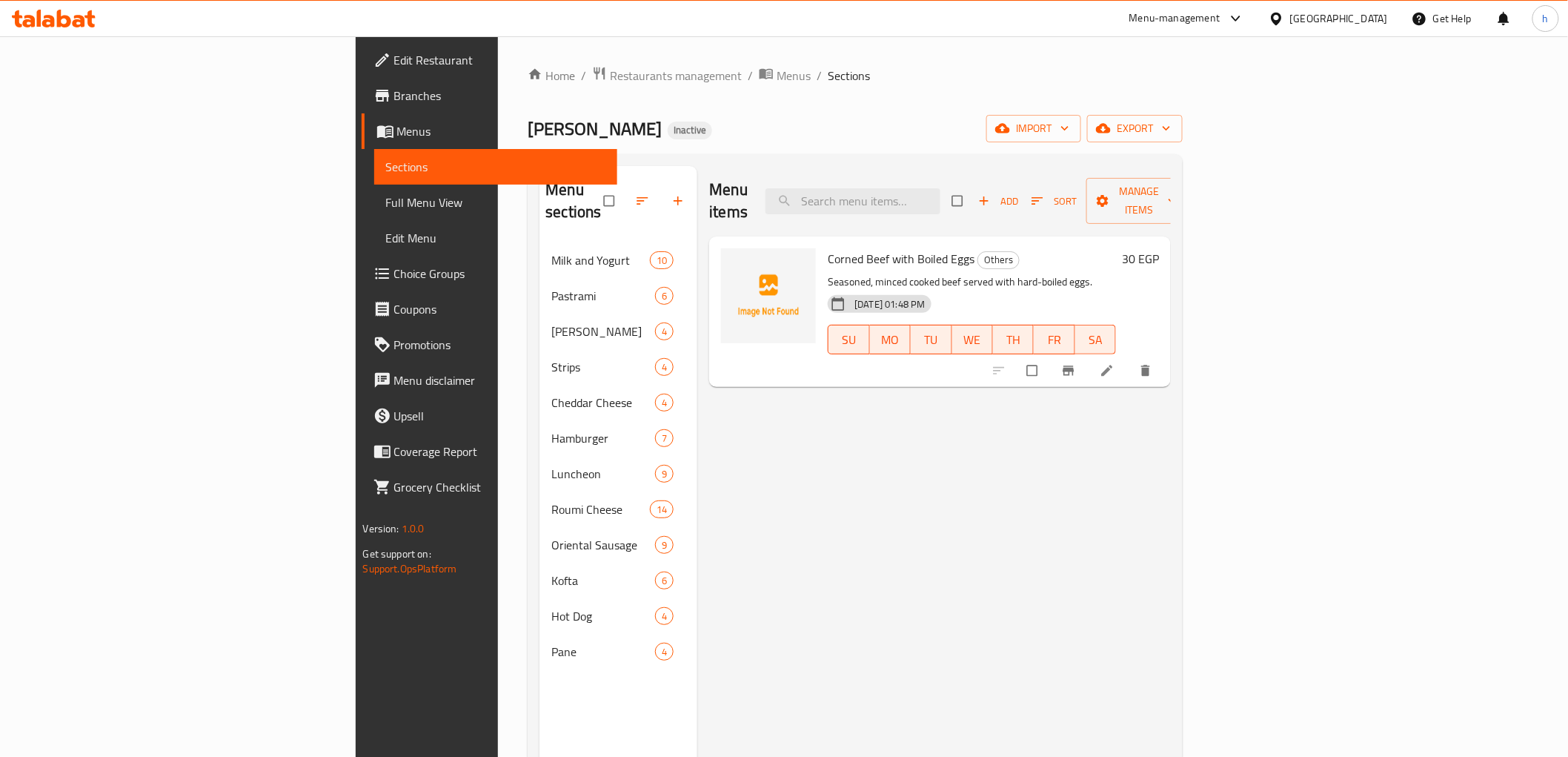
click at [1058, 546] on div "Menu items Add Sort Manage items Corned Beef with Boiled Eggs Others Seasoned, …" at bounding box center [934, 545] width 474 height 757
click at [773, 435] on div "Menu items Add Sort Manage items Corned Beef with Boiled Eggs Others Seasoned, …" at bounding box center [934, 545] width 474 height 757
click at [1010, 127] on icon "button" at bounding box center [1002, 128] width 15 height 15
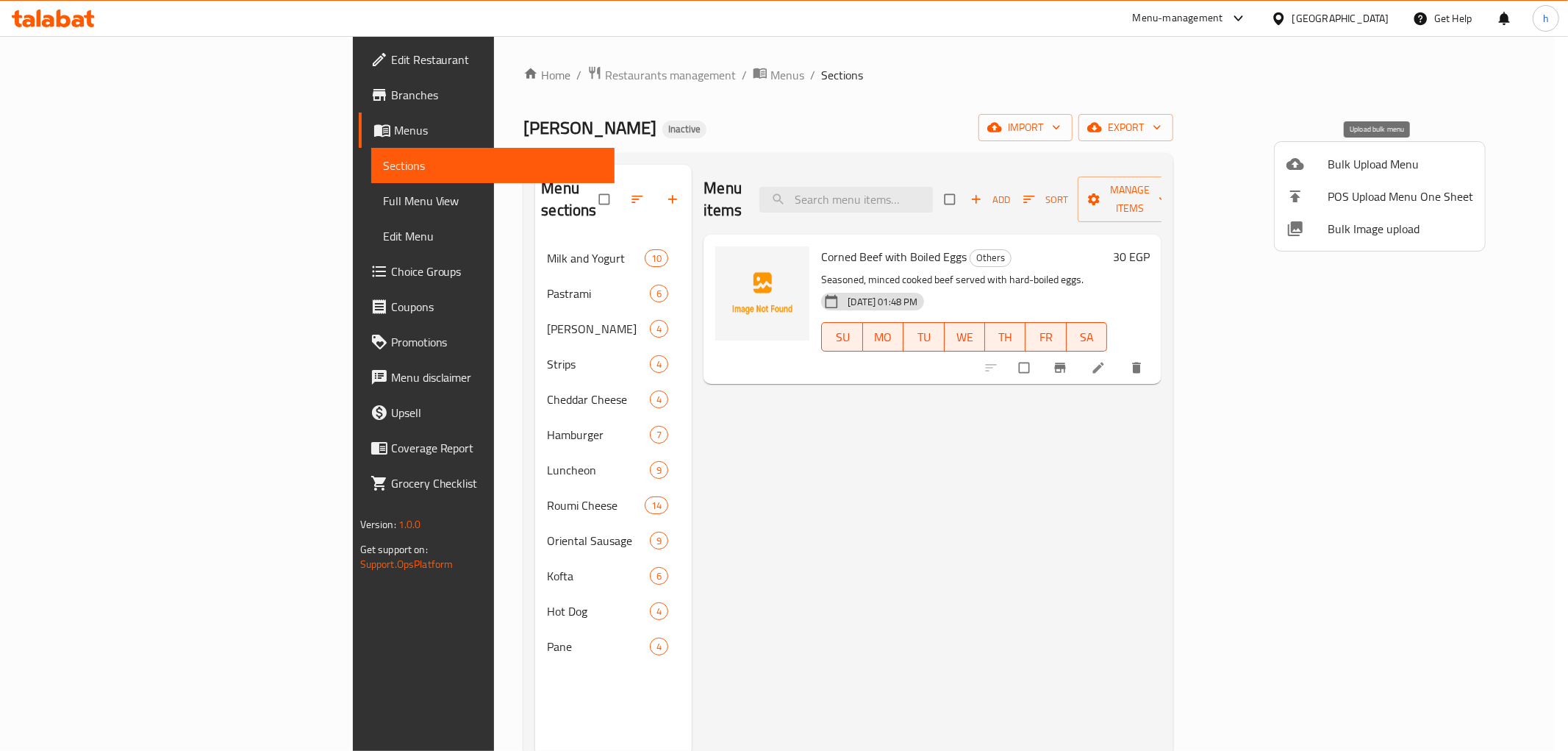
click at [1337, 159] on span "Bulk Upload Menu" at bounding box center [1400, 163] width 146 height 18
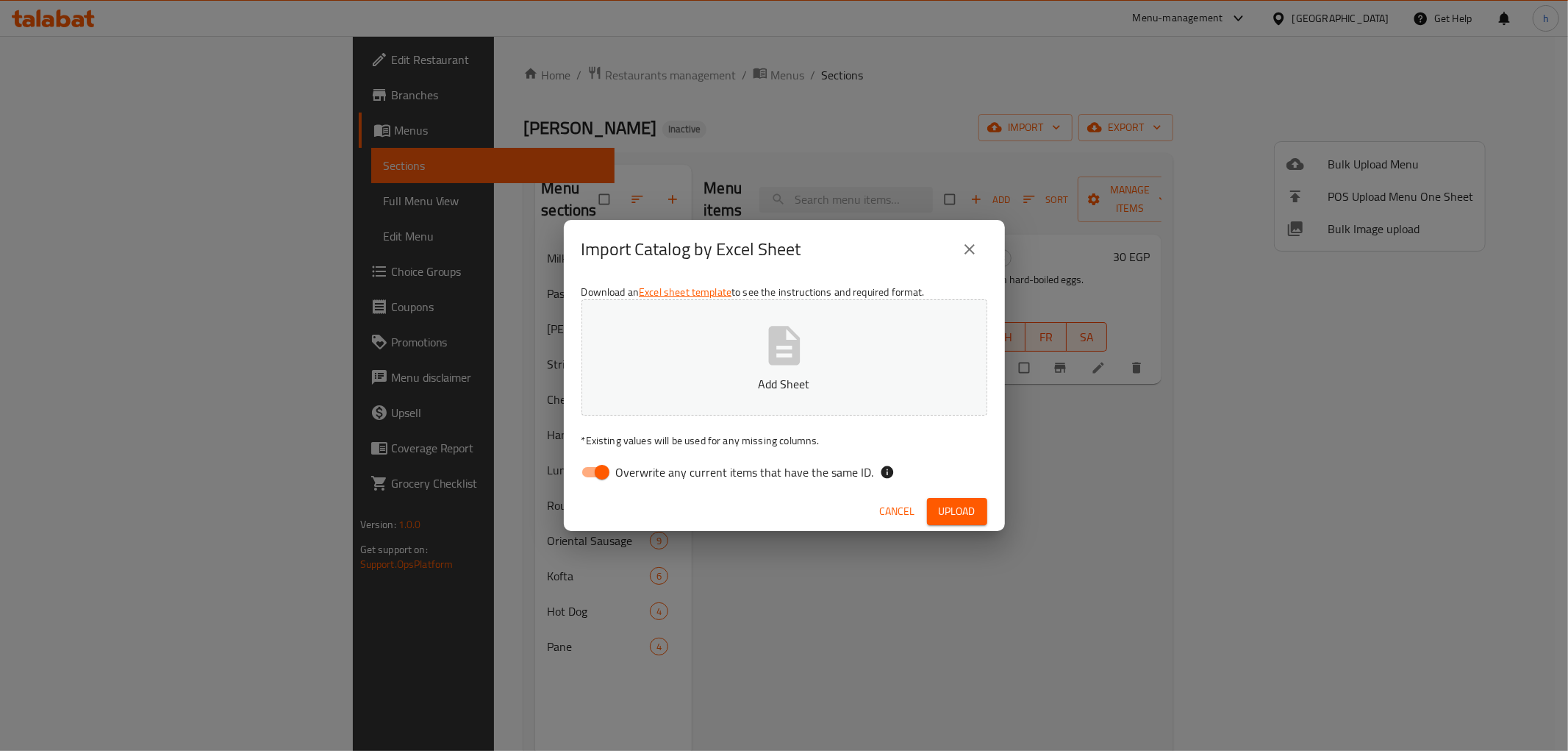
click at [591, 481] on input "Overwrite any current items that have the same ID." at bounding box center [602, 472] width 84 height 28
checkbox input "false"
click at [939, 516] on span "Upload" at bounding box center [957, 512] width 36 height 19
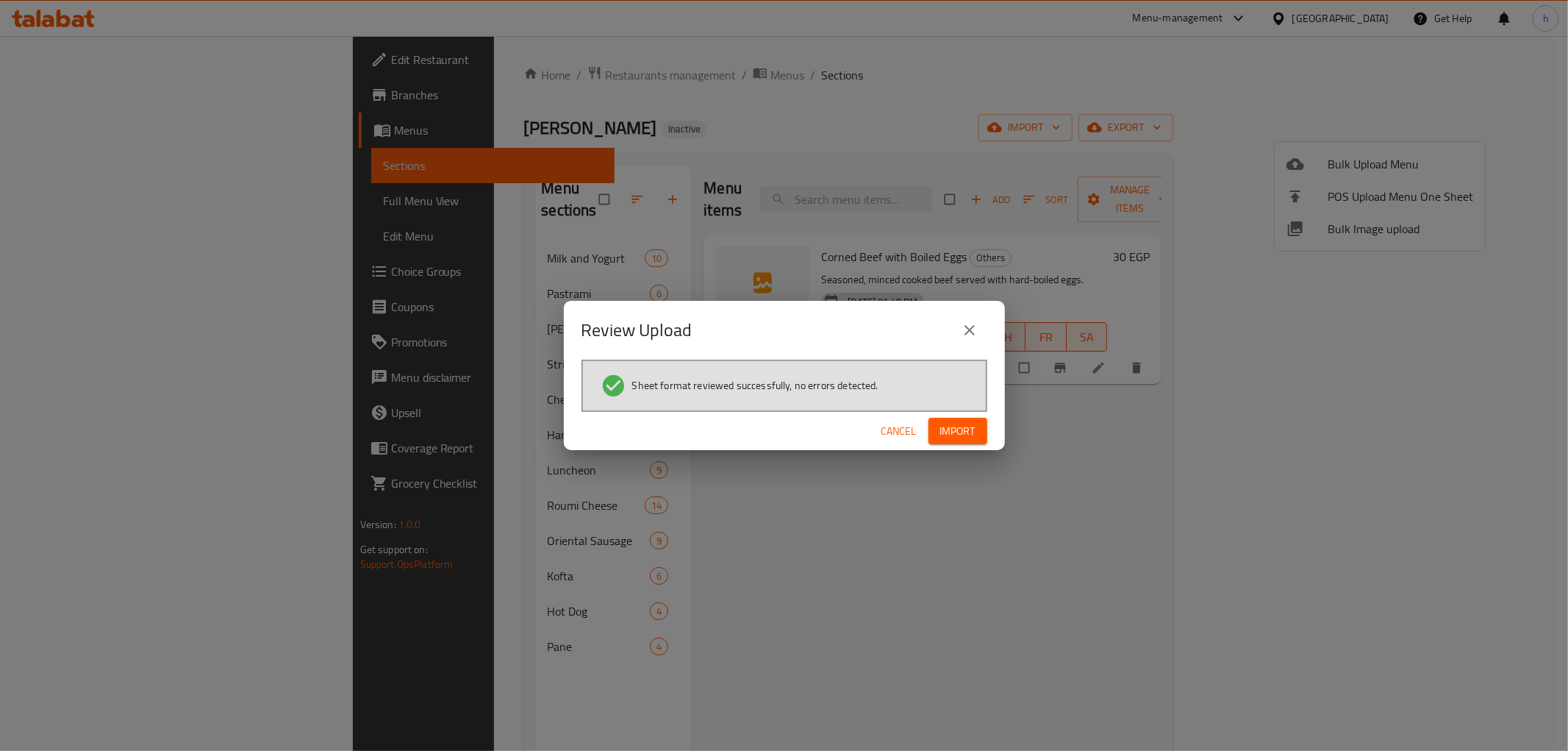
click at [950, 427] on span "Import" at bounding box center [958, 431] width 36 height 19
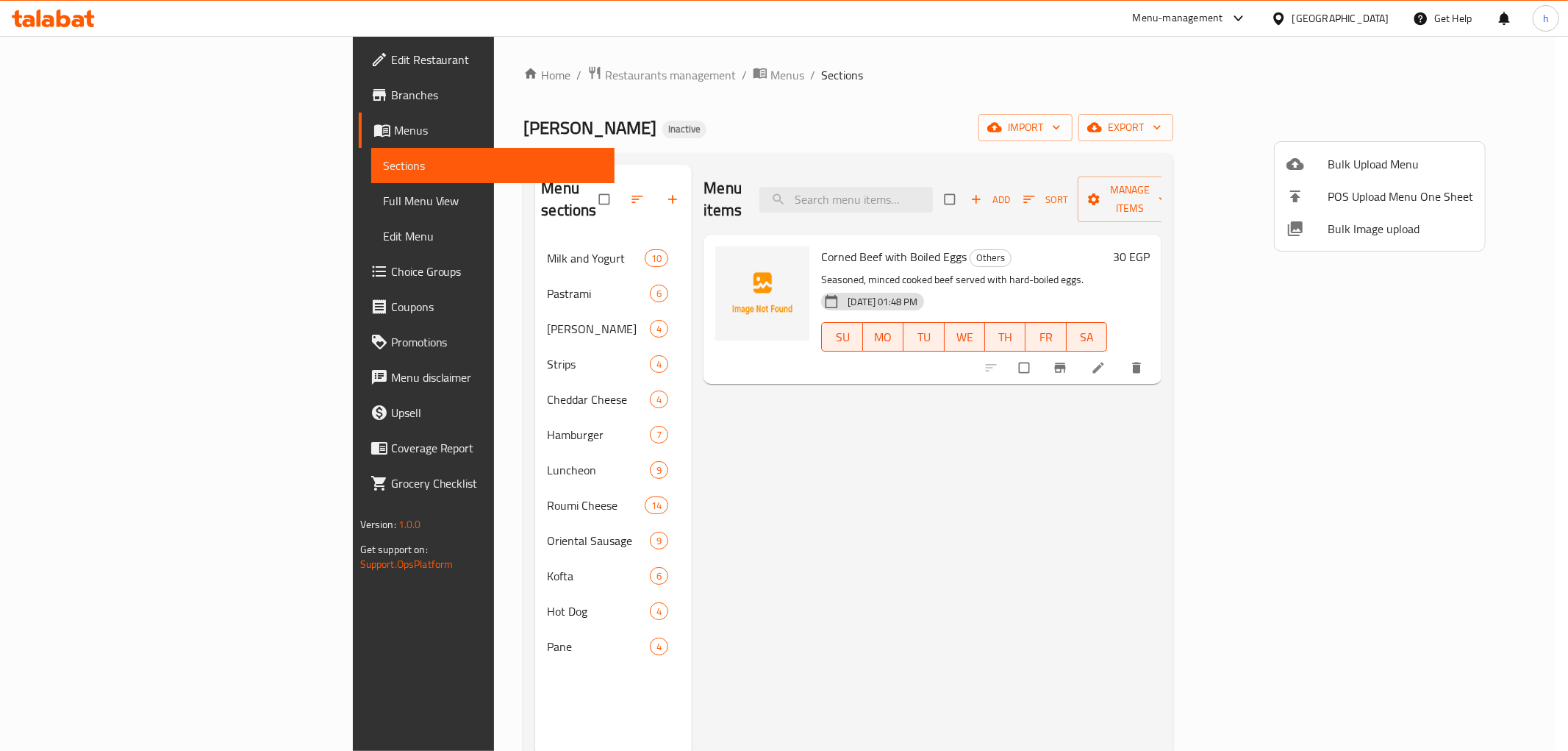
click at [819, 510] on div at bounding box center [784, 376] width 1568 height 751
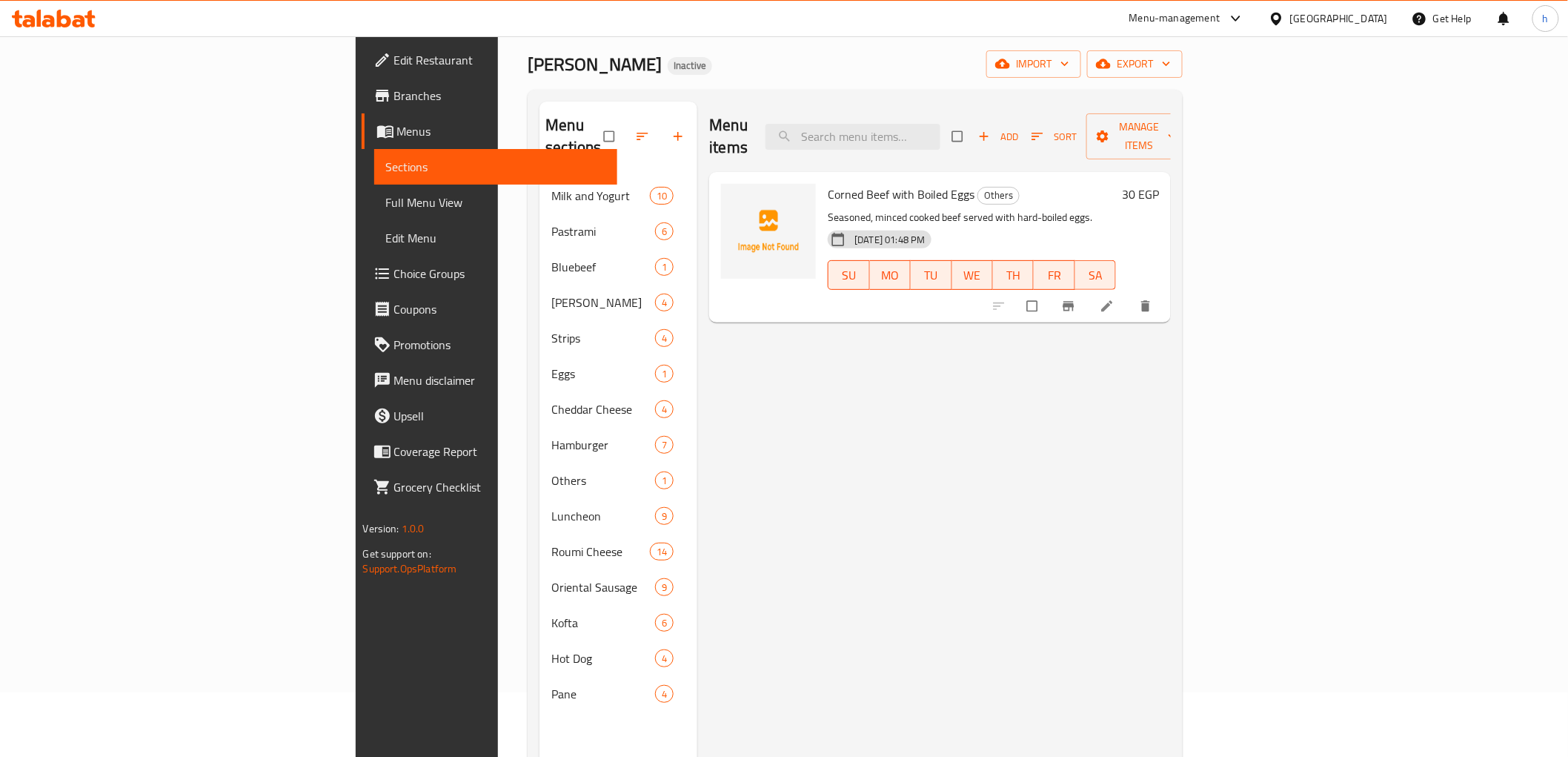
scroll to position [165, 0]
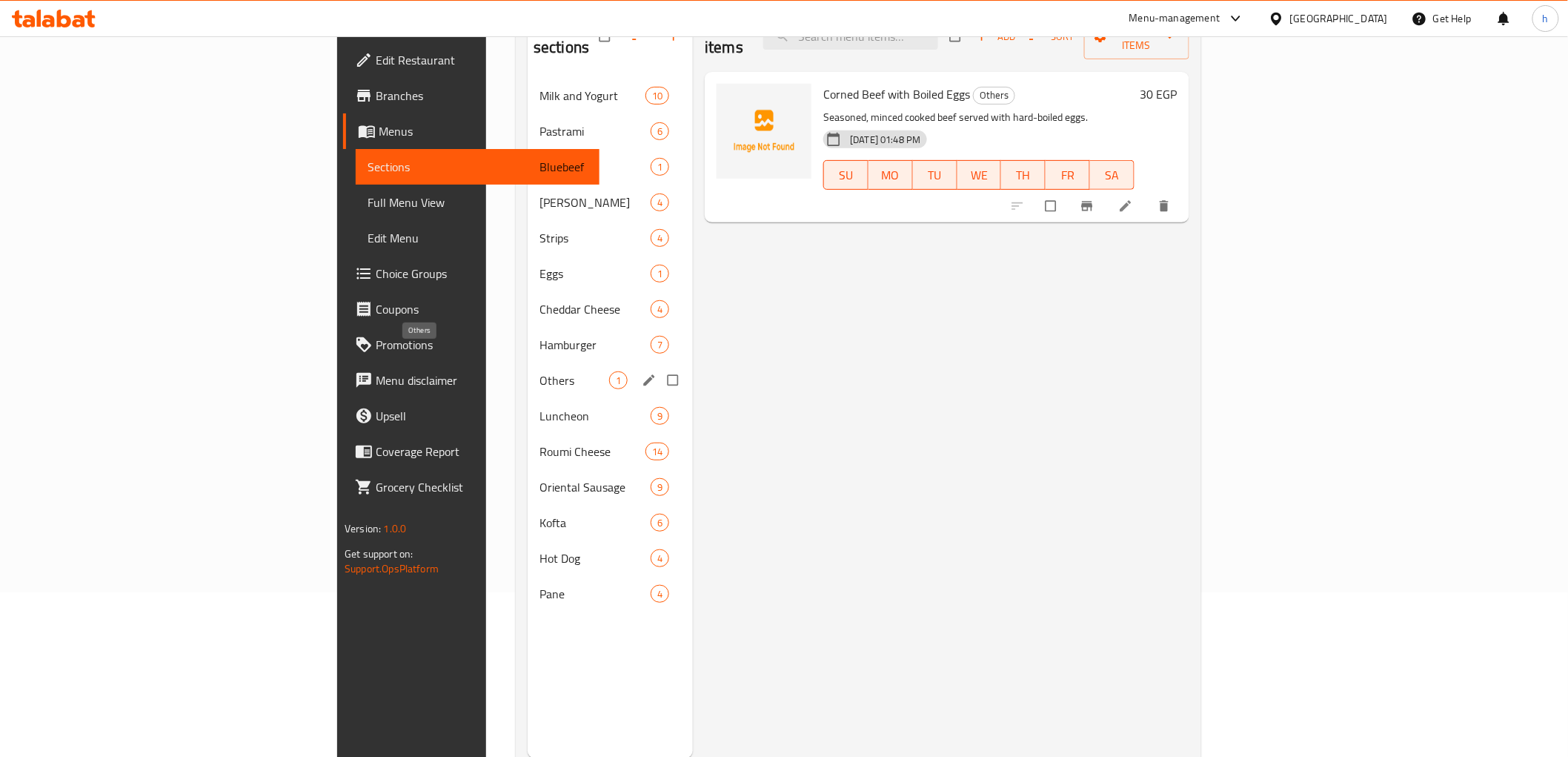
click at [540, 371] on span "Others" at bounding box center [574, 380] width 69 height 18
click at [540, 265] on span "Eggs" at bounding box center [574, 273] width 69 height 18
click at [527, 156] on div "Bluebeef 1" at bounding box center [610, 167] width 165 height 36
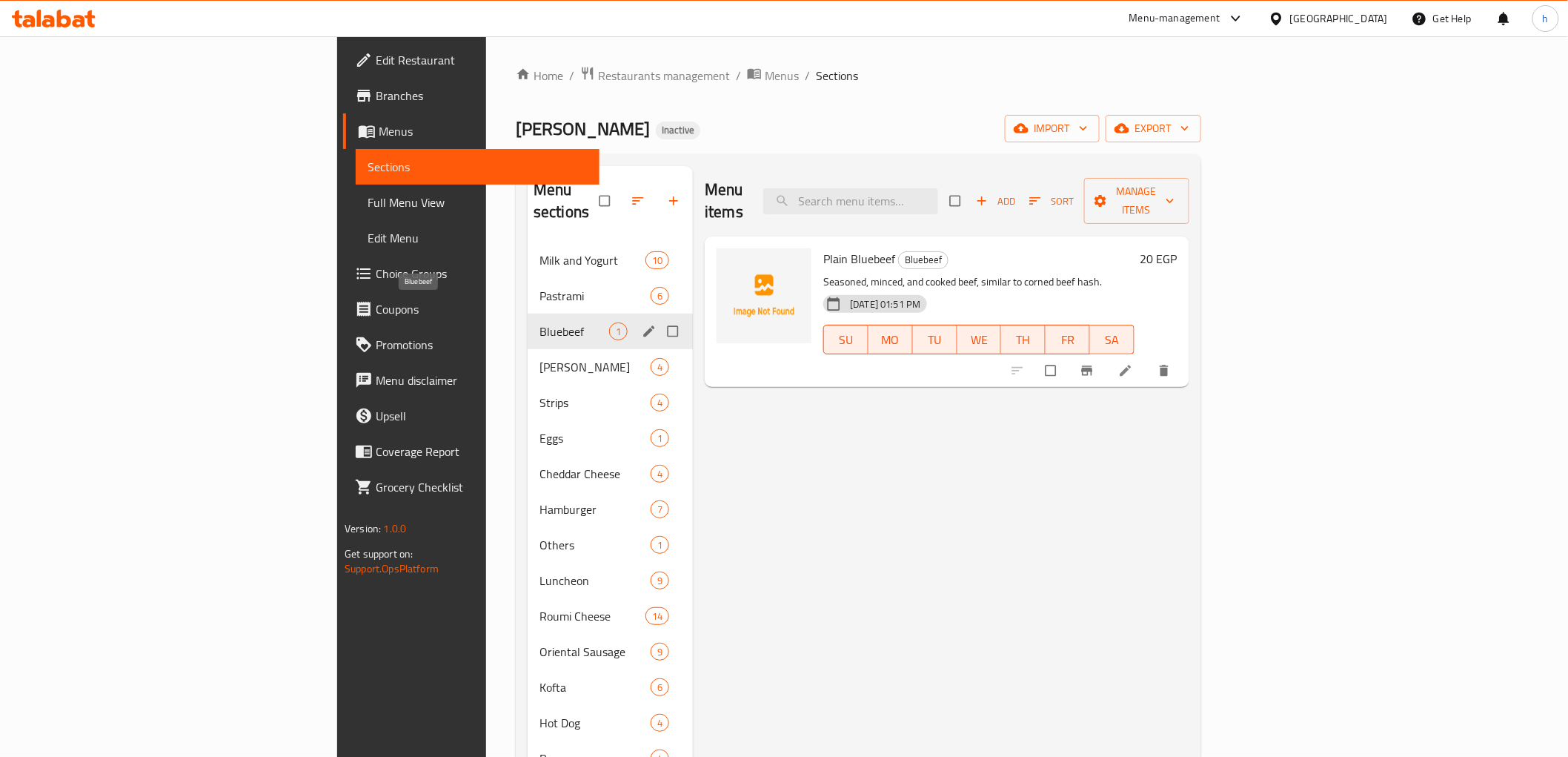
click at [540, 322] on span "Bluebeef" at bounding box center [574, 331] width 69 height 18
click at [540, 429] on span "Eggs" at bounding box center [574, 438] width 69 height 18
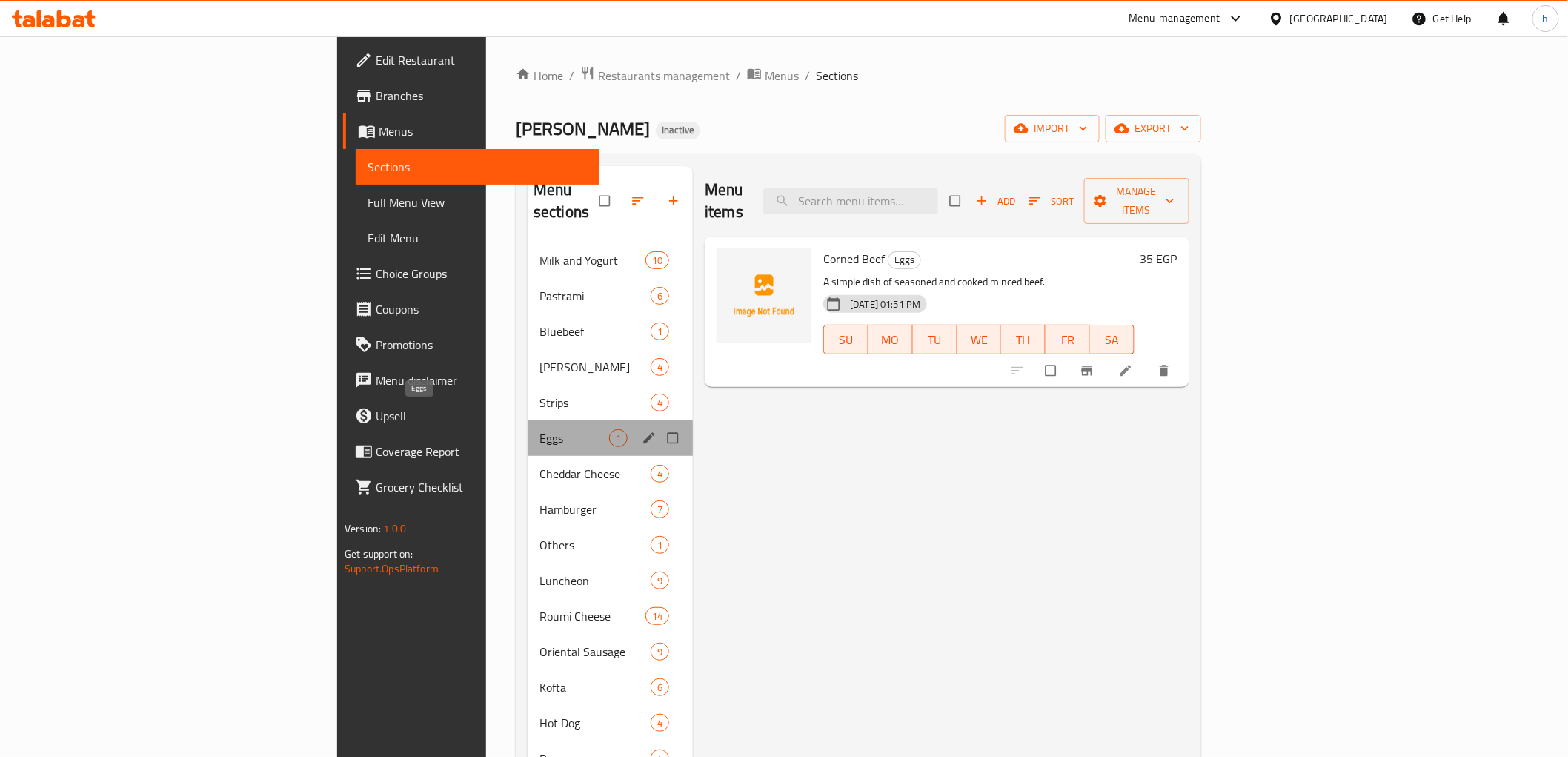
click at [540, 429] on span "Eggs" at bounding box center [574, 438] width 69 height 18
click at [658, 424] on input "Menu sections" at bounding box center [674, 438] width 31 height 28
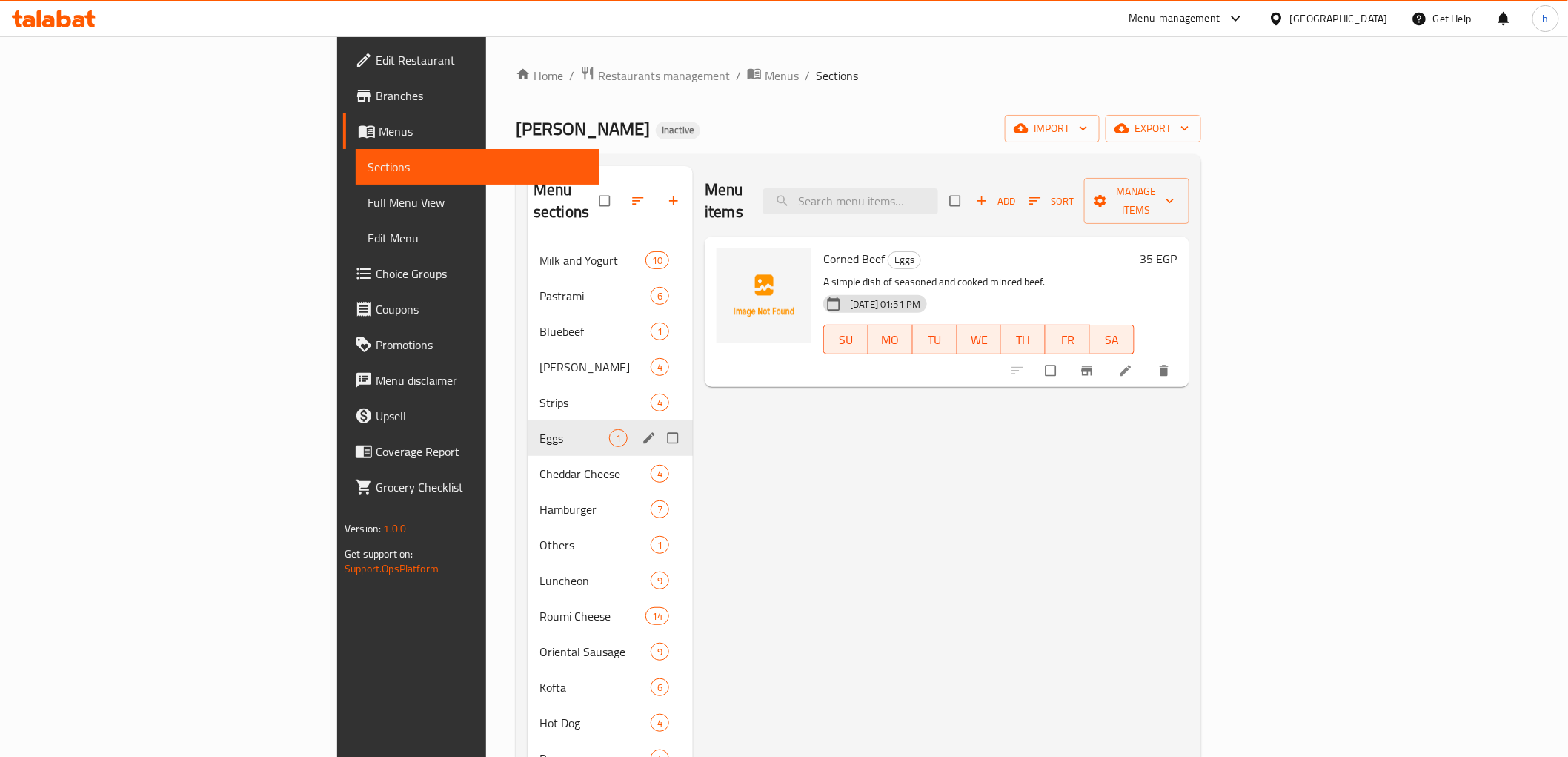
checkbox input "true"
click at [620, 197] on icon "button" at bounding box center [627, 201] width 15 height 15
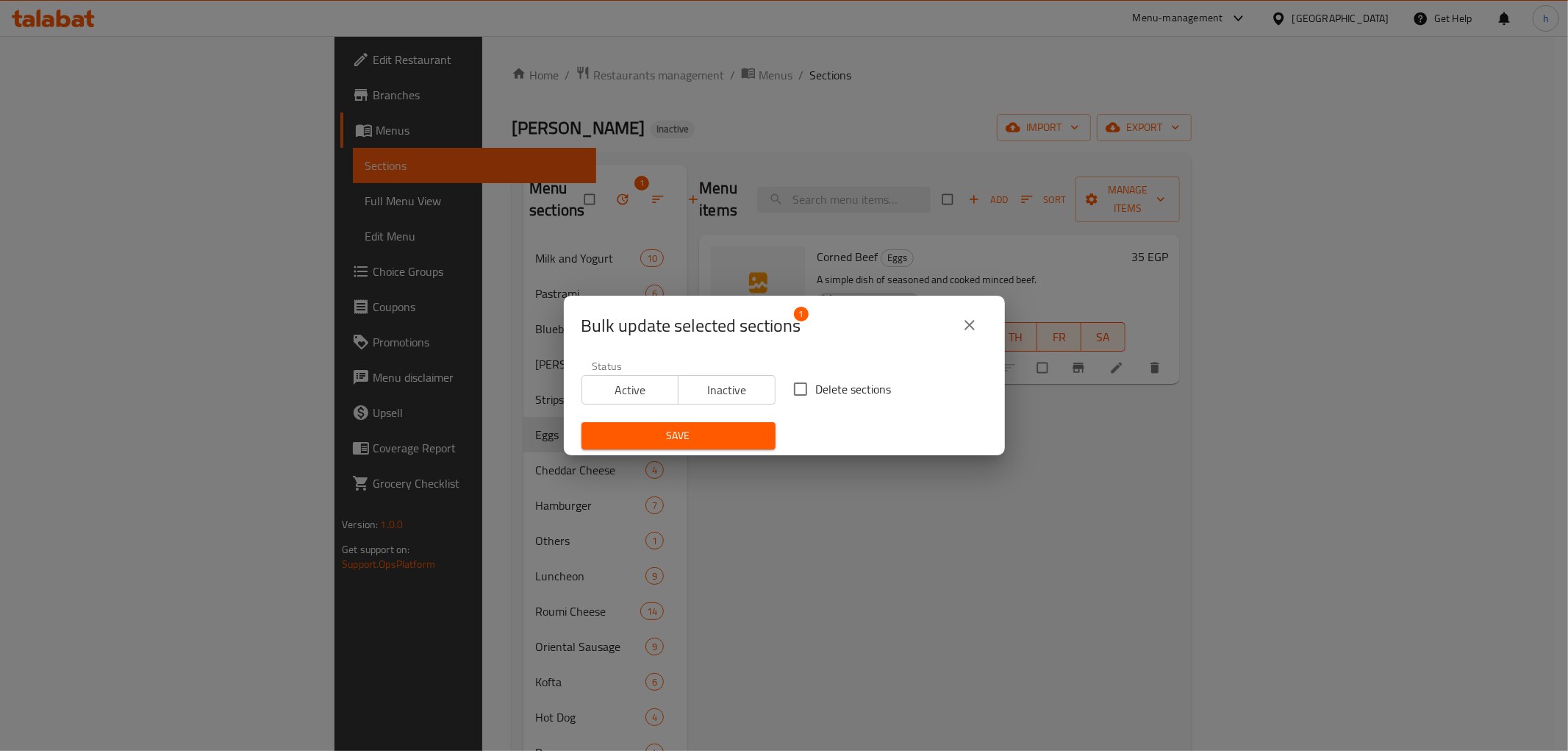
click at [809, 393] on input "Delete sections" at bounding box center [800, 389] width 31 height 31
checkbox input "true"
click at [717, 439] on span "Save" at bounding box center [679, 436] width 170 height 19
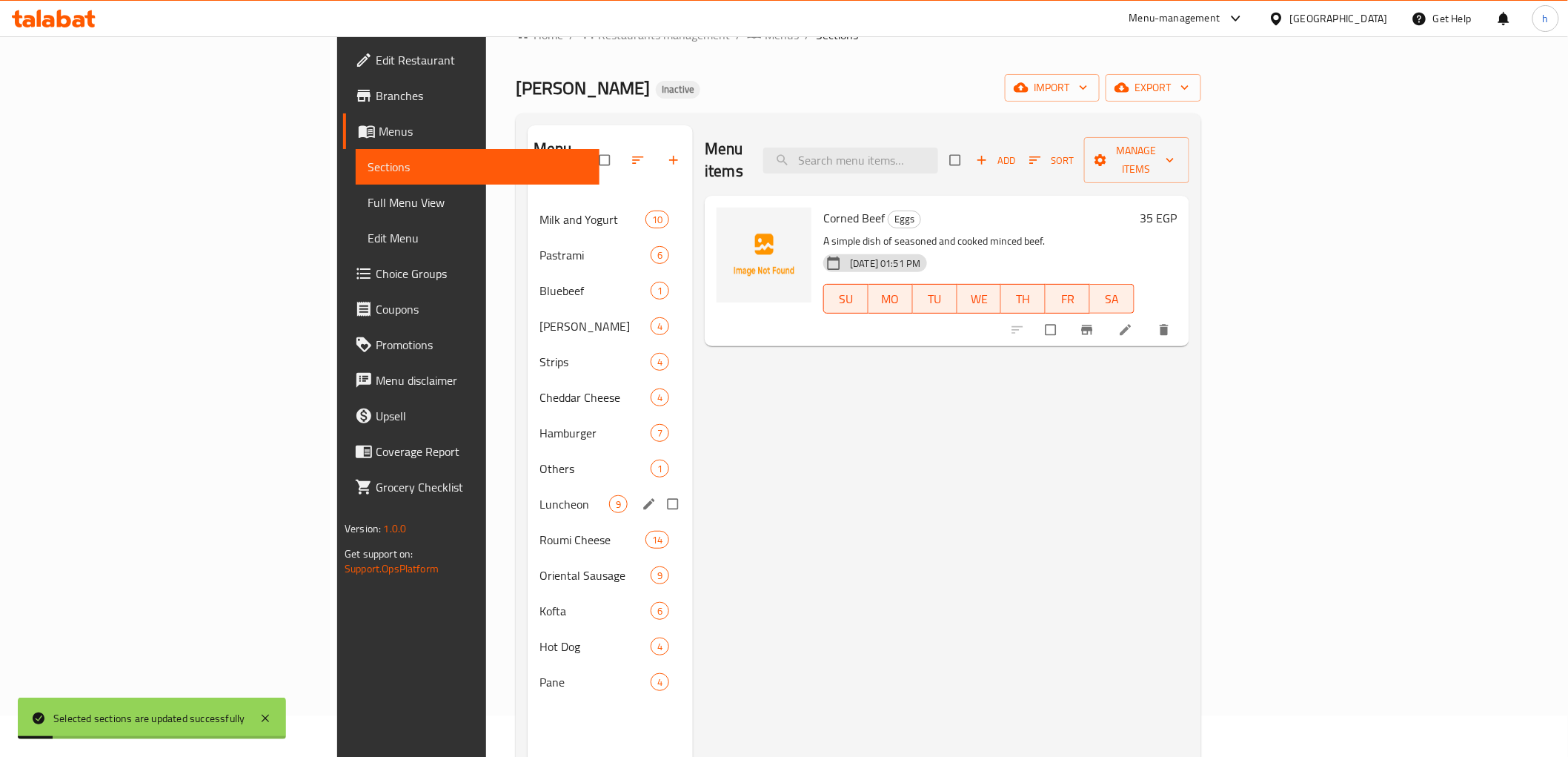
scroll to position [82, 0]
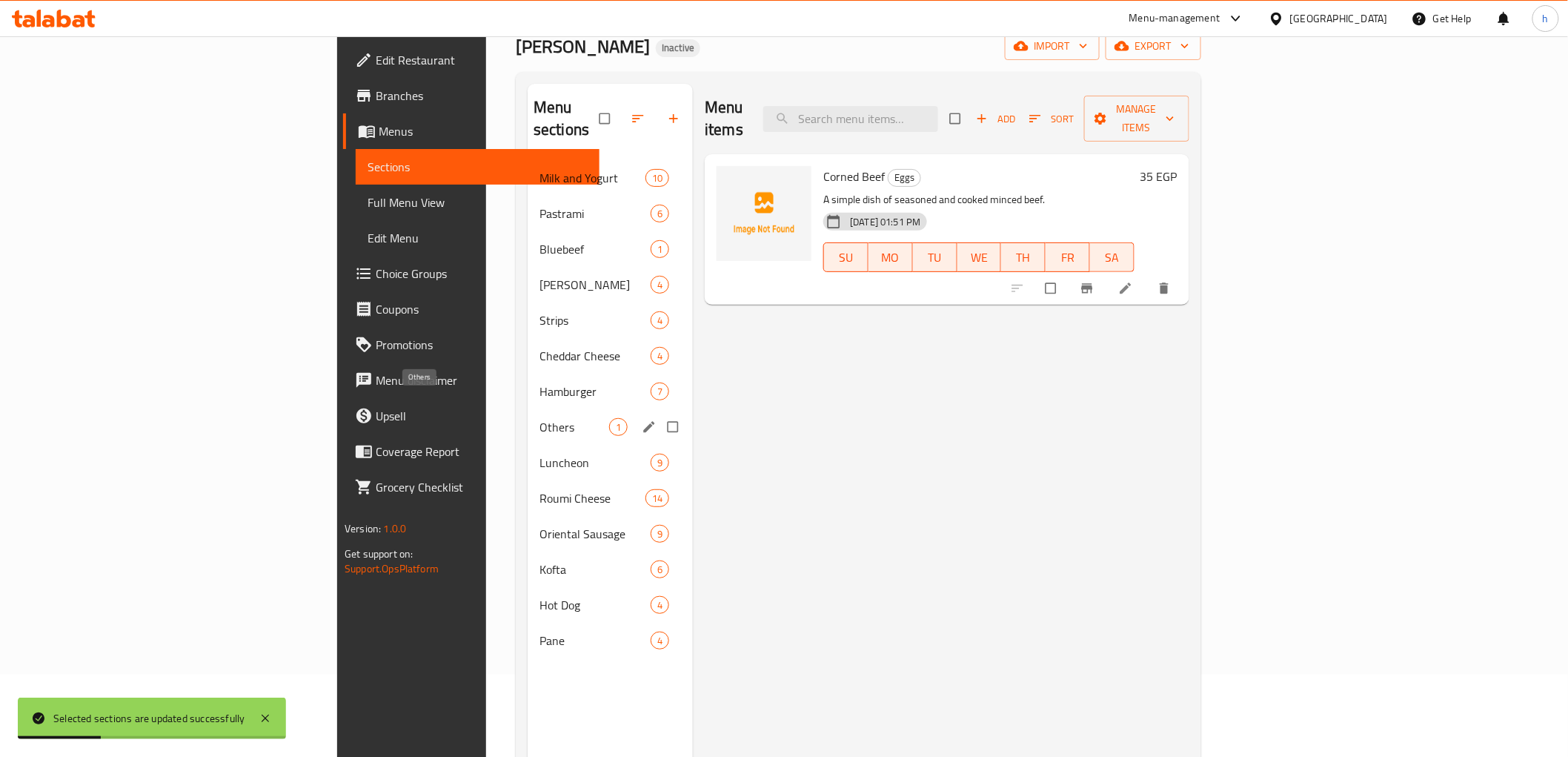
click at [540, 418] on span "Others" at bounding box center [574, 427] width 69 height 18
click at [658, 413] on input "Menu sections" at bounding box center [674, 427] width 31 height 28
checkbox input "true"
click at [620, 111] on icon "button" at bounding box center [627, 118] width 15 height 15
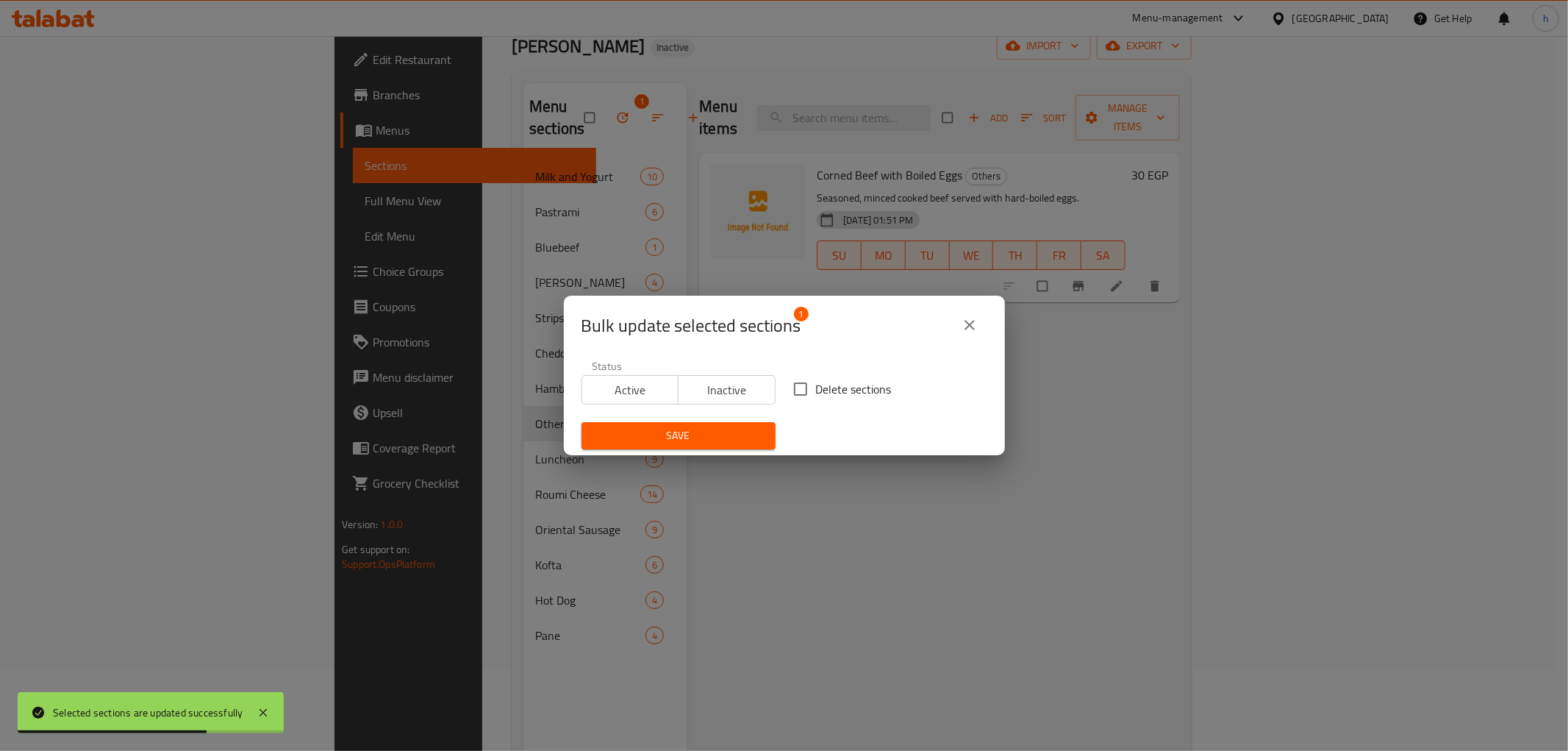
click at [792, 389] on input "Delete sections" at bounding box center [800, 389] width 31 height 31
checkbox input "true"
click at [719, 437] on span "Save" at bounding box center [679, 436] width 170 height 19
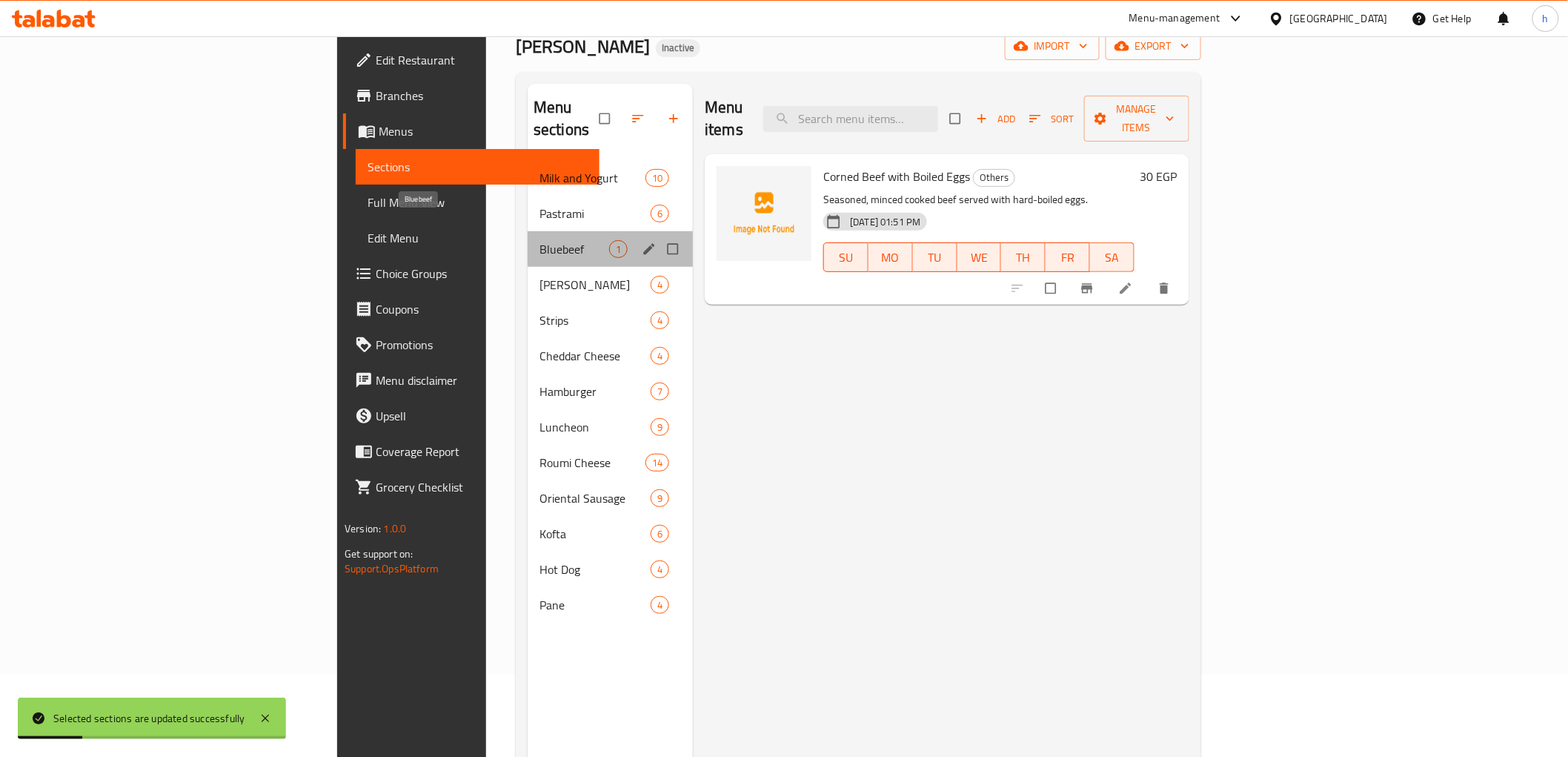
click at [540, 240] on span "Bluebeef" at bounding box center [574, 249] width 69 height 18
click at [658, 235] on input "Menu sections" at bounding box center [674, 249] width 31 height 28
checkbox input "true"
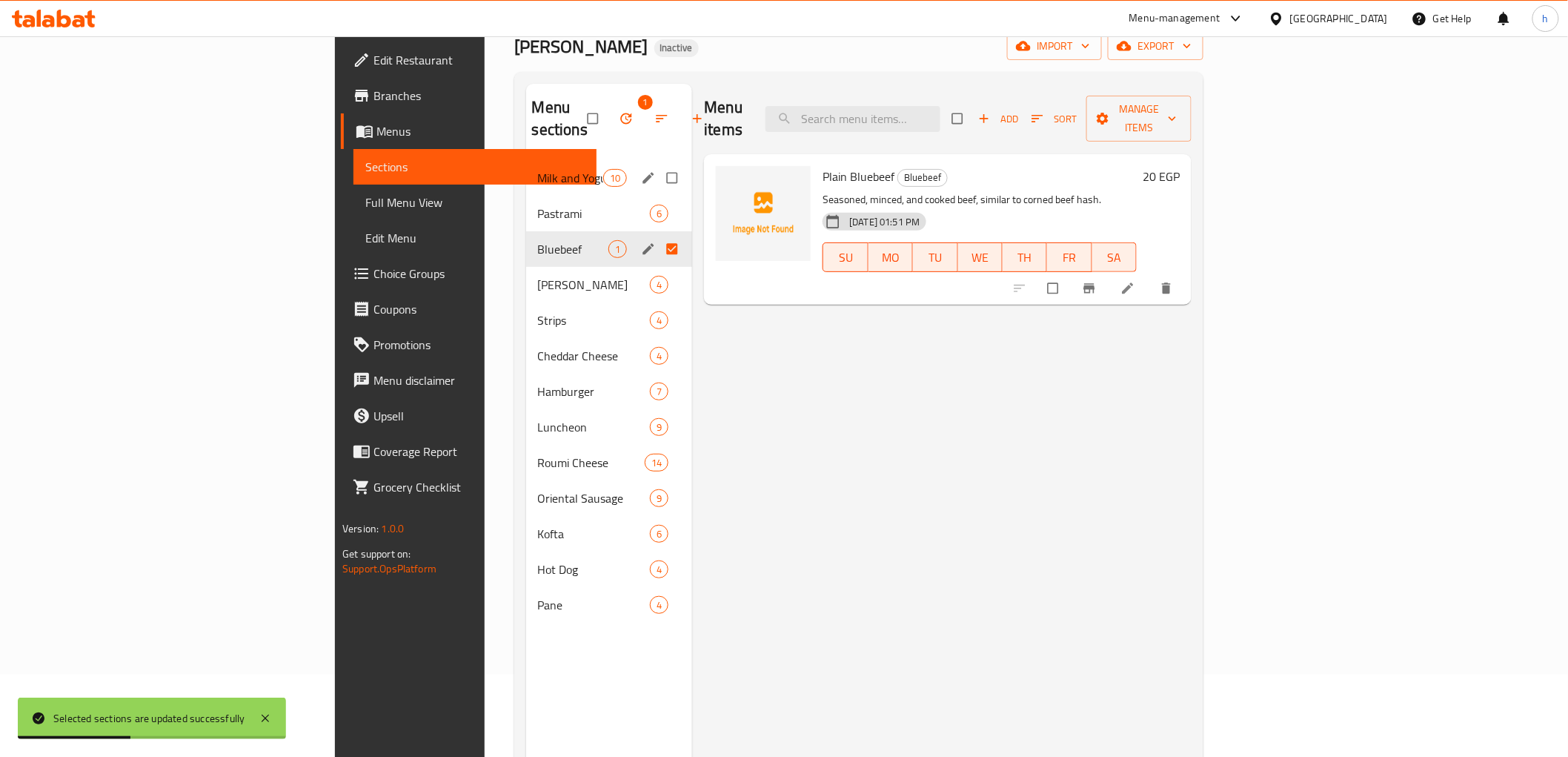
click at [619, 111] on icon "button" at bounding box center [626, 118] width 15 height 15
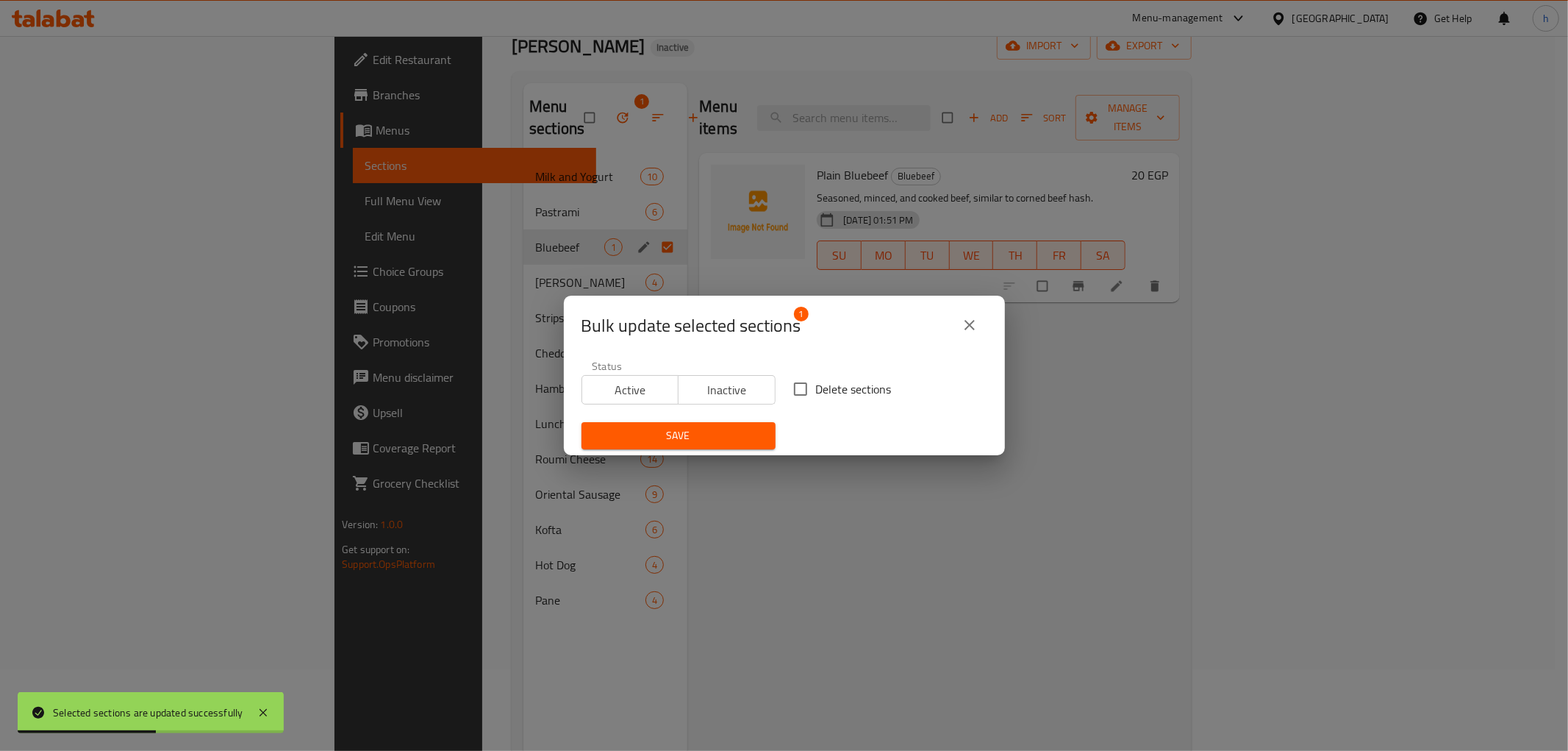
click at [797, 400] on input "Delete sections" at bounding box center [800, 389] width 31 height 31
checkbox input "true"
click at [722, 438] on span "Save" at bounding box center [679, 436] width 170 height 19
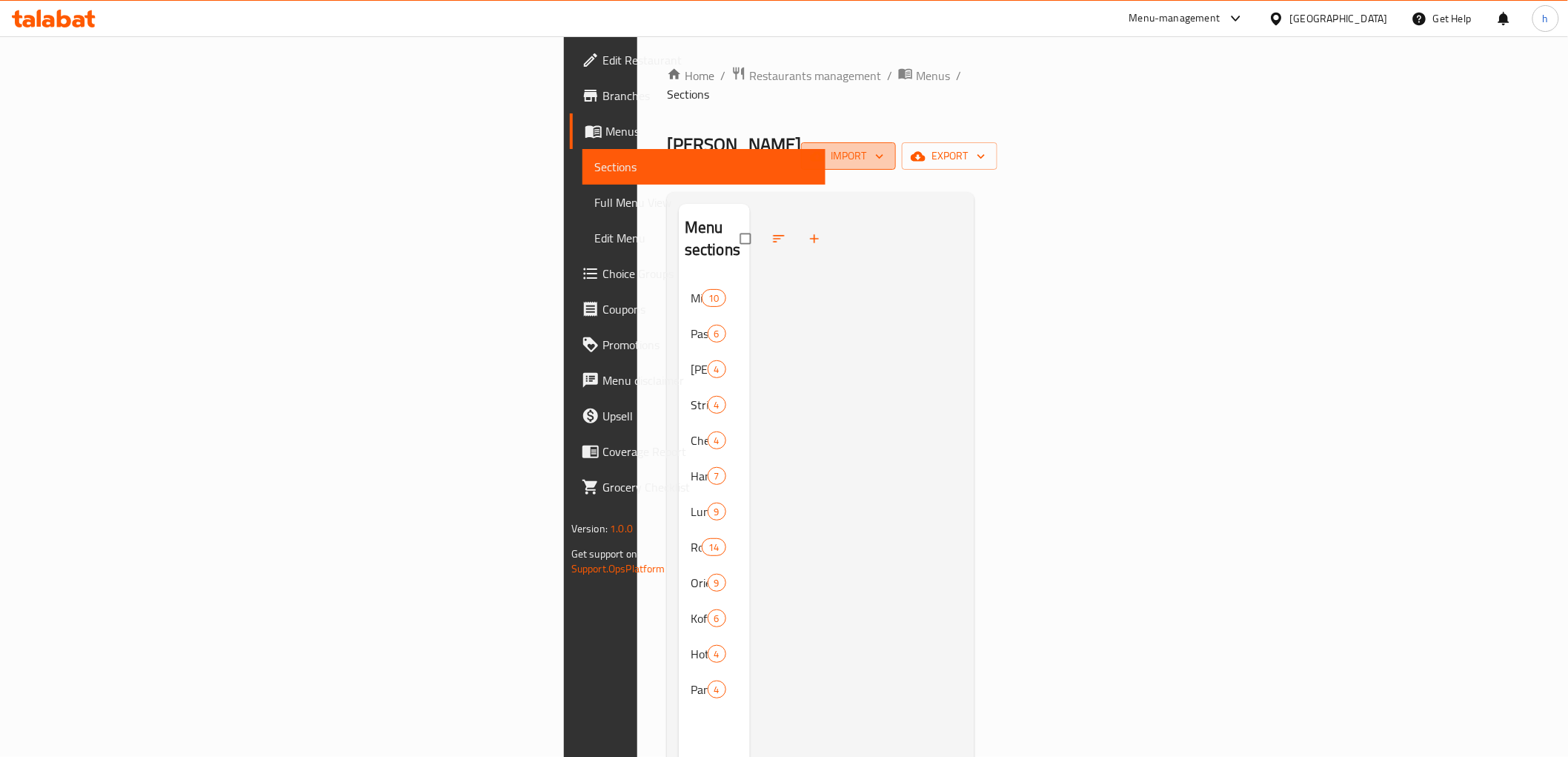
click at [884, 147] on span "import" at bounding box center [848, 156] width 71 height 19
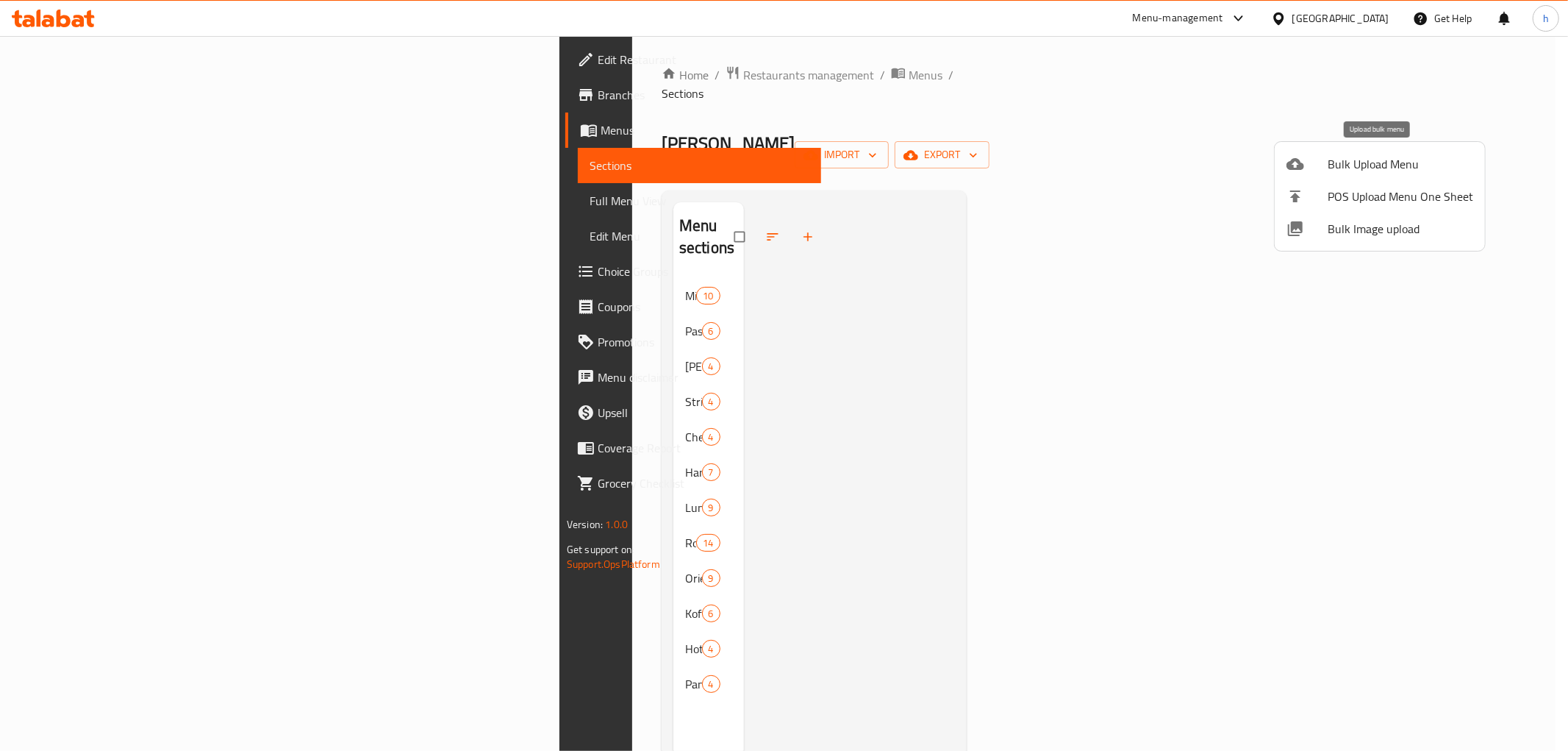
click at [1362, 168] on span "Bulk Upload Menu" at bounding box center [1400, 163] width 146 height 18
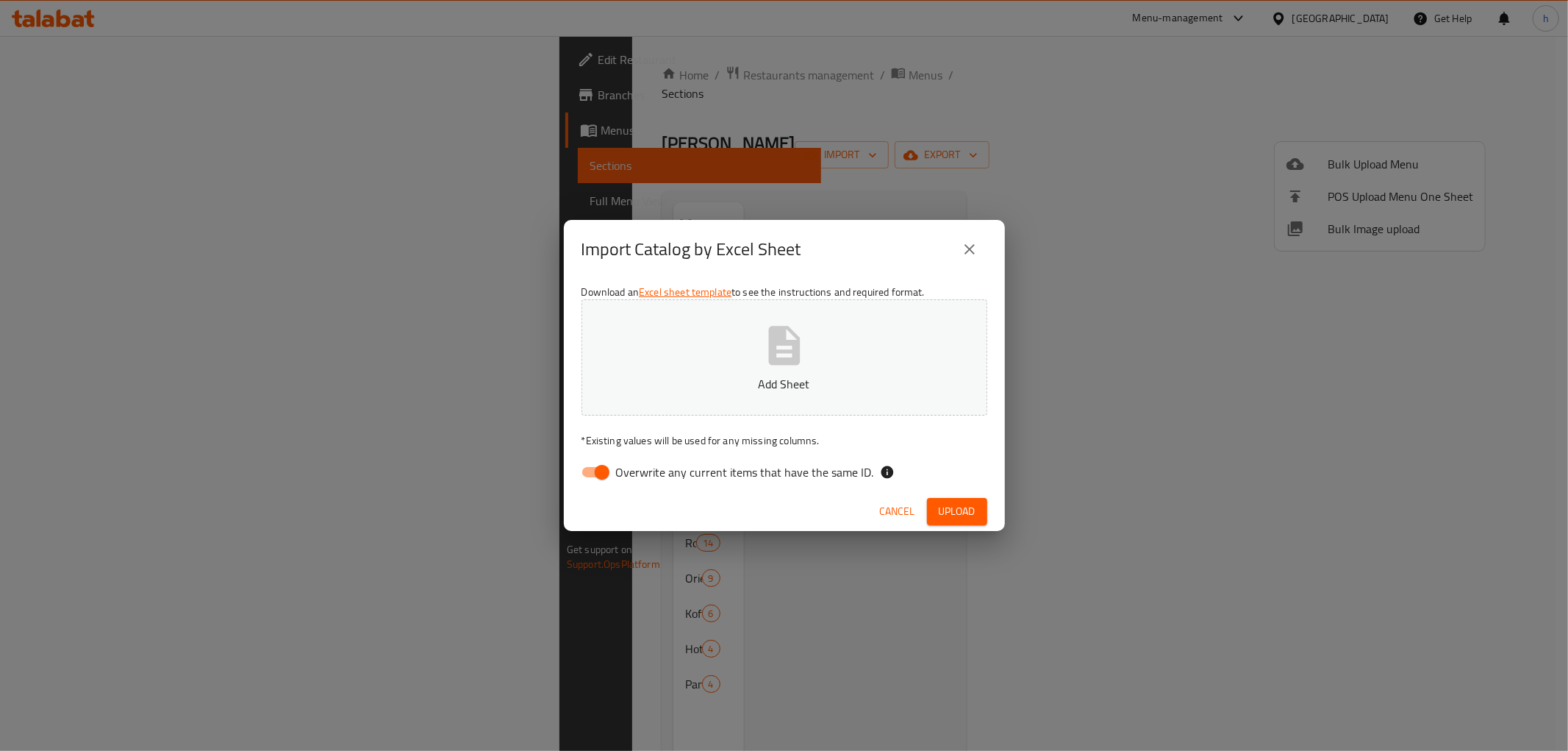
click at [591, 468] on input "Overwrite any current items that have the same ID." at bounding box center [602, 472] width 84 height 28
checkbox input "false"
click at [940, 504] on span "Upload" at bounding box center [957, 512] width 36 height 19
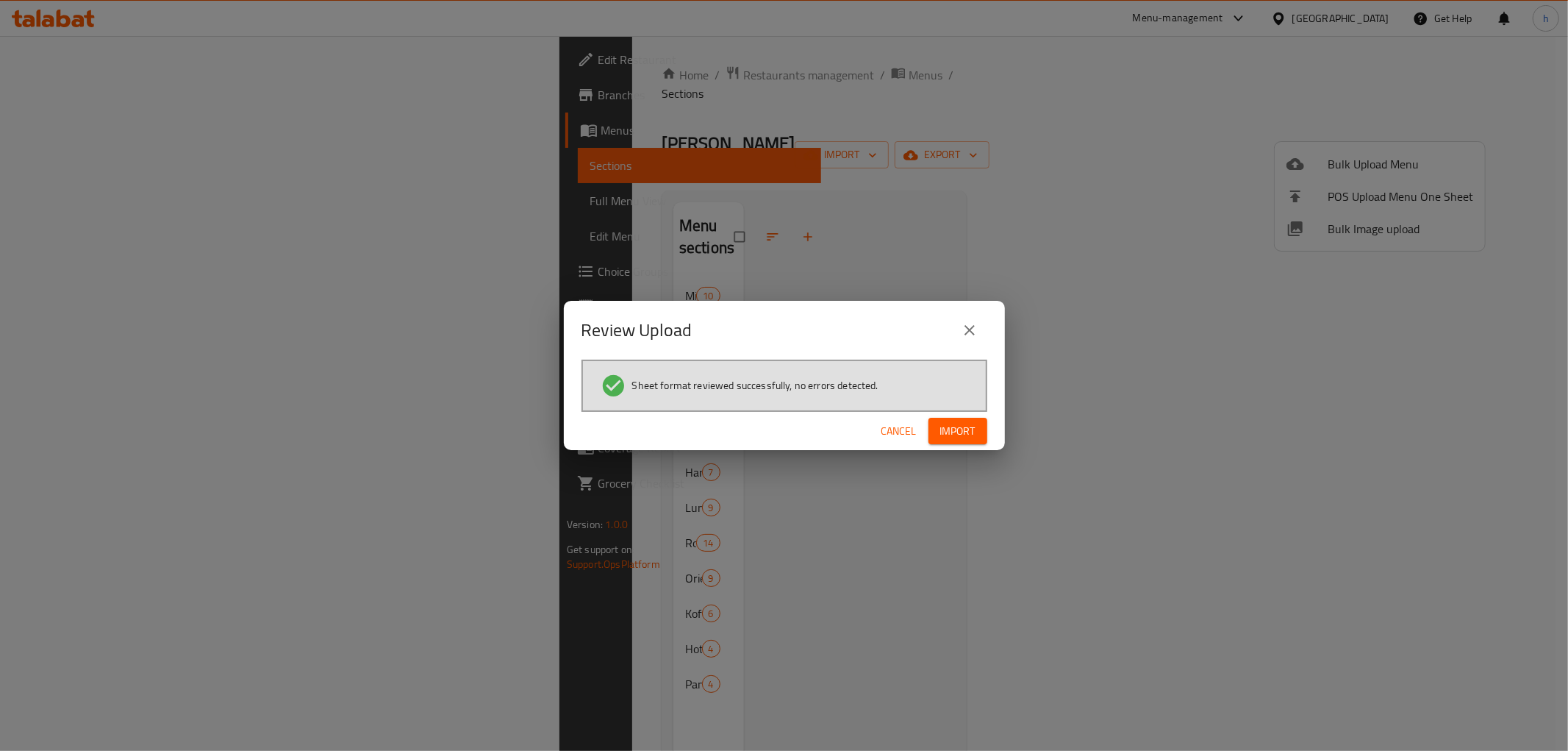
click at [952, 430] on span "Import" at bounding box center [958, 431] width 36 height 19
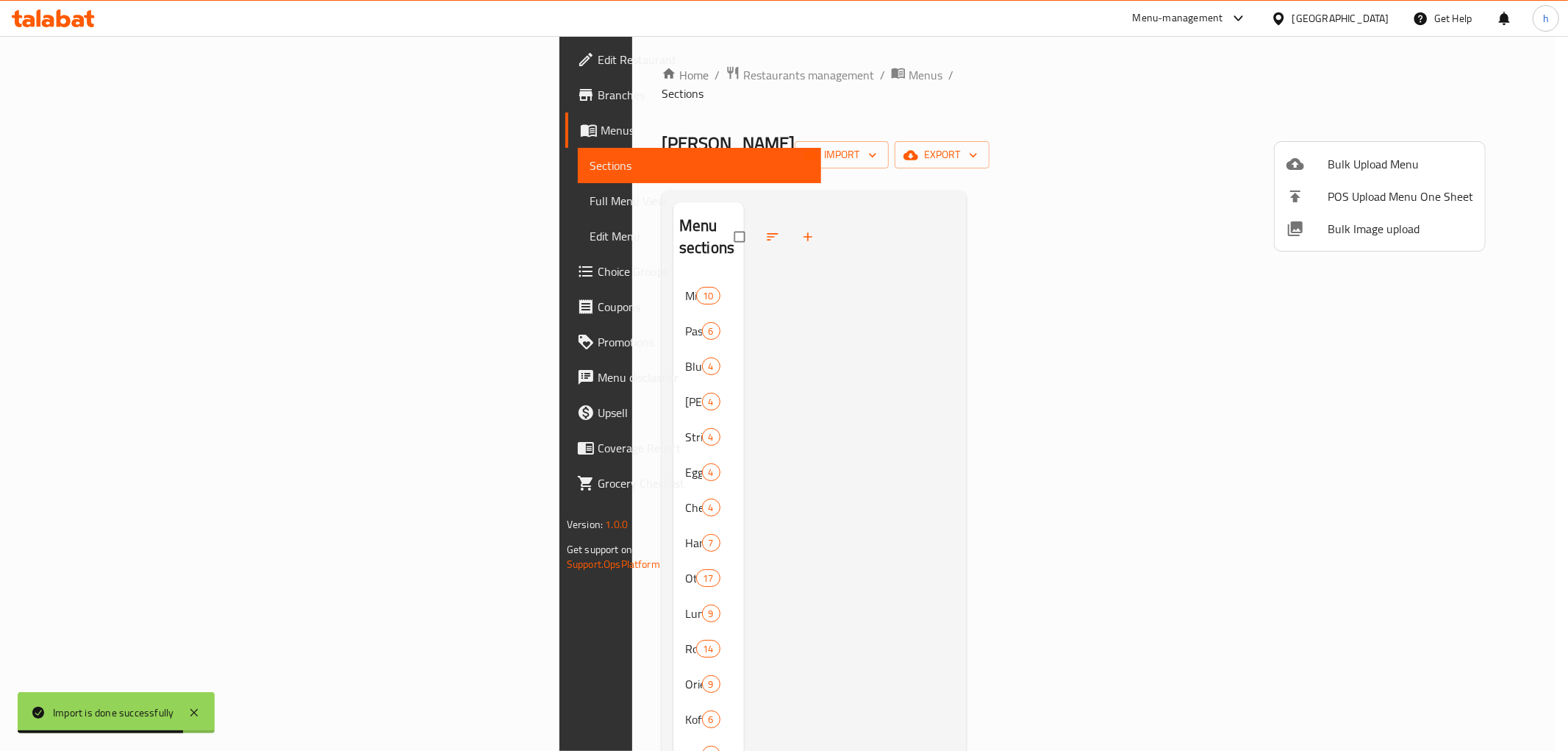
click at [331, 416] on div at bounding box center [784, 376] width 1568 height 751
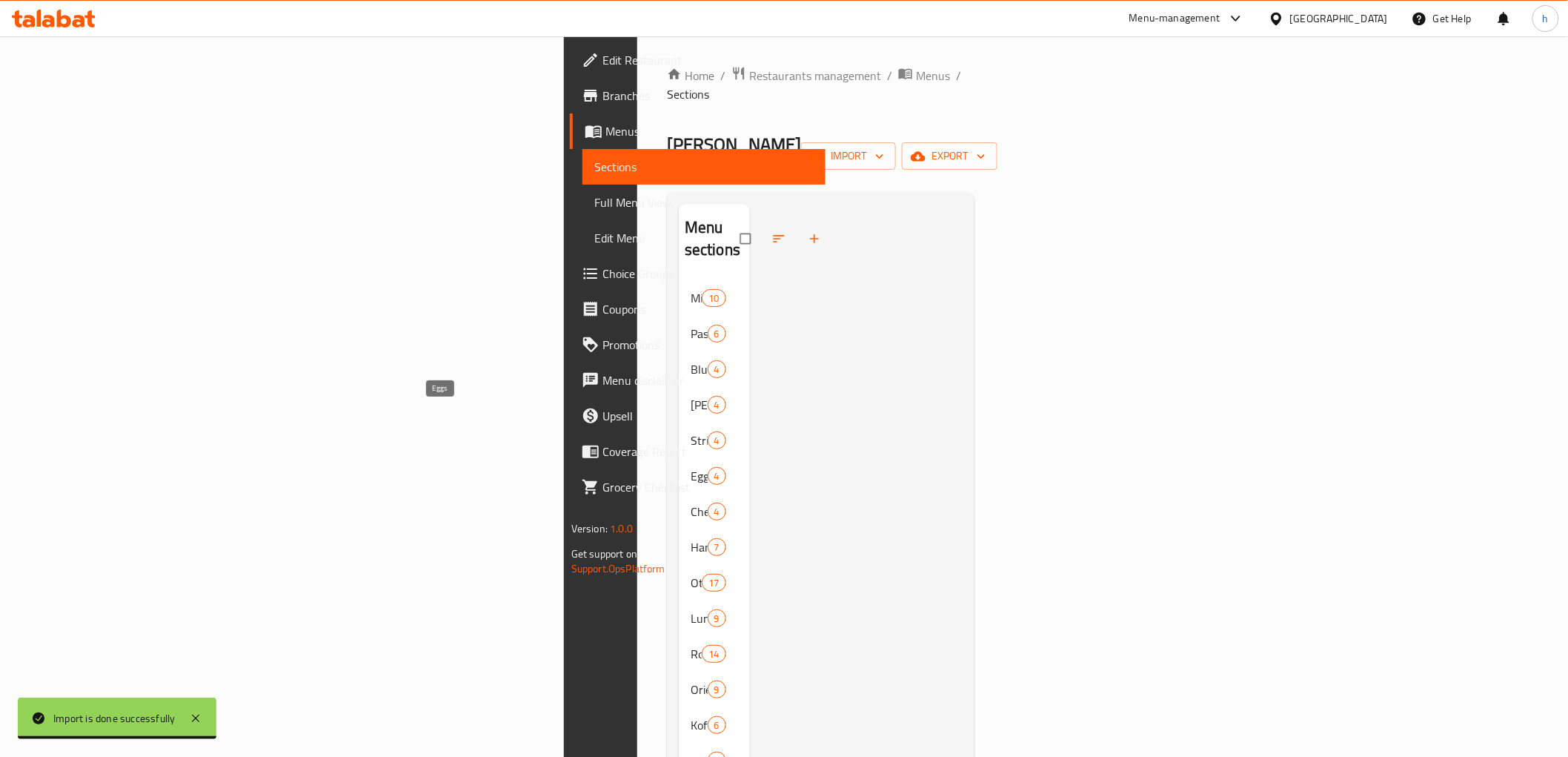
click at [690, 467] on span "Eggs" at bounding box center [699, 475] width 17 height 18
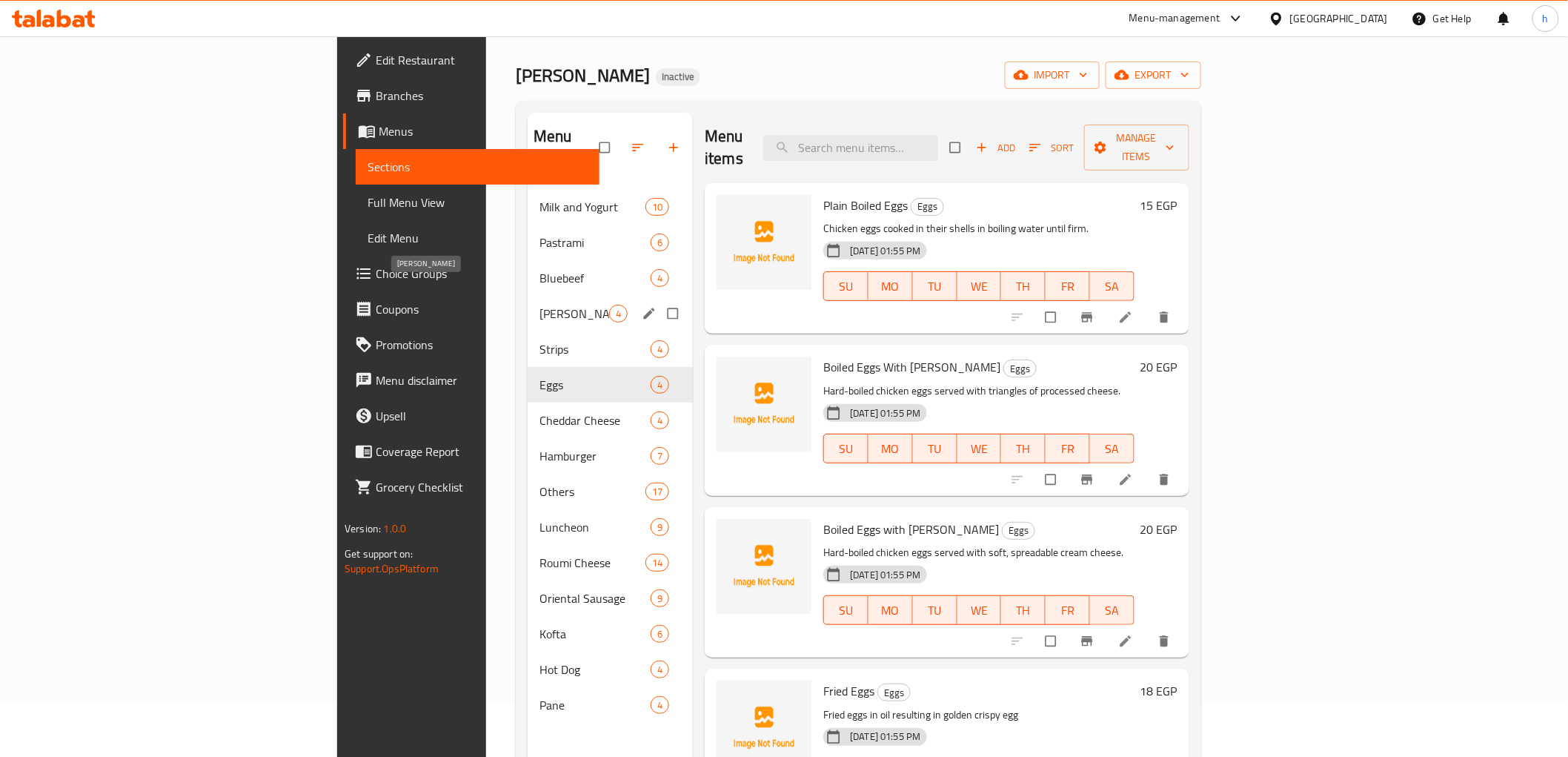
scroll to position [82, 0]
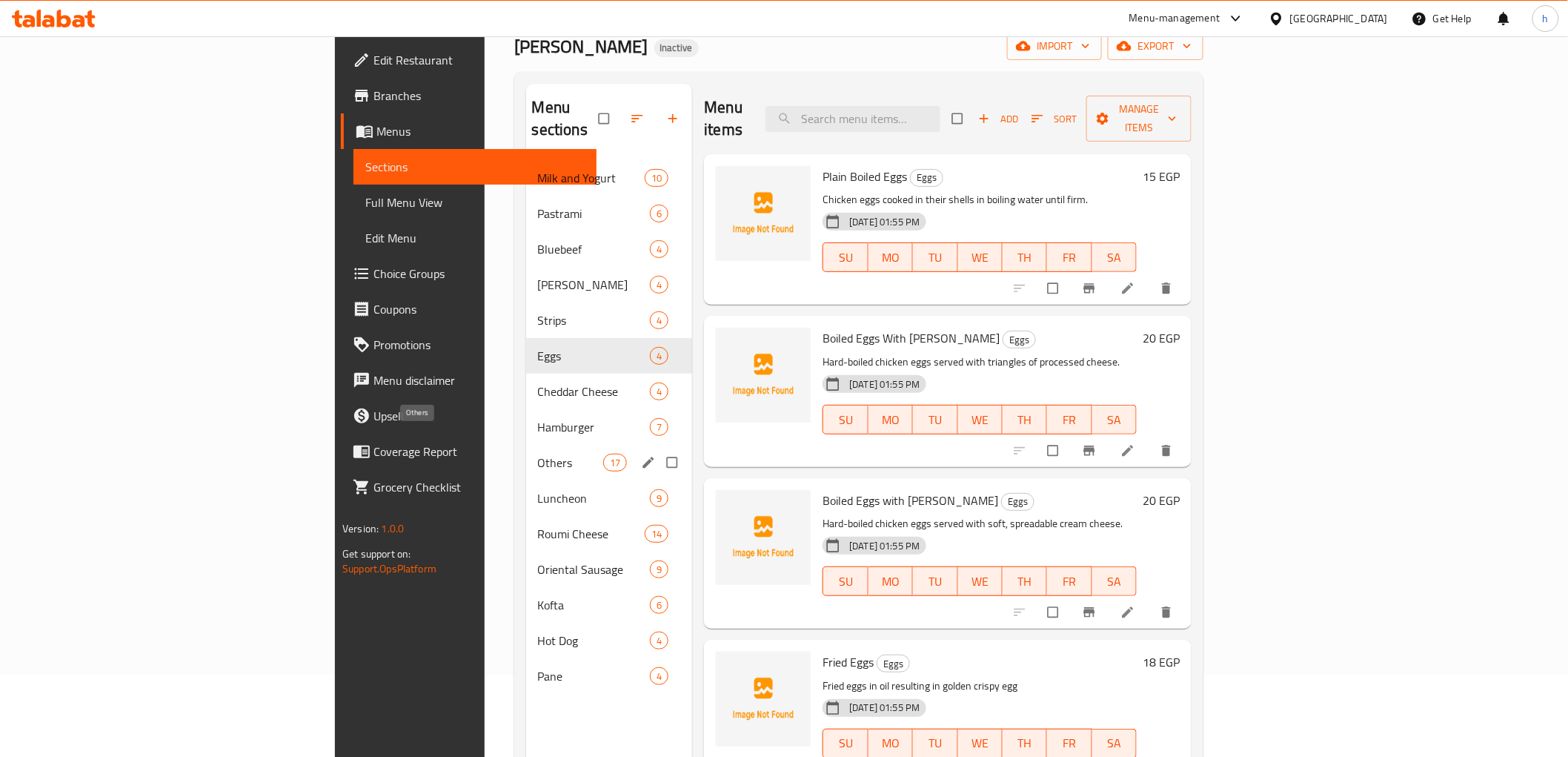
click at [538, 453] on span "Others" at bounding box center [571, 462] width 66 height 18
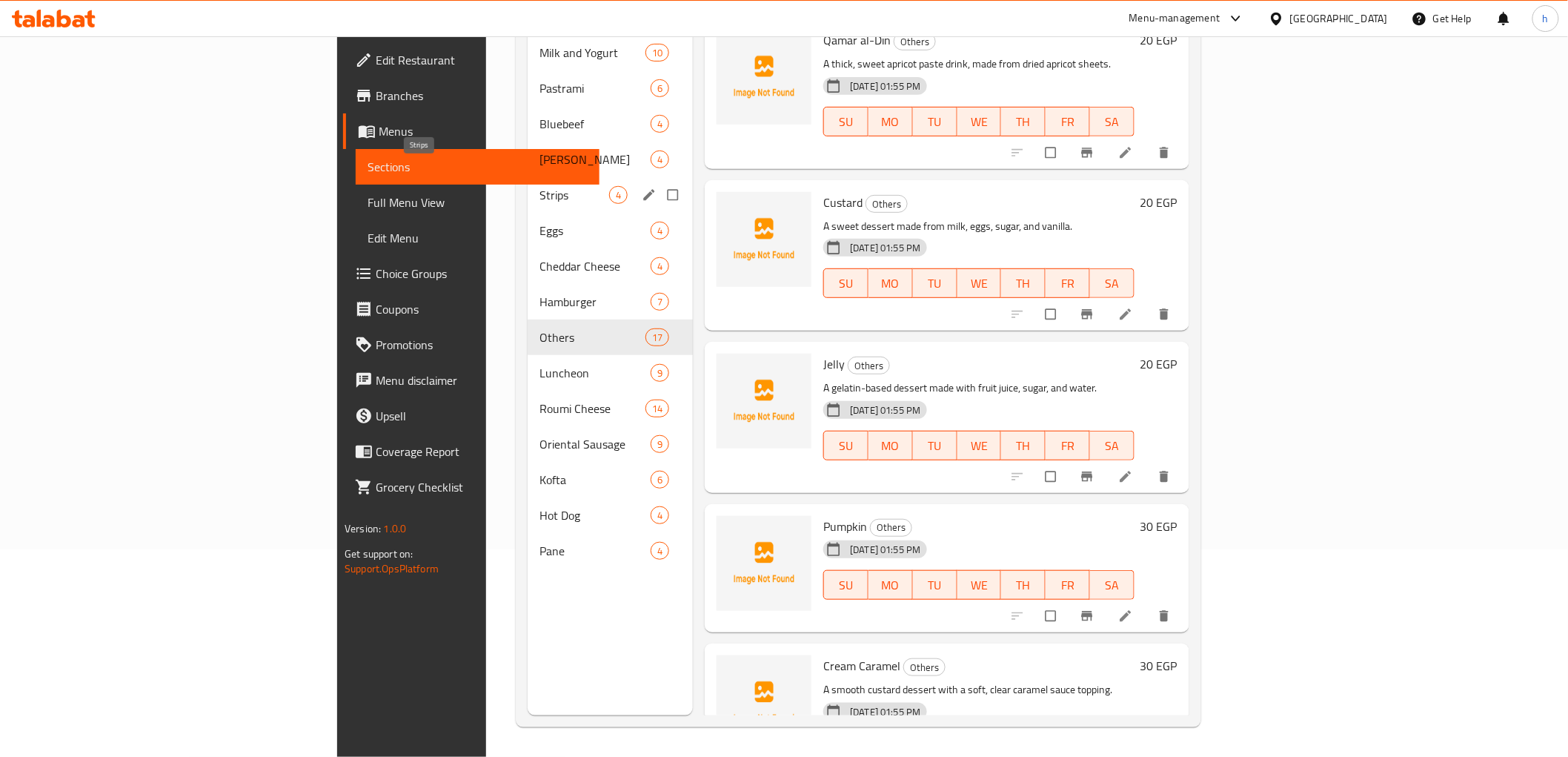
scroll to position [125, 0]
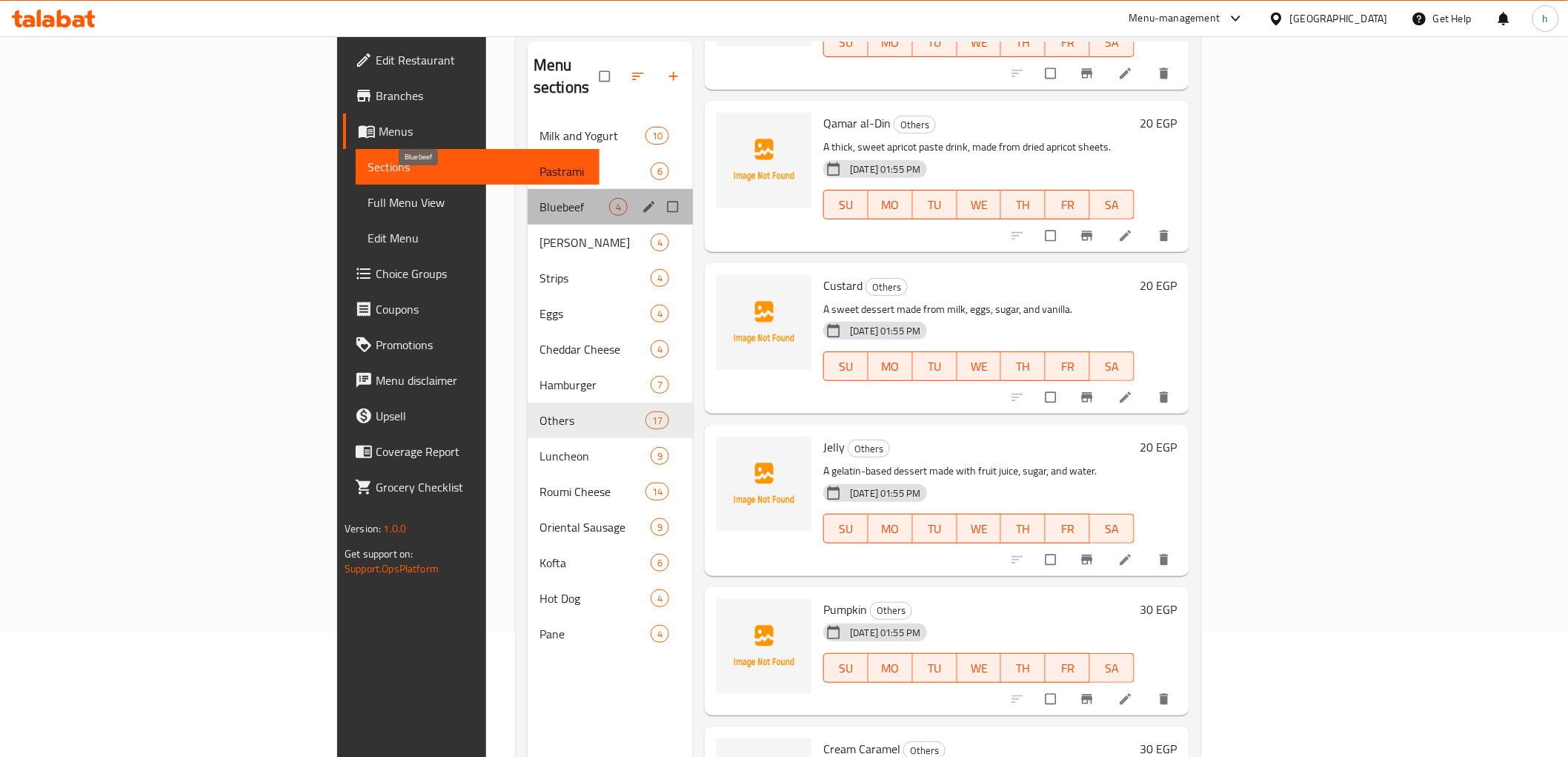
click at [540, 198] on span "Bluebeef" at bounding box center [574, 207] width 69 height 18
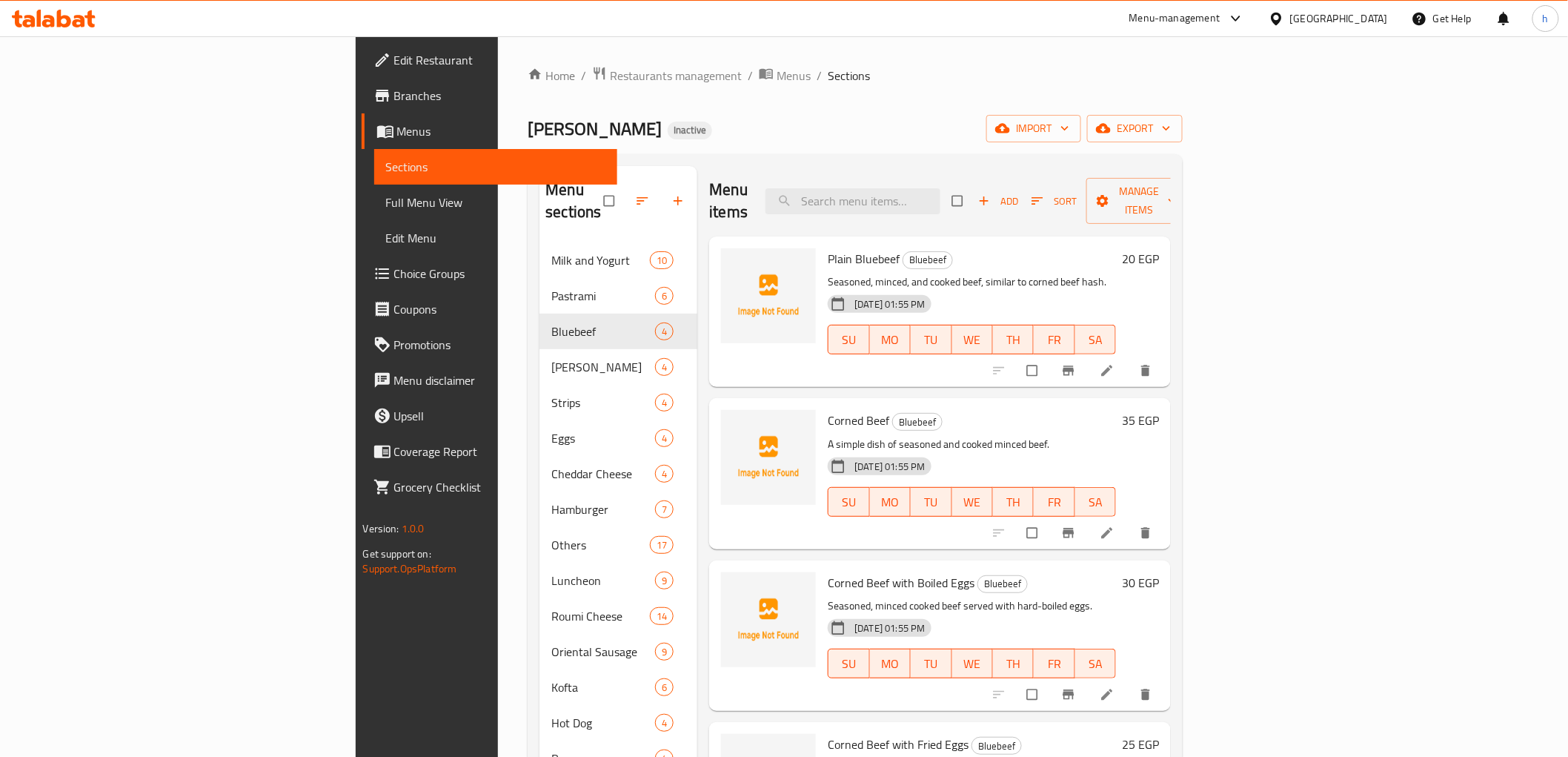
click at [386, 208] on span "Full Menu View" at bounding box center [495, 202] width 219 height 18
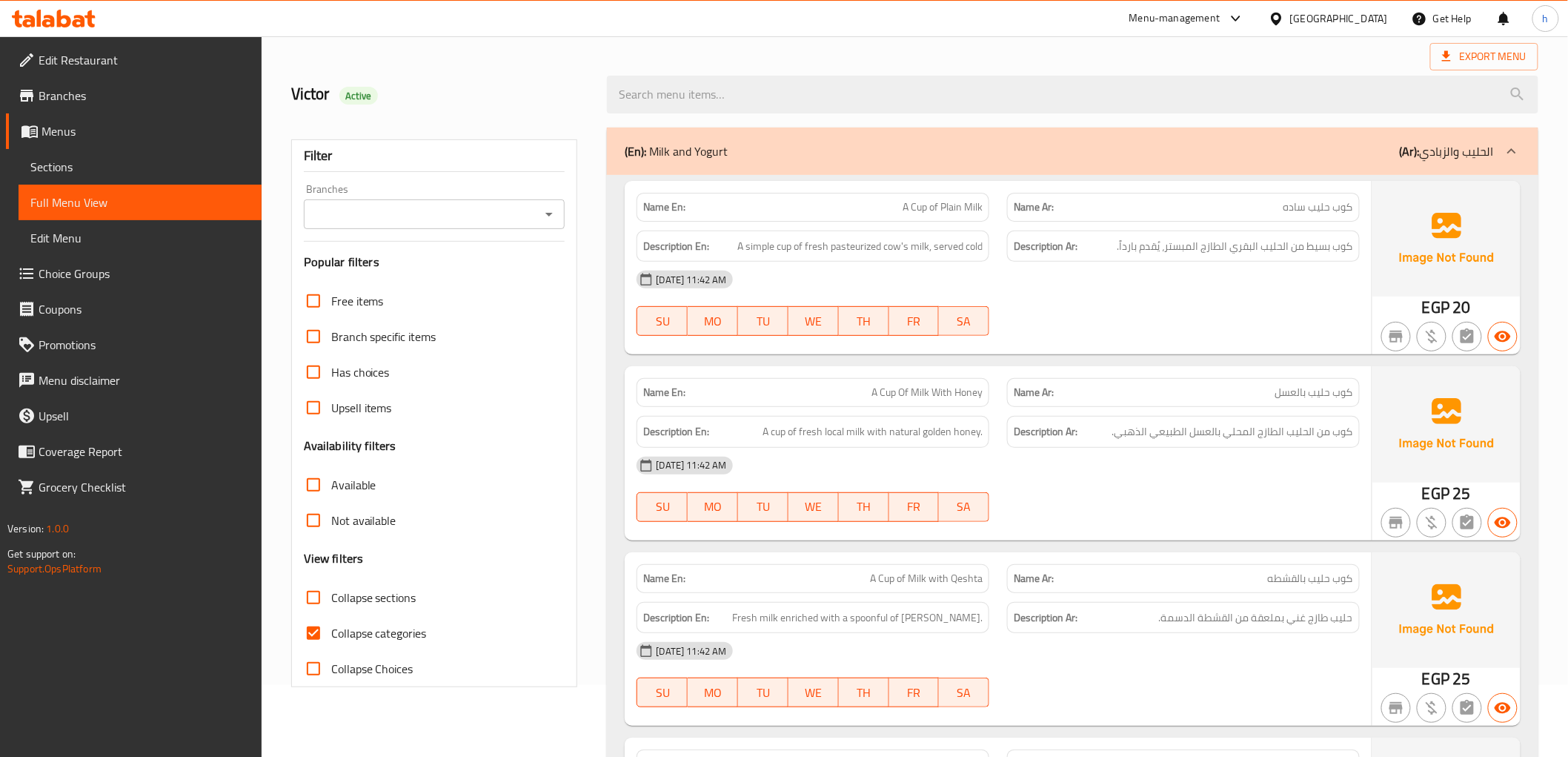
scroll to position [82, 0]
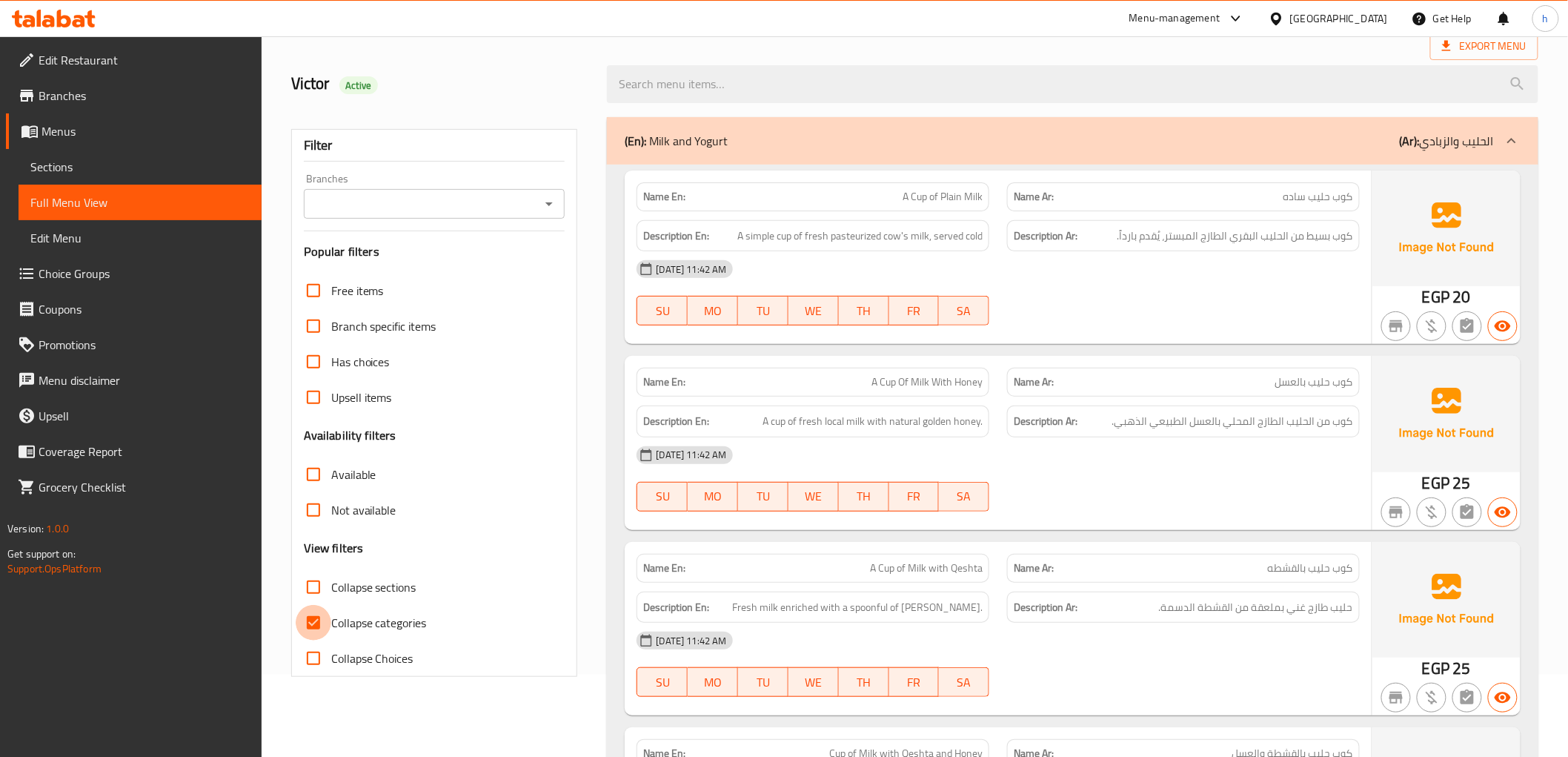
click at [325, 620] on input "Collapse categories" at bounding box center [314, 623] width 36 height 36
checkbox input "false"
click at [316, 586] on input "Collapse sections" at bounding box center [314, 587] width 36 height 36
checkbox input "true"
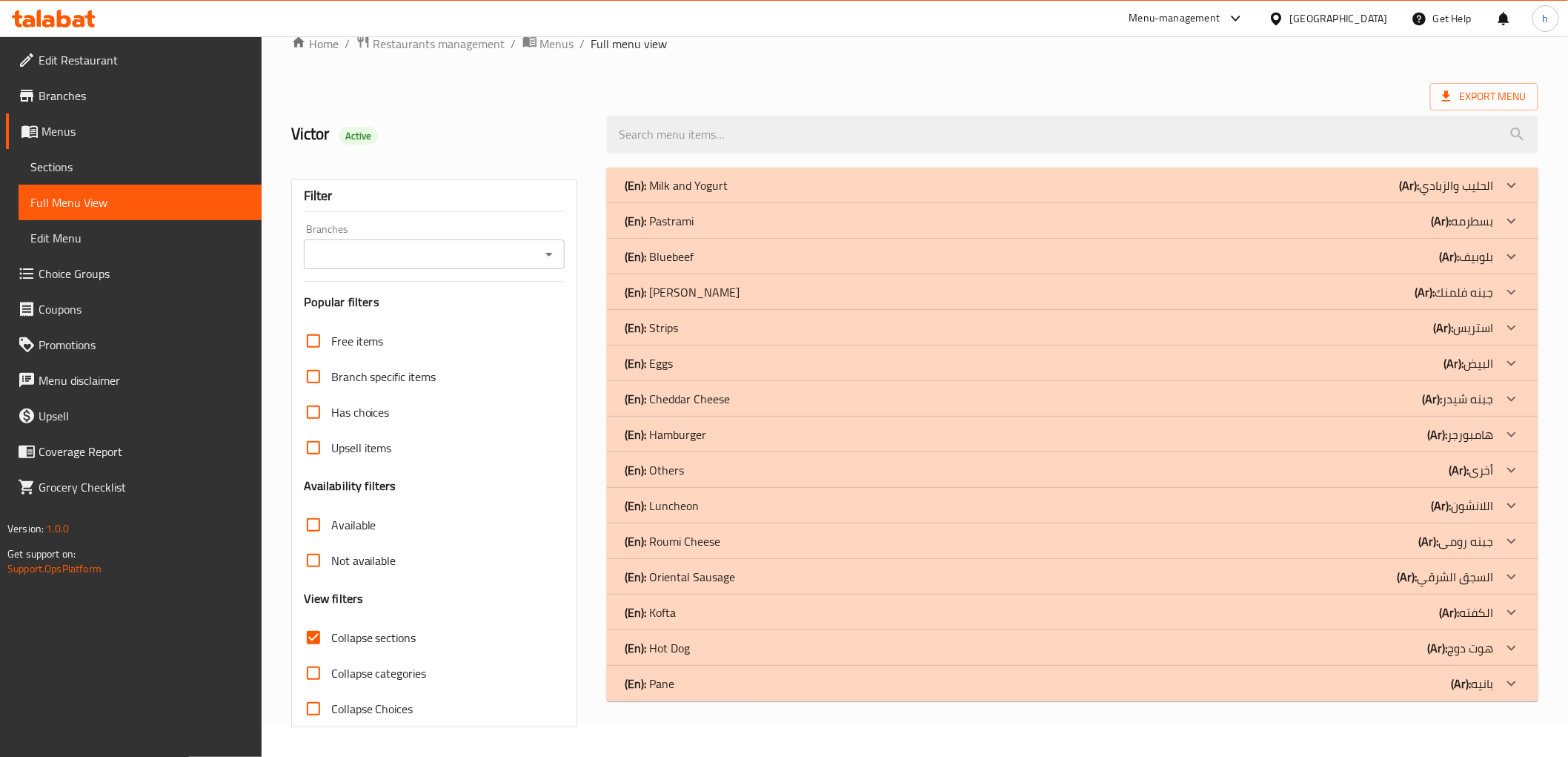
scroll to position [32, 0]
click at [698, 262] on div "(En): Bluebeef (Ar): بلوبيف" at bounding box center [1059, 256] width 868 height 18
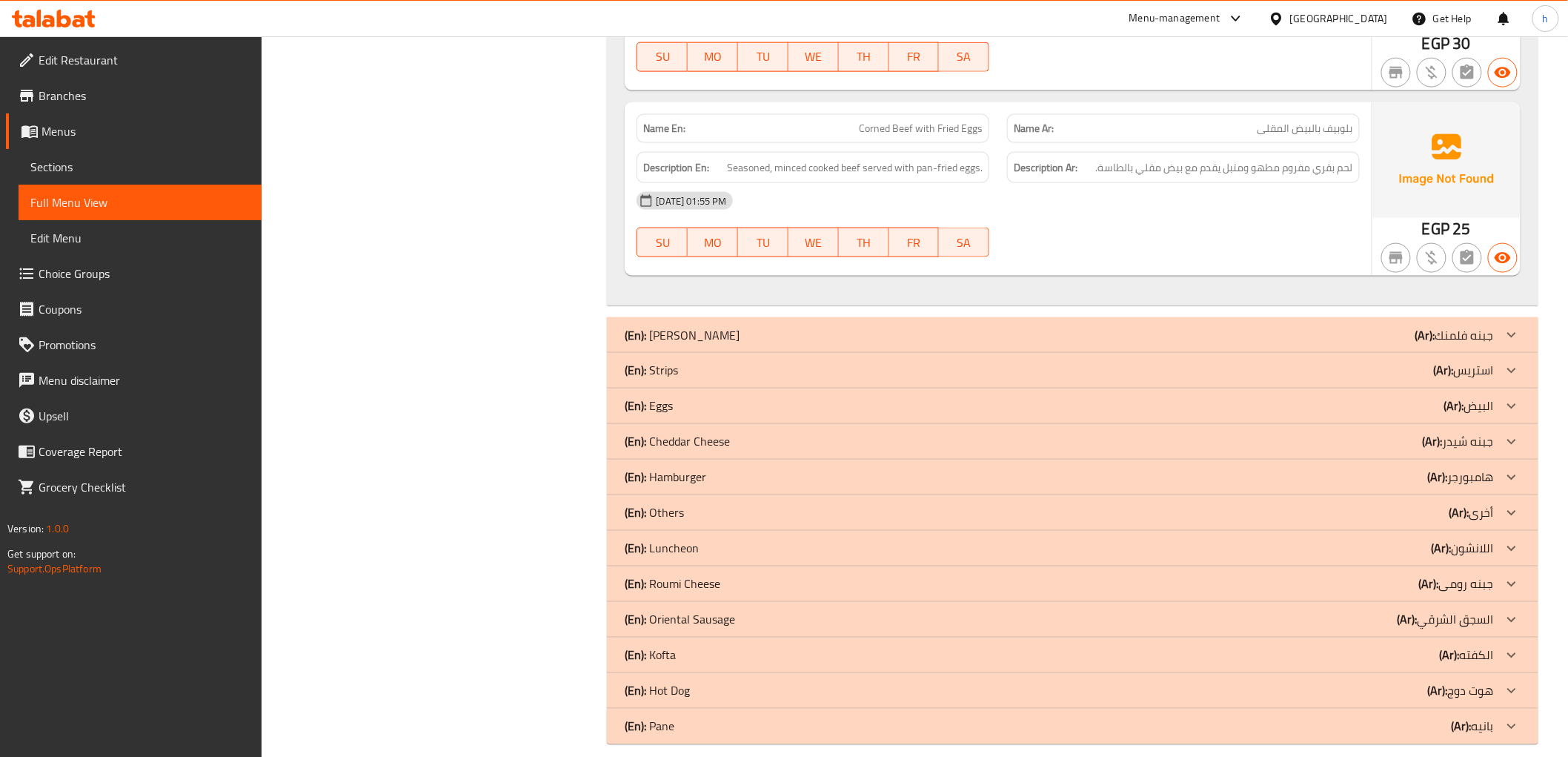
scroll to position [825, 0]
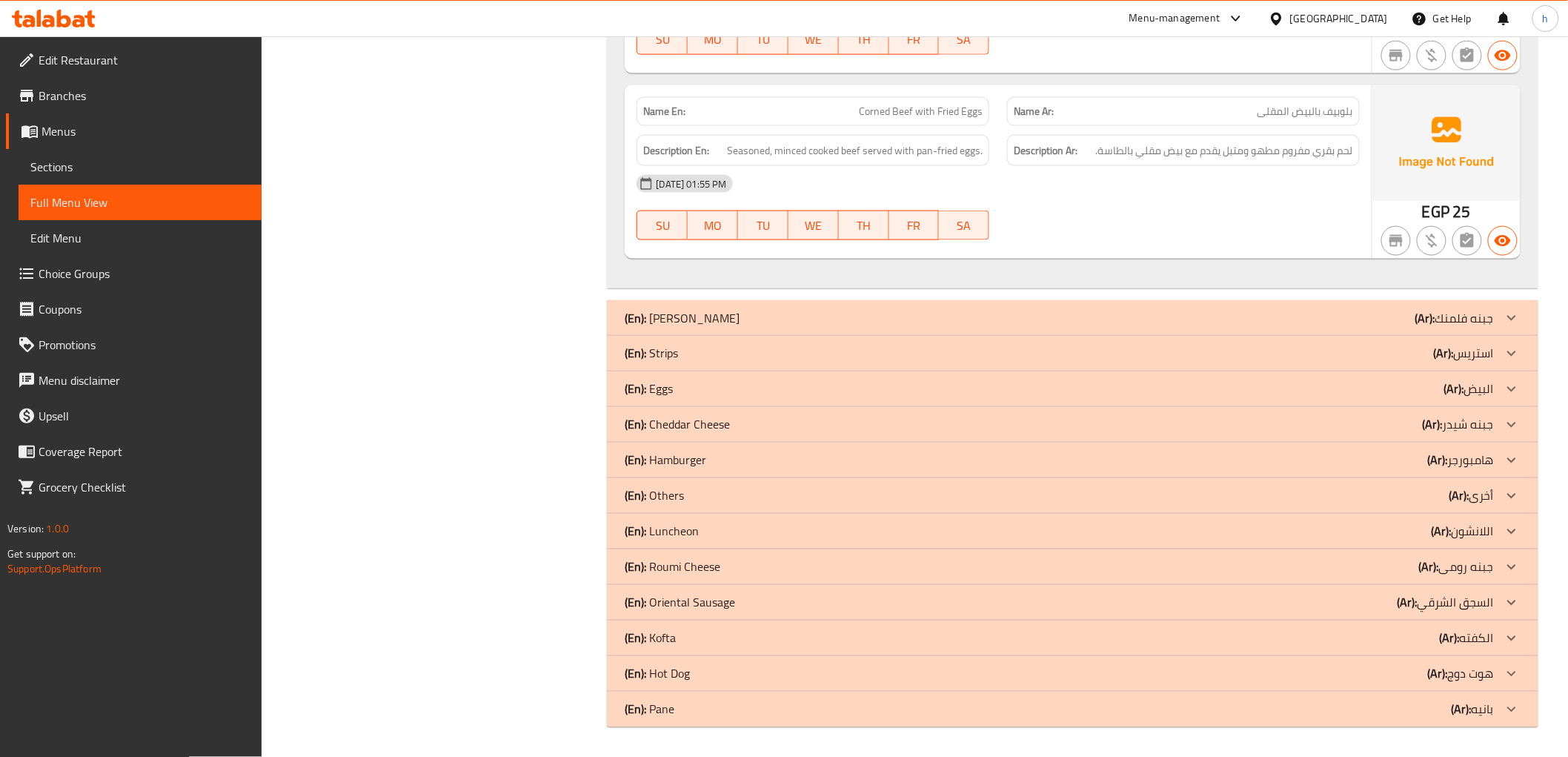
click at [676, 389] on div "(En): Eggs (Ar): البيض" at bounding box center [1059, 389] width 868 height 18
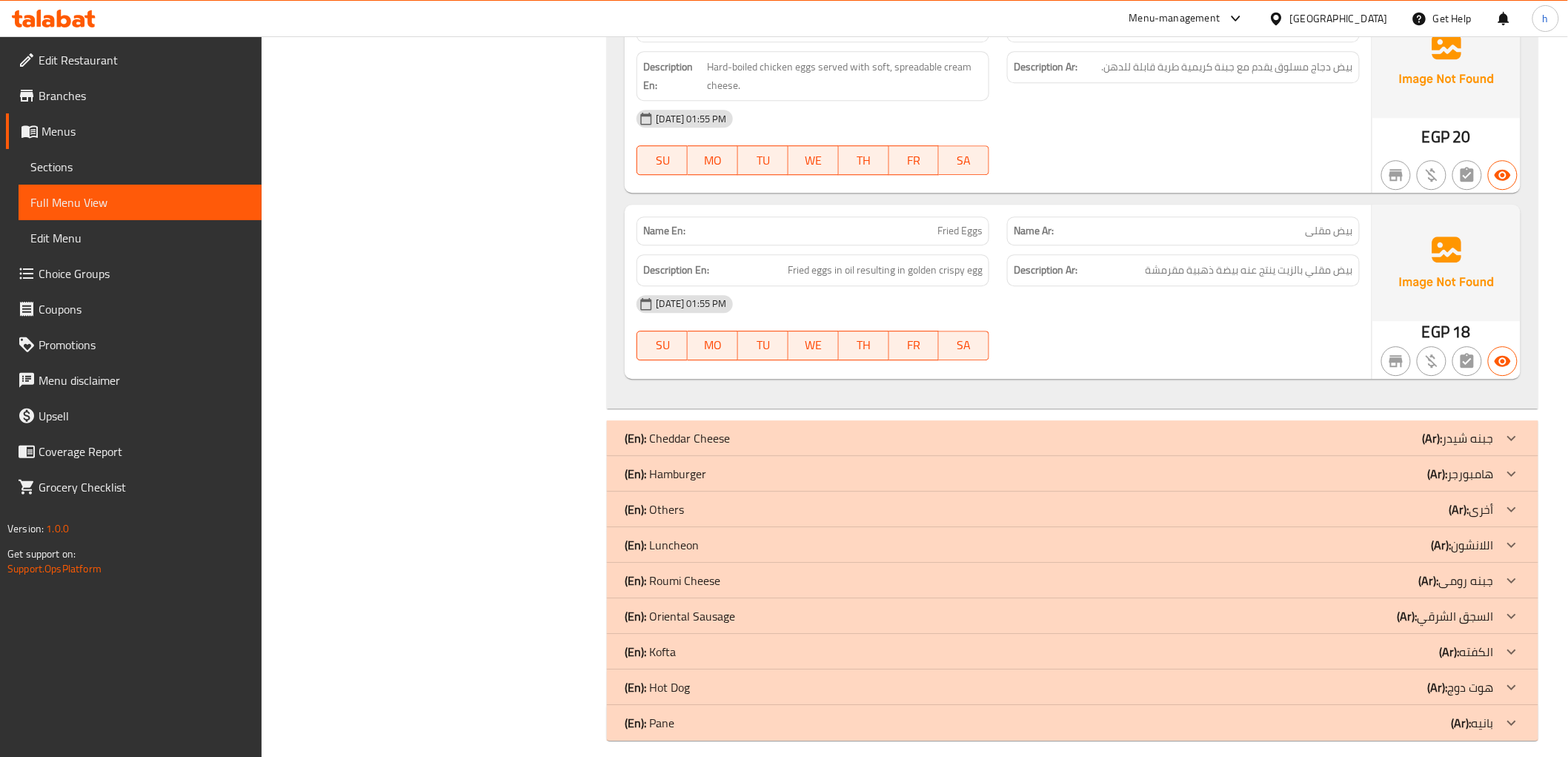
scroll to position [1662, 0]
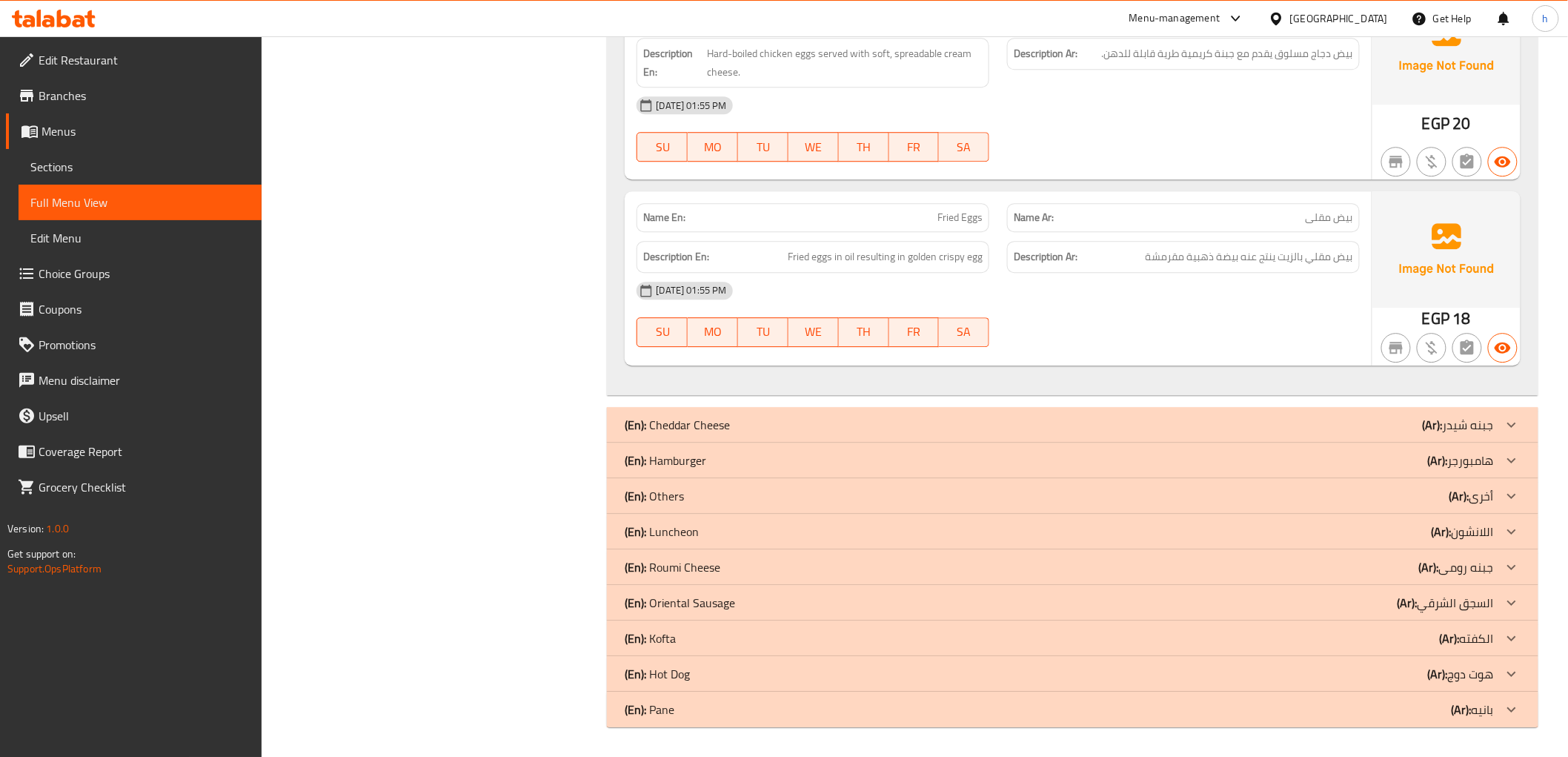
click at [677, 496] on p "(En): Others" at bounding box center [655, 496] width 59 height 18
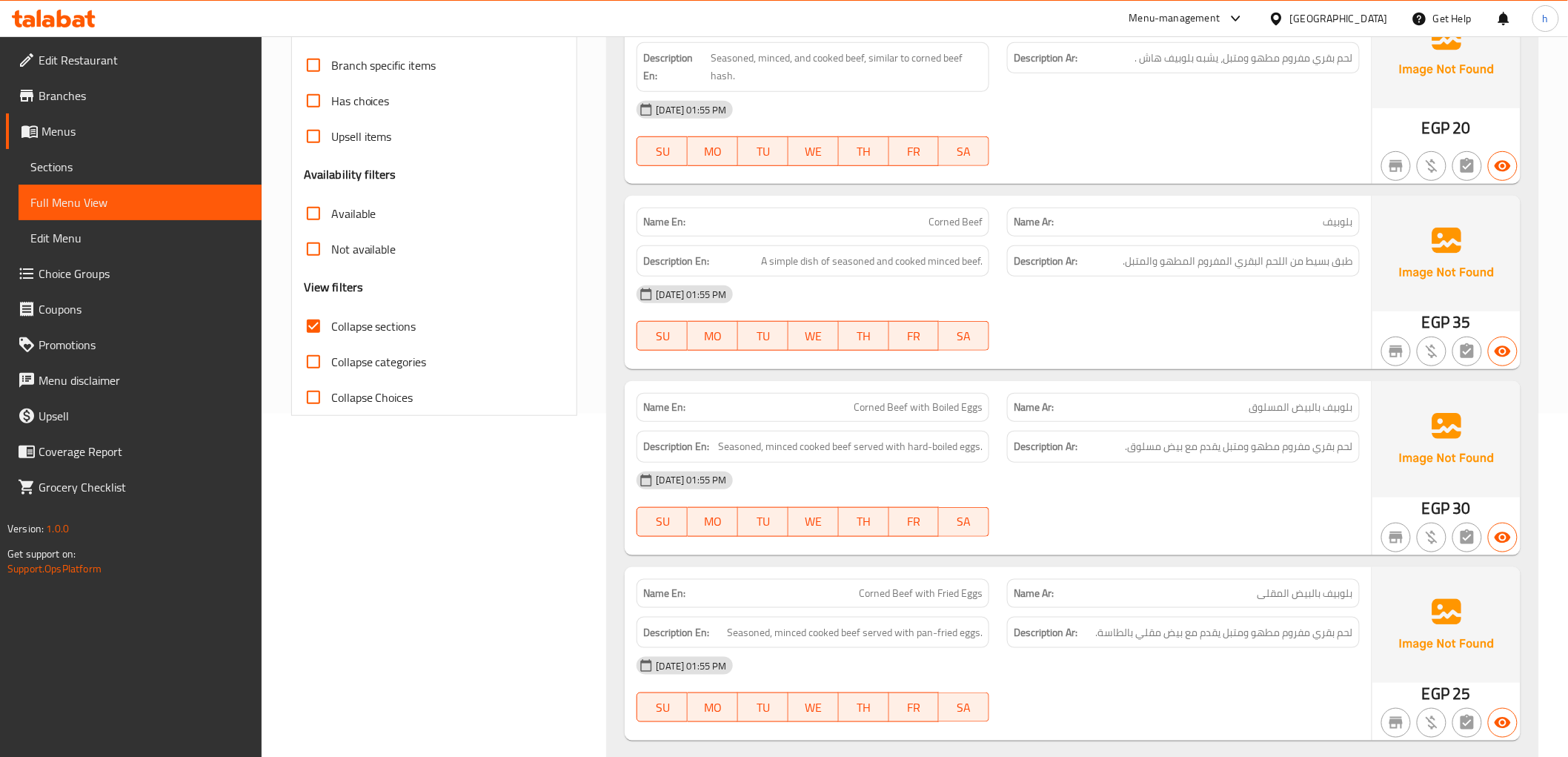
scroll to position [179, 0]
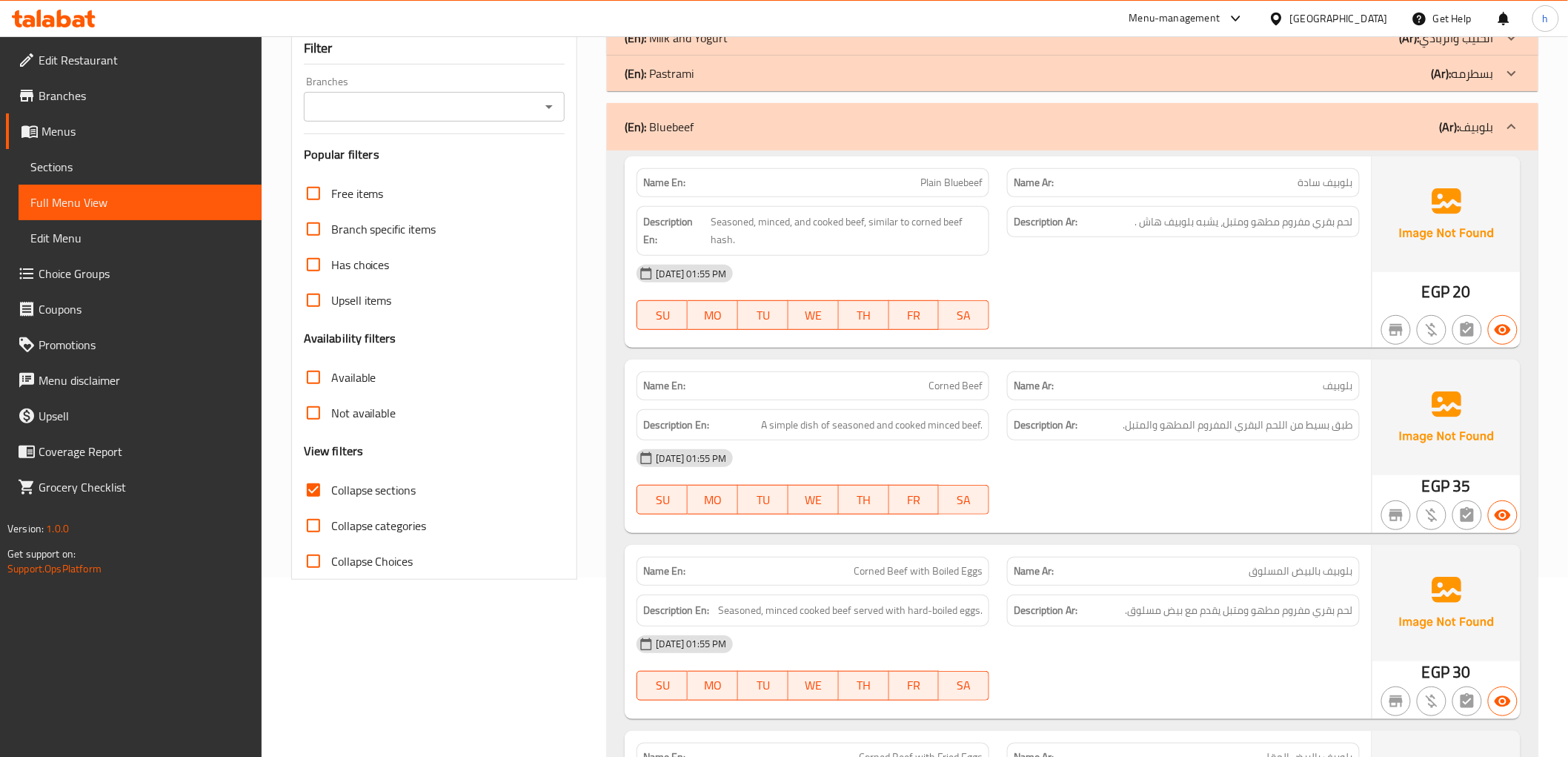
click at [309, 527] on input "Collapse categories" at bounding box center [314, 526] width 36 height 36
checkbox input "true"
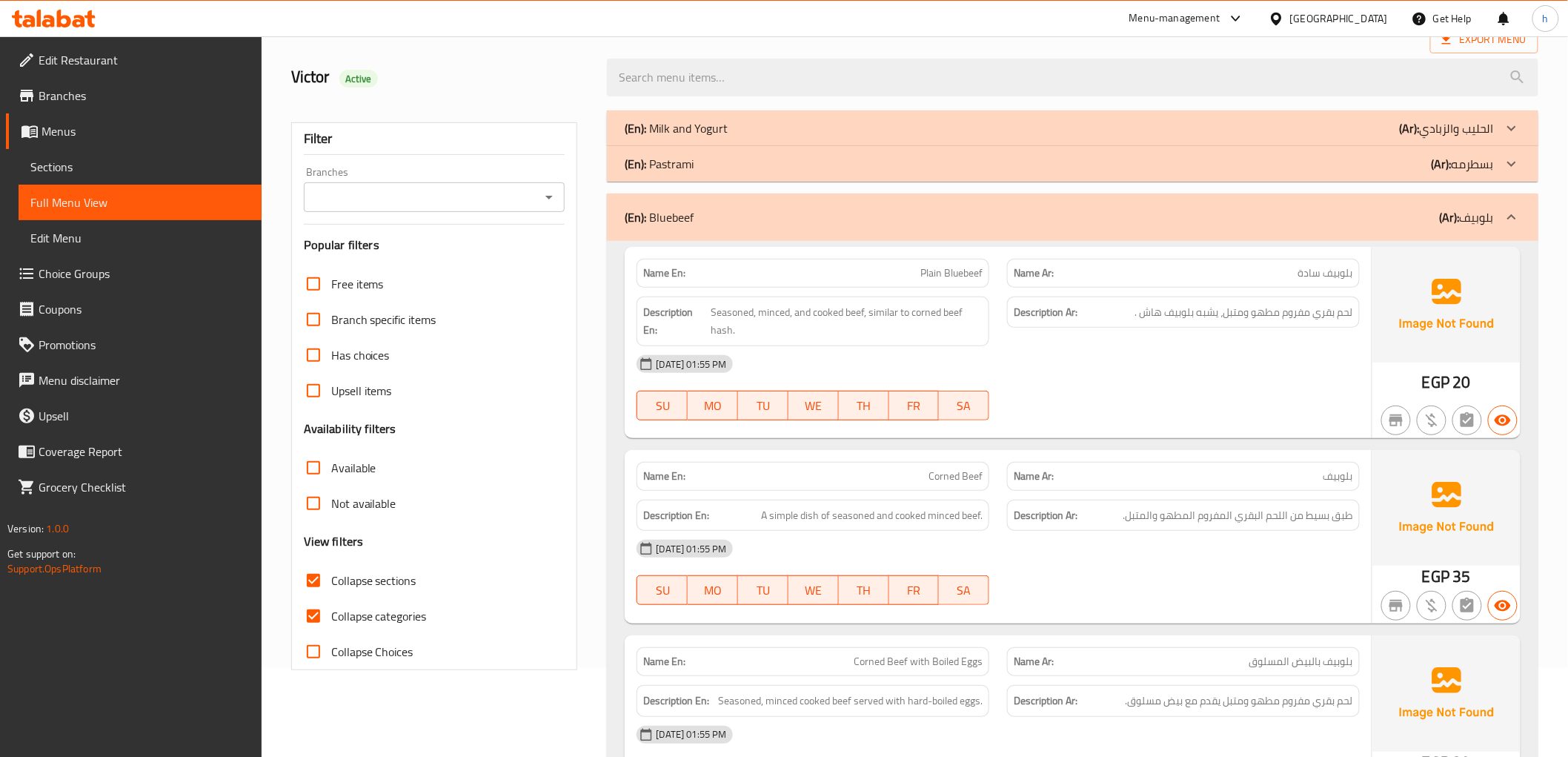
scroll to position [0, 0]
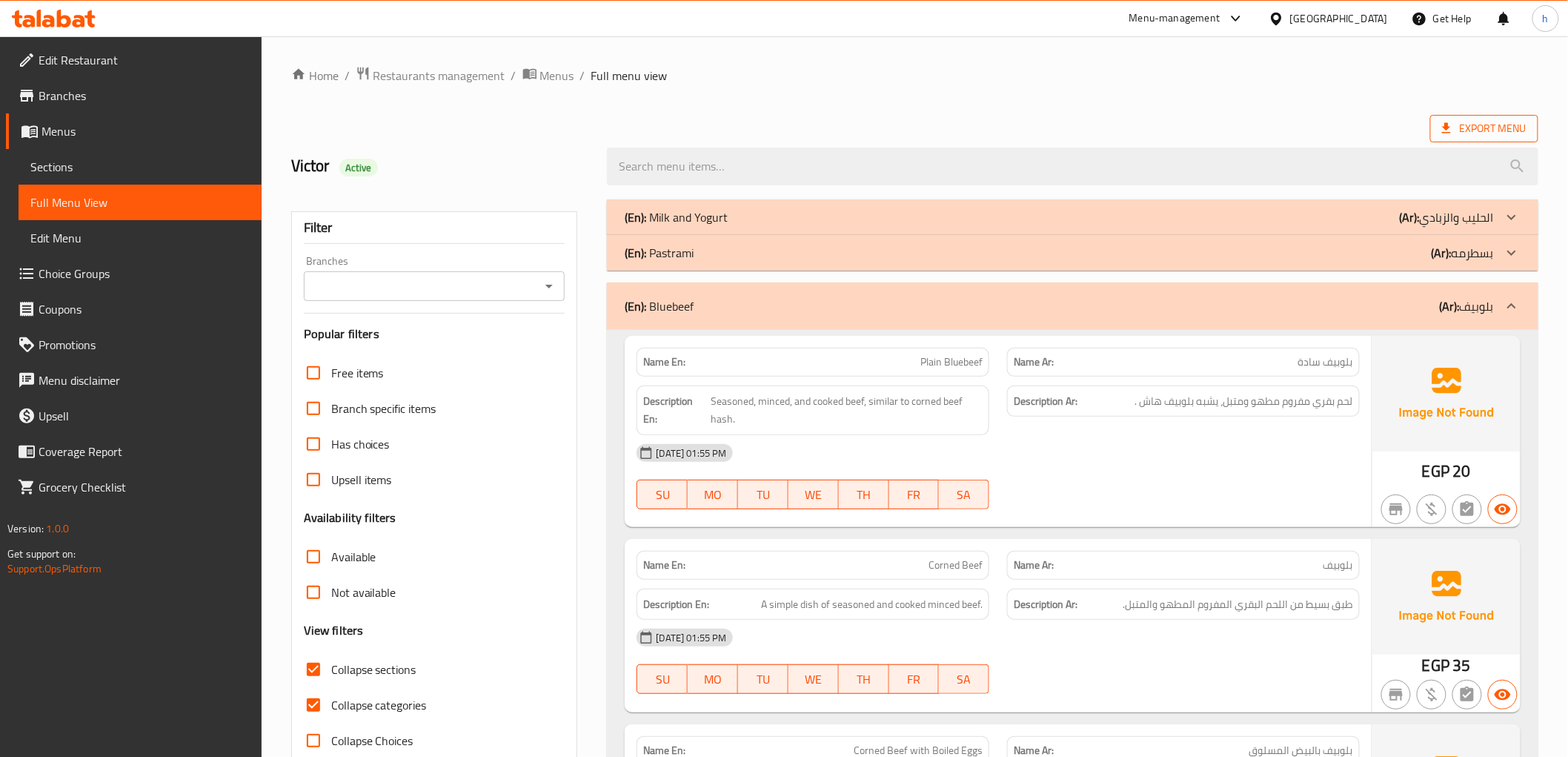
click at [1458, 117] on span "Export Menu" at bounding box center [1484, 128] width 108 height 27
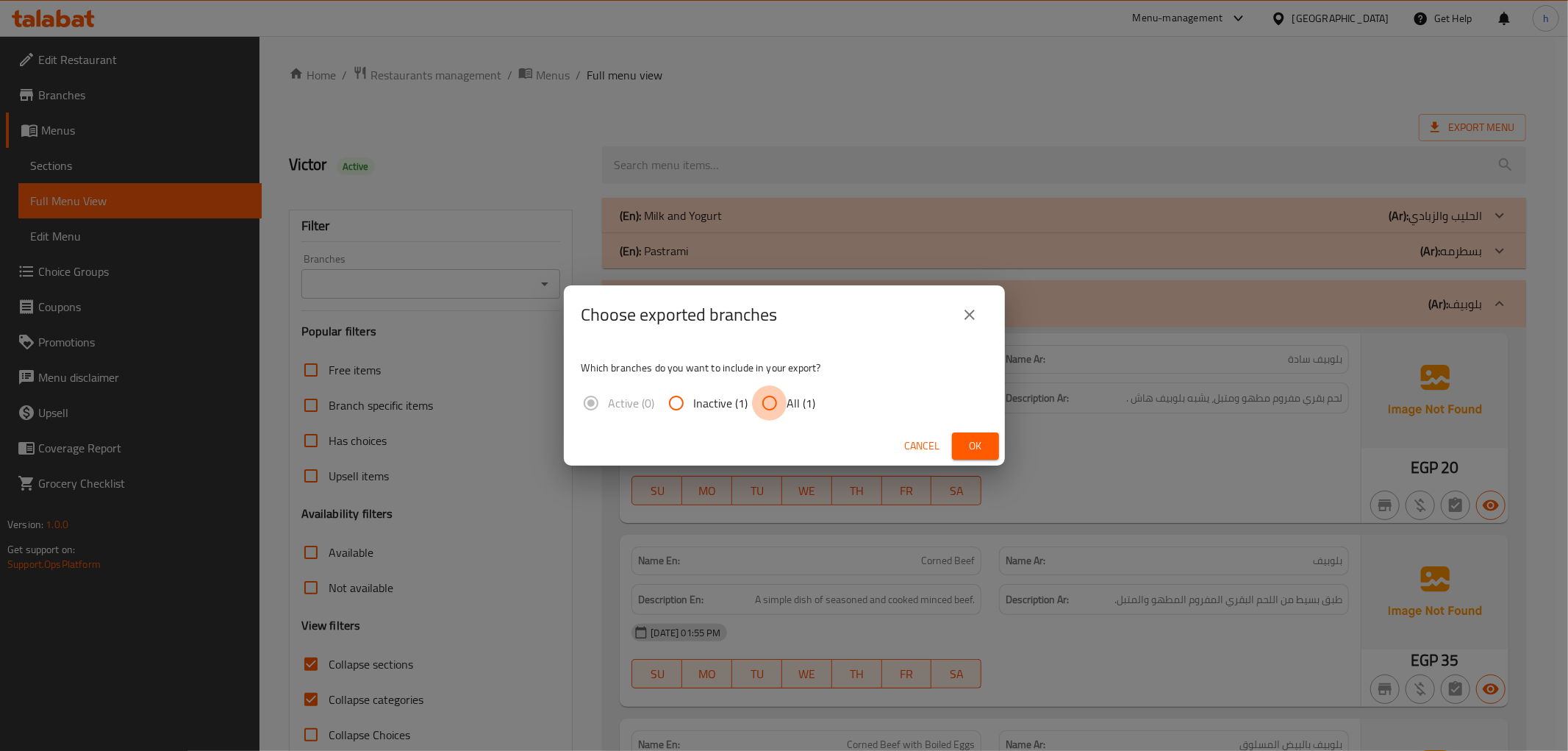
click at [772, 405] on input "All (1)" at bounding box center [770, 403] width 36 height 36
radio input "true"
click at [964, 447] on span "Ok" at bounding box center [975, 446] width 23 height 19
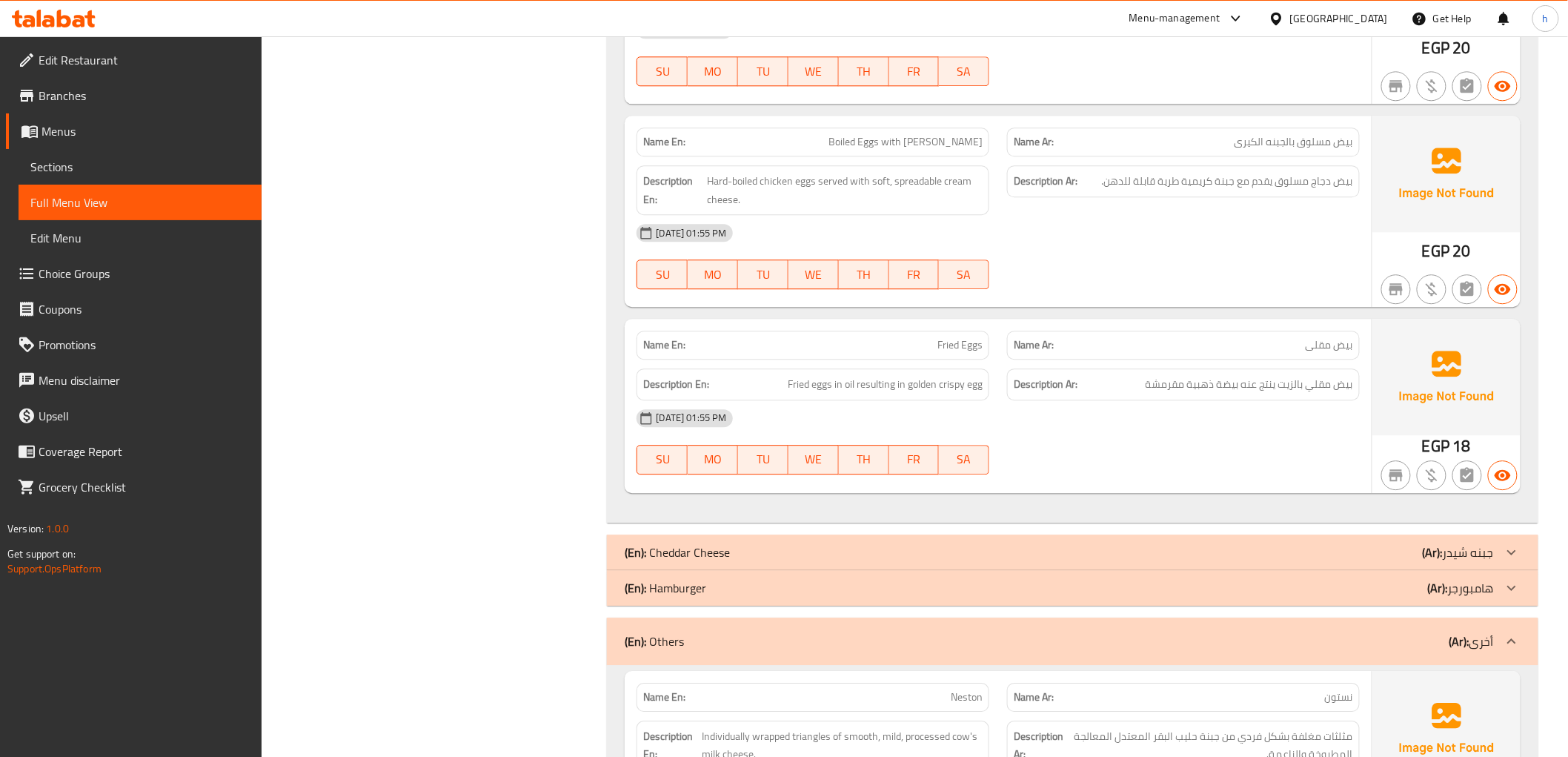
scroll to position [1114, 0]
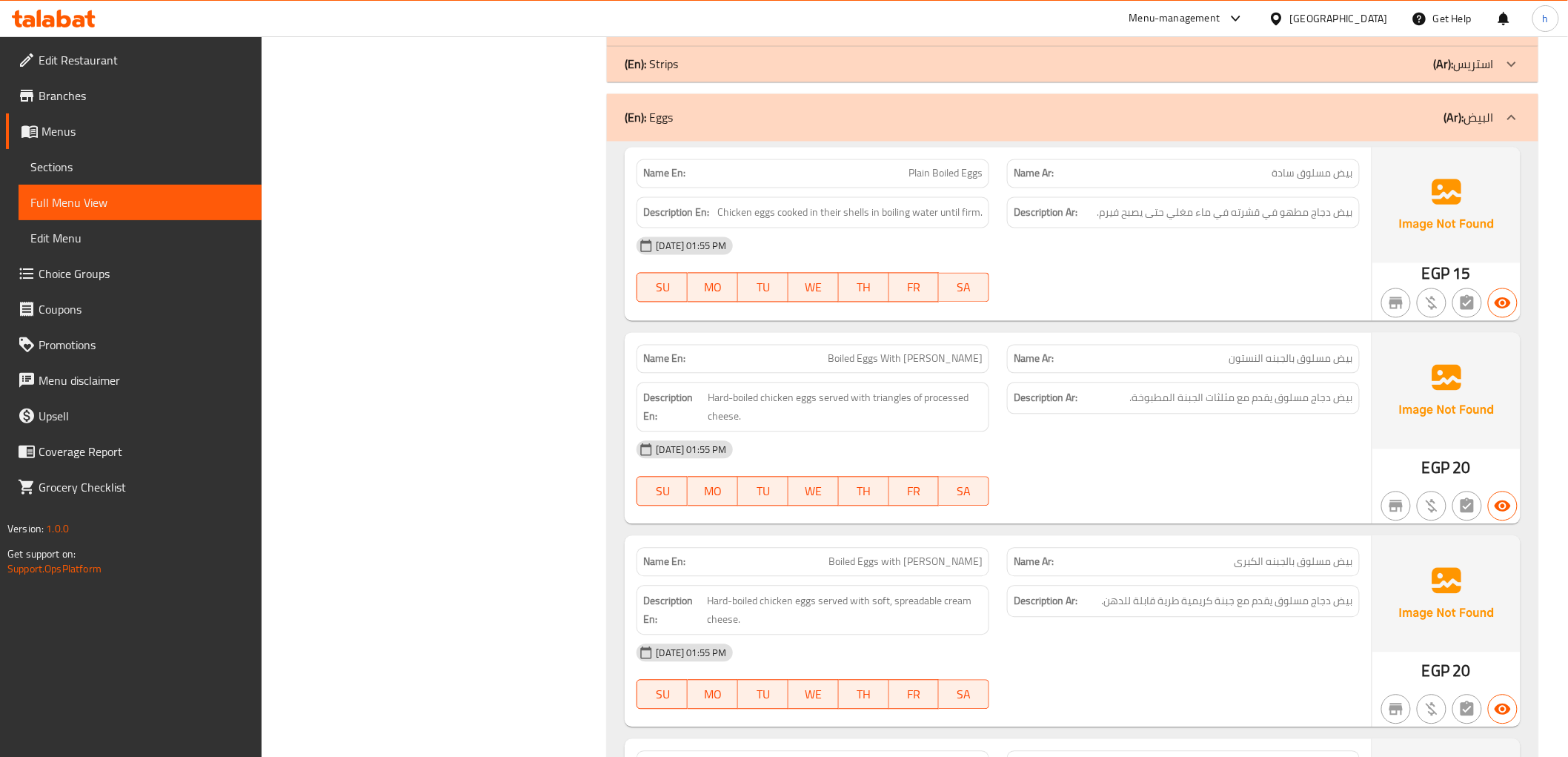
click at [98, 16] on div at bounding box center [54, 19] width 108 height 30
click at [83, 10] on icon at bounding box center [53, 18] width 83 height 18
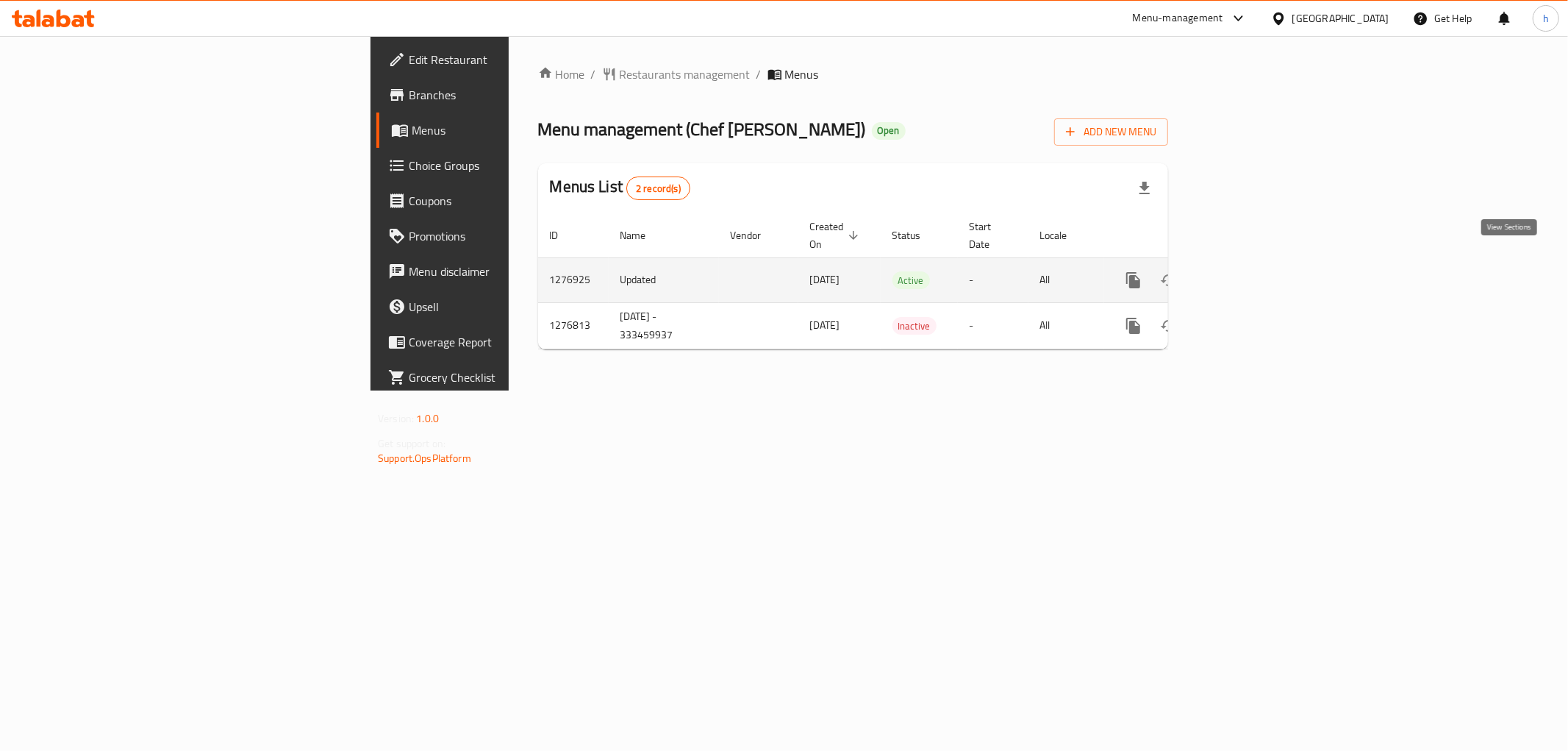
click at [1246, 273] on icon "enhanced table" at bounding box center [1239, 279] width 13 height 13
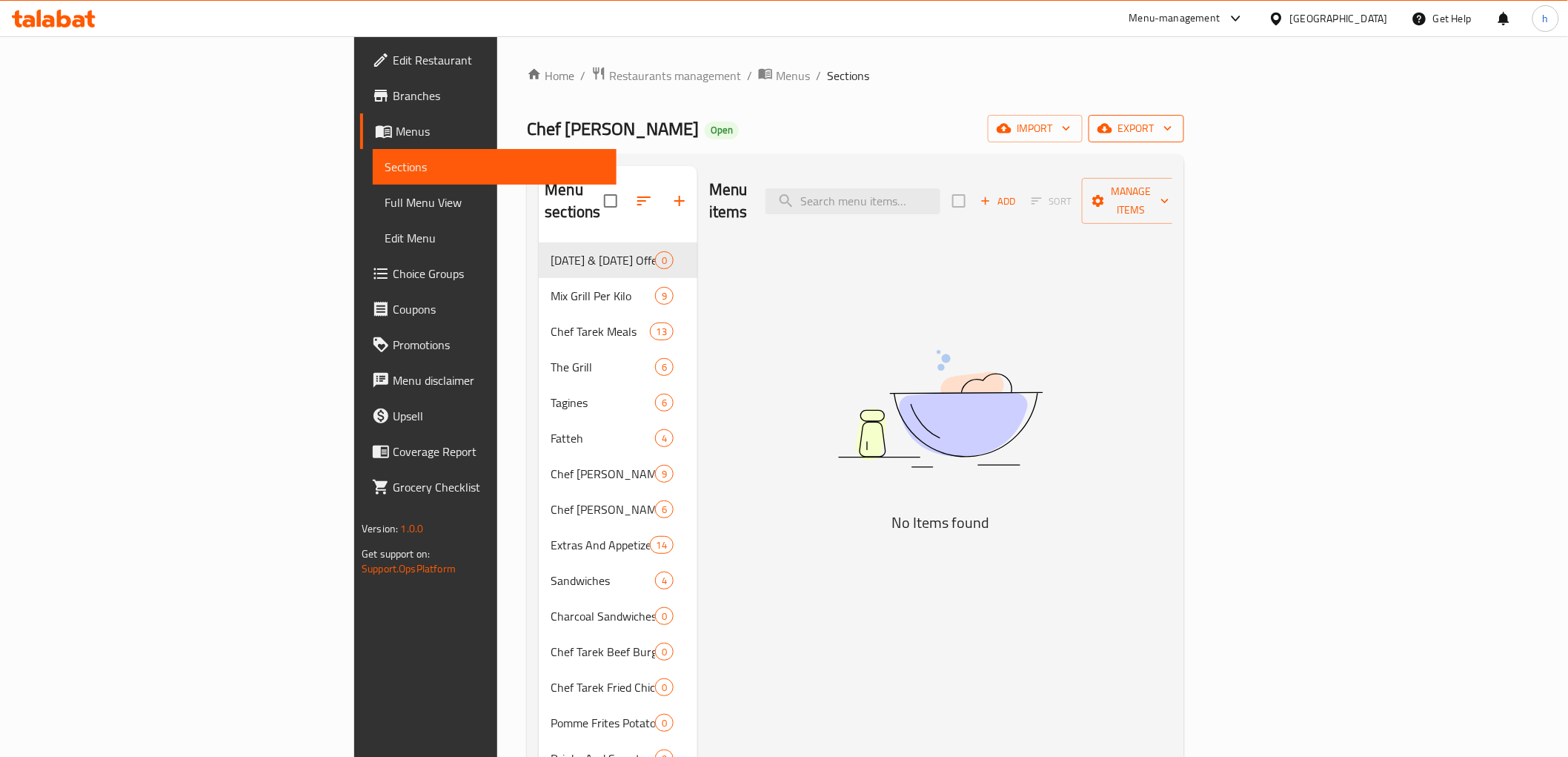
click at [1112, 126] on icon "button" at bounding box center [1105, 129] width 15 height 9
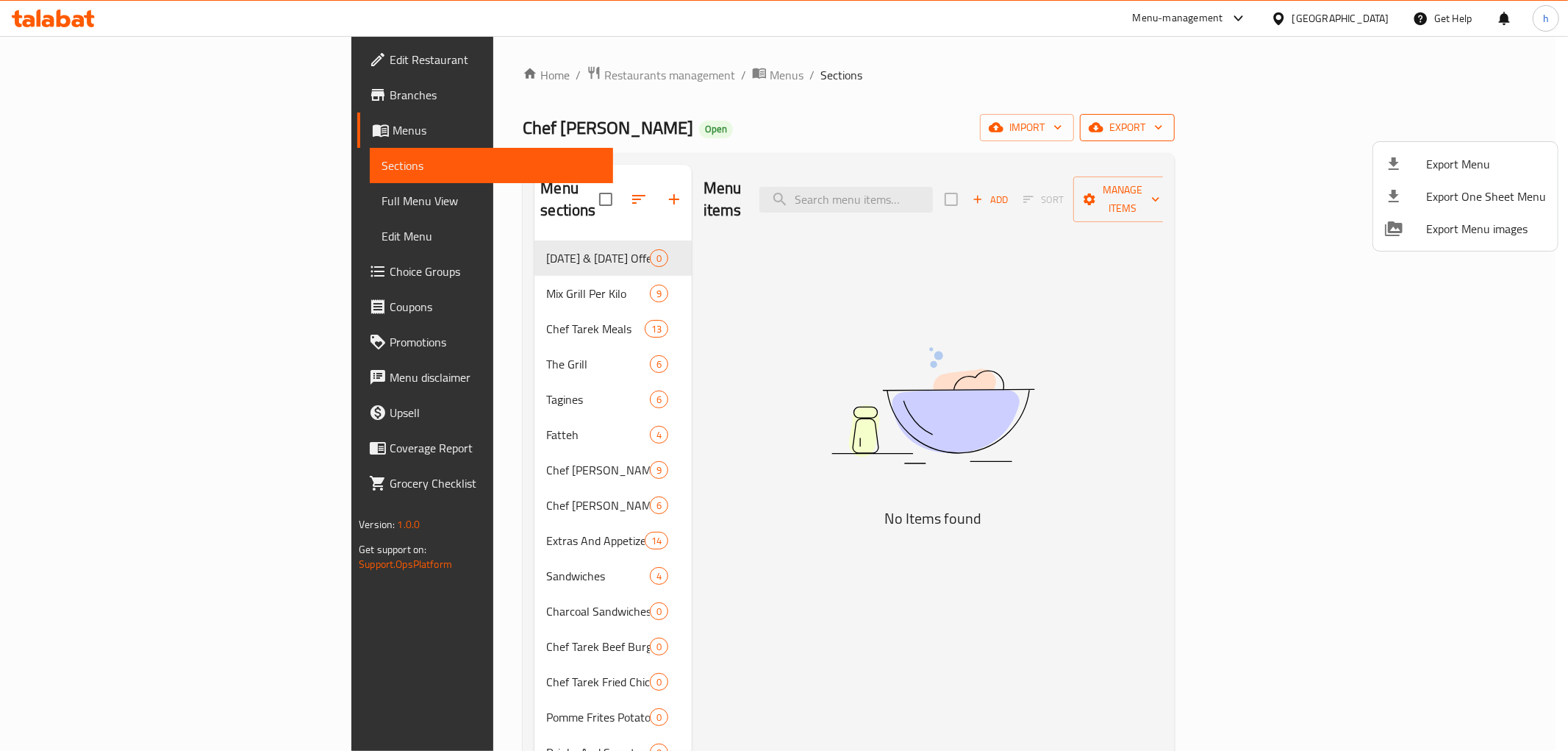
click at [1444, 125] on div at bounding box center [784, 376] width 1568 height 751
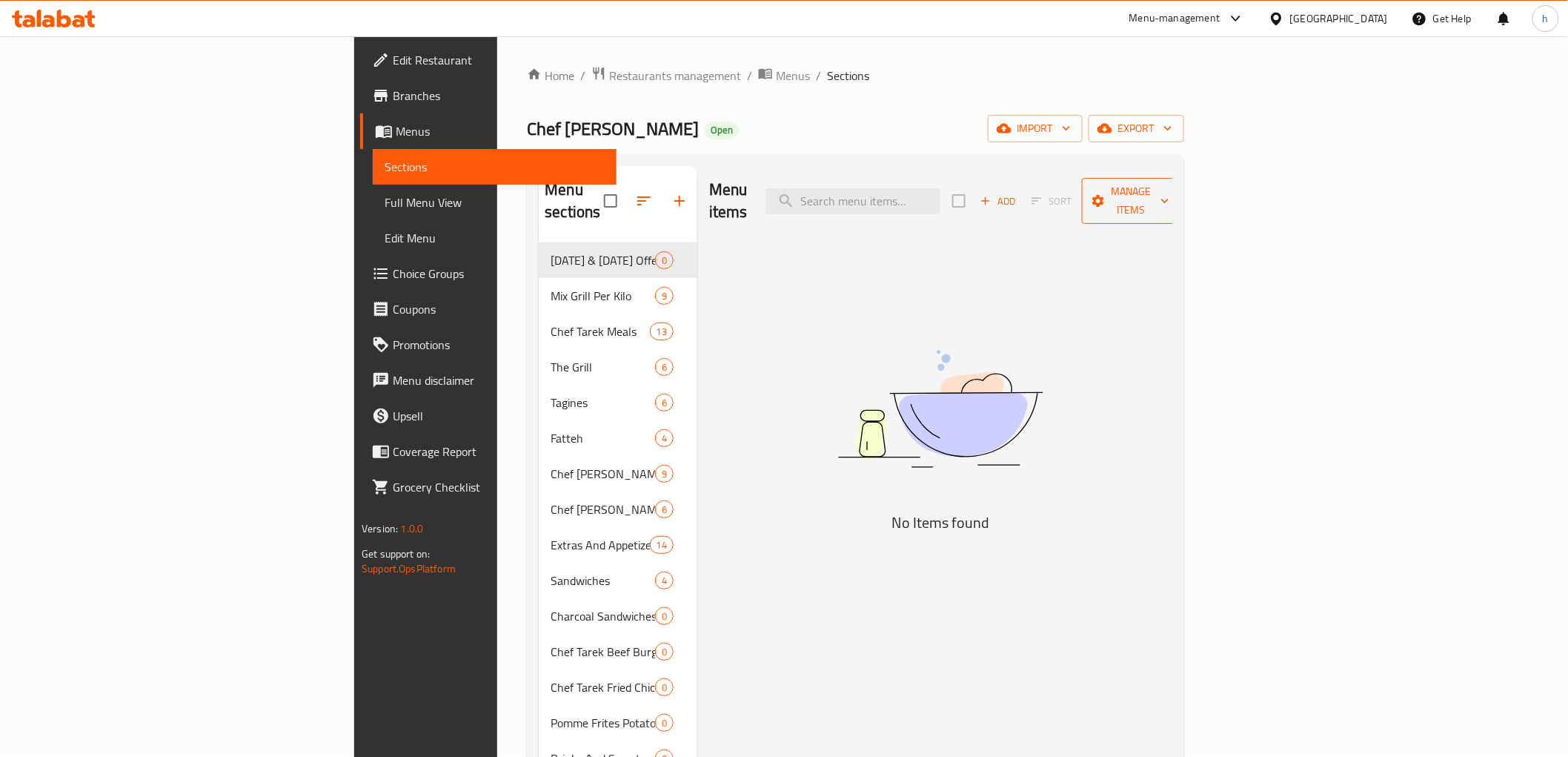
click at [1169, 191] on span "Manage items" at bounding box center [1131, 201] width 76 height 37
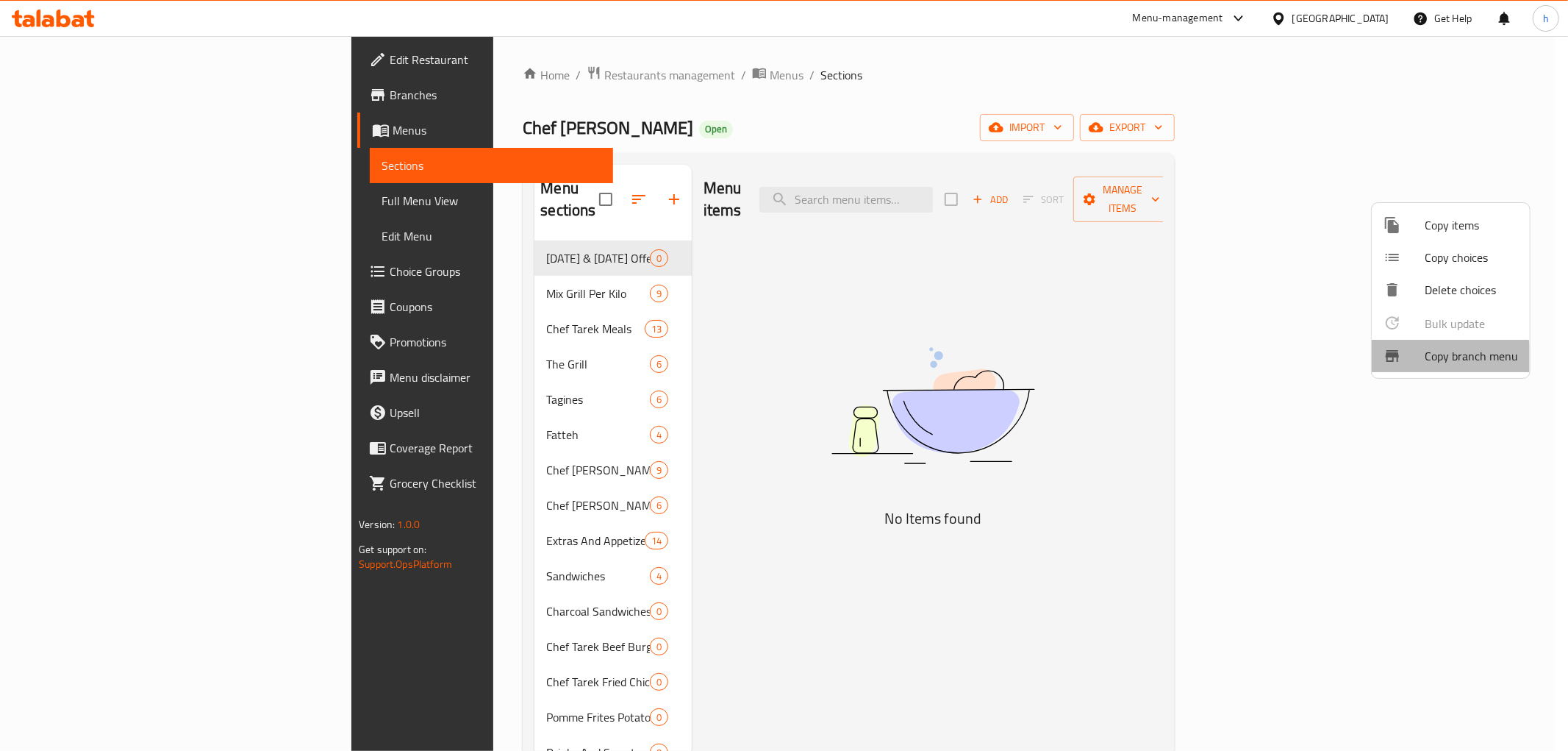
click at [1437, 363] on span "Copy branch menu" at bounding box center [1471, 355] width 94 height 18
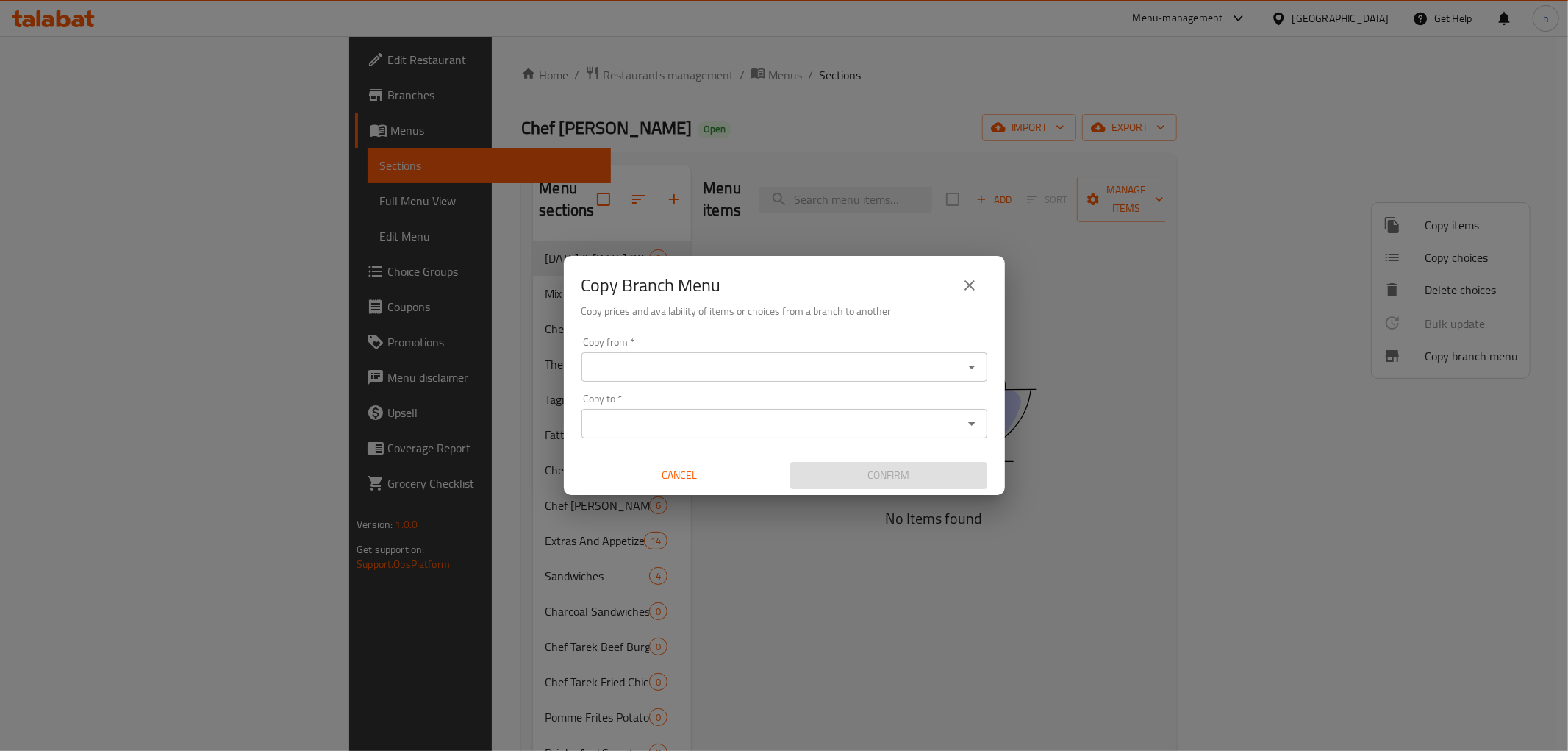
click at [691, 362] on input "Copy from   *" at bounding box center [772, 367] width 373 height 21
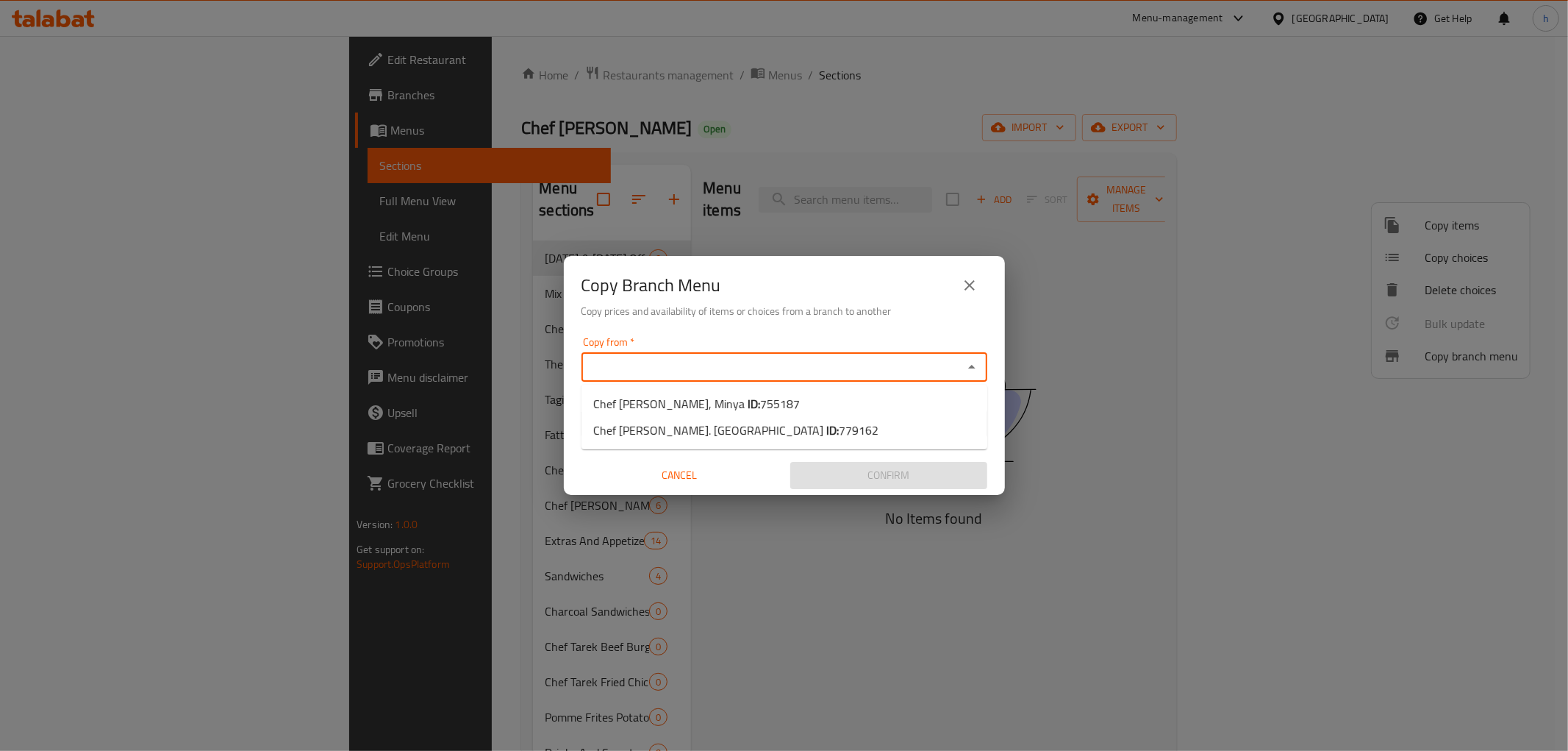
paste input "755187"
type input "7"
click at [760, 408] on span "755187" at bounding box center [779, 403] width 39 height 22
type input "Chef [PERSON_NAME], Minya"
click at [664, 434] on input "Copy to   *" at bounding box center [772, 424] width 373 height 21
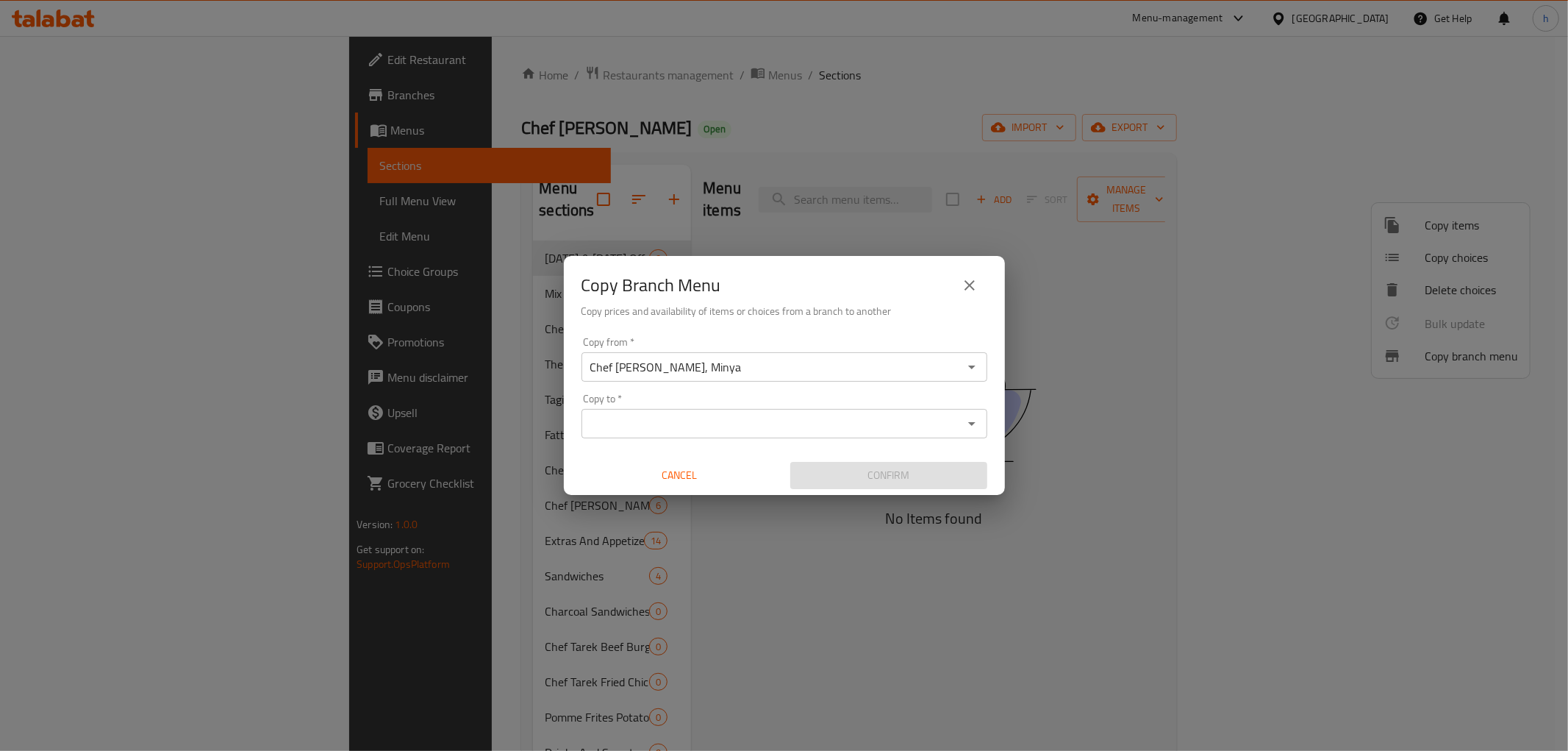
click at [758, 434] on input "Copy to   *" at bounding box center [772, 424] width 373 height 21
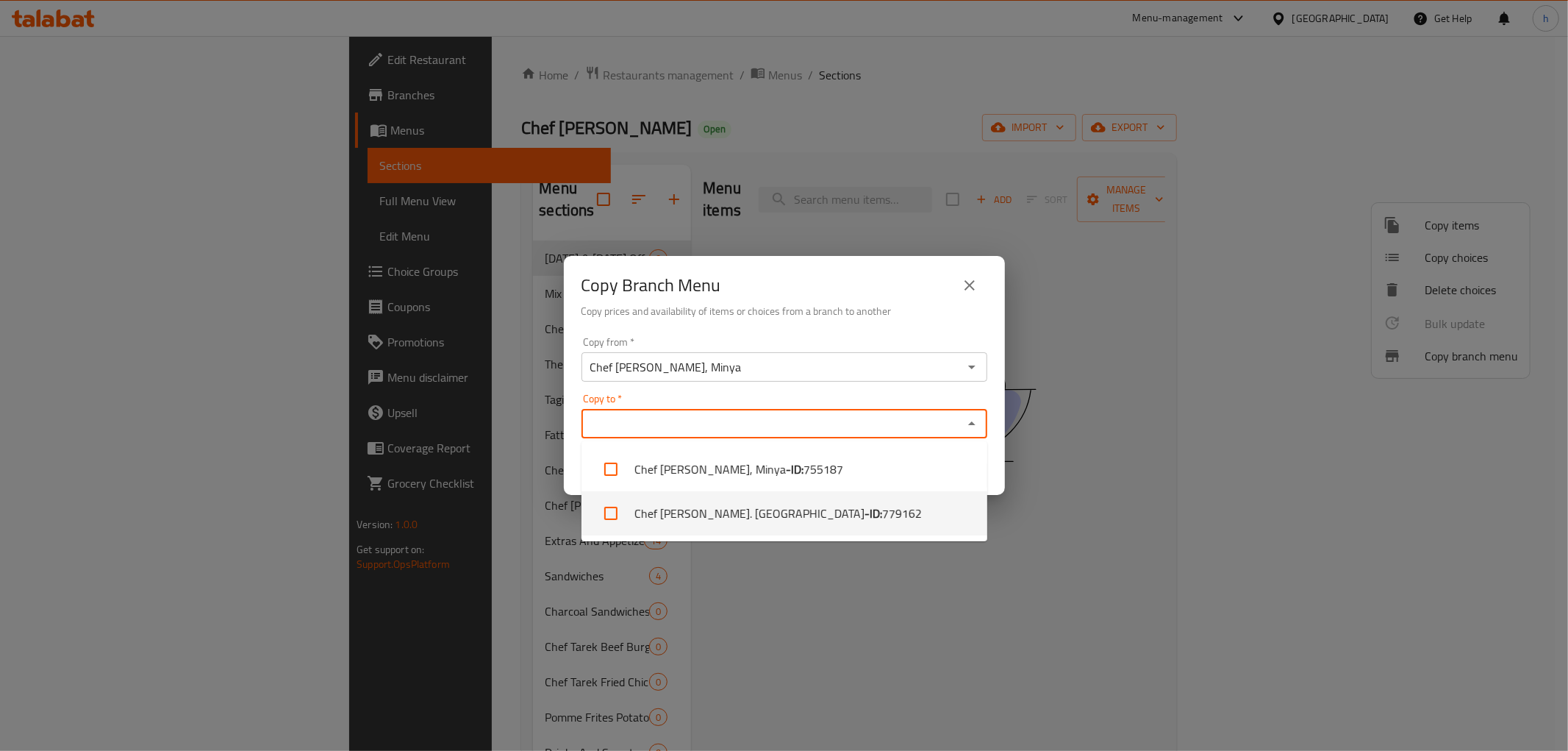
click at [608, 524] on input "checkbox" at bounding box center [611, 513] width 36 height 36
checkbox input "true"
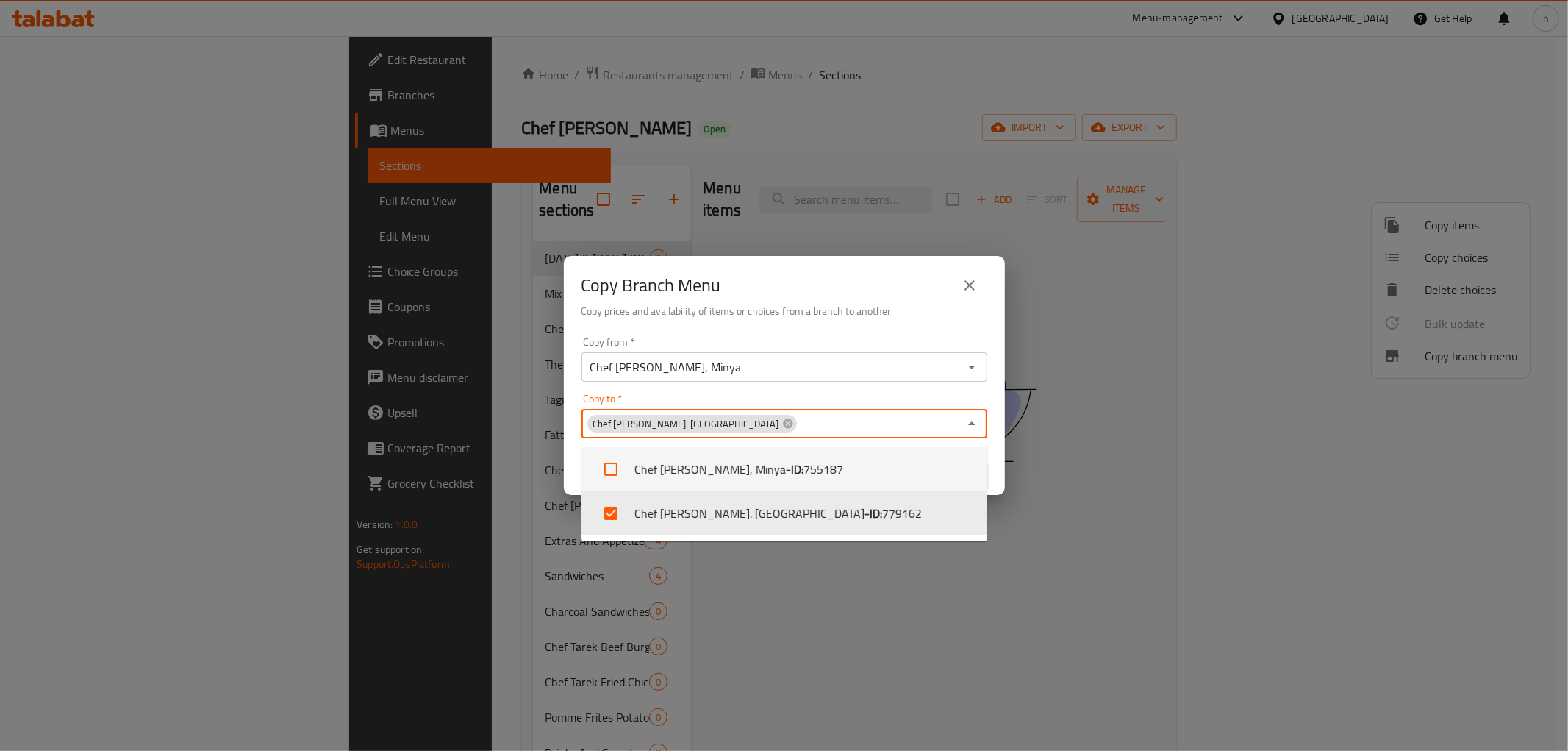
click at [721, 403] on div "Copy to   * Chef [PERSON_NAME]. Minya Copy to *" at bounding box center [784, 416] width 406 height 45
click at [833, 394] on div "Copy to   * Chef [PERSON_NAME]. Minya Copy to *" at bounding box center [784, 416] width 406 height 45
click at [977, 424] on icon "Close" at bounding box center [971, 424] width 18 height 18
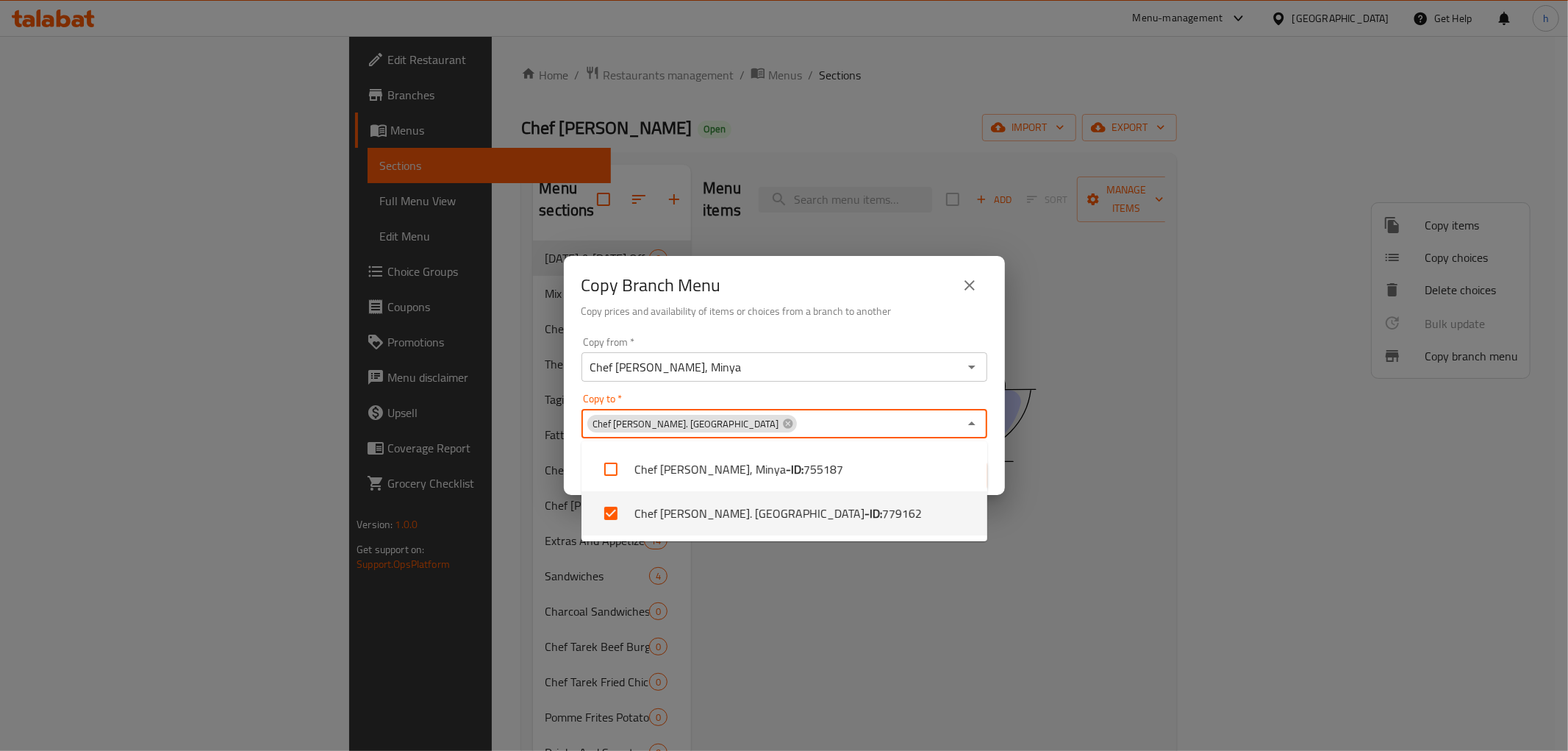
click at [799, 417] on input "Copy to   *" at bounding box center [878, 424] width 160 height 21
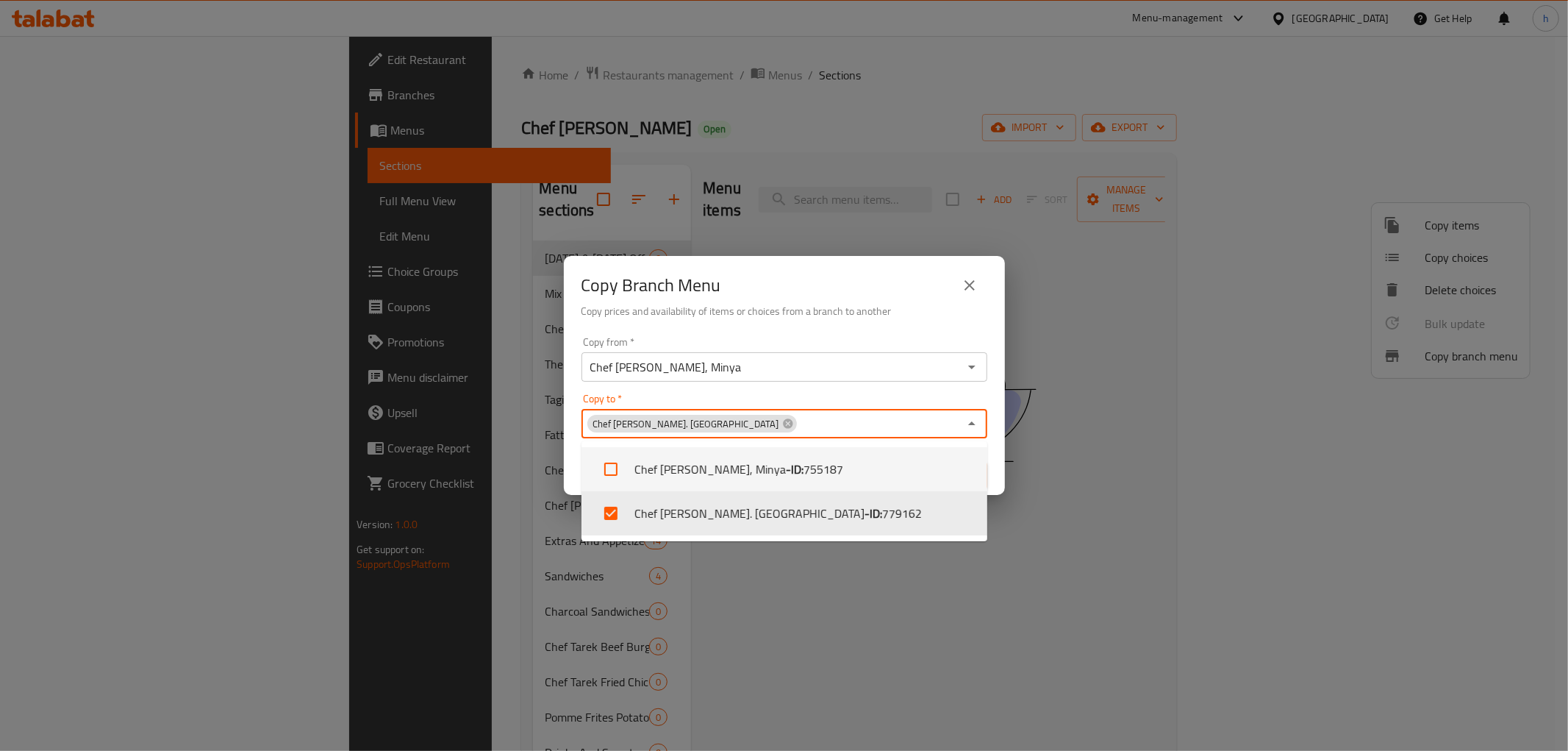
click at [728, 369] on input "Chef [PERSON_NAME], Minya" at bounding box center [772, 367] width 373 height 21
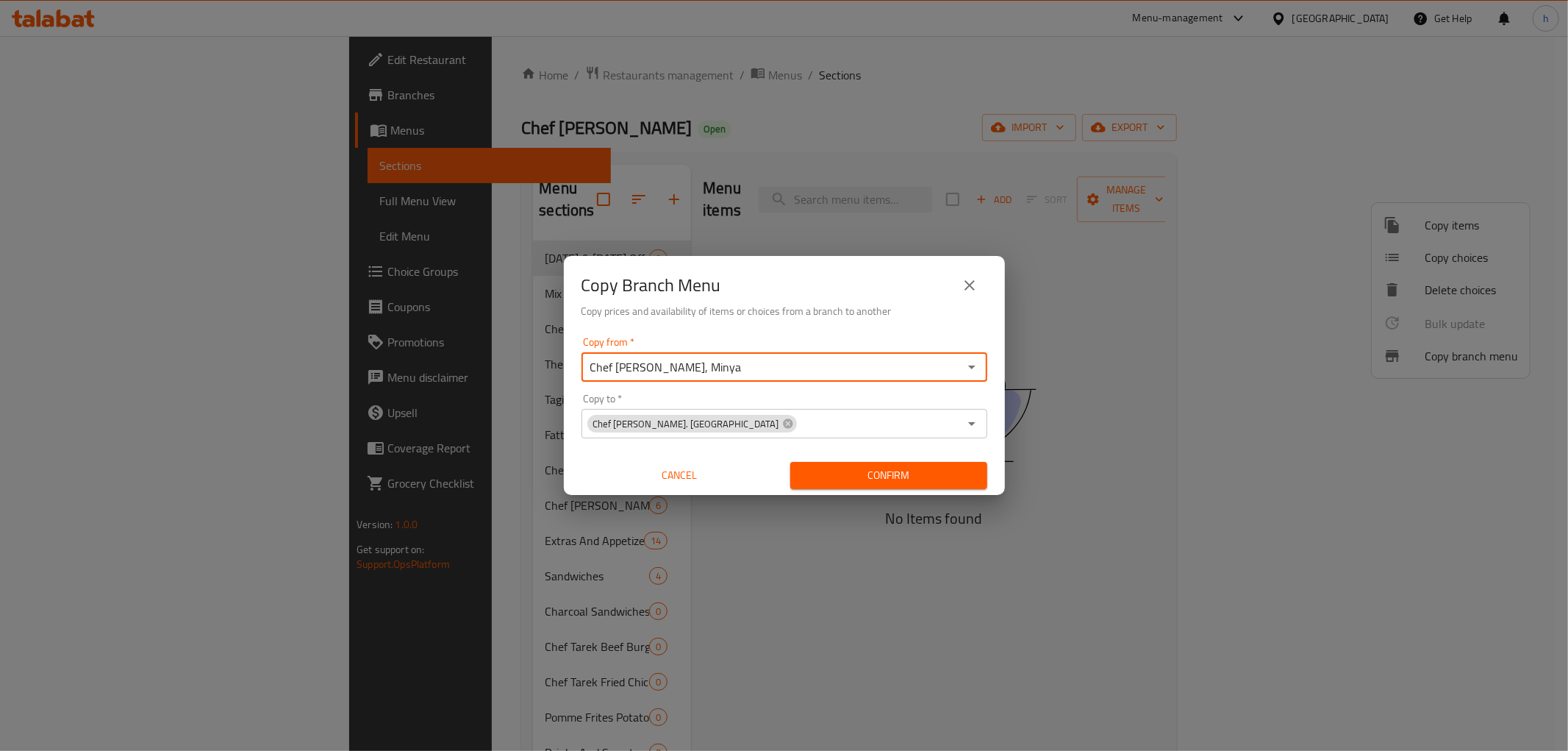
click at [751, 365] on input "Chef [PERSON_NAME], Minya" at bounding box center [772, 367] width 373 height 21
click at [972, 358] on icon "Open" at bounding box center [971, 367] width 18 height 18
click at [965, 371] on icon "Open" at bounding box center [971, 367] width 18 height 18
click at [760, 401] on span "755187" at bounding box center [779, 403] width 39 height 22
click at [697, 395] on div "Copy to   * Chef [PERSON_NAME]. Minya Copy to *" at bounding box center [784, 416] width 406 height 45
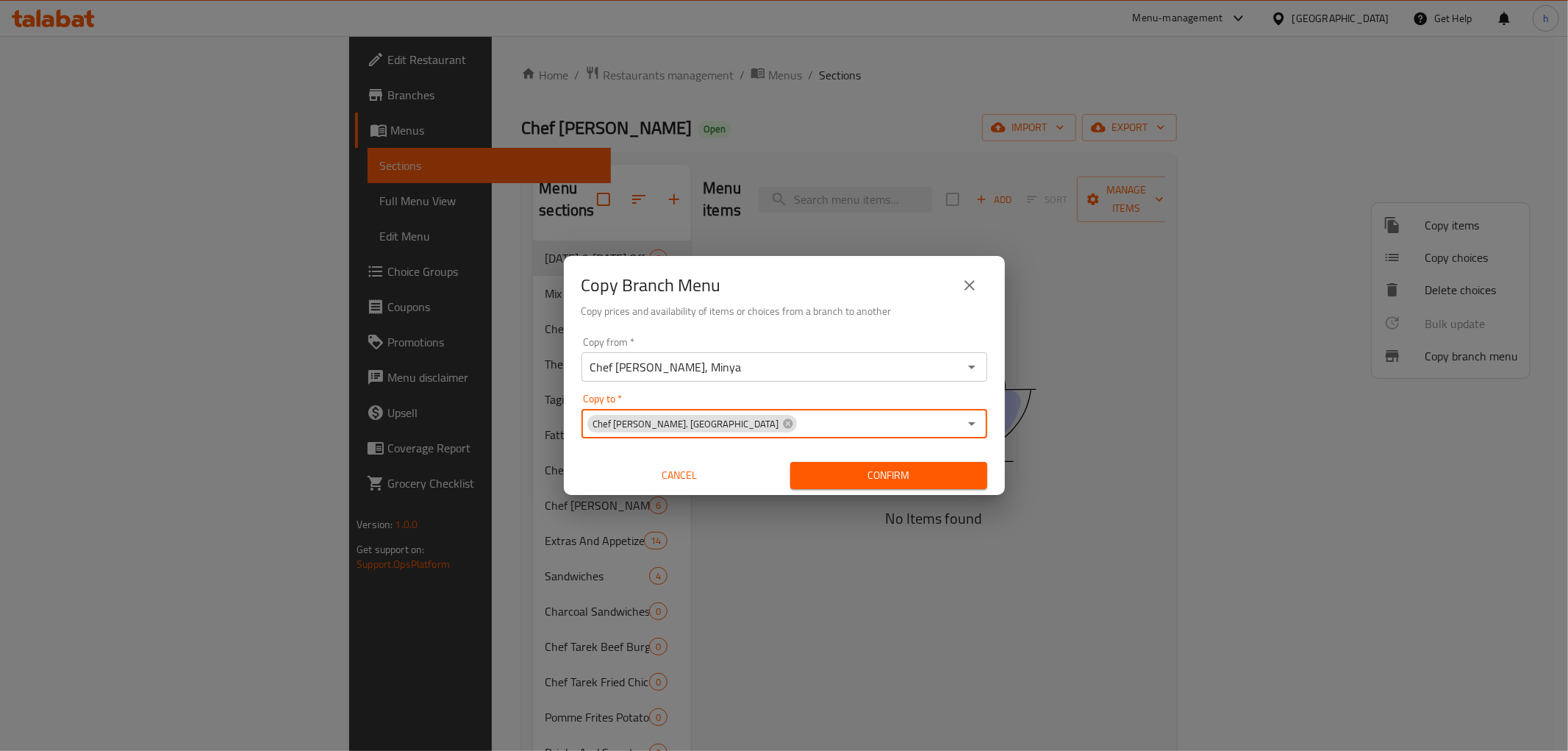
click at [836, 482] on span "Confirm" at bounding box center [888, 475] width 173 height 19
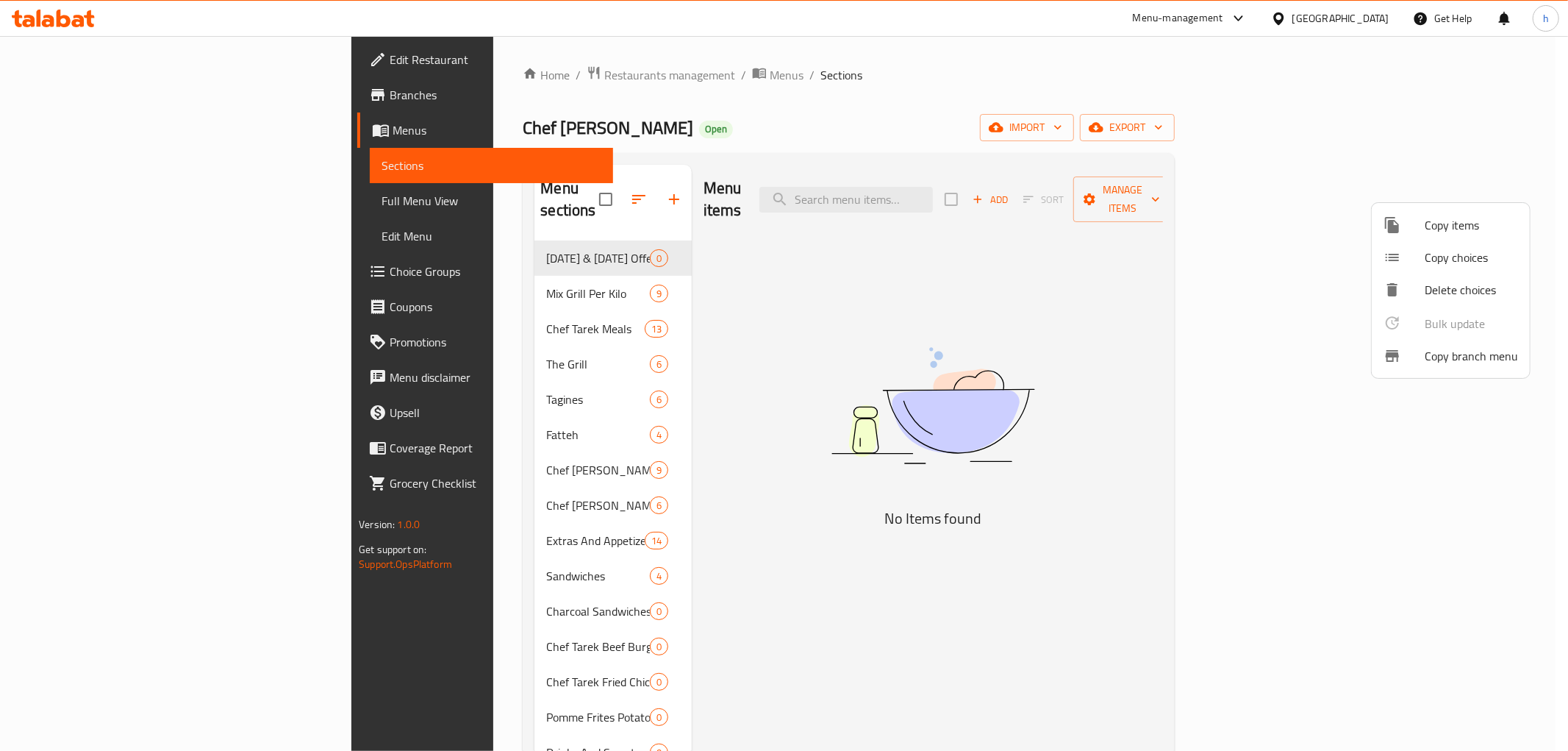
click at [56, 100] on div at bounding box center [784, 376] width 1568 height 751
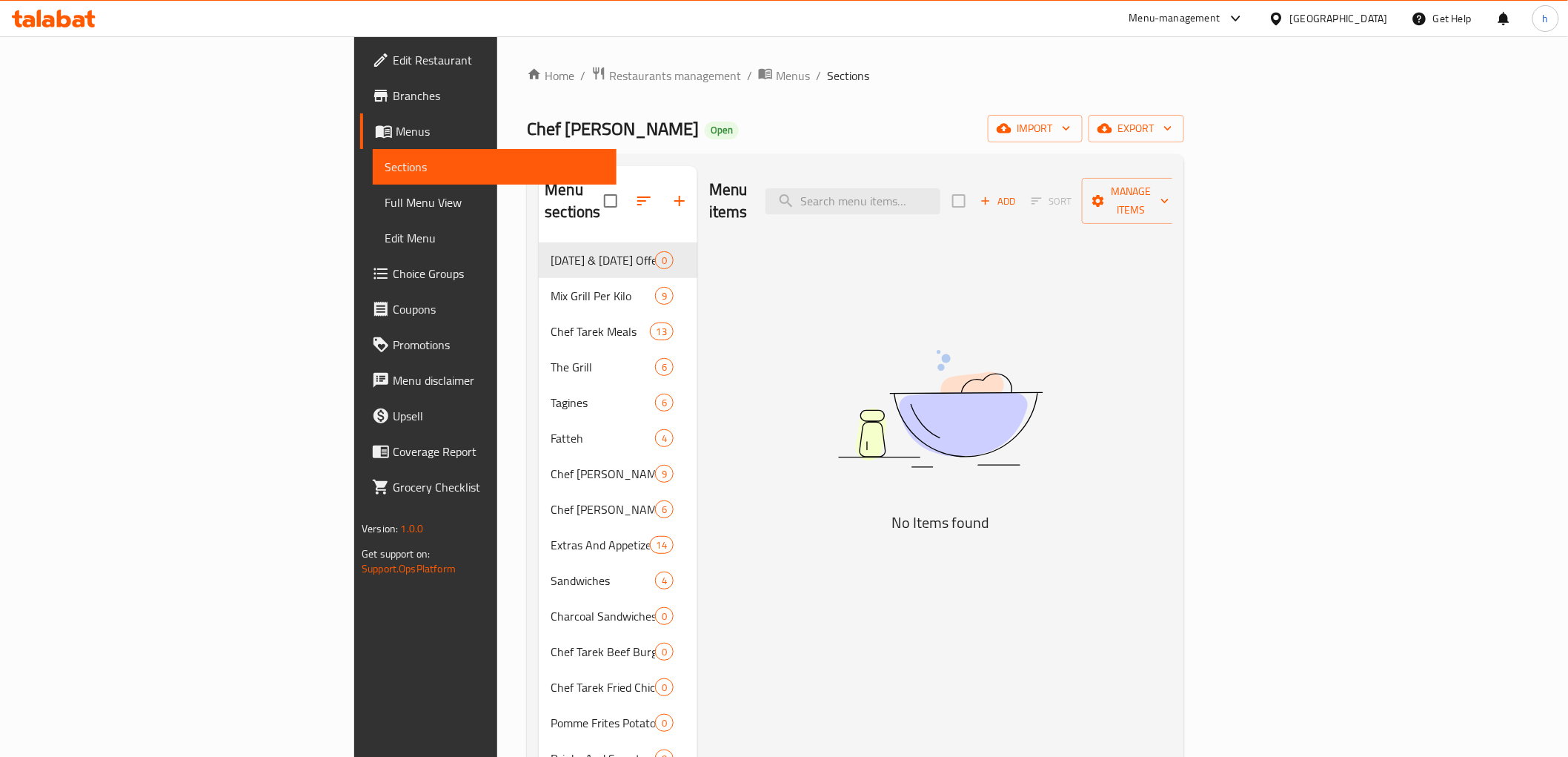
click at [392, 94] on span "Branches" at bounding box center [498, 95] width 211 height 18
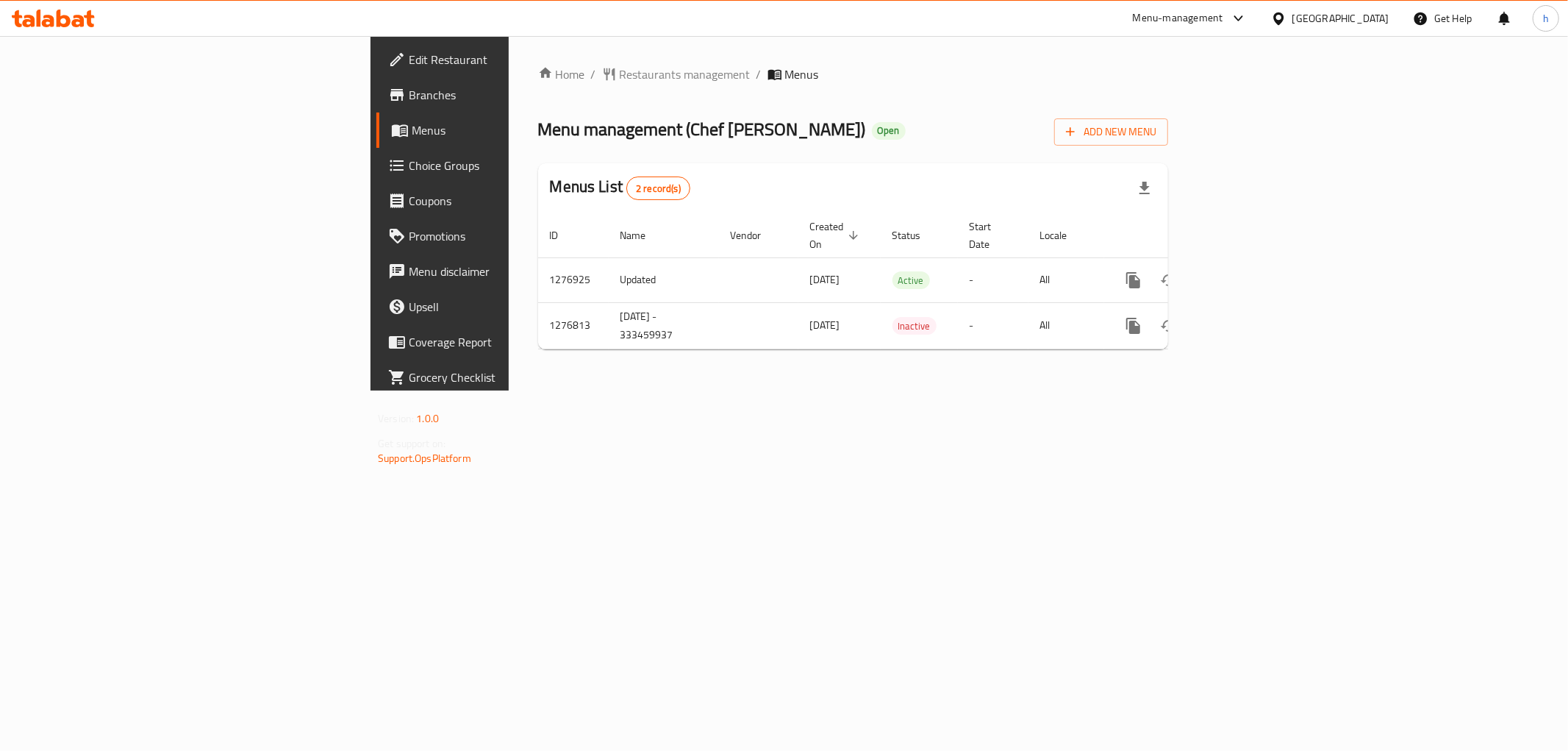
click at [409, 97] on span "Branches" at bounding box center [515, 94] width 212 height 18
click at [409, 86] on span "Branches" at bounding box center [515, 94] width 212 height 18
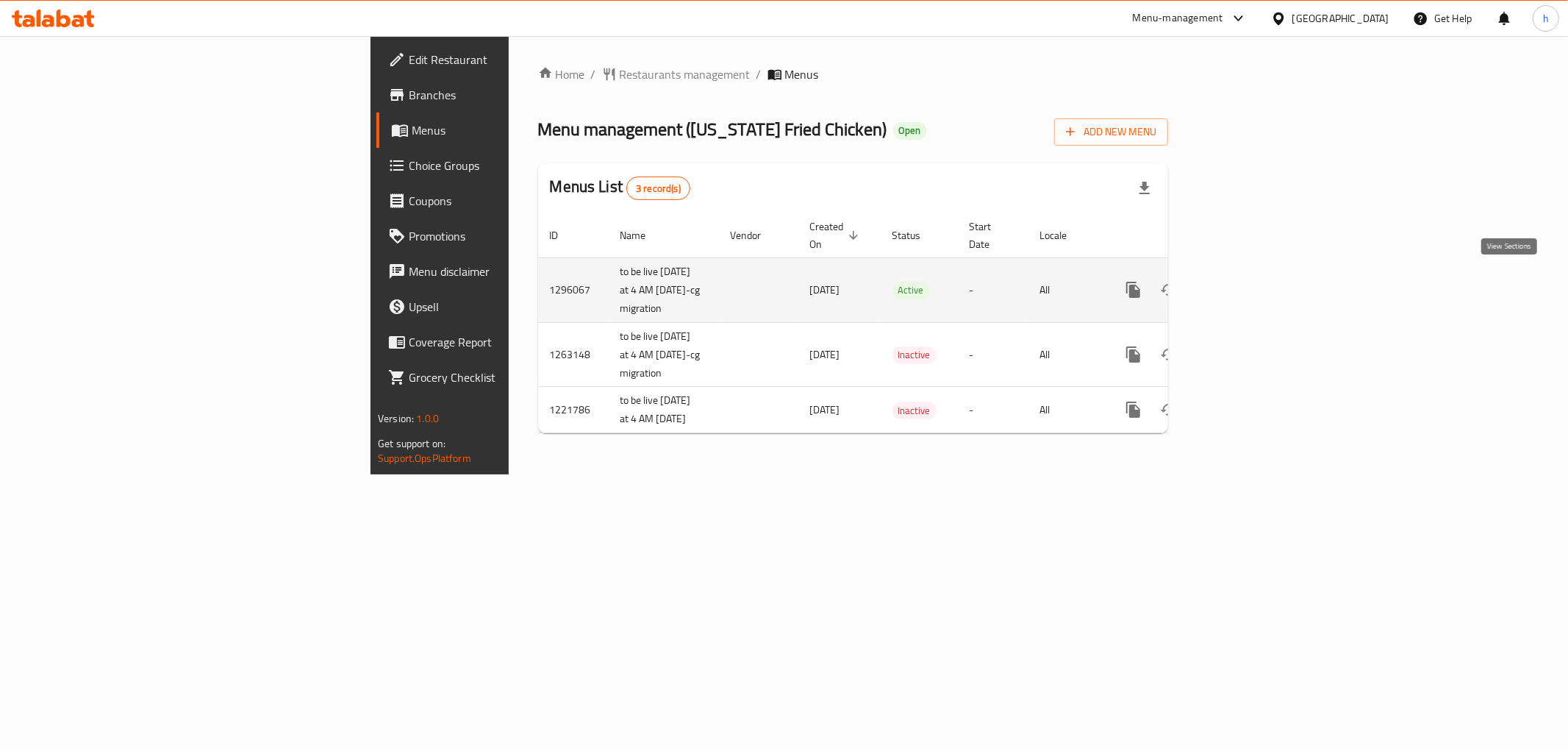
click at [1248, 286] on icon "enhanced table" at bounding box center [1239, 290] width 18 height 18
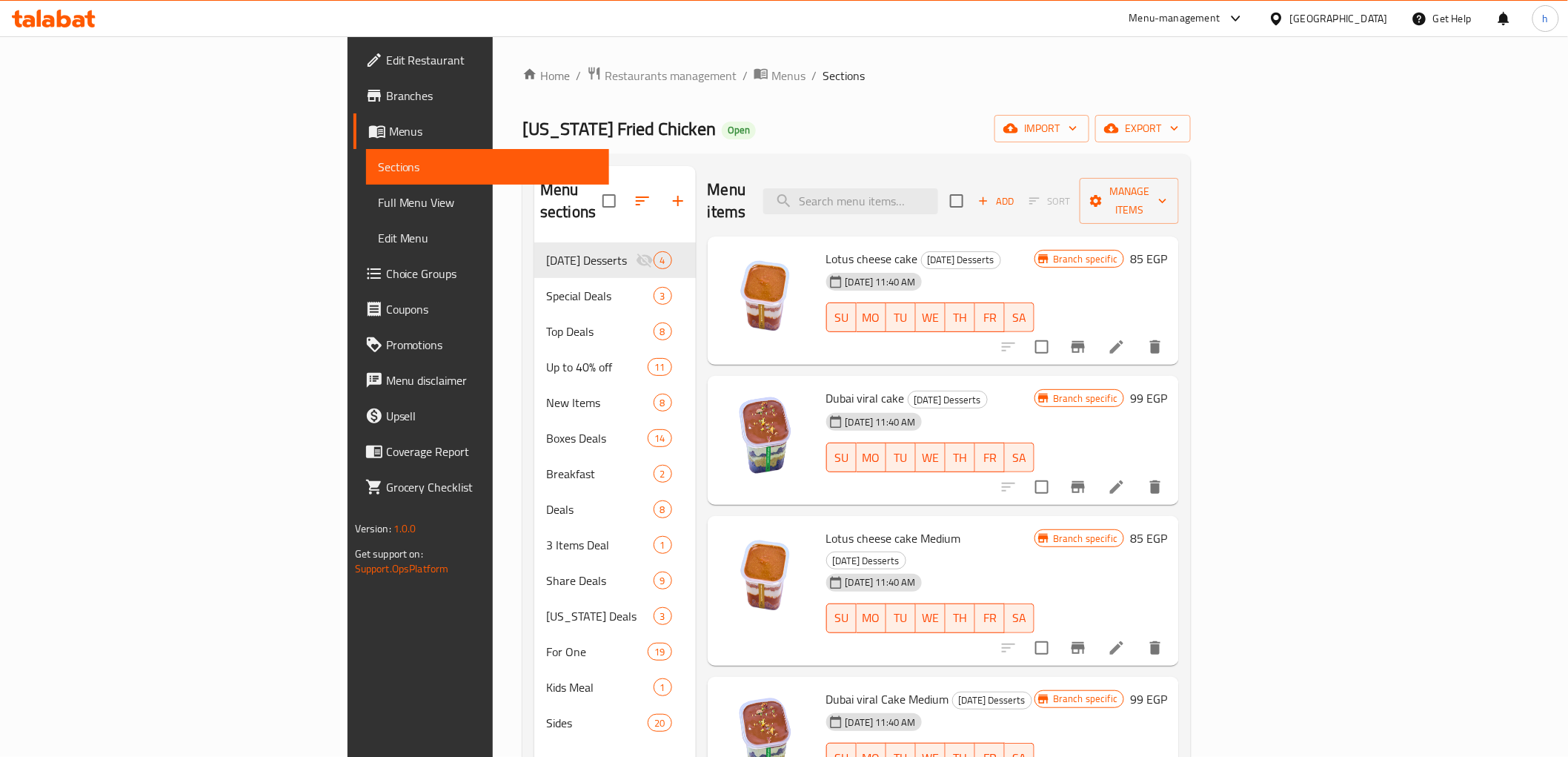
click at [386, 94] on span "Branches" at bounding box center [491, 95] width 211 height 18
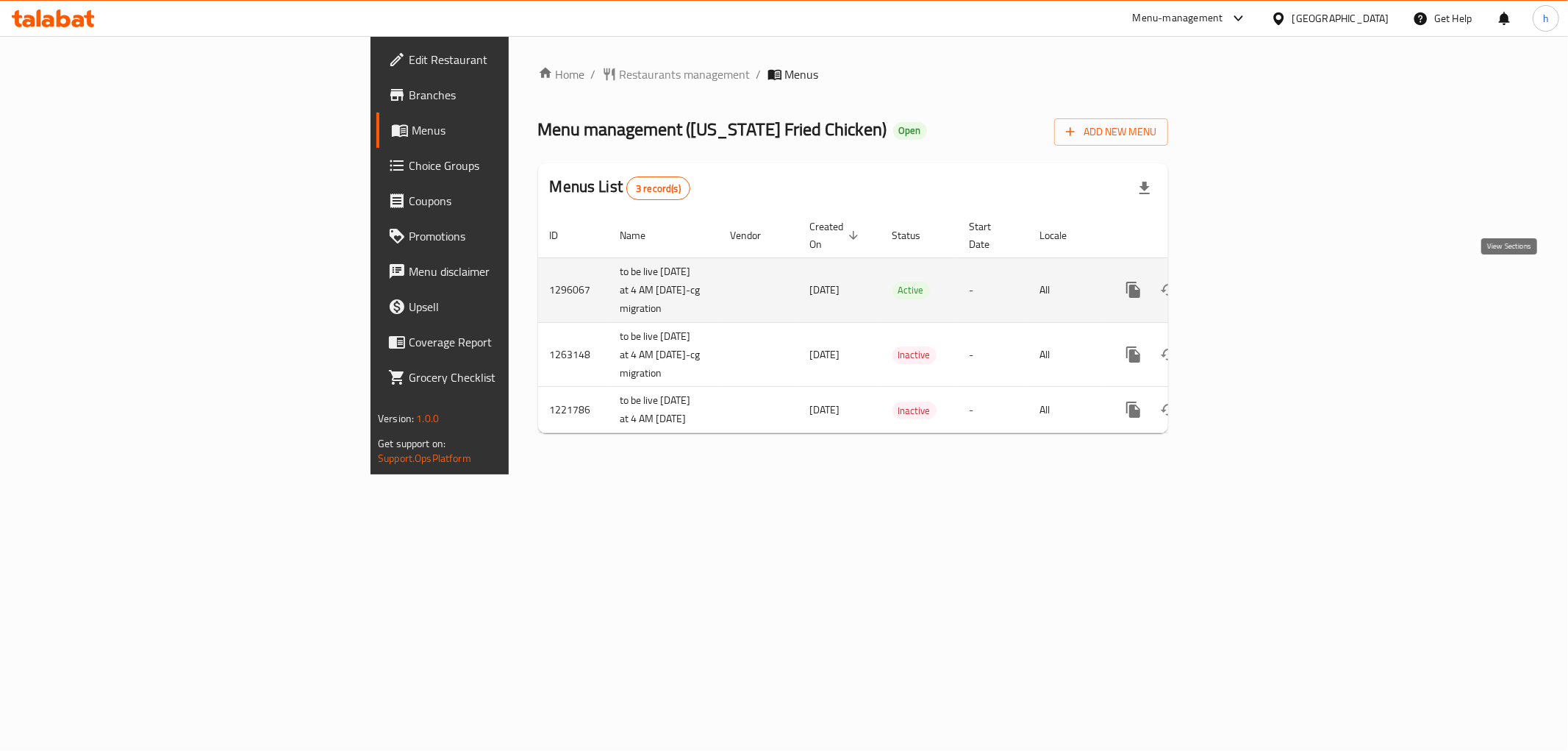
click at [1257, 284] on link "enhanced table" at bounding box center [1240, 290] width 36 height 36
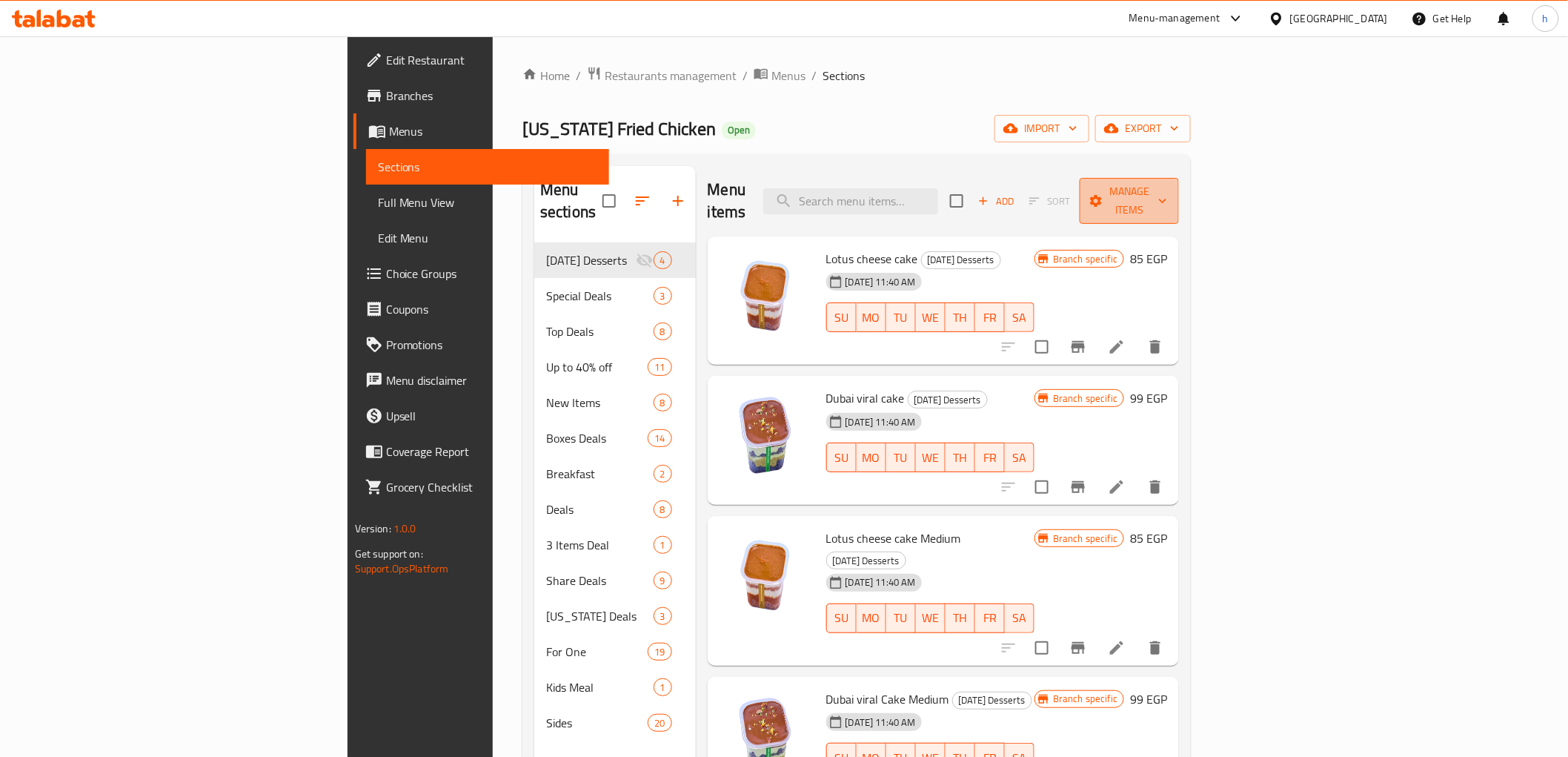
click at [1167, 197] on span "Manage items" at bounding box center [1129, 201] width 76 height 37
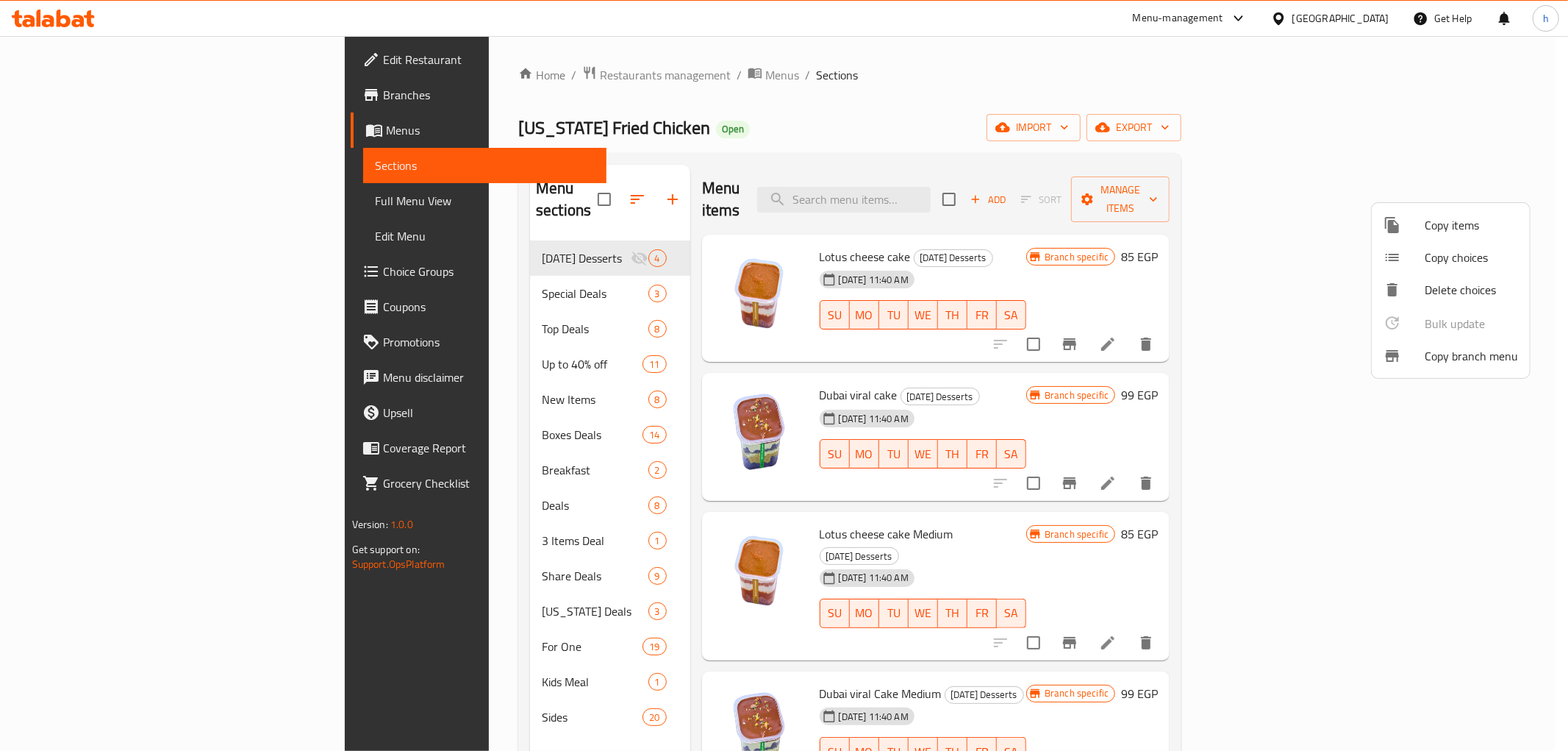
click at [1441, 358] on span "Copy branch menu" at bounding box center [1471, 355] width 94 height 18
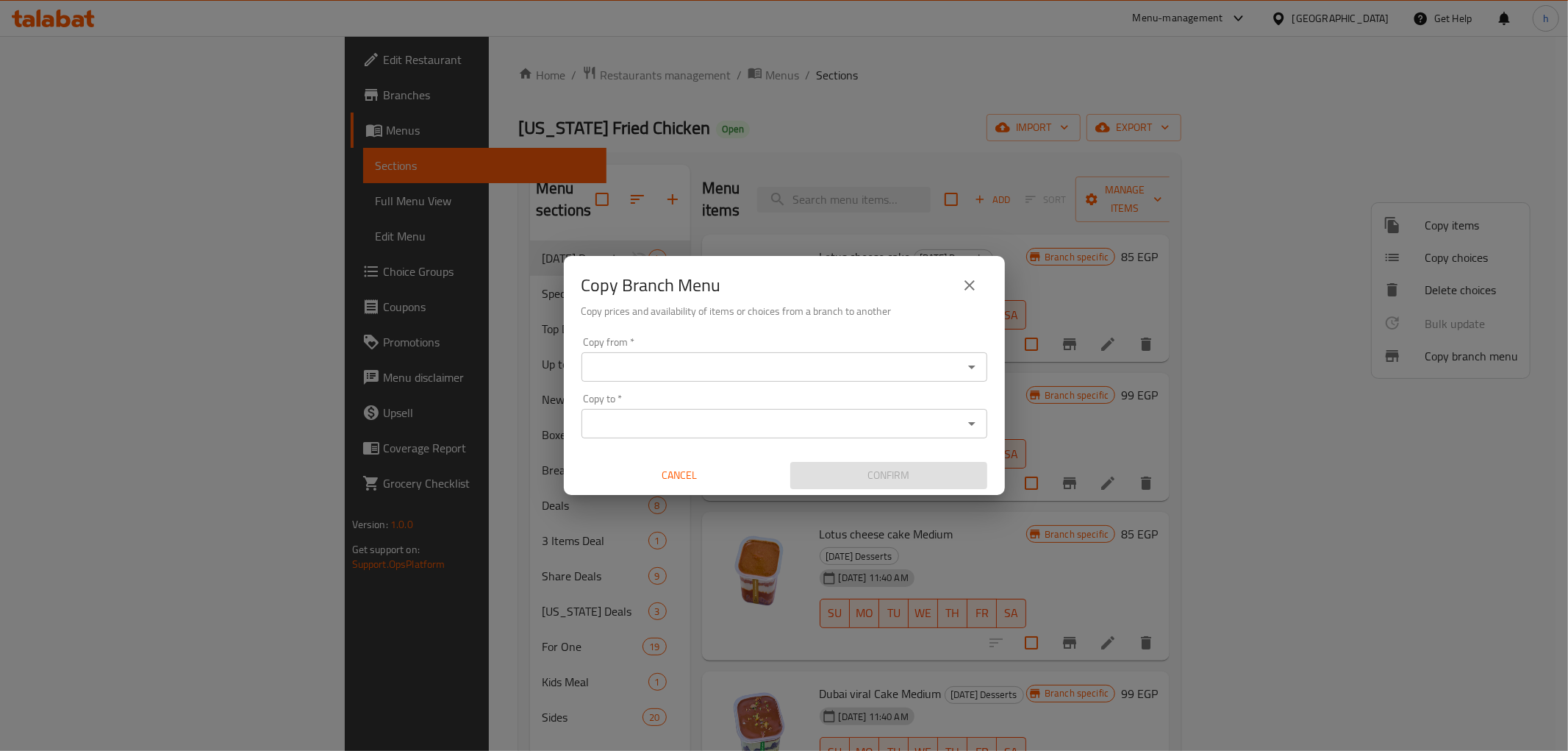
click at [592, 366] on input "Copy from   *" at bounding box center [772, 367] width 373 height 21
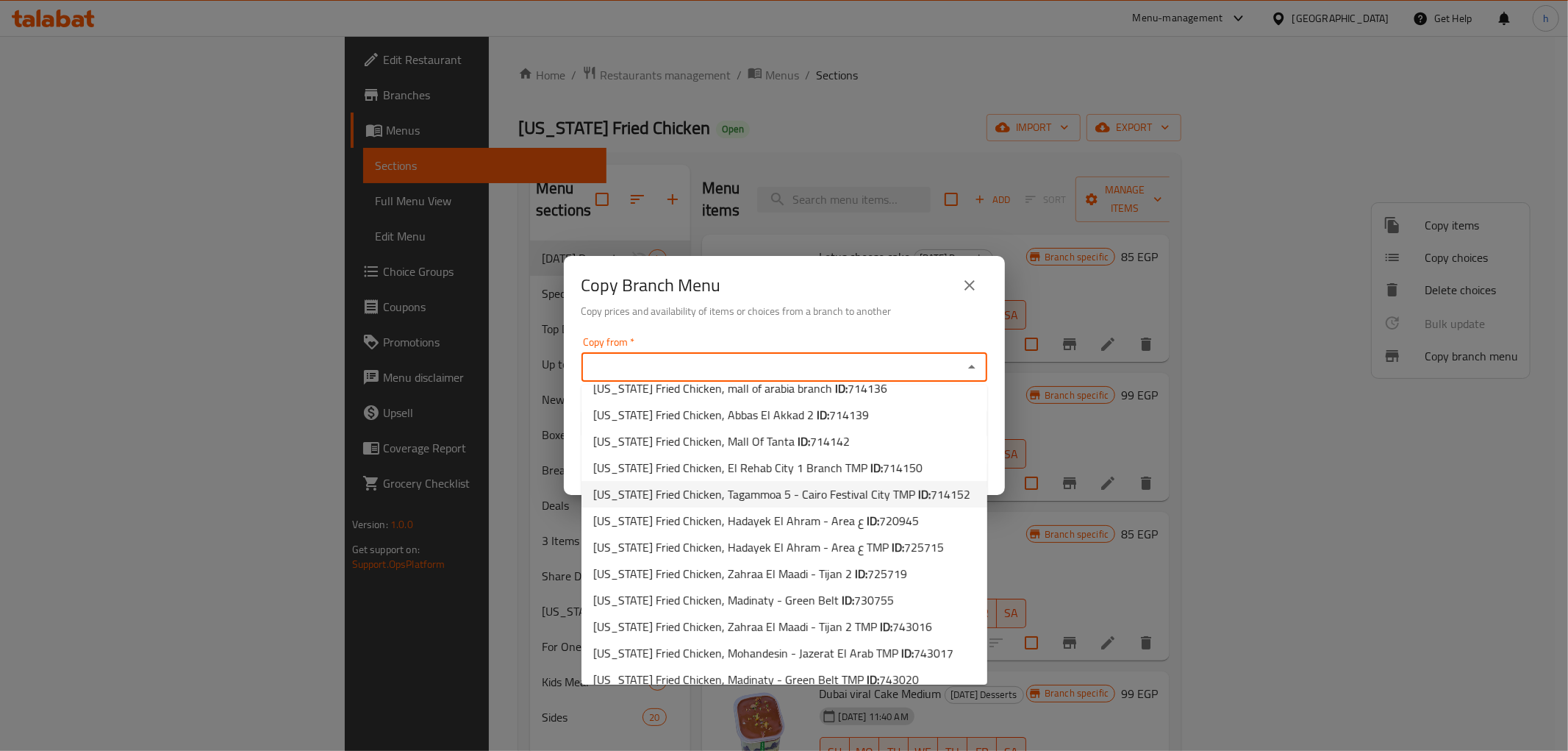
scroll to position [400, 0]
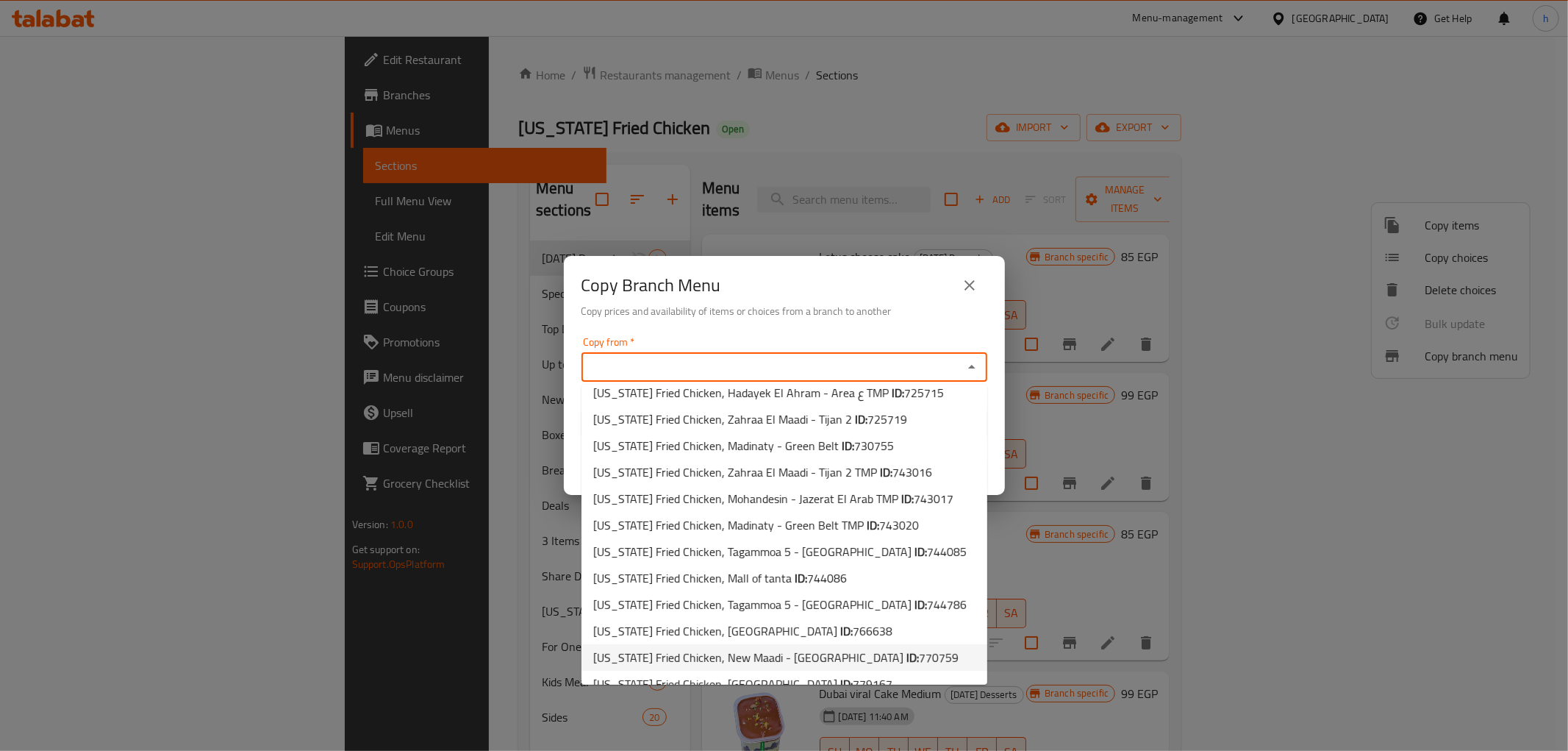
click at [836, 649] on span "[US_STATE] Fried Chicken, [GEOGRAPHIC_DATA] - [GEOGRAPHIC_DATA] ID: 770759" at bounding box center [776, 657] width 365 height 18
type input "[US_STATE] Fried Chicken, New Maadi - [GEOGRAPHIC_DATA]"
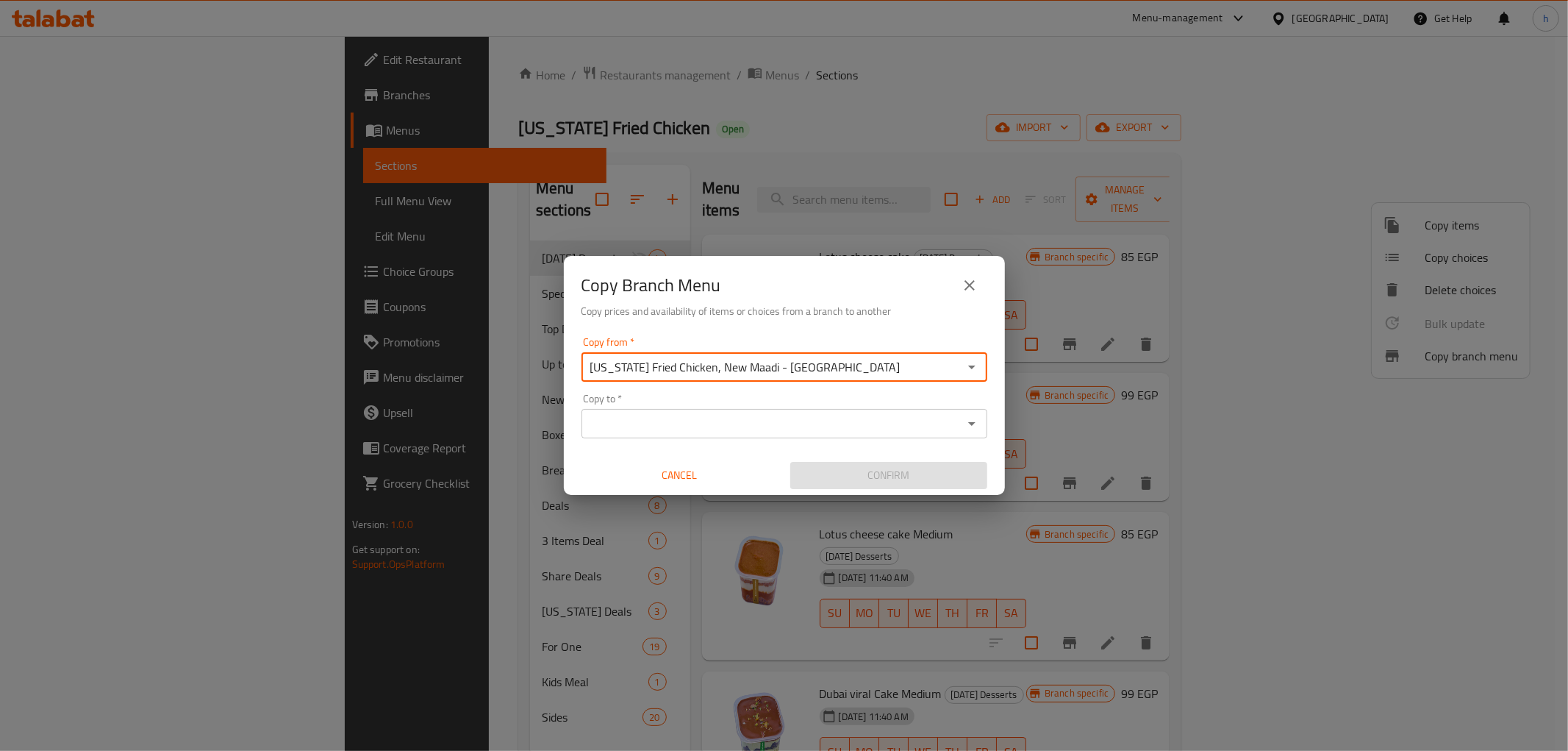
click at [969, 425] on icon "Open" at bounding box center [971, 424] width 18 height 18
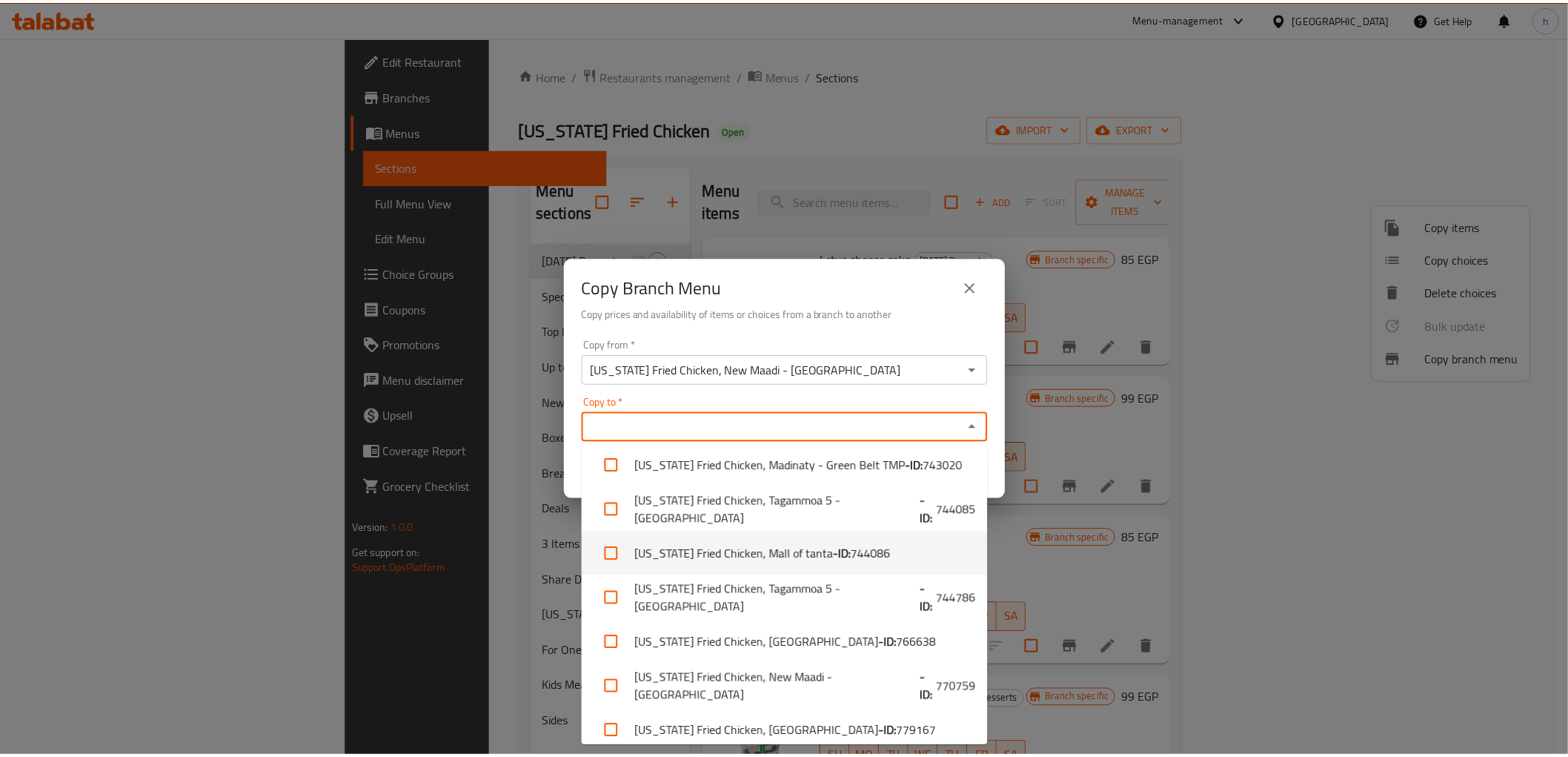
scroll to position [865, 0]
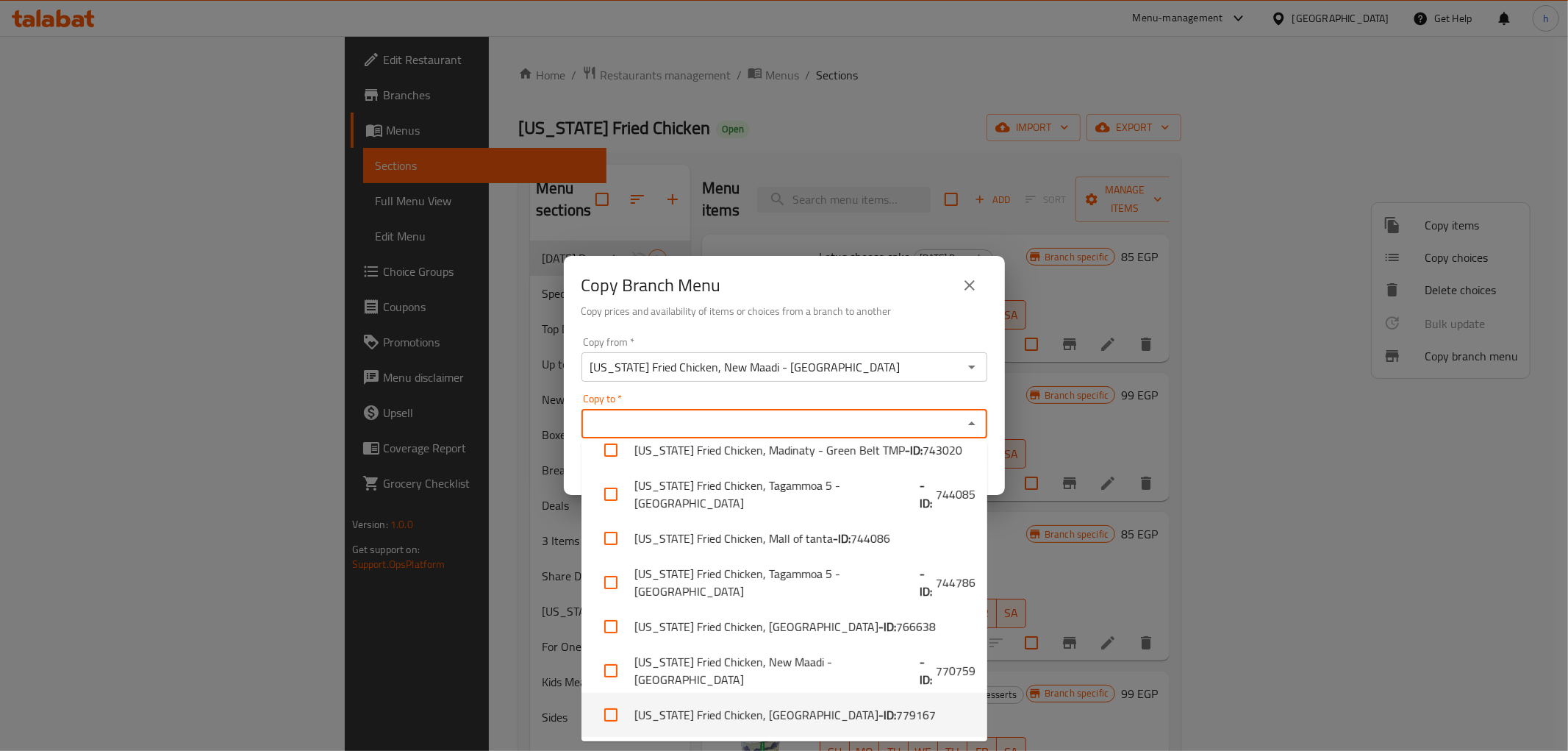
click at [783, 712] on li "[US_STATE] Fried Chicken, [GEOGRAPHIC_DATA] - ID: 779167" at bounding box center [784, 715] width 406 height 44
checkbox input "true"
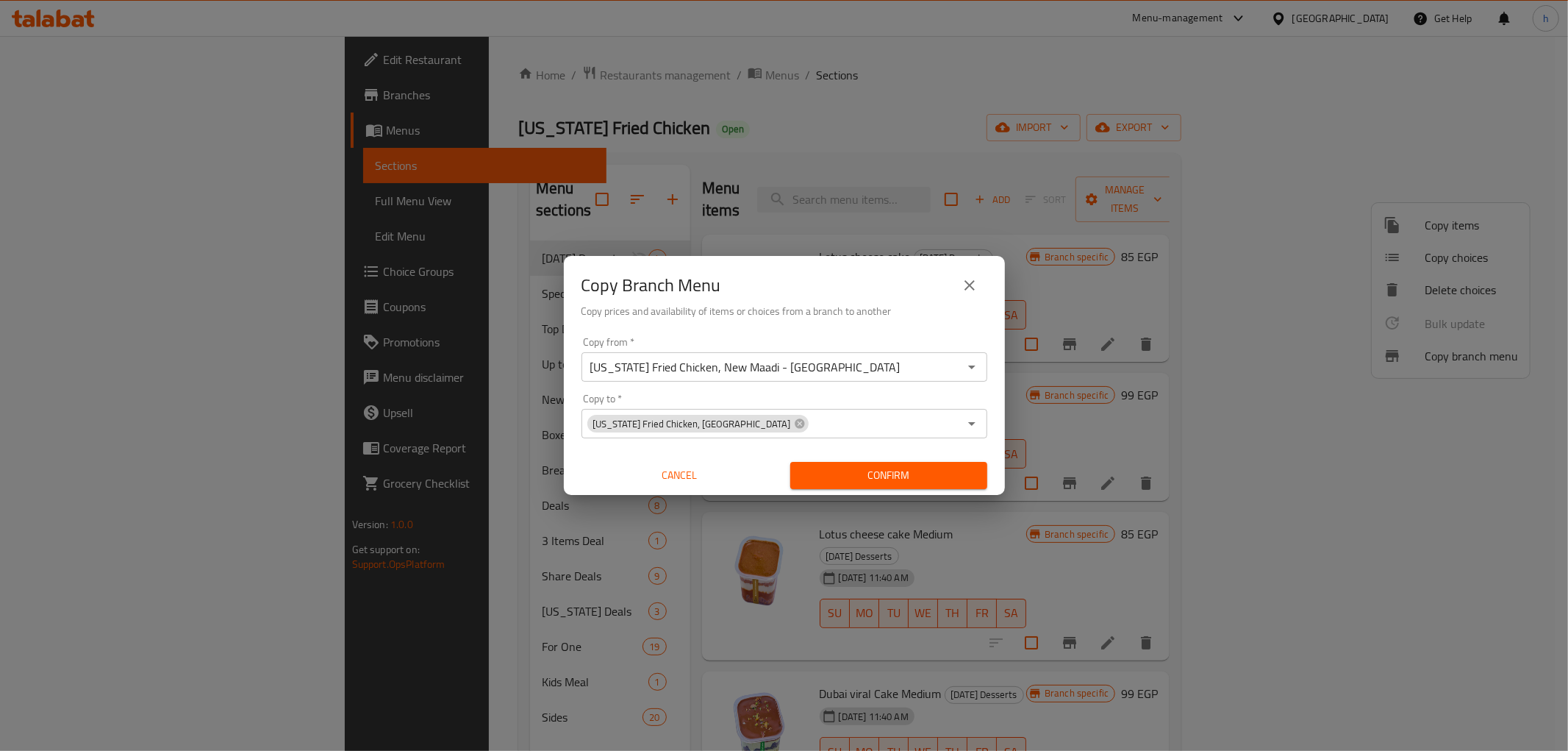
click at [837, 331] on div "Copy from   * [US_STATE] Fried Chicken, [GEOGRAPHIC_DATA] - [GEOGRAPHIC_DATA] C…" at bounding box center [785, 413] width 441 height 164
click at [843, 478] on span "Confirm" at bounding box center [888, 475] width 173 height 19
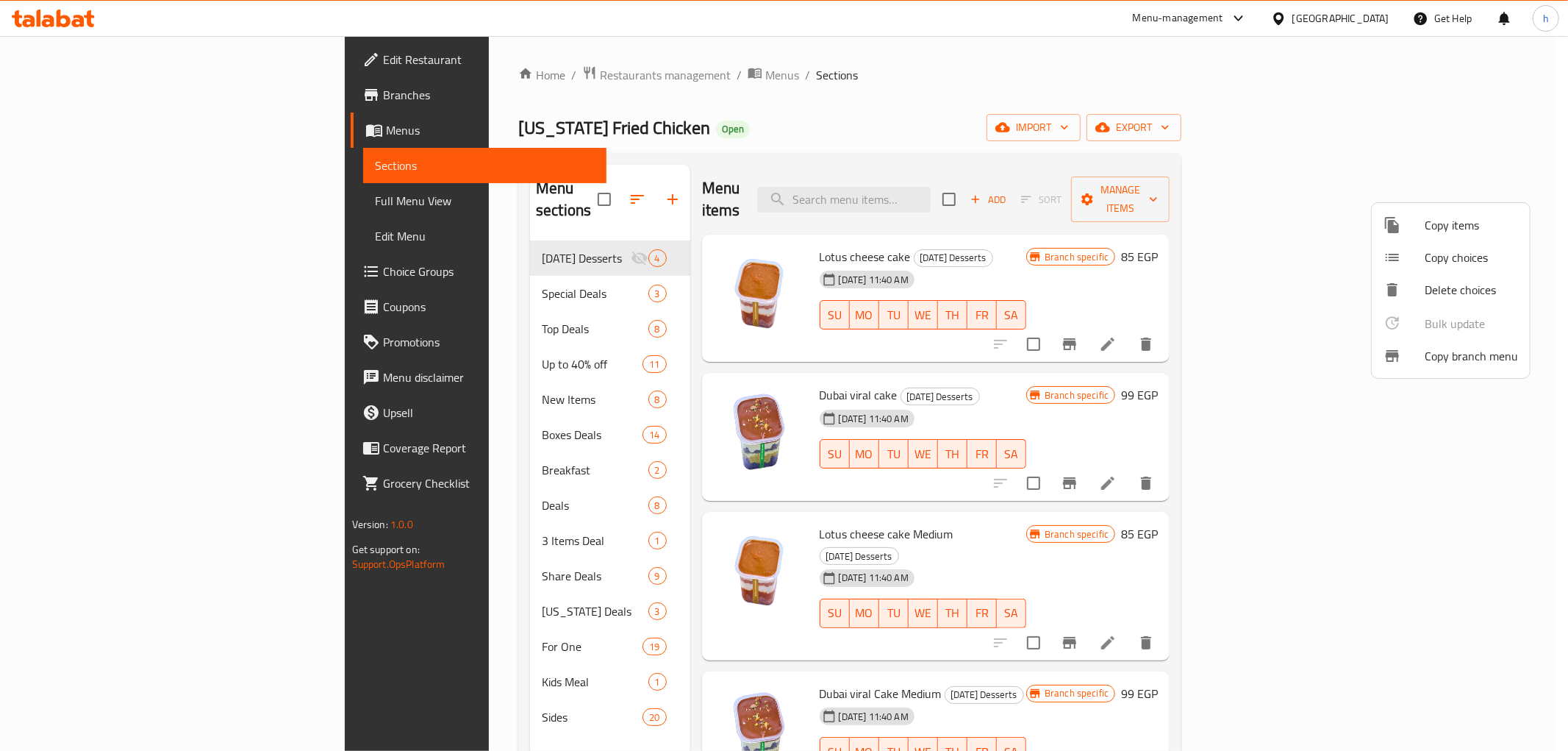
click at [56, 26] on div at bounding box center [784, 376] width 1568 height 751
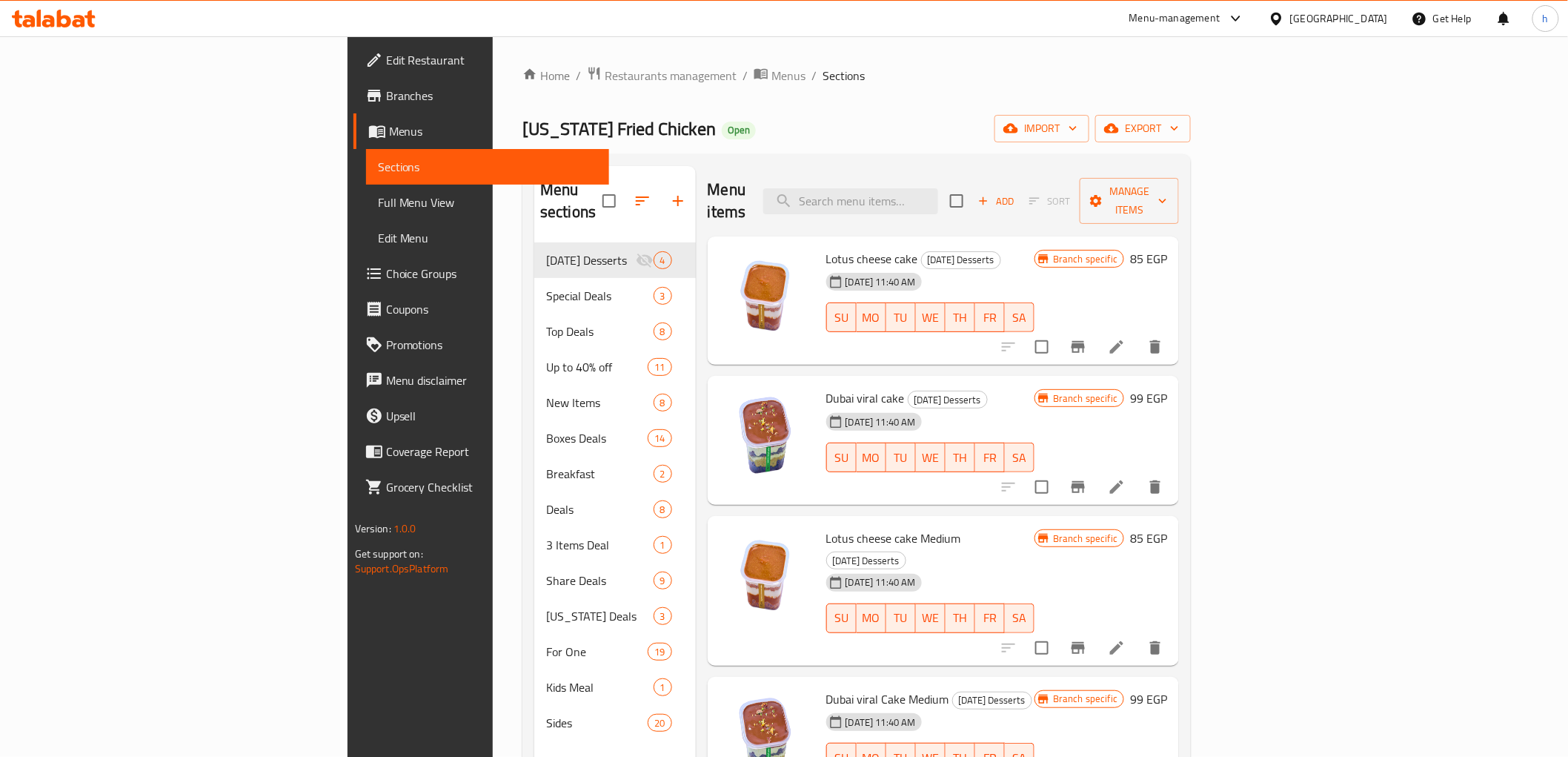
click at [42, 19] on icon at bounding box center [53, 18] width 83 height 18
